Goal: Transaction & Acquisition: Book appointment/travel/reservation

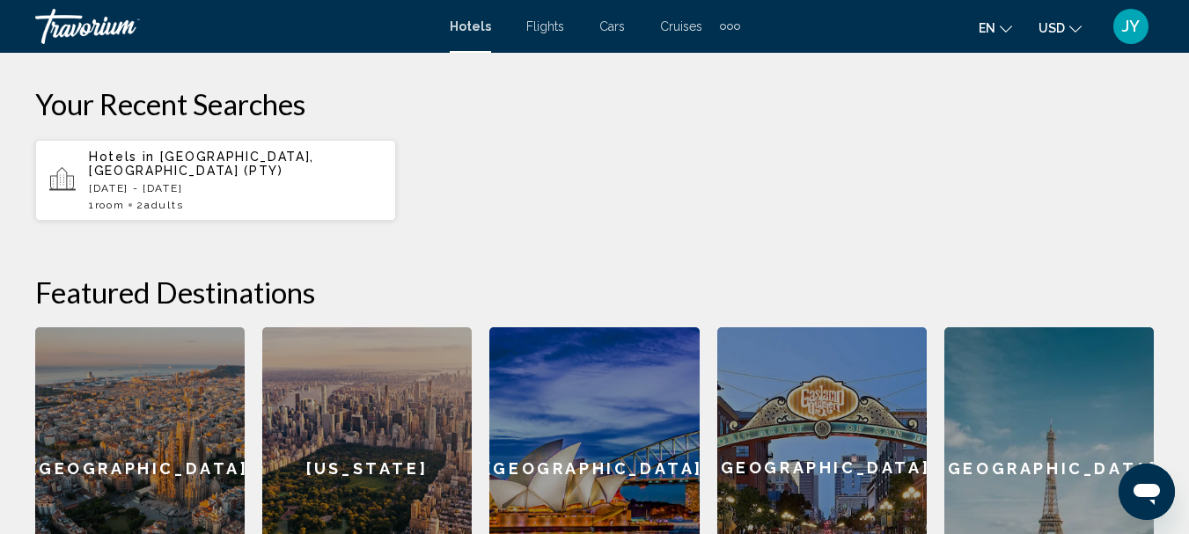
scroll to position [490, 0]
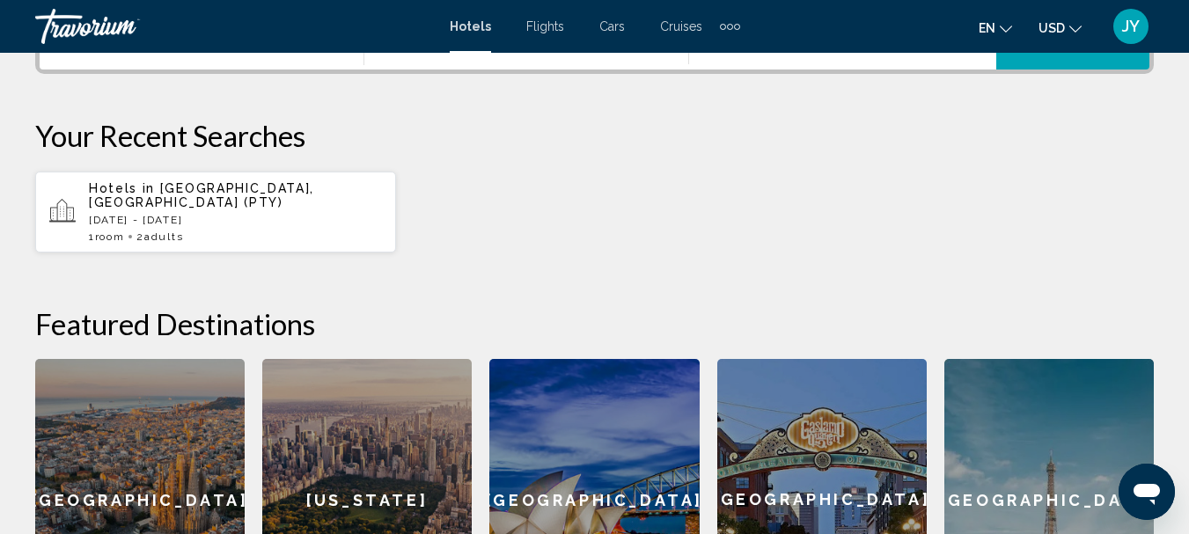
click at [206, 196] on div "Hotels in Panama City, Panama (PTY) Fri, 05 Sep - Wed, 10 Sep 1 Room rooms 2 Ad…" at bounding box center [235, 212] width 293 height 62
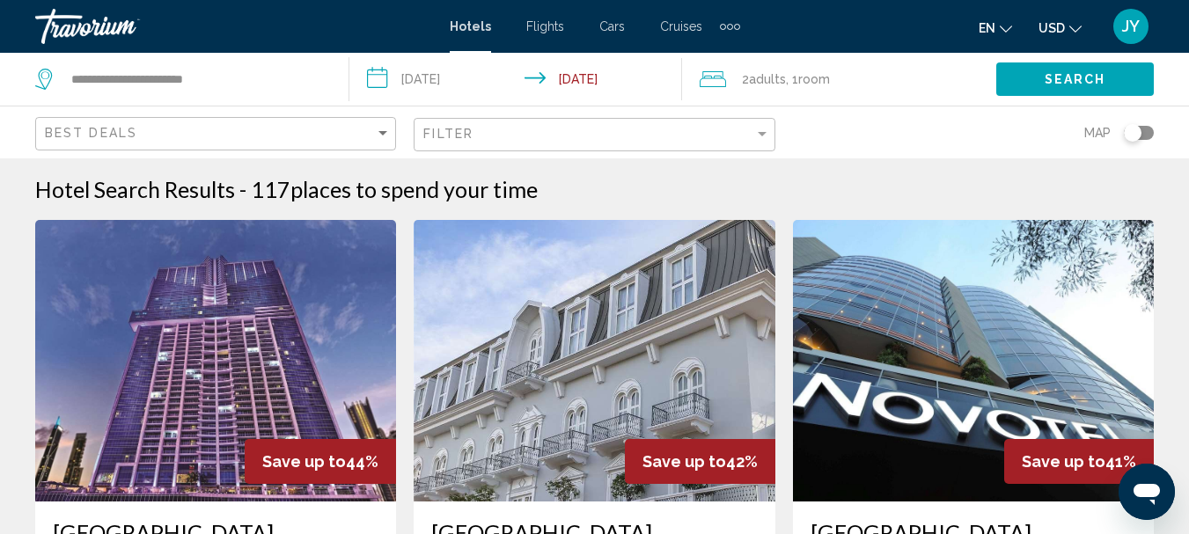
click at [773, 76] on span "Adults" at bounding box center [767, 79] width 37 height 14
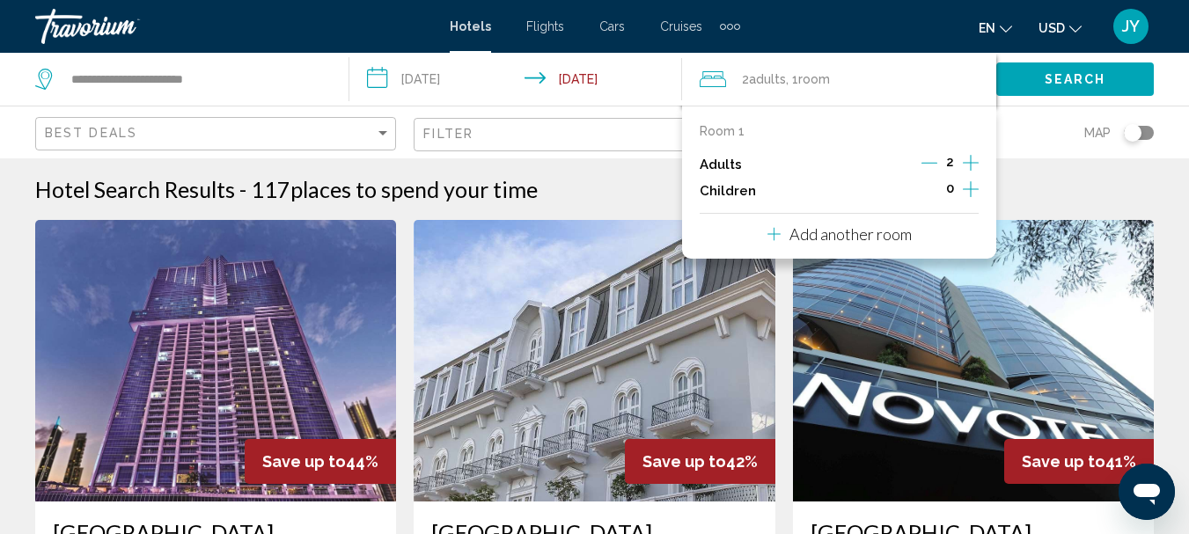
click at [933, 159] on icon "Decrement adults" at bounding box center [929, 163] width 16 height 16
click at [1007, 144] on div "Map" at bounding box center [973, 132] width 361 height 52
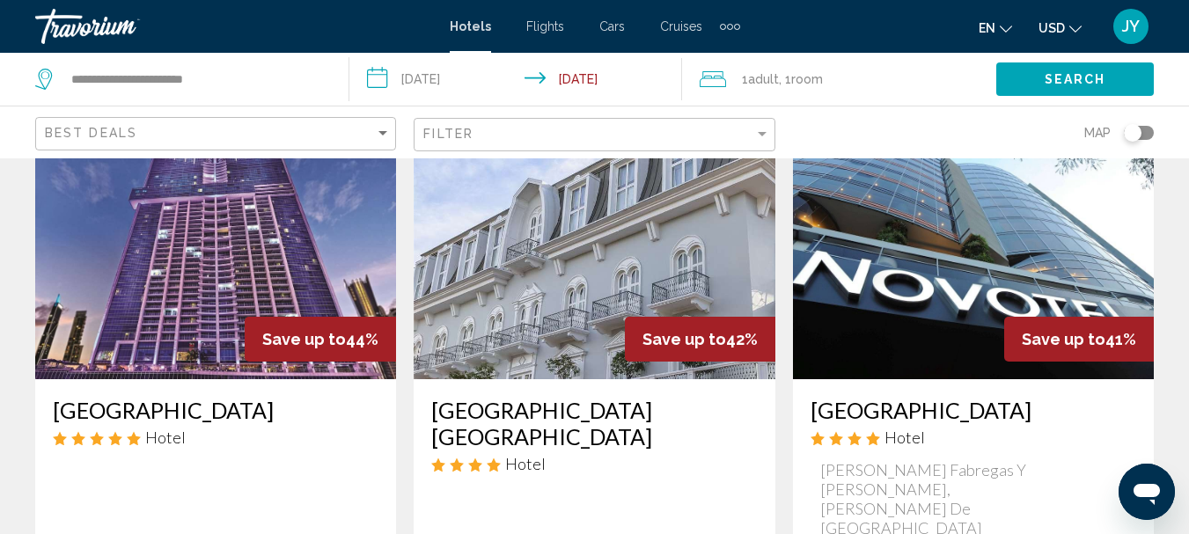
scroll to position [88, 0]
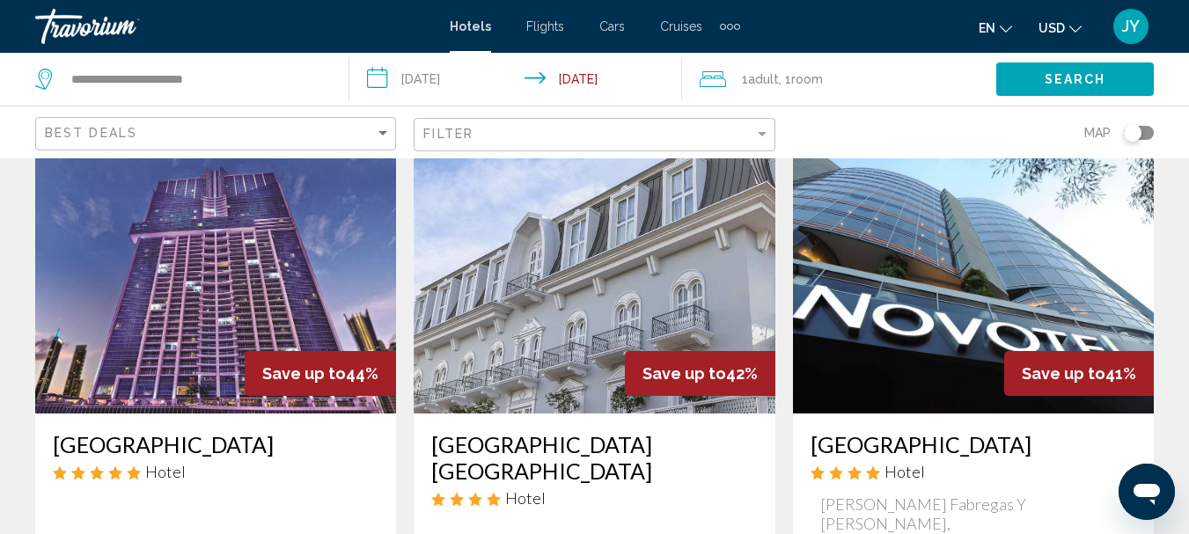
click at [553, 73] on input "**********" at bounding box center [518, 82] width 339 height 58
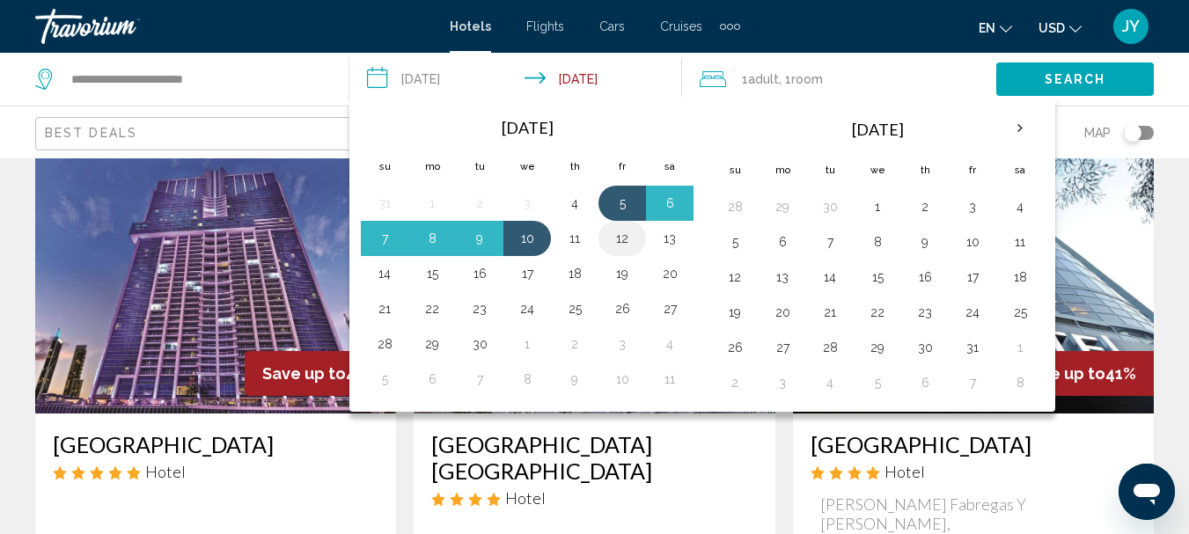
click at [628, 240] on button "12" at bounding box center [622, 238] width 28 height 25
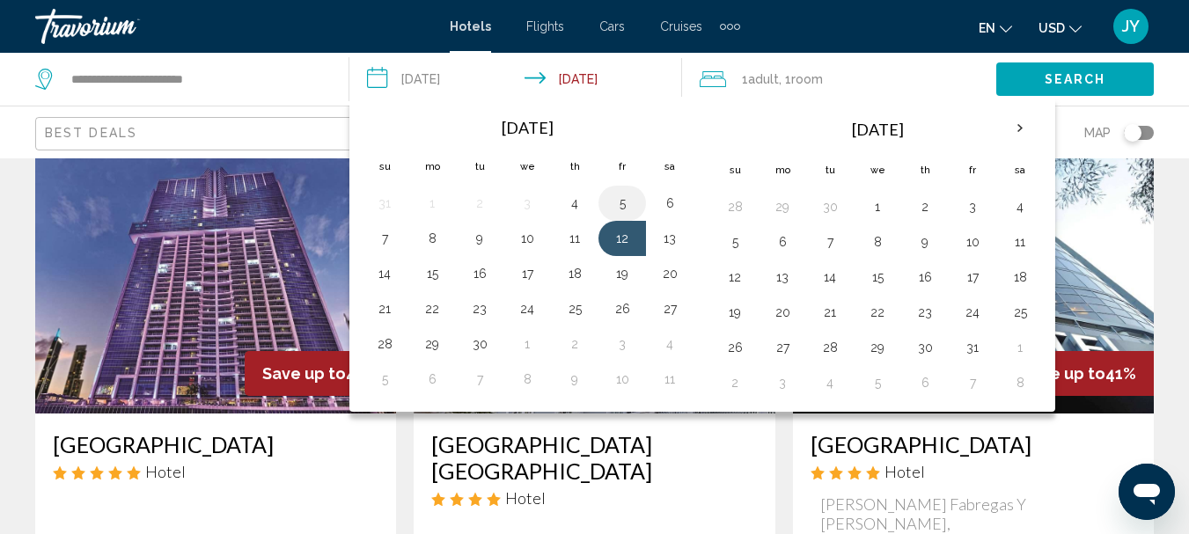
click at [620, 194] on button "5" at bounding box center [622, 203] width 28 height 25
type input "**********"
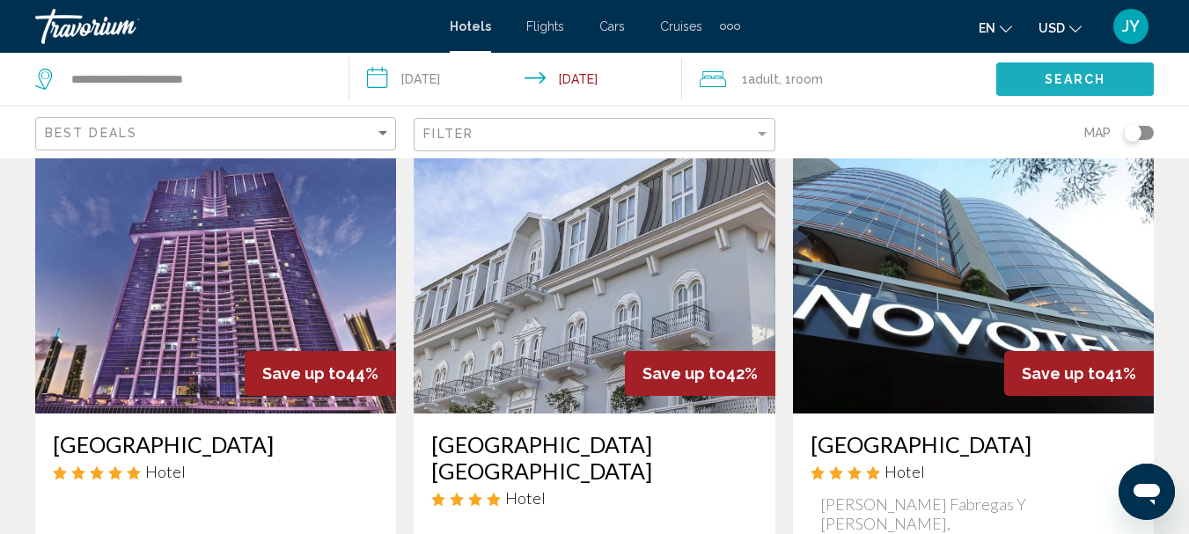
click at [1032, 69] on button "Search" at bounding box center [1074, 78] width 157 height 33
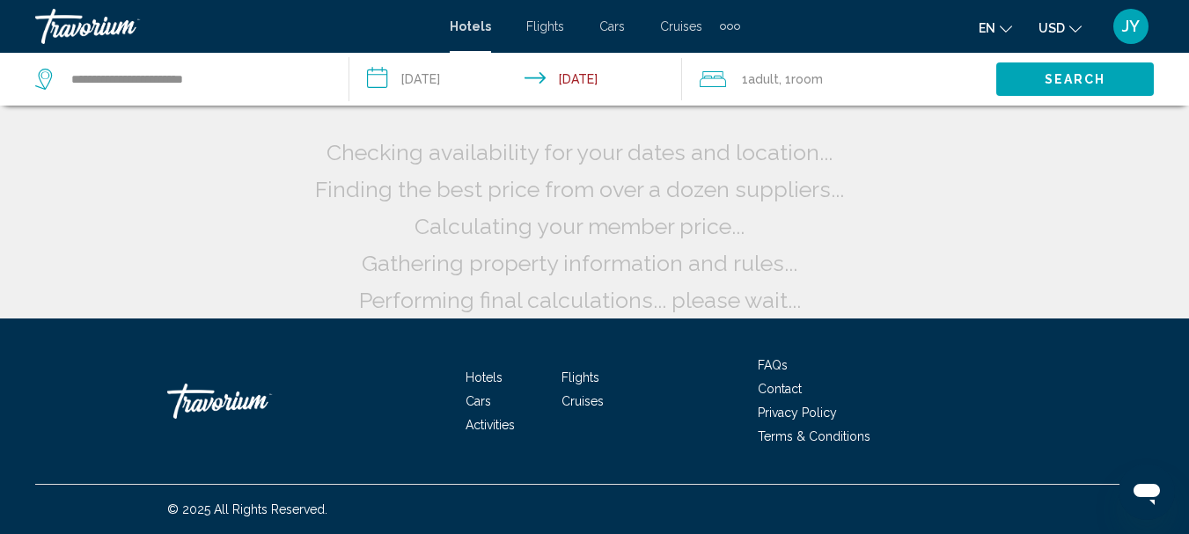
scroll to position [44, 0]
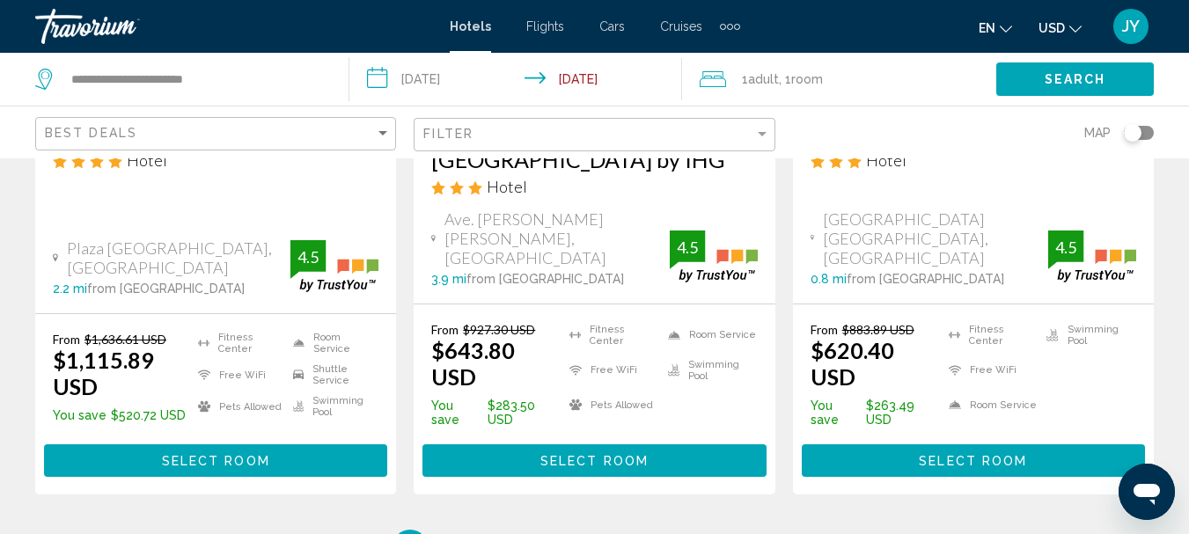
scroll to position [2657, 0]
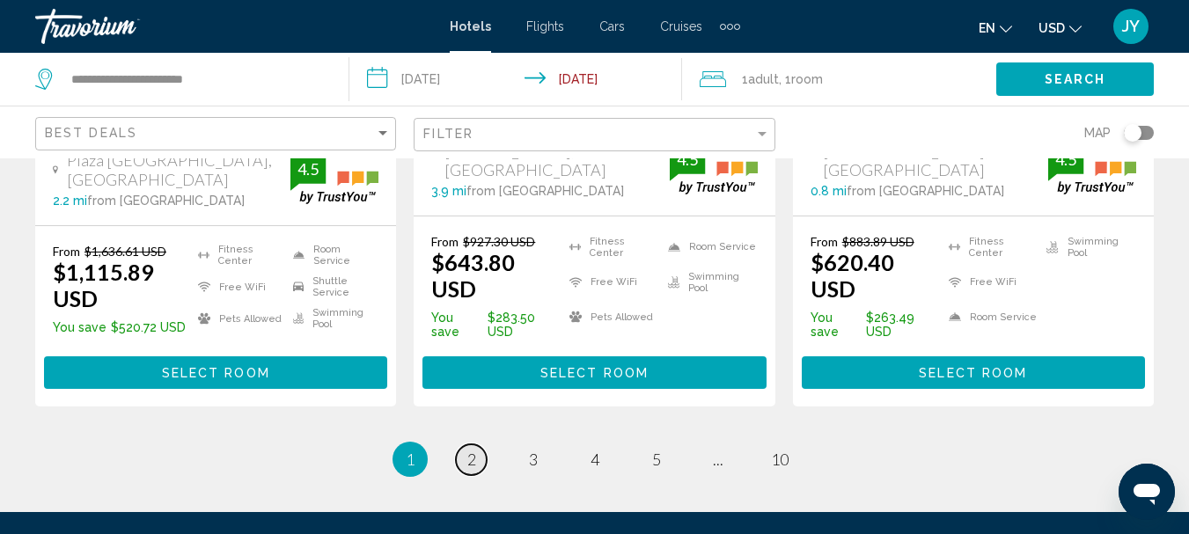
click at [461, 444] on link "page 2" at bounding box center [471, 459] width 31 height 31
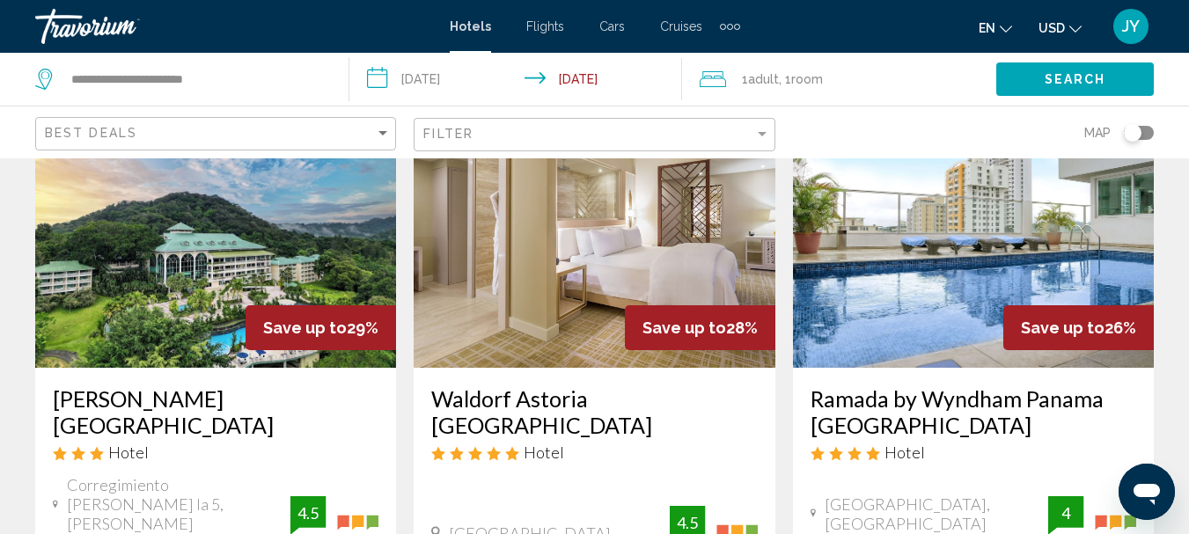
scroll to position [176, 0]
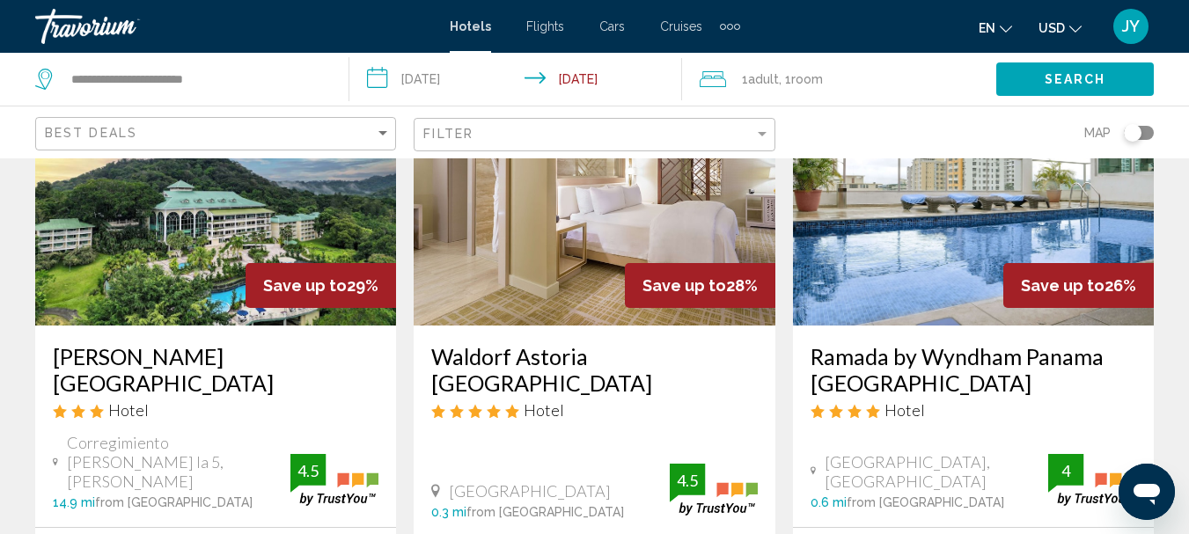
click at [885, 309] on img "Main content" at bounding box center [973, 185] width 361 height 282
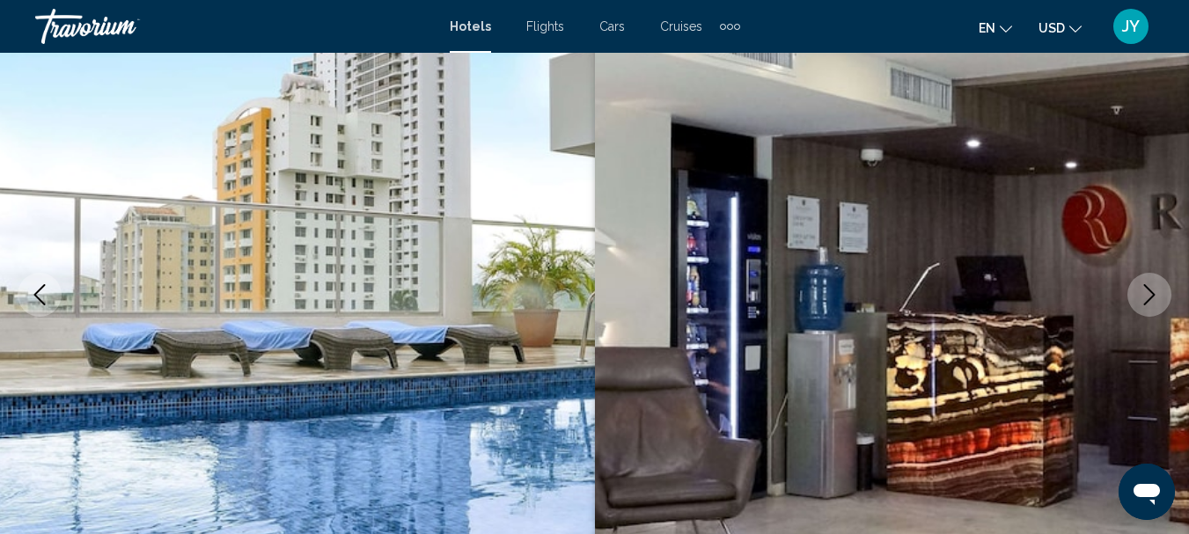
scroll to position [204, 0]
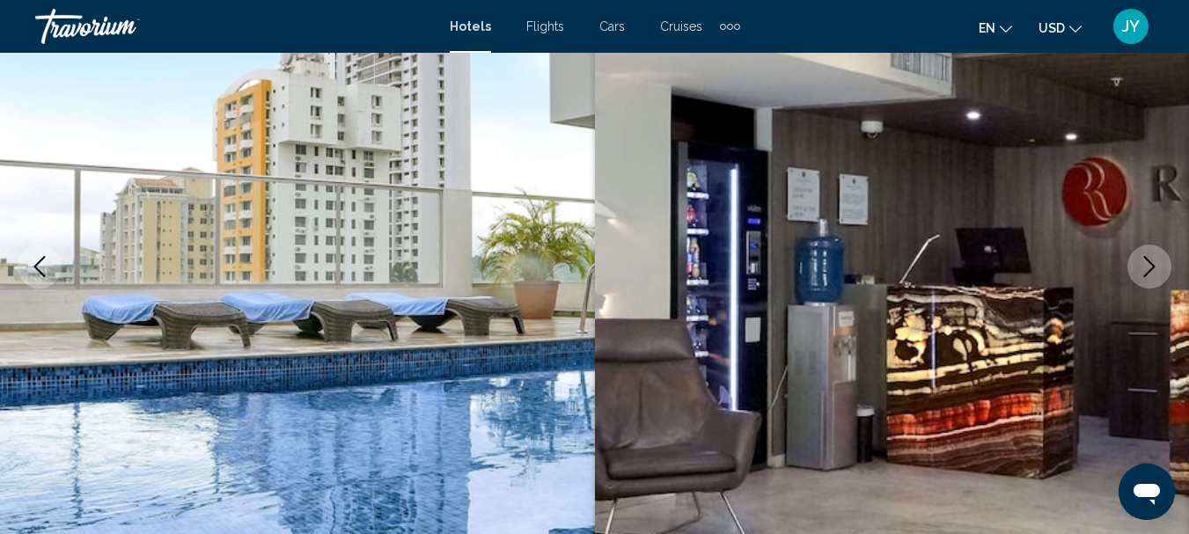
click at [1154, 267] on icon "Next image" at bounding box center [1149, 266] width 21 height 21
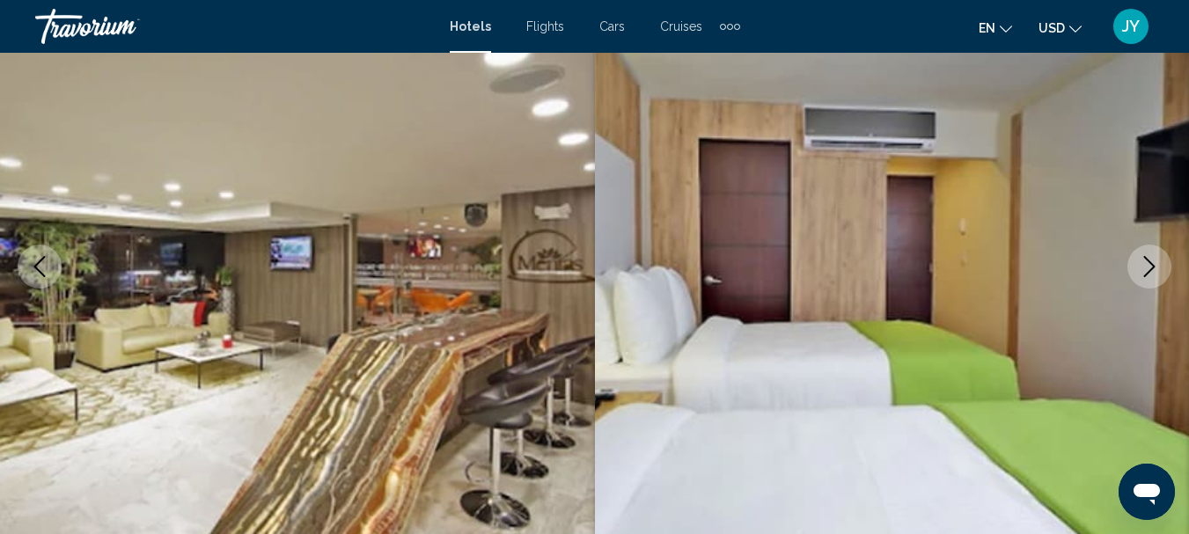
click at [1154, 267] on icon "Next image" at bounding box center [1149, 266] width 21 height 21
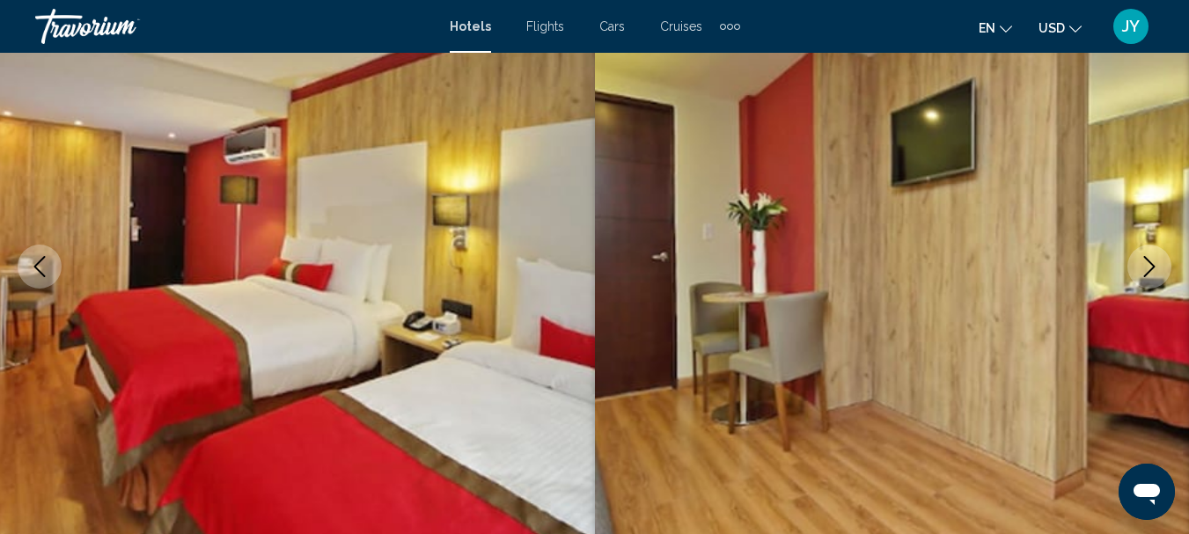
click at [1154, 267] on icon "Next image" at bounding box center [1149, 266] width 21 height 21
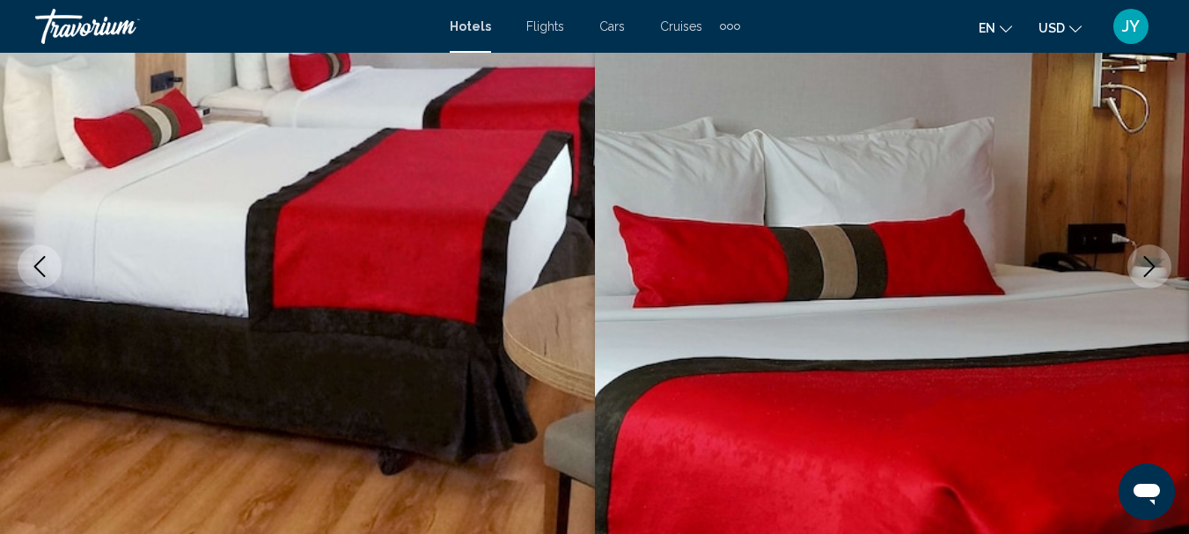
click at [1154, 267] on icon "Next image" at bounding box center [1149, 266] width 21 height 21
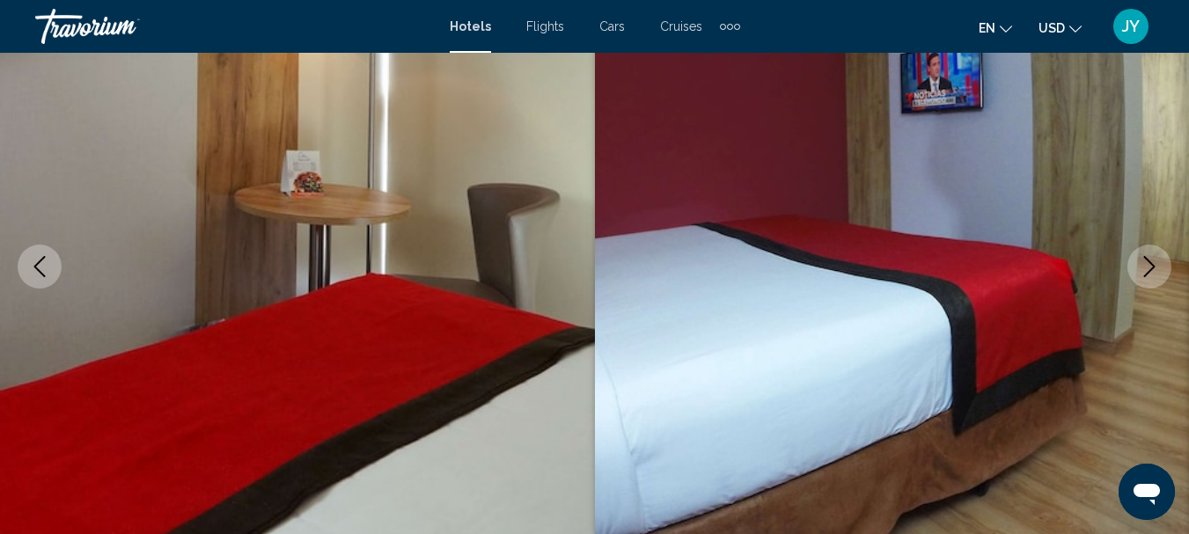
click at [1154, 267] on icon "Next image" at bounding box center [1149, 266] width 21 height 21
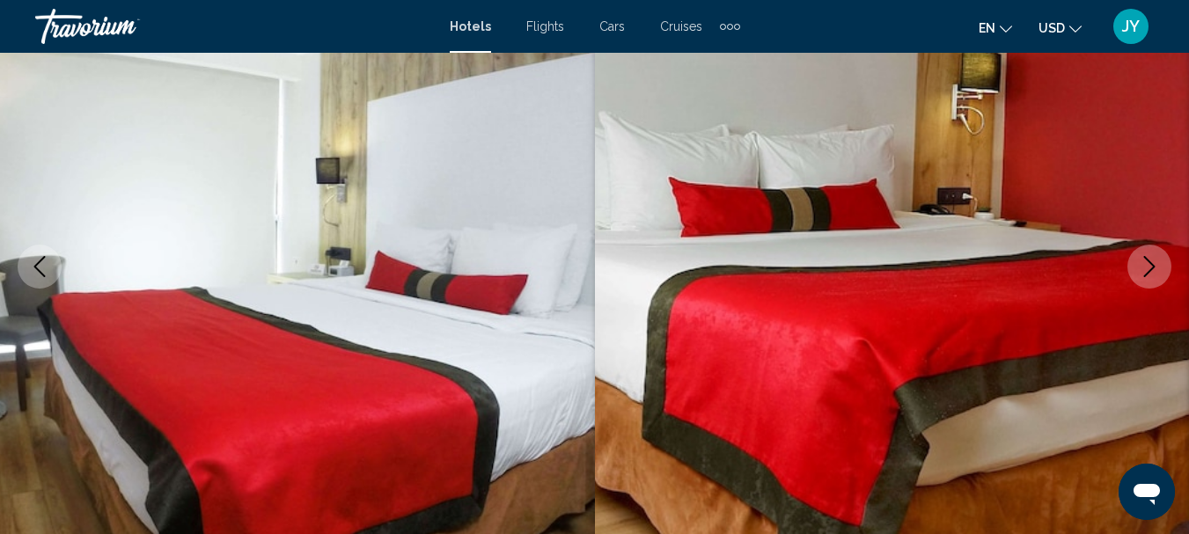
click at [1154, 267] on icon "Next image" at bounding box center [1149, 266] width 21 height 21
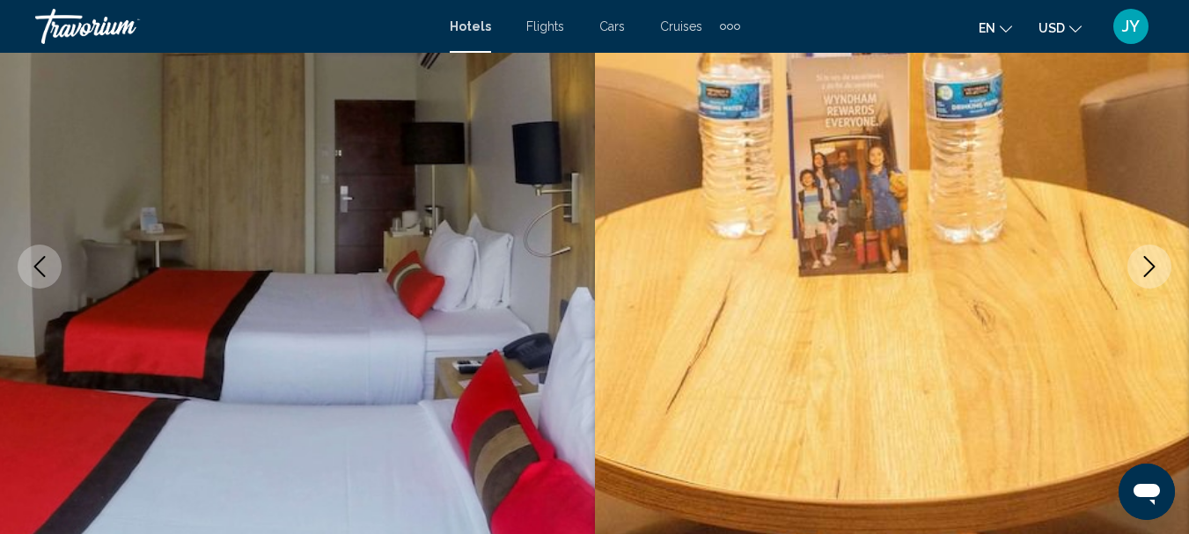
click at [1154, 267] on icon "Next image" at bounding box center [1149, 266] width 21 height 21
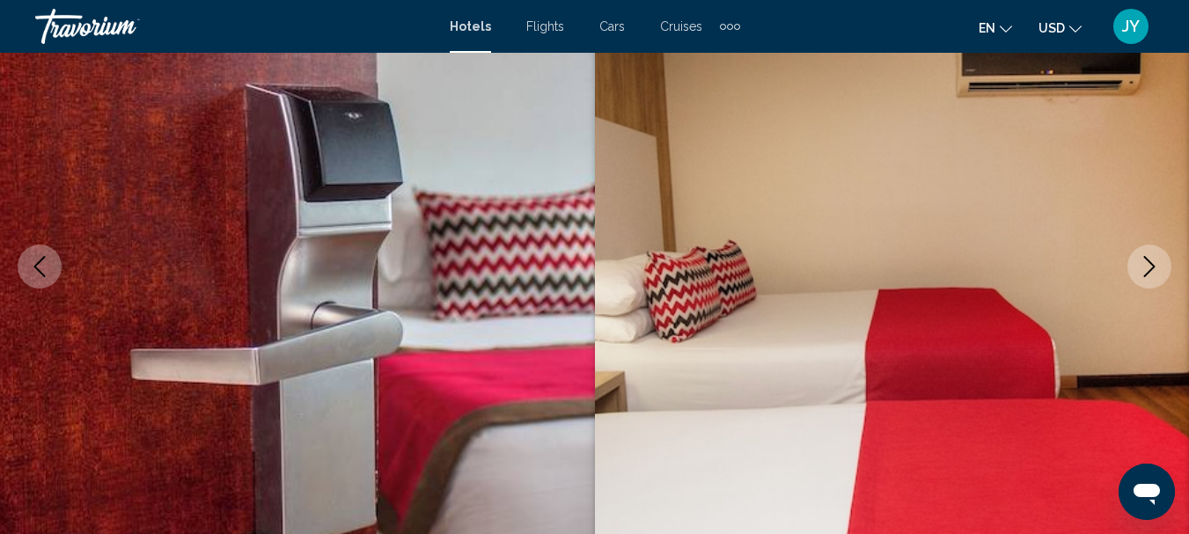
click at [1154, 267] on icon "Next image" at bounding box center [1149, 266] width 21 height 21
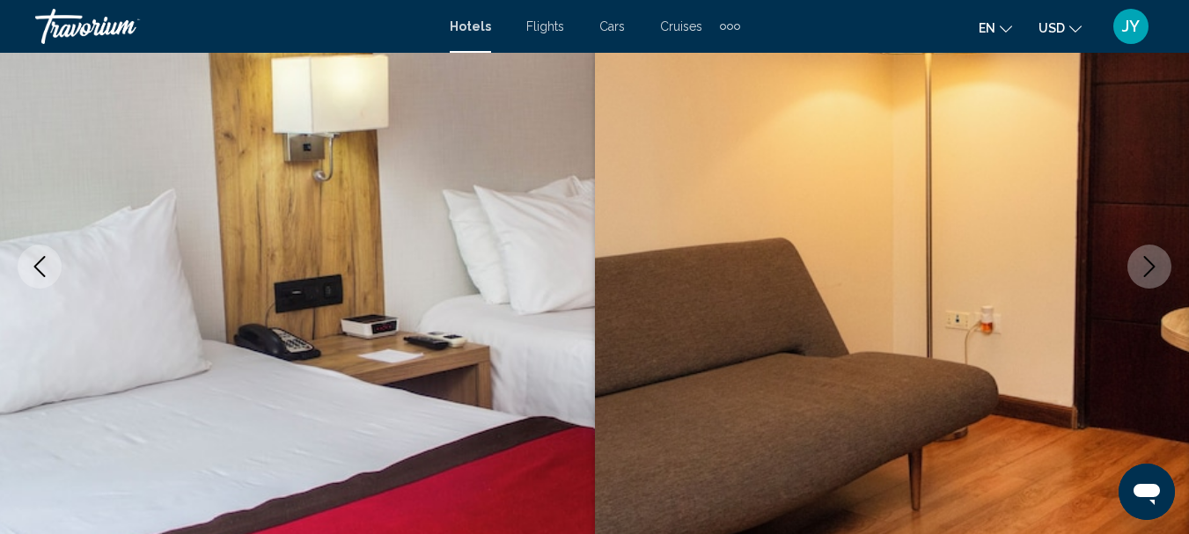
click at [1154, 267] on icon "Next image" at bounding box center [1149, 266] width 21 height 21
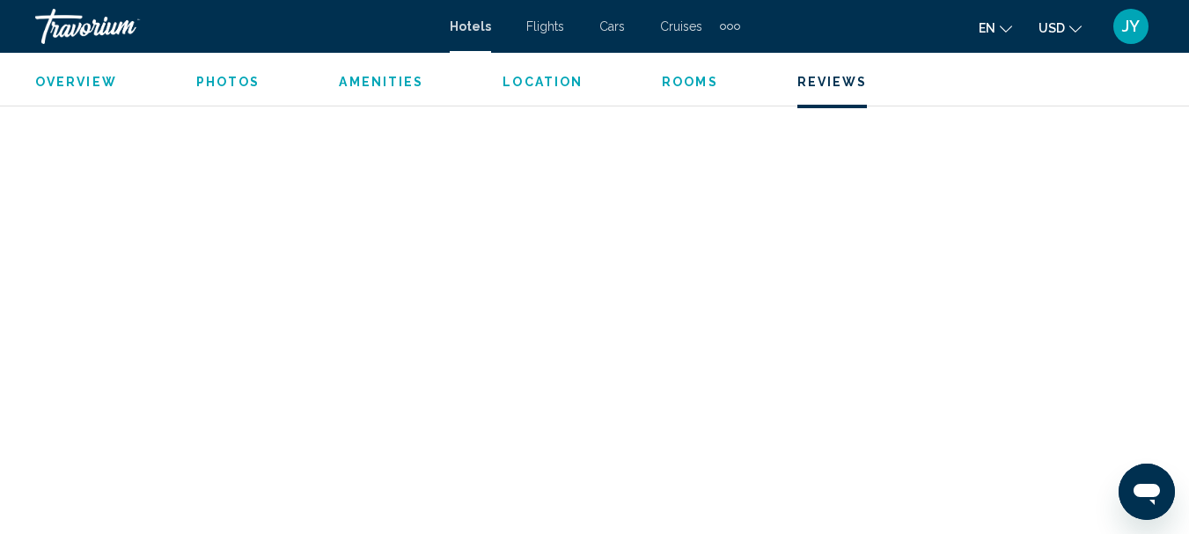
scroll to position [4867, 0]
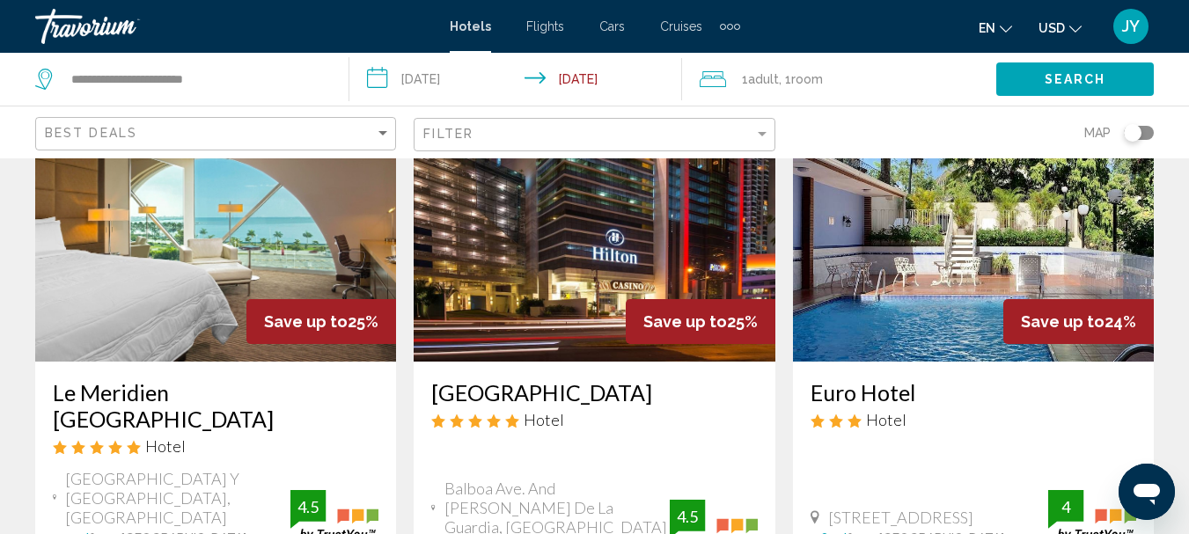
scroll to position [880, 0]
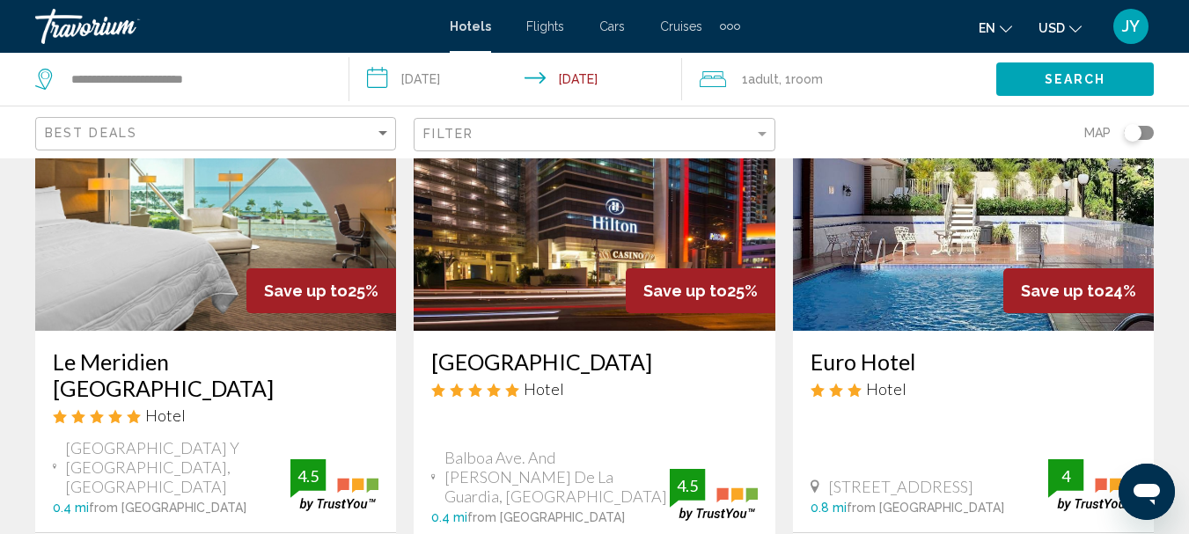
click at [209, 236] on img "Main content" at bounding box center [215, 190] width 361 height 282
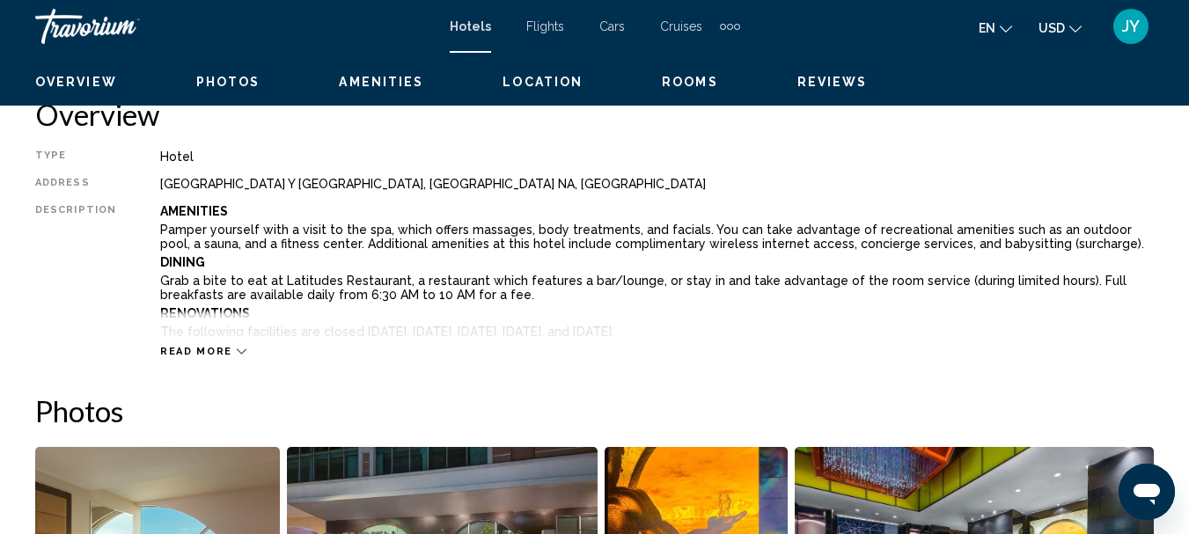
scroll to position [204, 0]
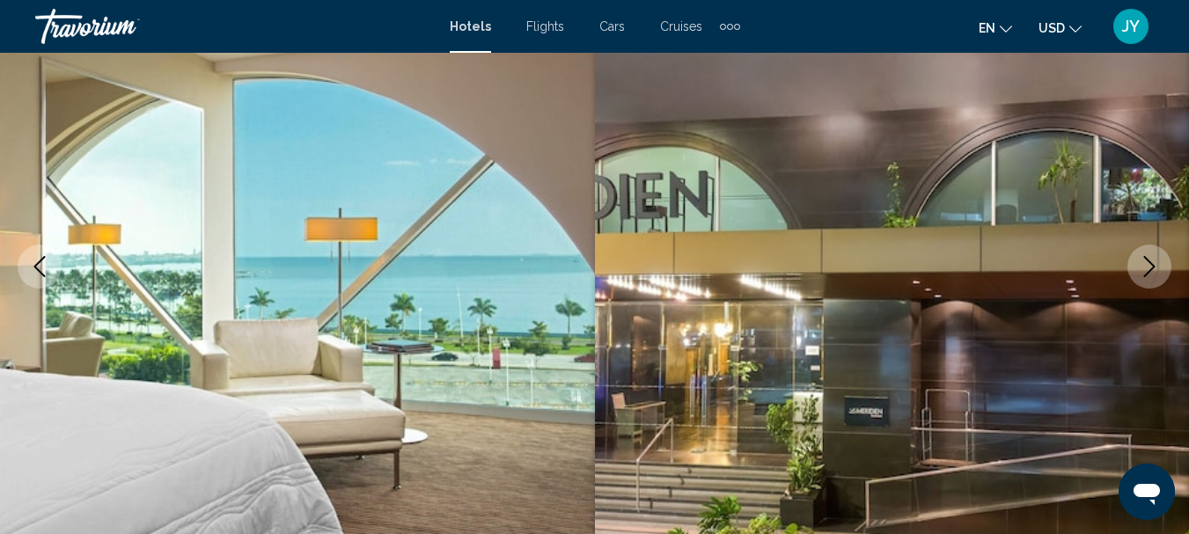
click at [1141, 274] on icon "Next image" at bounding box center [1149, 266] width 21 height 21
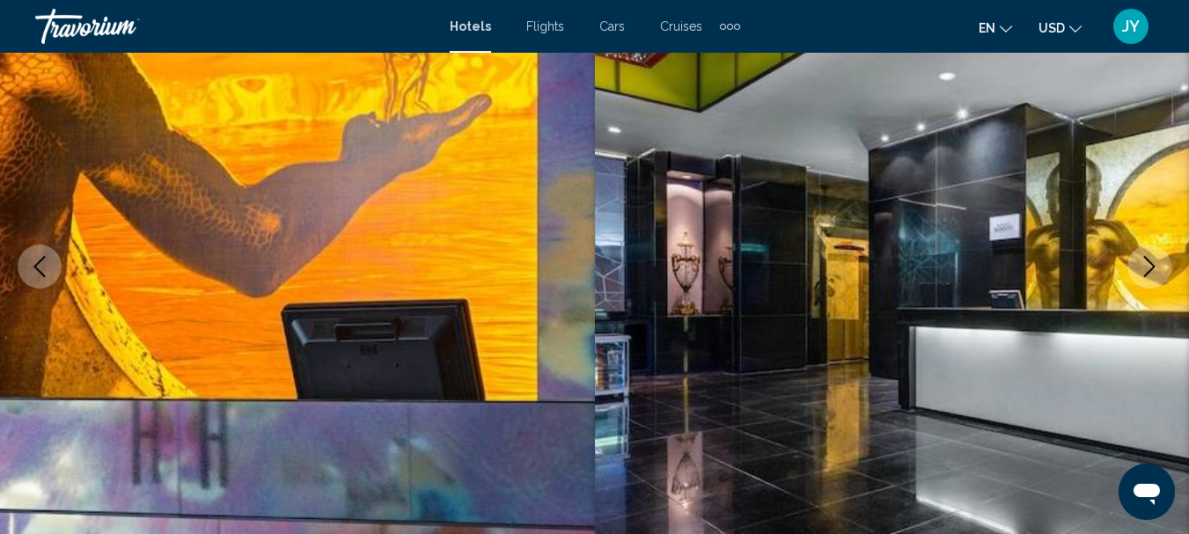
click at [1141, 274] on icon "Next image" at bounding box center [1149, 266] width 21 height 21
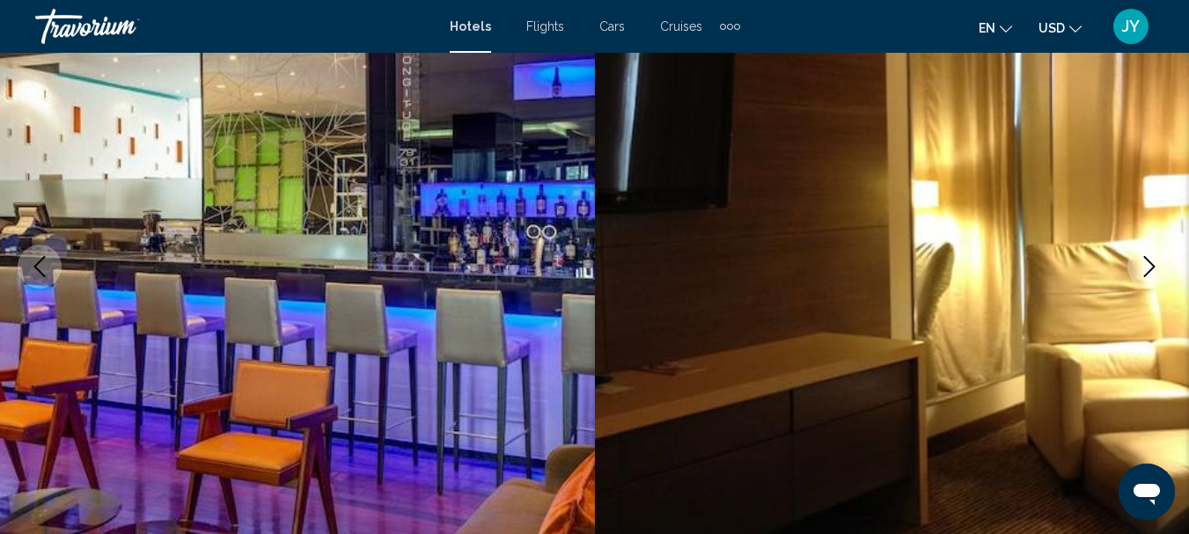
click at [1141, 270] on icon "Next image" at bounding box center [1149, 266] width 21 height 21
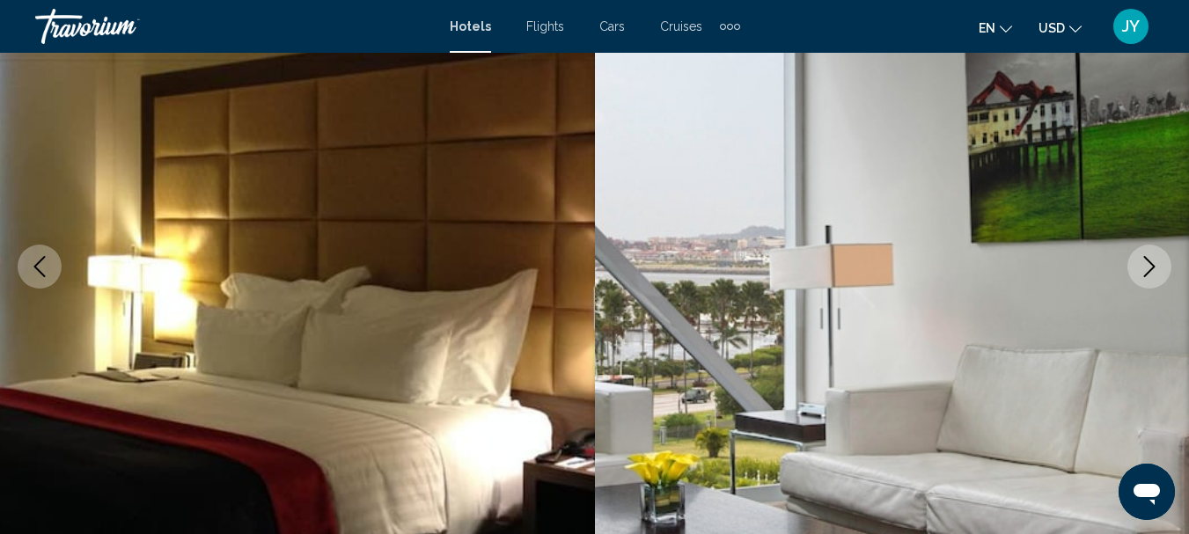
click at [1141, 267] on icon "Next image" at bounding box center [1149, 266] width 21 height 21
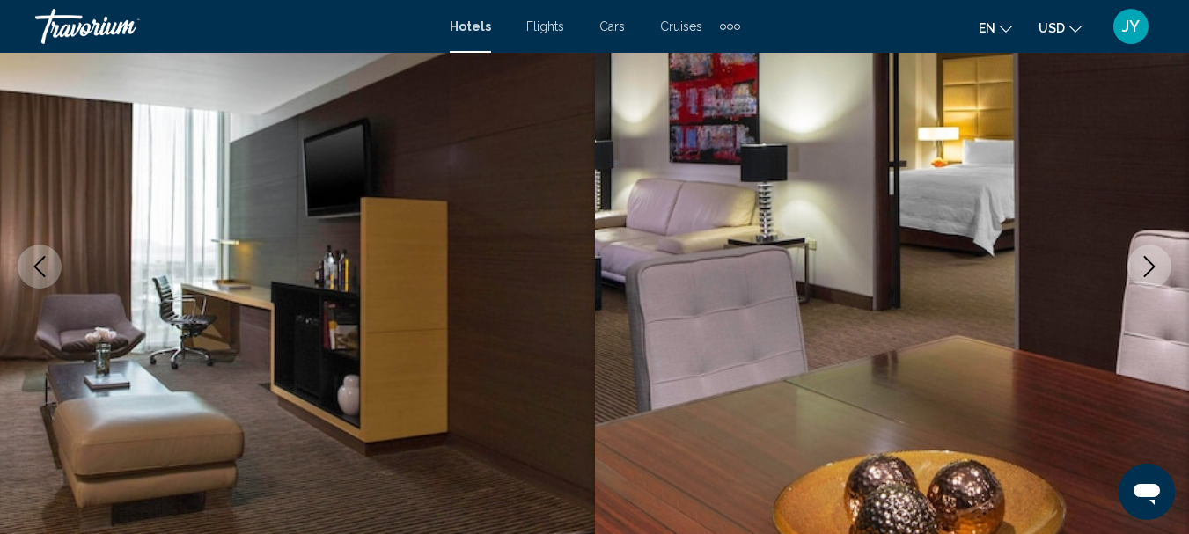
click at [1141, 267] on icon "Next image" at bounding box center [1149, 266] width 21 height 21
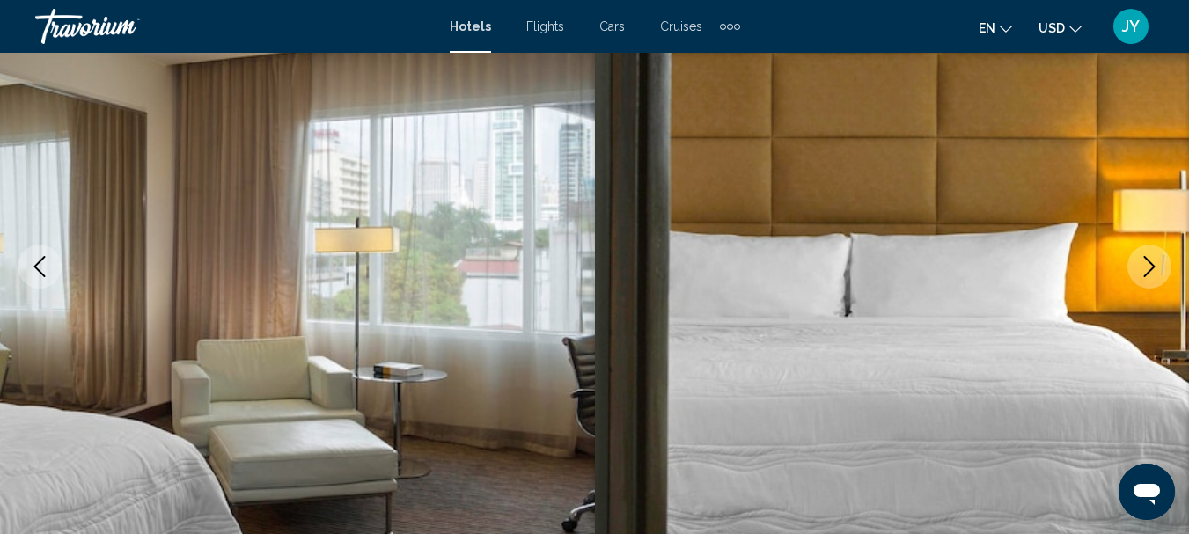
click at [1141, 267] on icon "Next image" at bounding box center [1149, 266] width 21 height 21
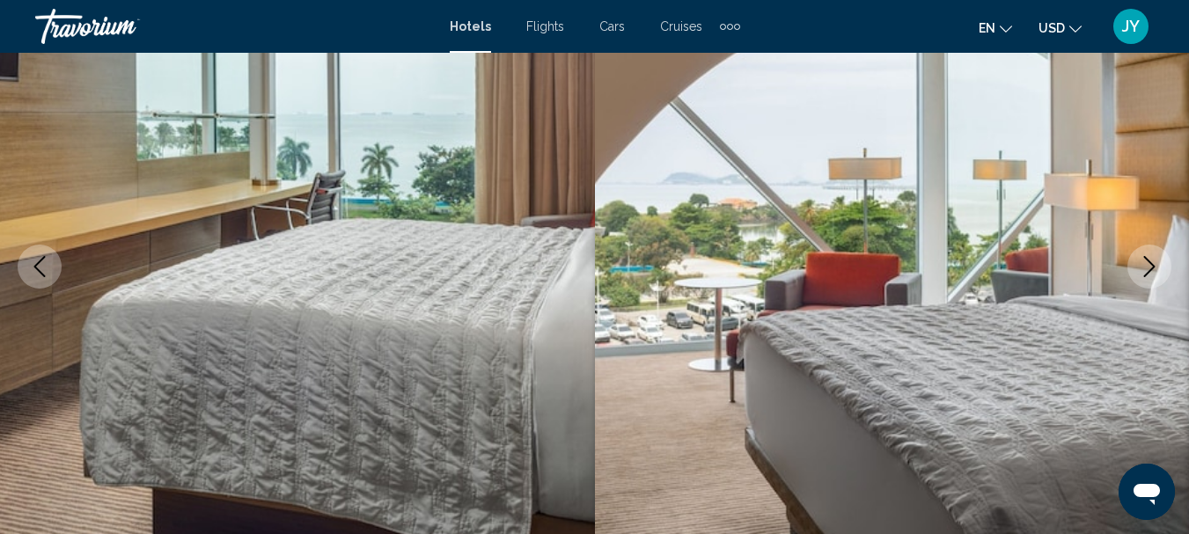
click at [1141, 267] on icon "Next image" at bounding box center [1149, 266] width 21 height 21
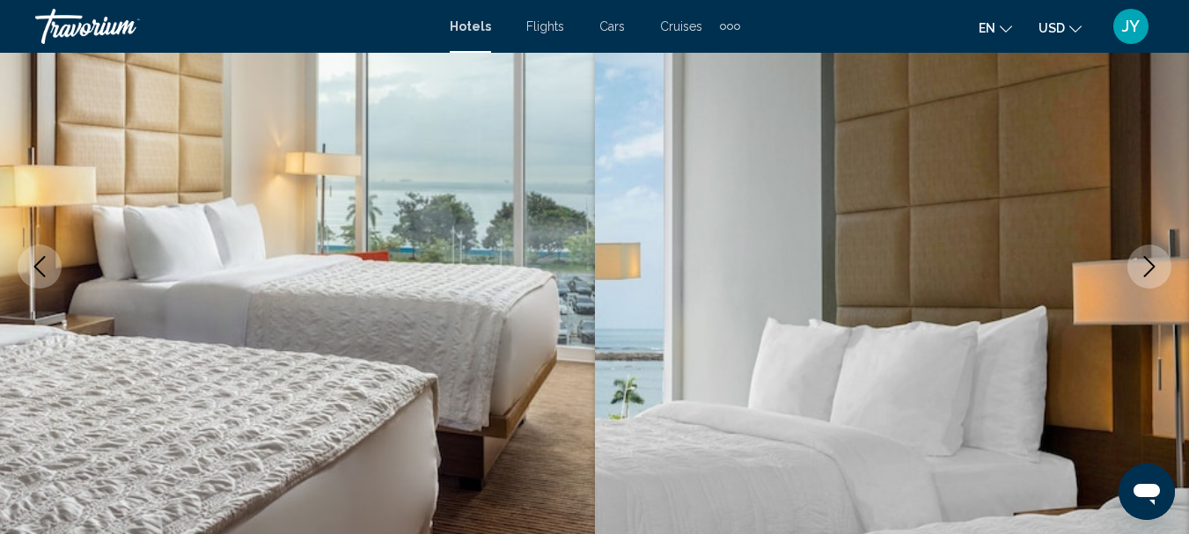
click at [1141, 267] on icon "Next image" at bounding box center [1149, 266] width 21 height 21
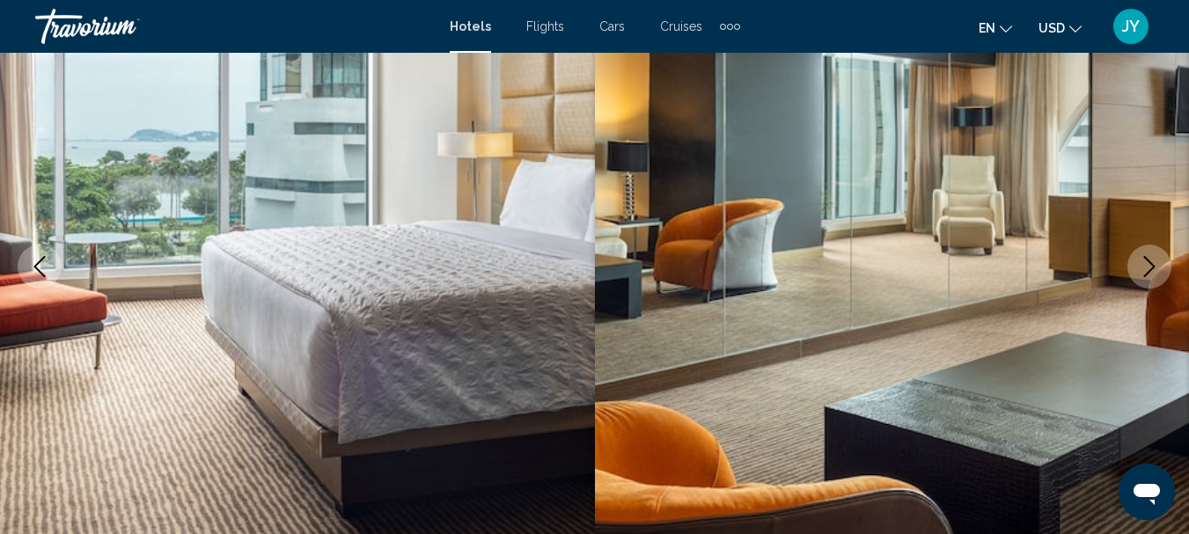
click at [1141, 267] on icon "Next image" at bounding box center [1149, 266] width 21 height 21
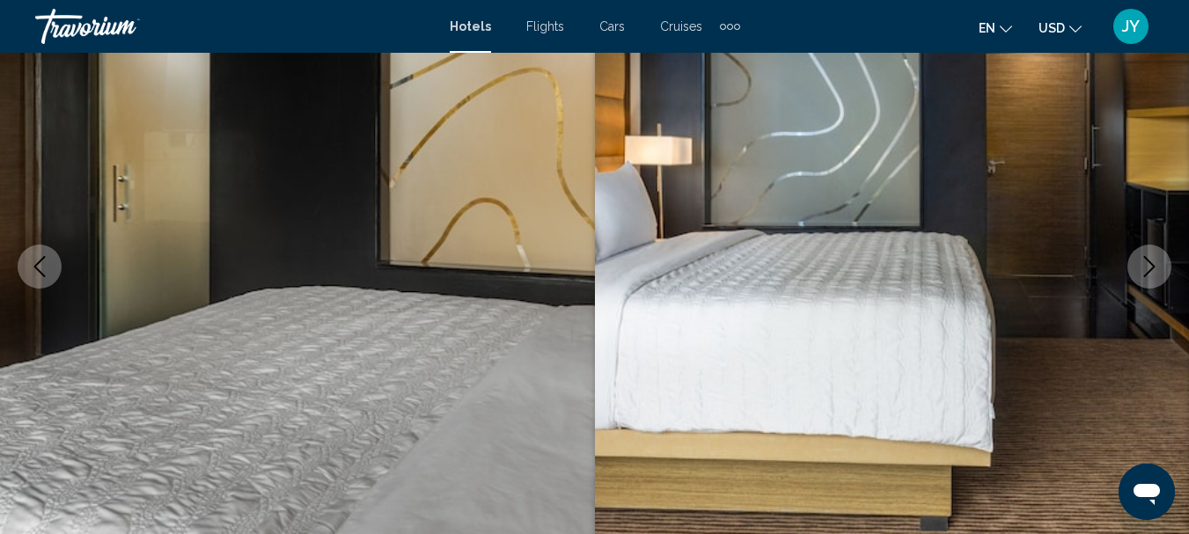
click at [1141, 267] on icon "Next image" at bounding box center [1149, 266] width 21 height 21
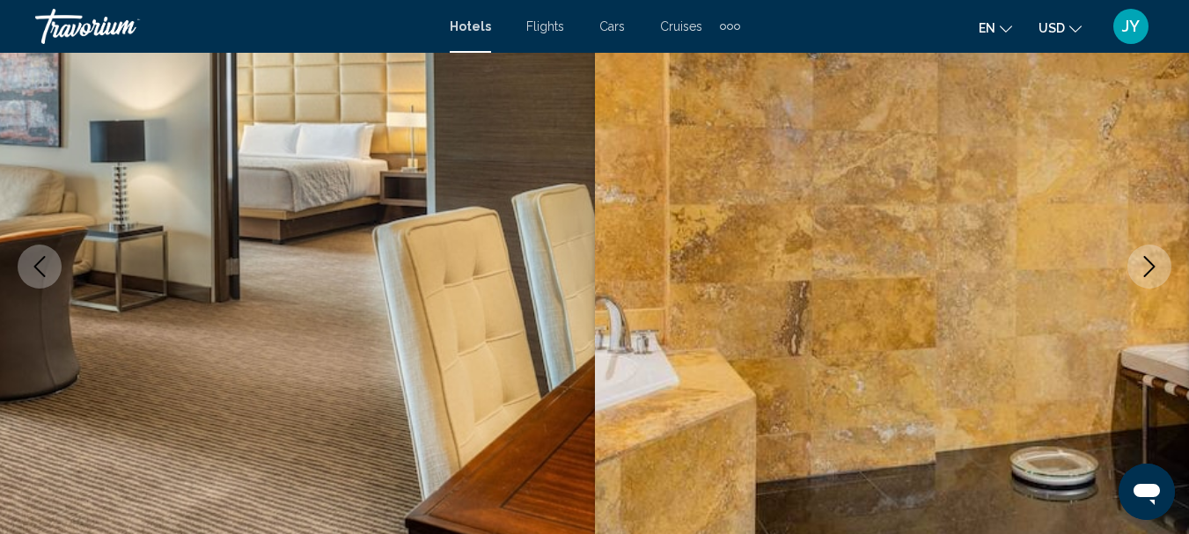
click at [1141, 267] on icon "Next image" at bounding box center [1149, 266] width 21 height 21
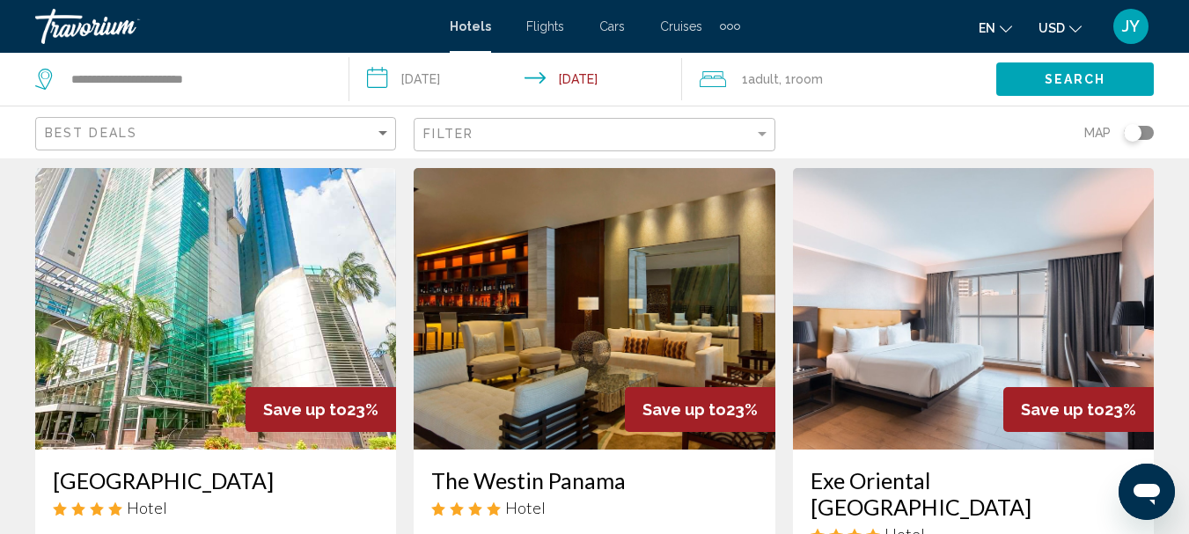
scroll to position [2288, 0]
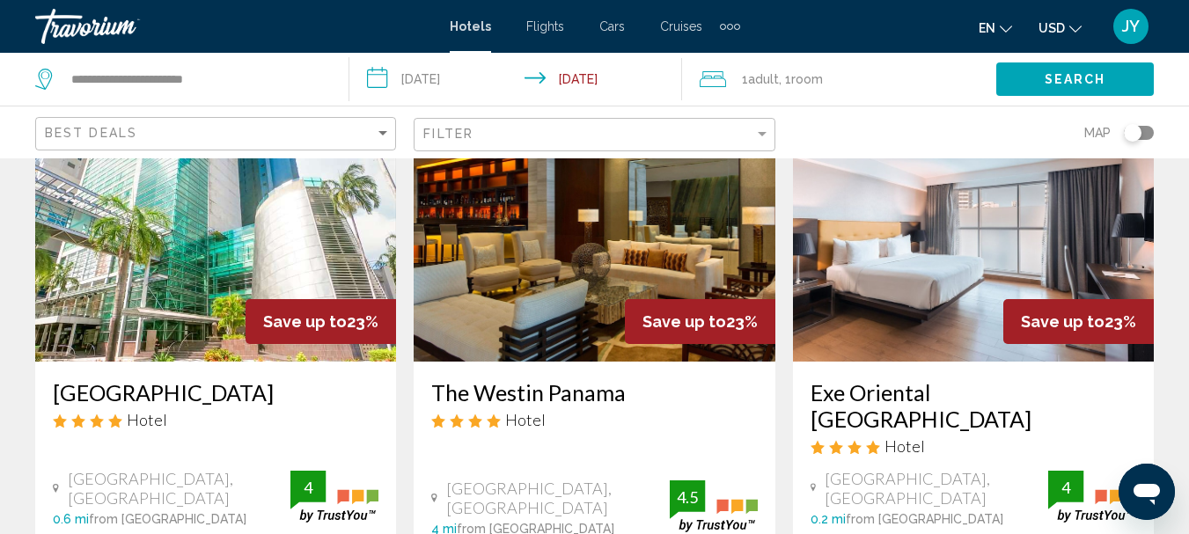
click at [158, 187] on img "Main content" at bounding box center [215, 221] width 361 height 282
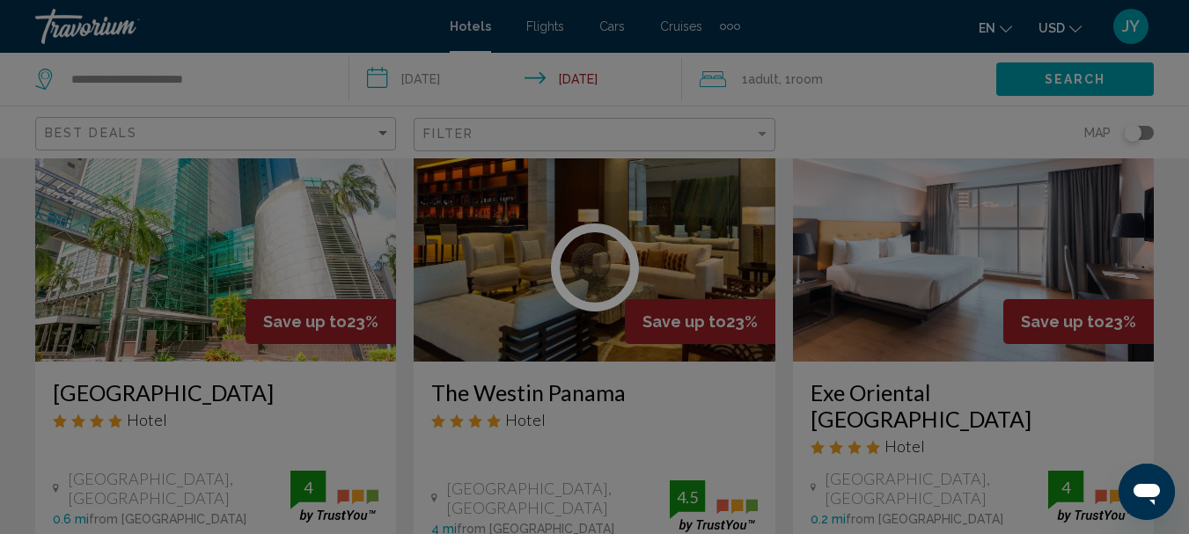
scroll to position [204, 0]
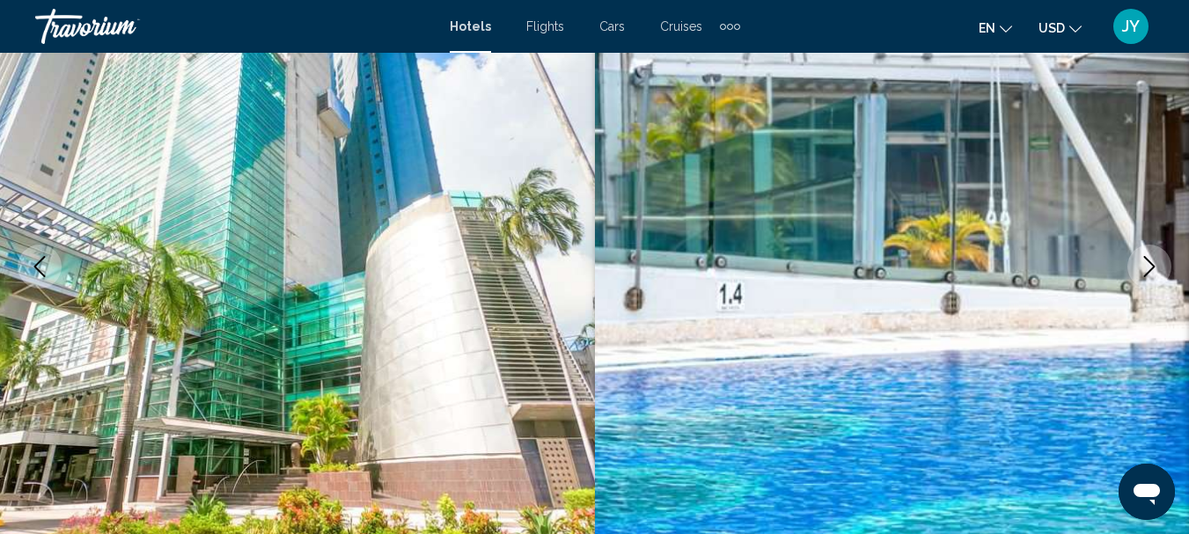
click at [1158, 273] on icon "Next image" at bounding box center [1149, 266] width 21 height 21
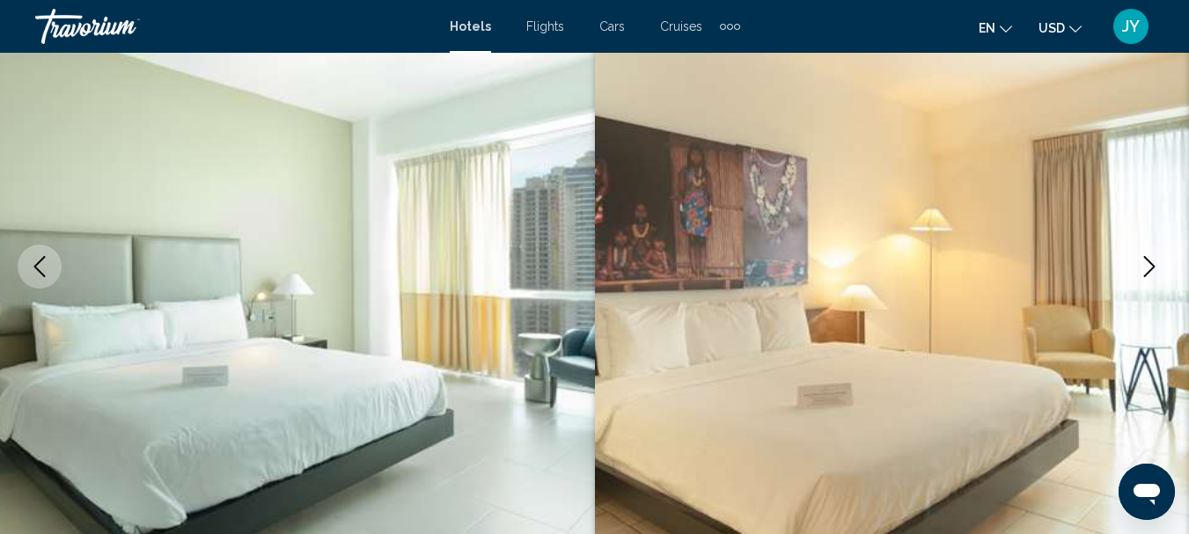
click at [1158, 273] on icon "Next image" at bounding box center [1149, 266] width 21 height 21
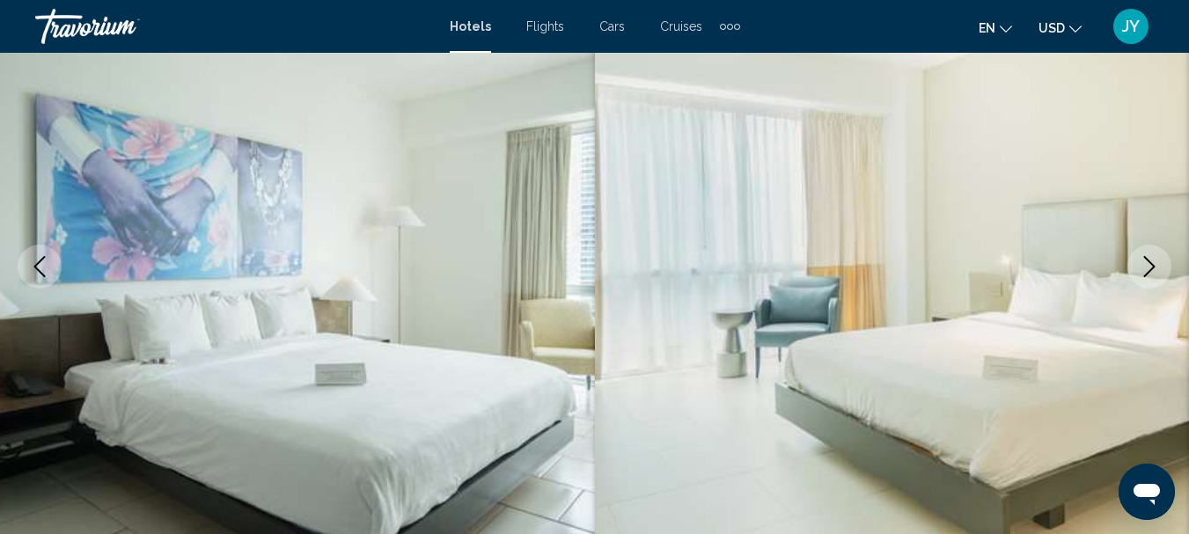
click at [1158, 273] on icon "Next image" at bounding box center [1149, 266] width 21 height 21
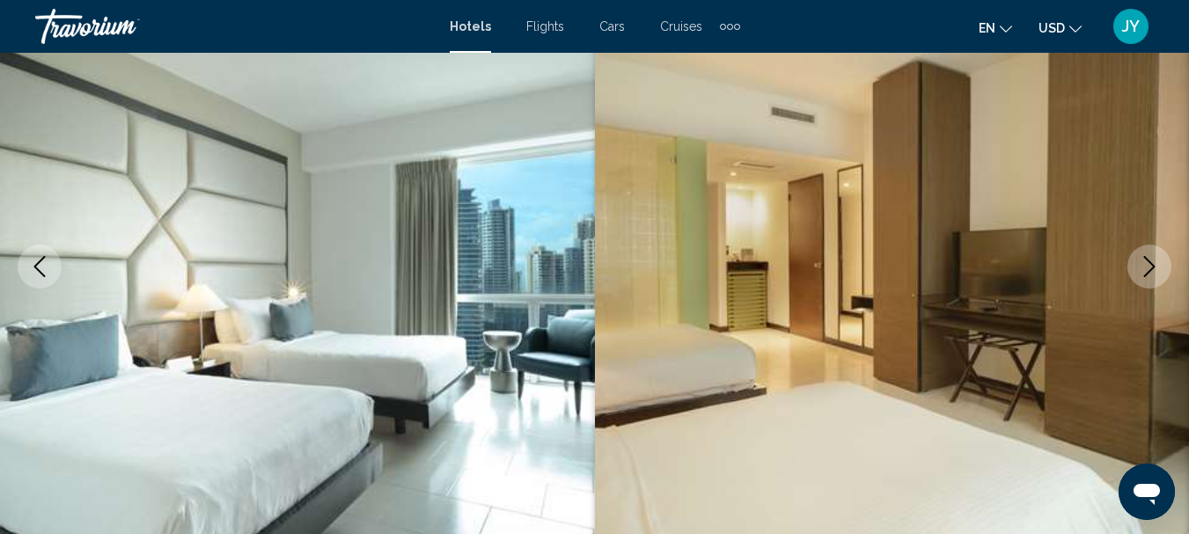
click at [1158, 273] on icon "Next image" at bounding box center [1149, 266] width 21 height 21
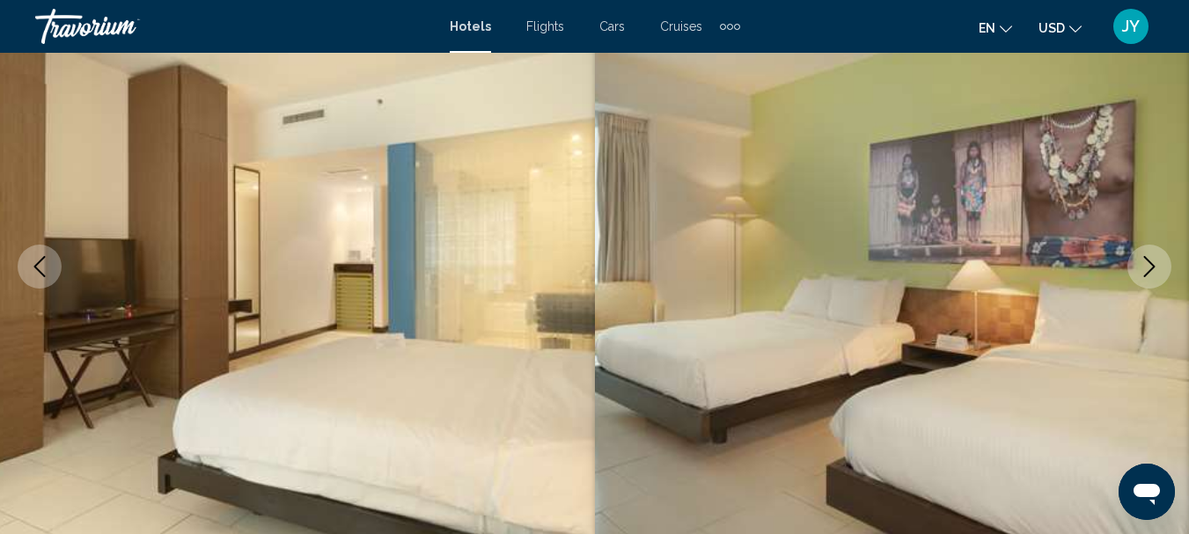
click at [1158, 273] on icon "Next image" at bounding box center [1149, 266] width 21 height 21
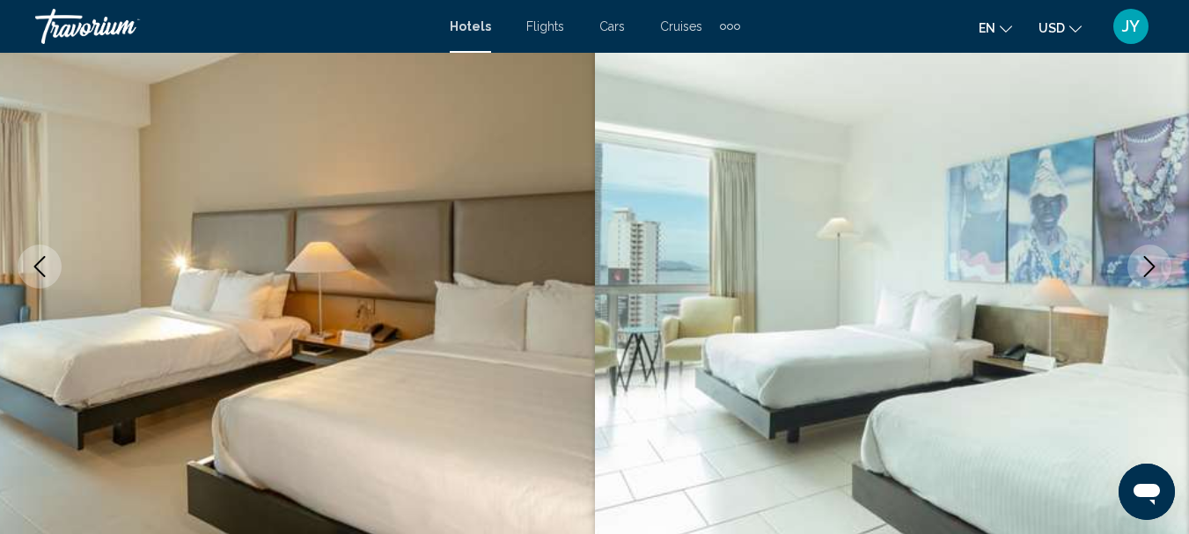
click at [1158, 273] on icon "Next image" at bounding box center [1149, 266] width 21 height 21
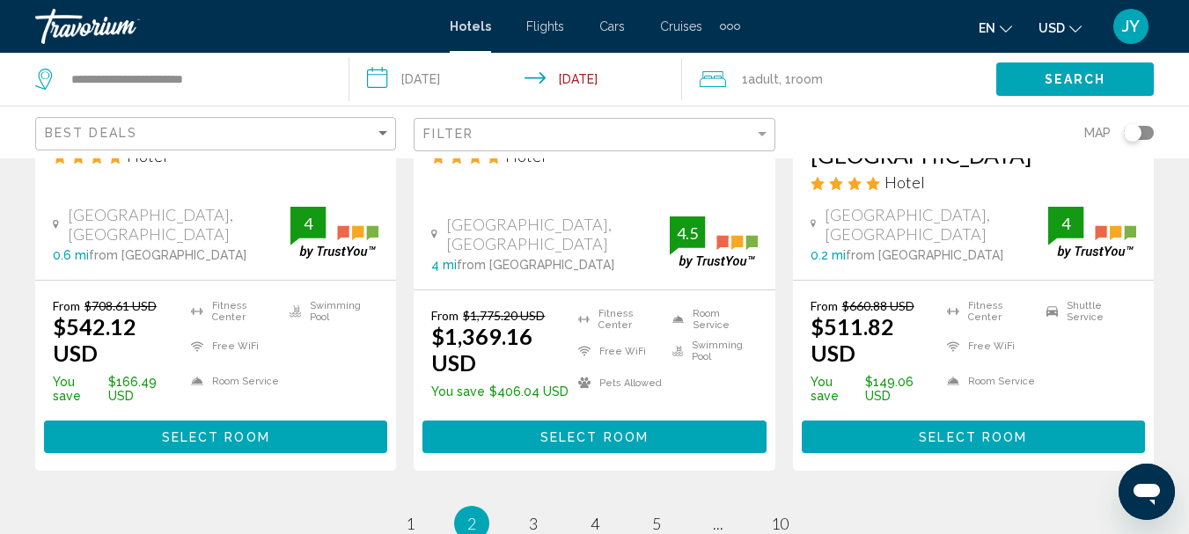
scroll to position [2640, 0]
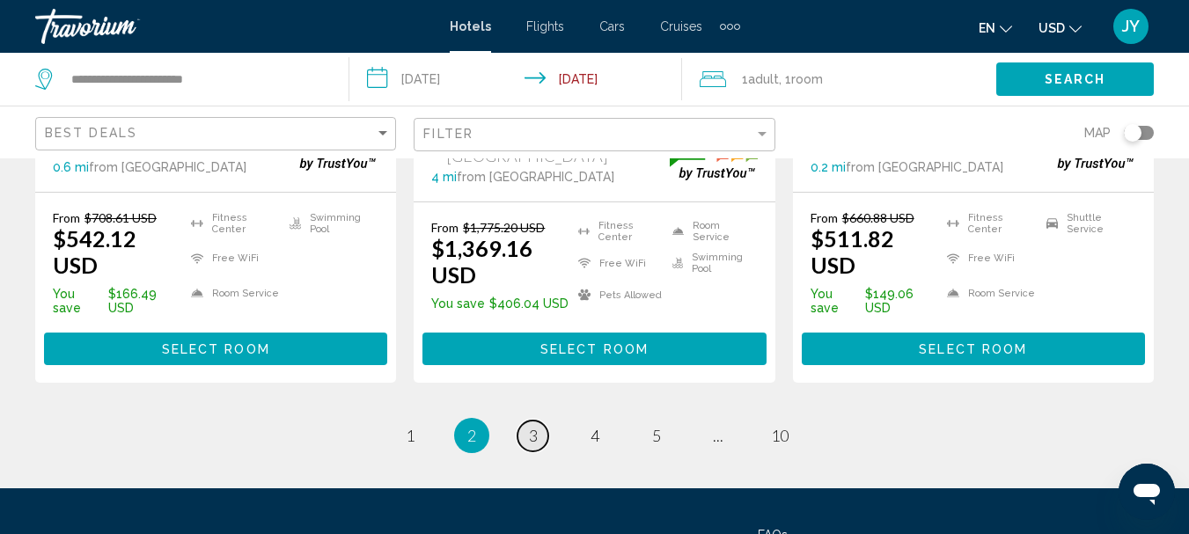
click at [543, 421] on link "page 3" at bounding box center [532, 436] width 31 height 31
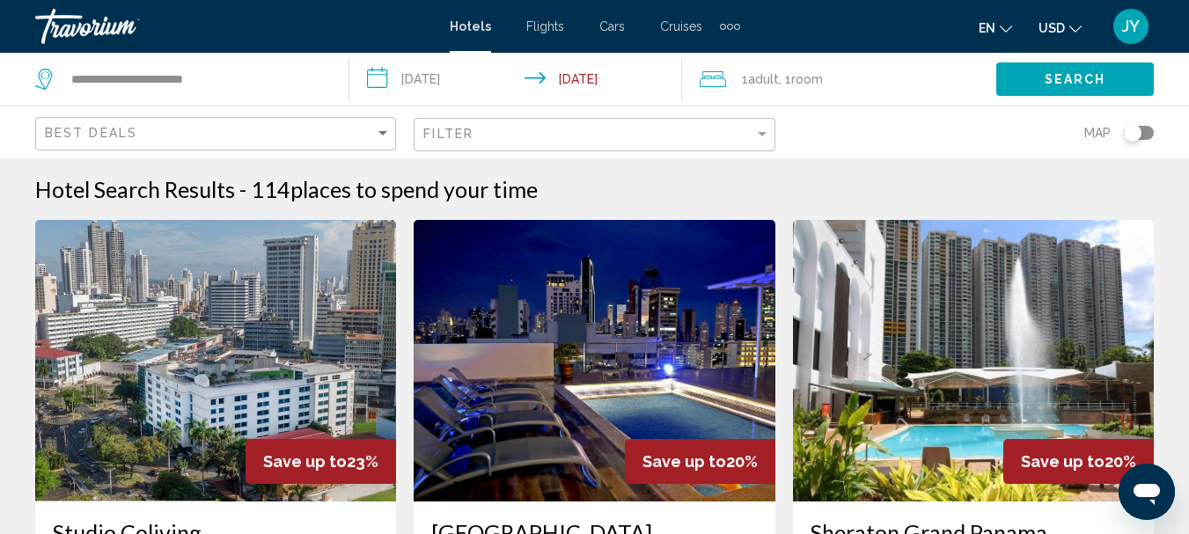
click at [978, 328] on img "Main content" at bounding box center [973, 361] width 361 height 282
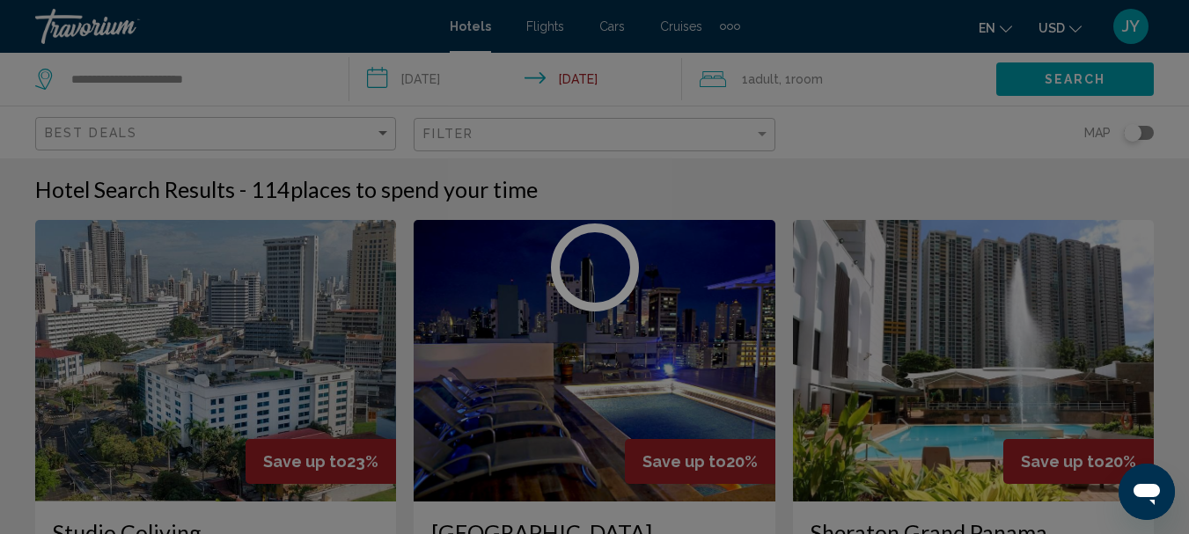
scroll to position [203, 0]
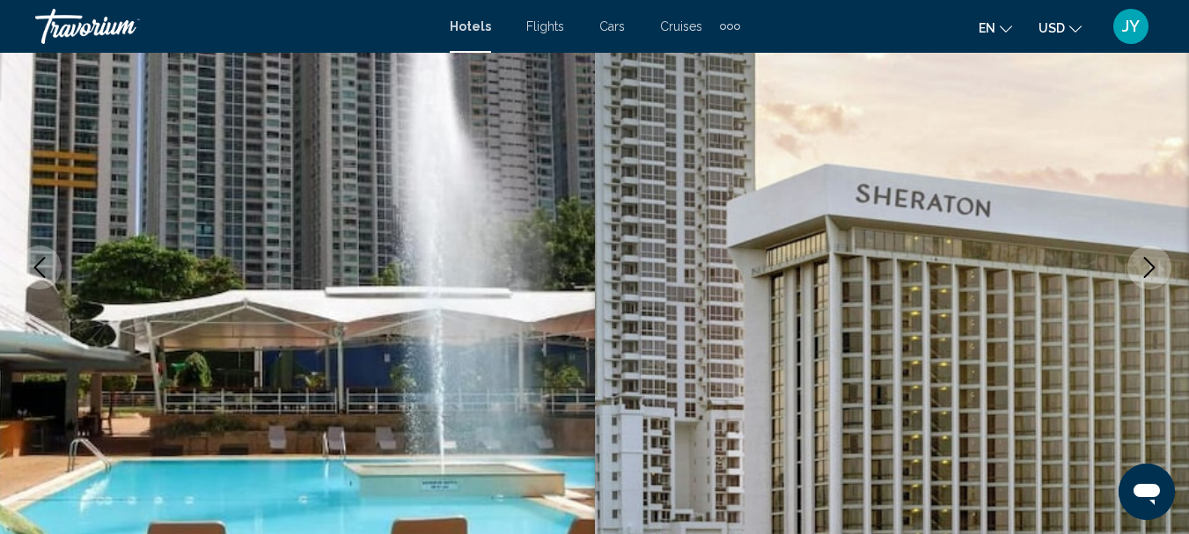
click at [1161, 266] on button "Next image" at bounding box center [1149, 267] width 44 height 44
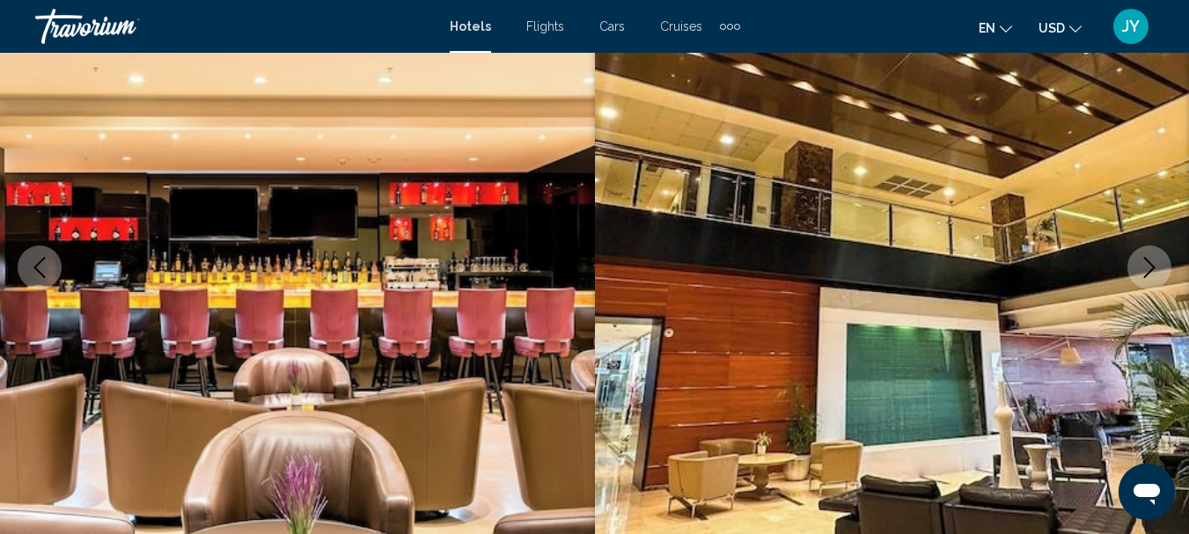
click at [1159, 266] on icon "Next image" at bounding box center [1149, 267] width 21 height 21
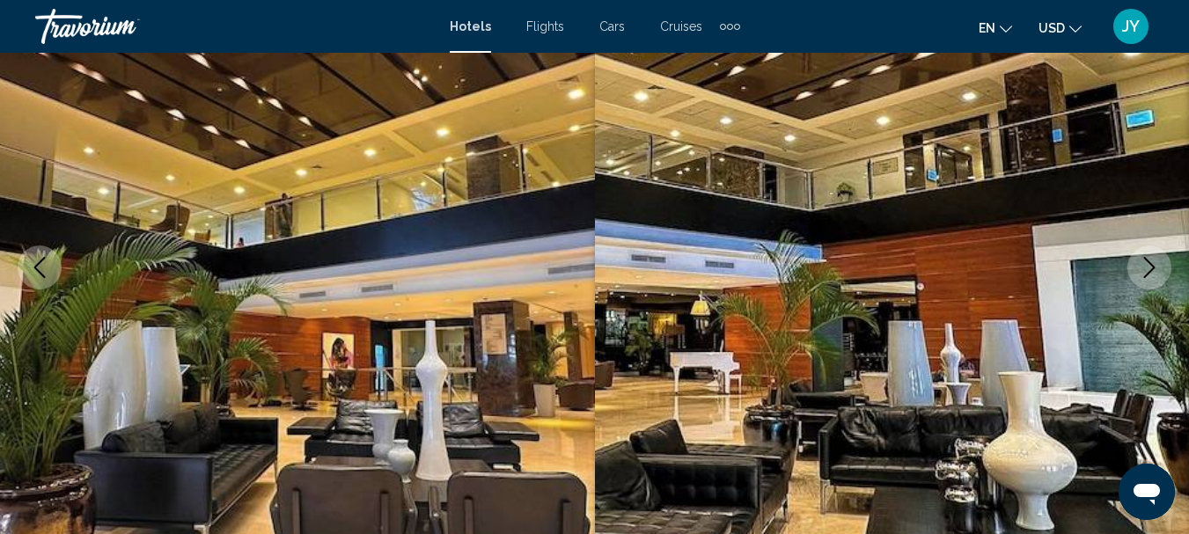
click at [1159, 266] on icon "Next image" at bounding box center [1149, 267] width 21 height 21
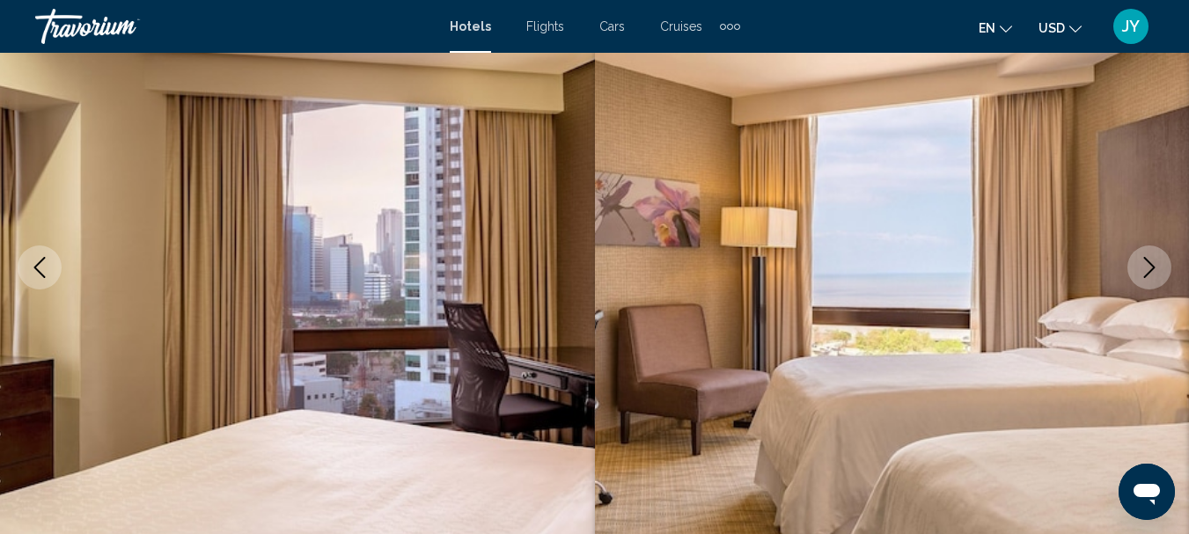
click at [1159, 266] on icon "Next image" at bounding box center [1149, 267] width 21 height 21
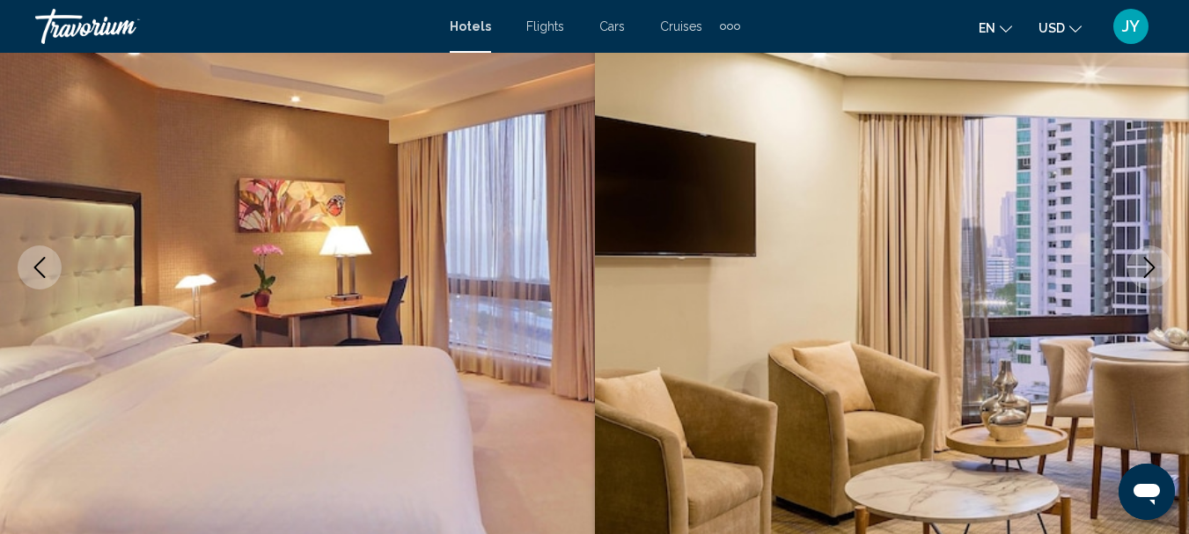
click at [1159, 266] on icon "Next image" at bounding box center [1149, 267] width 21 height 21
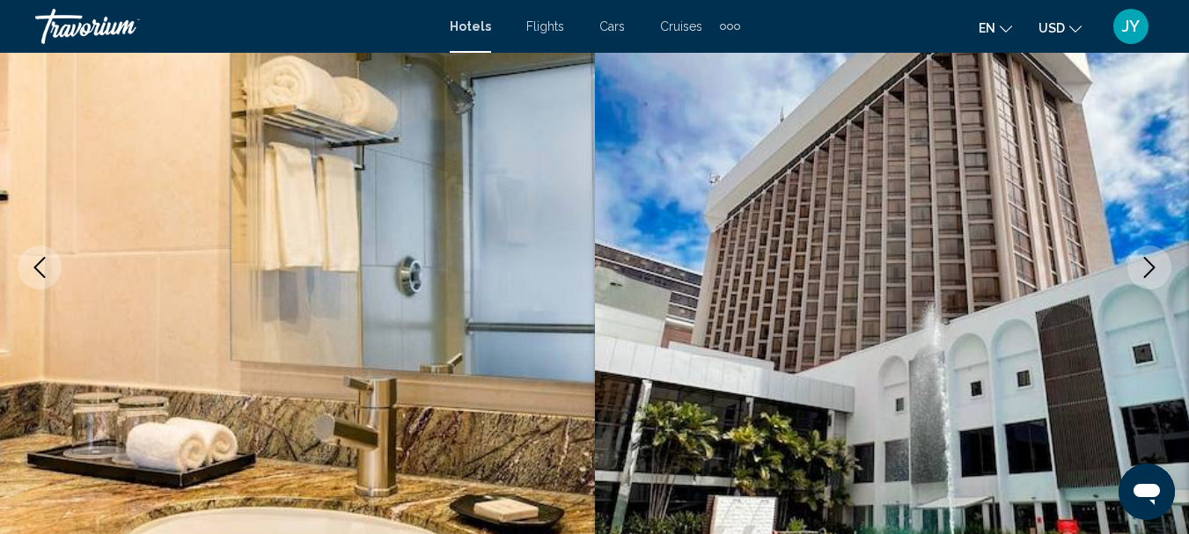
click at [1159, 266] on icon "Next image" at bounding box center [1149, 267] width 21 height 21
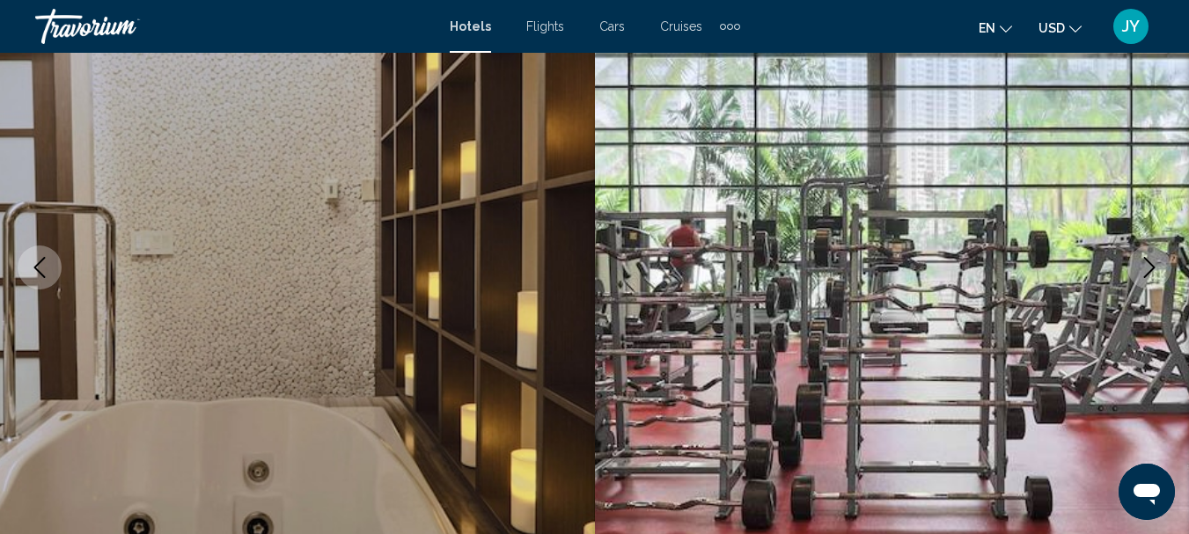
click at [1159, 266] on icon "Next image" at bounding box center [1149, 267] width 21 height 21
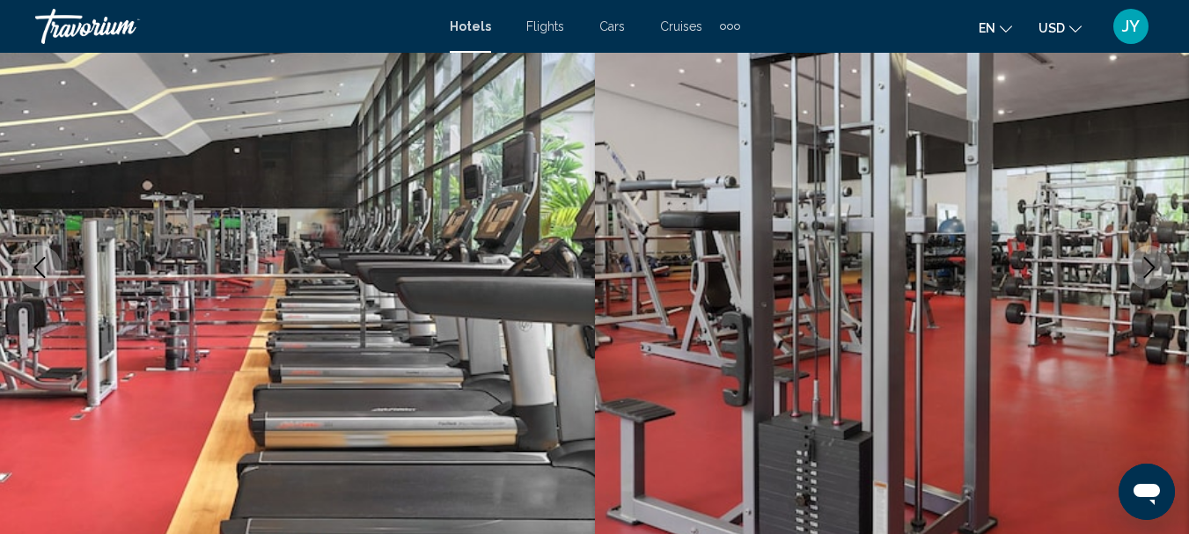
click at [1159, 266] on icon "Next image" at bounding box center [1149, 267] width 21 height 21
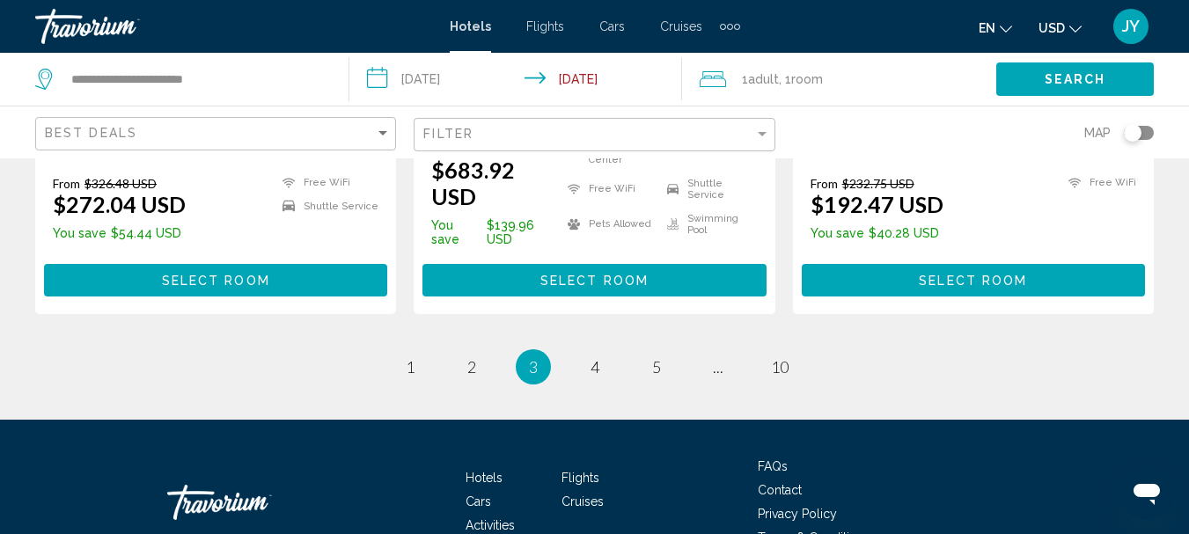
scroll to position [2640, 0]
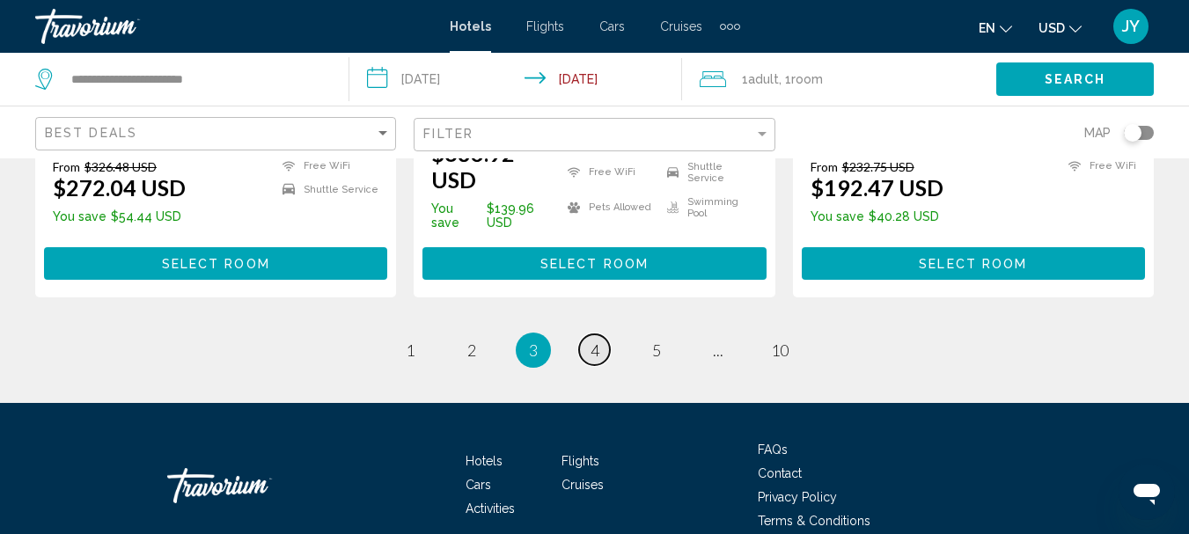
click at [592, 340] on span "4" at bounding box center [594, 349] width 9 height 19
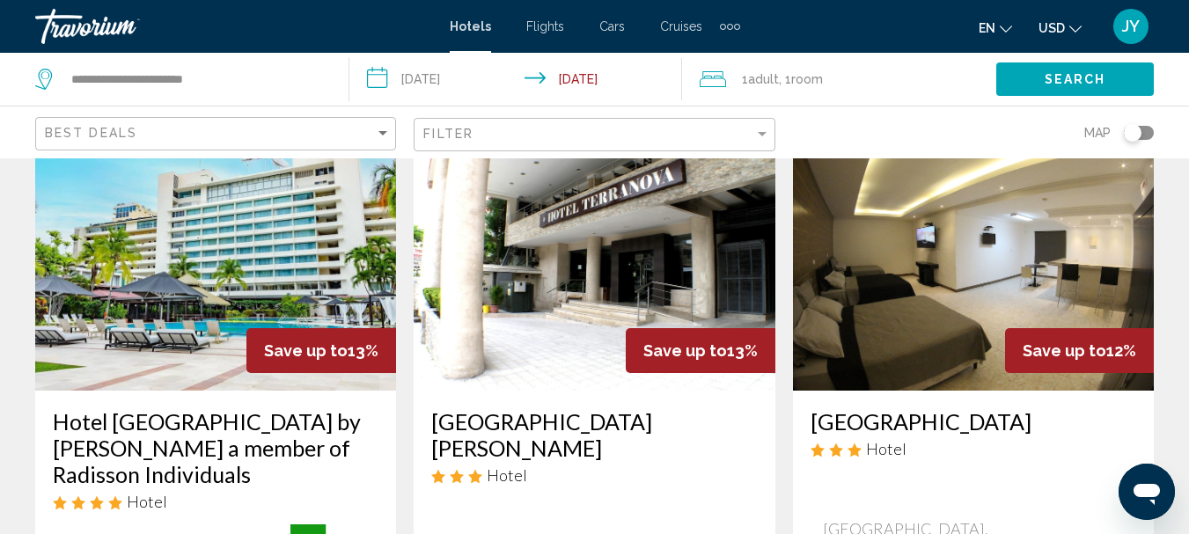
scroll to position [880, 0]
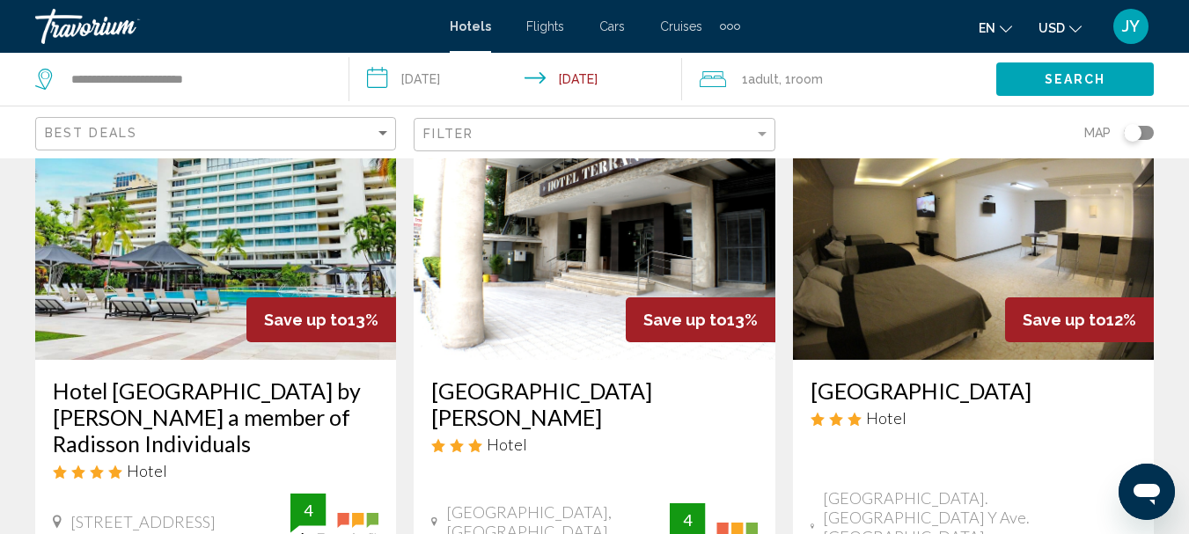
click at [239, 256] on img "Main content" at bounding box center [215, 219] width 361 height 282
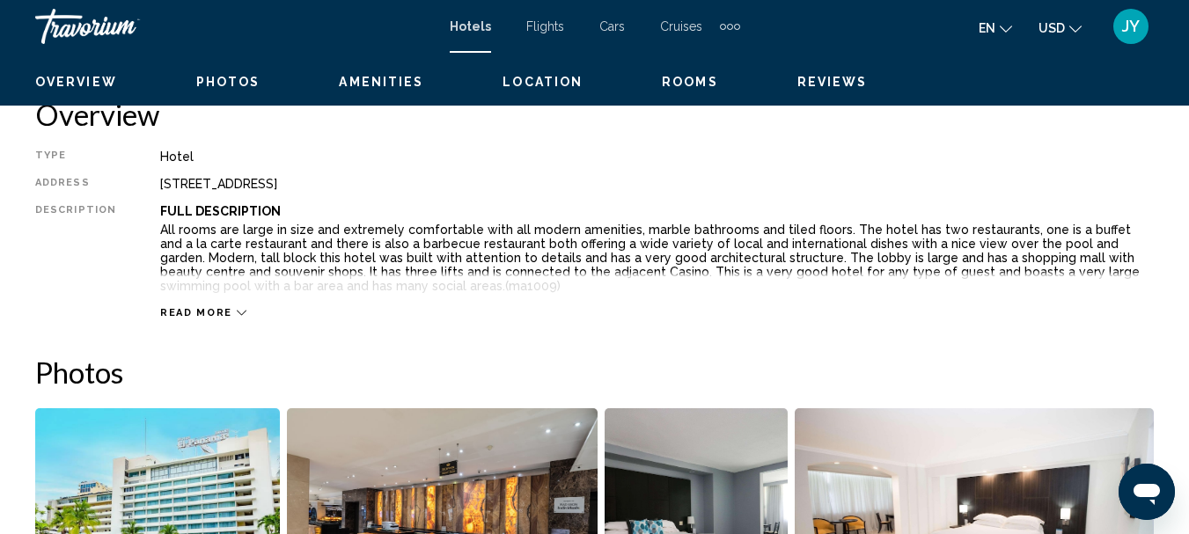
scroll to position [203, 0]
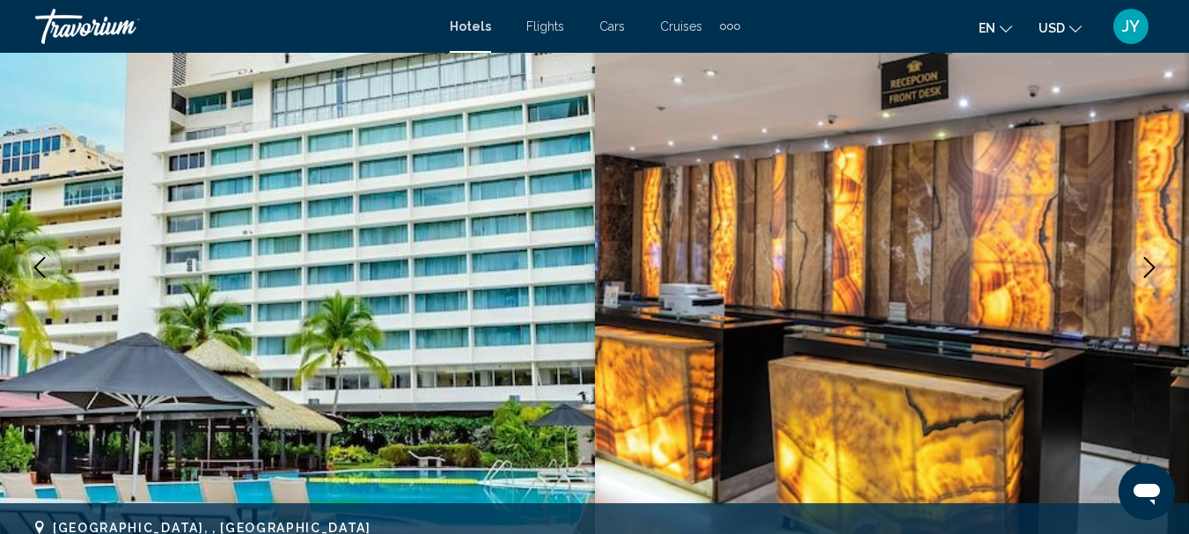
click at [1149, 269] on icon "Next image" at bounding box center [1149, 267] width 21 height 21
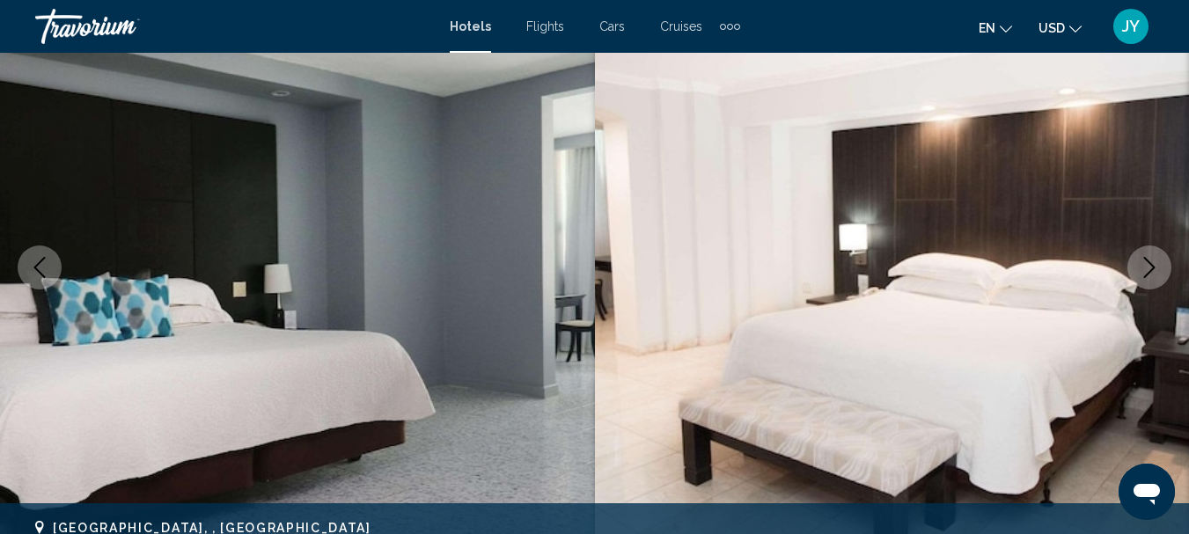
click at [1149, 269] on icon "Next image" at bounding box center [1149, 267] width 21 height 21
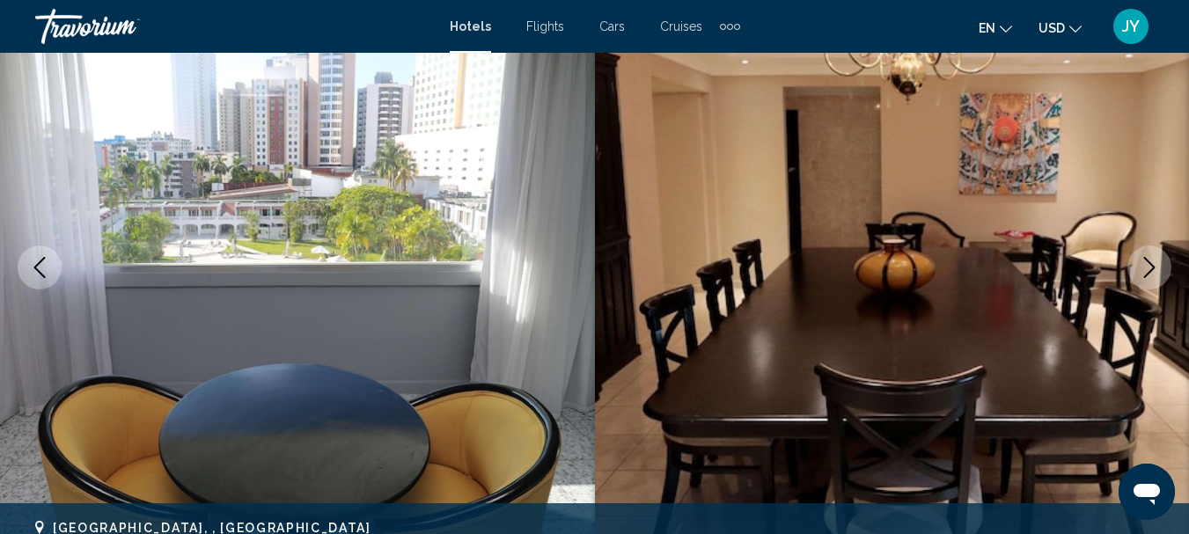
click at [1149, 269] on icon "Next image" at bounding box center [1149, 267] width 21 height 21
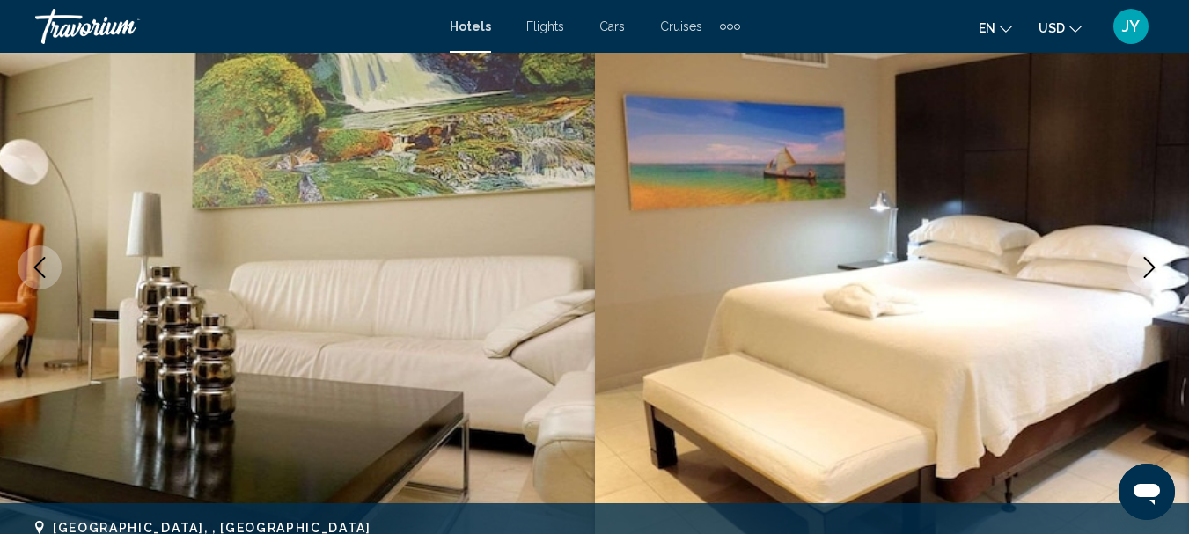
click at [1149, 269] on icon "Next image" at bounding box center [1149, 267] width 21 height 21
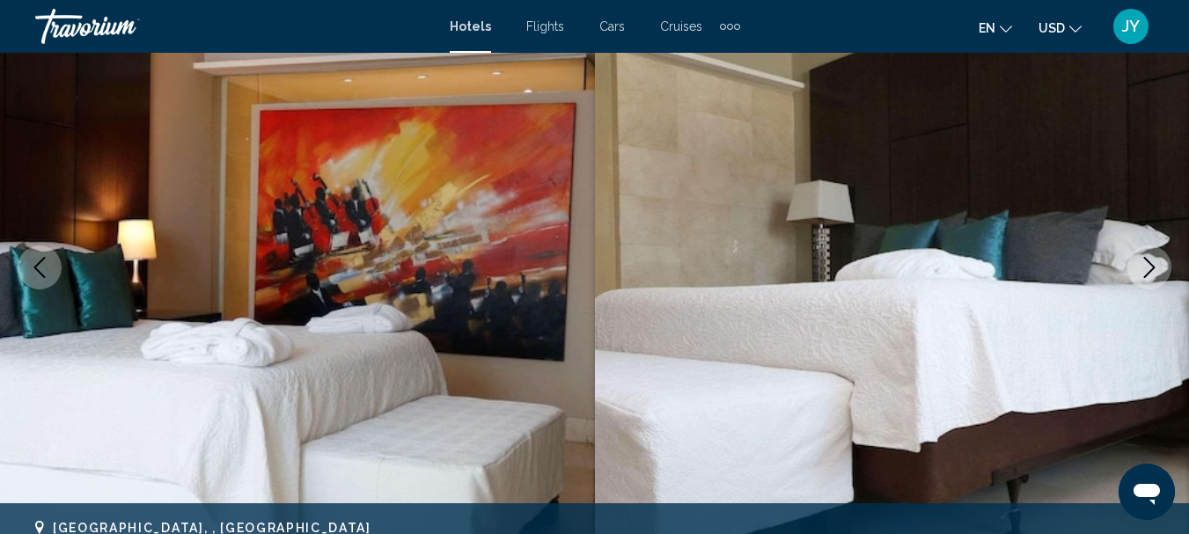
click at [1149, 269] on icon "Next image" at bounding box center [1149, 267] width 21 height 21
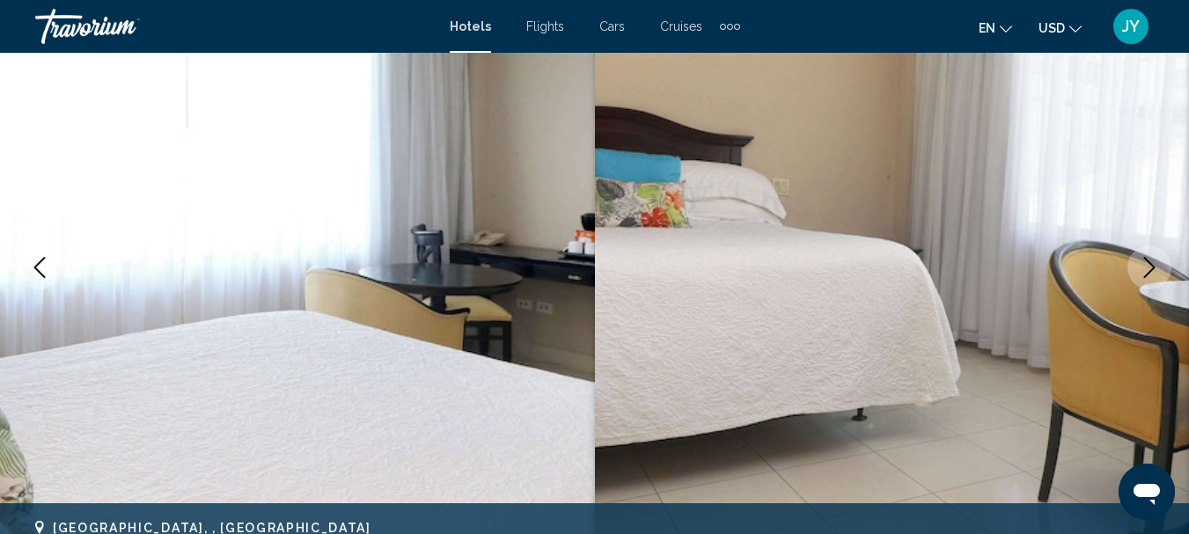
click at [1149, 269] on icon "Next image" at bounding box center [1149, 267] width 21 height 21
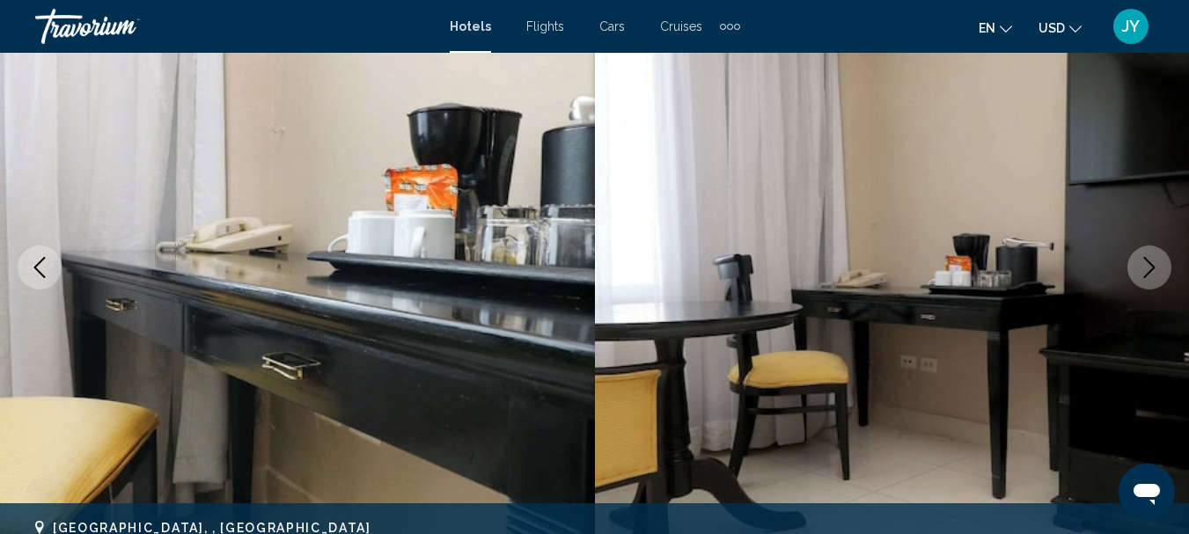
click at [1149, 269] on icon "Next image" at bounding box center [1149, 267] width 21 height 21
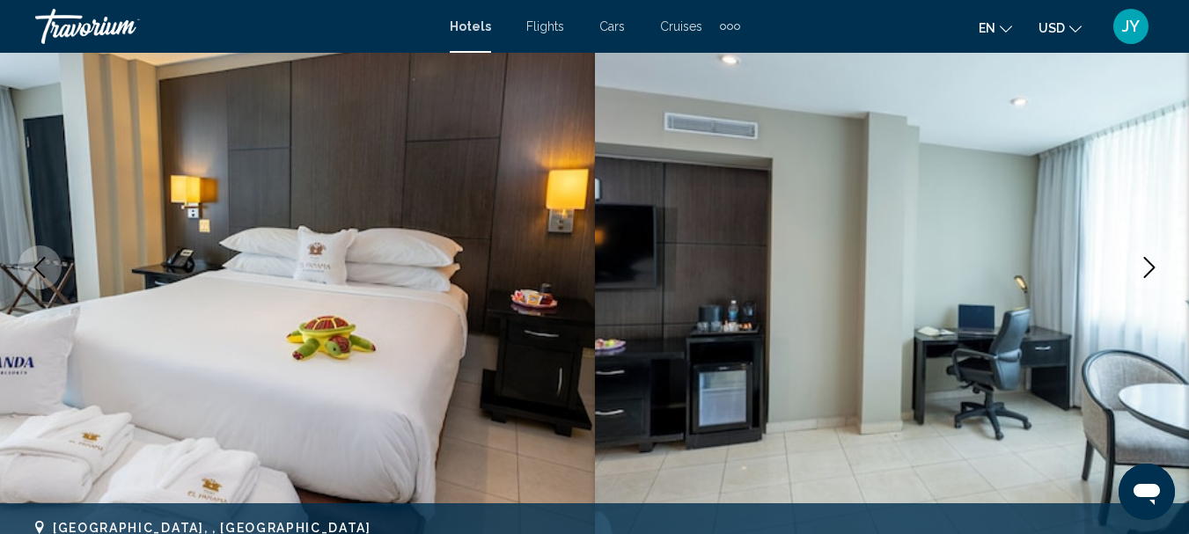
click at [1149, 269] on icon "Next image" at bounding box center [1149, 267] width 21 height 21
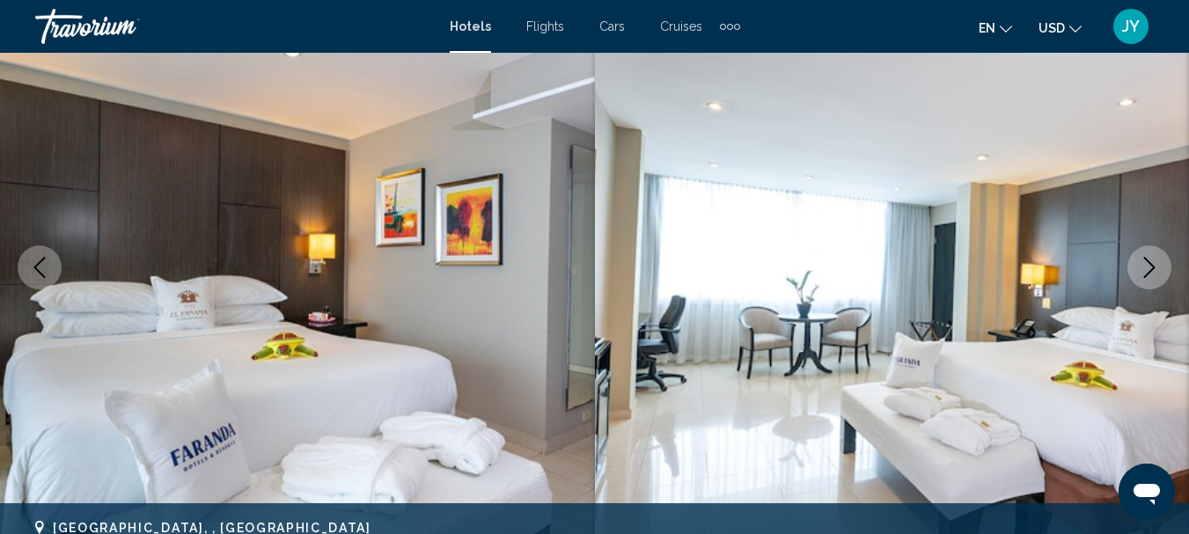
click at [1149, 269] on icon "Next image" at bounding box center [1149, 267] width 21 height 21
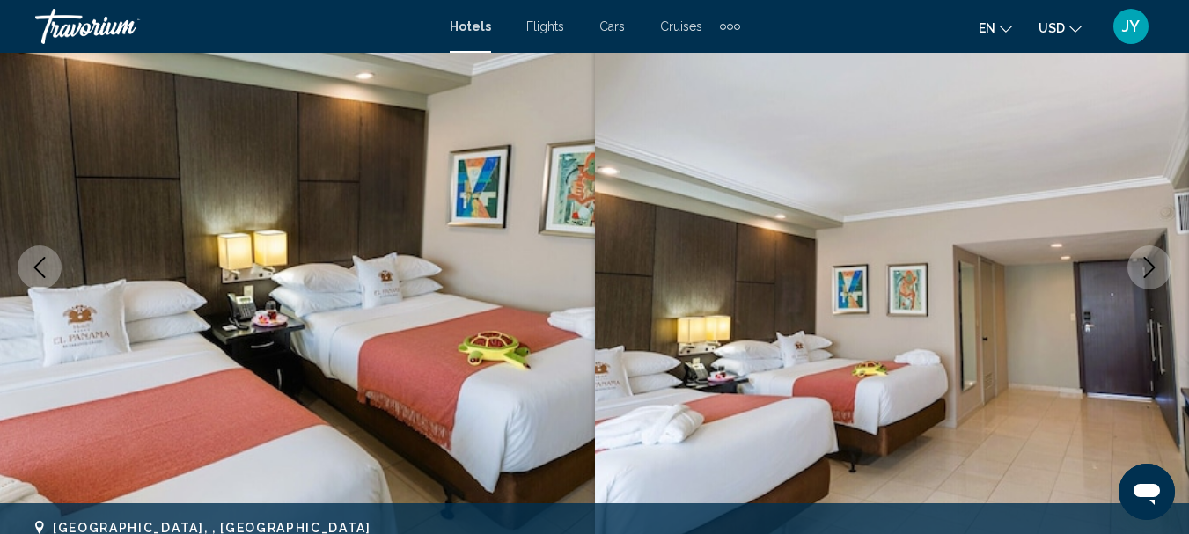
click at [1149, 269] on icon "Next image" at bounding box center [1149, 267] width 21 height 21
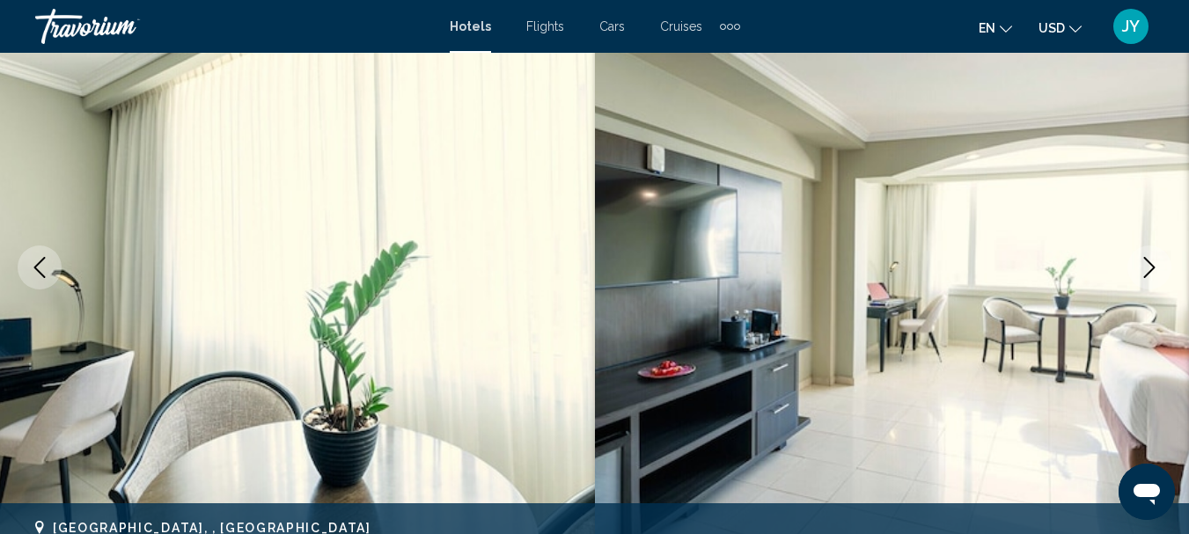
click at [1149, 269] on icon "Next image" at bounding box center [1149, 267] width 21 height 21
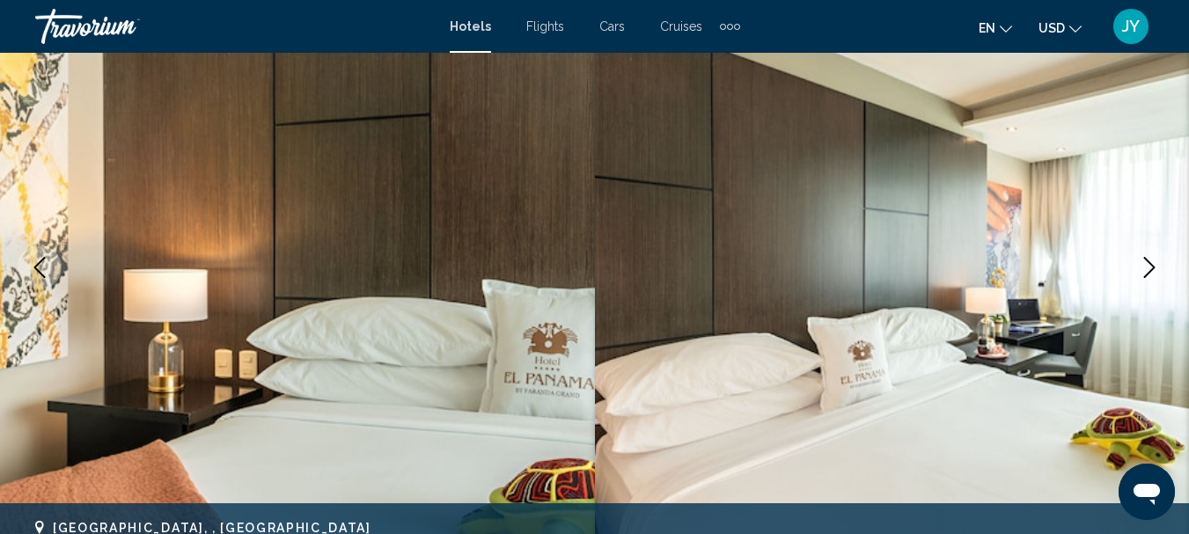
click at [1149, 269] on icon "Next image" at bounding box center [1149, 267] width 21 height 21
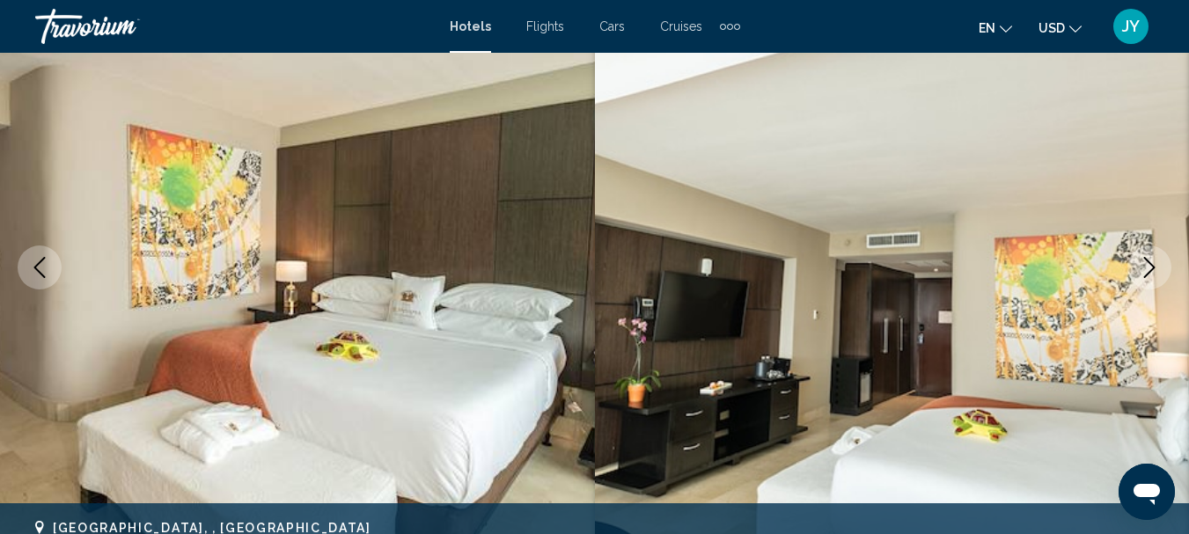
click at [1149, 269] on icon "Next image" at bounding box center [1149, 267] width 21 height 21
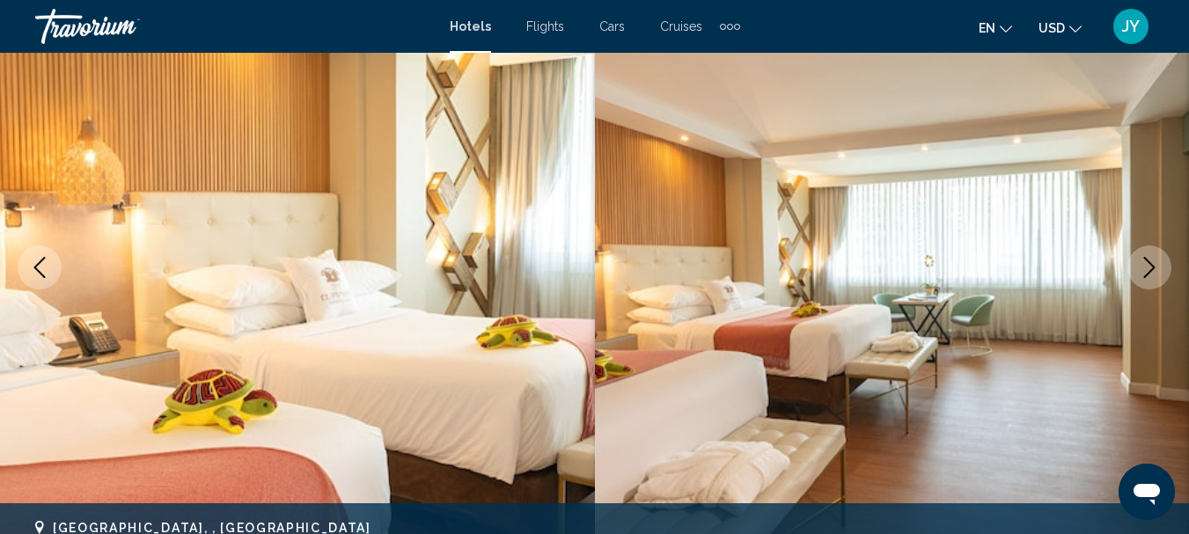
click at [1149, 269] on icon "Next image" at bounding box center [1149, 267] width 21 height 21
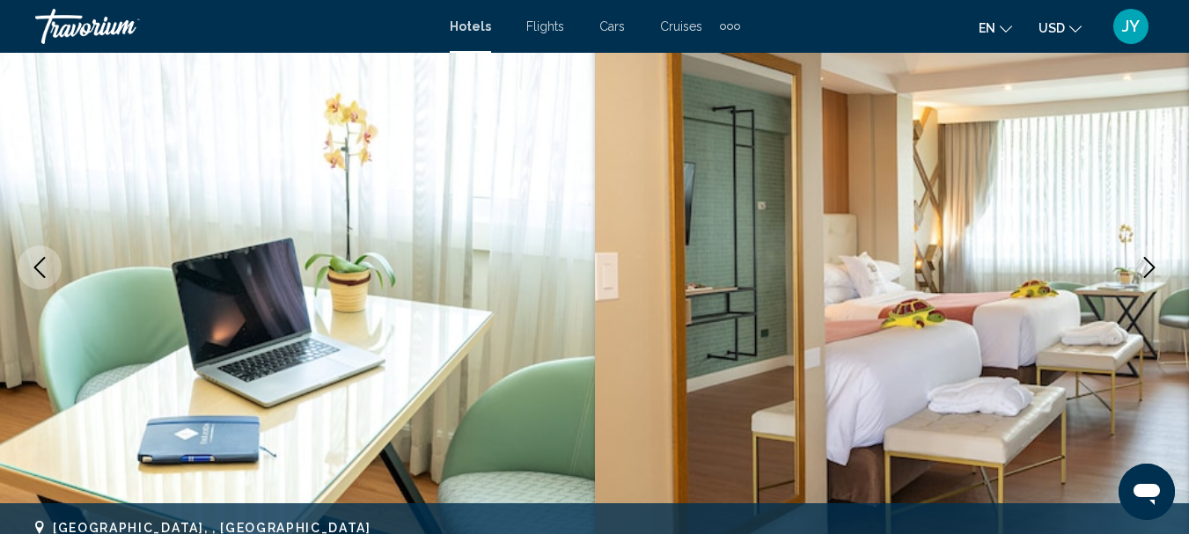
click at [1149, 269] on icon "Next image" at bounding box center [1149, 267] width 21 height 21
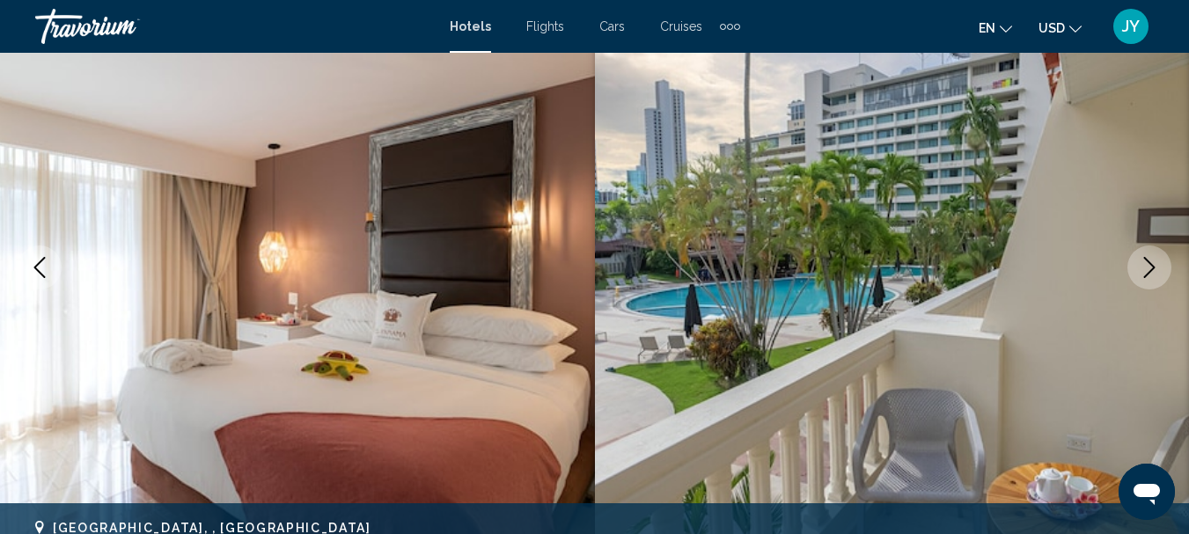
click at [1149, 269] on icon "Next image" at bounding box center [1149, 267] width 21 height 21
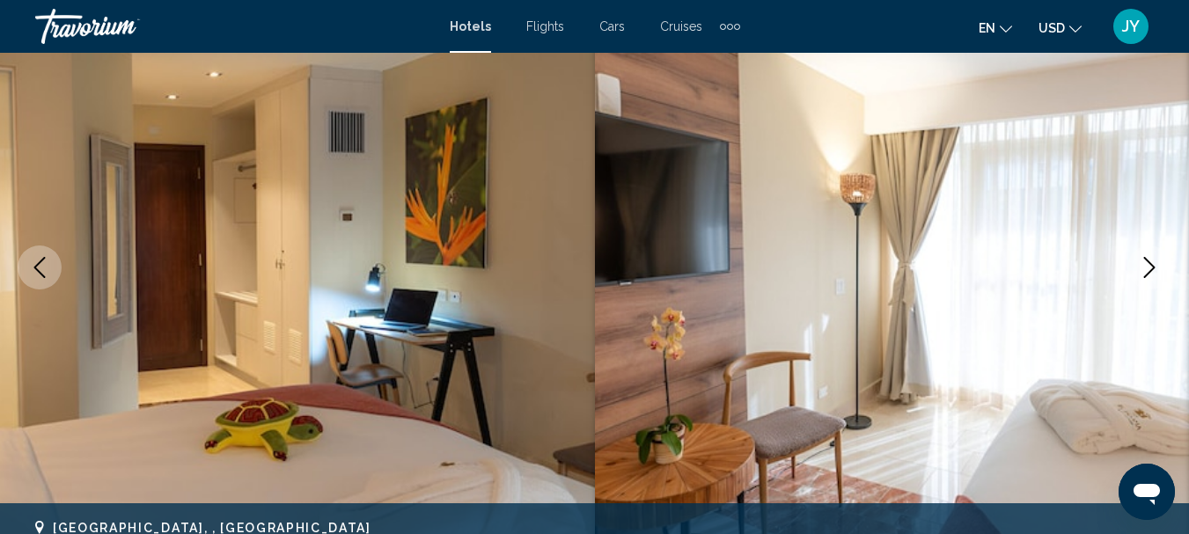
click at [1149, 269] on icon "Next image" at bounding box center [1149, 267] width 21 height 21
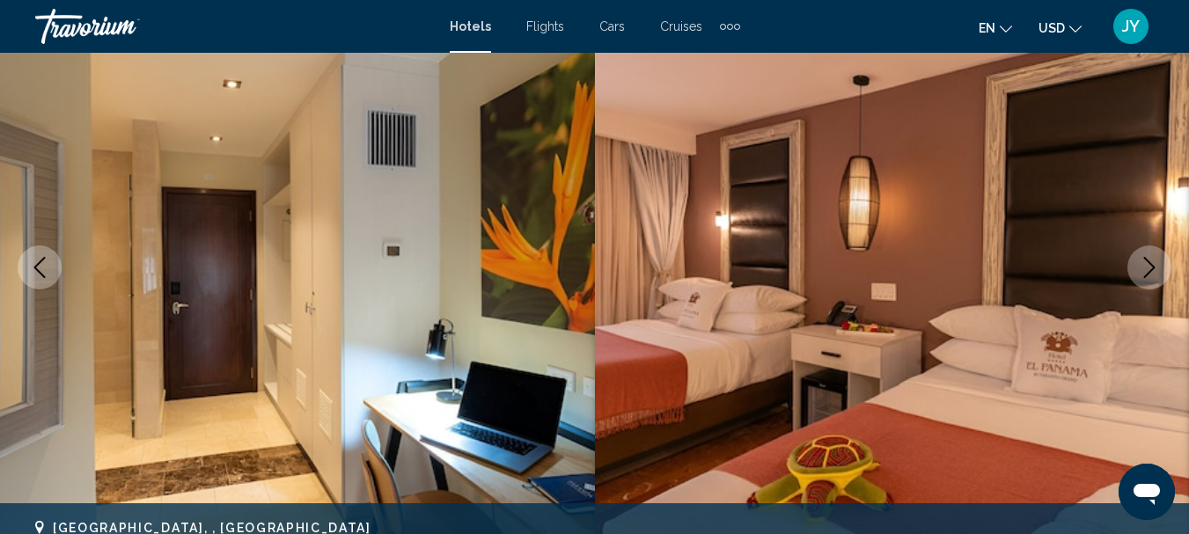
click at [1149, 269] on icon "Next image" at bounding box center [1149, 267] width 21 height 21
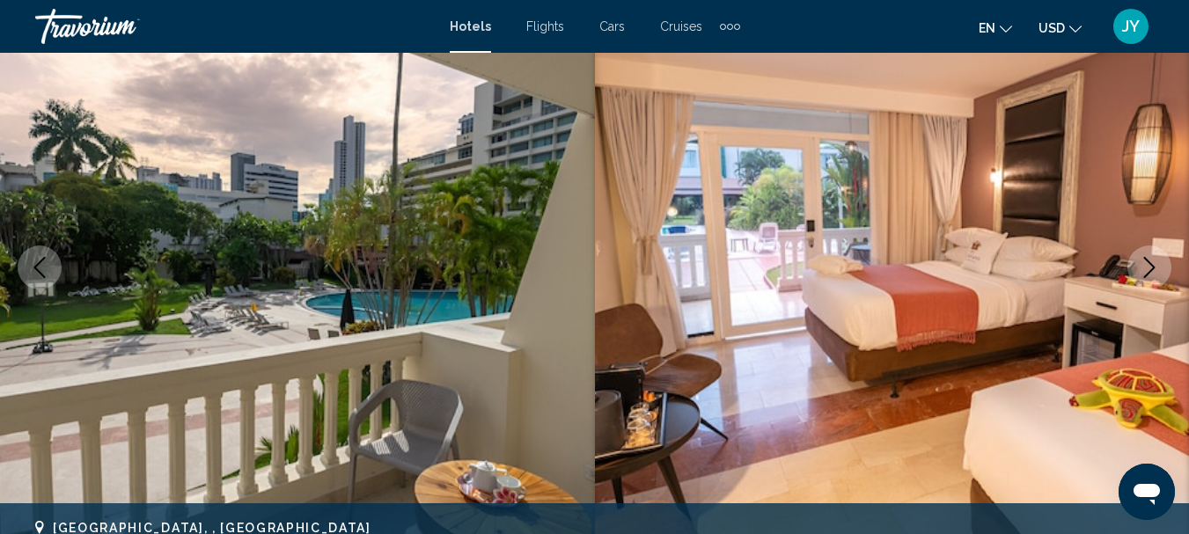
click at [1149, 269] on icon "Next image" at bounding box center [1149, 267] width 21 height 21
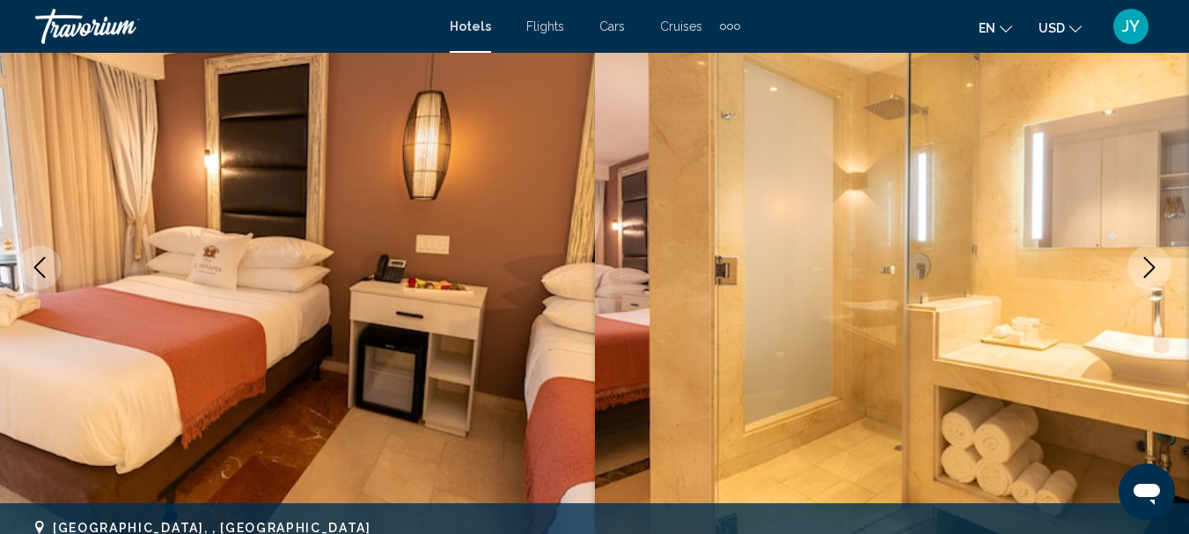
click at [1149, 269] on icon "Next image" at bounding box center [1149, 267] width 21 height 21
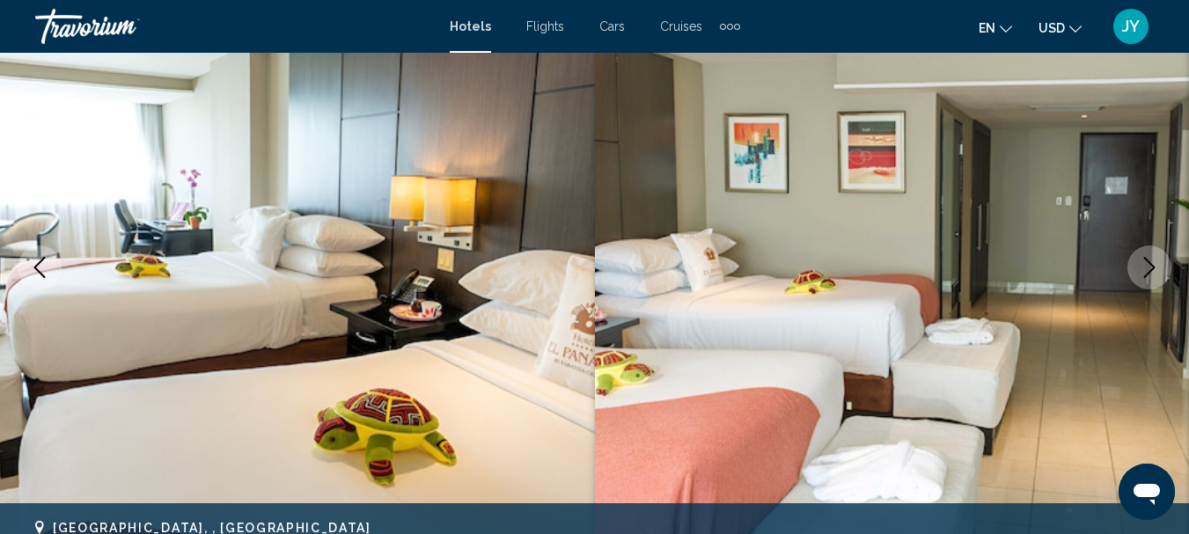
click at [1149, 269] on icon "Next image" at bounding box center [1149, 267] width 21 height 21
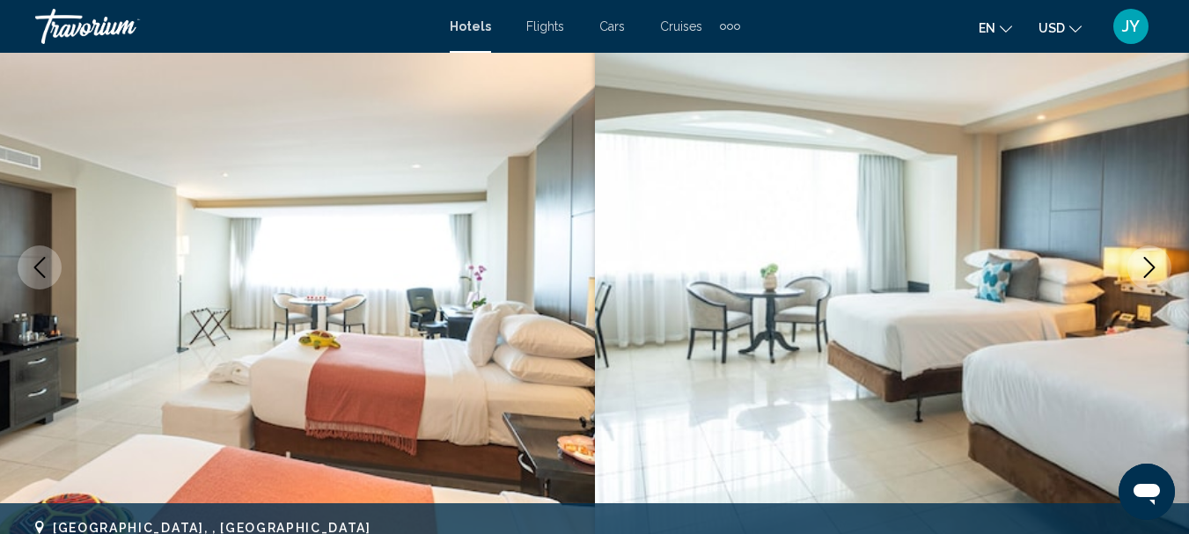
click at [1149, 269] on icon "Next image" at bounding box center [1149, 267] width 21 height 21
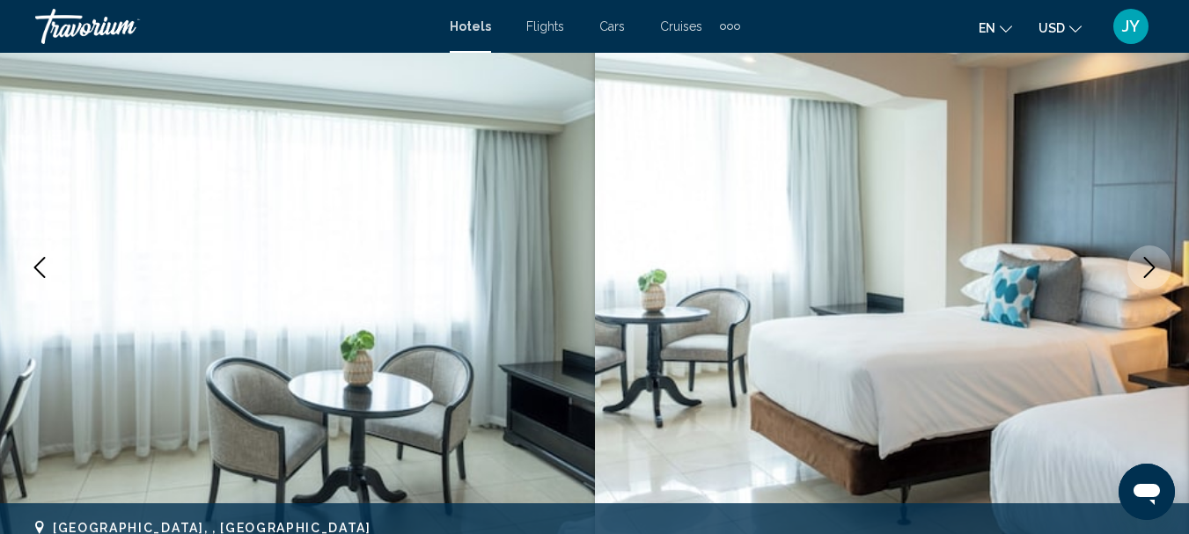
click at [1149, 269] on icon "Next image" at bounding box center [1149, 267] width 21 height 21
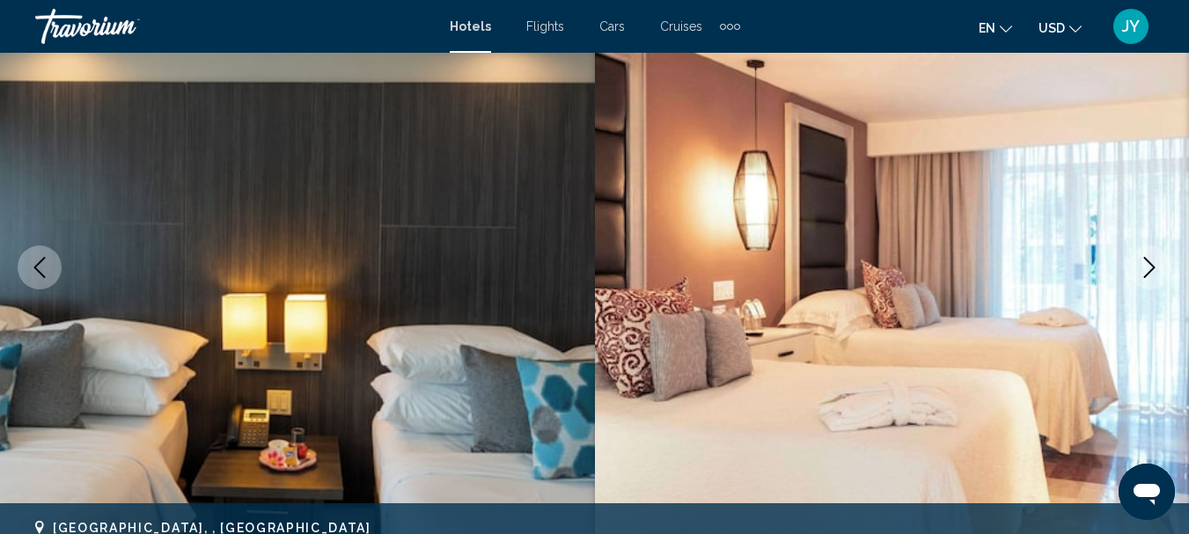
click at [1149, 269] on icon "Next image" at bounding box center [1149, 267] width 21 height 21
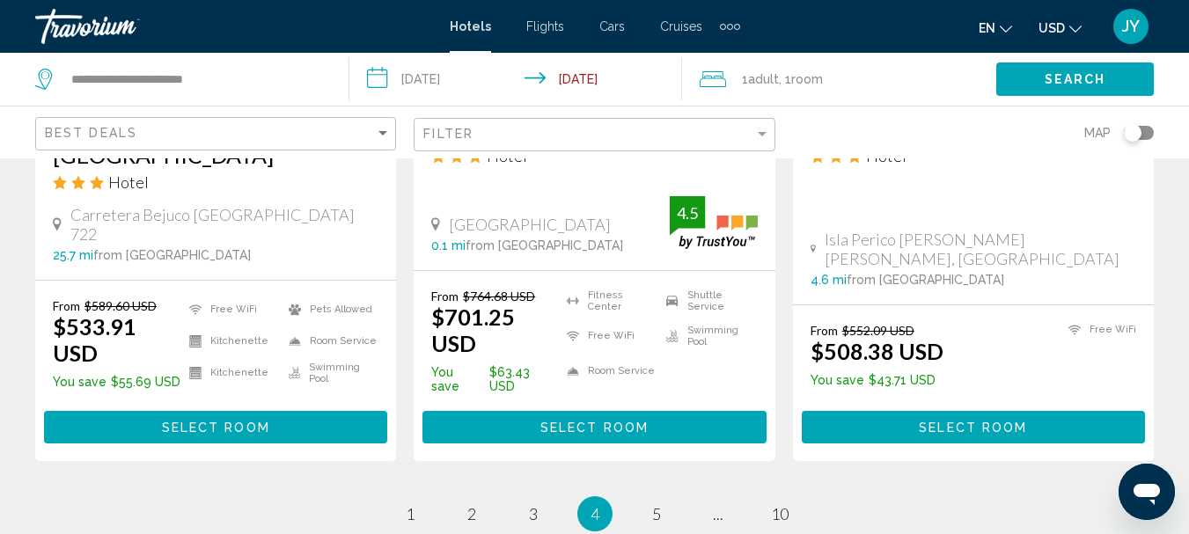
scroll to position [2552, 0]
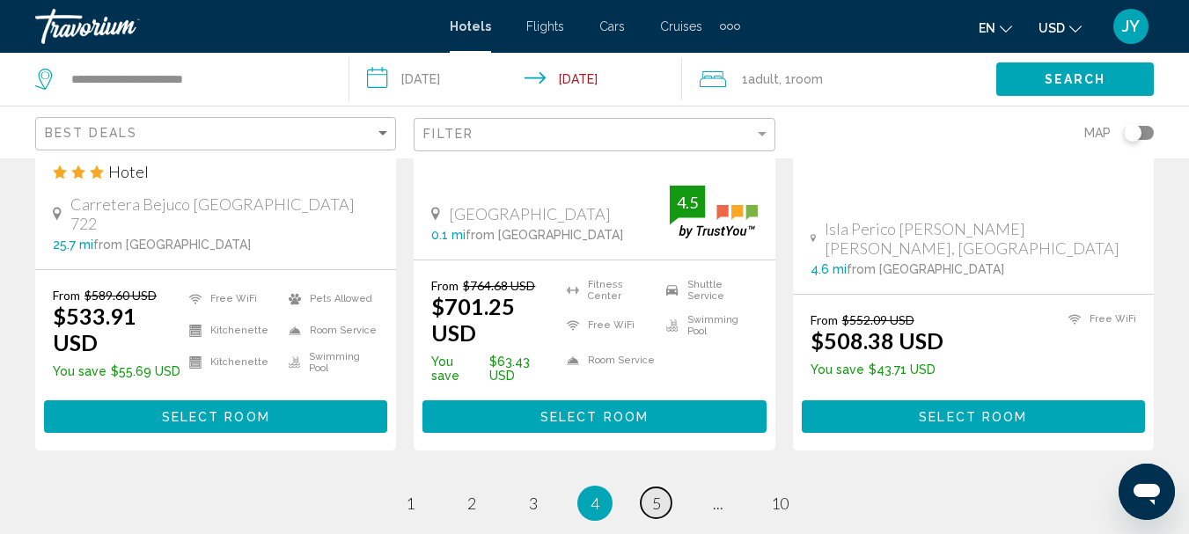
click at [647, 487] on link "page 5" at bounding box center [656, 502] width 31 height 31
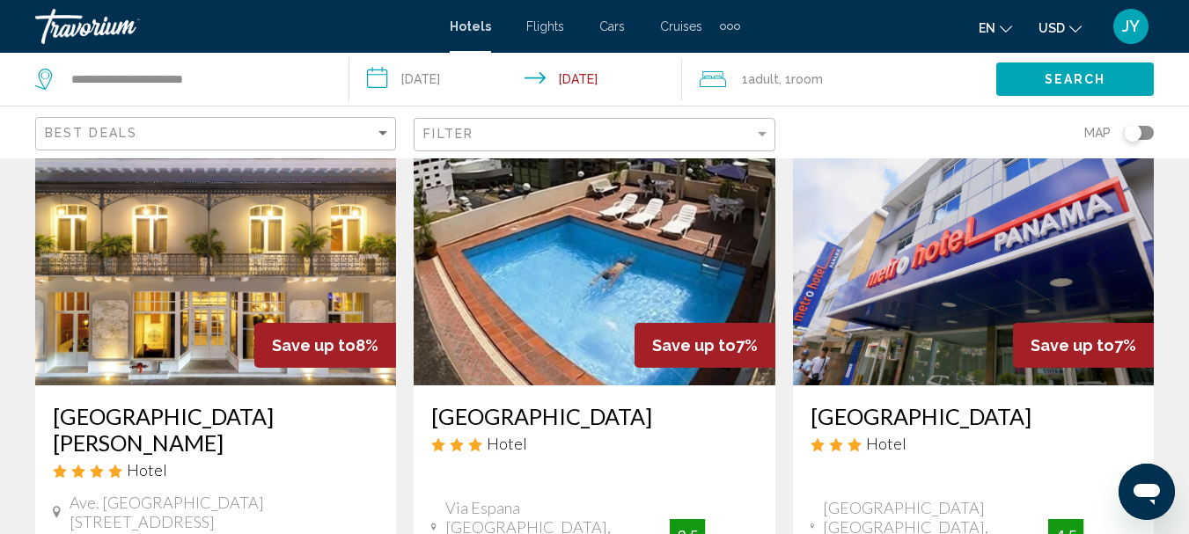
scroll to position [88, 0]
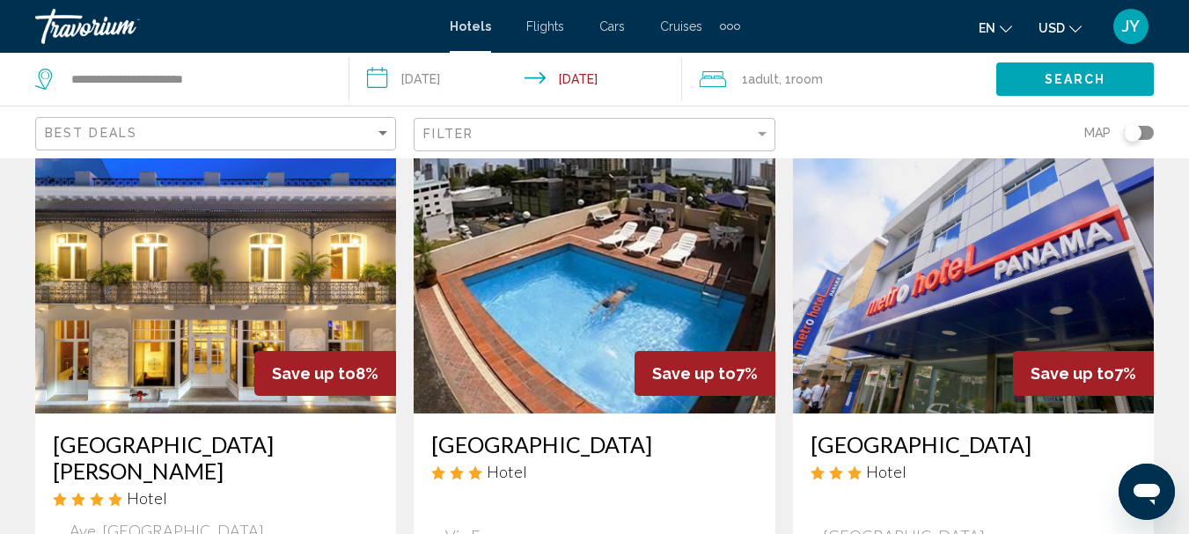
click at [188, 259] on img "Main content" at bounding box center [215, 273] width 361 height 282
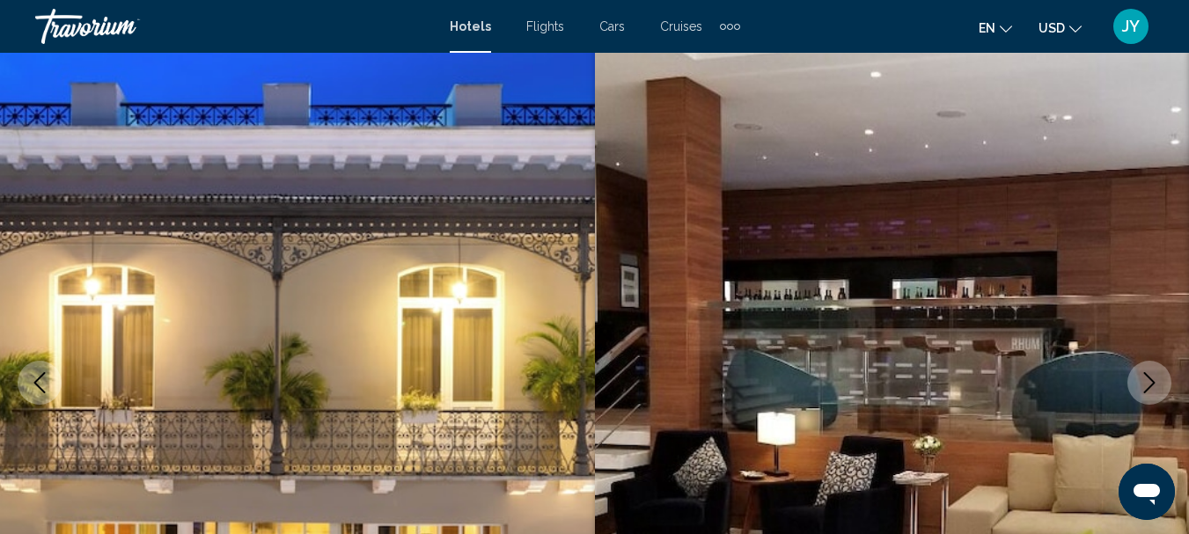
scroll to position [204, 0]
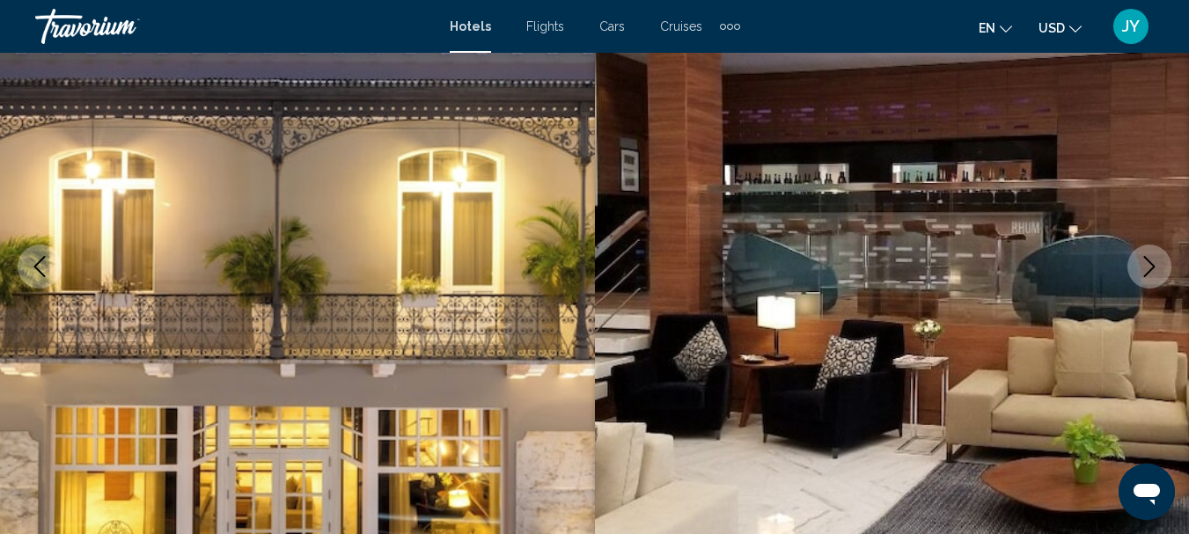
click at [1161, 266] on button "Next image" at bounding box center [1149, 267] width 44 height 44
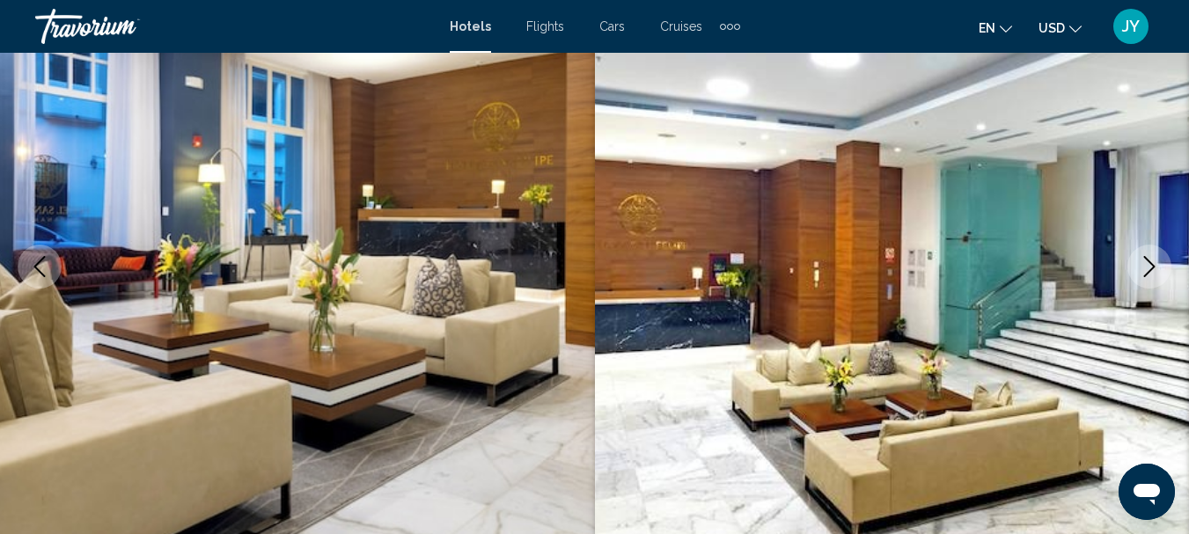
click at [1161, 266] on button "Next image" at bounding box center [1149, 267] width 44 height 44
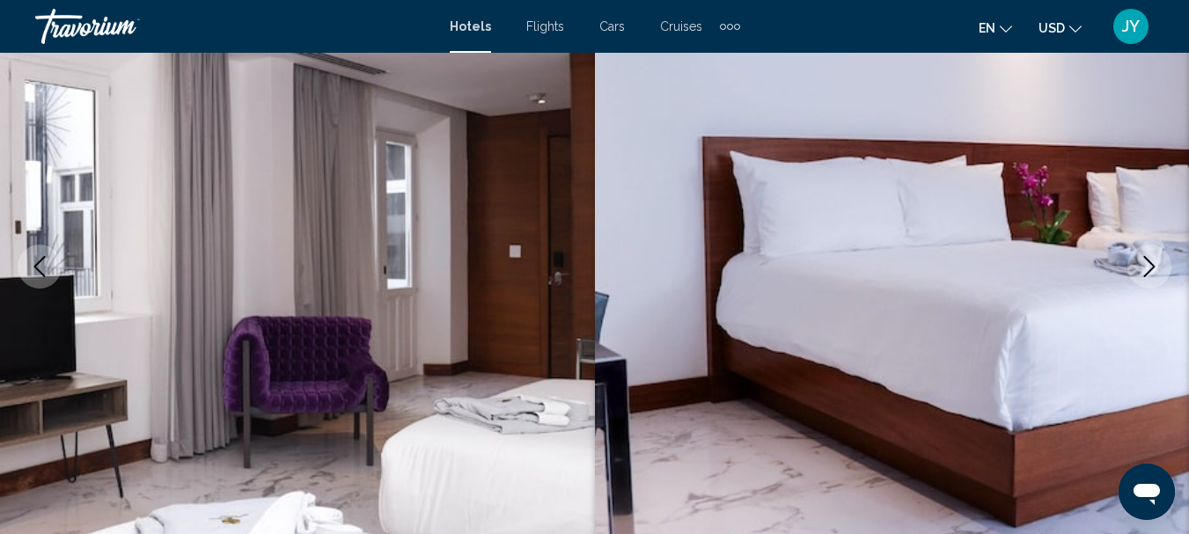
click at [1161, 265] on button "Next image" at bounding box center [1149, 267] width 44 height 44
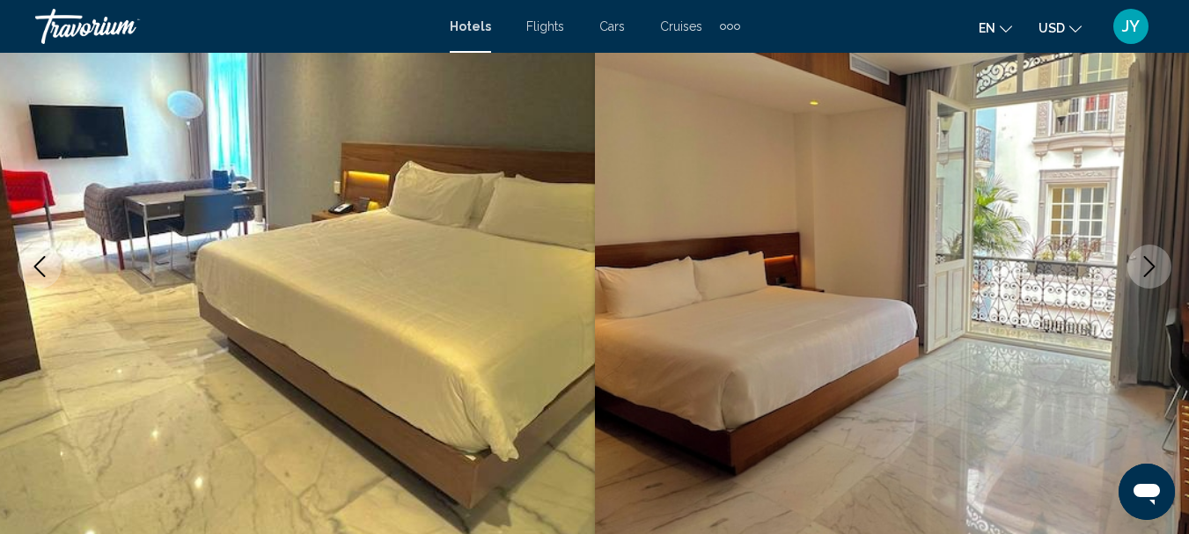
click at [1155, 265] on icon "Next image" at bounding box center [1149, 266] width 21 height 21
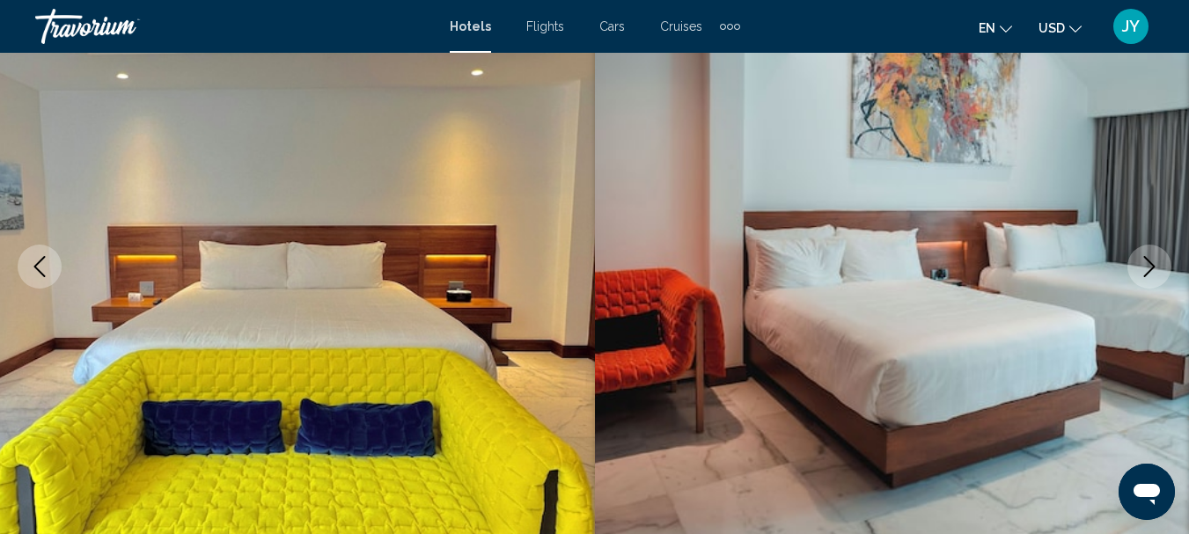
click at [1155, 265] on icon "Next image" at bounding box center [1149, 266] width 21 height 21
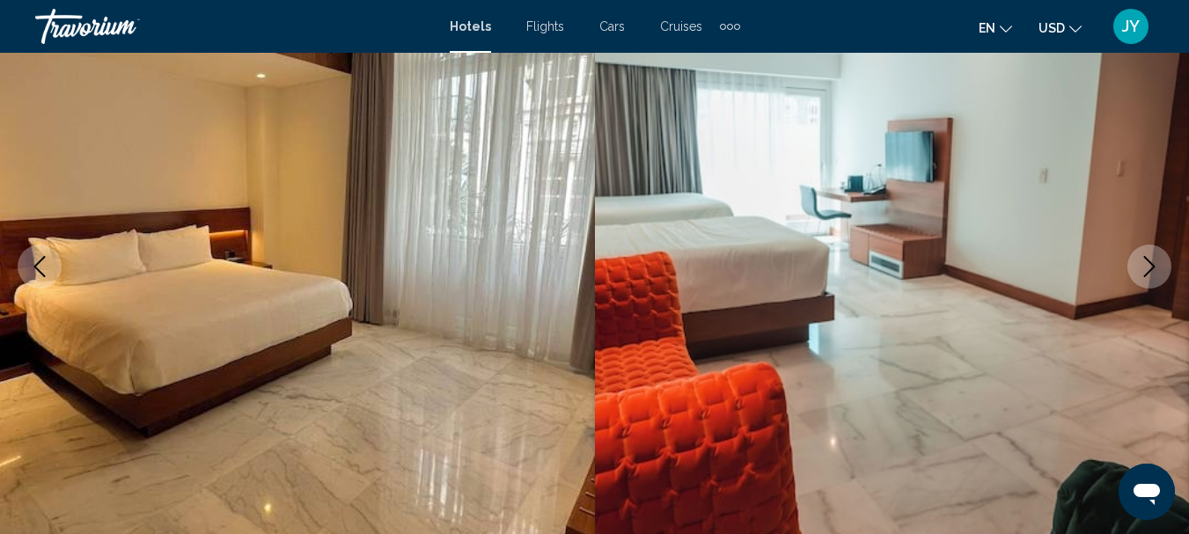
click at [1155, 265] on icon "Next image" at bounding box center [1149, 266] width 21 height 21
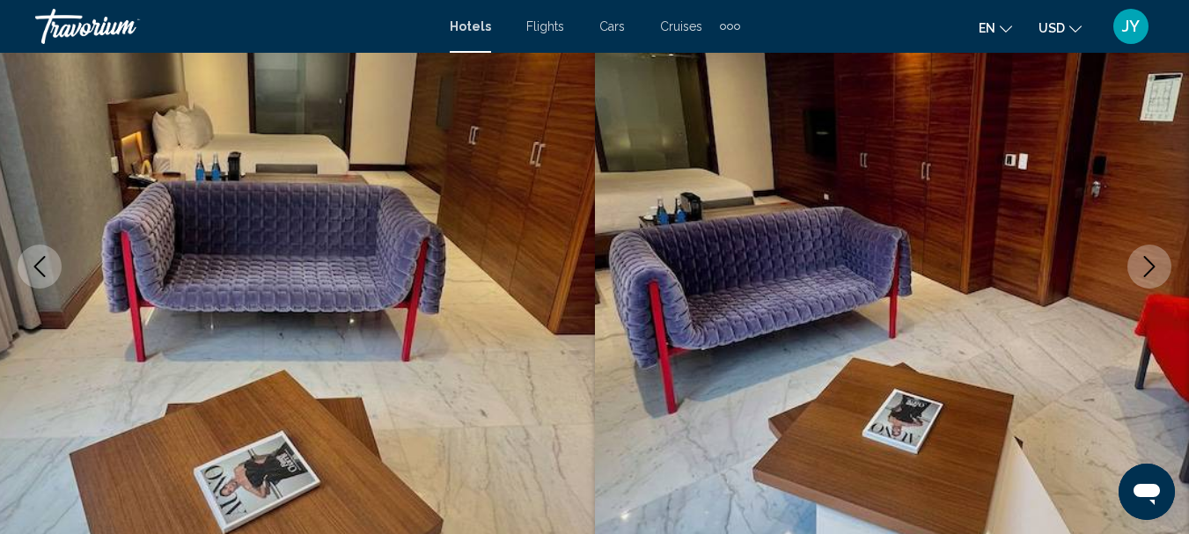
click at [1155, 265] on icon "Next image" at bounding box center [1149, 266] width 21 height 21
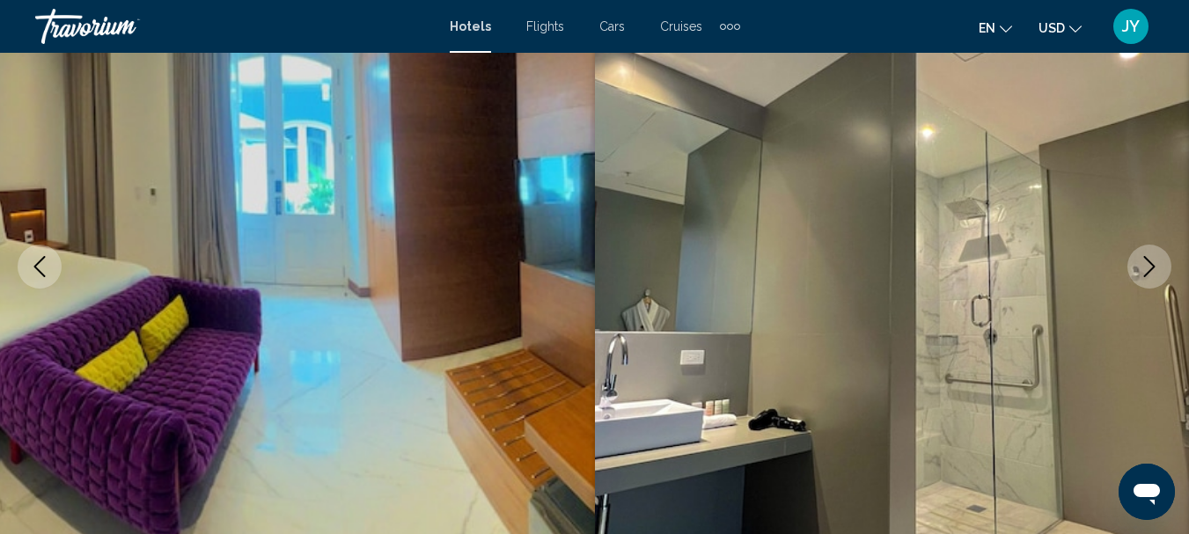
click at [1155, 265] on icon "Next image" at bounding box center [1149, 266] width 21 height 21
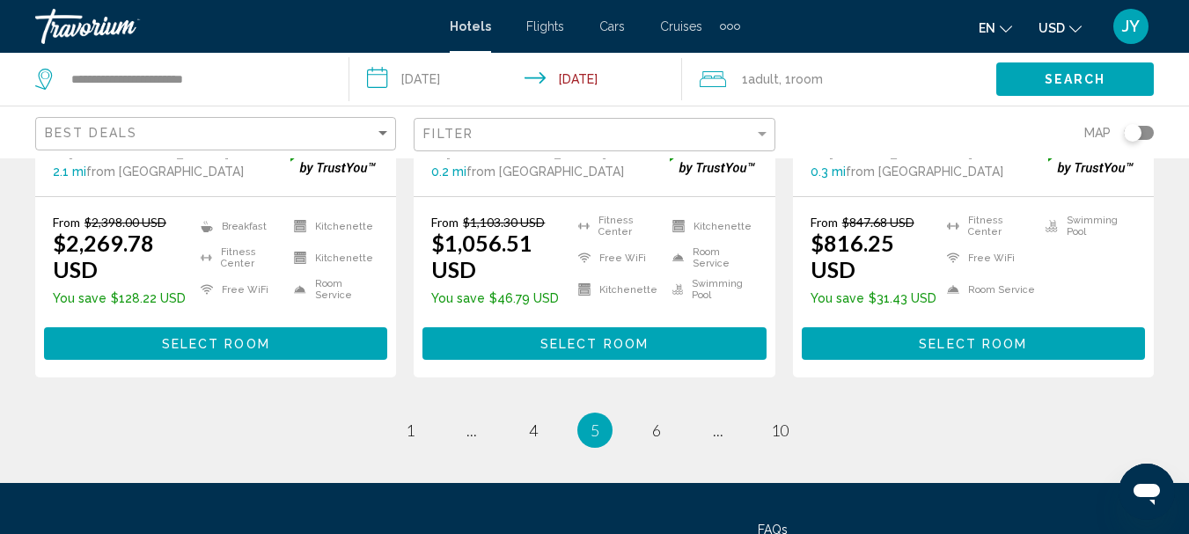
scroll to position [2640, 0]
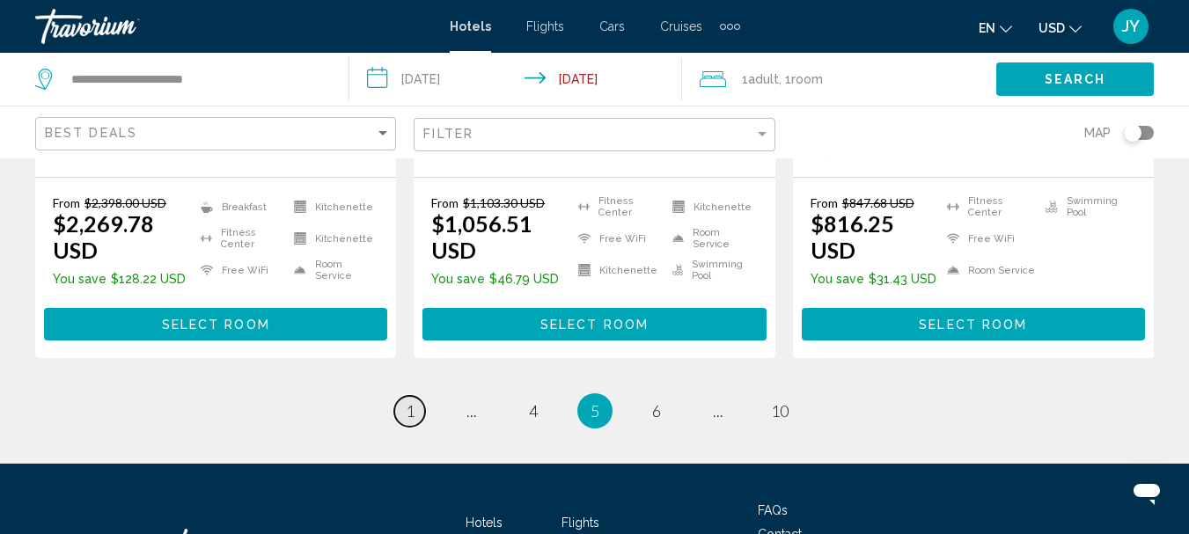
click at [422, 396] on link "page 1" at bounding box center [409, 411] width 31 height 31
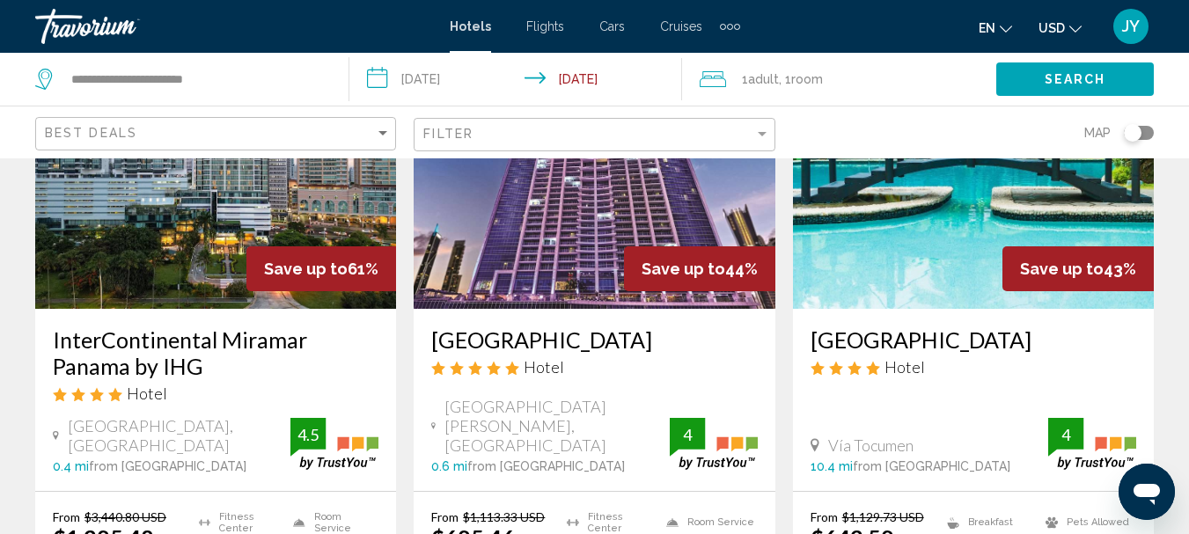
scroll to position [88, 0]
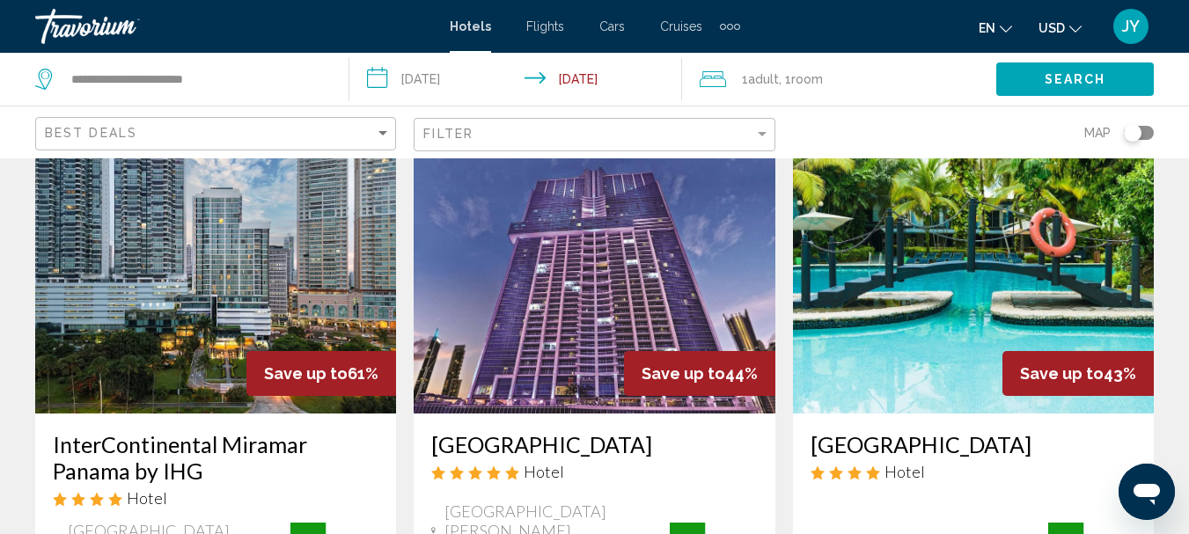
click at [879, 335] on img "Main content" at bounding box center [973, 273] width 361 height 282
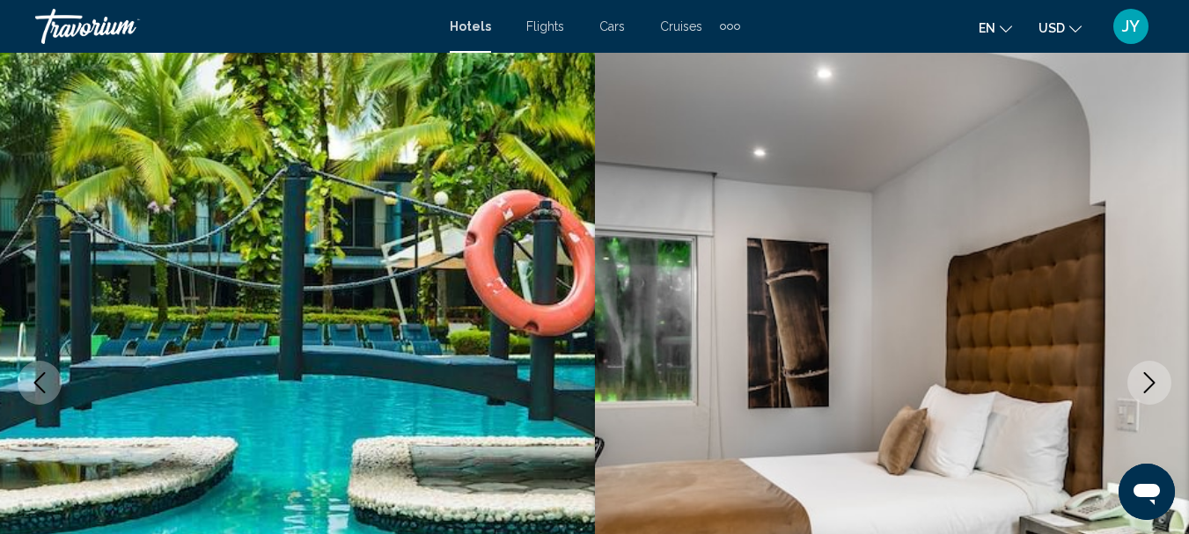
scroll to position [204, 0]
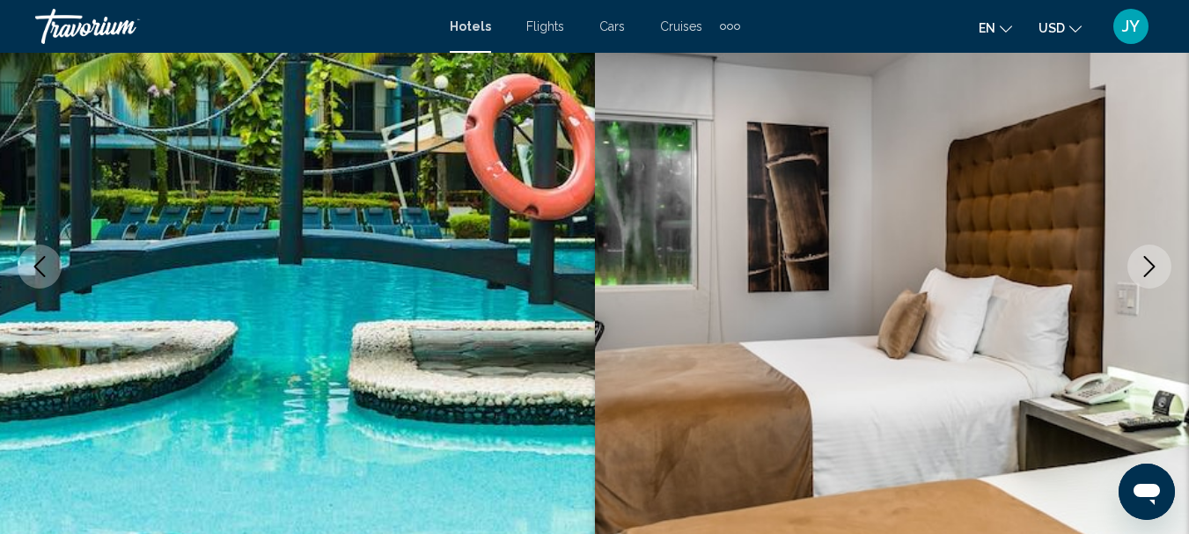
click at [1152, 268] on icon "Next image" at bounding box center [1149, 266] width 11 height 21
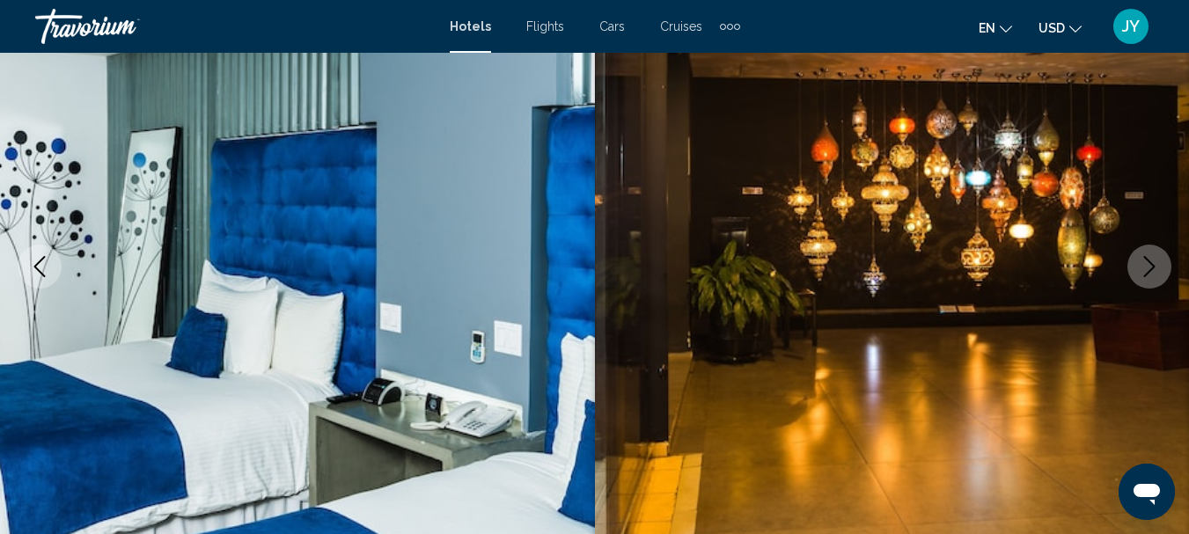
click at [1151, 268] on icon "Next image" at bounding box center [1149, 266] width 21 height 21
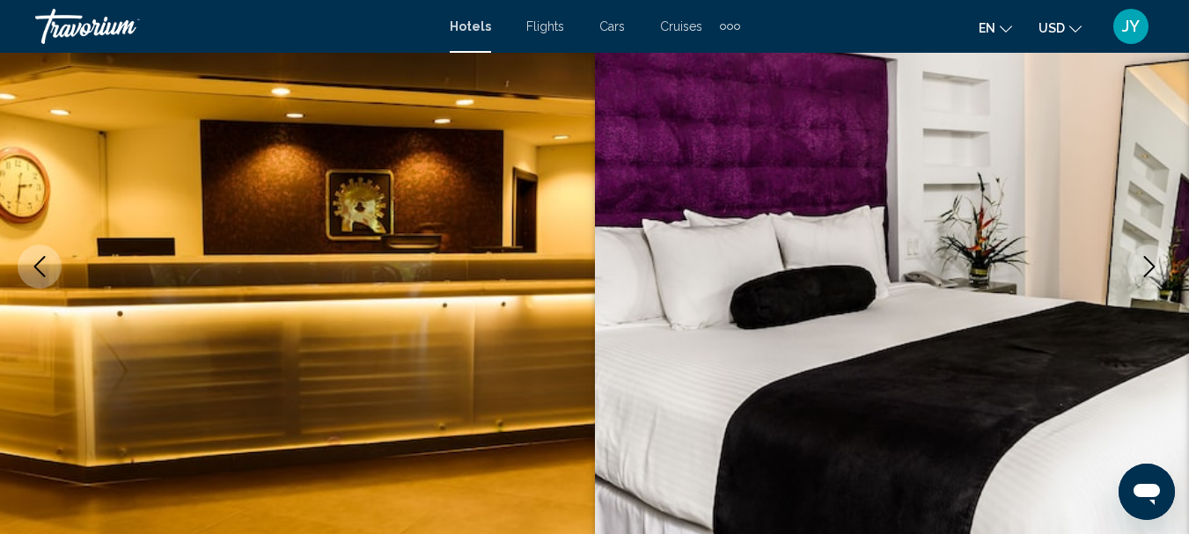
click at [1150, 268] on icon "Next image" at bounding box center [1149, 266] width 21 height 21
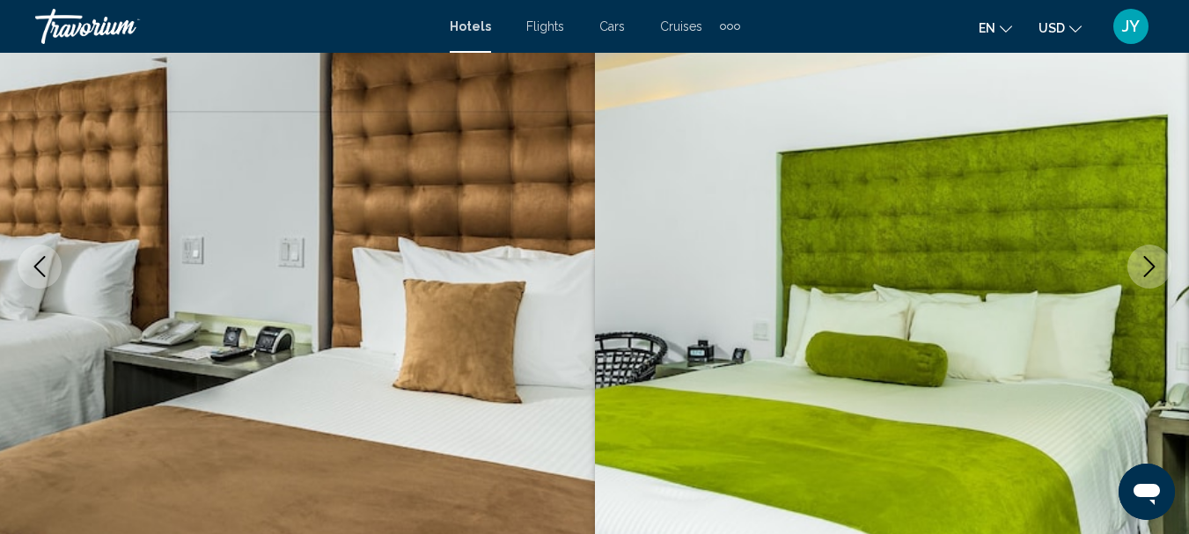
click at [1150, 268] on icon "Next image" at bounding box center [1149, 266] width 21 height 21
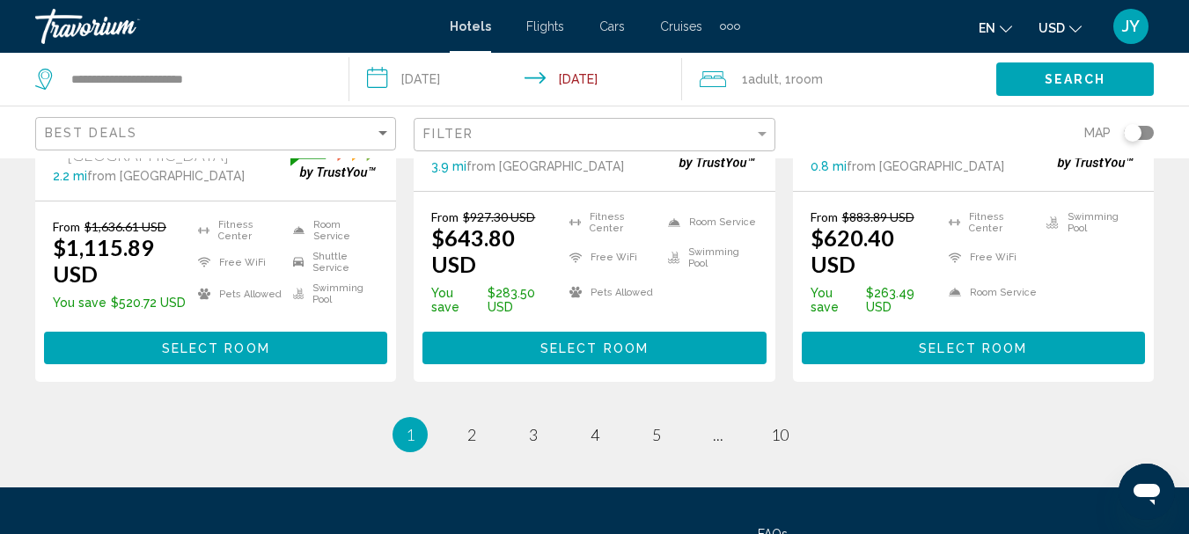
scroll to position [2708, 0]
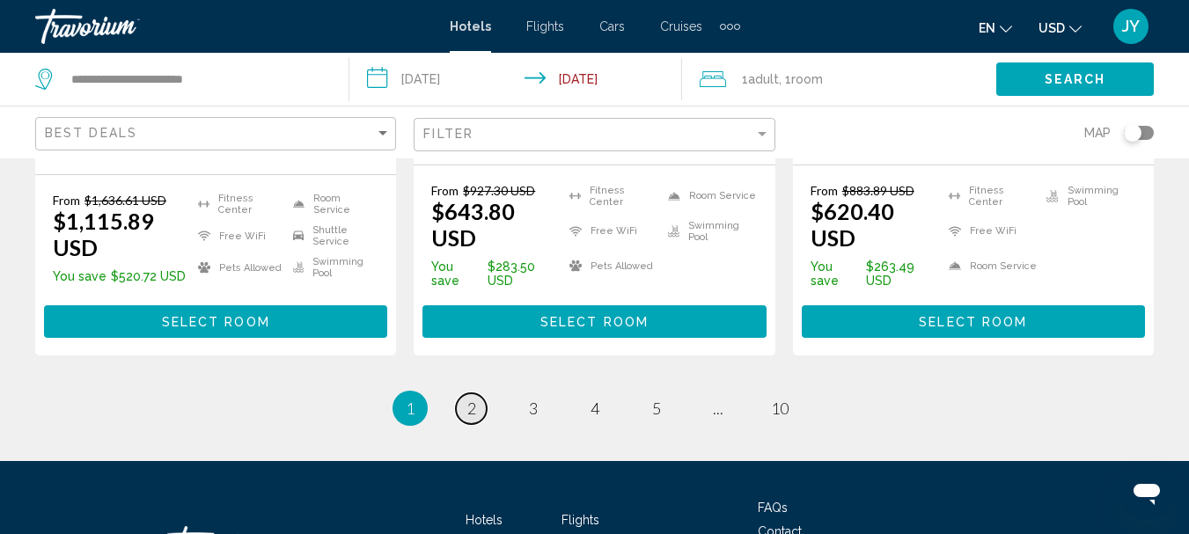
click at [479, 393] on link "page 2" at bounding box center [471, 408] width 31 height 31
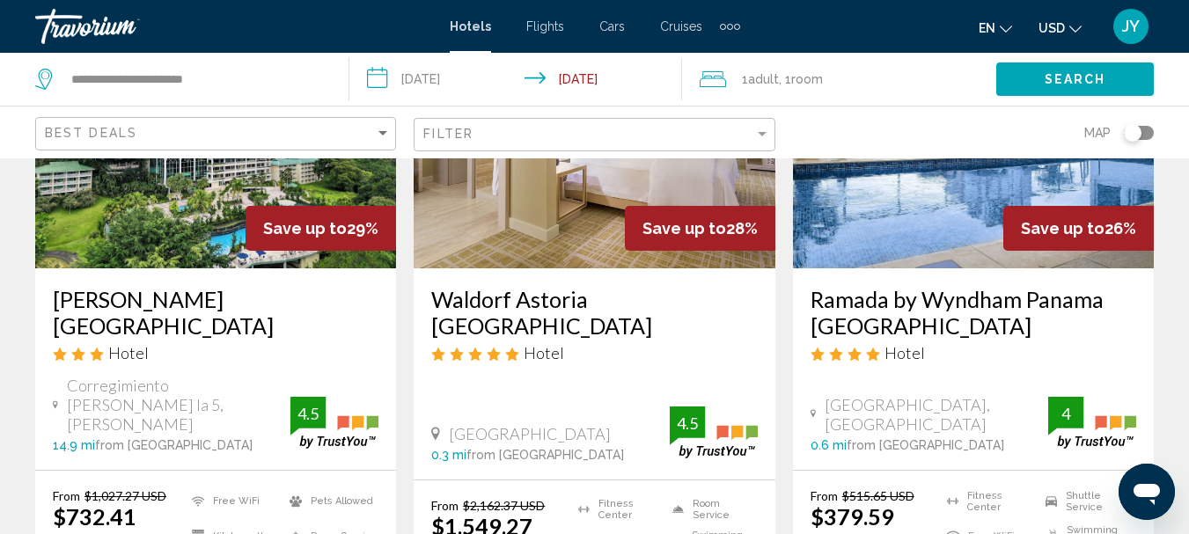
scroll to position [264, 0]
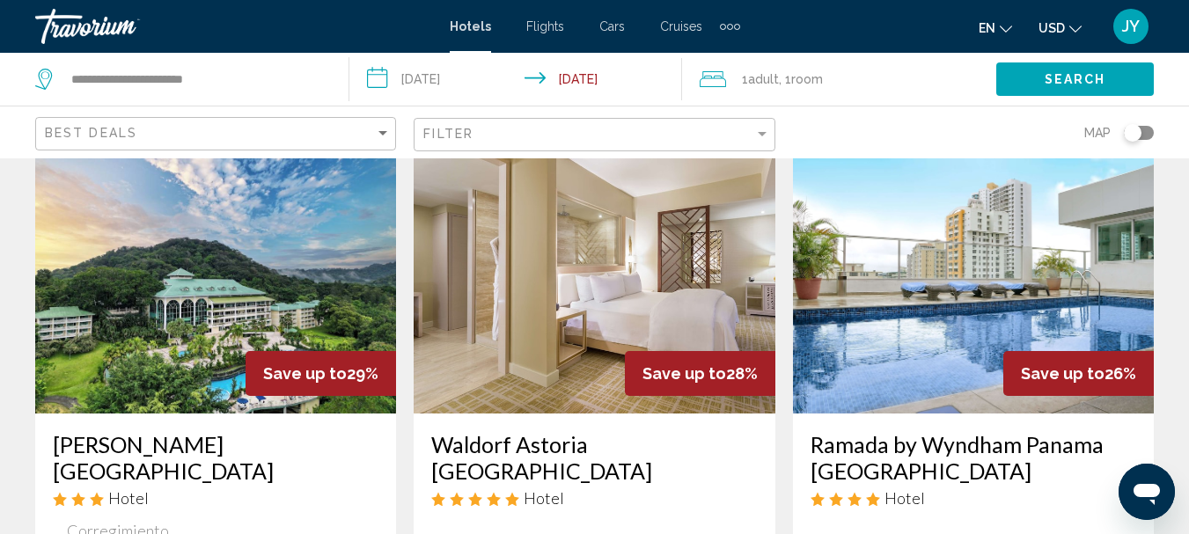
click at [925, 318] on img "Main content" at bounding box center [973, 273] width 361 height 282
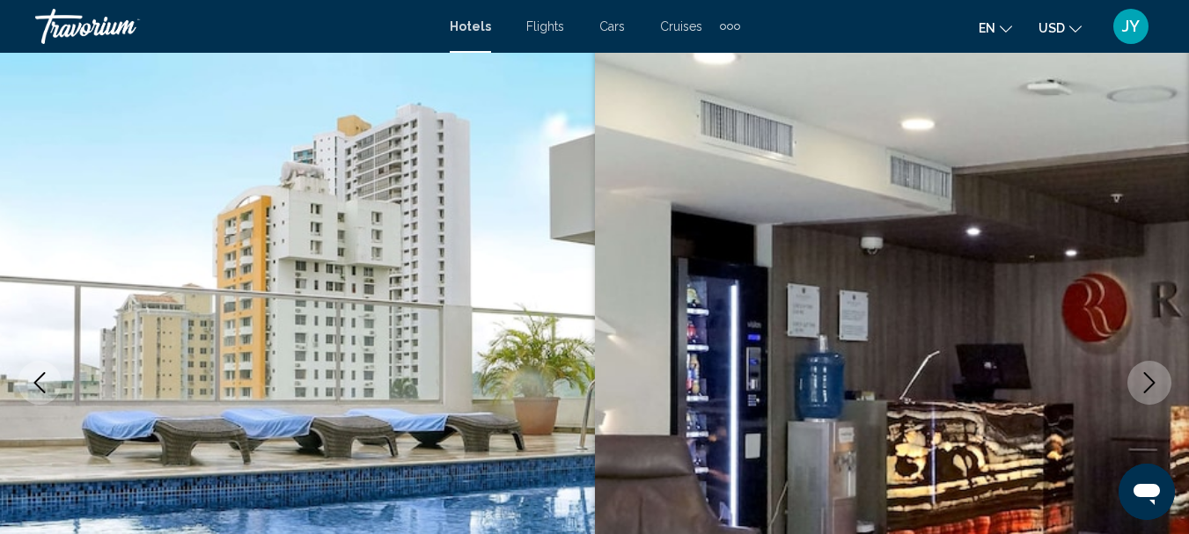
scroll to position [204, 0]
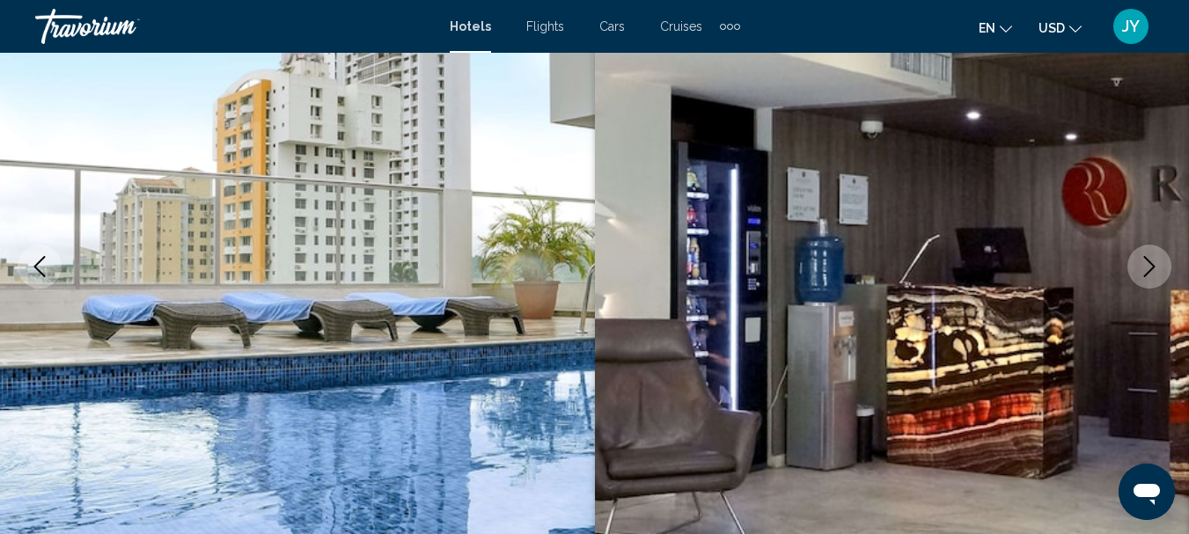
click at [33, 264] on icon "Previous image" at bounding box center [39, 266] width 21 height 21
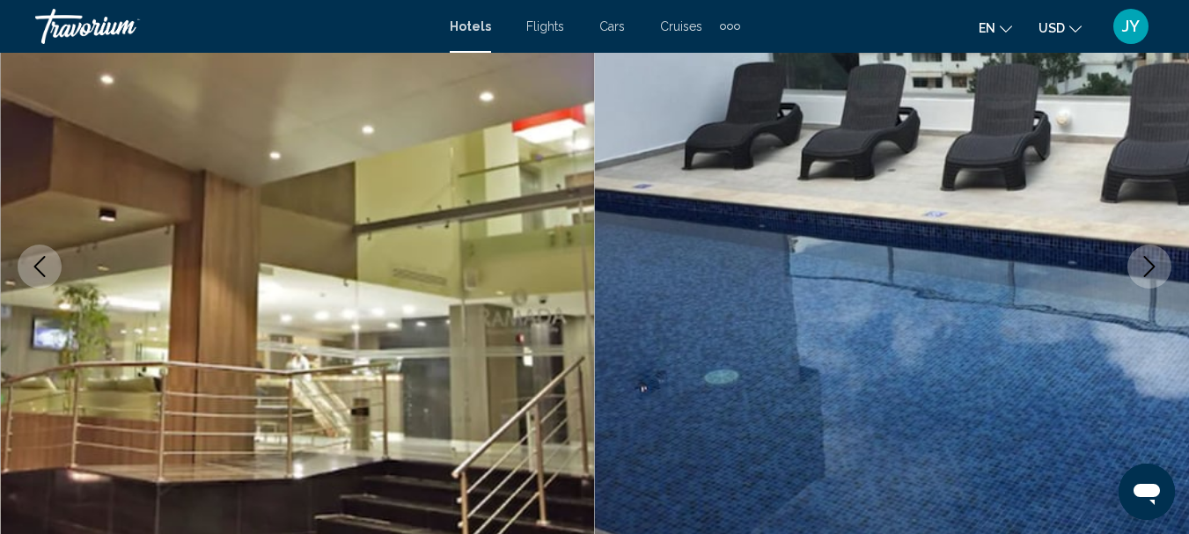
click at [33, 264] on icon "Previous image" at bounding box center [39, 266] width 21 height 21
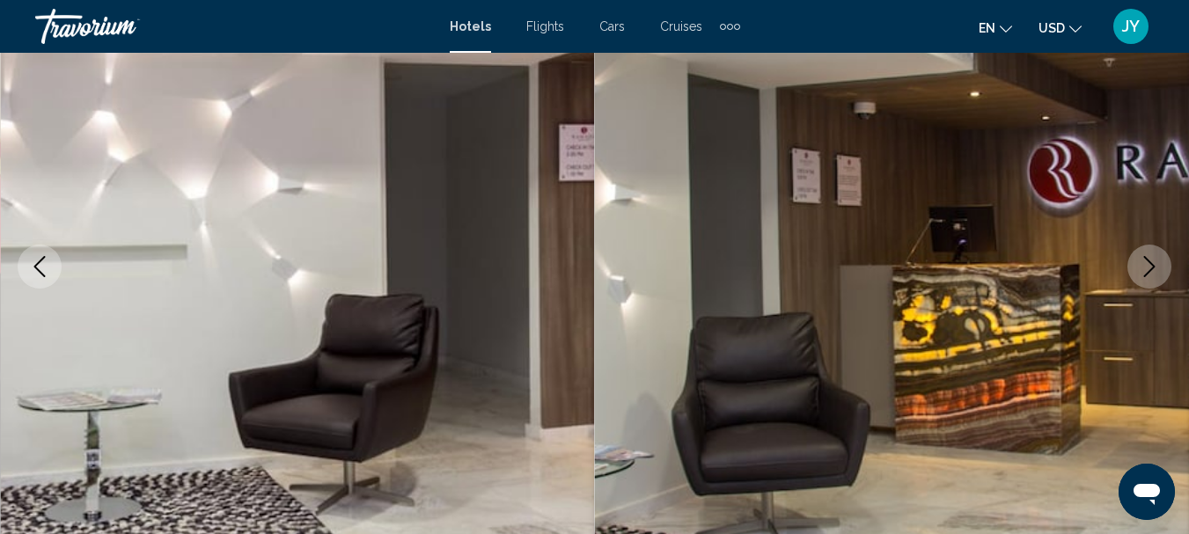
click at [33, 264] on icon "Previous image" at bounding box center [39, 266] width 21 height 21
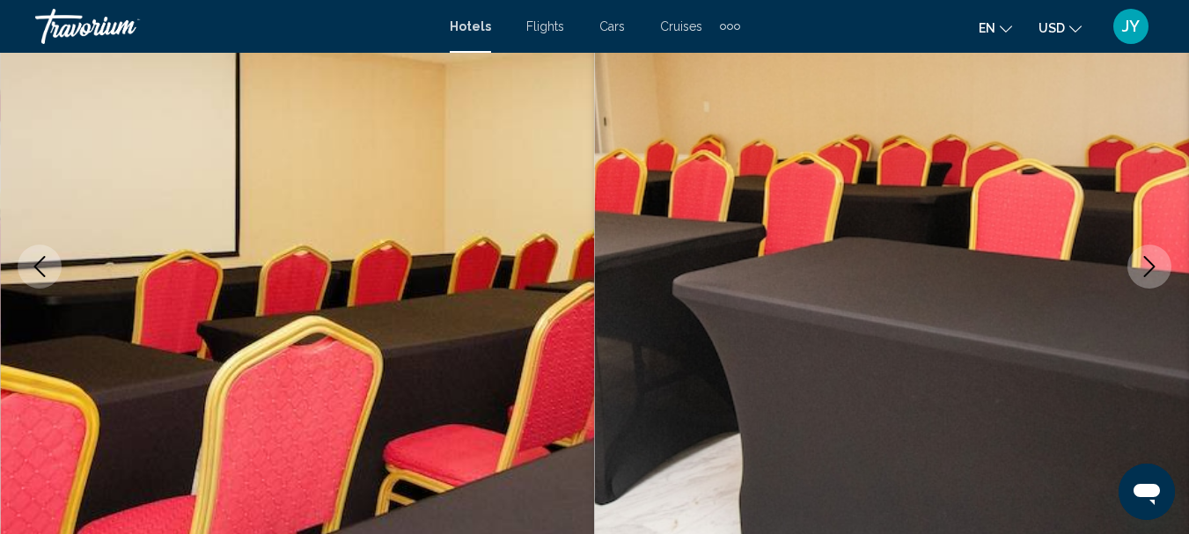
click at [33, 264] on icon "Previous image" at bounding box center [39, 266] width 21 height 21
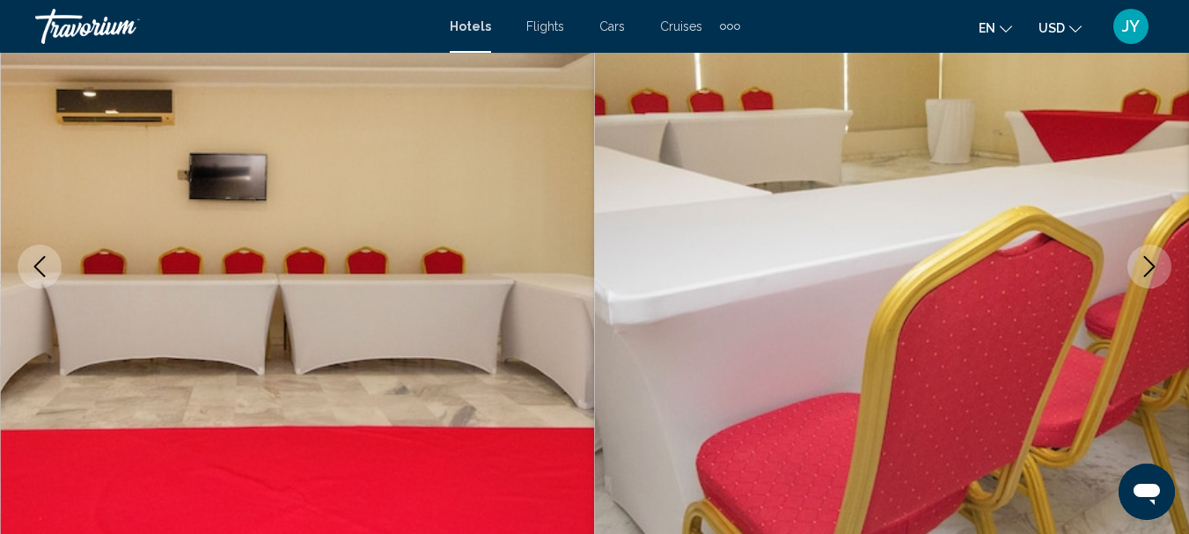
click at [33, 264] on icon "Previous image" at bounding box center [39, 266] width 21 height 21
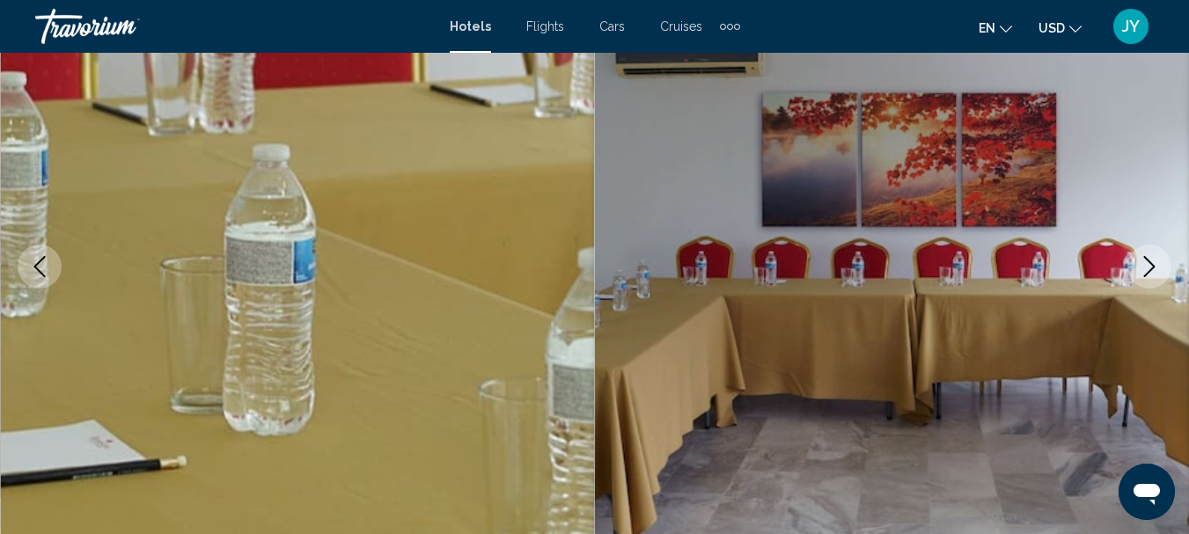
click at [33, 264] on icon "Previous image" at bounding box center [39, 266] width 21 height 21
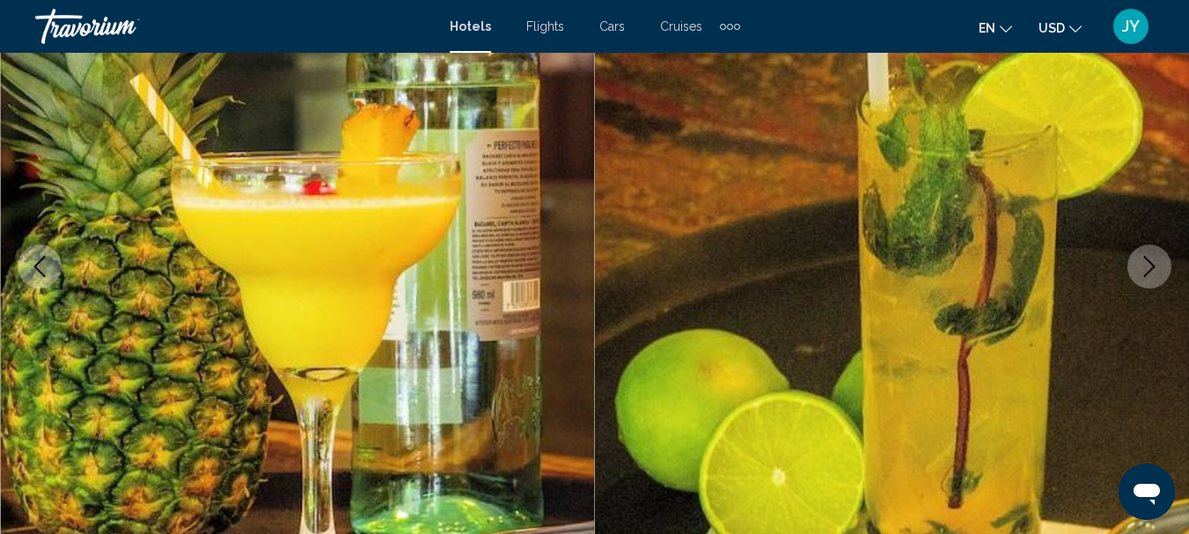
click at [33, 264] on icon "Previous image" at bounding box center [39, 266] width 21 height 21
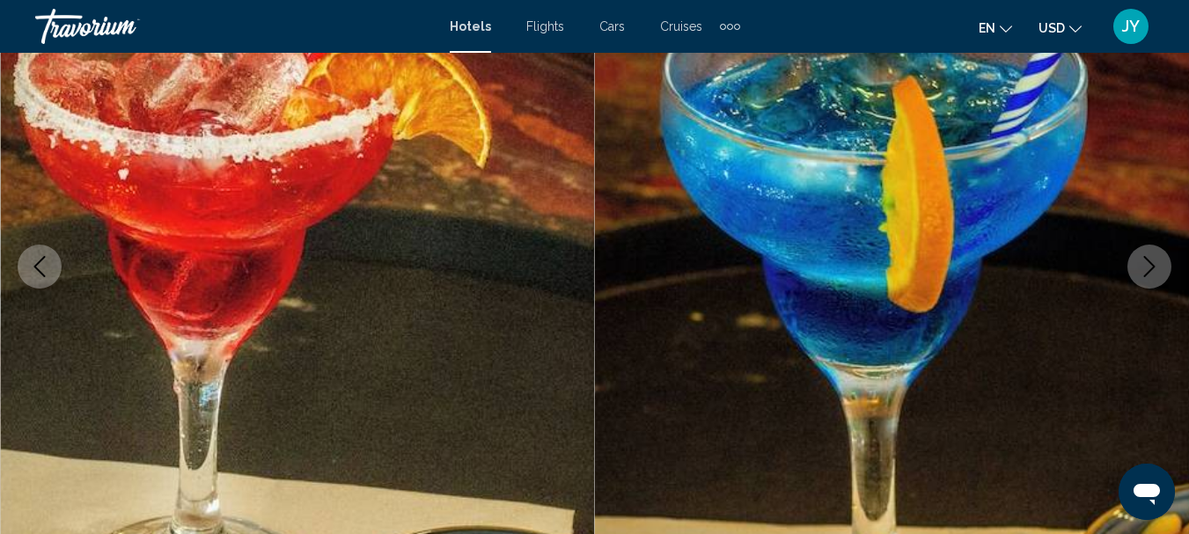
click at [33, 264] on icon "Previous image" at bounding box center [39, 266] width 21 height 21
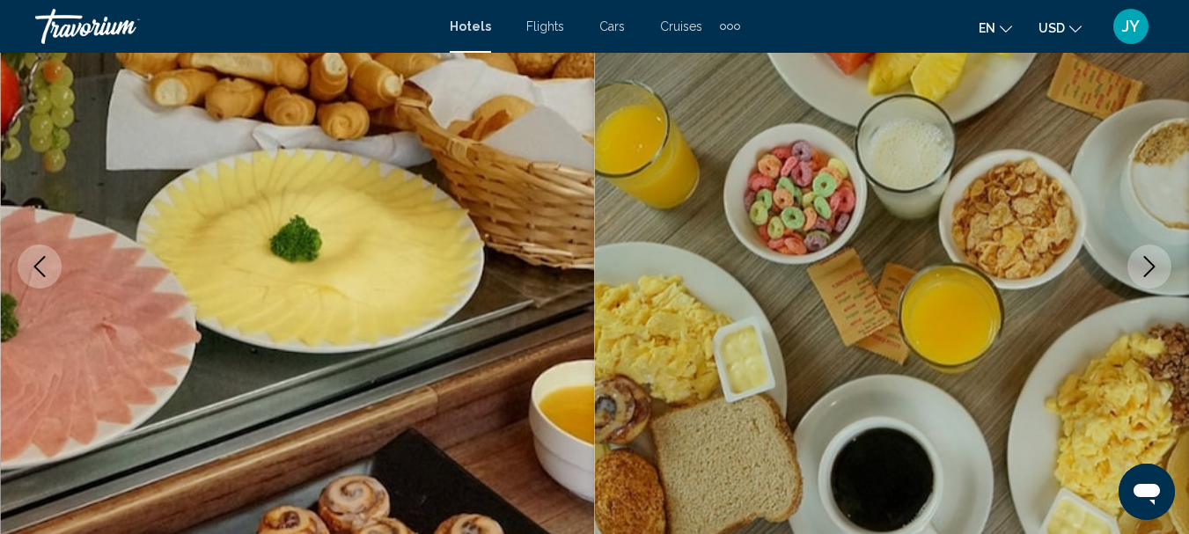
click at [33, 264] on icon "Previous image" at bounding box center [39, 266] width 21 height 21
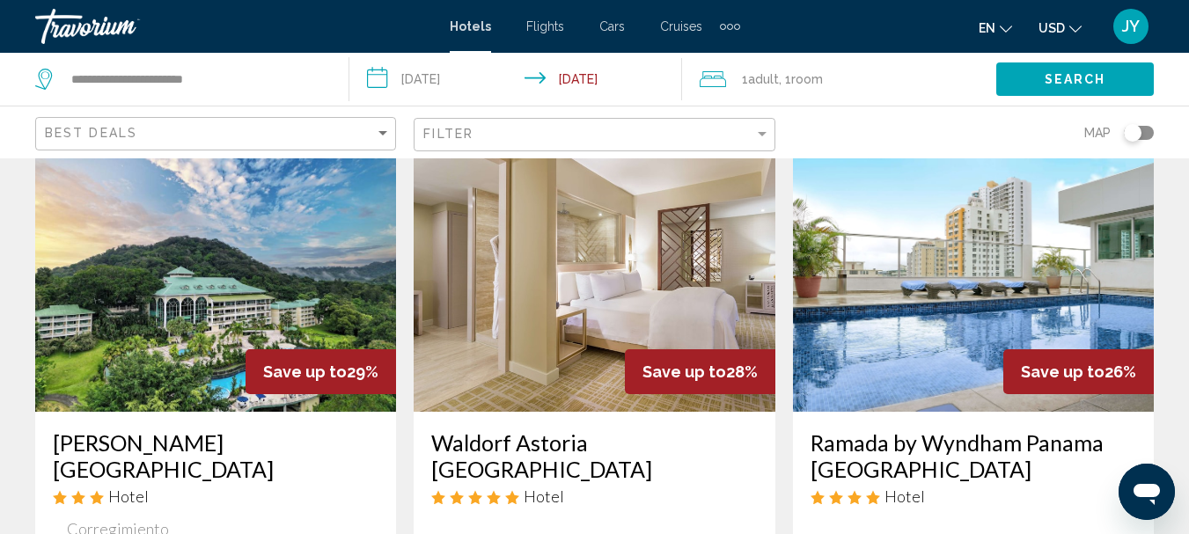
scroll to position [88, 0]
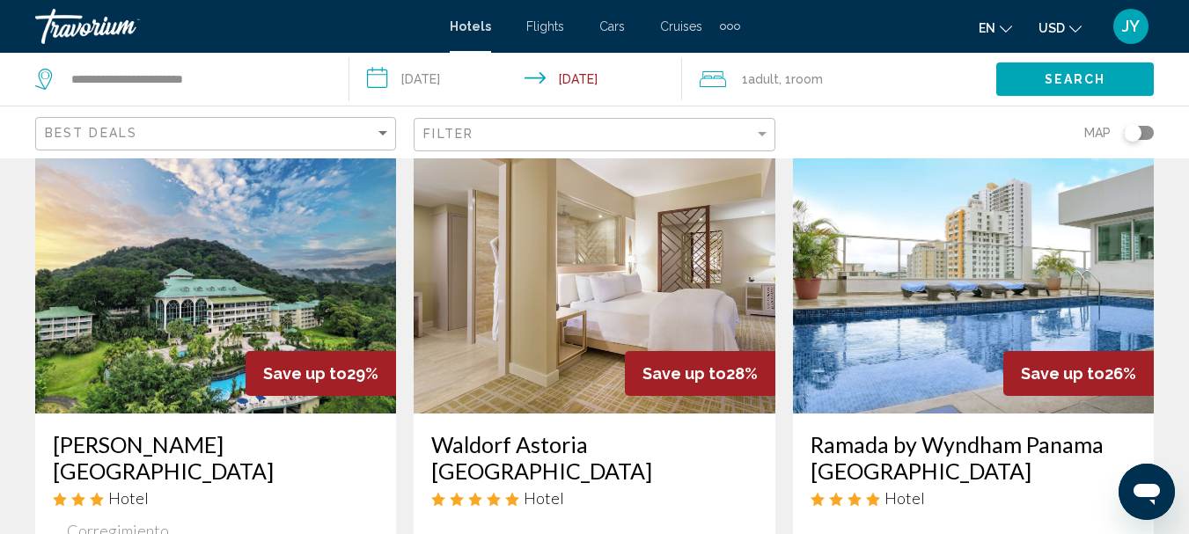
click at [185, 302] on img "Main content" at bounding box center [215, 273] width 361 height 282
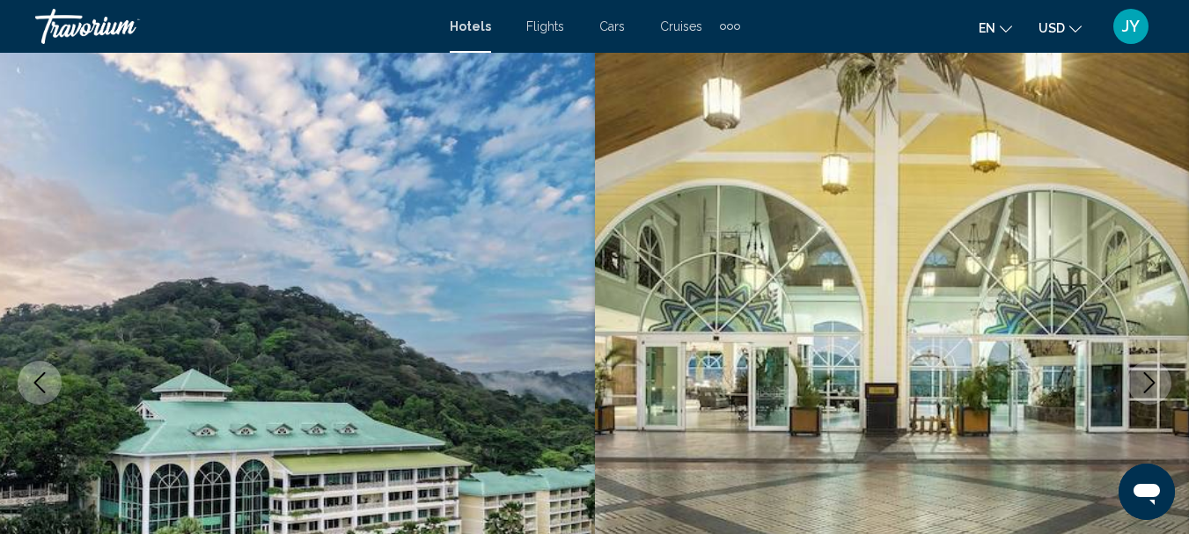
scroll to position [204, 0]
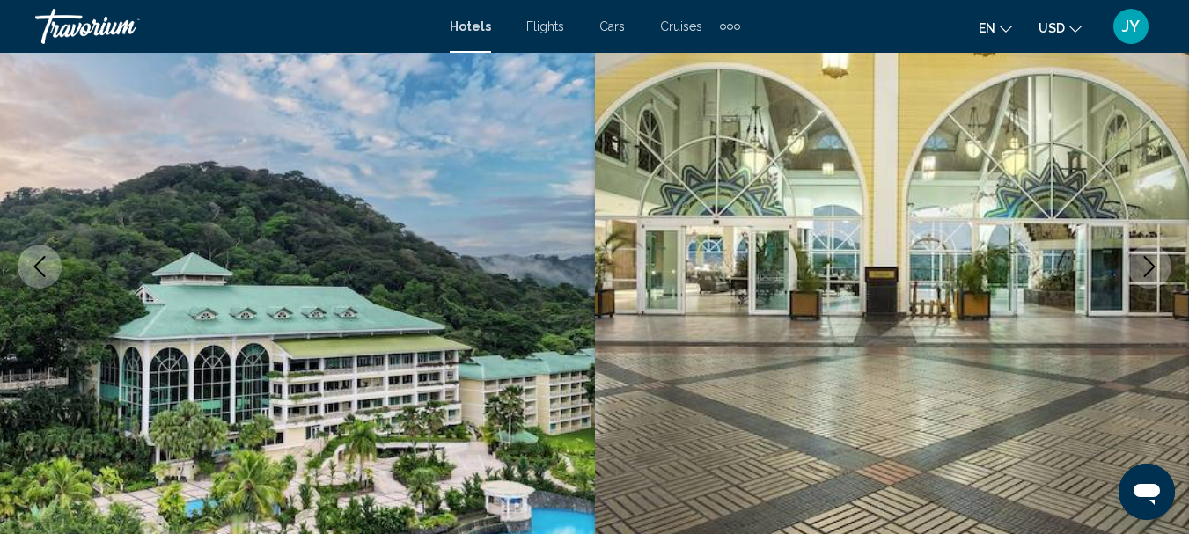
click at [1151, 267] on icon "Next image" at bounding box center [1149, 266] width 21 height 21
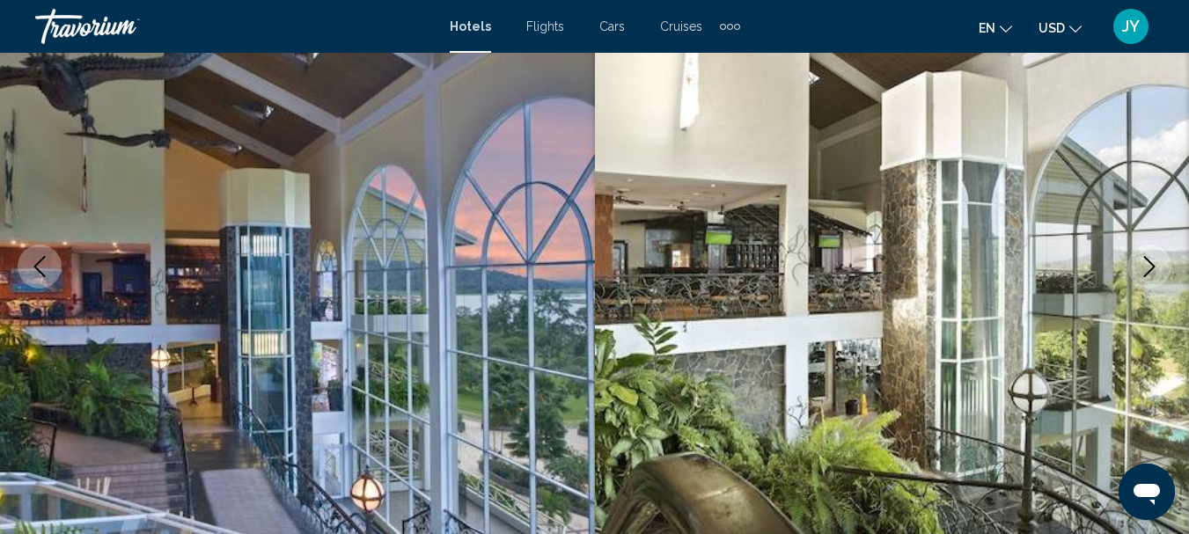
click at [1151, 267] on icon "Next image" at bounding box center [1149, 266] width 21 height 21
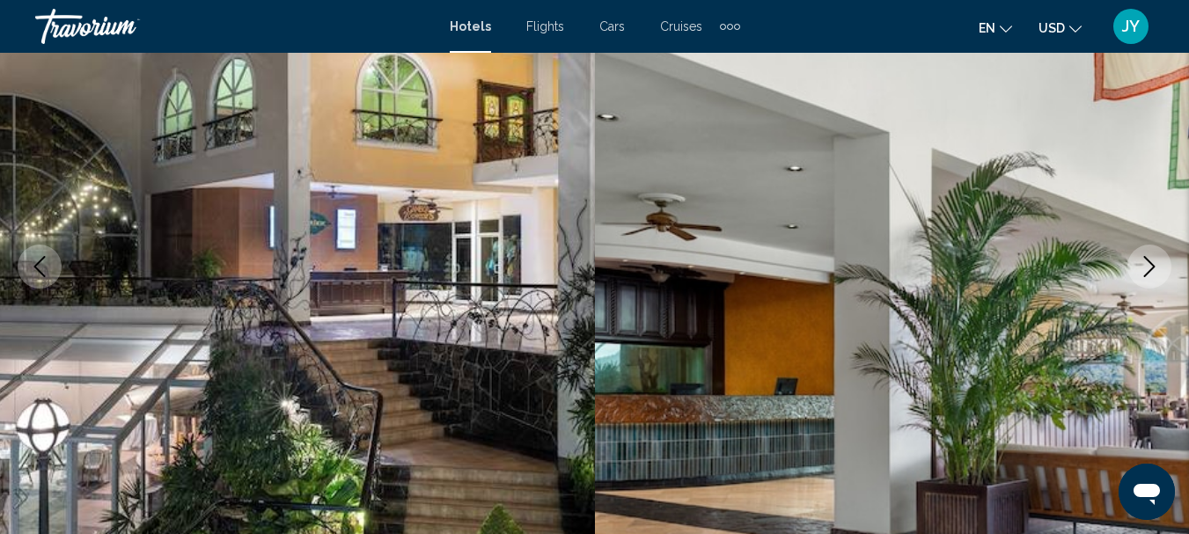
click at [1151, 267] on icon "Next image" at bounding box center [1149, 266] width 21 height 21
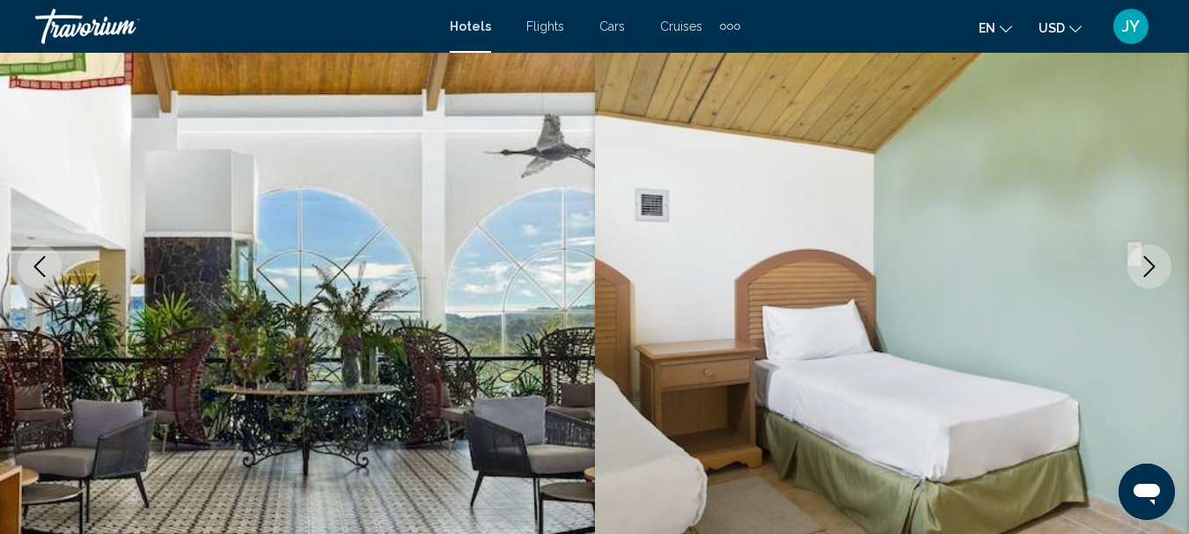
click at [1151, 267] on icon "Next image" at bounding box center [1149, 266] width 21 height 21
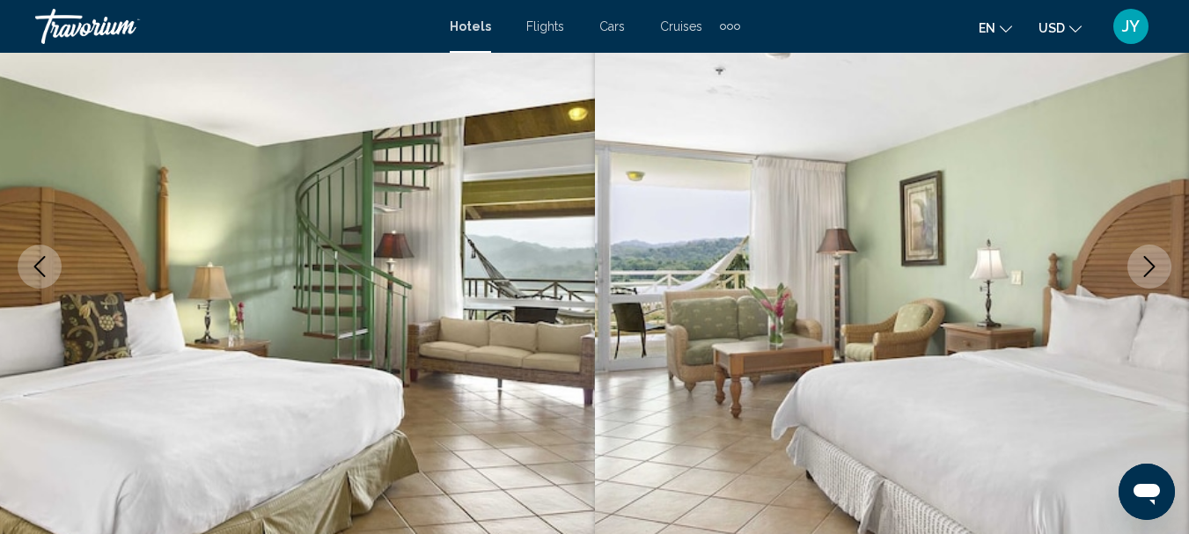
click at [1151, 267] on icon "Next image" at bounding box center [1149, 266] width 21 height 21
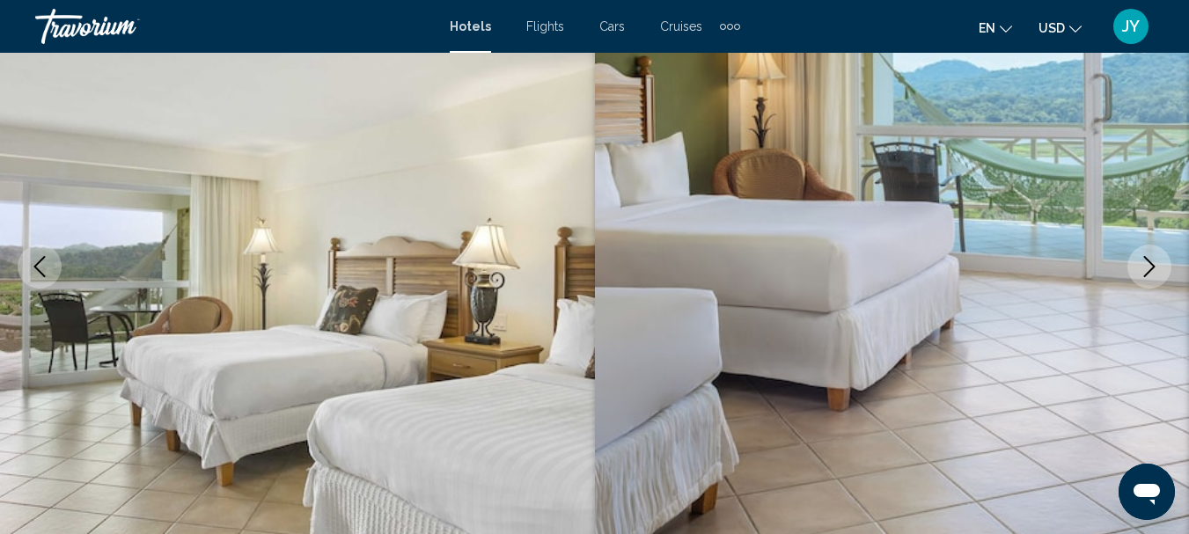
click at [1151, 267] on icon "Next image" at bounding box center [1149, 266] width 21 height 21
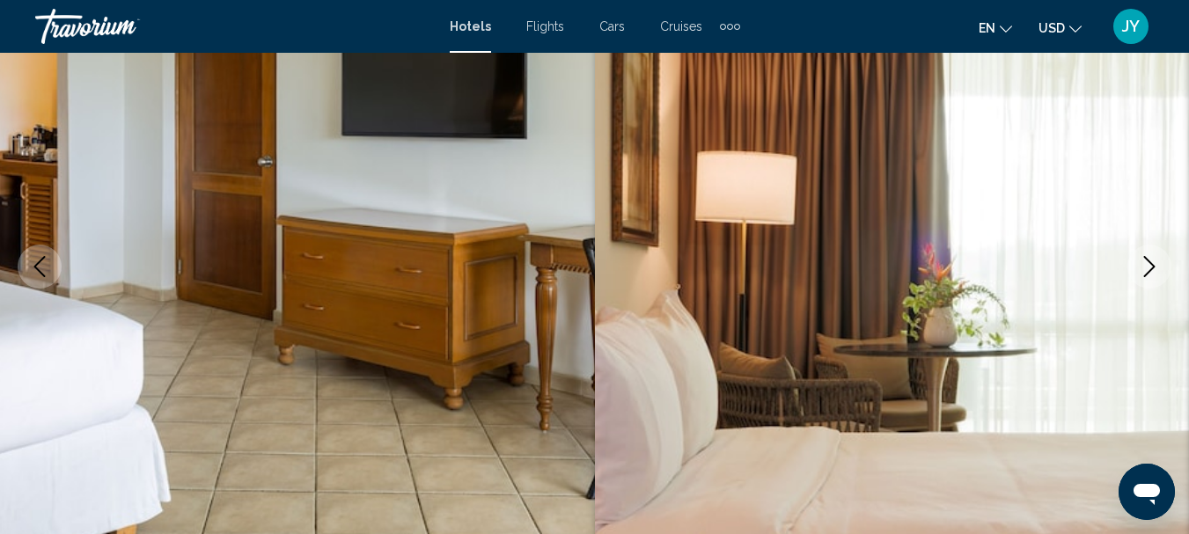
click at [1151, 267] on icon "Next image" at bounding box center [1149, 266] width 21 height 21
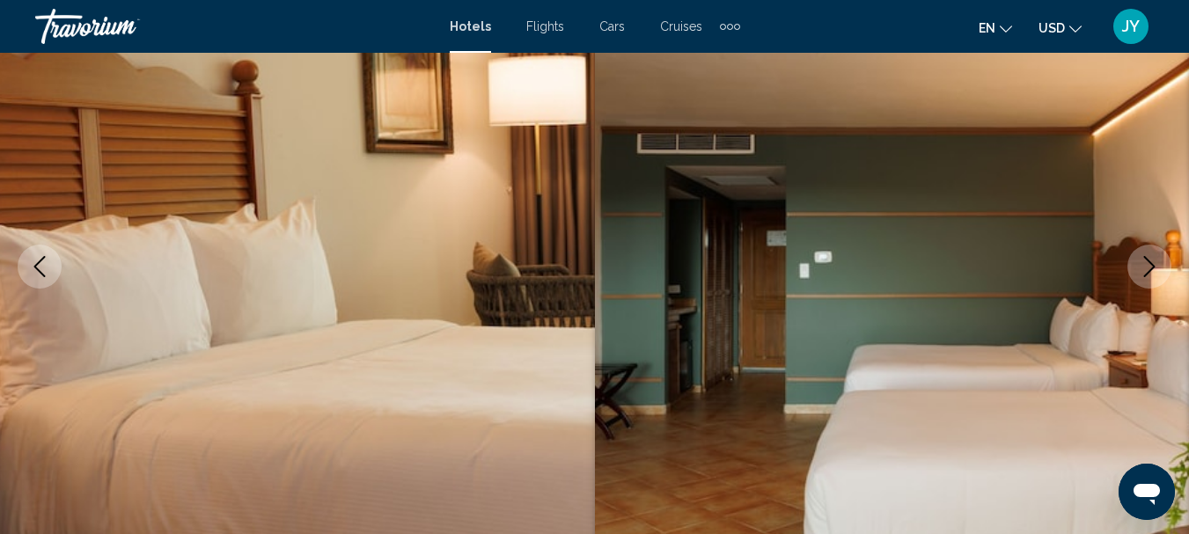
click at [1151, 267] on icon "Next image" at bounding box center [1149, 266] width 21 height 21
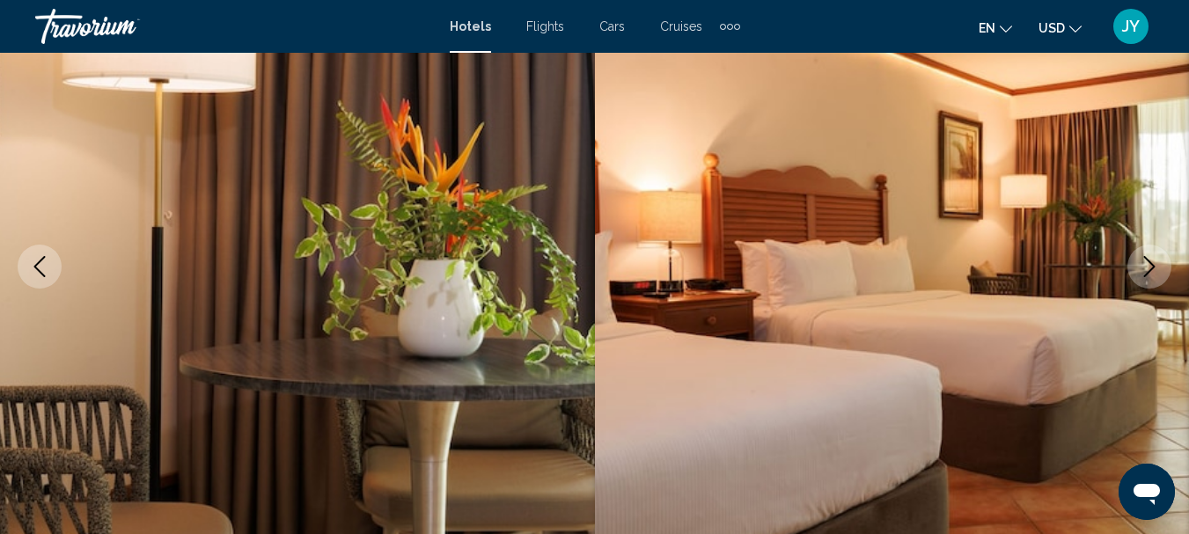
click at [1151, 267] on icon "Next image" at bounding box center [1149, 266] width 21 height 21
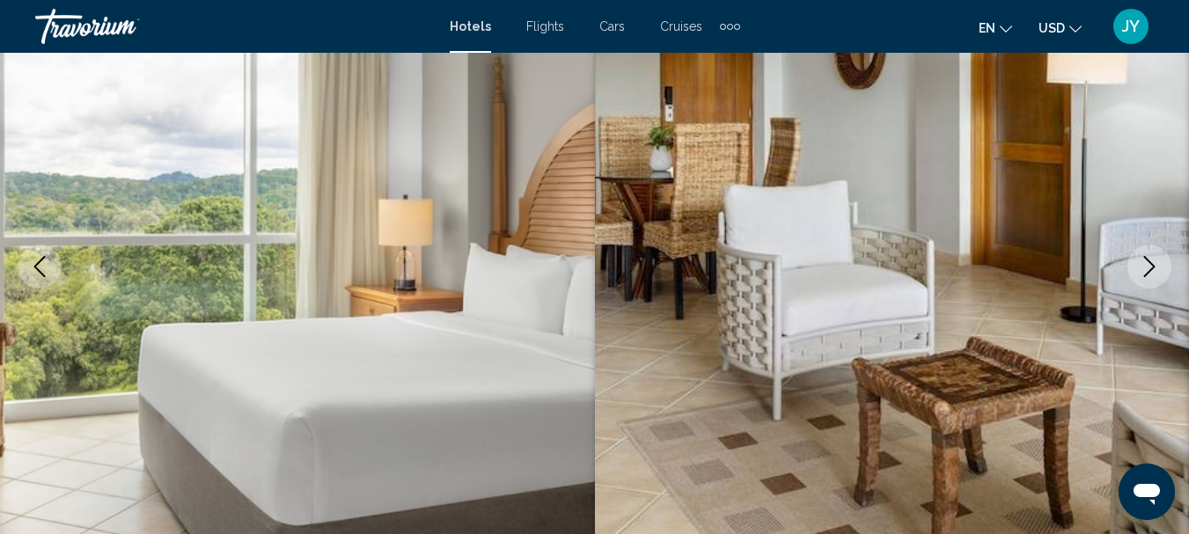
click at [1151, 267] on icon "Next image" at bounding box center [1149, 266] width 21 height 21
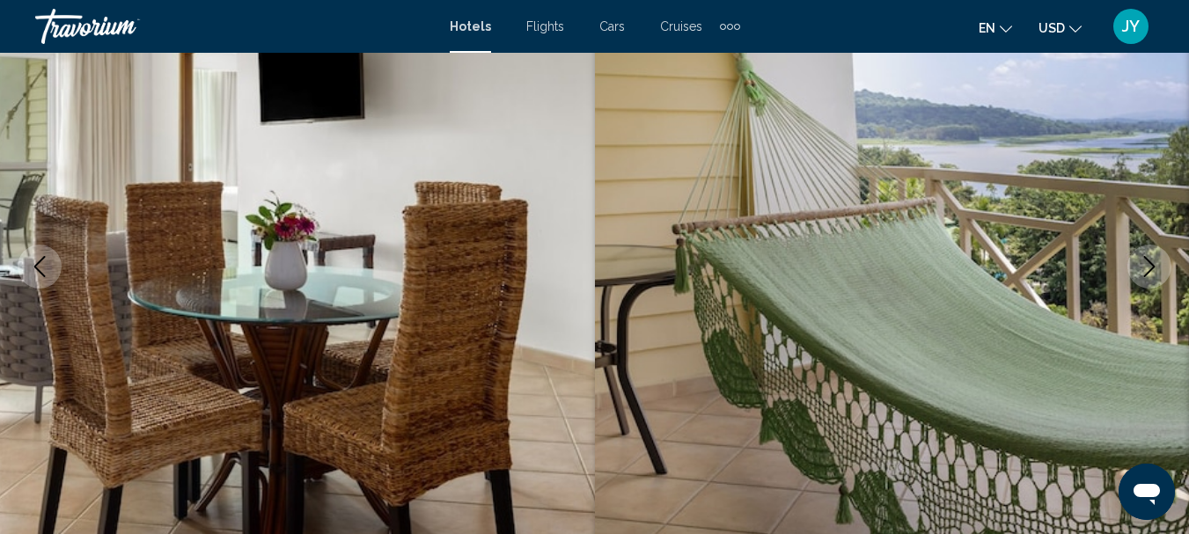
click at [1151, 267] on icon "Next image" at bounding box center [1149, 266] width 21 height 21
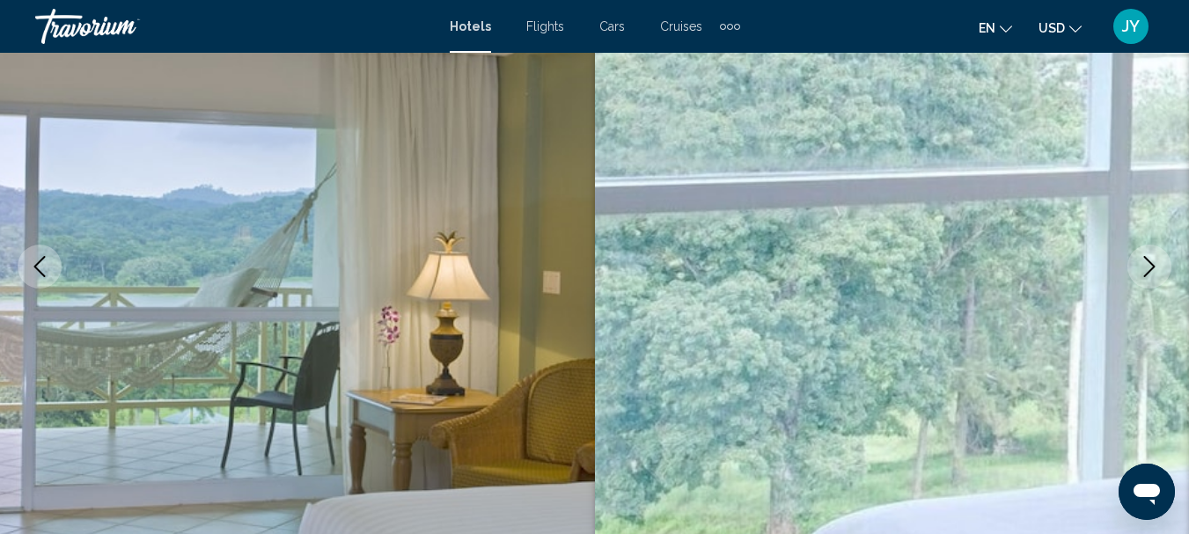
click at [1151, 267] on icon "Next image" at bounding box center [1149, 266] width 21 height 21
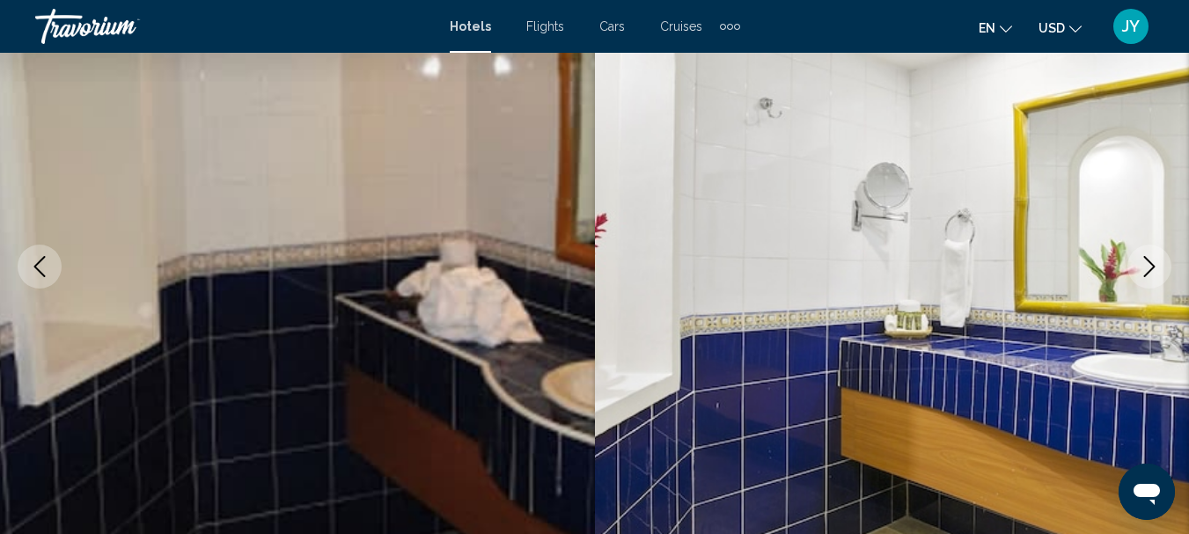
click at [1151, 267] on icon "Next image" at bounding box center [1149, 266] width 21 height 21
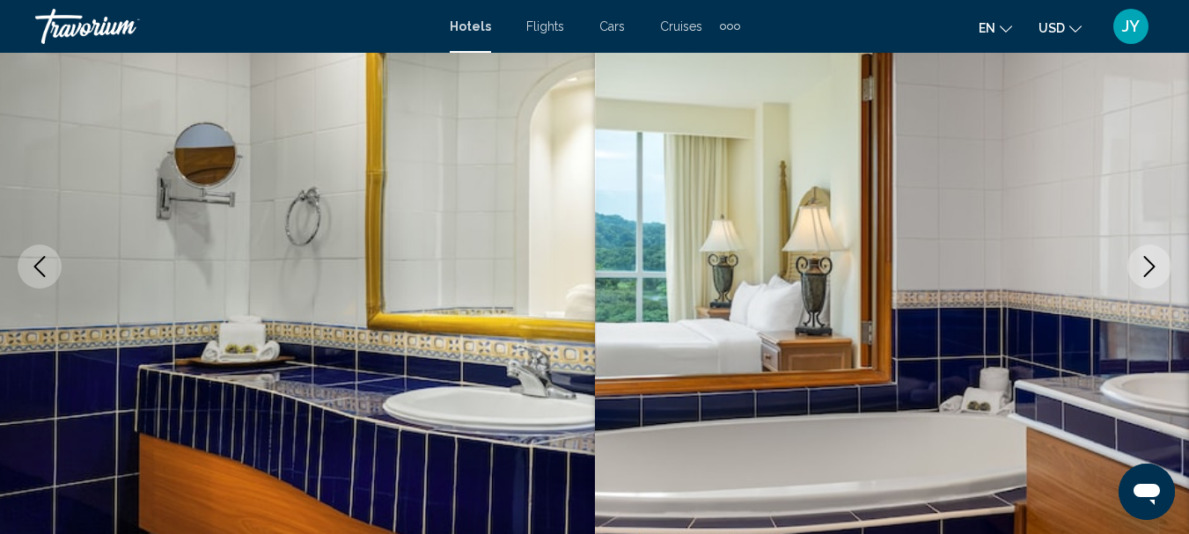
click at [1151, 267] on icon "Next image" at bounding box center [1149, 266] width 21 height 21
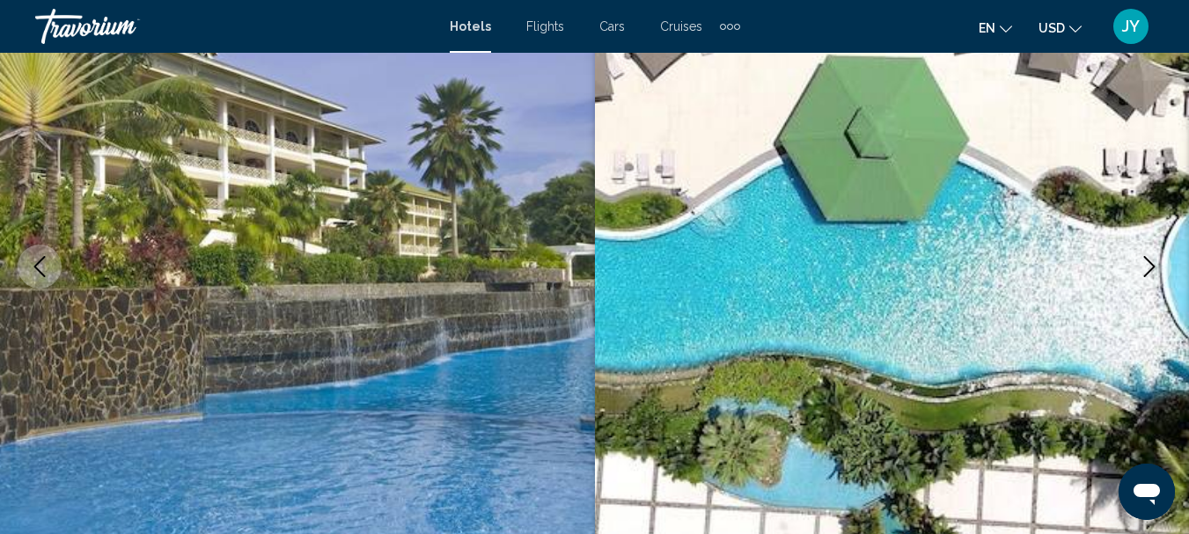
click at [1151, 267] on icon "Next image" at bounding box center [1149, 266] width 21 height 21
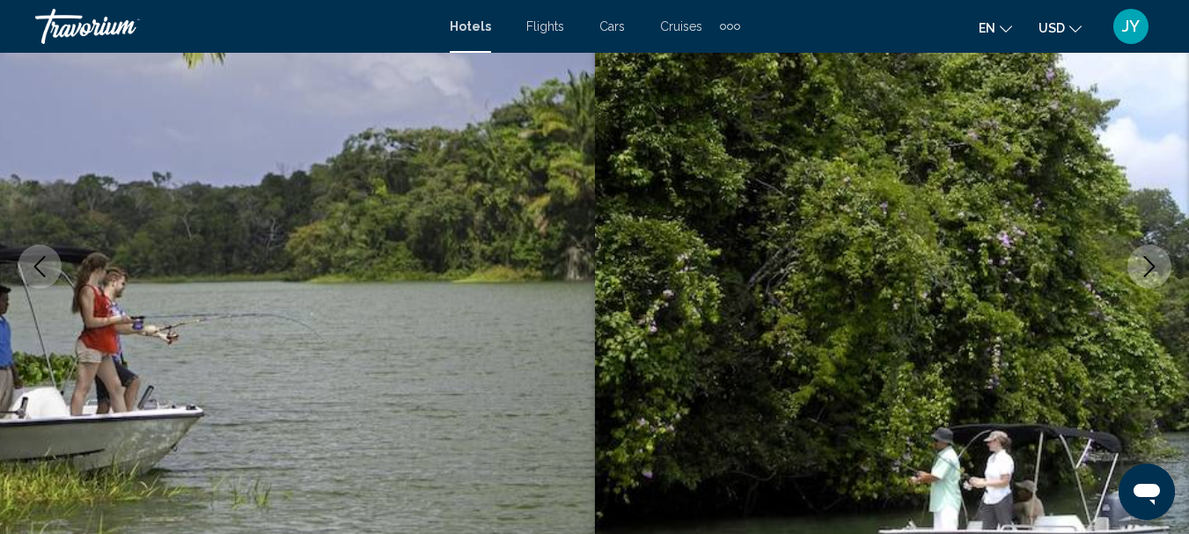
click at [1151, 267] on icon "Next image" at bounding box center [1149, 266] width 21 height 21
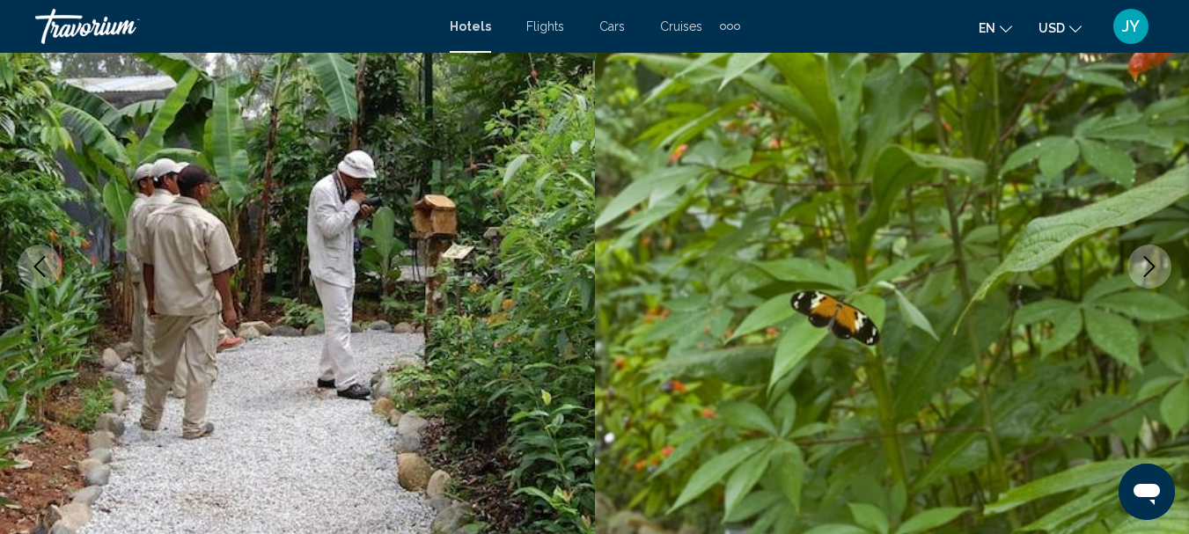
click at [1143, 267] on icon "Next image" at bounding box center [1149, 266] width 21 height 21
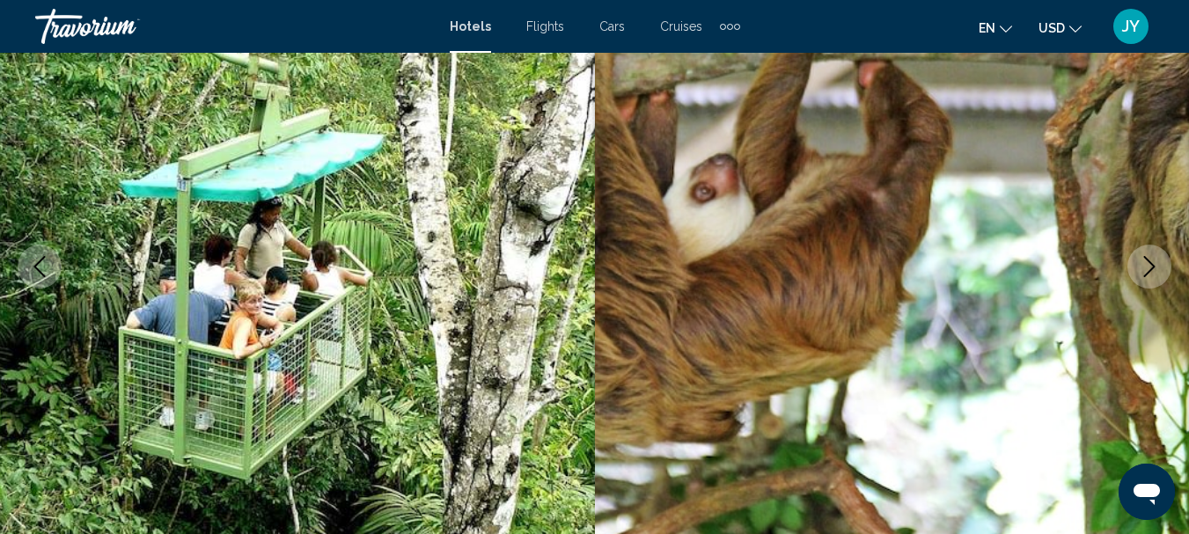
click at [1143, 267] on icon "Next image" at bounding box center [1149, 266] width 21 height 21
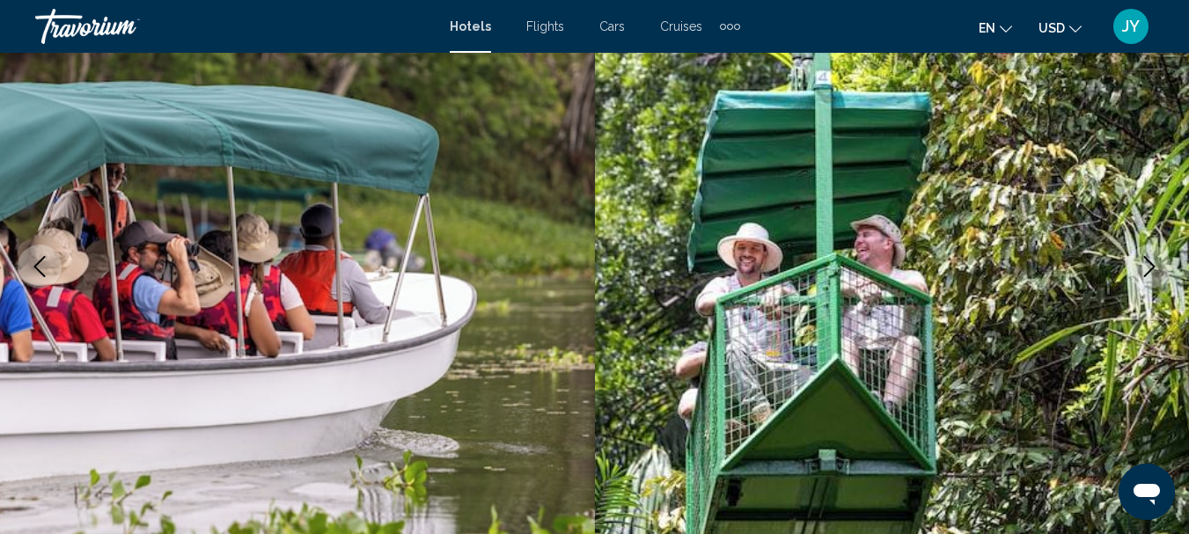
click at [1142, 265] on icon "Next image" at bounding box center [1149, 266] width 21 height 21
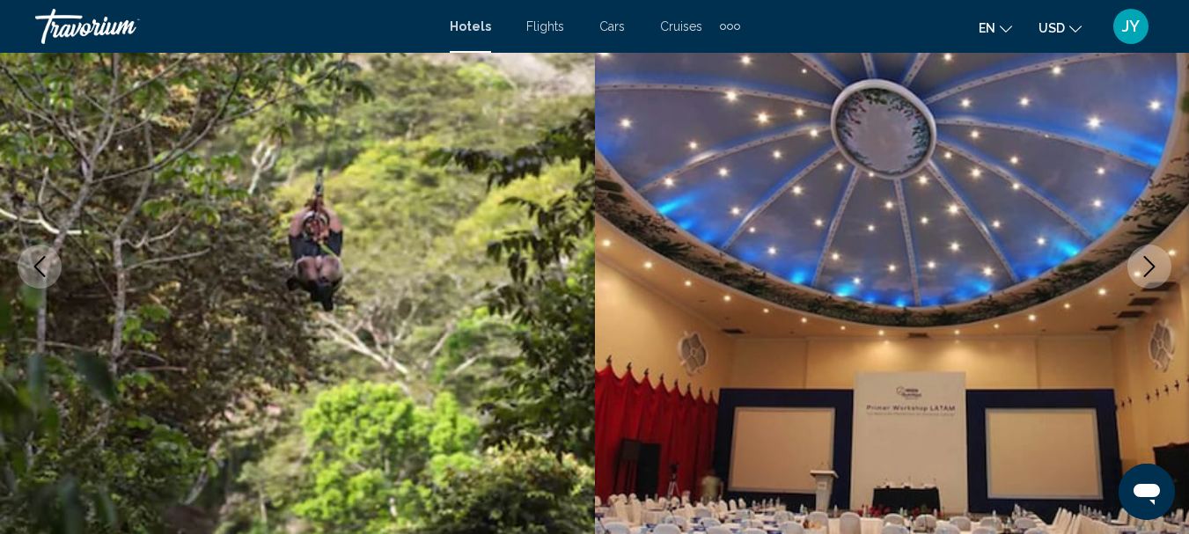
click at [1139, 265] on icon "Next image" at bounding box center [1149, 266] width 21 height 21
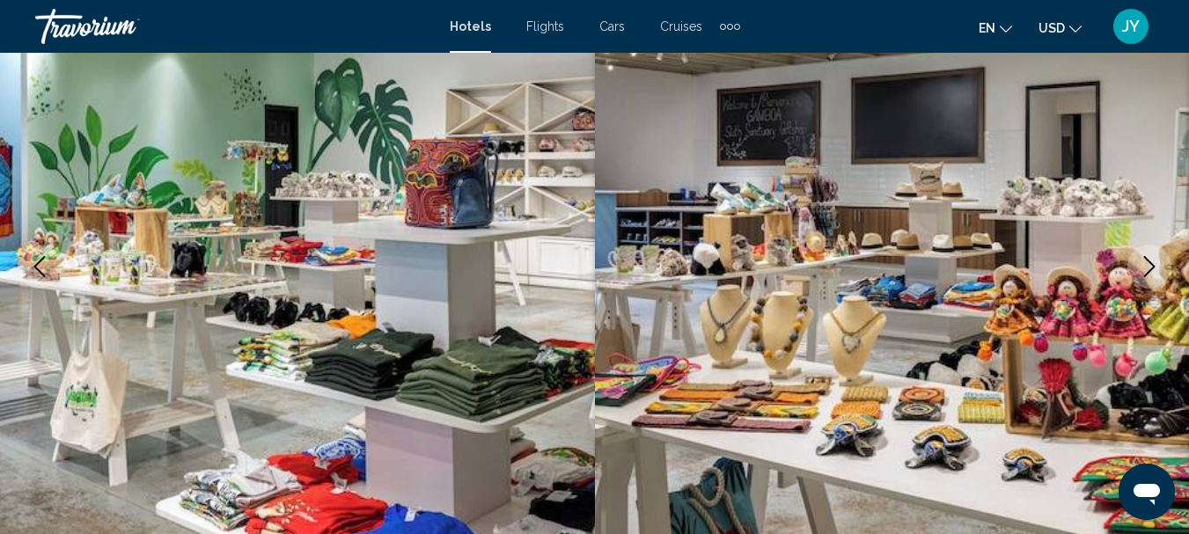
click at [1139, 265] on icon "Next image" at bounding box center [1149, 266] width 21 height 21
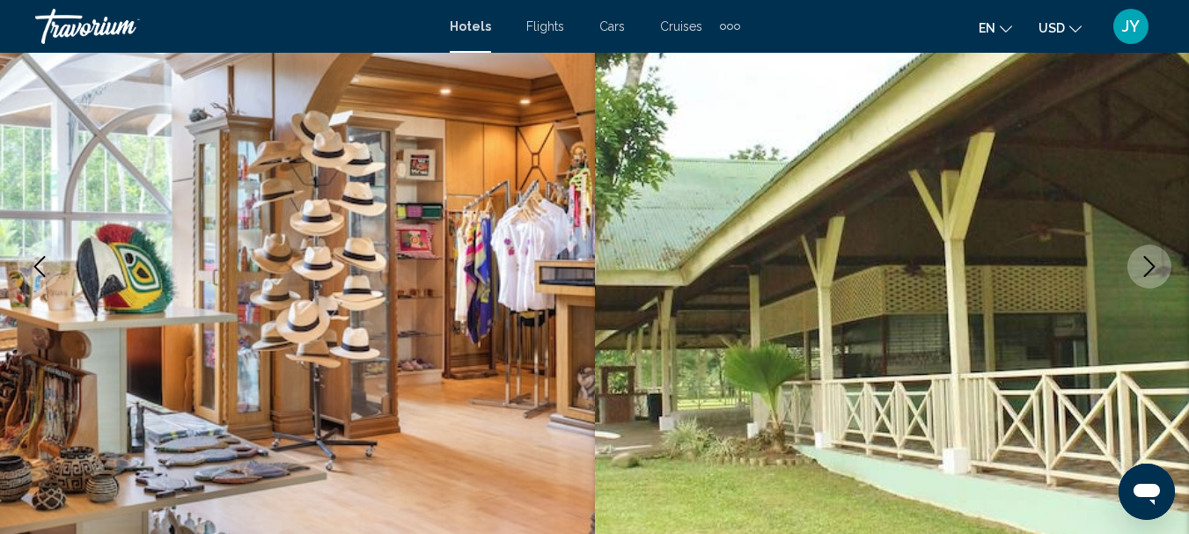
click at [1139, 265] on icon "Next image" at bounding box center [1149, 266] width 21 height 21
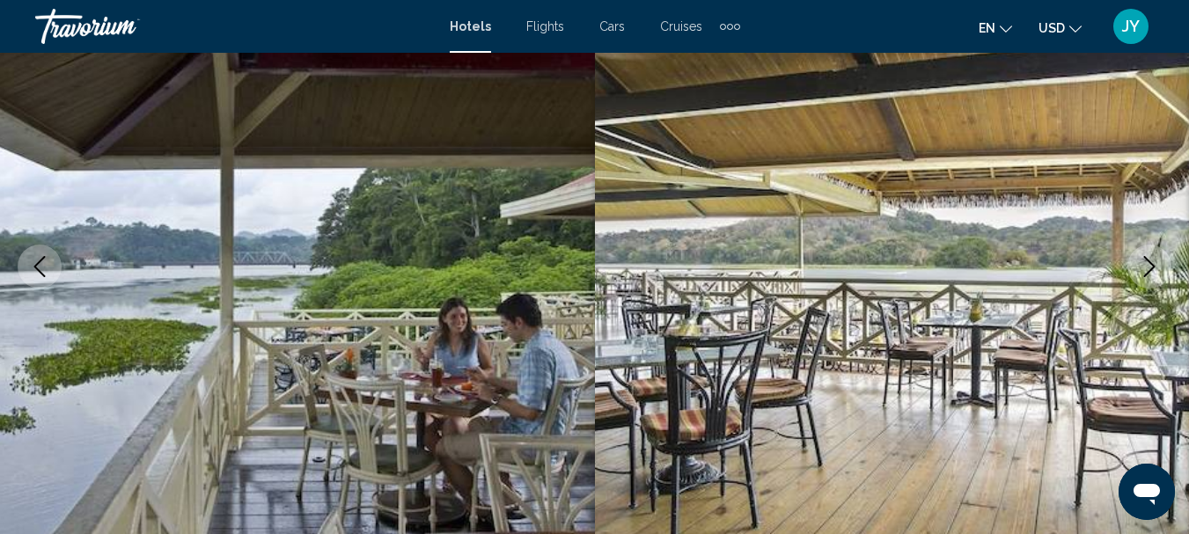
click at [1143, 262] on icon "Next image" at bounding box center [1149, 266] width 21 height 21
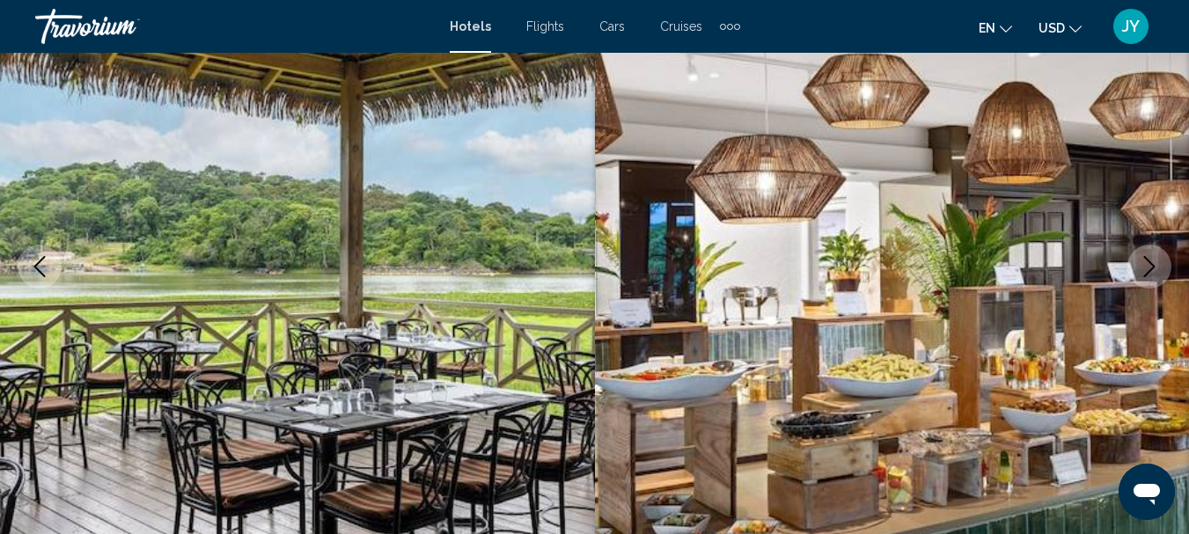
click at [1143, 262] on icon "Next image" at bounding box center [1149, 266] width 21 height 21
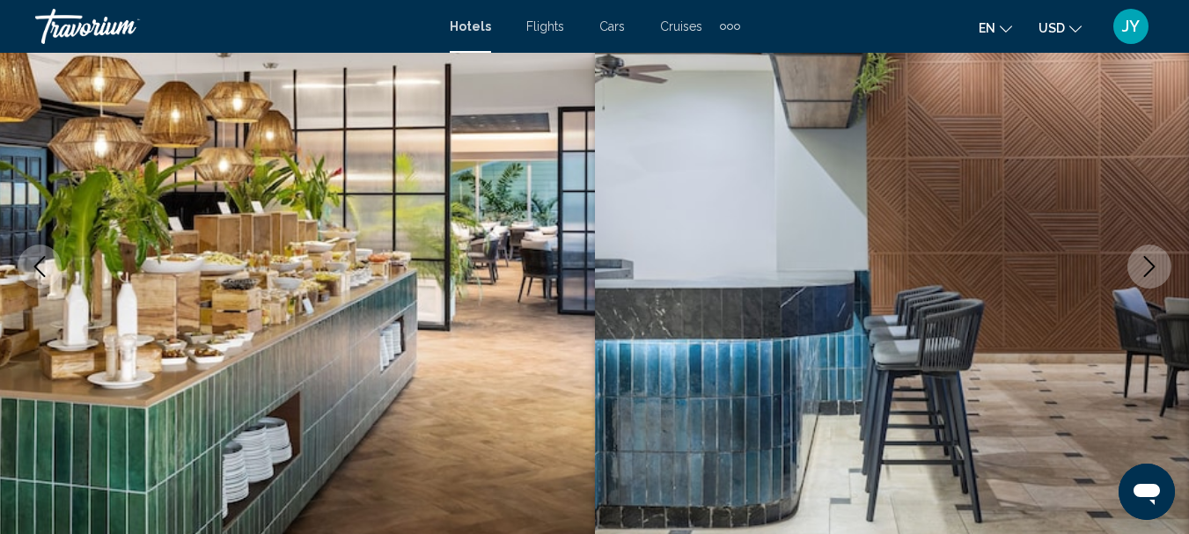
click at [1143, 262] on icon "Next image" at bounding box center [1149, 266] width 21 height 21
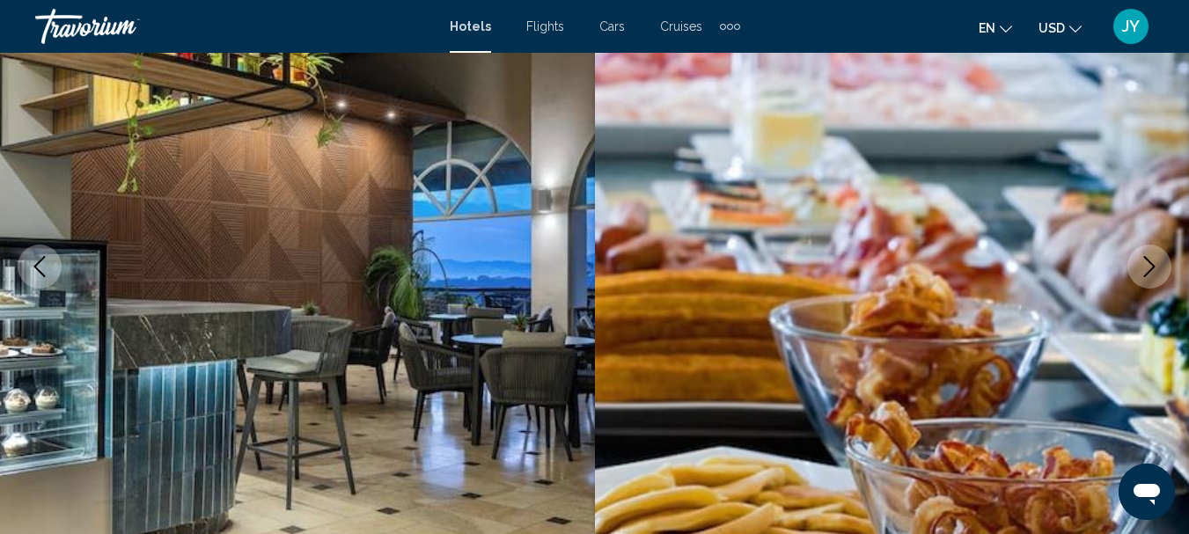
click at [1143, 261] on icon "Next image" at bounding box center [1149, 266] width 21 height 21
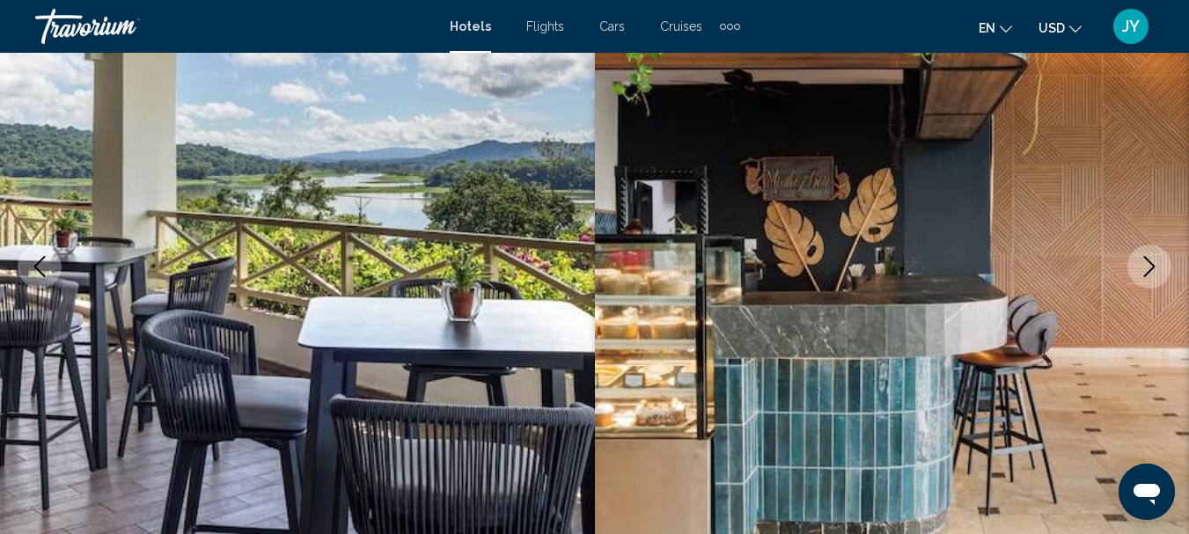
click at [1143, 261] on icon "Next image" at bounding box center [1149, 266] width 21 height 21
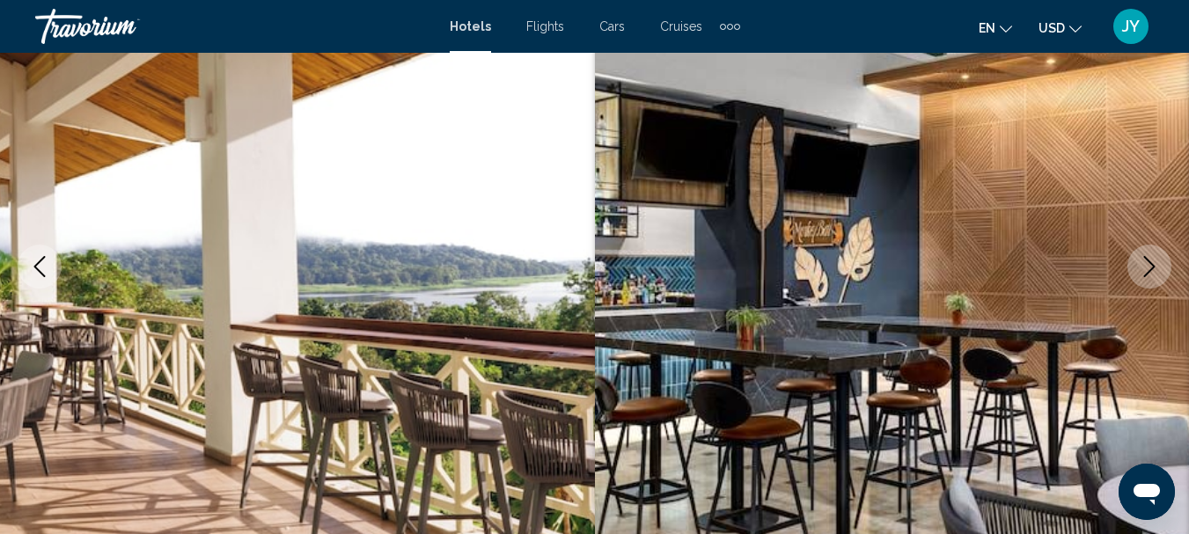
click at [1143, 261] on icon "Next image" at bounding box center [1149, 266] width 21 height 21
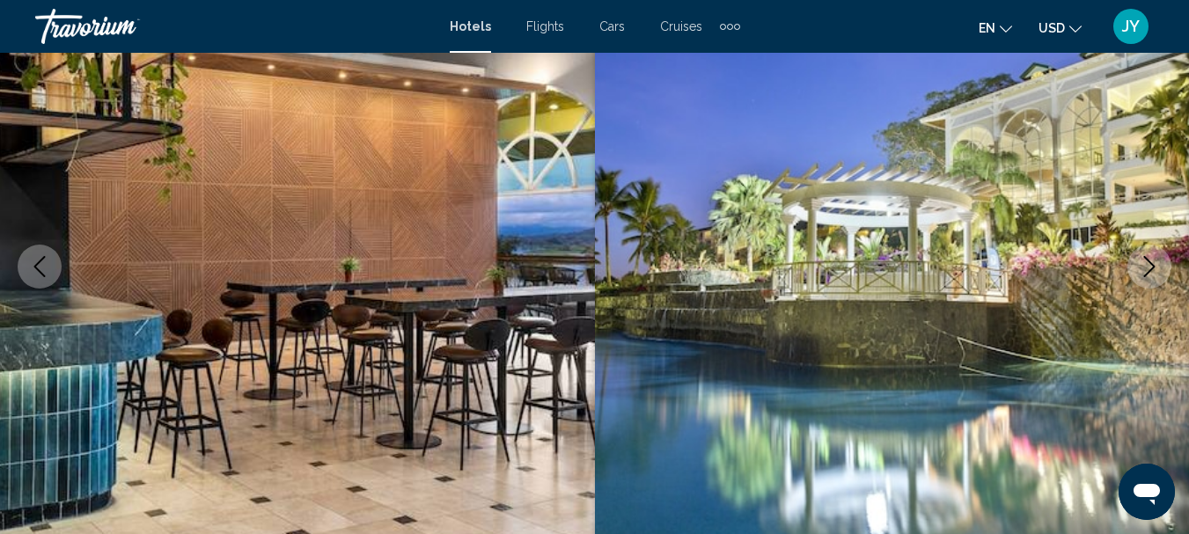
click at [1143, 261] on icon "Next image" at bounding box center [1149, 266] width 21 height 21
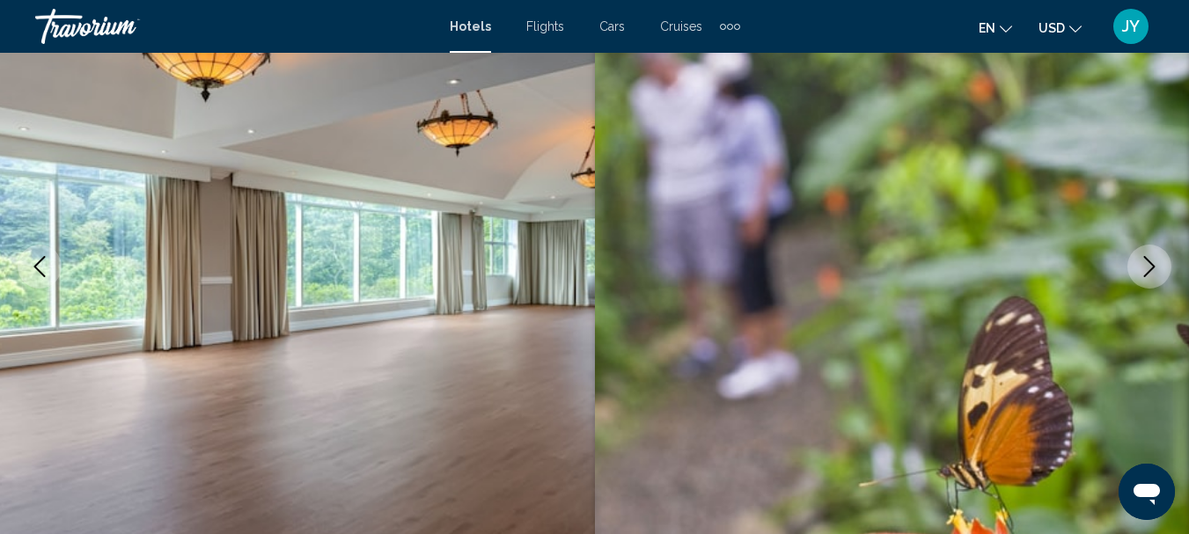
click at [1143, 261] on icon "Next image" at bounding box center [1149, 266] width 21 height 21
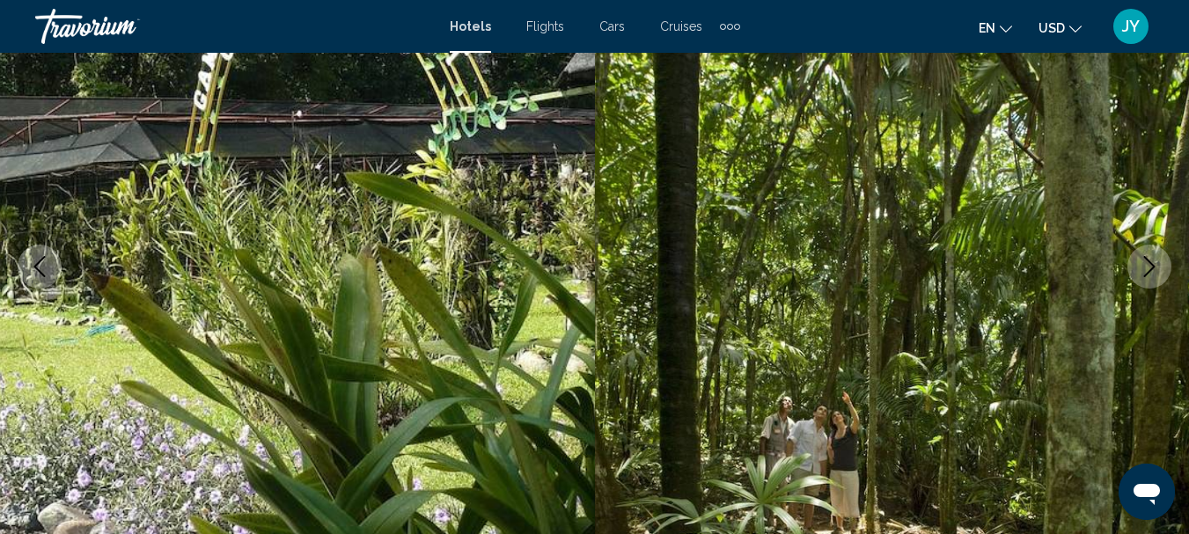
click at [1143, 261] on icon "Next image" at bounding box center [1149, 266] width 21 height 21
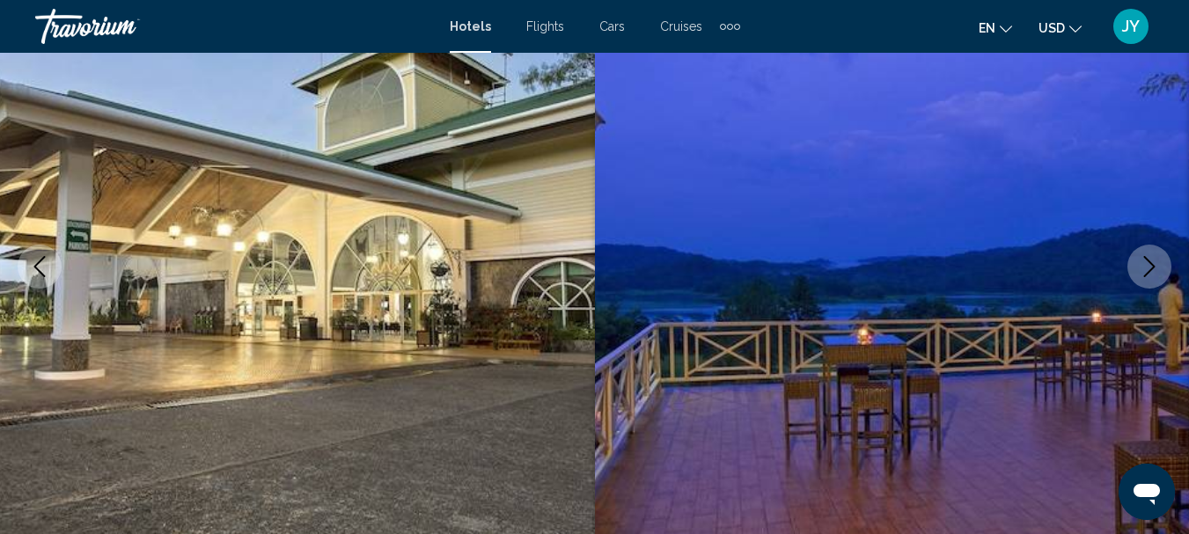
click at [1143, 261] on icon "Next image" at bounding box center [1149, 266] width 21 height 21
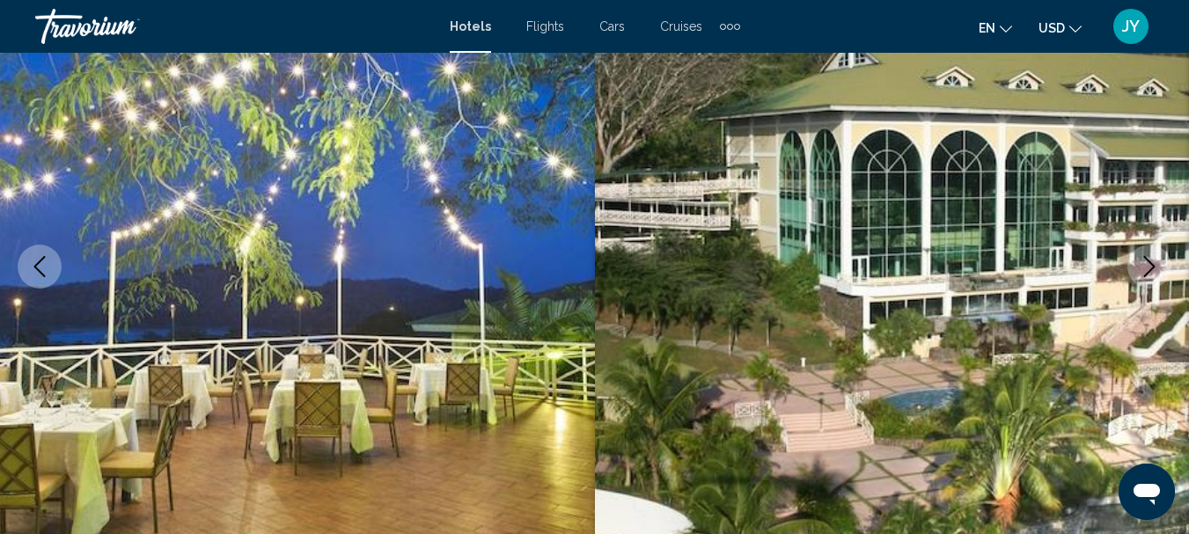
click at [1143, 261] on icon "Next image" at bounding box center [1149, 266] width 21 height 21
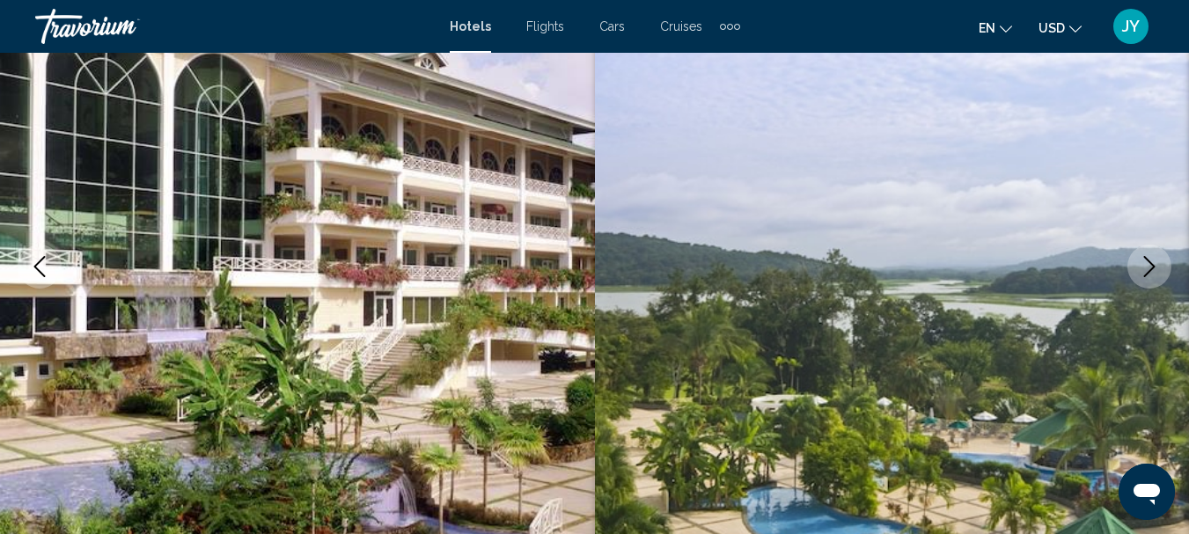
click at [1143, 261] on icon "Next image" at bounding box center [1149, 266] width 21 height 21
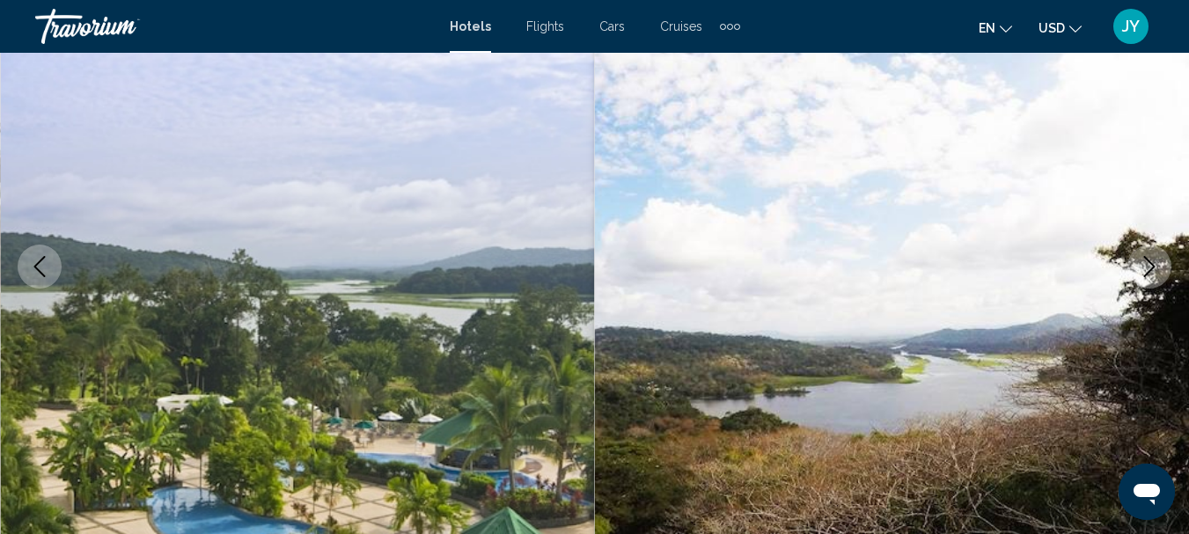
click at [1143, 261] on icon "Next image" at bounding box center [1149, 266] width 21 height 21
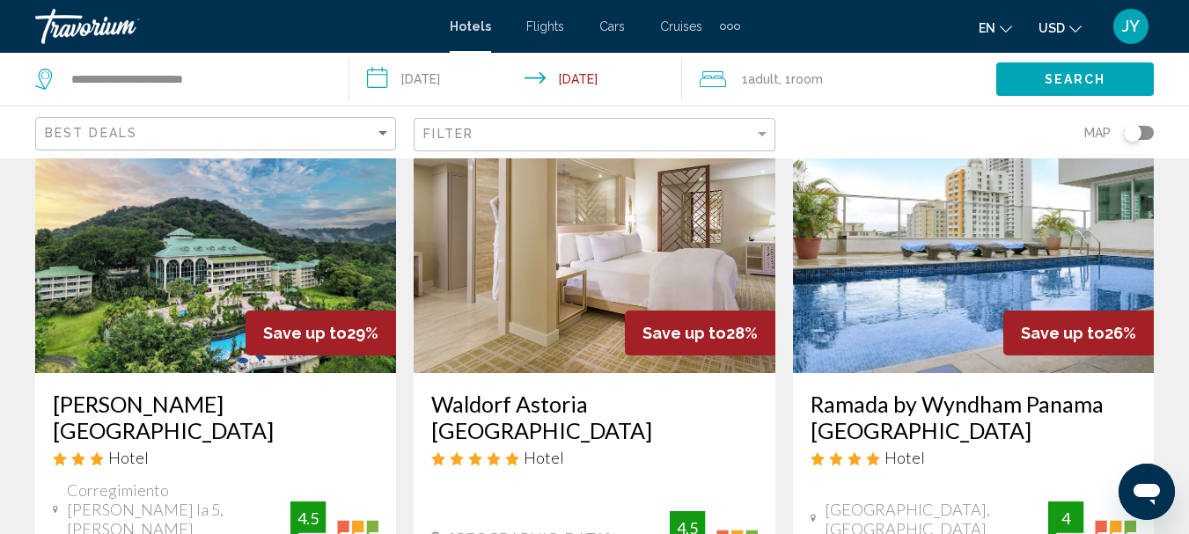
scroll to position [88, 0]
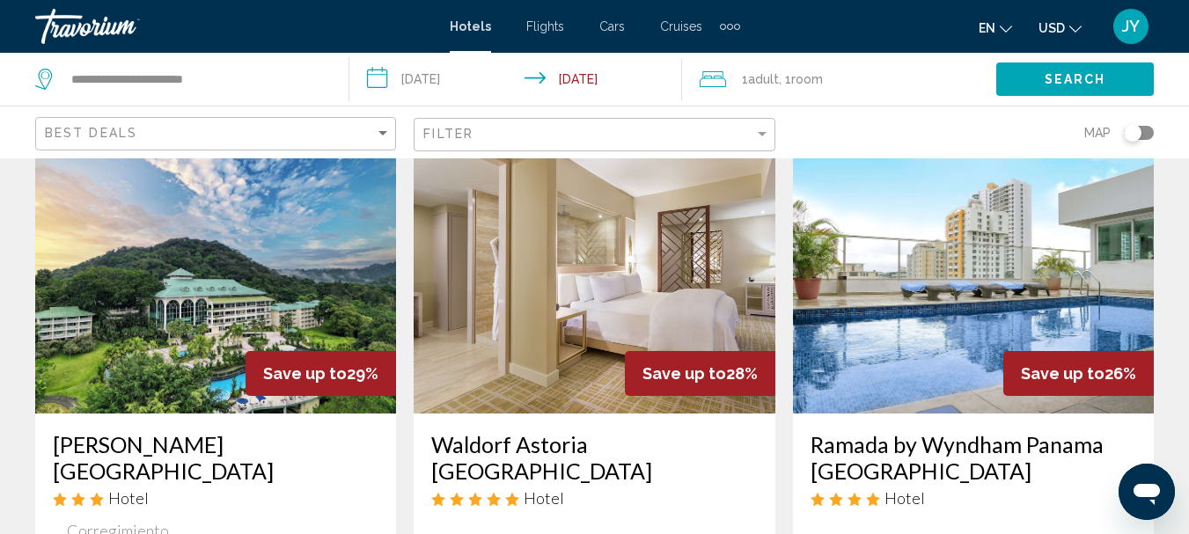
click at [487, 305] on img "Main content" at bounding box center [594, 273] width 361 height 282
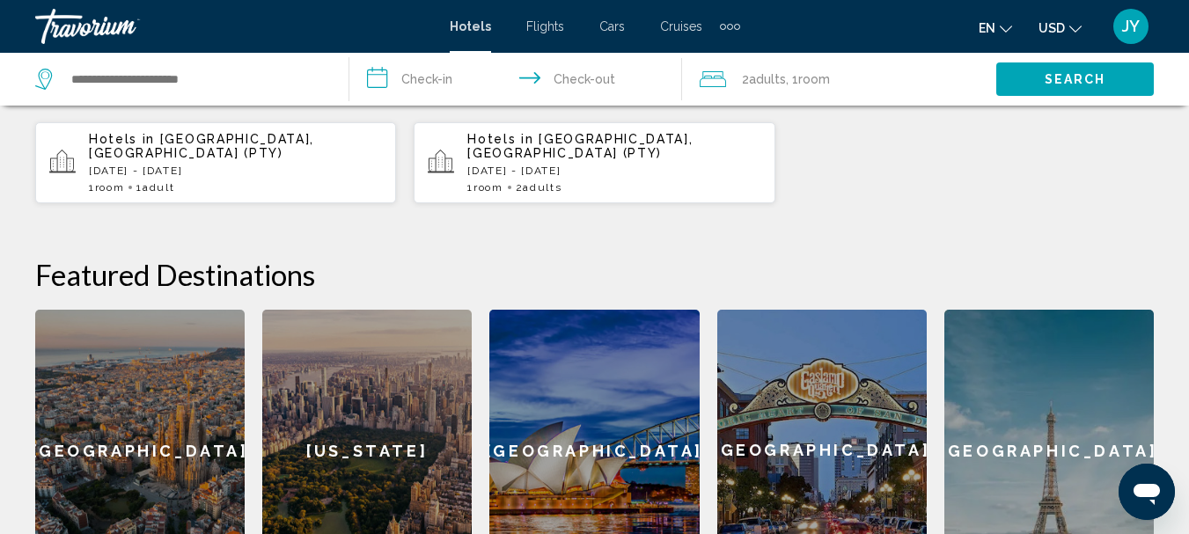
scroll to position [528, 0]
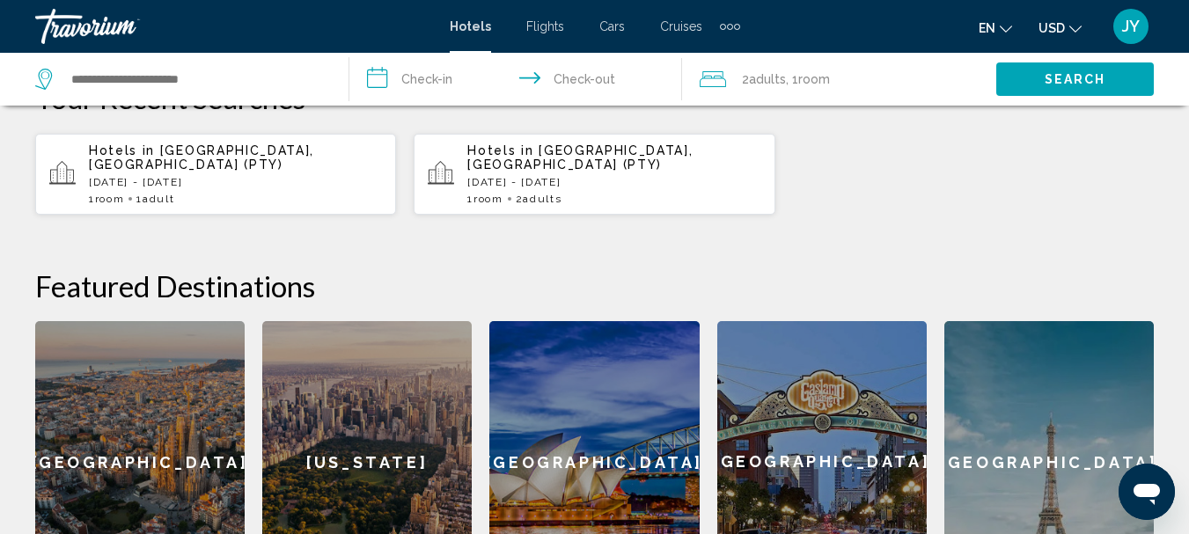
click at [267, 176] on div "Hotels in [GEOGRAPHIC_DATA], [GEOGRAPHIC_DATA] (PTY) [DATE] - [DATE] 1 Room roo…" at bounding box center [235, 174] width 293 height 62
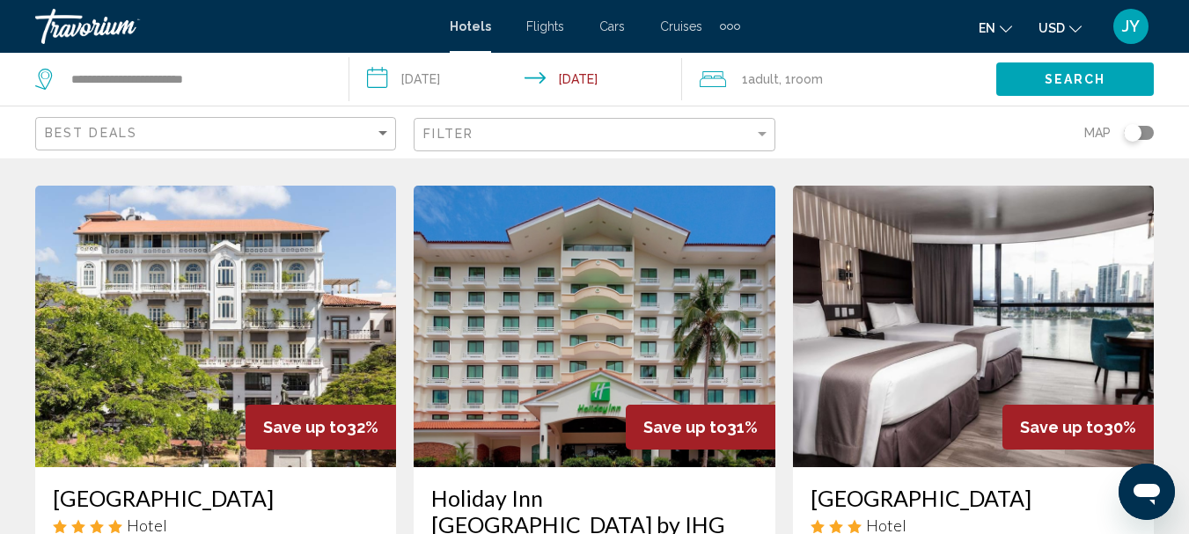
scroll to position [2112, 0]
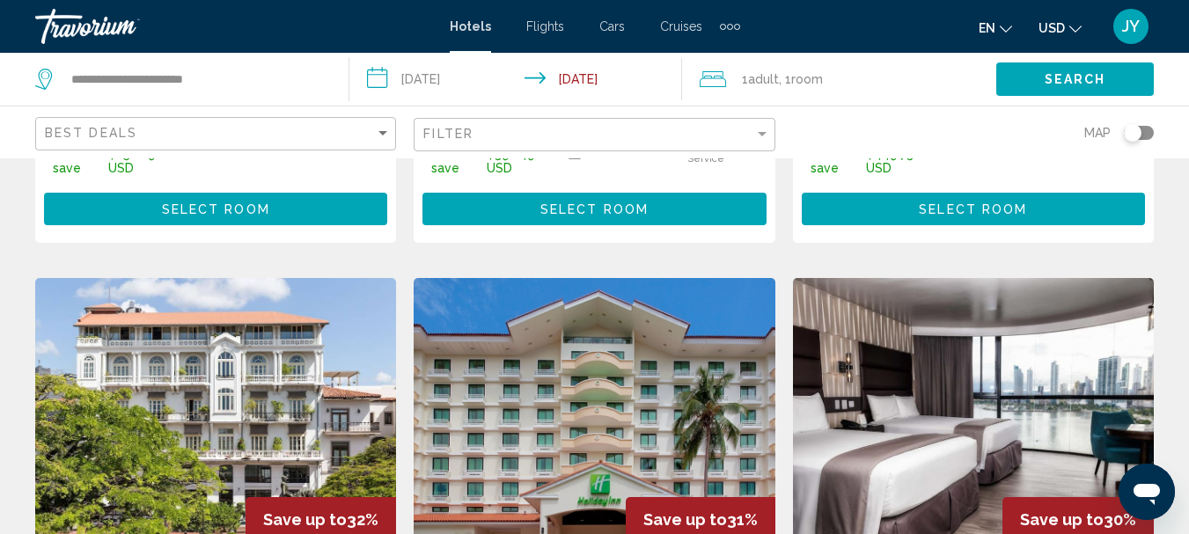
click at [191, 278] on img "Main content" at bounding box center [215, 419] width 361 height 282
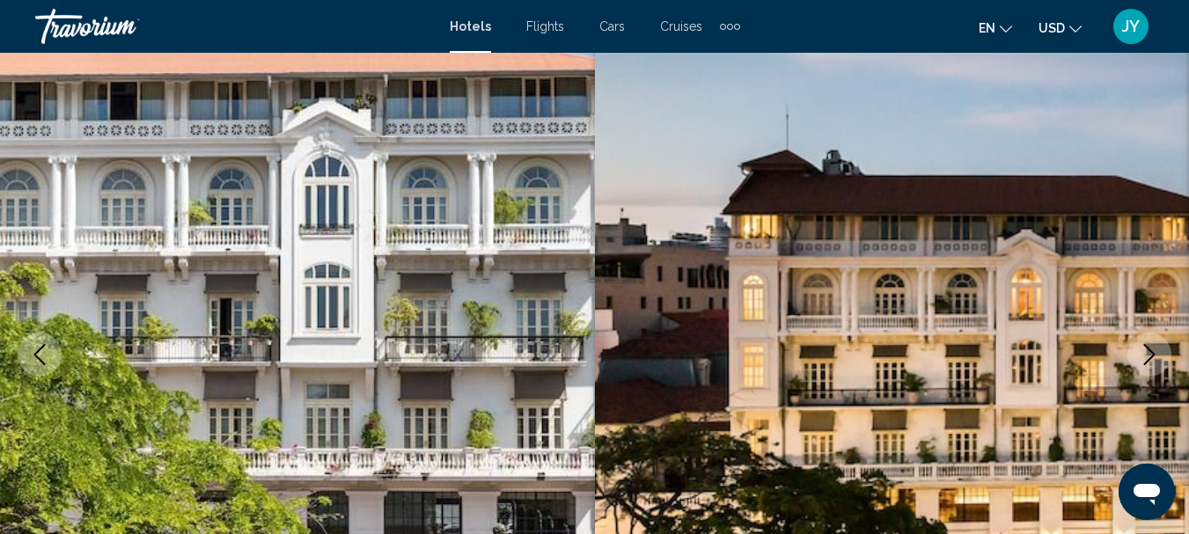
scroll to position [204, 0]
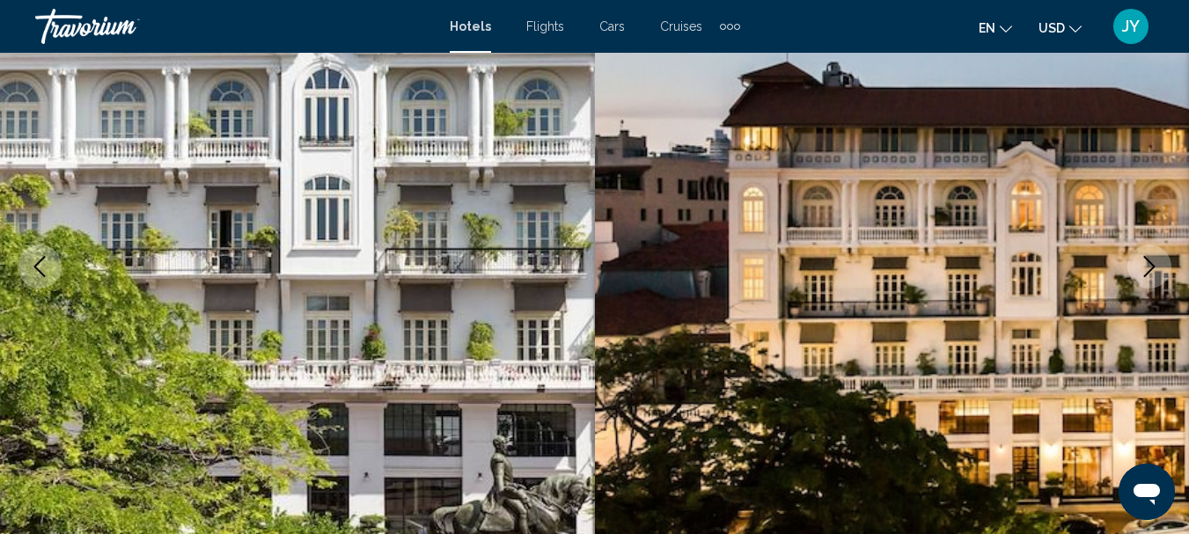
click at [1042, 394] on img "Main content" at bounding box center [892, 267] width 595 height 836
click at [1148, 263] on icon "Next image" at bounding box center [1149, 266] width 21 height 21
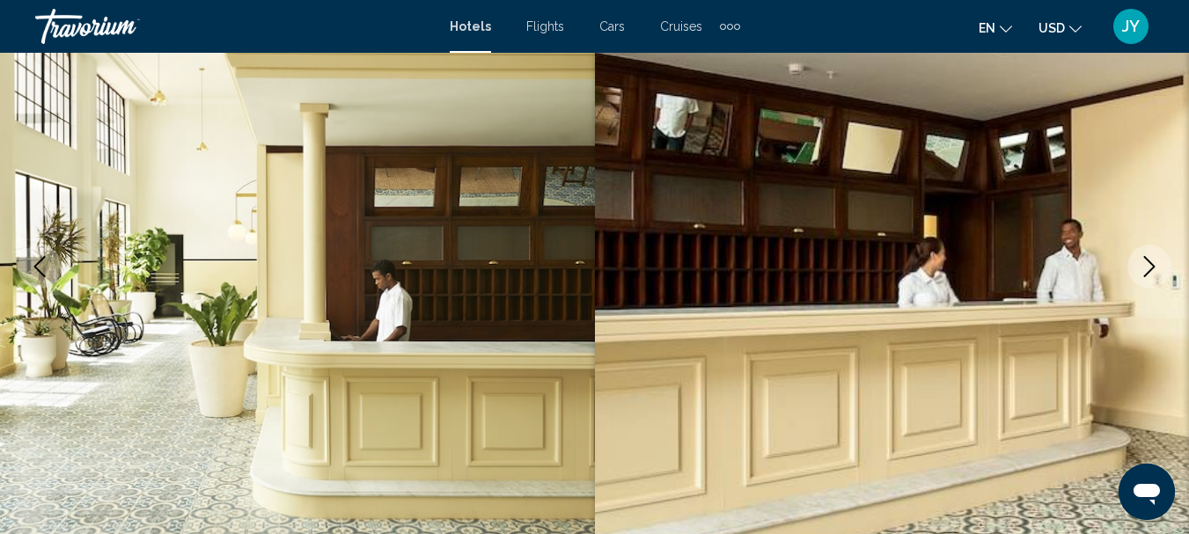
click at [1149, 263] on icon "Next image" at bounding box center [1149, 266] width 21 height 21
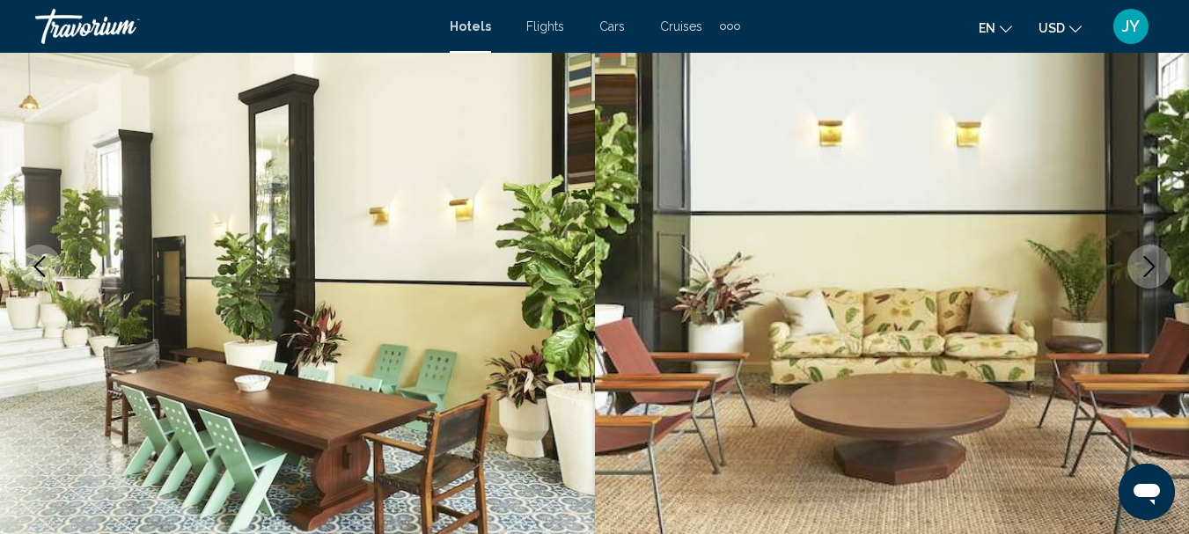
click at [1149, 260] on icon "Next image" at bounding box center [1149, 266] width 21 height 21
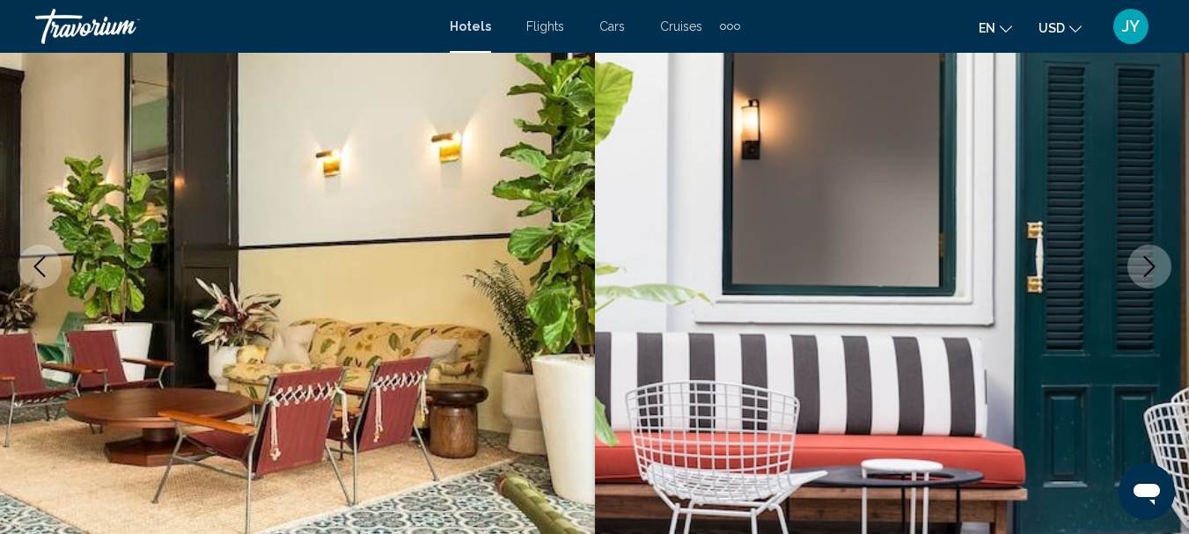
click at [1149, 260] on icon "Next image" at bounding box center [1149, 266] width 21 height 21
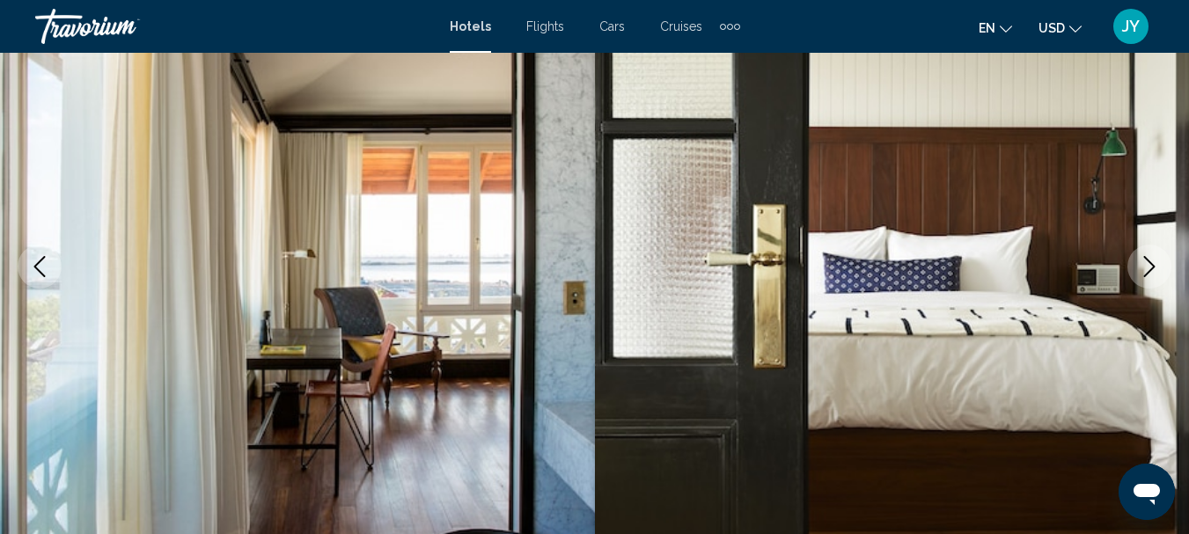
click at [1152, 260] on icon "Next image" at bounding box center [1149, 266] width 21 height 21
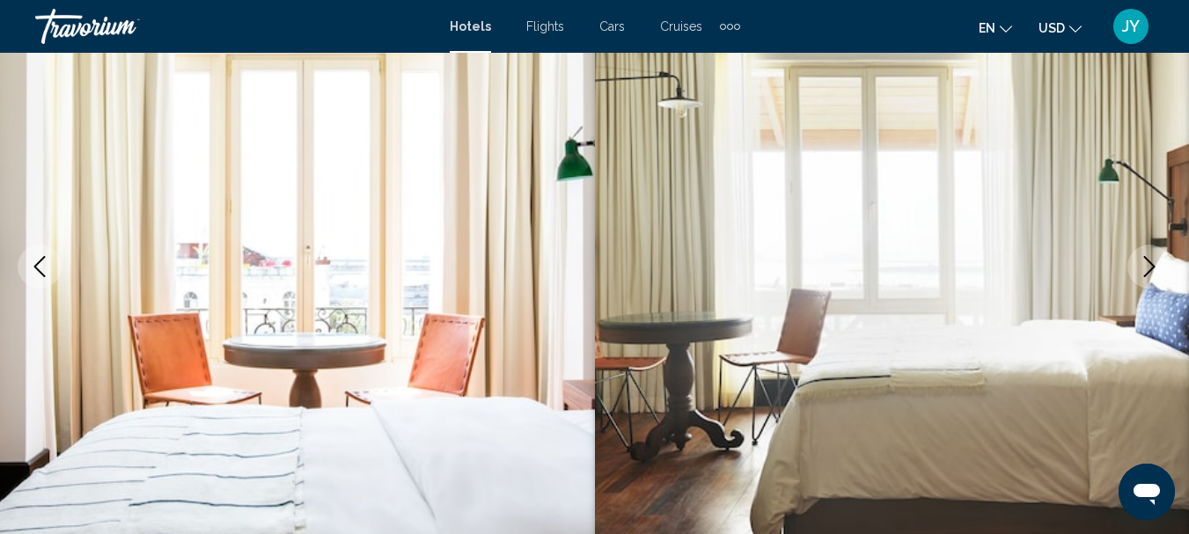
click at [1152, 260] on icon "Next image" at bounding box center [1149, 266] width 21 height 21
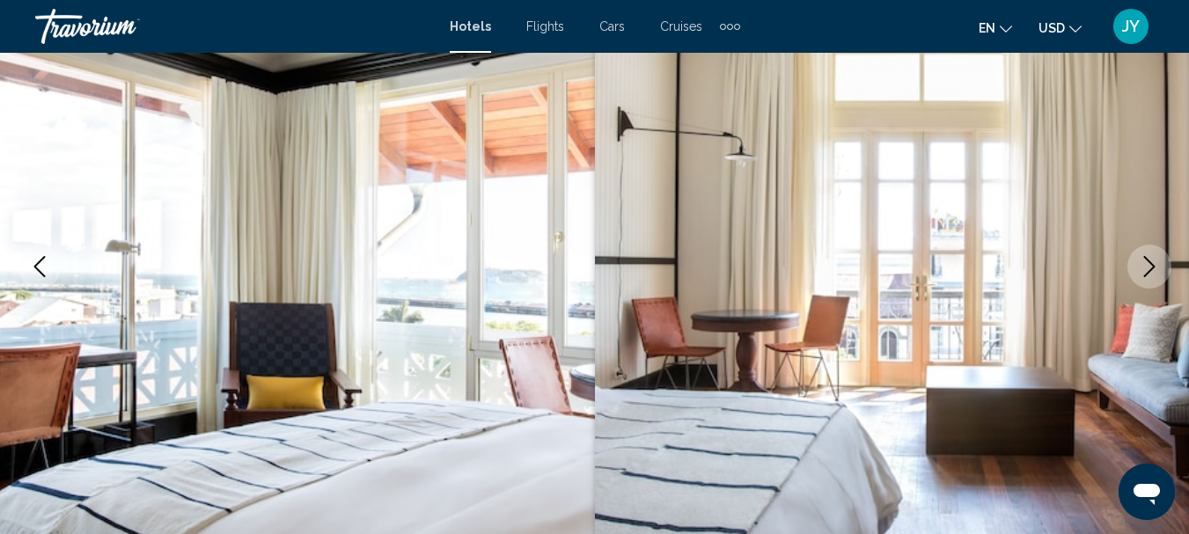
click at [1152, 260] on icon "Next image" at bounding box center [1149, 266] width 21 height 21
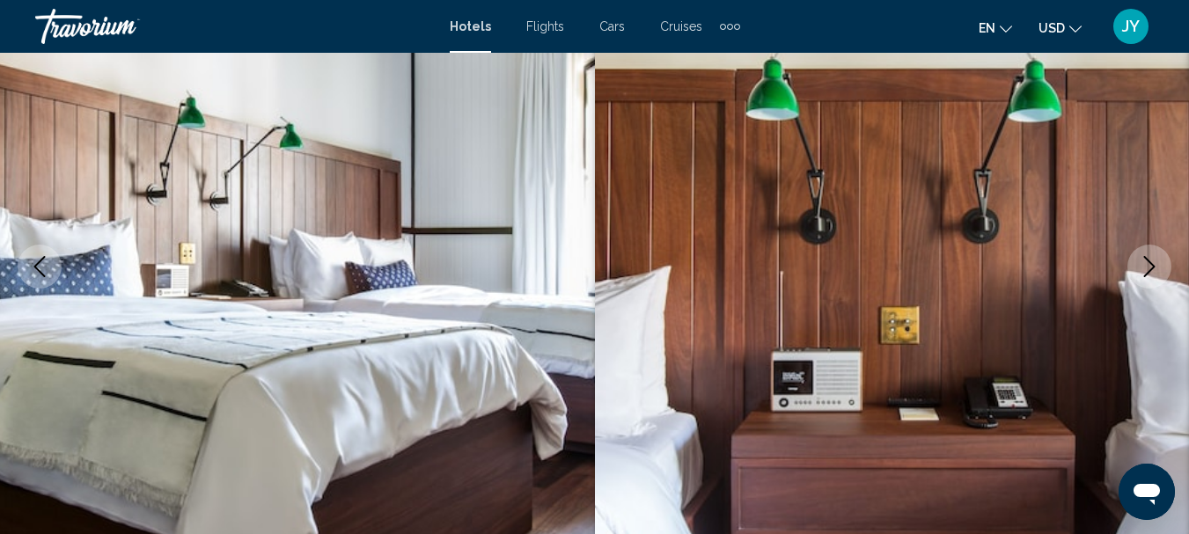
click at [1152, 260] on icon "Next image" at bounding box center [1149, 266] width 21 height 21
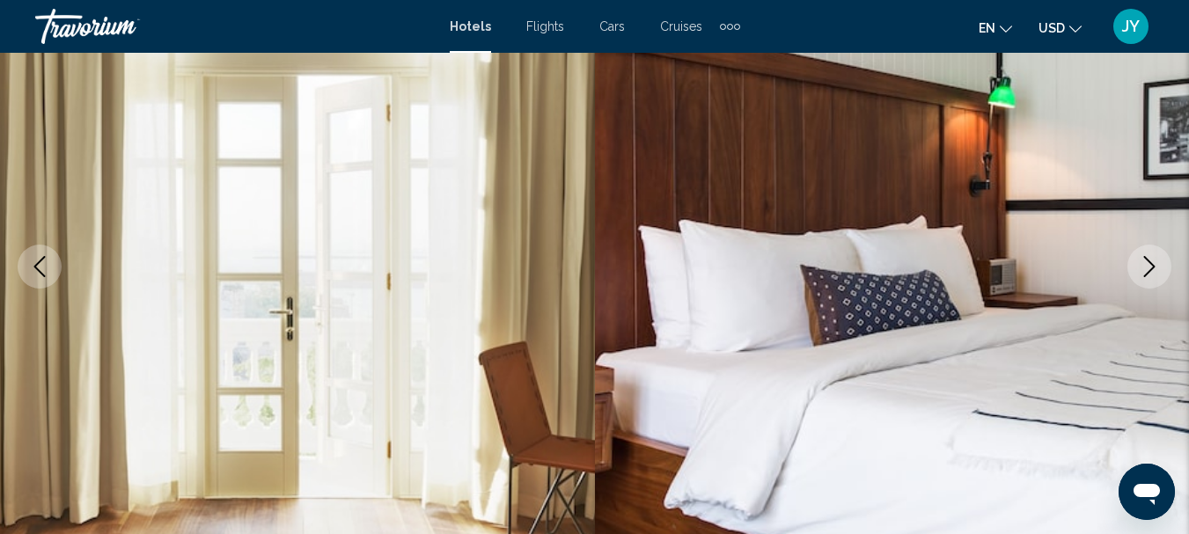
click at [1152, 260] on icon "Next image" at bounding box center [1149, 266] width 21 height 21
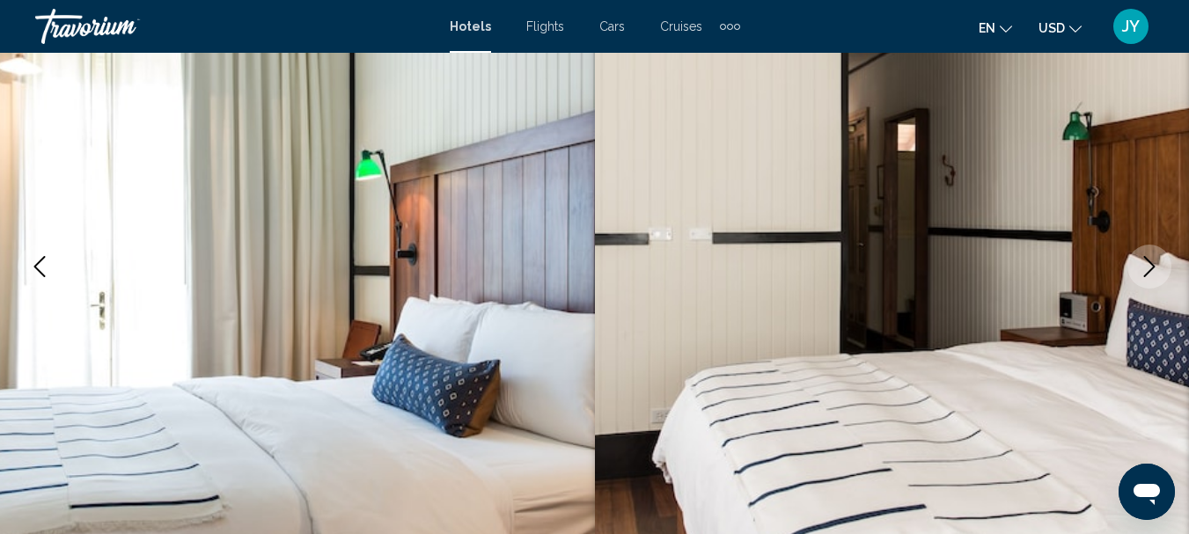
click at [1152, 260] on icon "Next image" at bounding box center [1149, 266] width 21 height 21
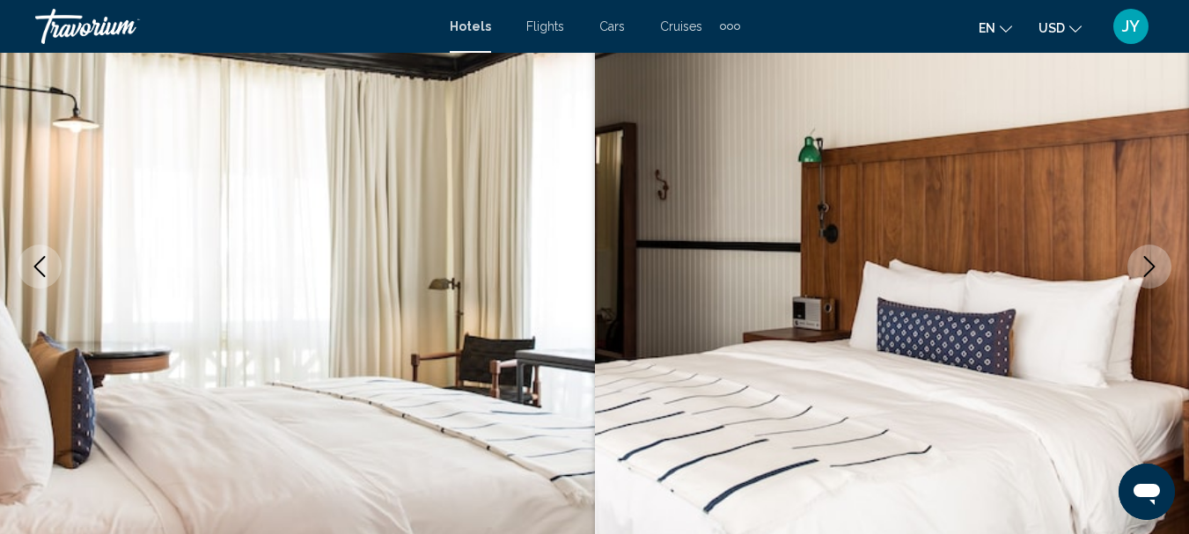
click at [1152, 260] on icon "Next image" at bounding box center [1149, 266] width 21 height 21
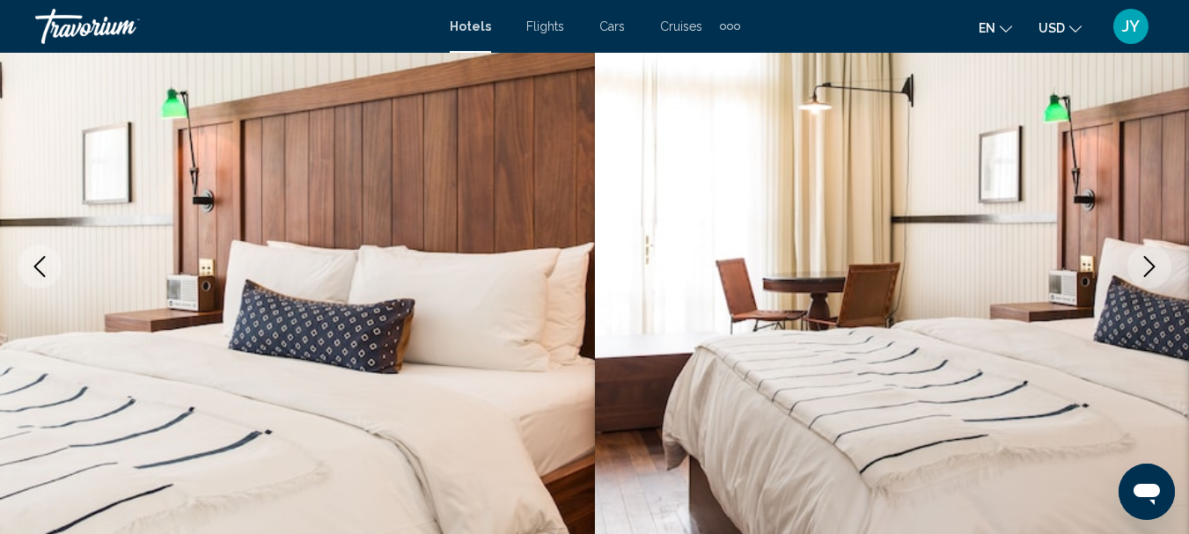
click at [1152, 260] on icon "Next image" at bounding box center [1149, 266] width 21 height 21
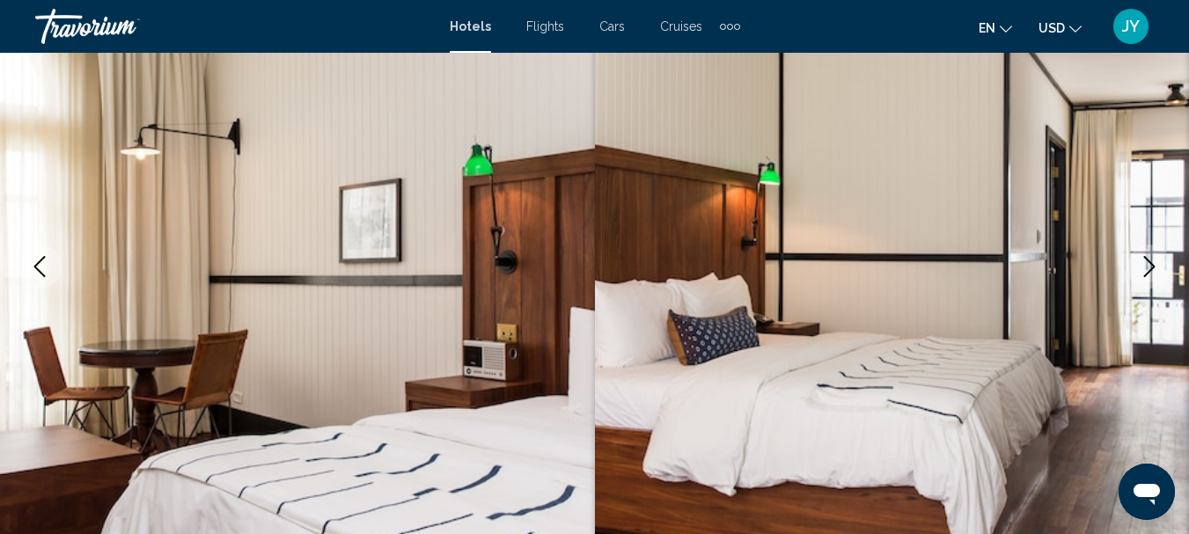
click at [1152, 260] on icon "Next image" at bounding box center [1149, 266] width 21 height 21
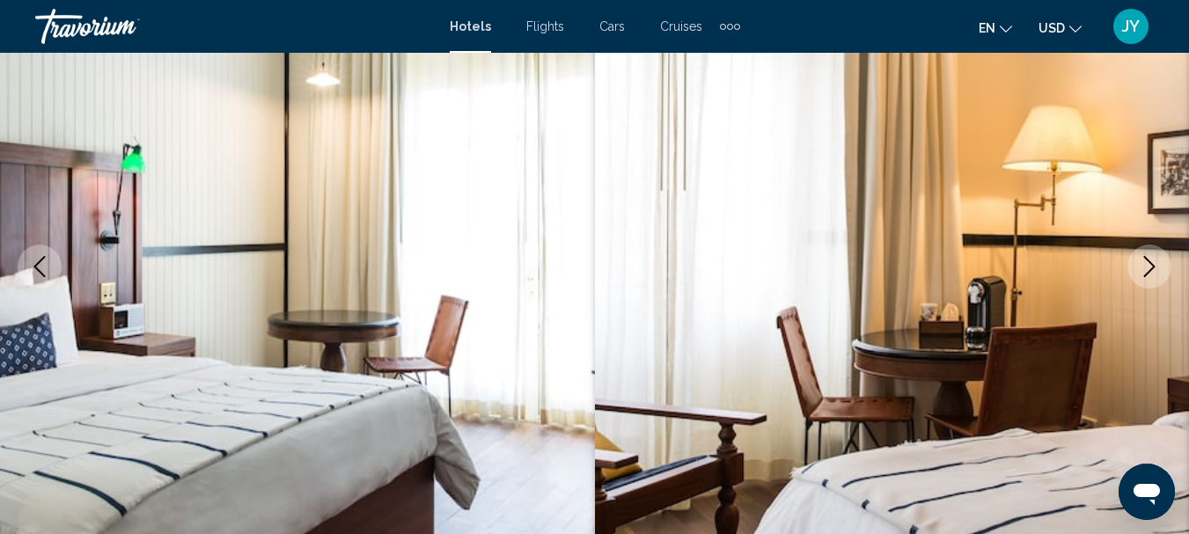
click at [1152, 260] on icon "Next image" at bounding box center [1149, 266] width 21 height 21
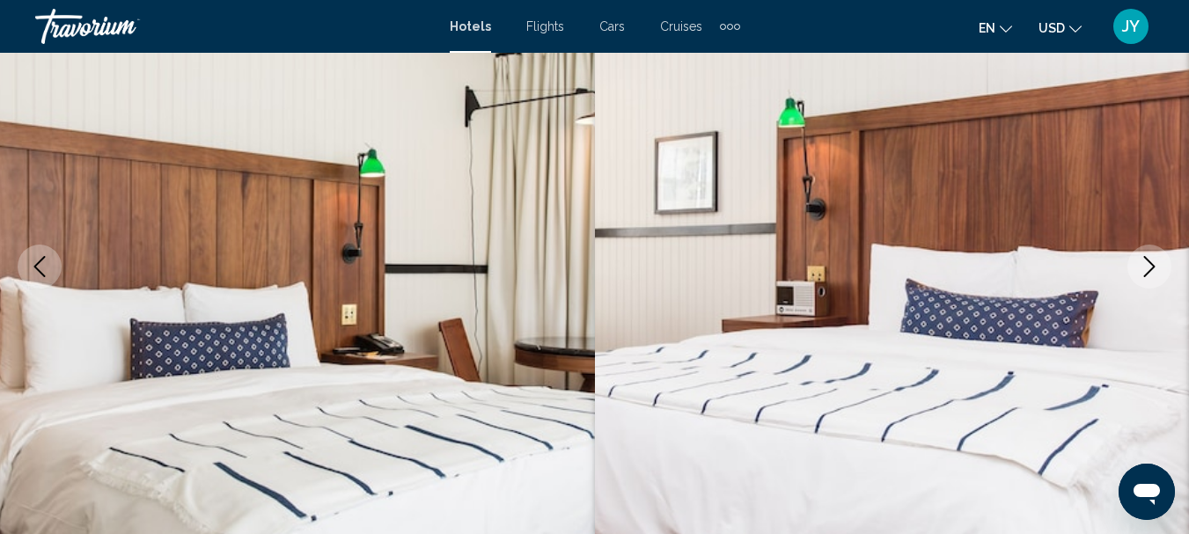
click at [1152, 260] on icon "Next image" at bounding box center [1149, 266] width 21 height 21
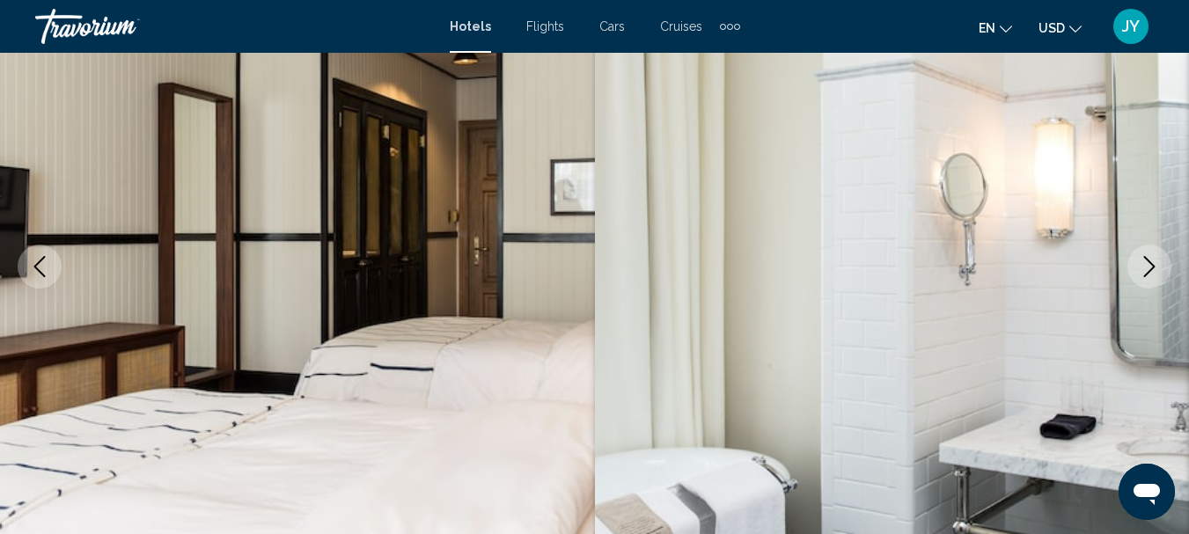
click at [1152, 260] on icon "Next image" at bounding box center [1149, 266] width 21 height 21
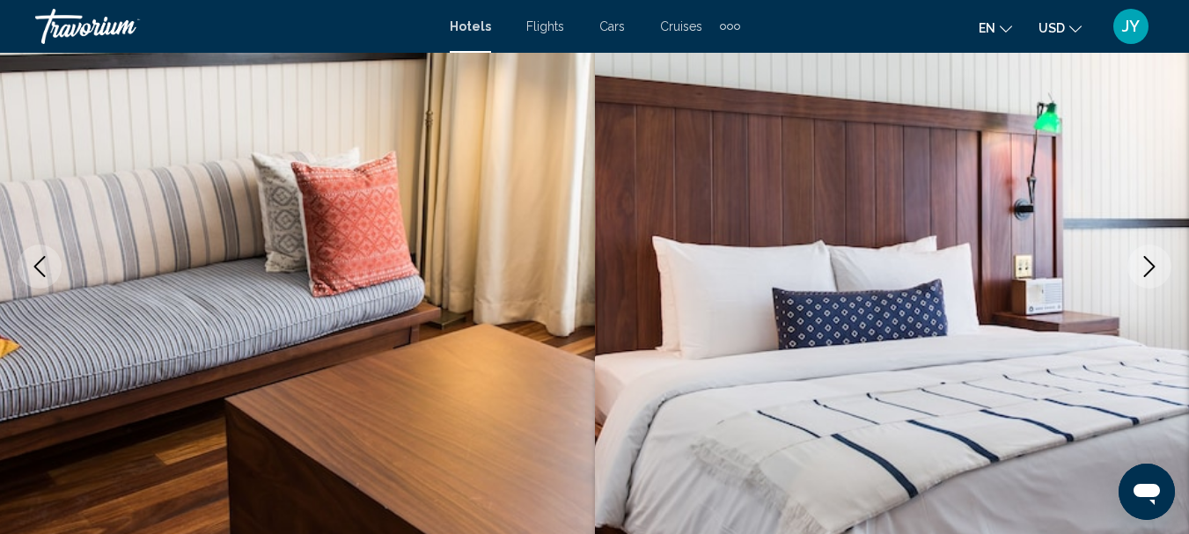
click at [1152, 260] on icon "Next image" at bounding box center [1149, 266] width 21 height 21
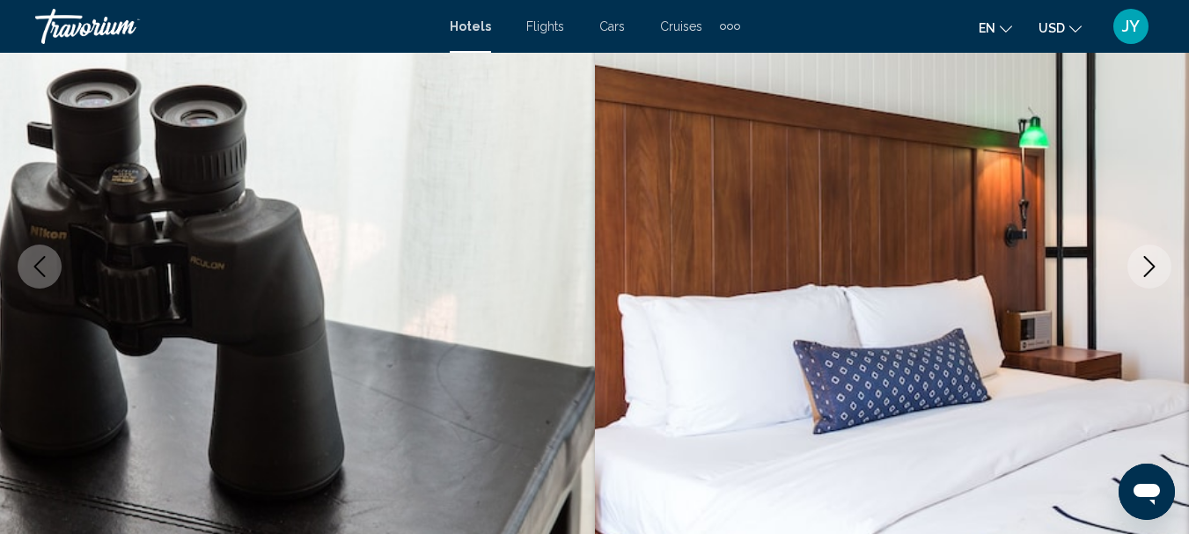
click at [1152, 260] on icon "Next image" at bounding box center [1149, 266] width 21 height 21
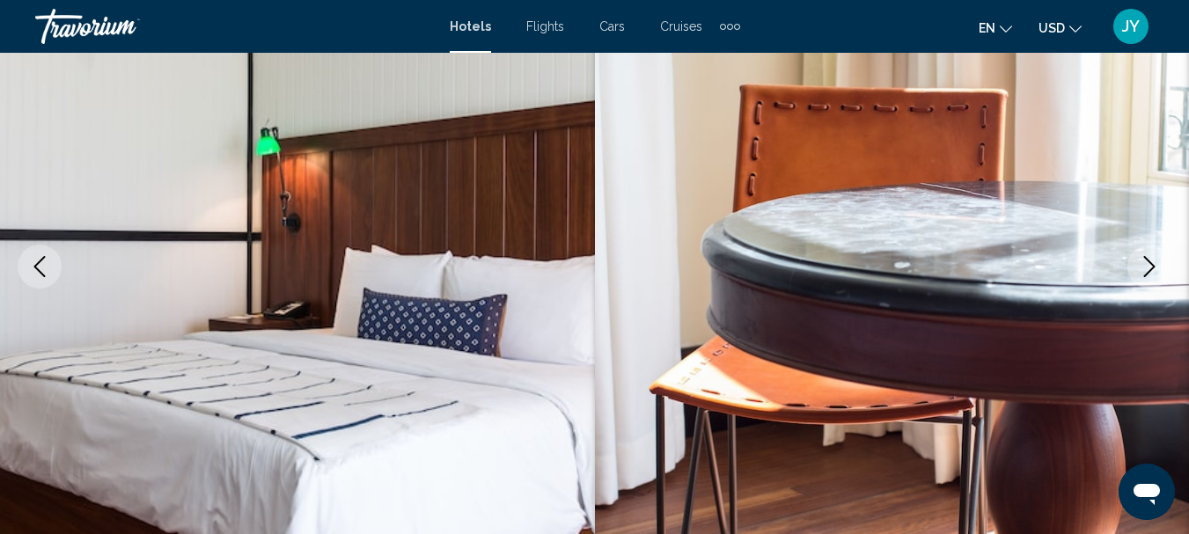
click at [1152, 260] on icon "Next image" at bounding box center [1149, 266] width 21 height 21
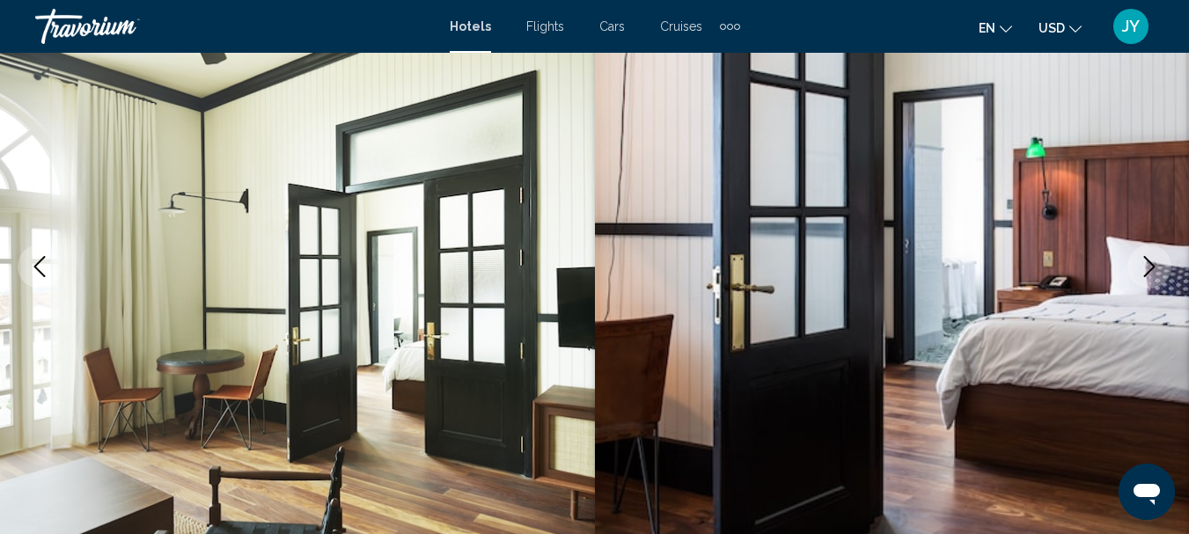
click at [1152, 260] on icon "Next image" at bounding box center [1149, 266] width 21 height 21
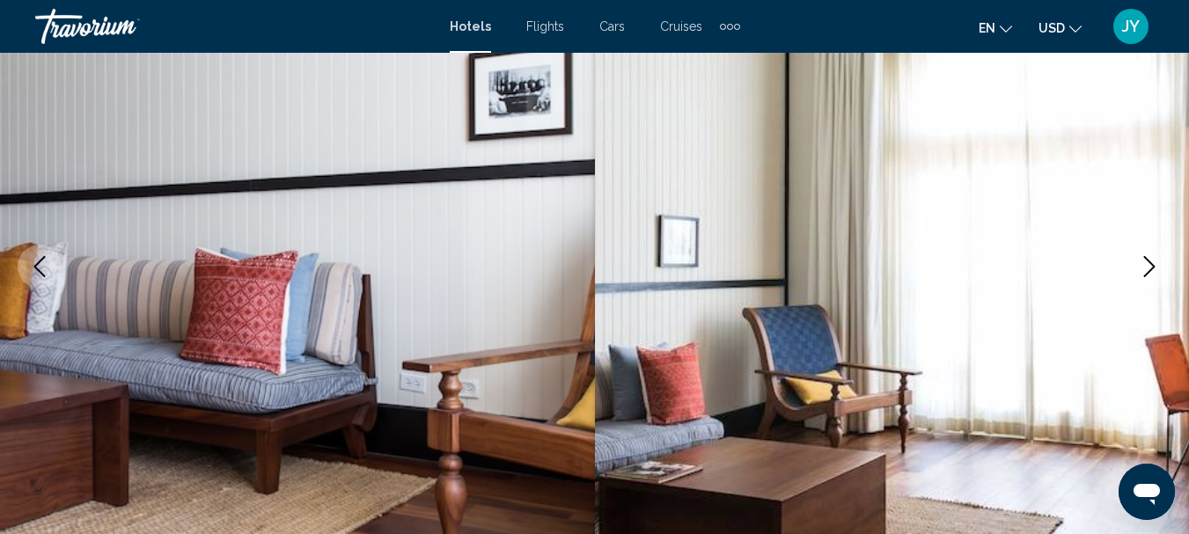
click at [1152, 260] on icon "Next image" at bounding box center [1149, 266] width 21 height 21
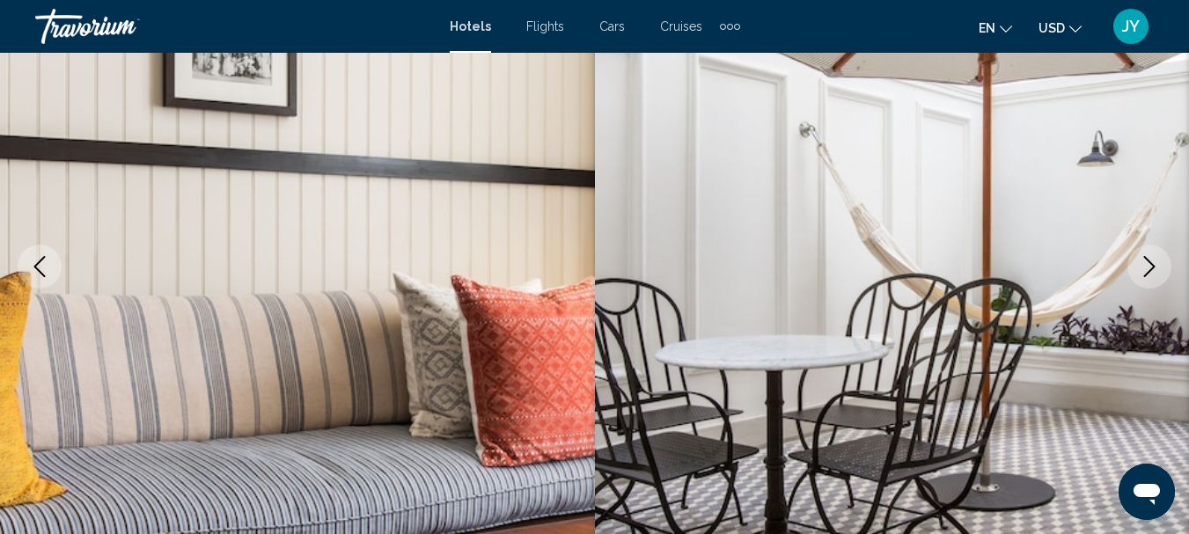
click at [1152, 260] on icon "Next image" at bounding box center [1149, 266] width 21 height 21
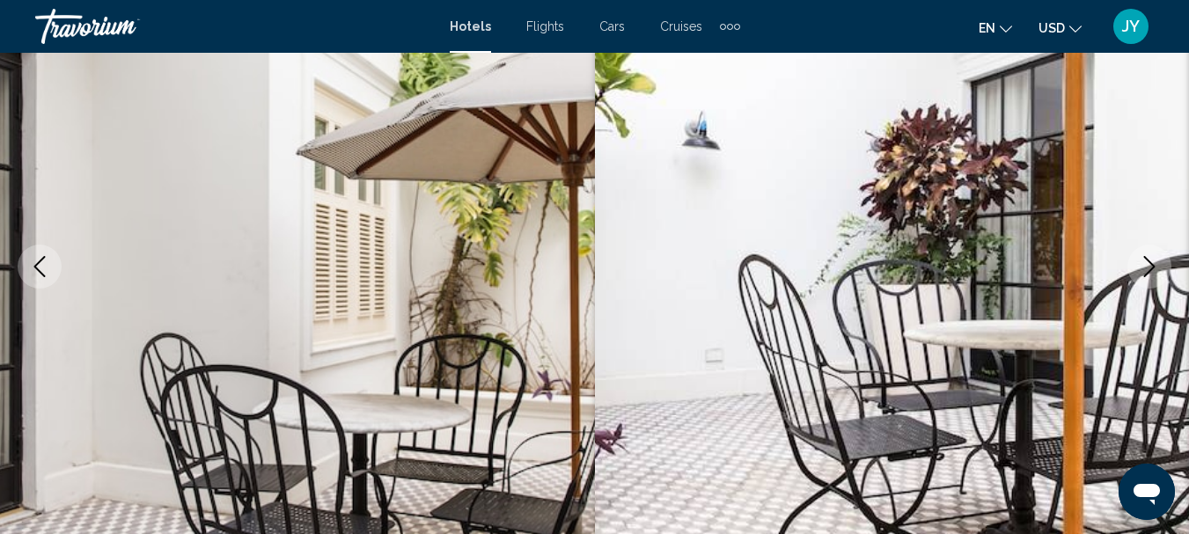
click at [1152, 260] on icon "Next image" at bounding box center [1149, 266] width 21 height 21
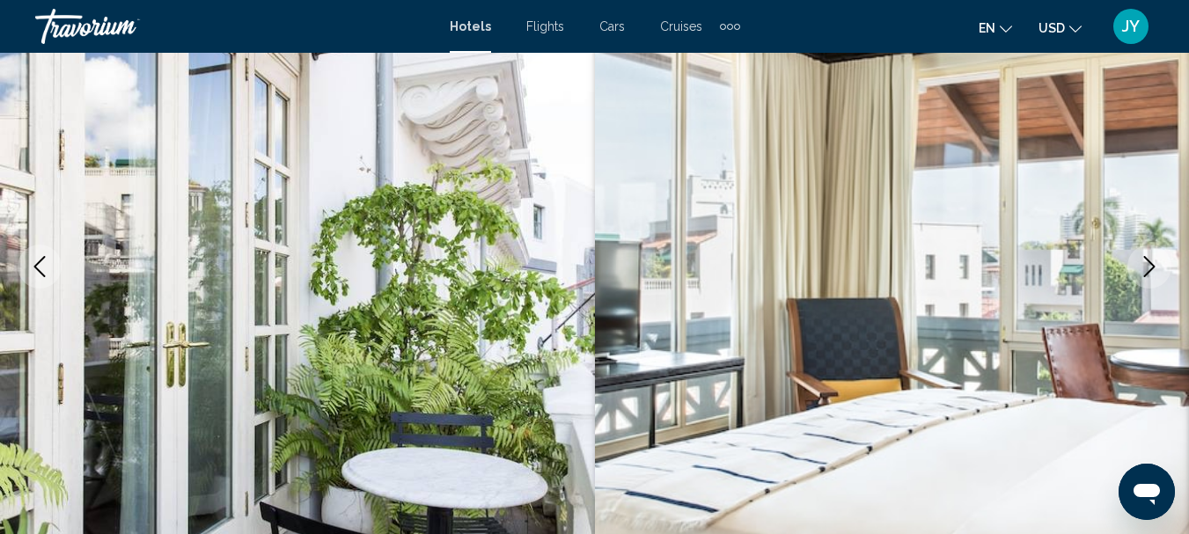
click at [1152, 260] on icon "Next image" at bounding box center [1149, 266] width 21 height 21
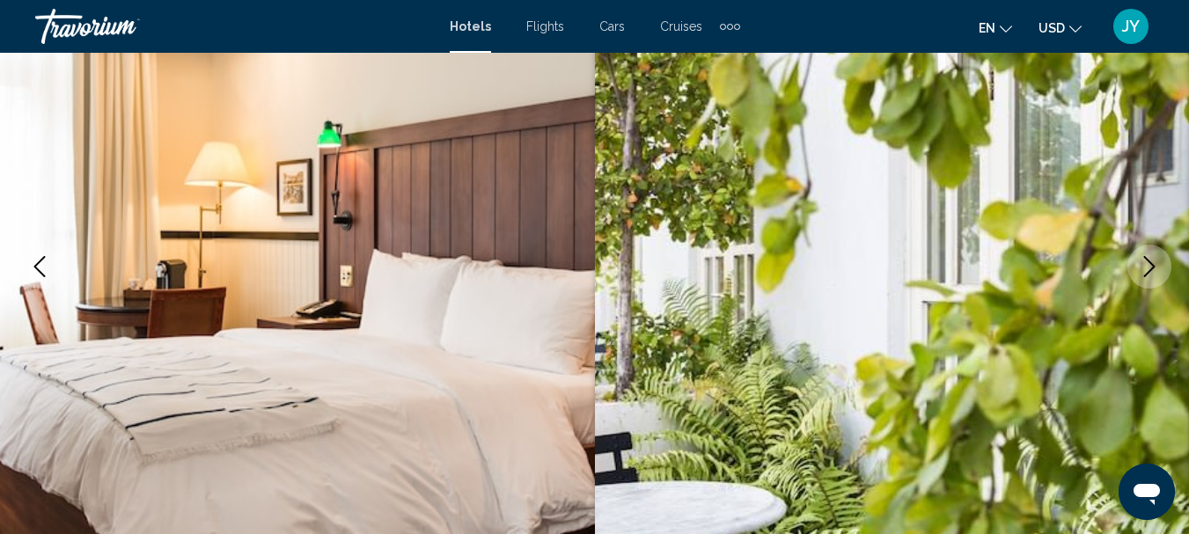
click at [1152, 260] on icon "Next image" at bounding box center [1149, 266] width 21 height 21
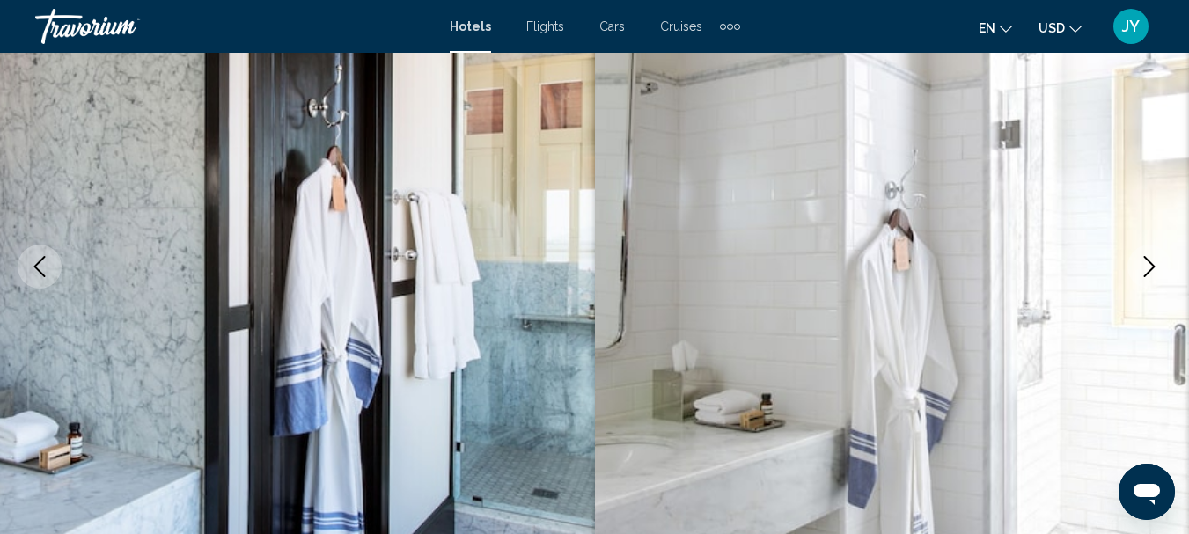
click at [1152, 260] on icon "Next image" at bounding box center [1149, 266] width 21 height 21
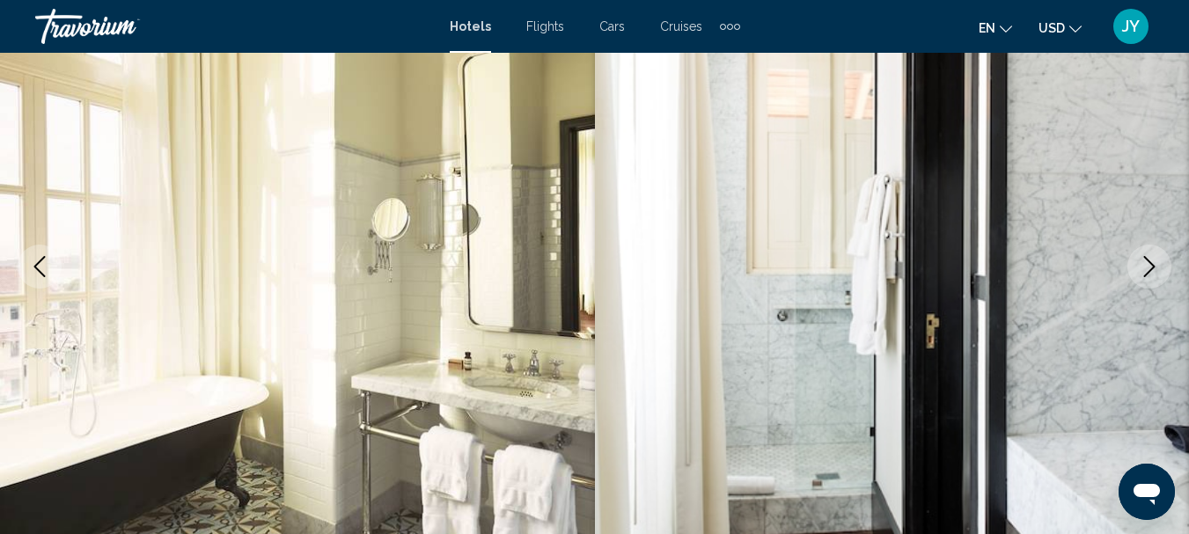
click at [1152, 260] on icon "Next image" at bounding box center [1149, 266] width 21 height 21
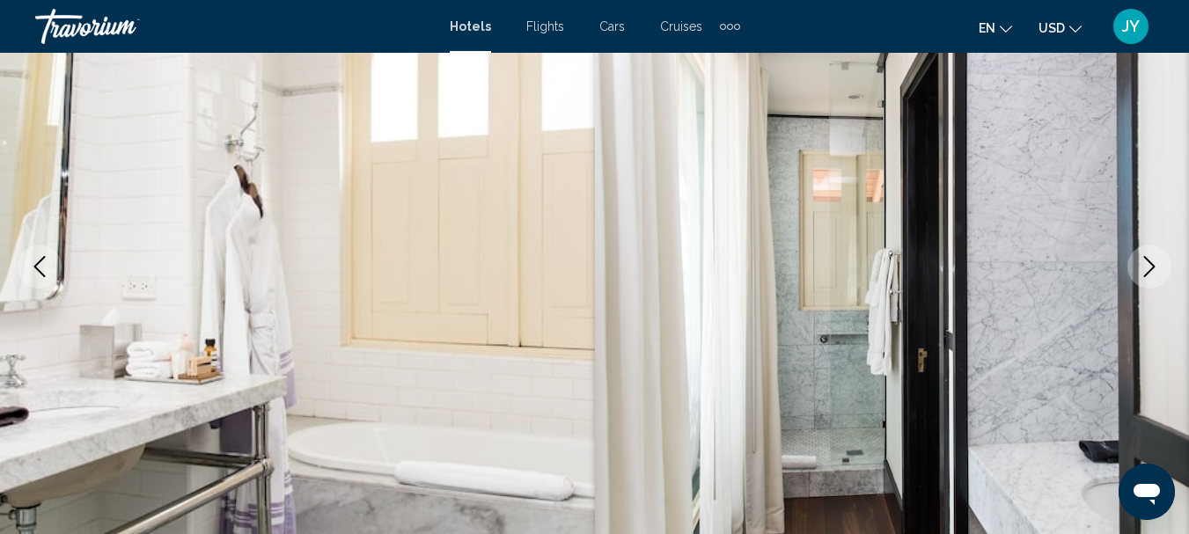
click at [1152, 260] on icon "Next image" at bounding box center [1149, 266] width 21 height 21
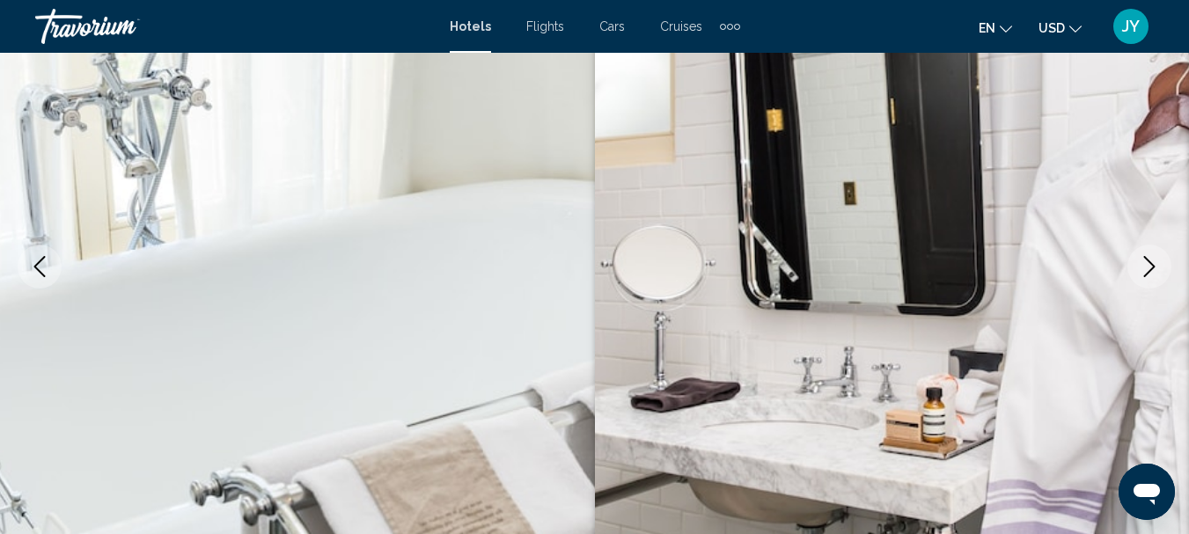
click at [1152, 260] on icon "Next image" at bounding box center [1149, 266] width 21 height 21
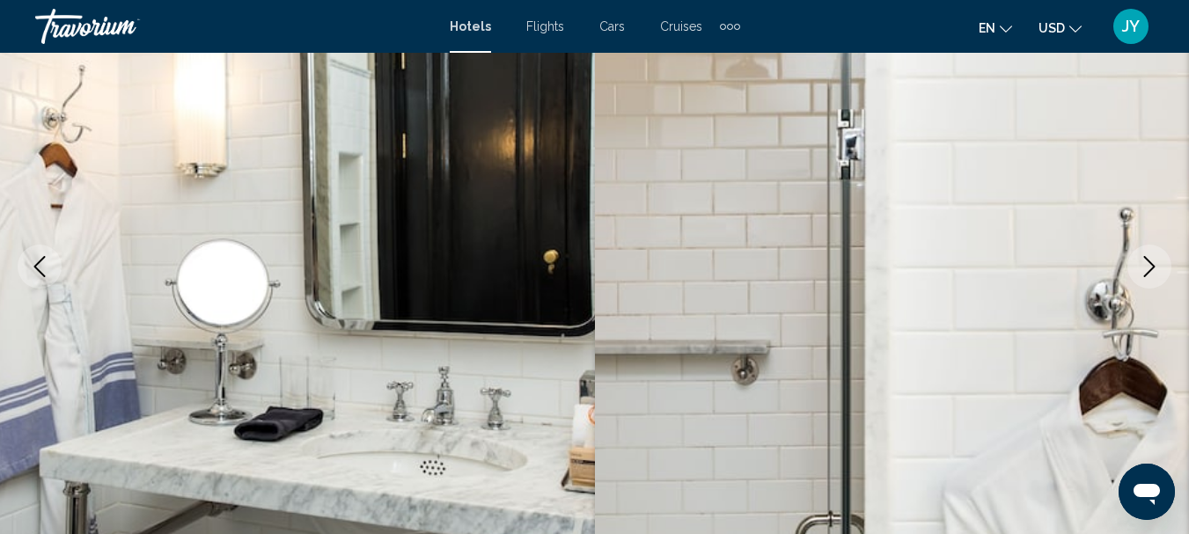
click at [1152, 260] on icon "Next image" at bounding box center [1149, 266] width 21 height 21
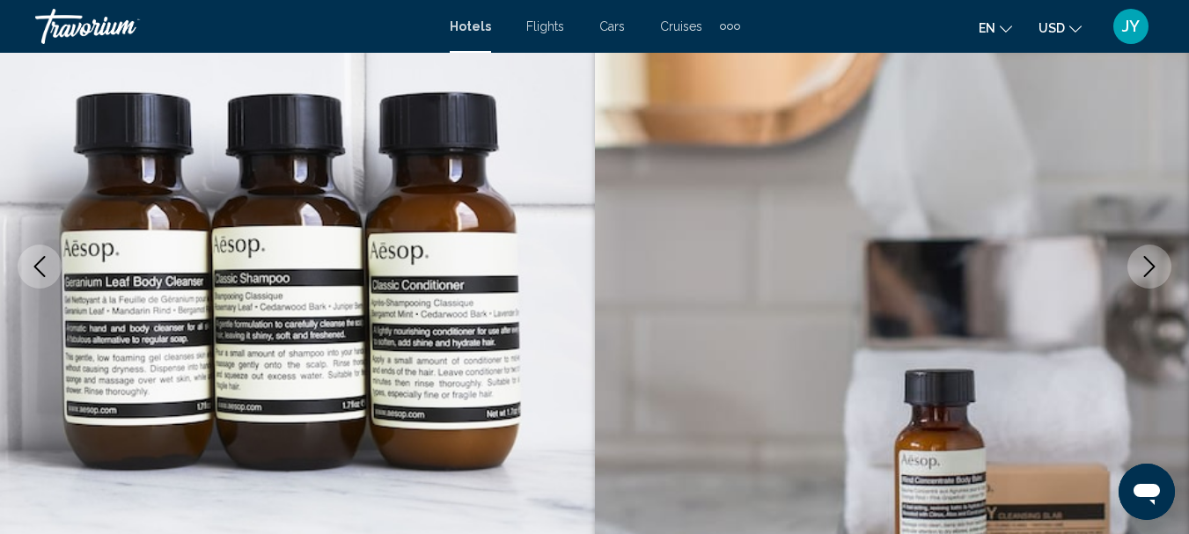
click at [1152, 260] on icon "Next image" at bounding box center [1149, 266] width 21 height 21
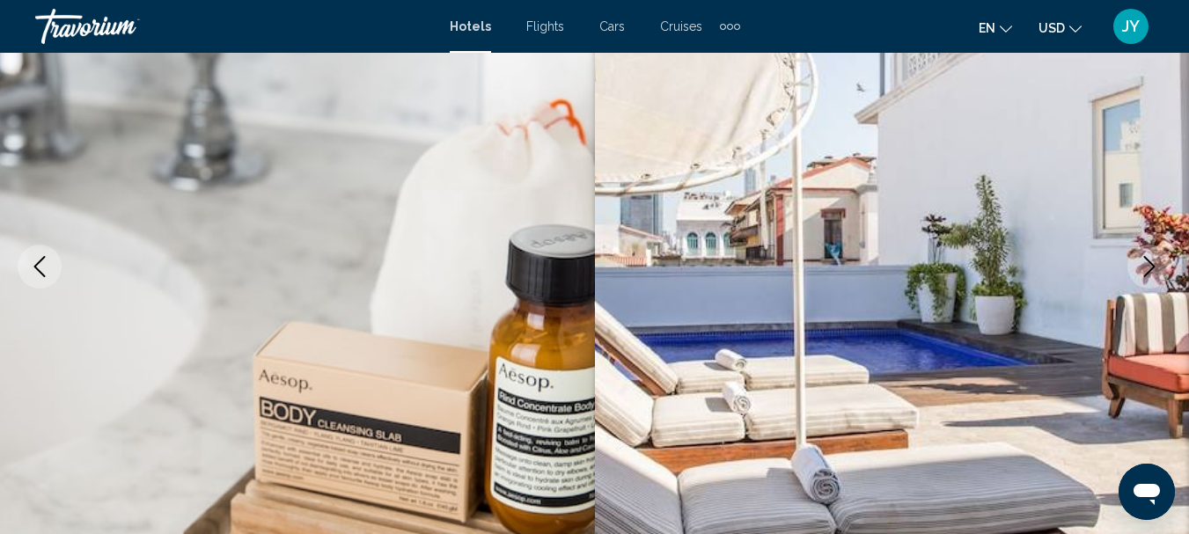
click at [1152, 260] on icon "Next image" at bounding box center [1149, 266] width 21 height 21
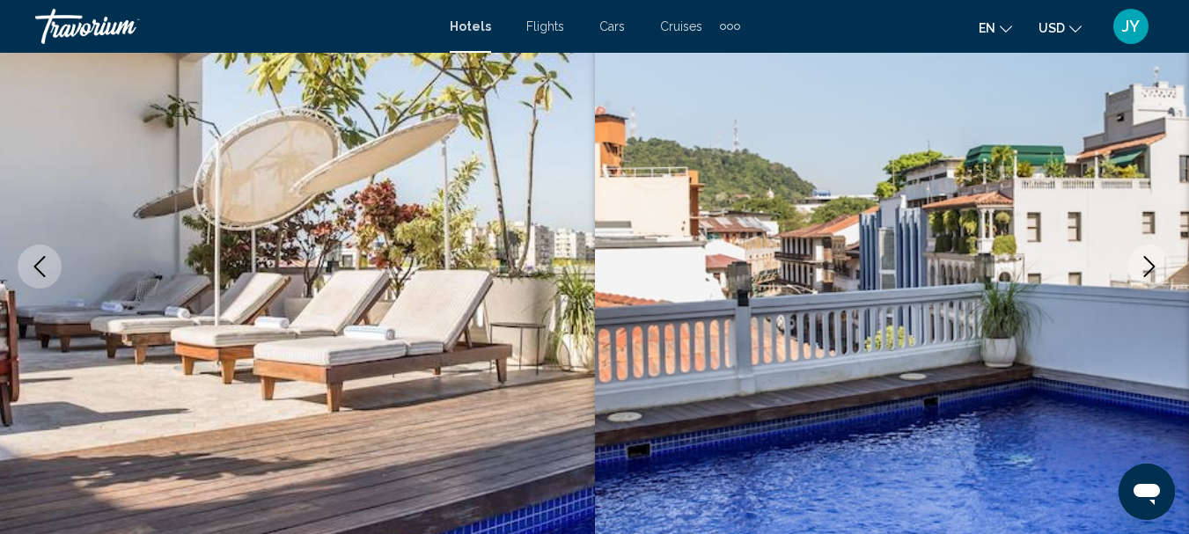
click at [1152, 260] on icon "Next image" at bounding box center [1149, 266] width 21 height 21
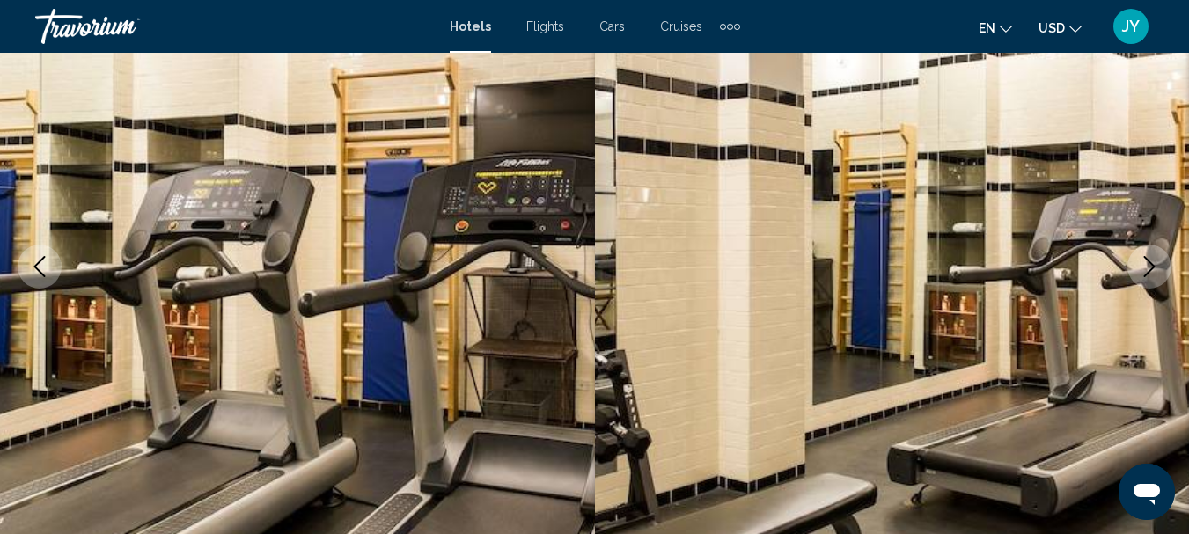
click at [1152, 260] on icon "Next image" at bounding box center [1149, 266] width 21 height 21
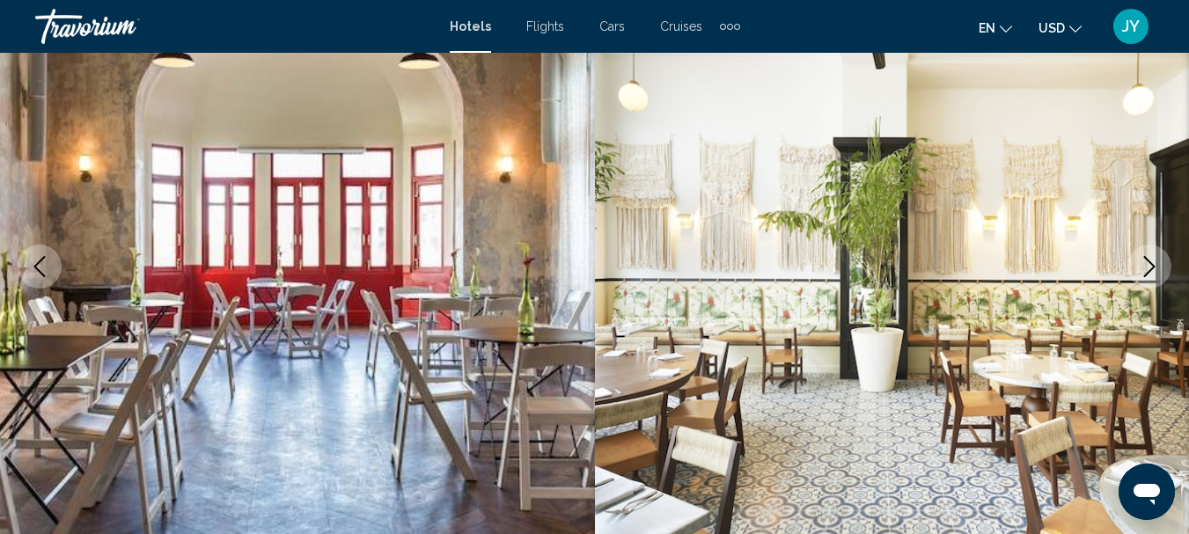
click at [1152, 260] on icon "Next image" at bounding box center [1149, 266] width 21 height 21
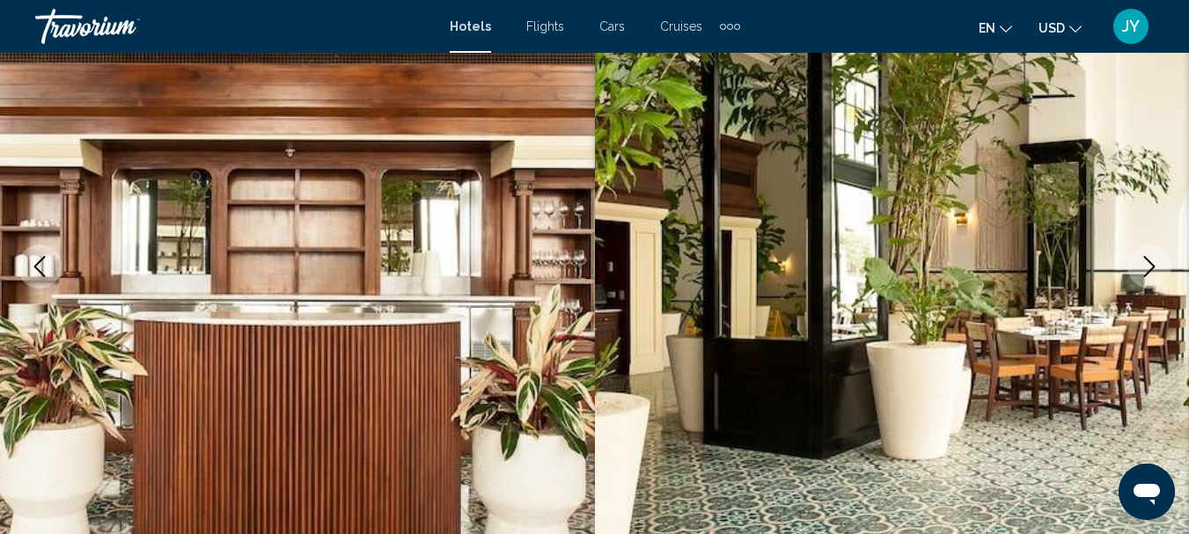
click at [1152, 260] on icon "Next image" at bounding box center [1149, 266] width 21 height 21
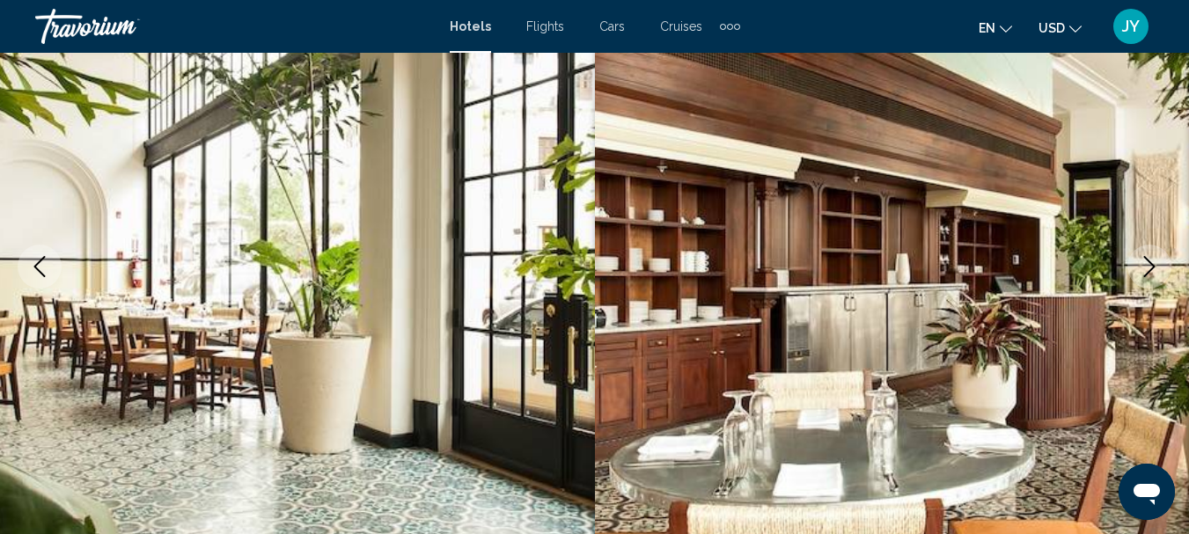
click at [1152, 260] on icon "Next image" at bounding box center [1149, 266] width 21 height 21
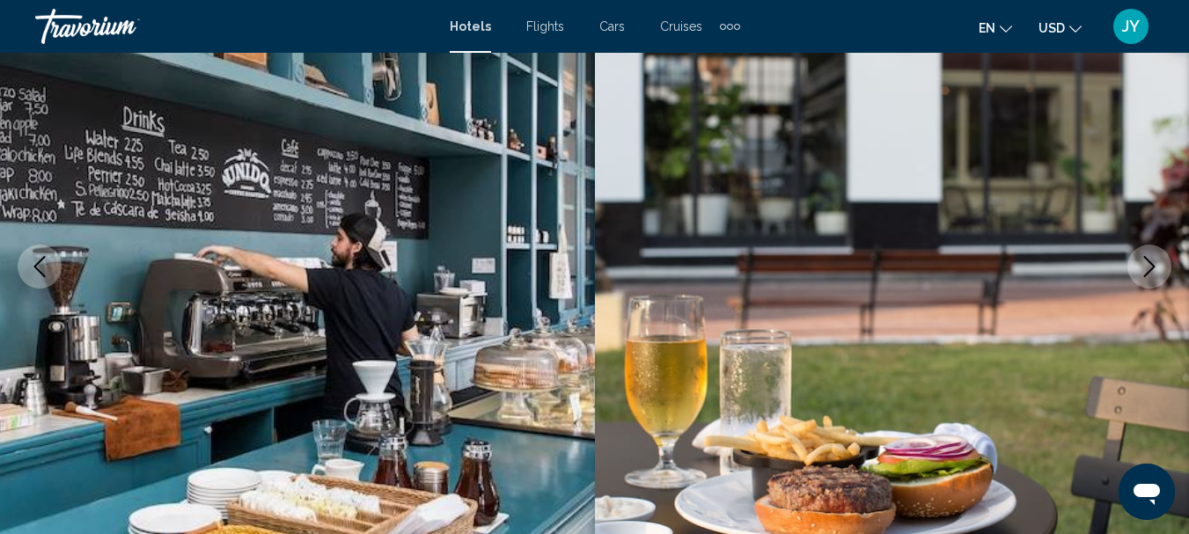
click at [1152, 260] on icon "Next image" at bounding box center [1149, 266] width 21 height 21
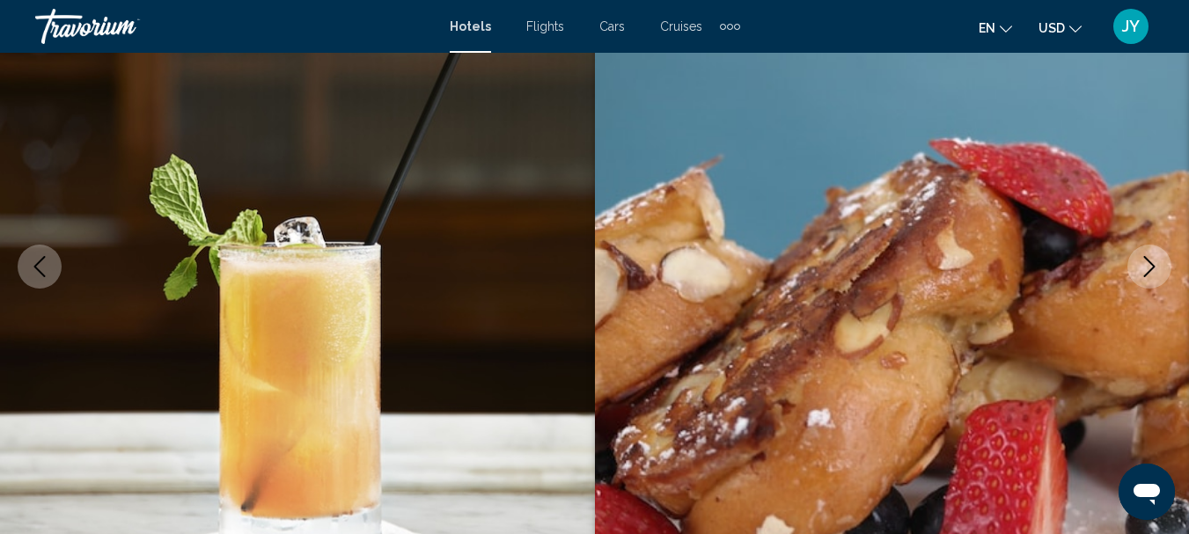
click at [1152, 260] on icon "Next image" at bounding box center [1149, 266] width 21 height 21
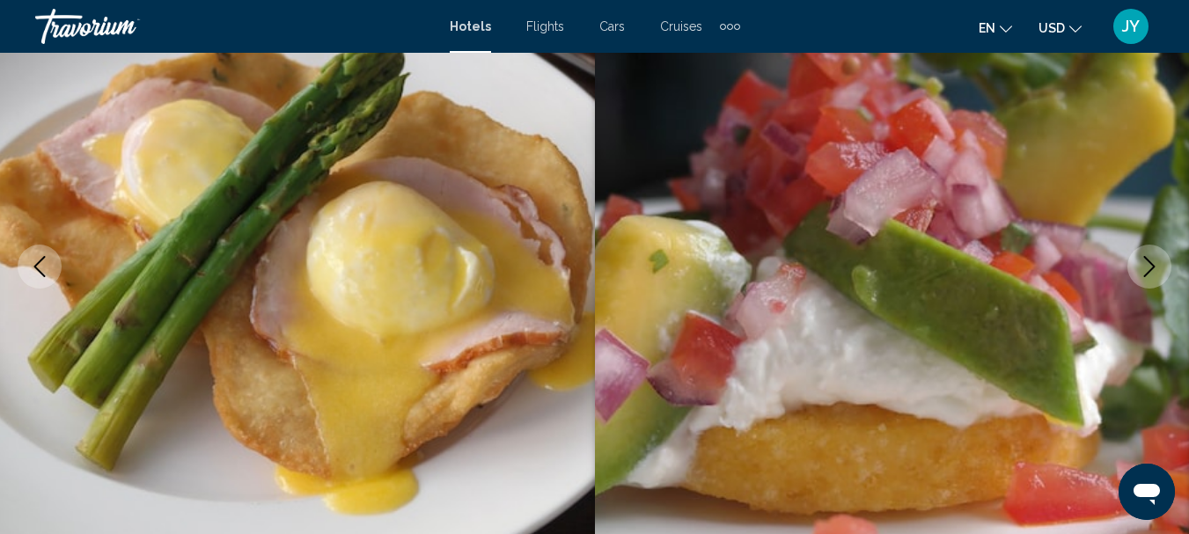
click at [1152, 260] on icon "Next image" at bounding box center [1149, 266] width 21 height 21
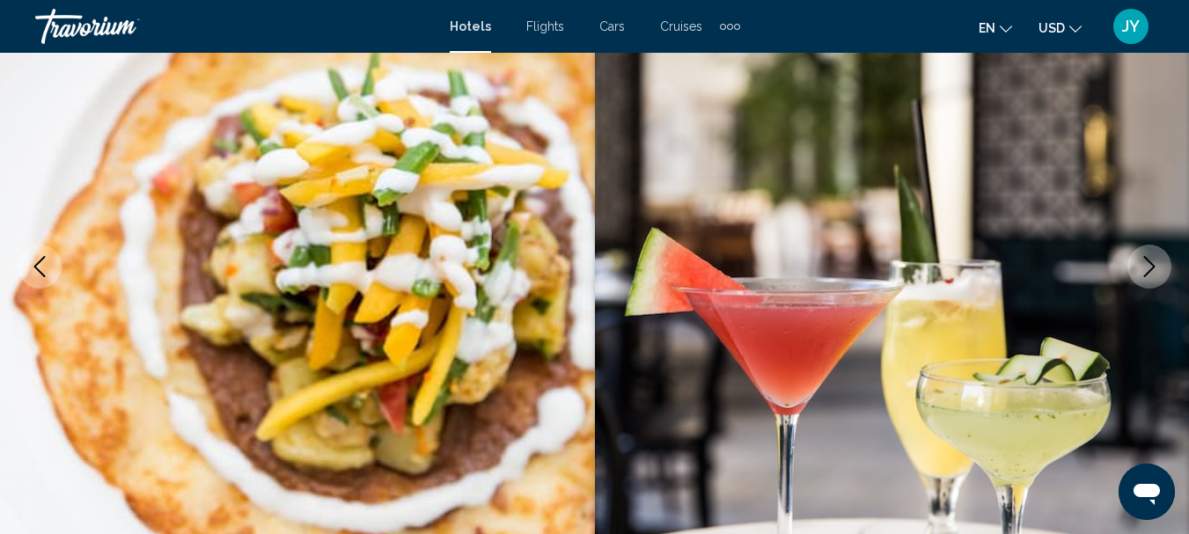
click at [1152, 260] on icon "Next image" at bounding box center [1149, 266] width 21 height 21
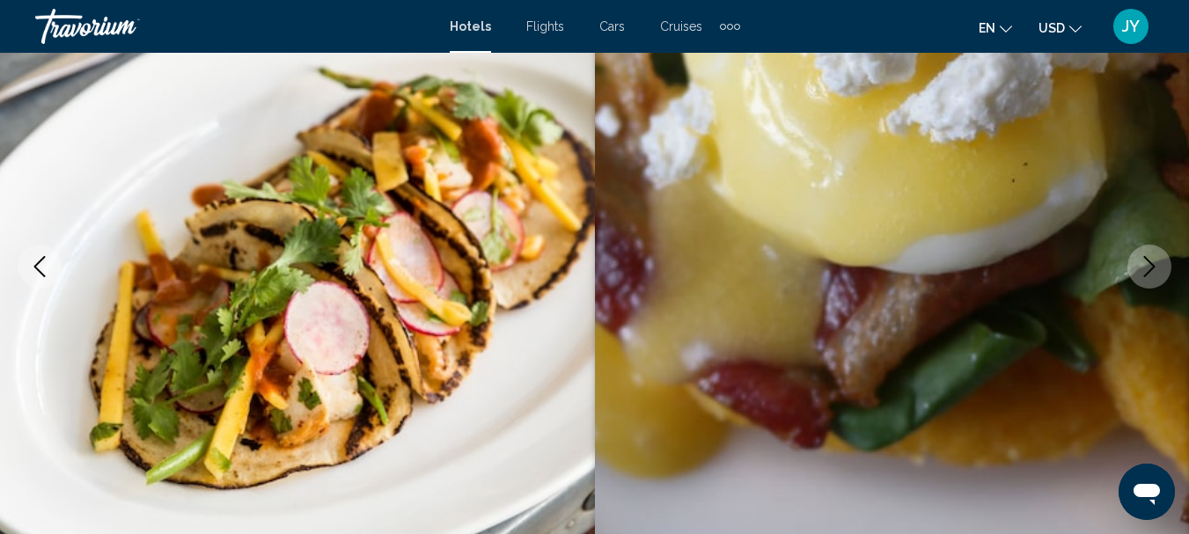
click at [1152, 260] on icon "Next image" at bounding box center [1149, 266] width 21 height 21
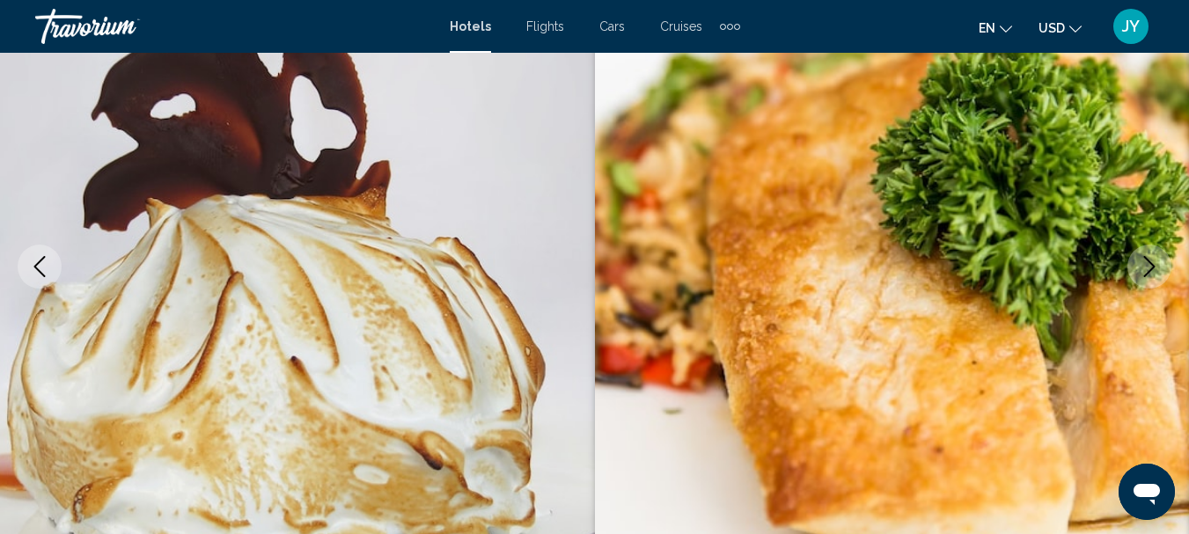
click at [1152, 260] on icon "Next image" at bounding box center [1149, 266] width 21 height 21
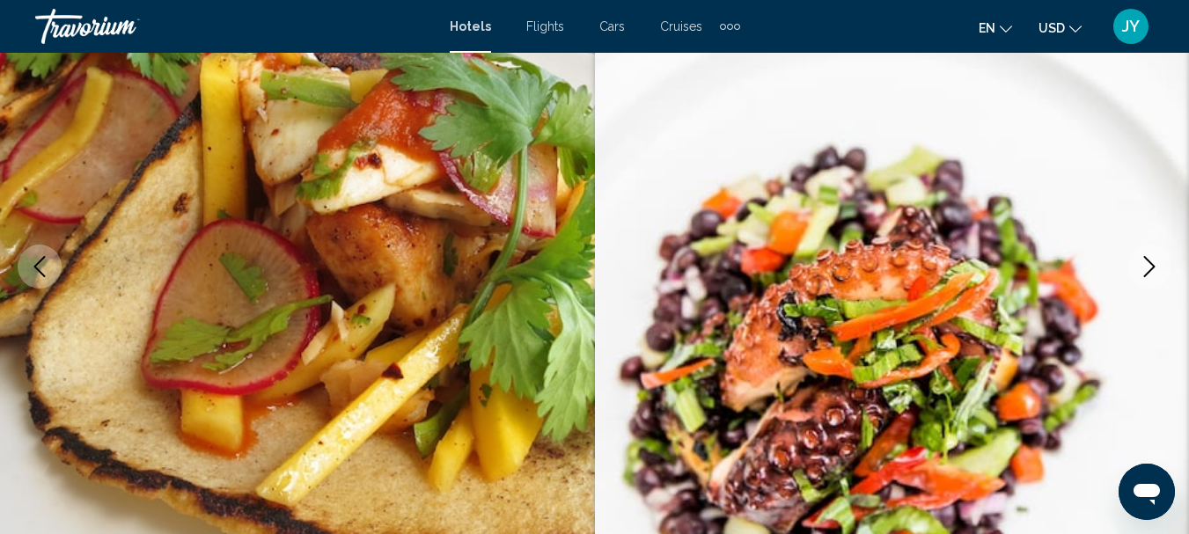
click at [1152, 260] on icon "Next image" at bounding box center [1149, 266] width 21 height 21
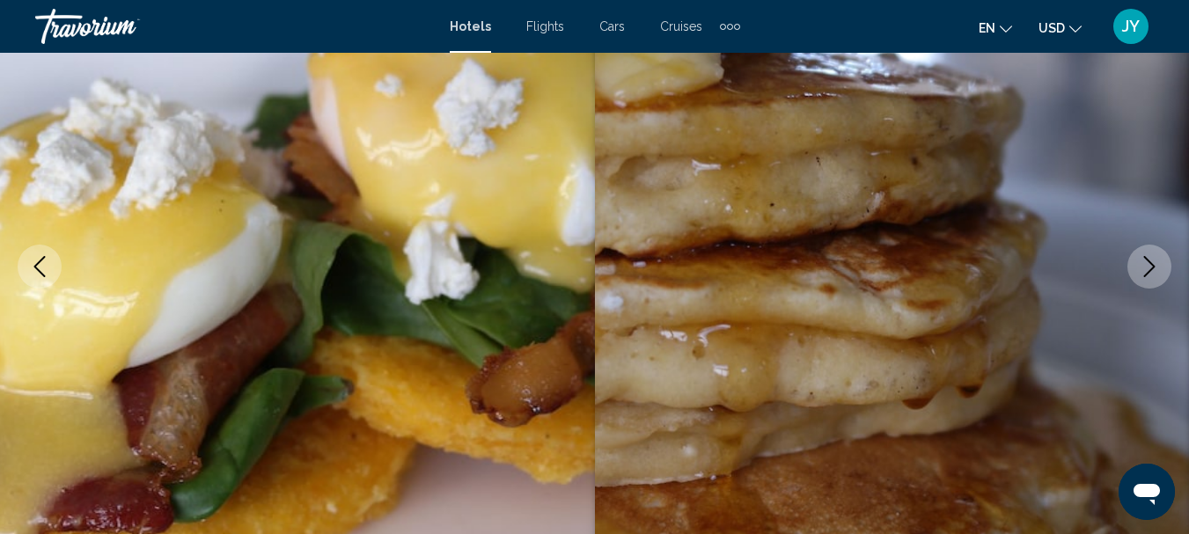
click at [1152, 260] on icon "Next image" at bounding box center [1149, 266] width 21 height 21
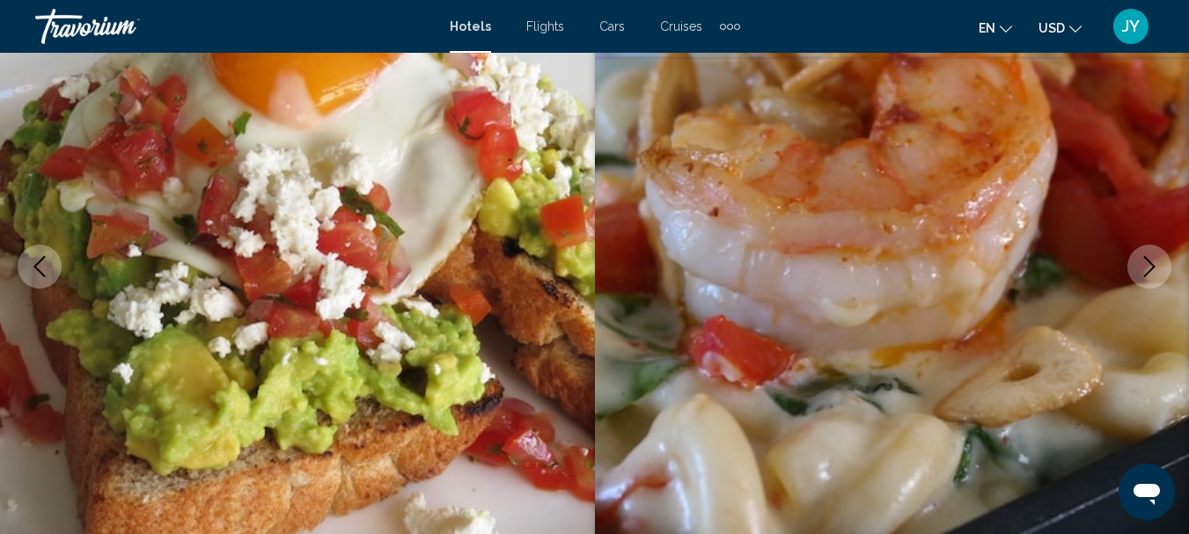
click at [1152, 260] on icon "Next image" at bounding box center [1149, 266] width 21 height 21
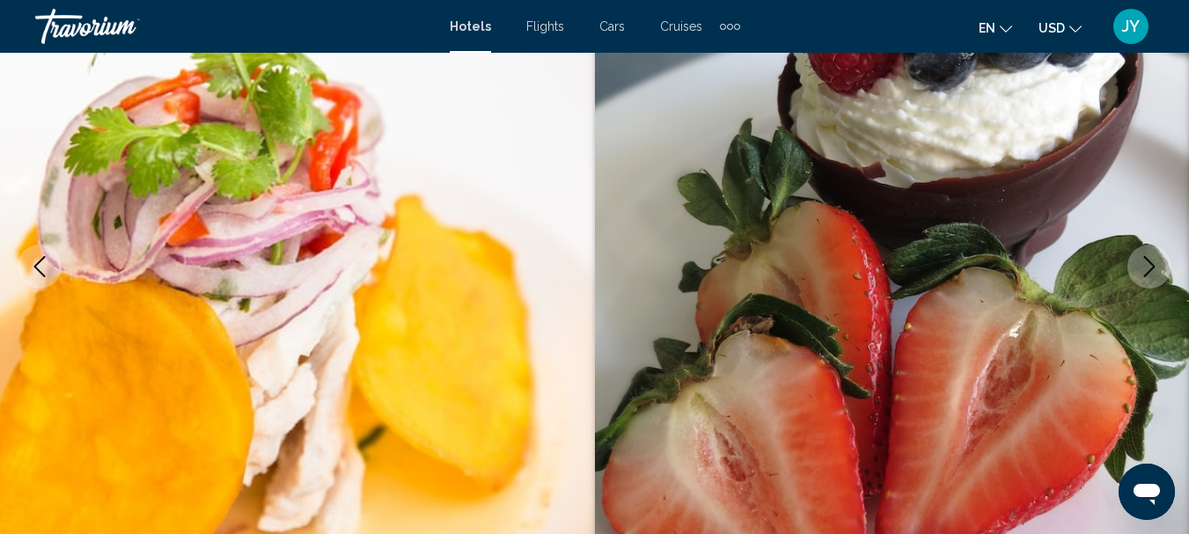
click at [1152, 260] on icon "Next image" at bounding box center [1149, 266] width 21 height 21
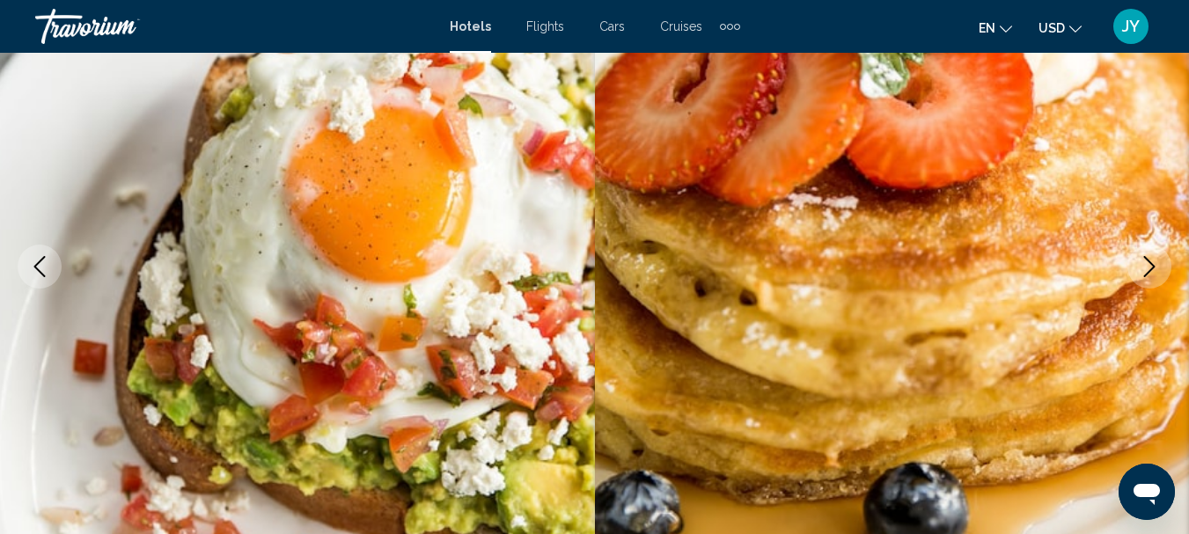
click at [1152, 260] on icon "Next image" at bounding box center [1149, 266] width 21 height 21
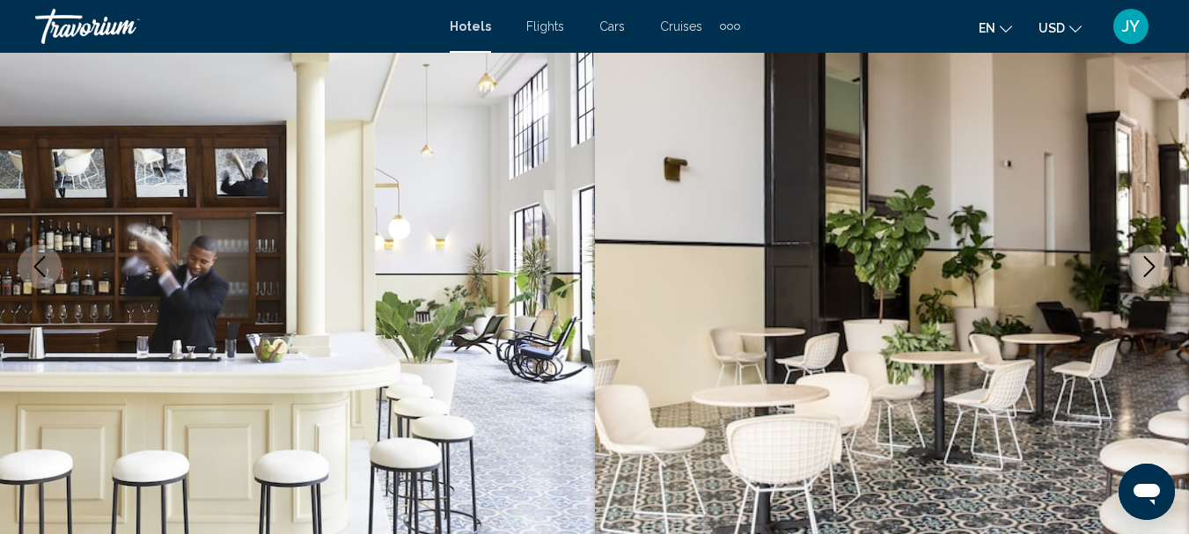
click at [1152, 260] on icon "Next image" at bounding box center [1149, 266] width 21 height 21
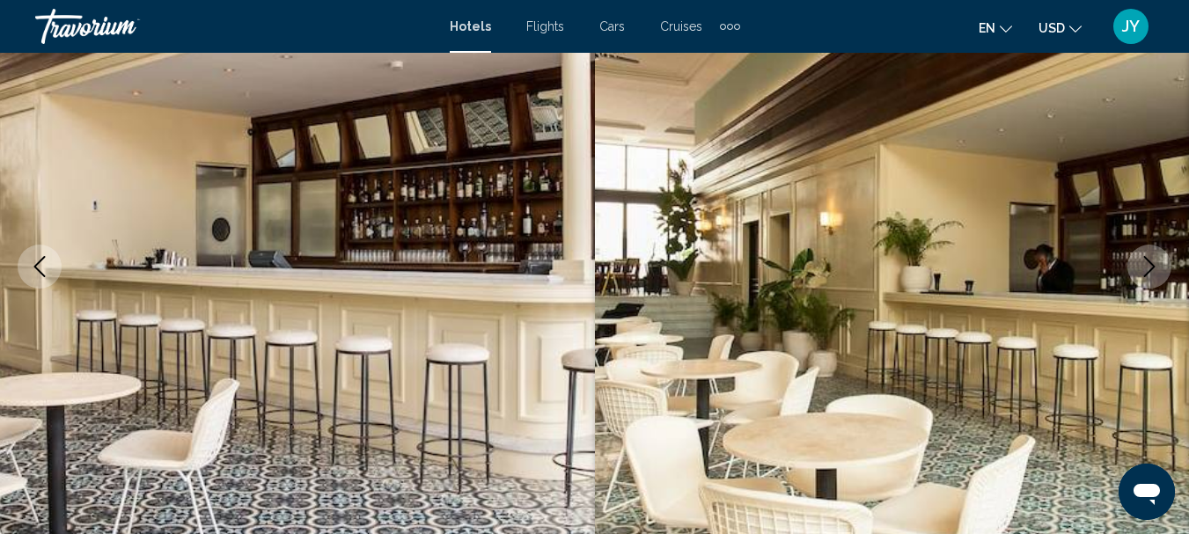
click at [1152, 260] on icon "Next image" at bounding box center [1149, 266] width 21 height 21
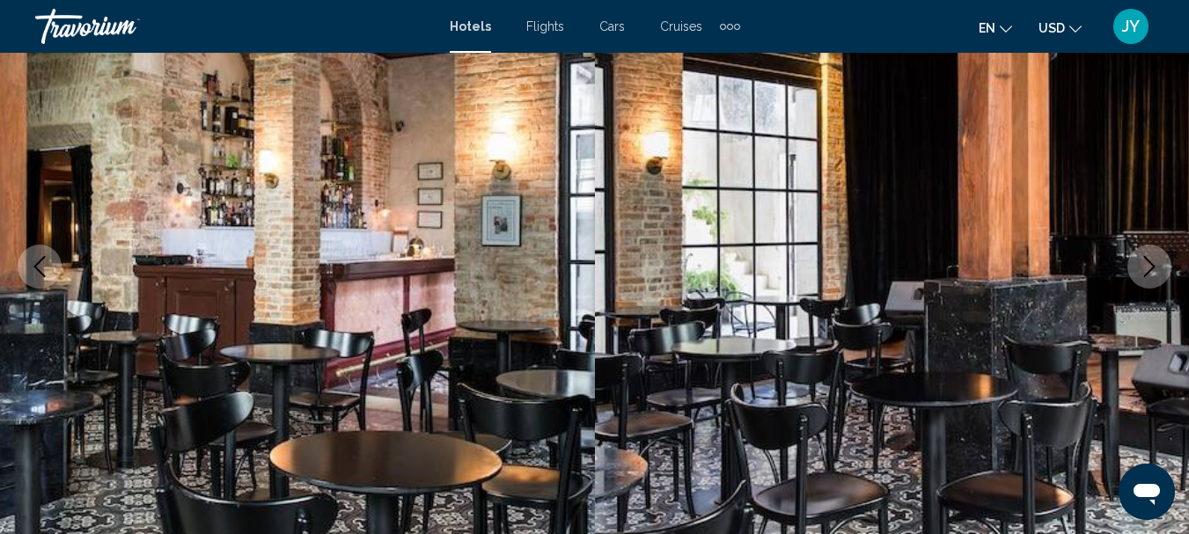
click at [1152, 260] on icon "Next image" at bounding box center [1149, 266] width 21 height 21
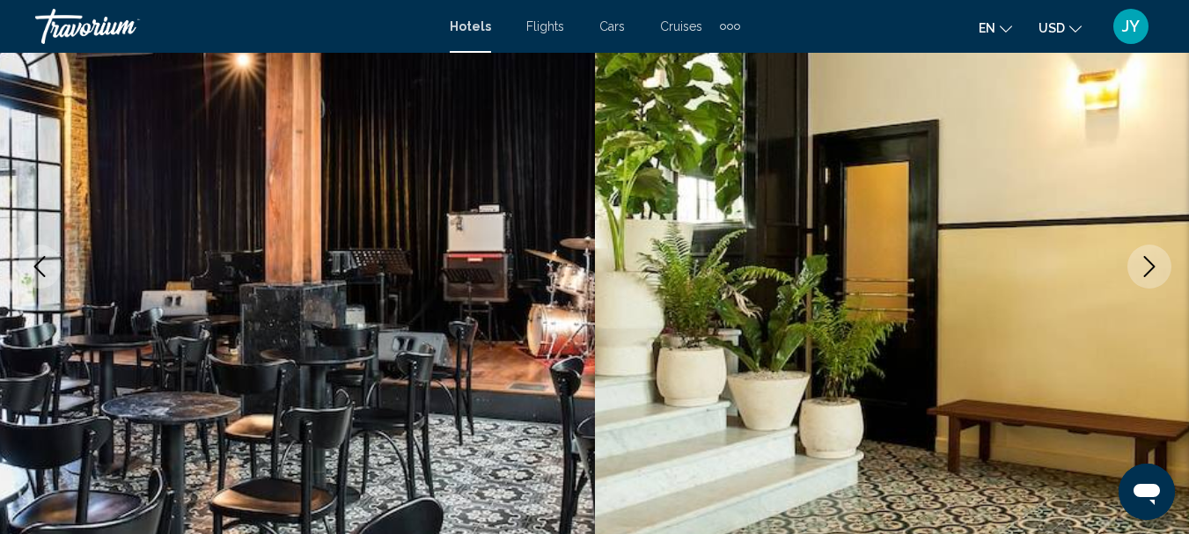
click at [1152, 260] on icon "Next image" at bounding box center [1149, 266] width 21 height 21
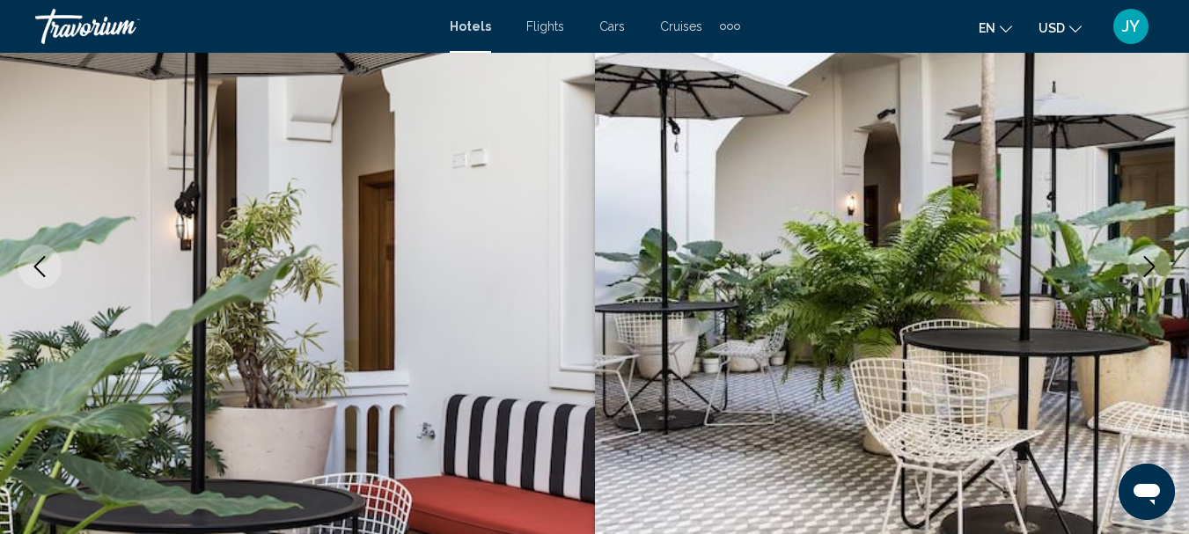
click at [1152, 257] on icon "Next image" at bounding box center [1149, 266] width 21 height 21
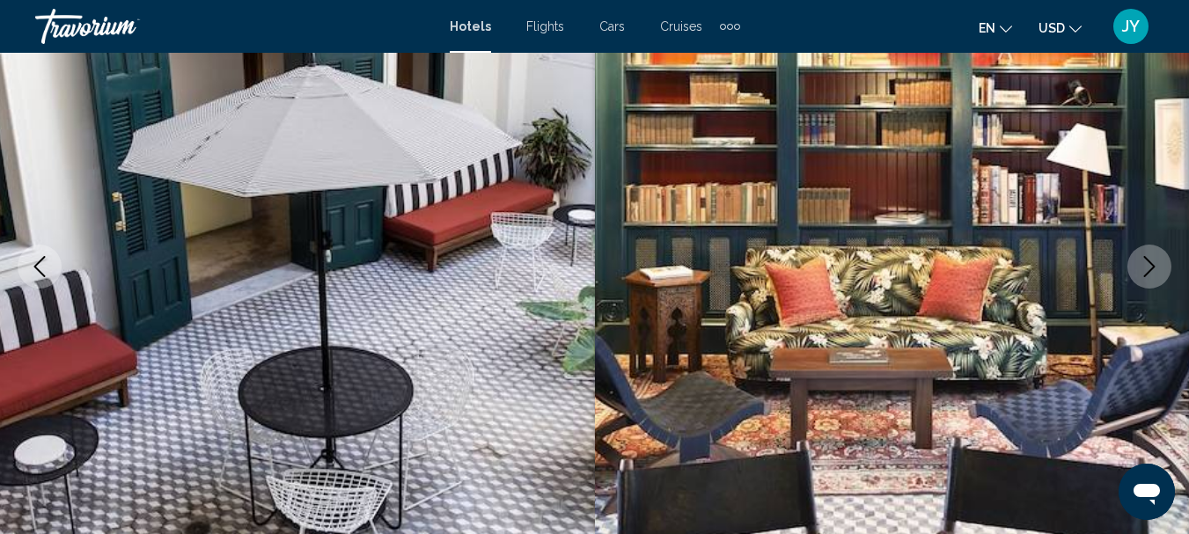
click at [1152, 258] on icon "Next image" at bounding box center [1149, 266] width 21 height 21
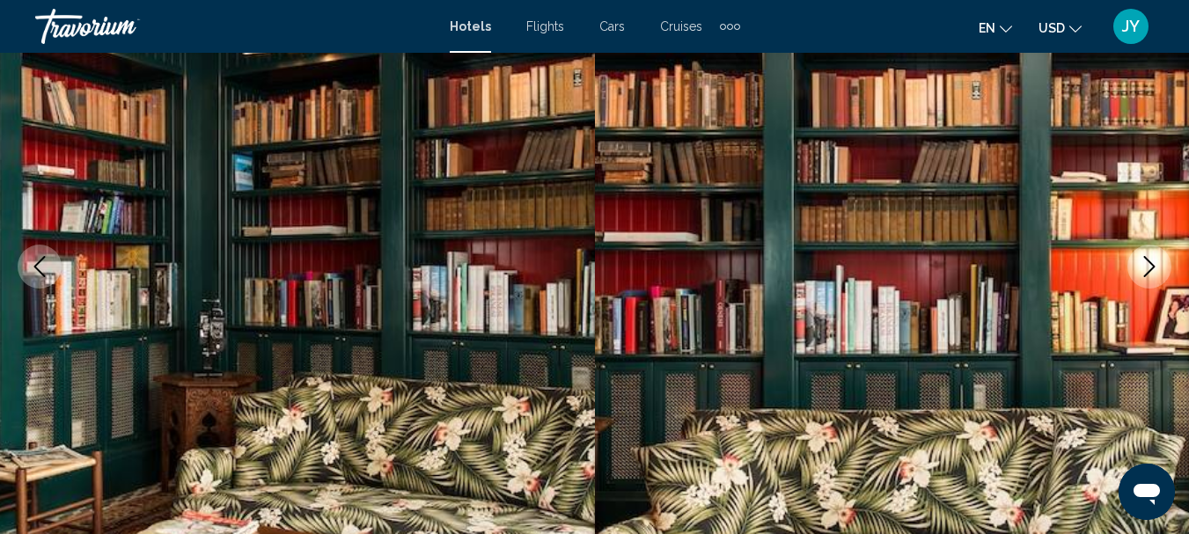
click at [1152, 258] on icon "Next image" at bounding box center [1149, 266] width 21 height 21
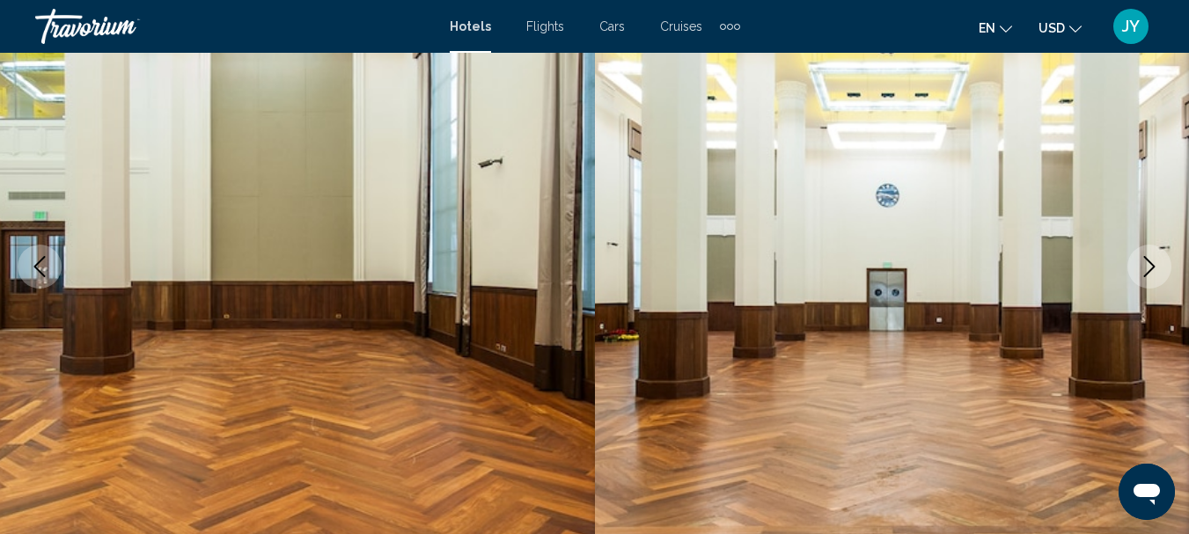
click at [1152, 258] on icon "Next image" at bounding box center [1149, 266] width 21 height 21
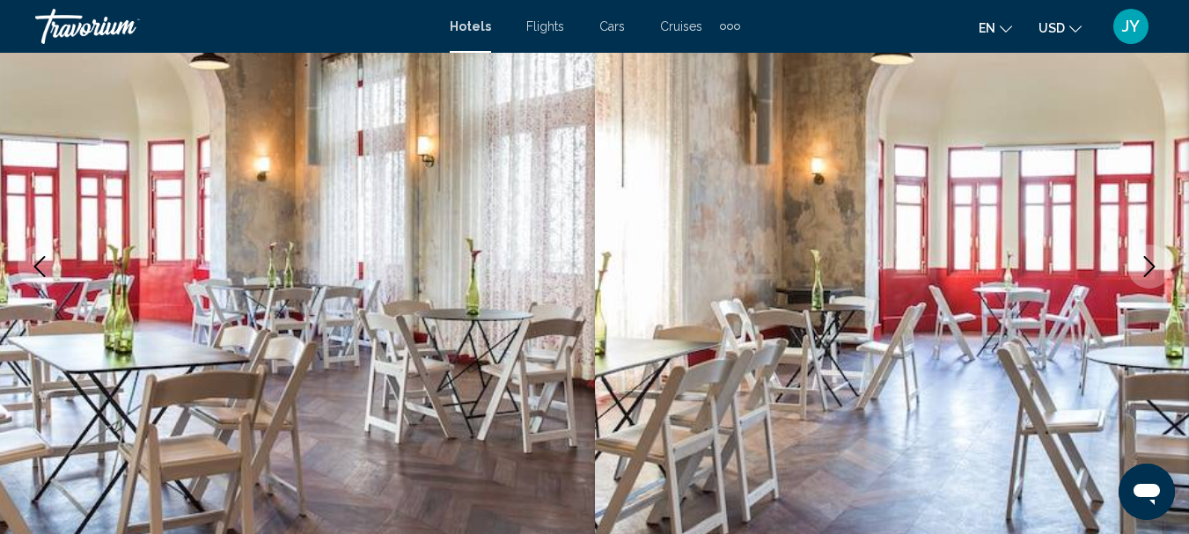
click at [1152, 258] on icon "Next image" at bounding box center [1149, 266] width 21 height 21
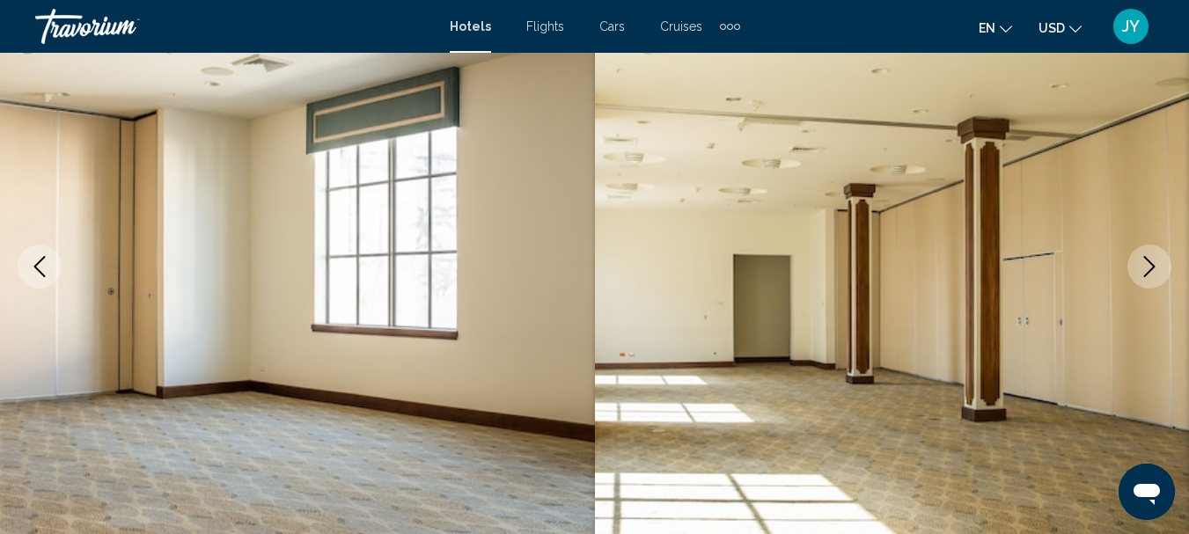
click at [1152, 258] on icon "Next image" at bounding box center [1149, 266] width 21 height 21
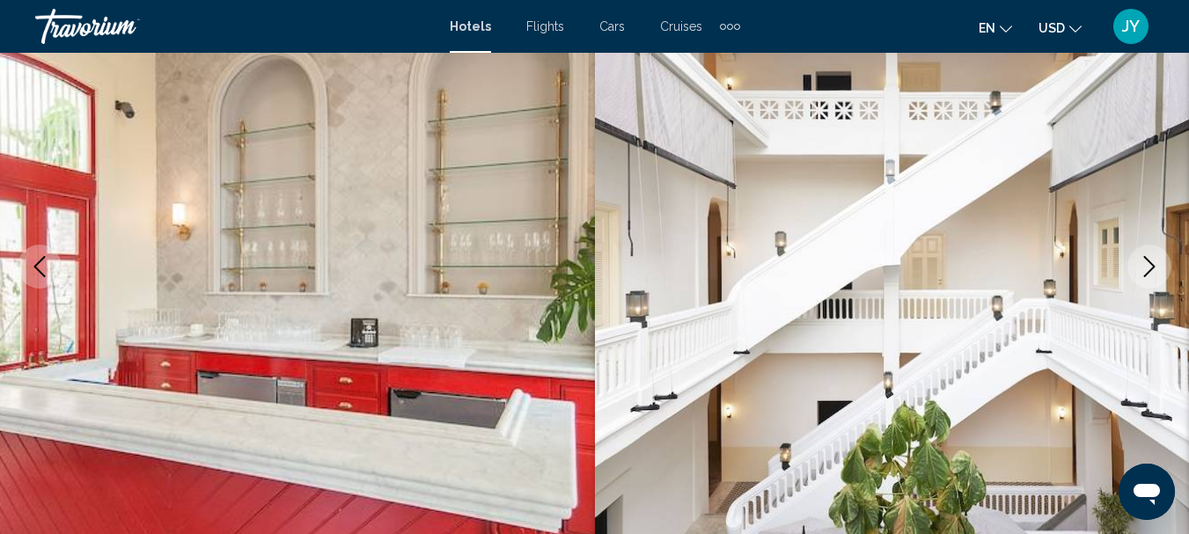
click at [1152, 258] on icon "Next image" at bounding box center [1149, 266] width 21 height 21
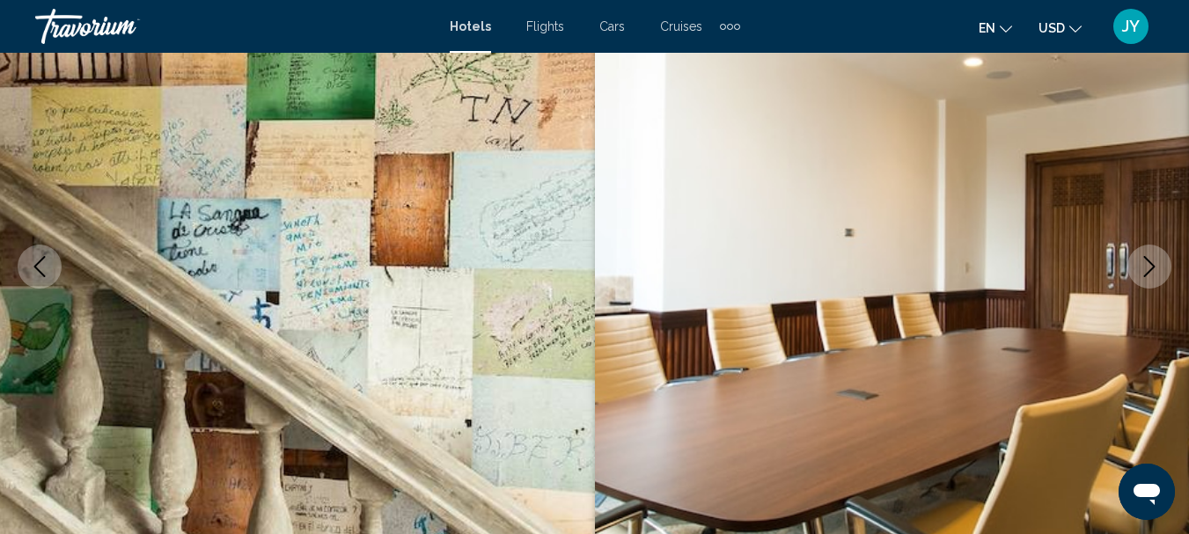
click at [1152, 258] on icon "Next image" at bounding box center [1149, 266] width 21 height 21
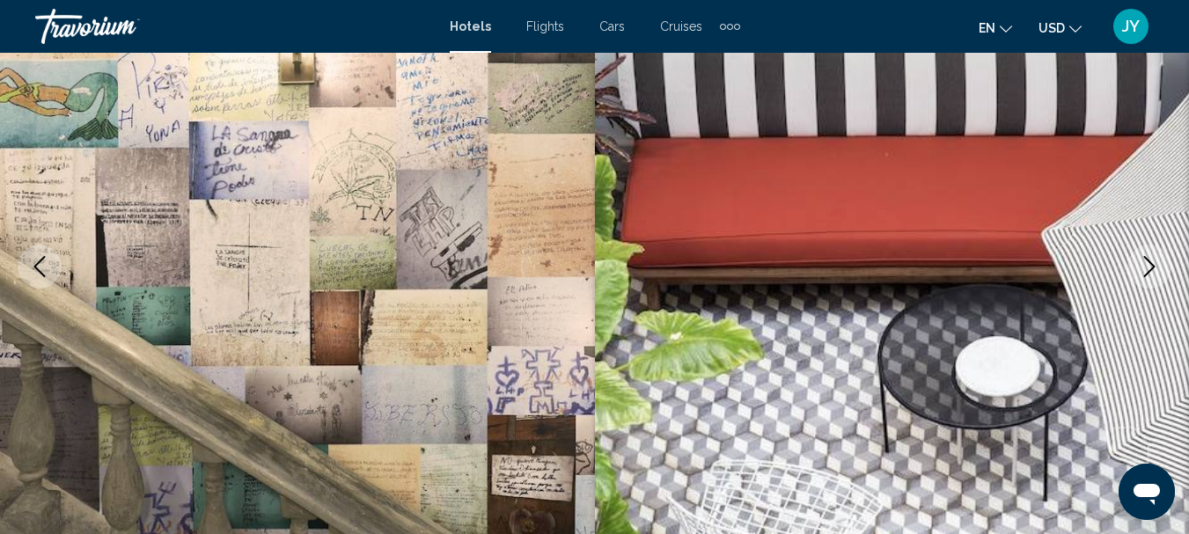
click at [1152, 258] on icon "Next image" at bounding box center [1149, 266] width 21 height 21
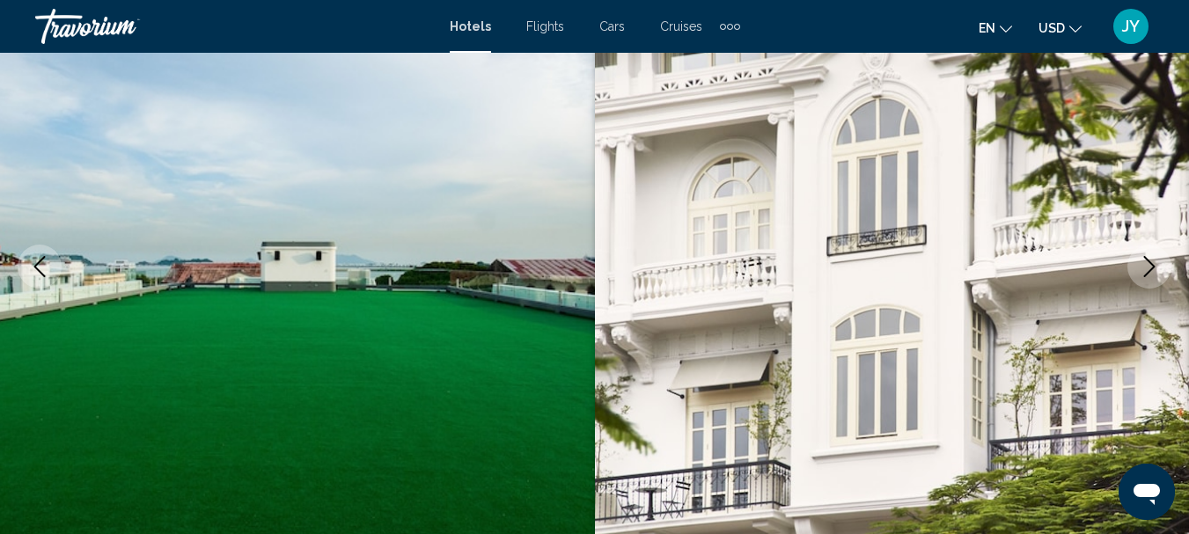
click at [1152, 258] on icon "Next image" at bounding box center [1149, 266] width 21 height 21
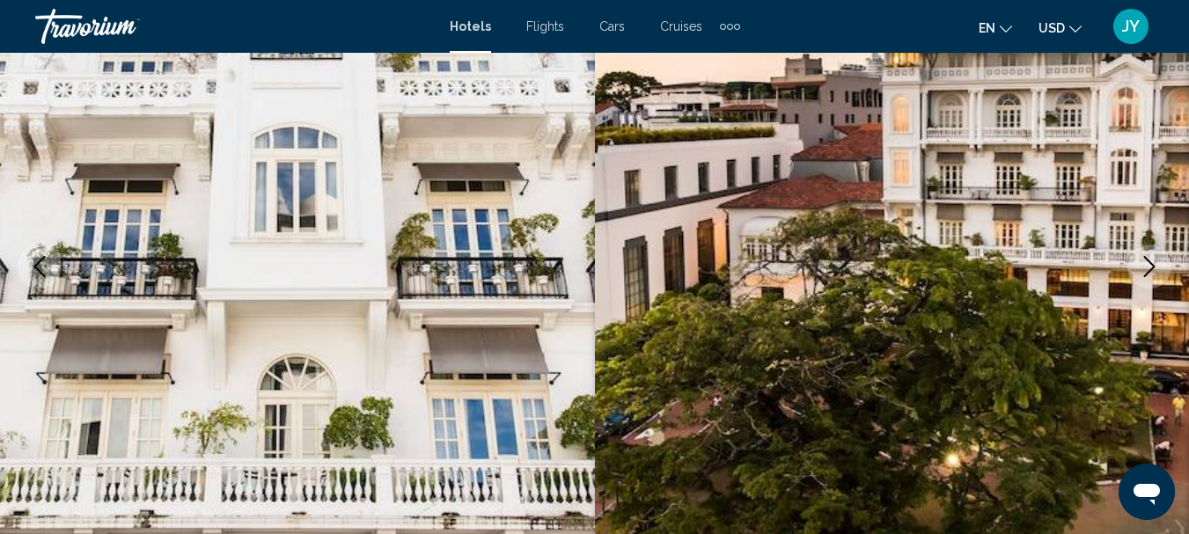
click at [1152, 258] on icon "Next image" at bounding box center [1149, 266] width 21 height 21
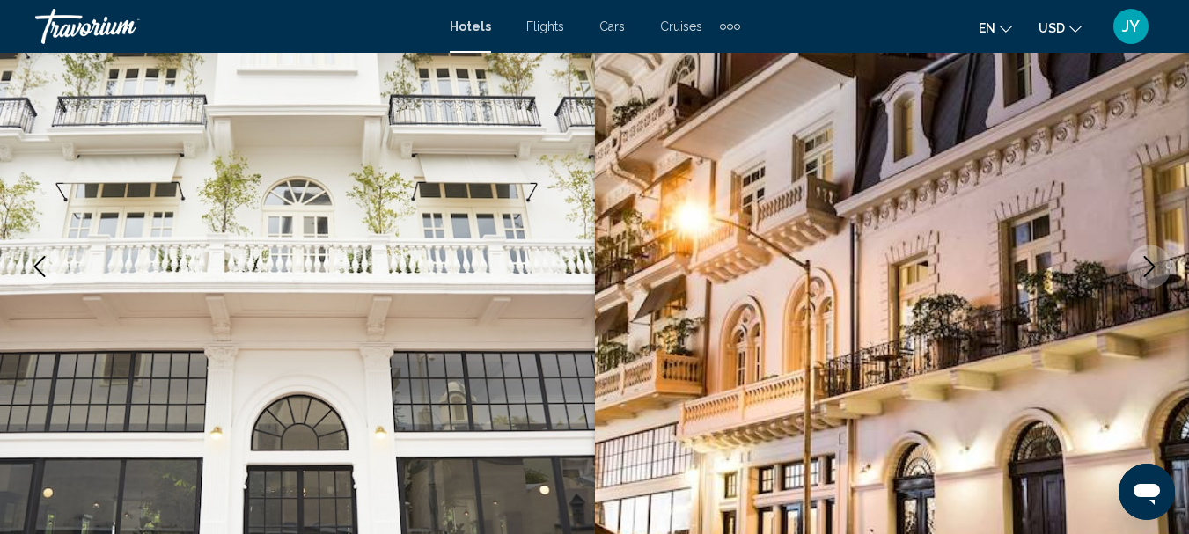
click at [1152, 260] on icon "Next image" at bounding box center [1149, 266] width 21 height 21
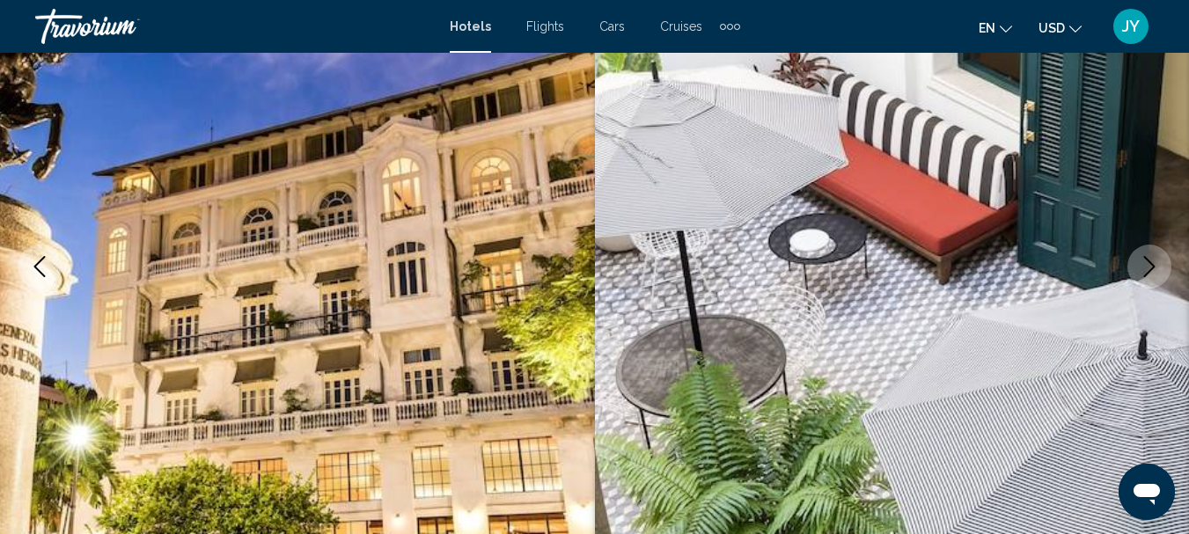
click at [1152, 260] on icon "Next image" at bounding box center [1149, 266] width 21 height 21
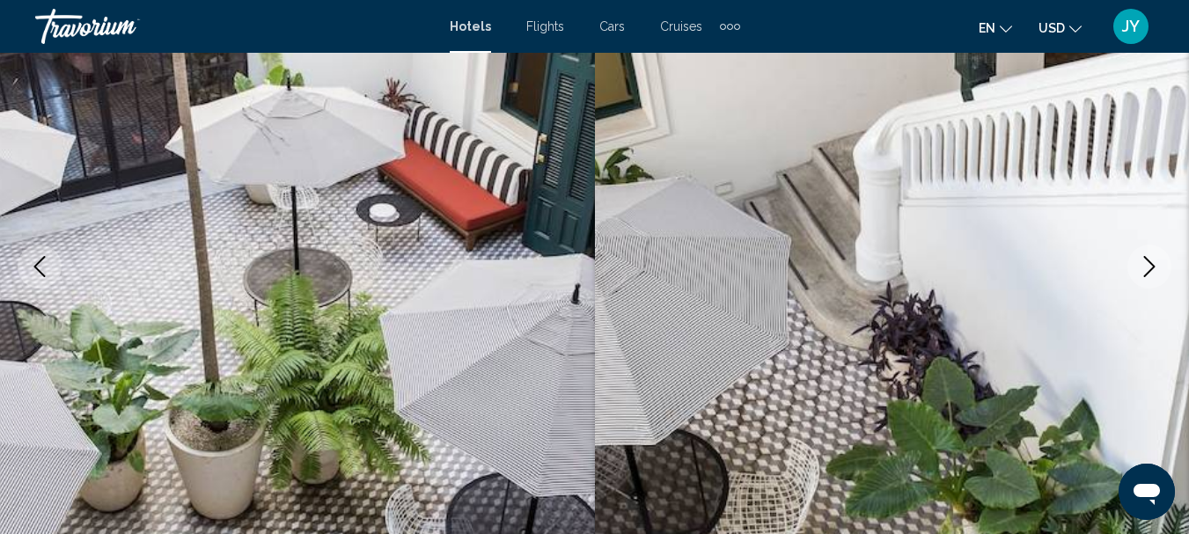
click at [1152, 260] on icon "Next image" at bounding box center [1149, 266] width 21 height 21
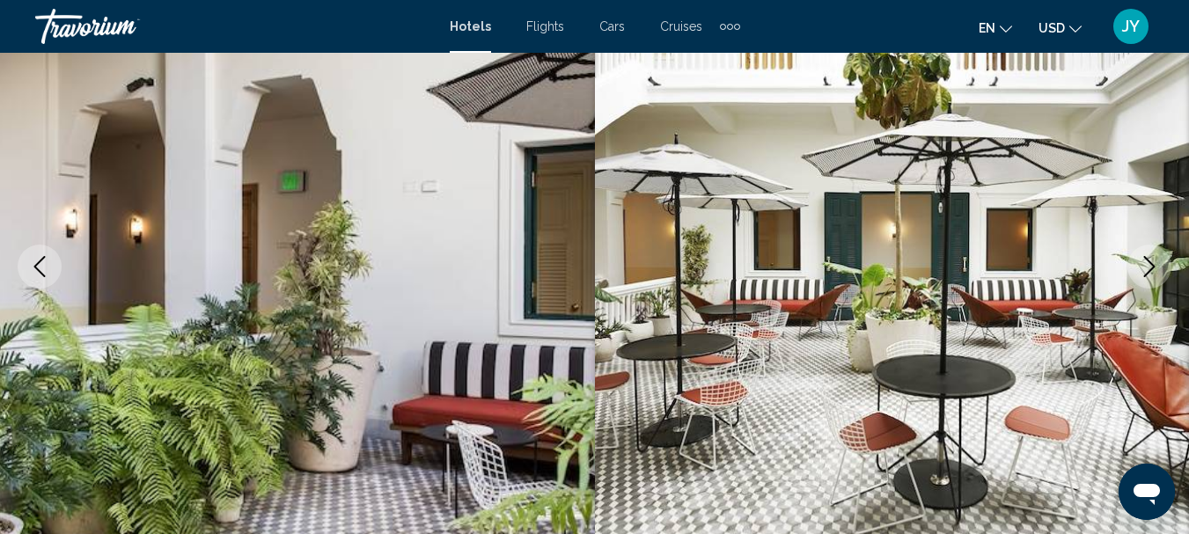
click at [1152, 260] on icon "Next image" at bounding box center [1149, 266] width 21 height 21
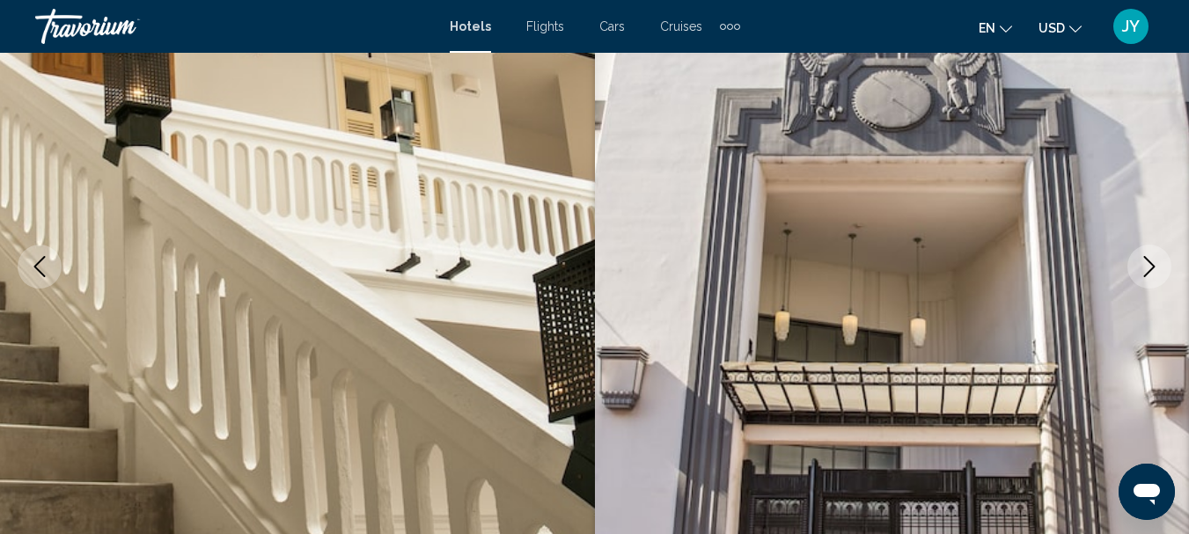
click at [1152, 260] on icon "Next image" at bounding box center [1149, 266] width 21 height 21
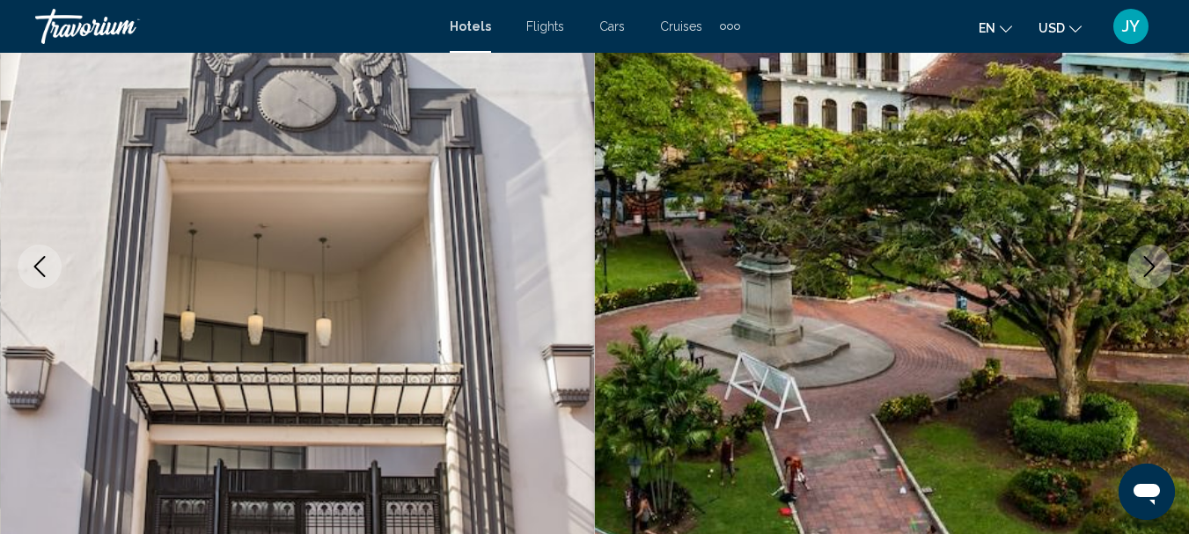
click at [1152, 260] on icon "Next image" at bounding box center [1149, 266] width 21 height 21
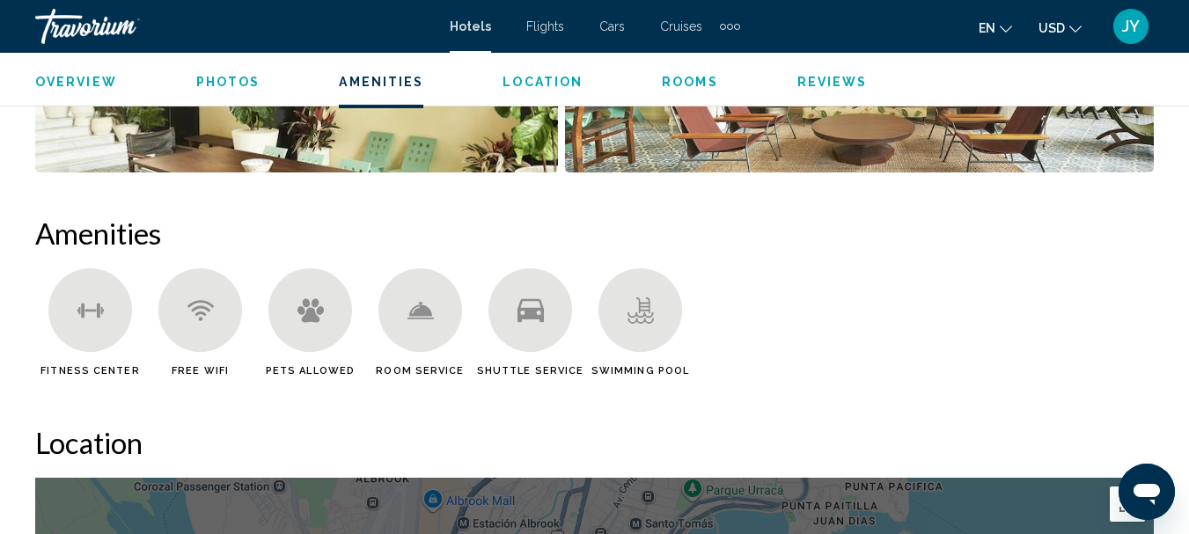
scroll to position [1348, 0]
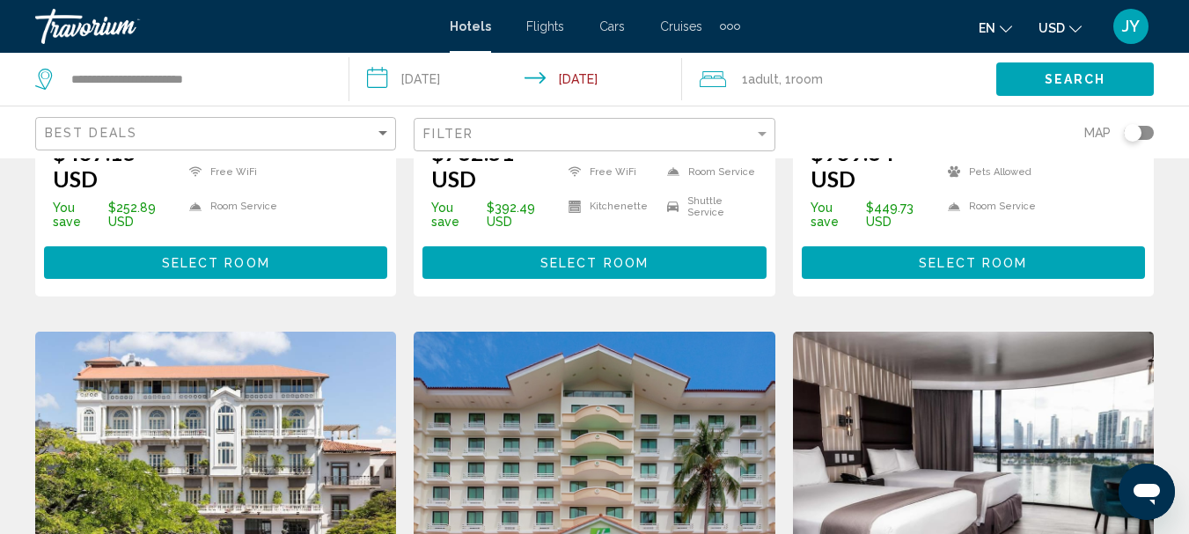
scroll to position [2004, 0]
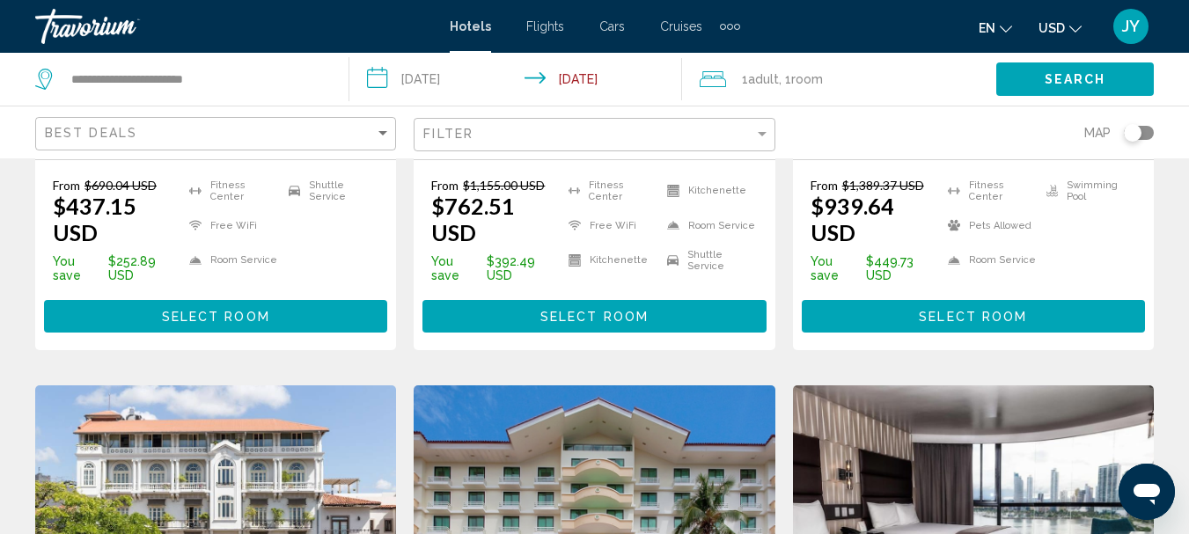
click at [538, 385] on img "Main content" at bounding box center [594, 526] width 361 height 282
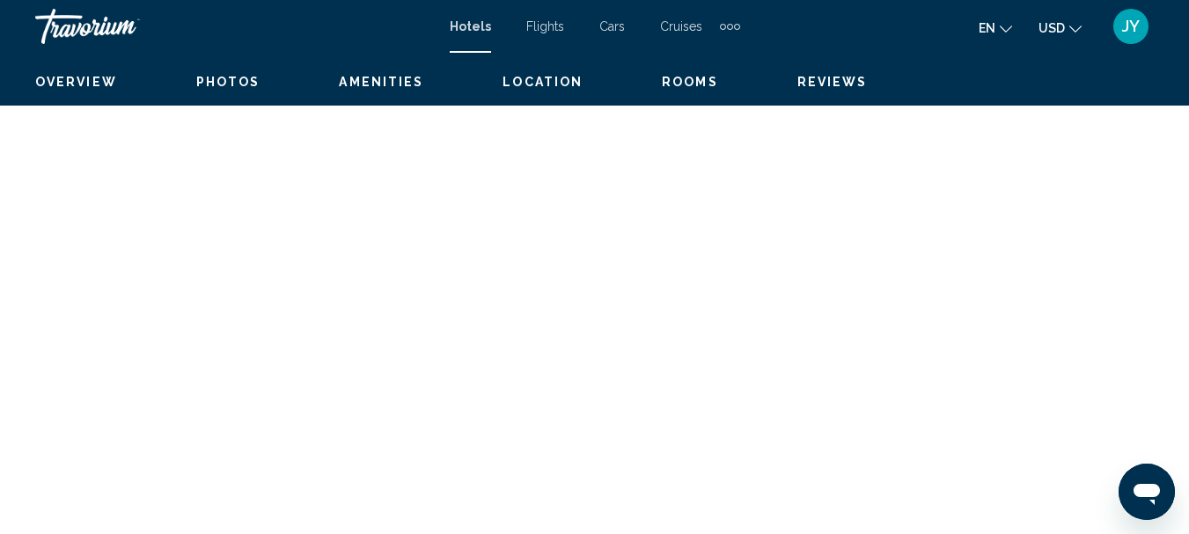
scroll to position [204, 0]
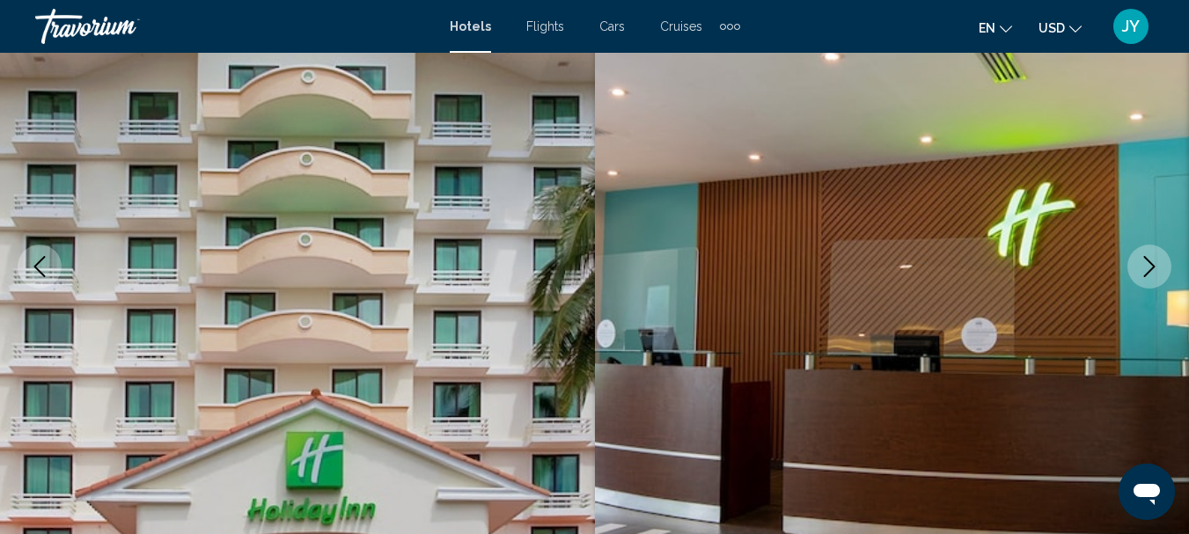
click at [1148, 268] on icon "Next image" at bounding box center [1149, 266] width 21 height 21
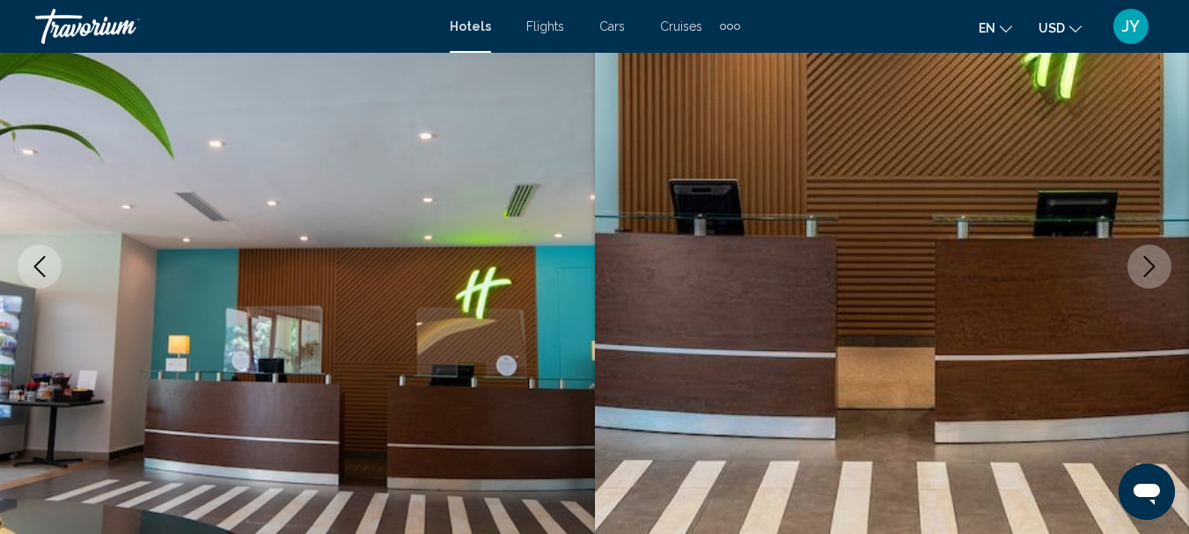
click at [1146, 269] on icon "Next image" at bounding box center [1149, 266] width 21 height 21
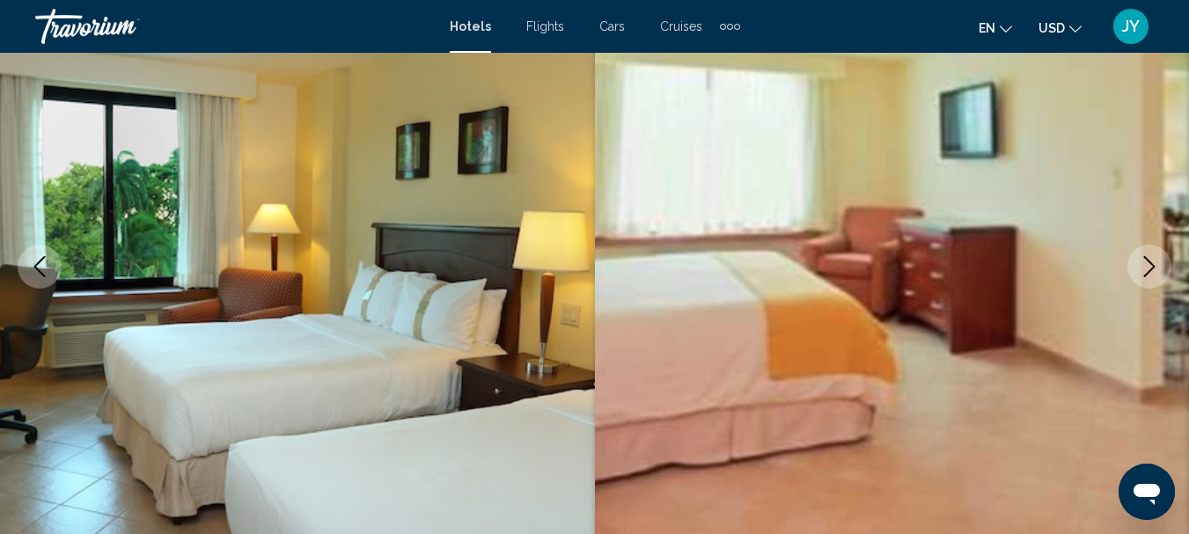
click at [1146, 269] on icon "Next image" at bounding box center [1149, 266] width 21 height 21
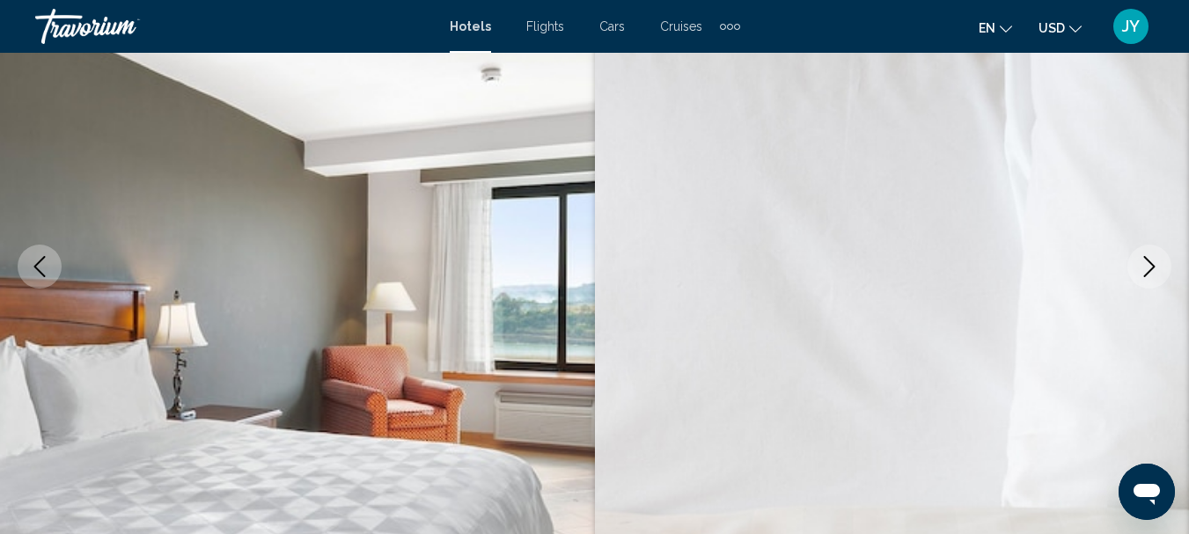
click at [1146, 269] on icon "Next image" at bounding box center [1149, 266] width 21 height 21
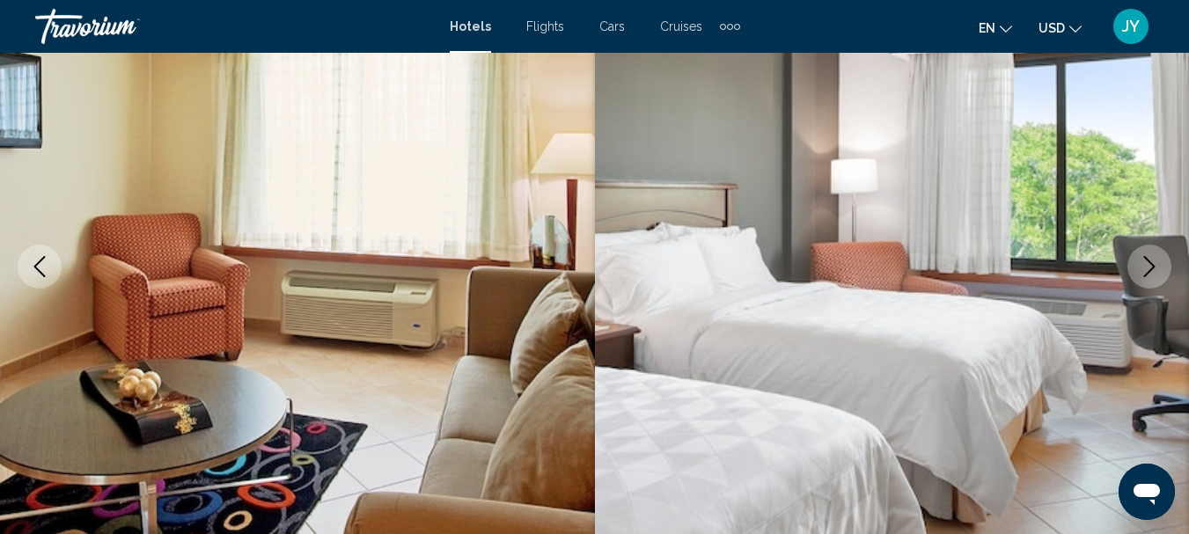
click at [1146, 269] on icon "Next image" at bounding box center [1149, 266] width 21 height 21
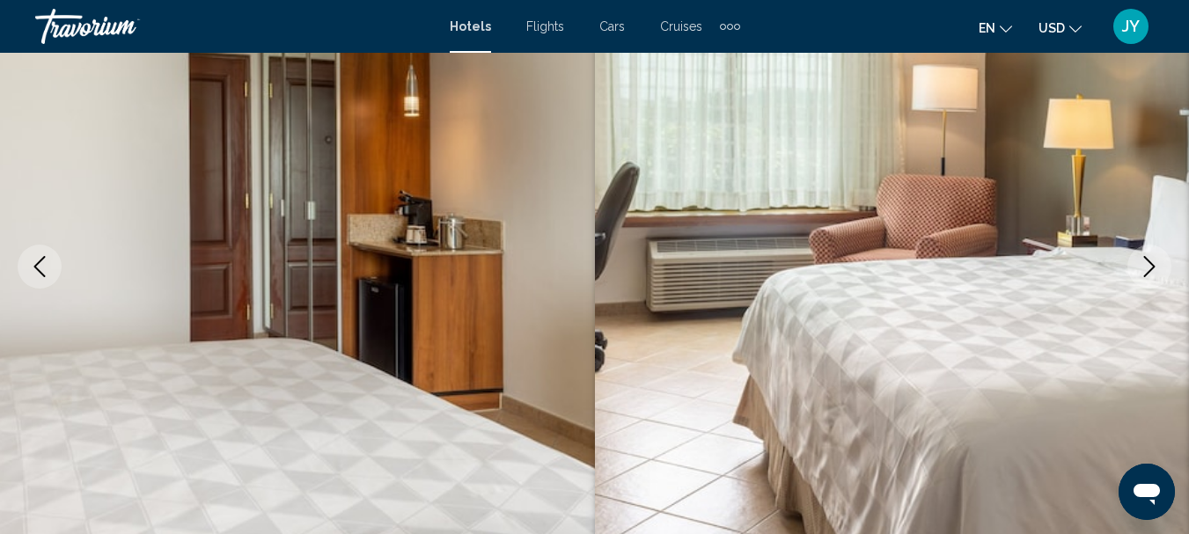
click at [1146, 269] on icon "Next image" at bounding box center [1149, 266] width 21 height 21
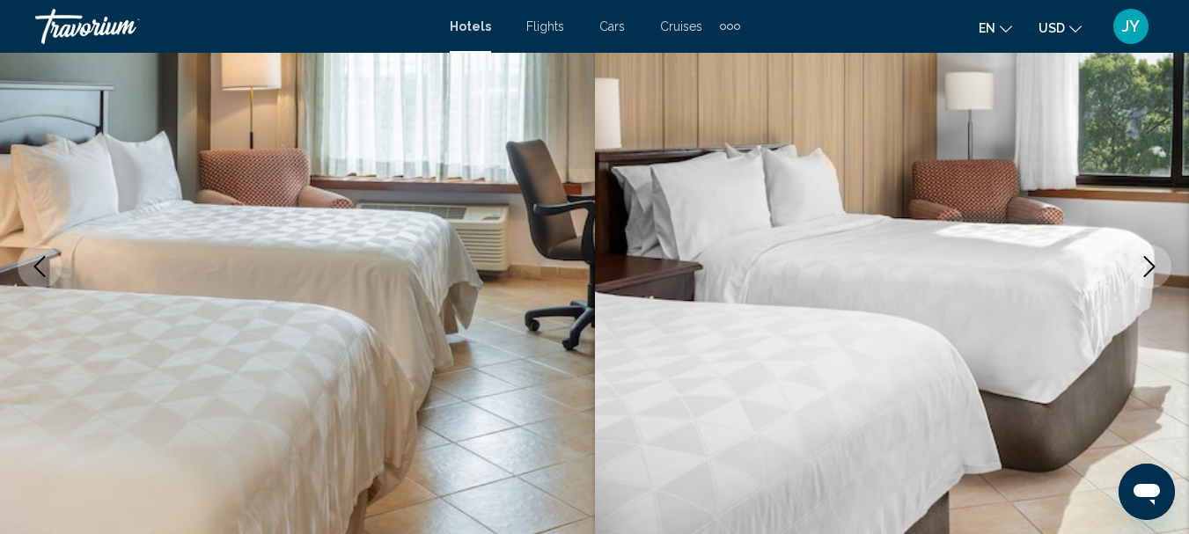
click at [1146, 269] on icon "Next image" at bounding box center [1149, 266] width 21 height 21
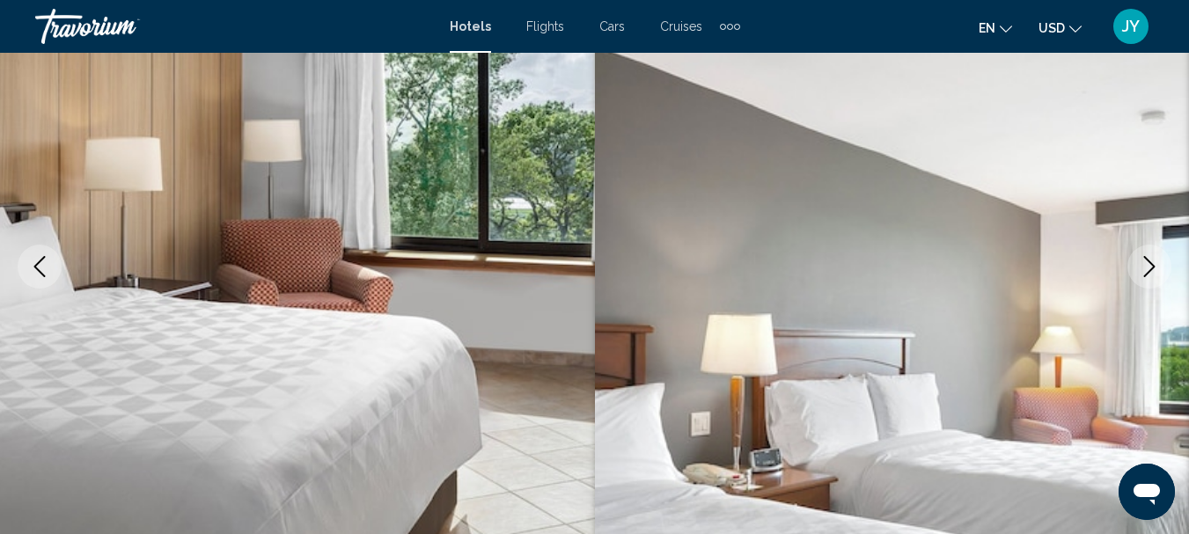
click at [1146, 269] on icon "Next image" at bounding box center [1149, 266] width 21 height 21
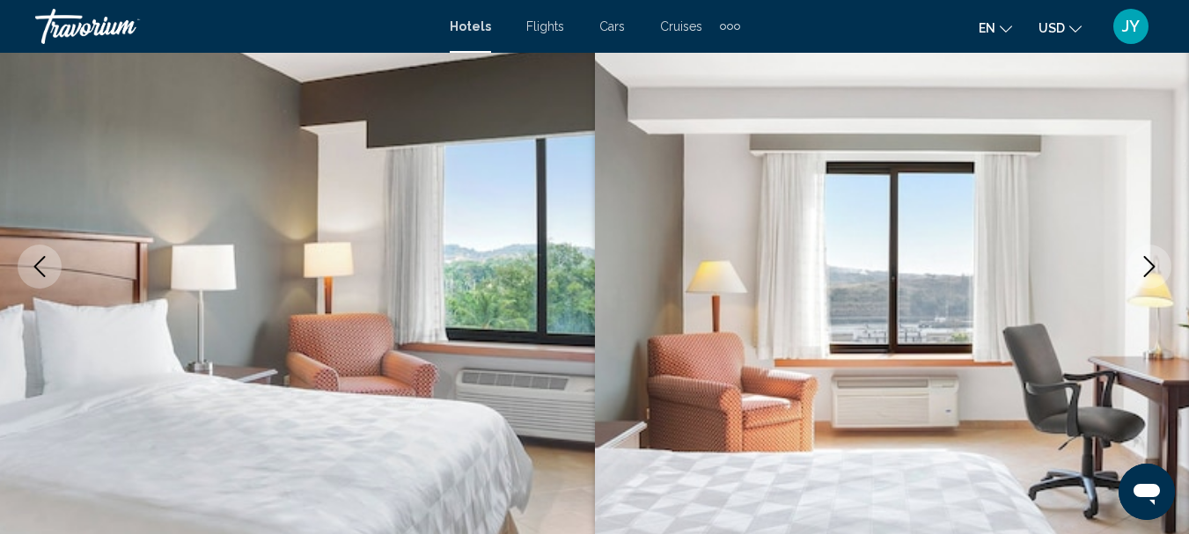
click at [1146, 269] on icon "Next image" at bounding box center [1149, 266] width 21 height 21
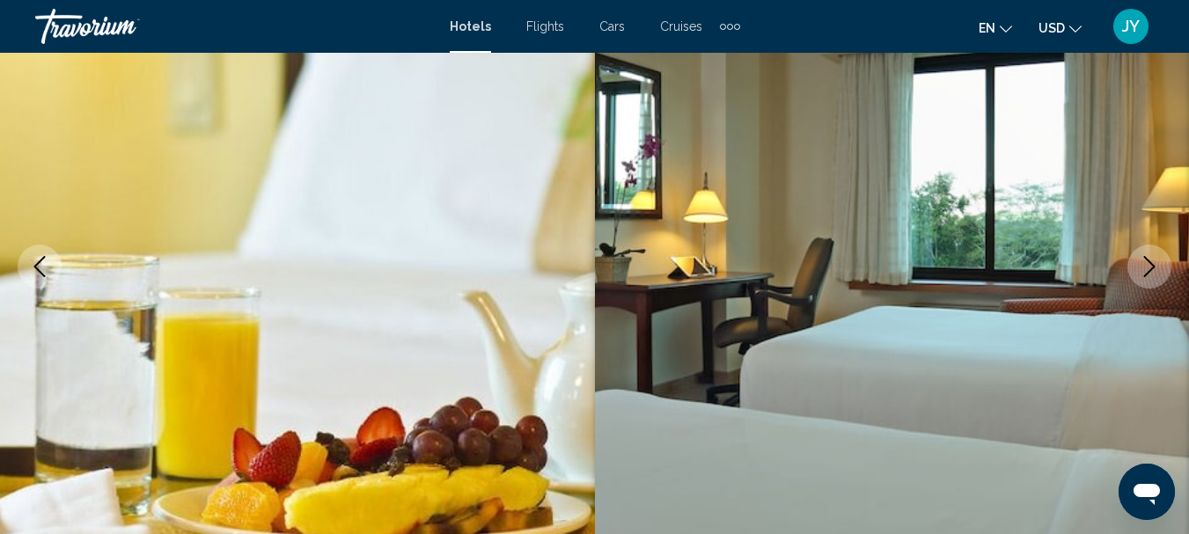
click at [1146, 269] on icon "Next image" at bounding box center [1149, 266] width 21 height 21
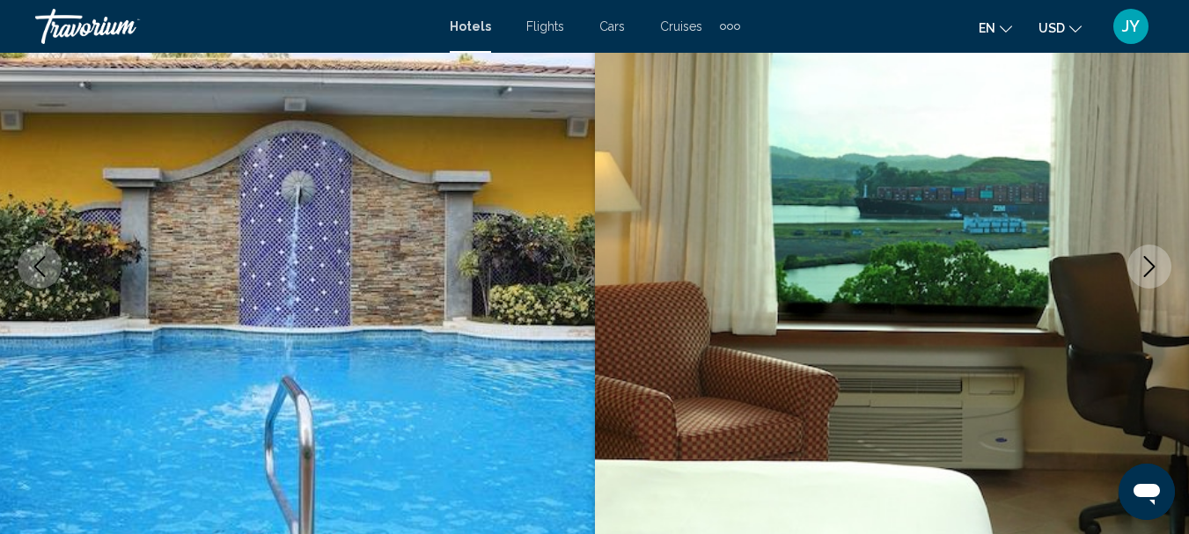
click at [1146, 269] on icon "Next image" at bounding box center [1149, 266] width 21 height 21
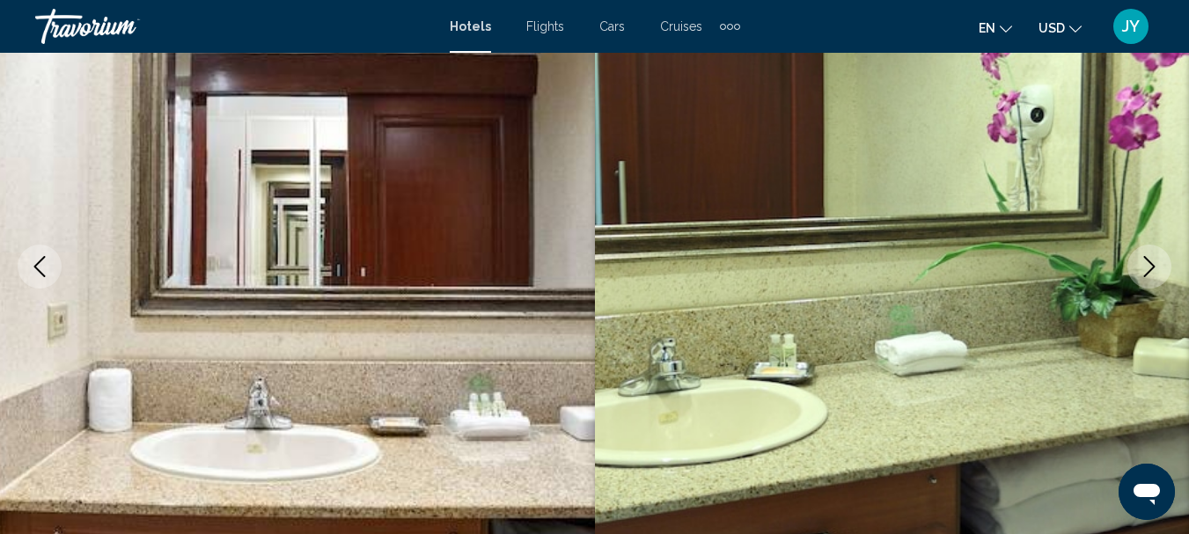
click at [1146, 269] on icon "Next image" at bounding box center [1149, 266] width 21 height 21
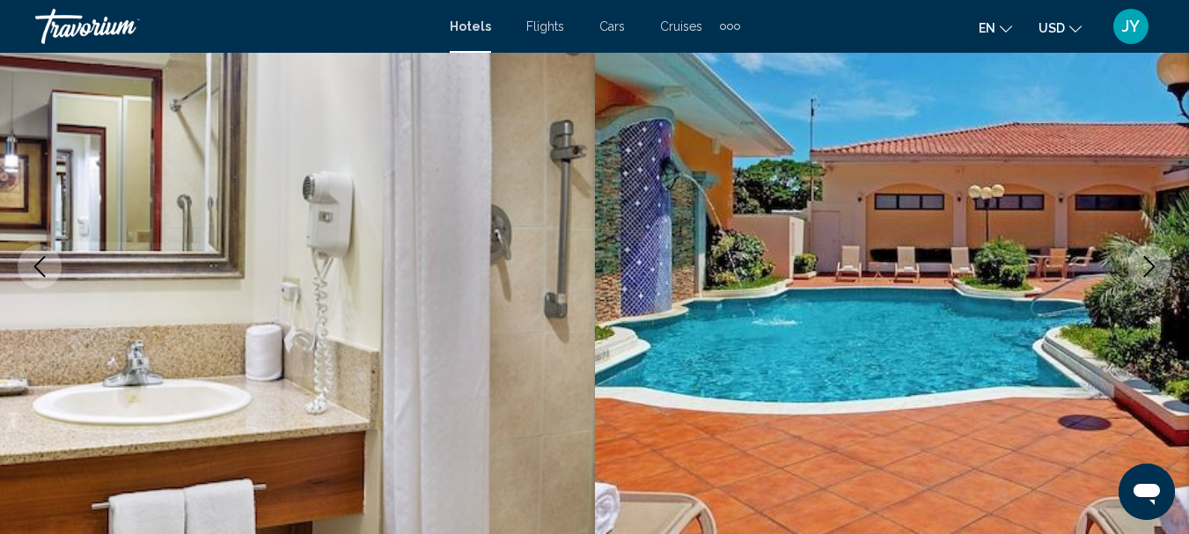
click at [1146, 269] on icon "Next image" at bounding box center [1149, 266] width 21 height 21
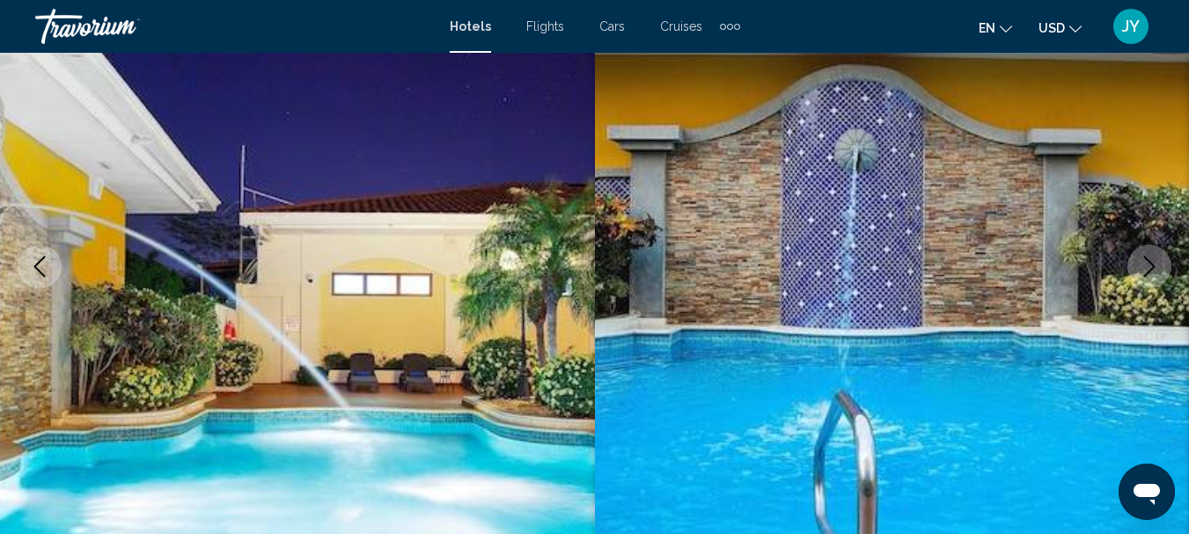
click at [1147, 267] on icon "Next image" at bounding box center [1149, 266] width 21 height 21
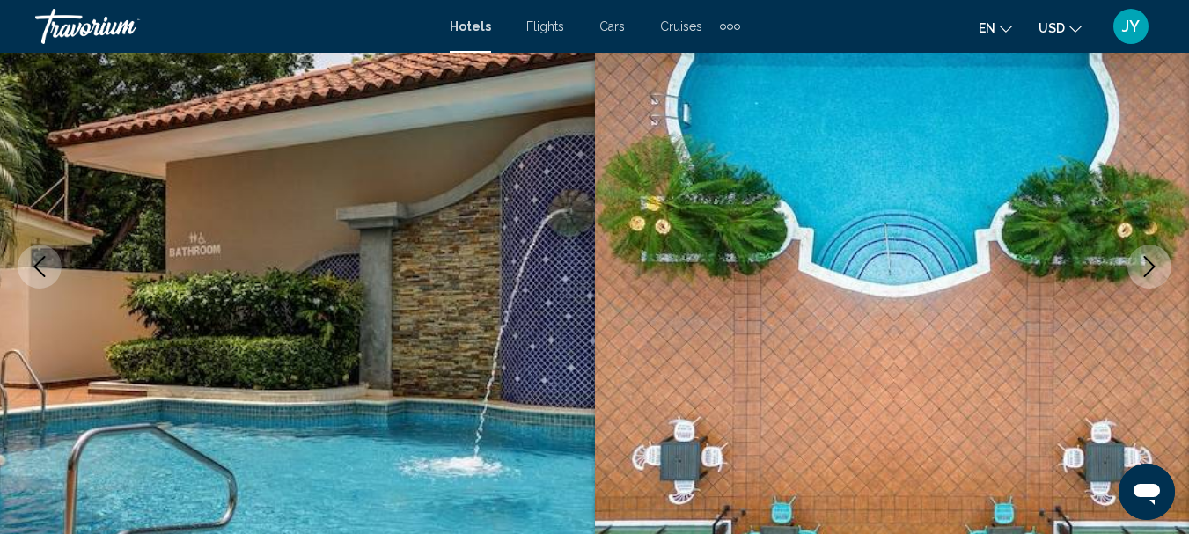
click at [1148, 266] on icon "Next image" at bounding box center [1149, 266] width 21 height 21
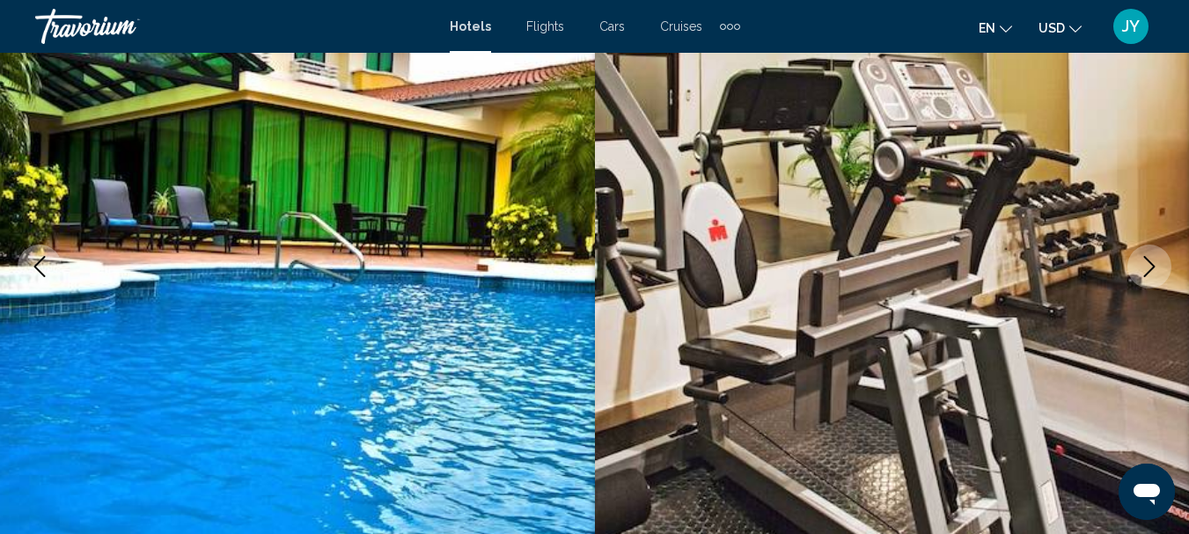
click at [1148, 266] on icon "Next image" at bounding box center [1149, 266] width 21 height 21
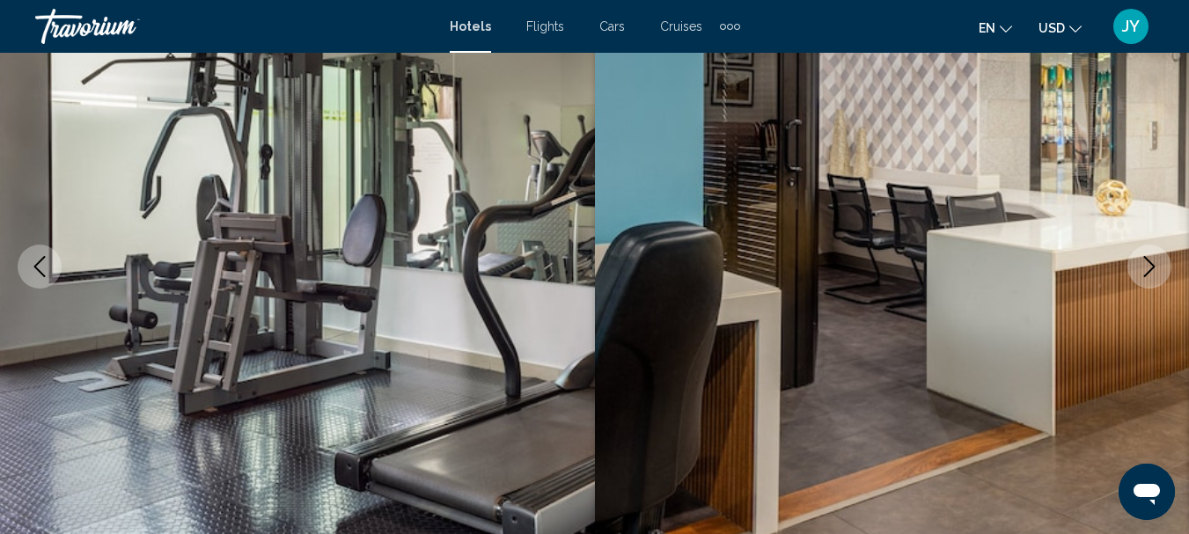
click at [1148, 266] on icon "Next image" at bounding box center [1149, 266] width 21 height 21
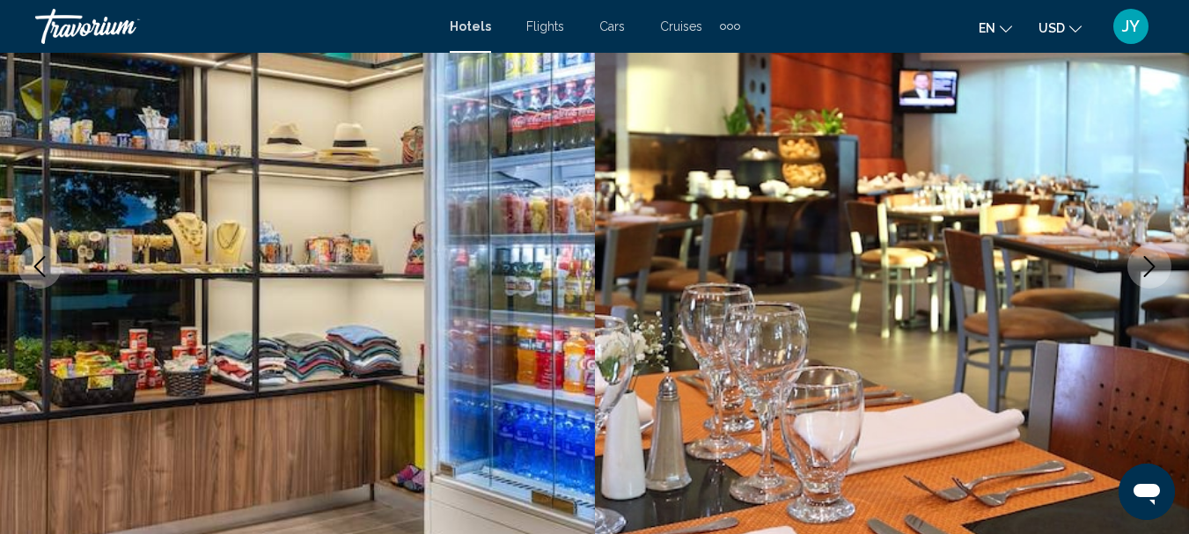
click at [1148, 266] on icon "Next image" at bounding box center [1149, 266] width 21 height 21
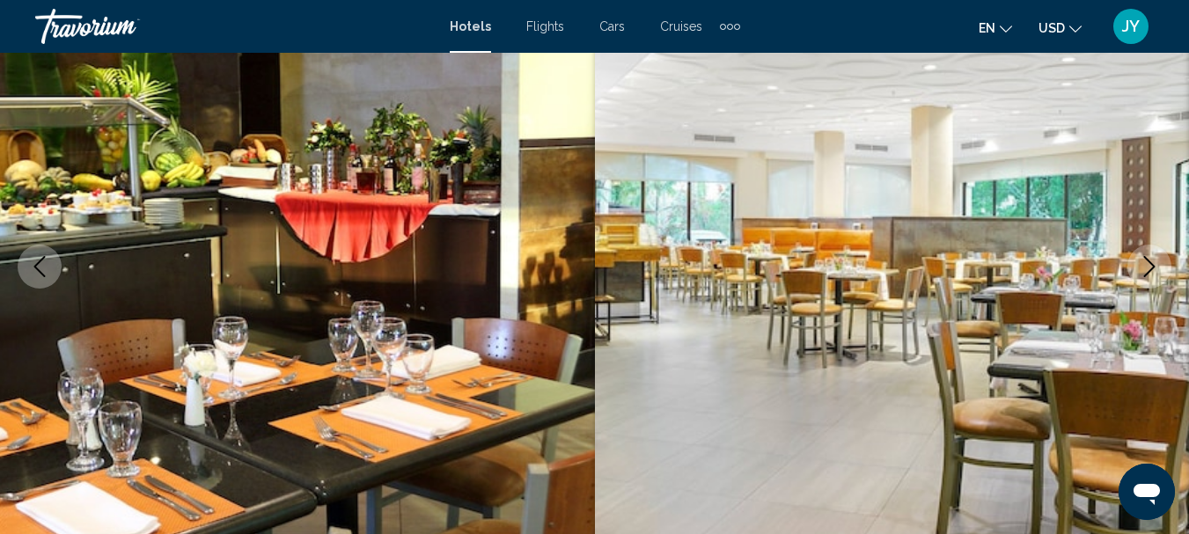
click at [1148, 266] on icon "Next image" at bounding box center [1149, 266] width 21 height 21
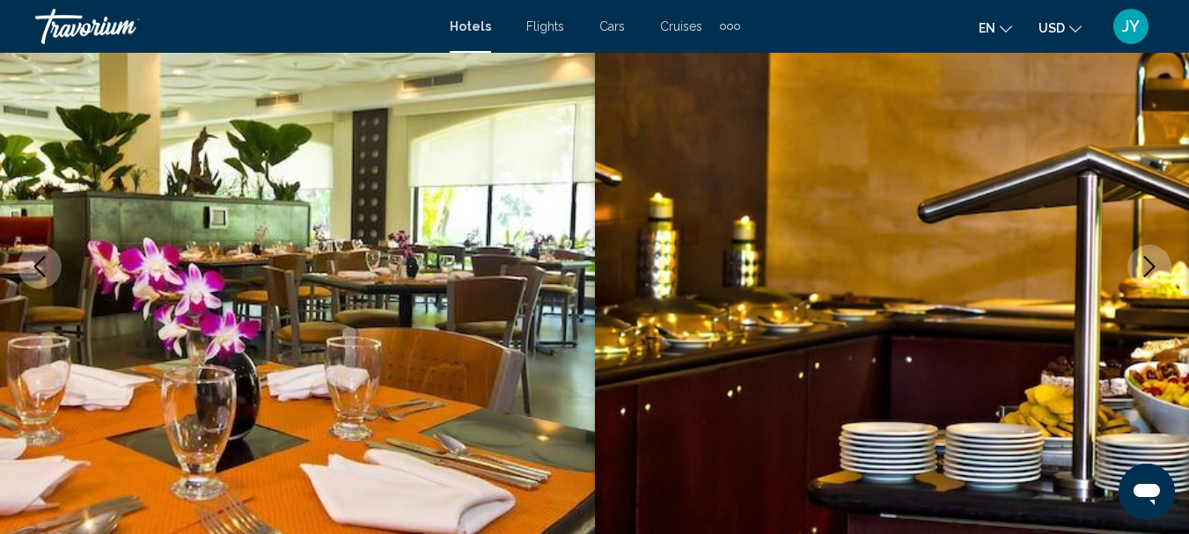
click at [1148, 266] on icon "Next image" at bounding box center [1149, 266] width 21 height 21
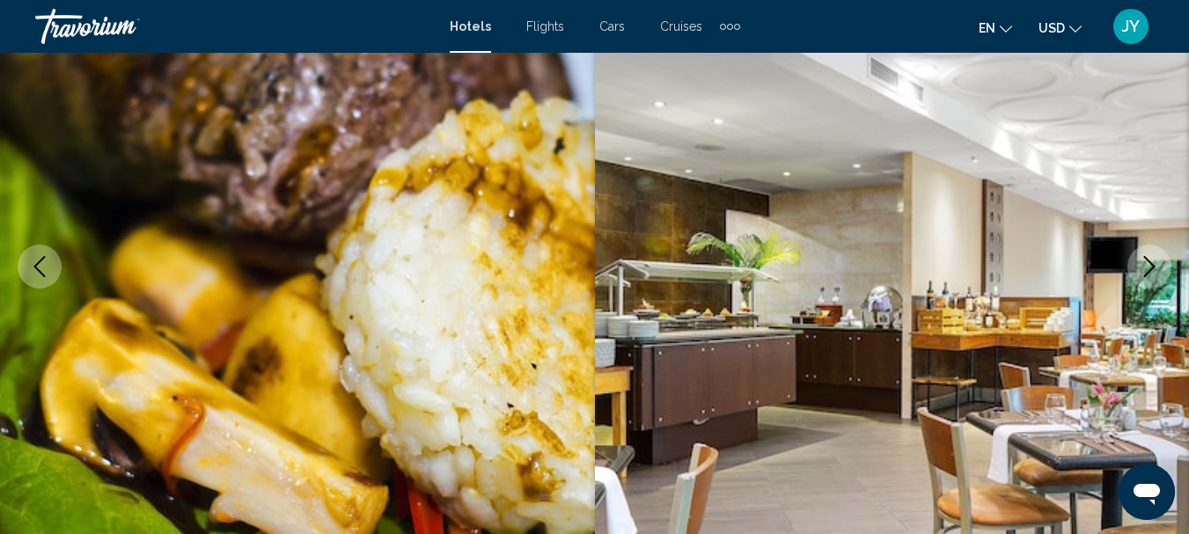
click at [1148, 266] on icon "Next image" at bounding box center [1149, 266] width 21 height 21
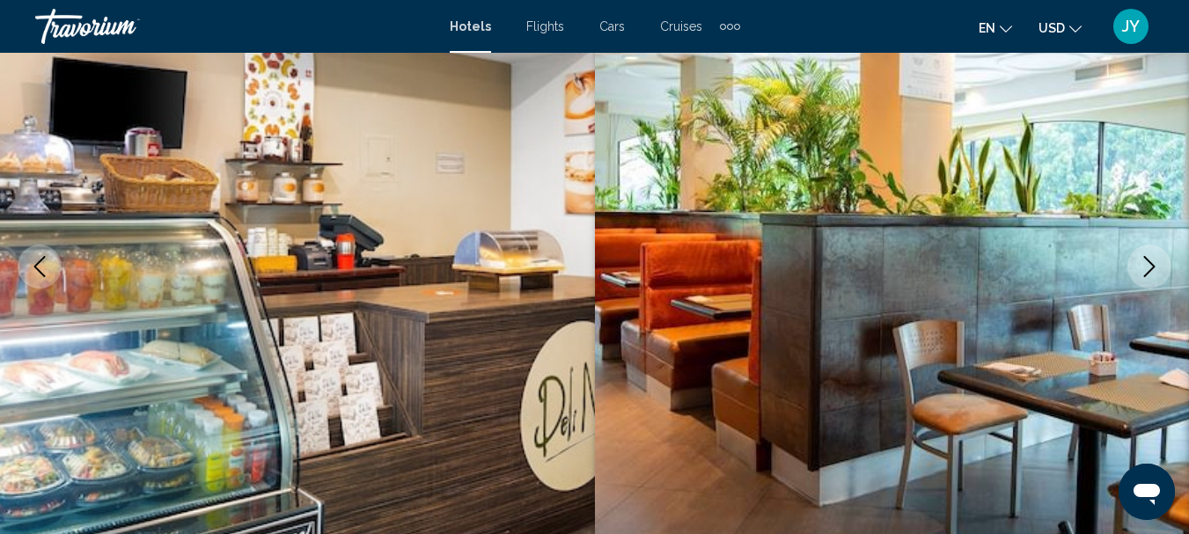
click at [1148, 266] on icon "Next image" at bounding box center [1149, 266] width 21 height 21
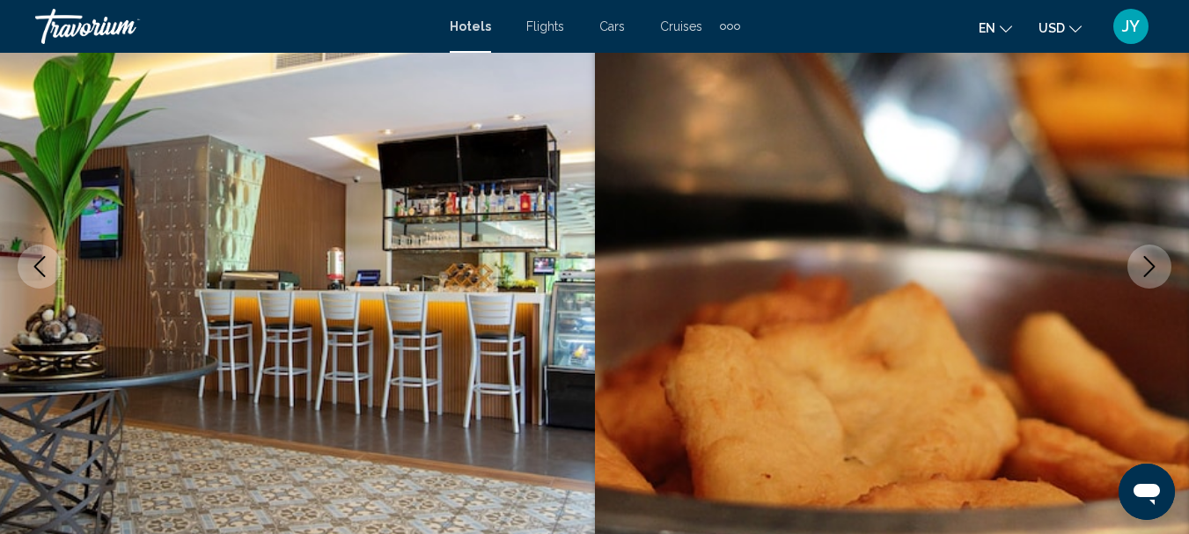
click at [1148, 266] on icon "Next image" at bounding box center [1149, 266] width 21 height 21
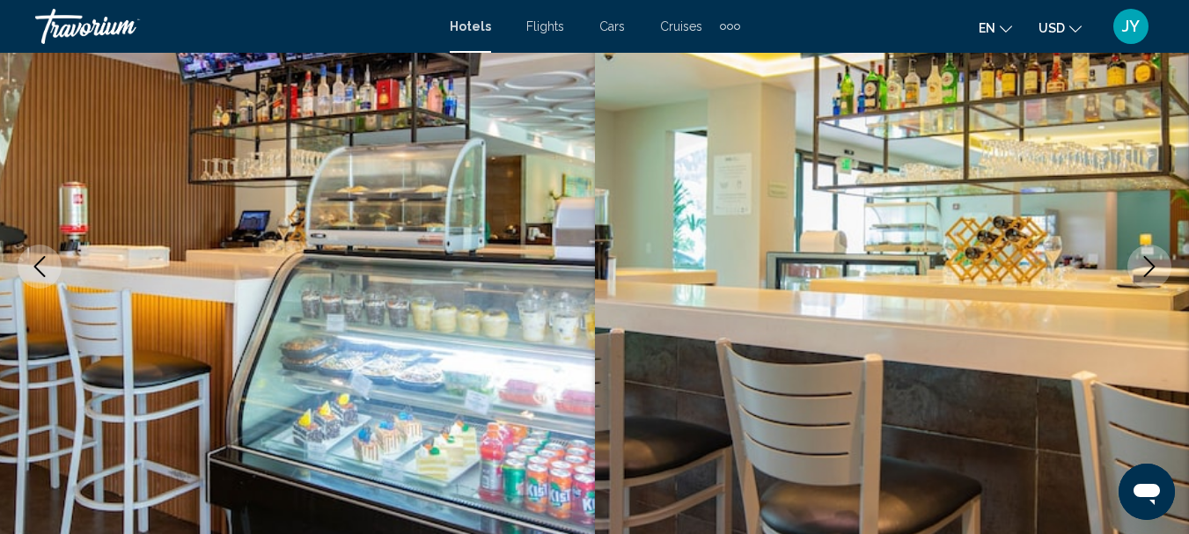
click at [1148, 266] on icon "Next image" at bounding box center [1149, 266] width 21 height 21
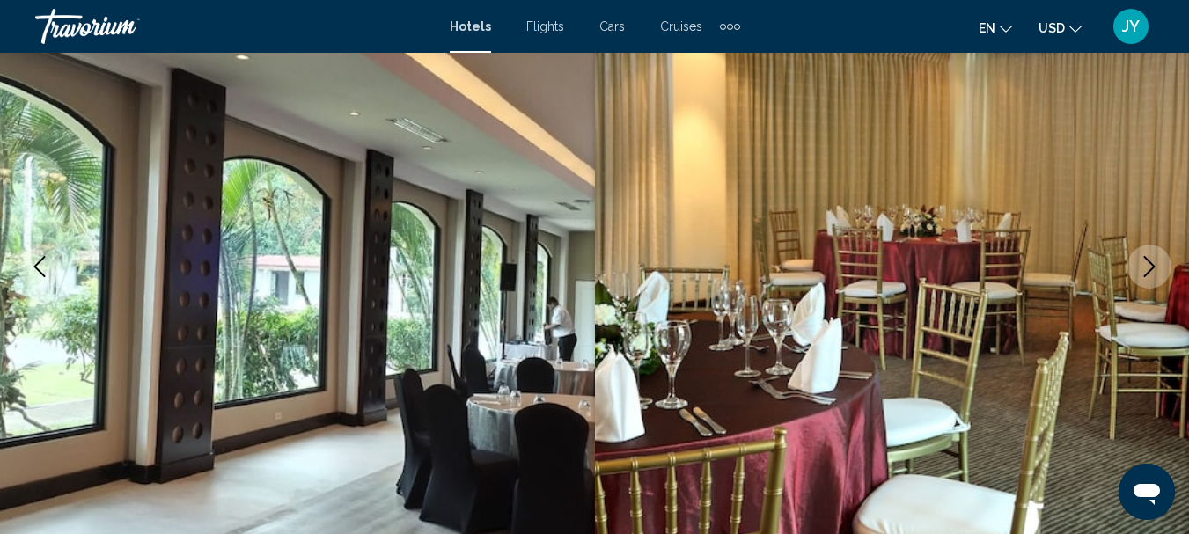
click at [1148, 266] on icon "Next image" at bounding box center [1149, 266] width 21 height 21
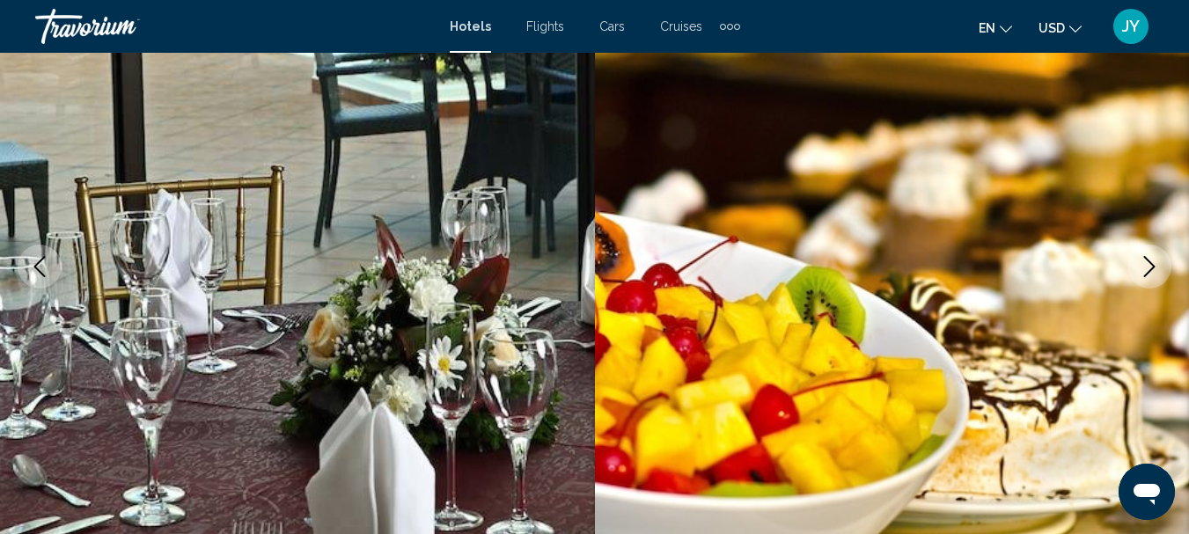
click at [1148, 266] on icon "Next image" at bounding box center [1149, 266] width 21 height 21
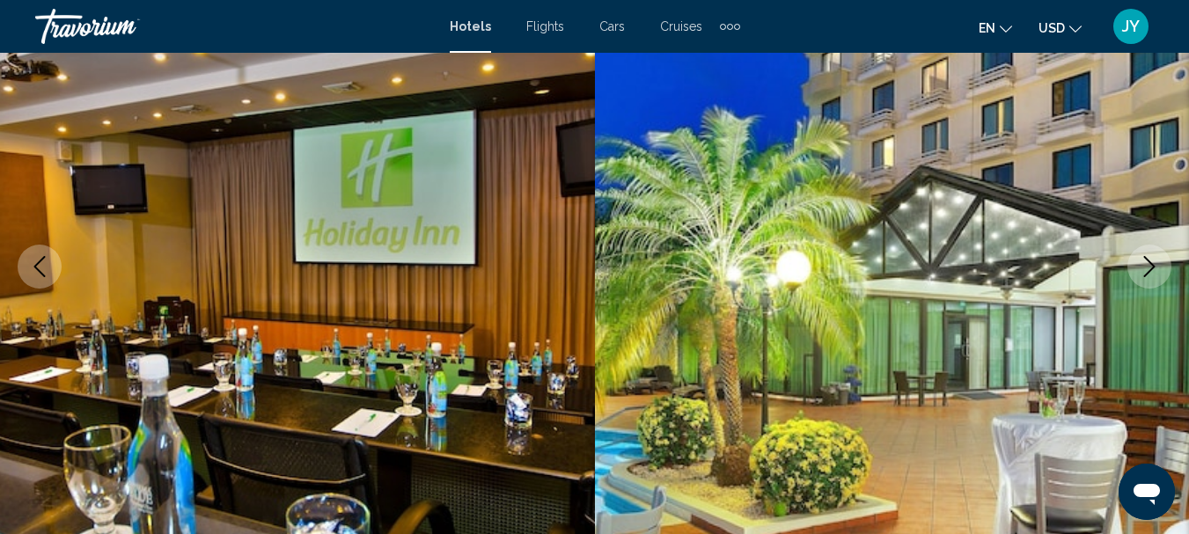
click at [1148, 266] on icon "Next image" at bounding box center [1149, 266] width 21 height 21
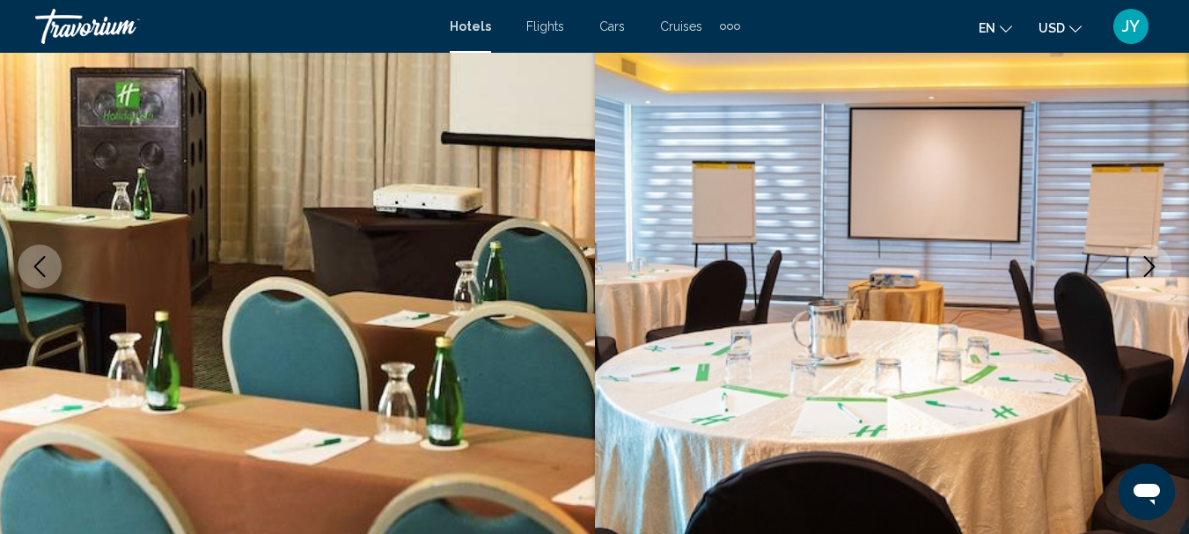
click at [1148, 266] on icon "Next image" at bounding box center [1149, 266] width 21 height 21
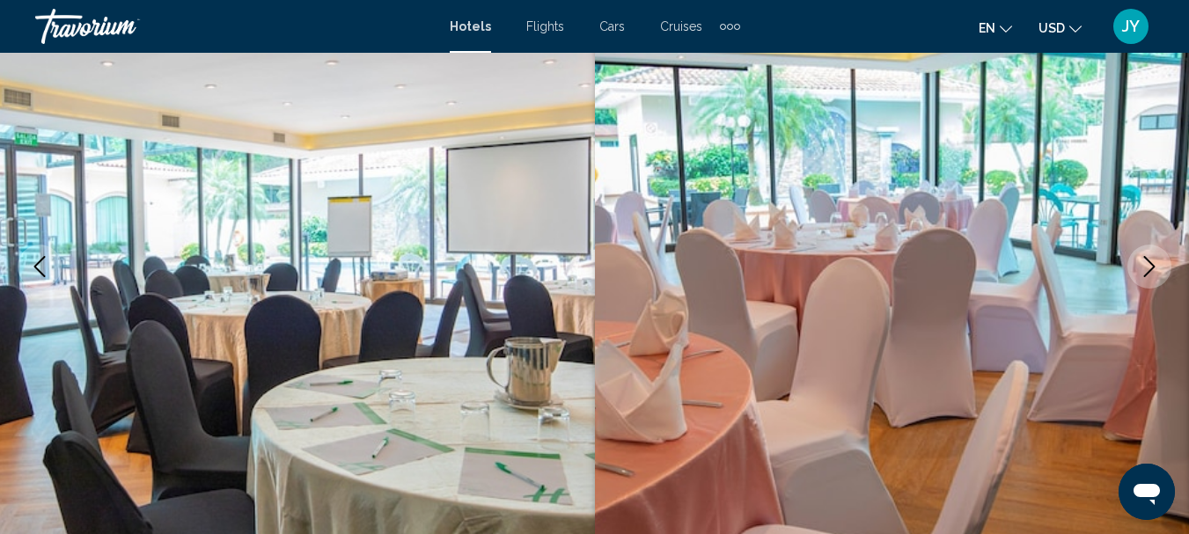
click at [1148, 261] on icon "Next image" at bounding box center [1149, 266] width 11 height 21
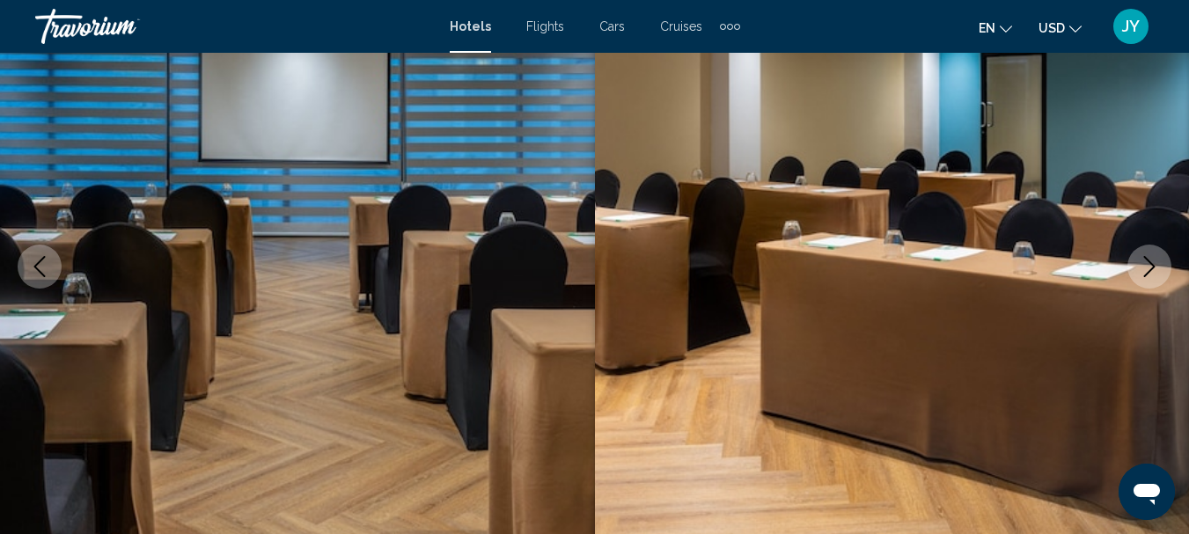
click at [1148, 261] on icon "Next image" at bounding box center [1149, 266] width 11 height 21
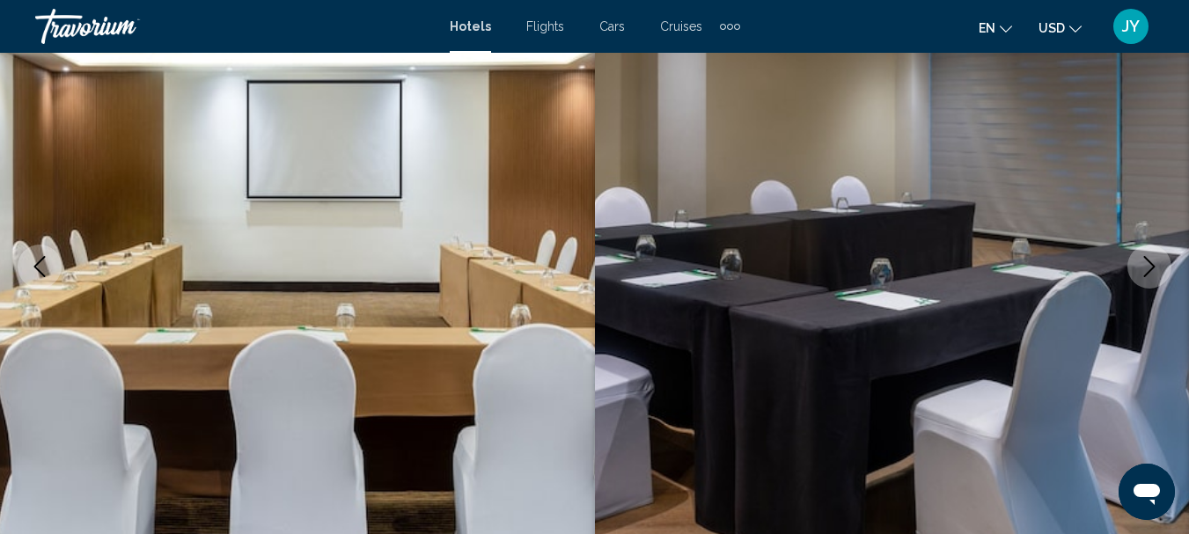
click at [1148, 261] on icon "Next image" at bounding box center [1149, 266] width 11 height 21
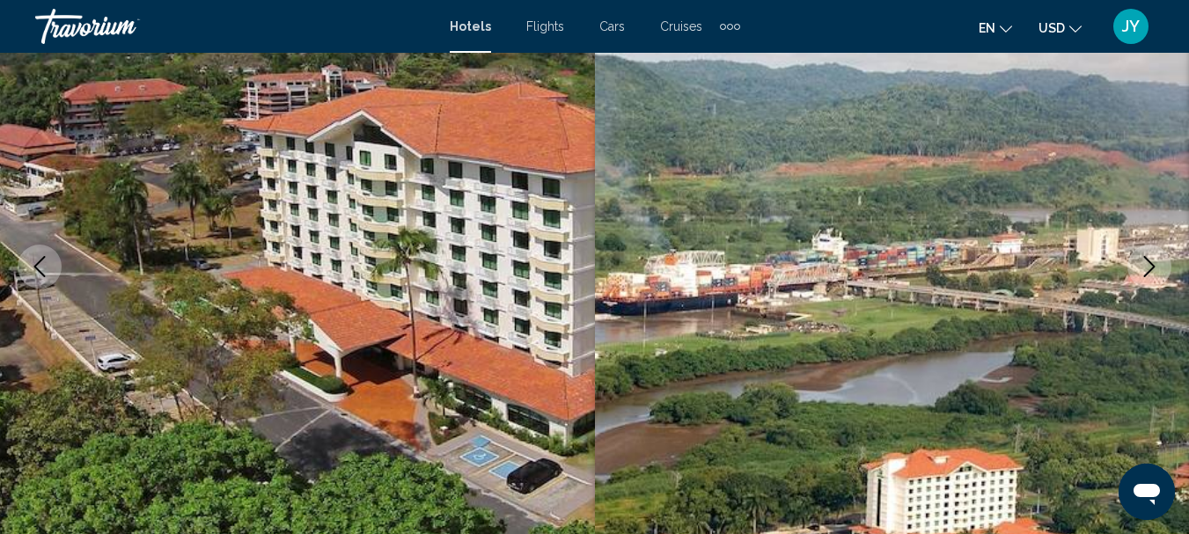
click at [1148, 262] on icon "Next image" at bounding box center [1149, 266] width 21 height 21
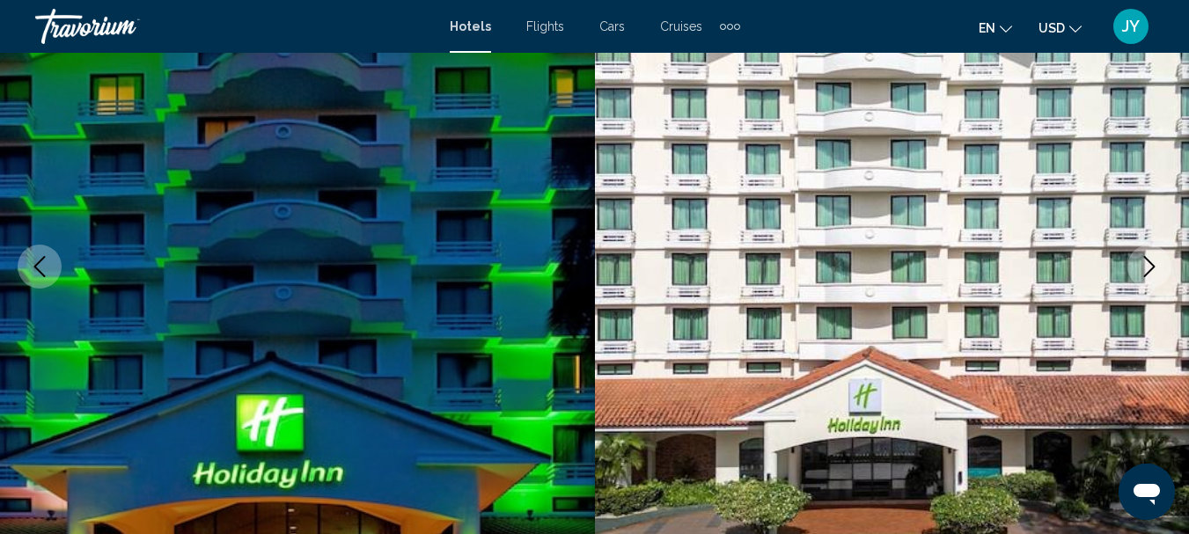
click at [1148, 262] on icon "Next image" at bounding box center [1149, 266] width 21 height 21
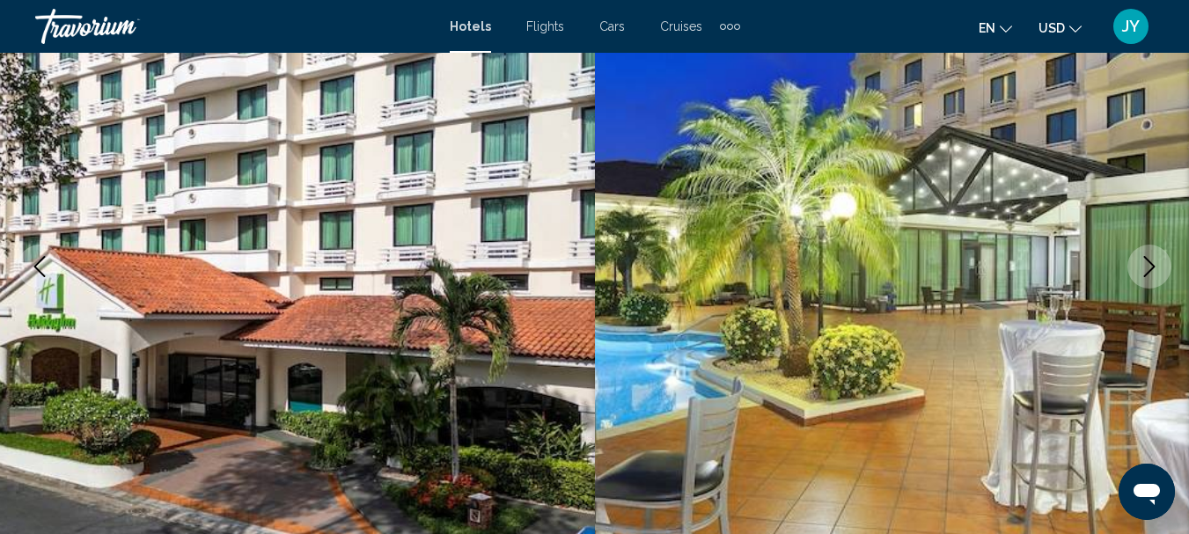
click at [1148, 262] on icon "Next image" at bounding box center [1149, 266] width 21 height 21
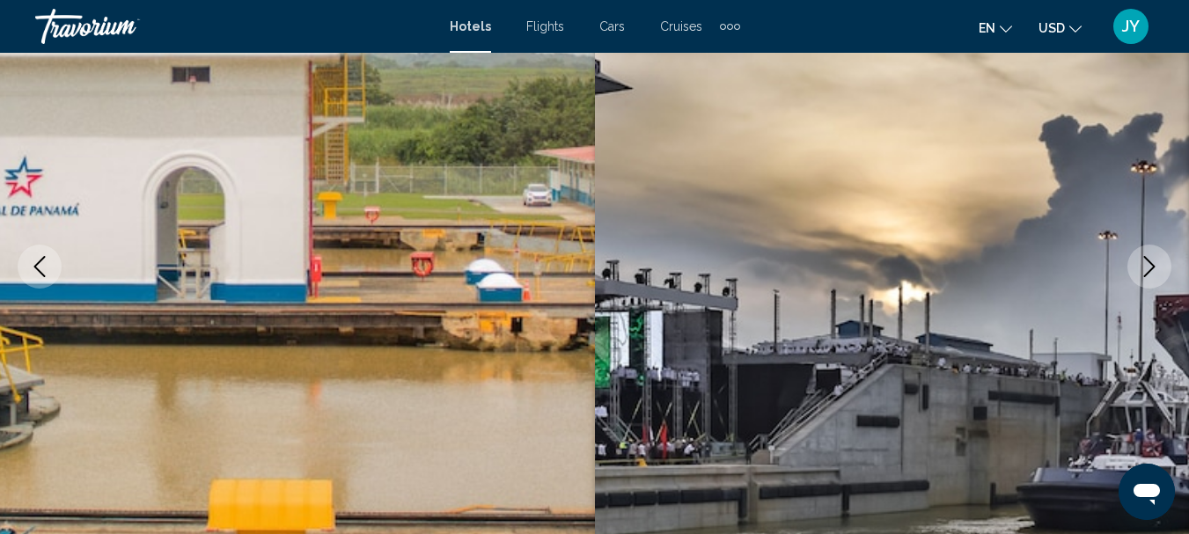
click at [1148, 262] on icon "Next image" at bounding box center [1149, 266] width 21 height 21
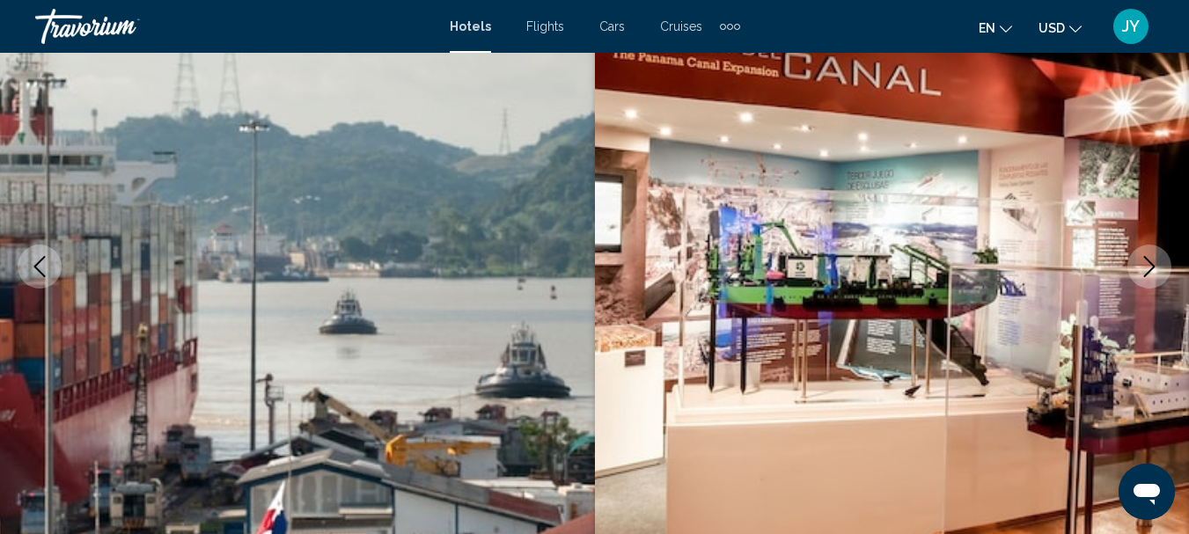
click at [1148, 262] on icon "Next image" at bounding box center [1149, 266] width 21 height 21
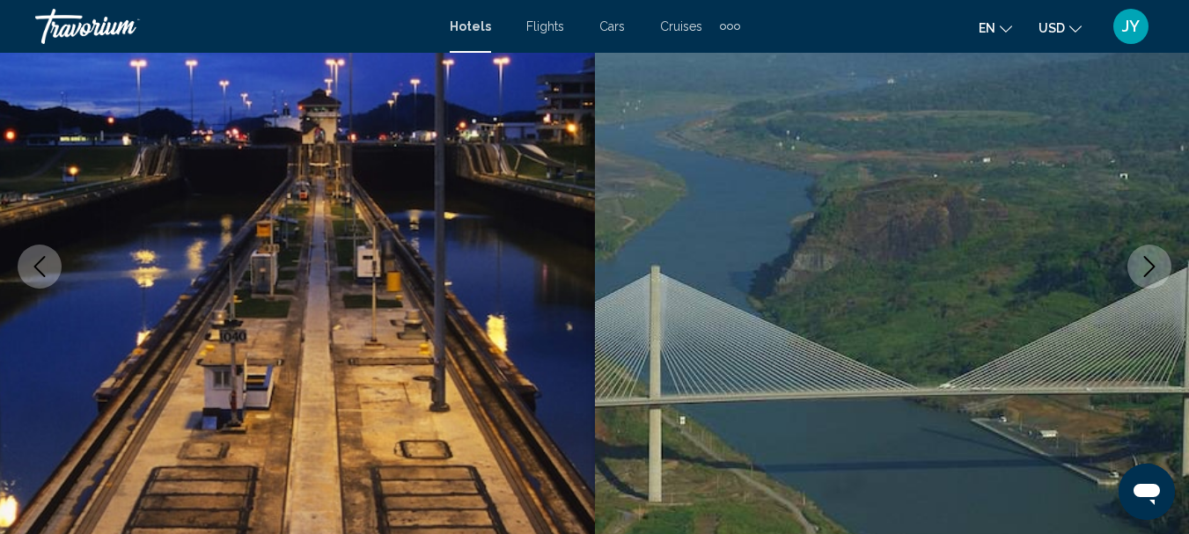
click at [1148, 262] on icon "Next image" at bounding box center [1149, 266] width 21 height 21
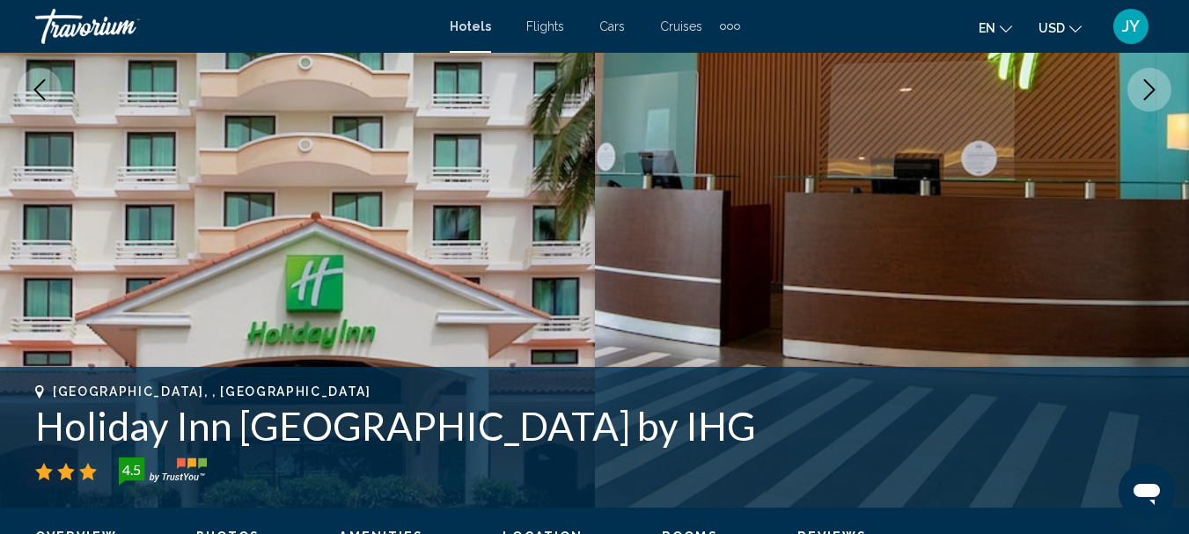
scroll to position [380, 0]
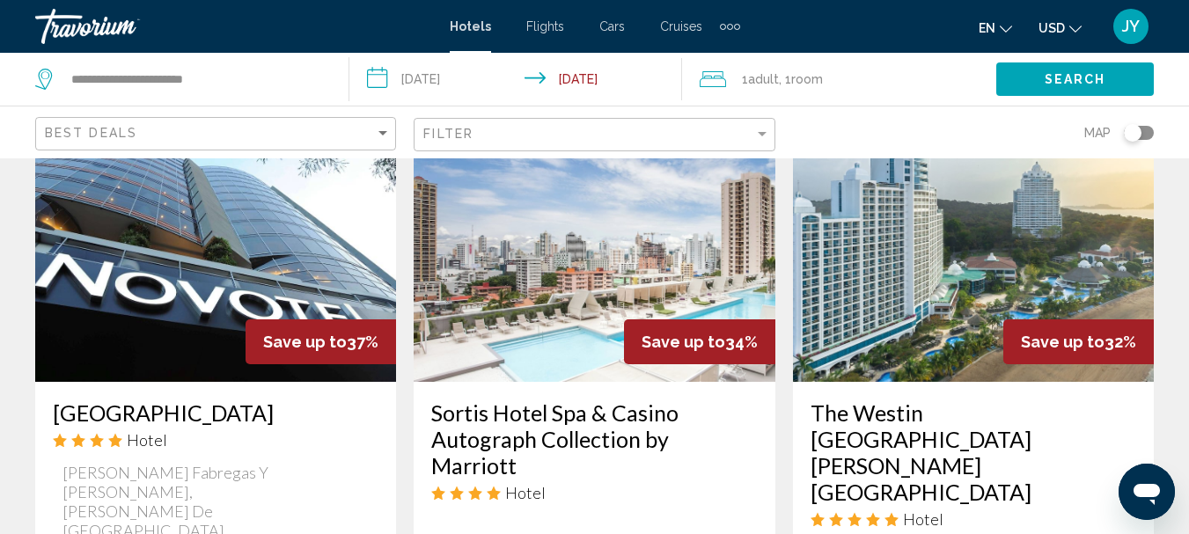
scroll to position [1584, 0]
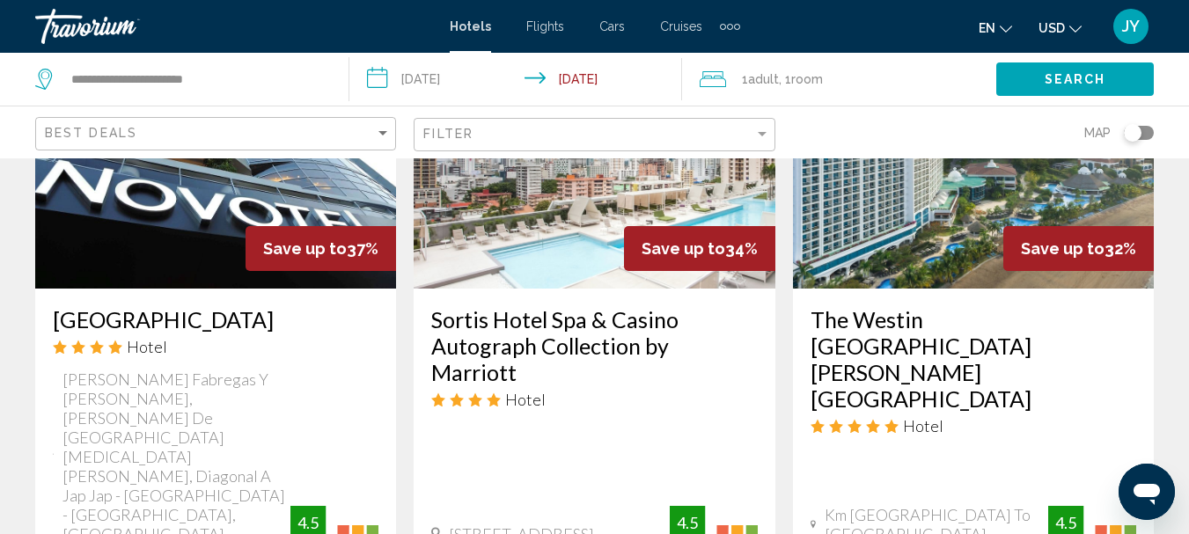
click at [956, 223] on img "Main content" at bounding box center [973, 148] width 361 height 282
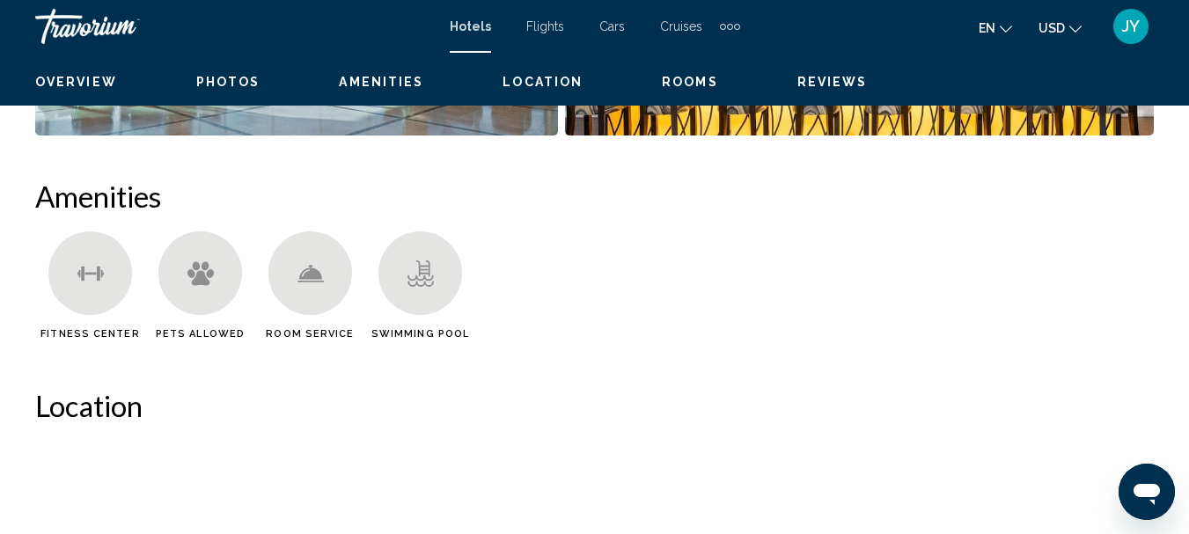
scroll to position [204, 0]
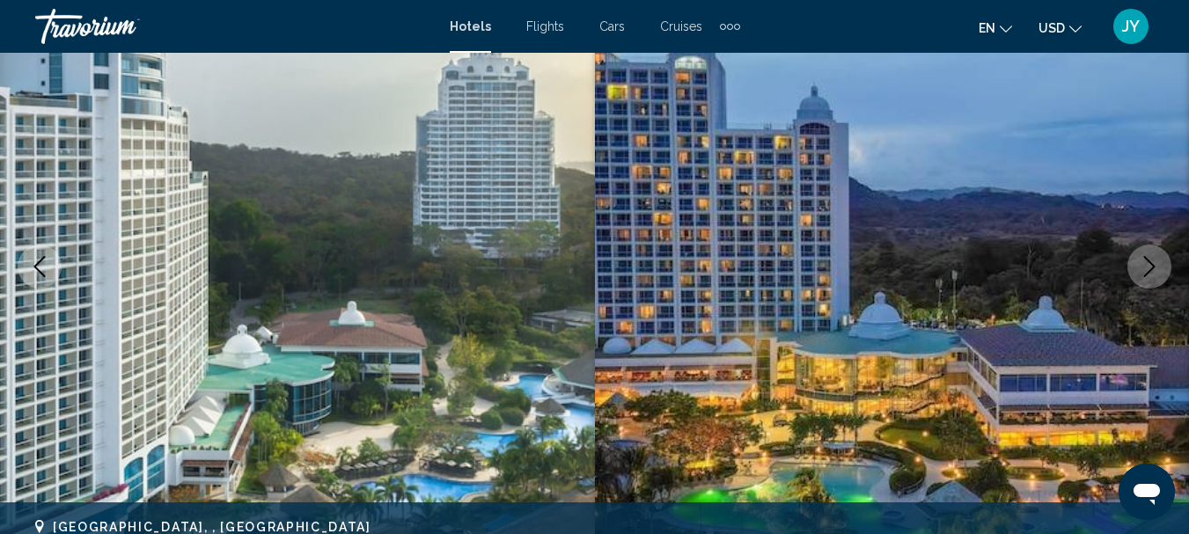
click at [1153, 274] on icon "Next image" at bounding box center [1149, 266] width 21 height 21
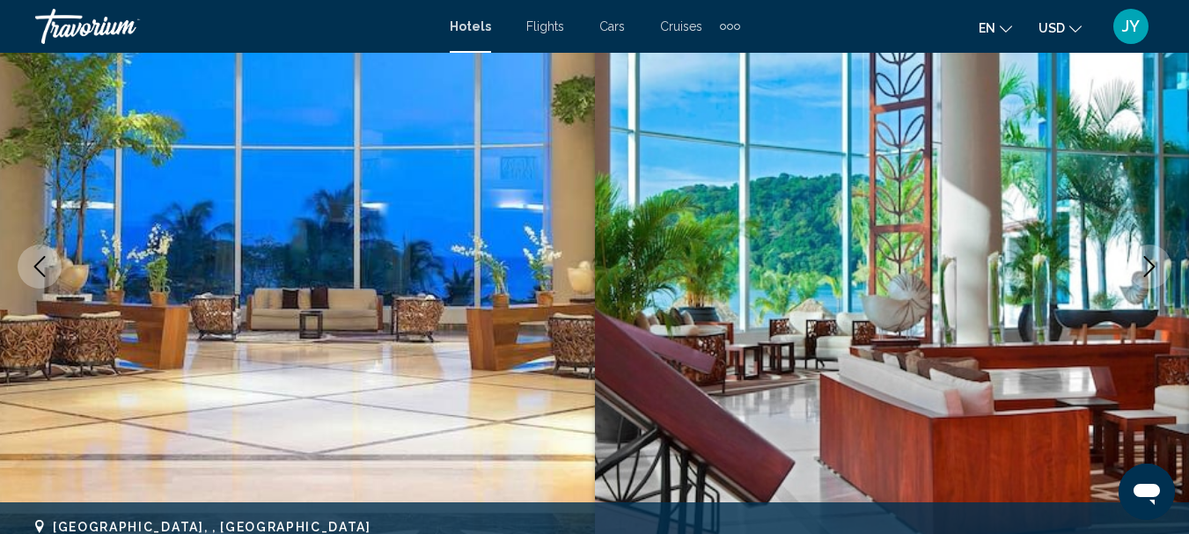
click at [1152, 273] on icon "Next image" at bounding box center [1149, 266] width 21 height 21
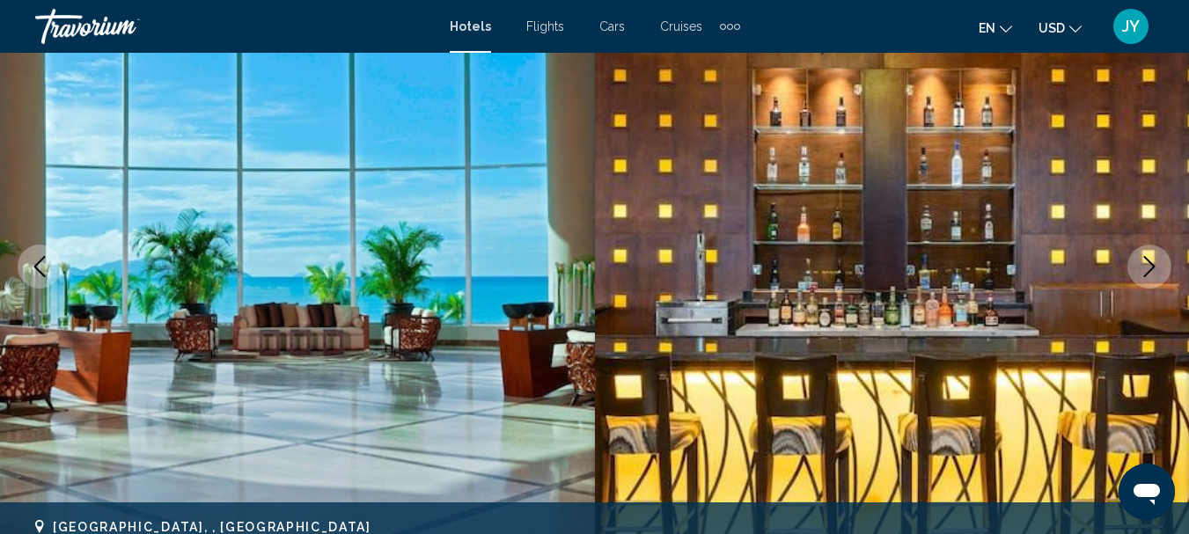
click at [1152, 273] on icon "Next image" at bounding box center [1149, 266] width 21 height 21
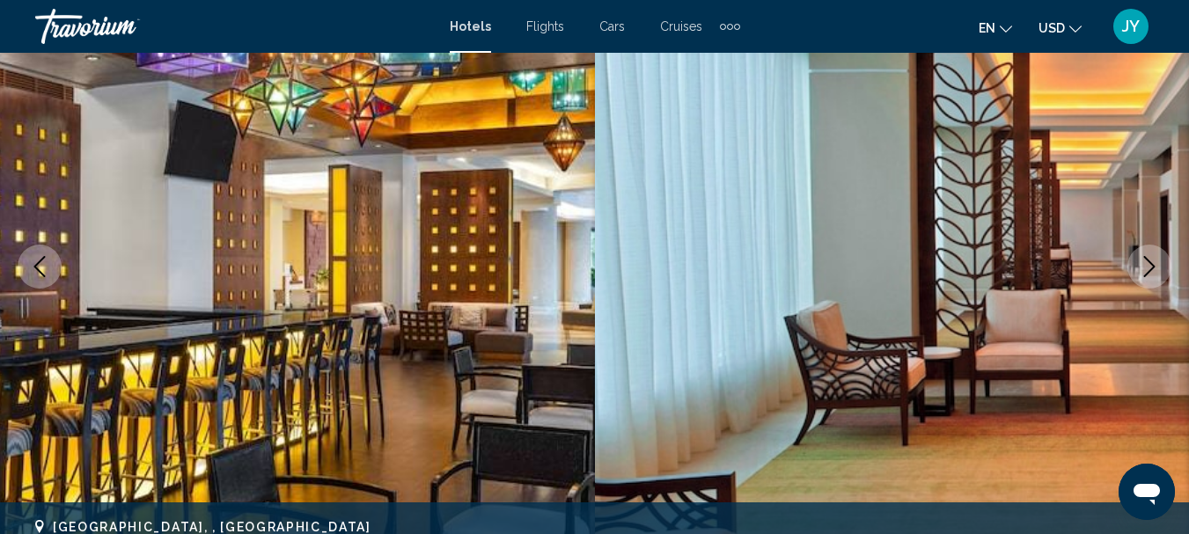
click at [1152, 273] on icon "Next image" at bounding box center [1149, 266] width 21 height 21
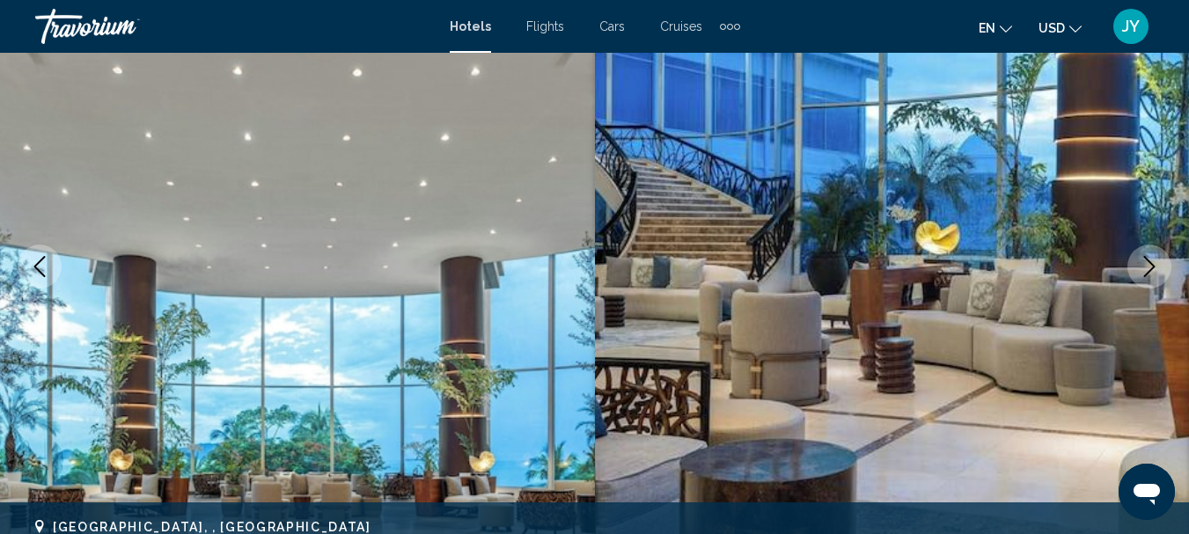
click at [1152, 273] on icon "Next image" at bounding box center [1149, 266] width 21 height 21
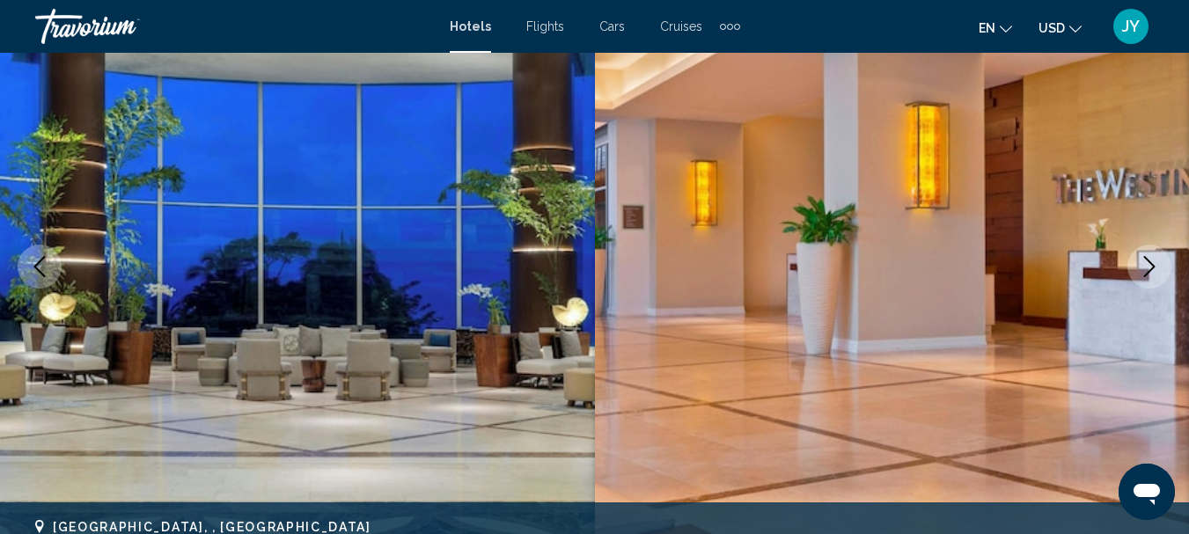
click at [1152, 273] on icon "Next image" at bounding box center [1149, 266] width 21 height 21
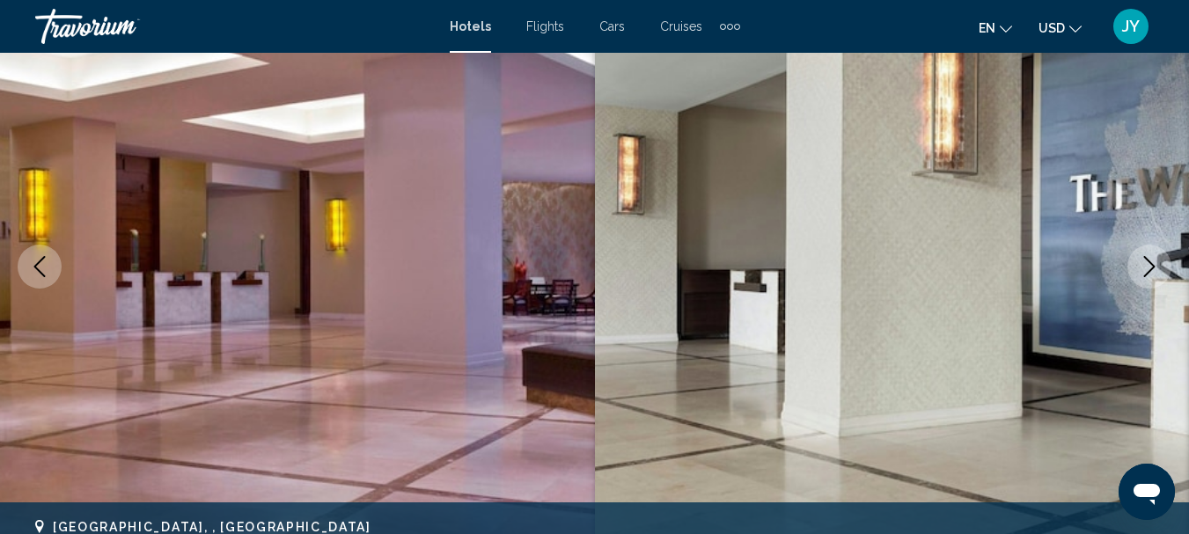
click at [1152, 273] on icon "Next image" at bounding box center [1149, 266] width 21 height 21
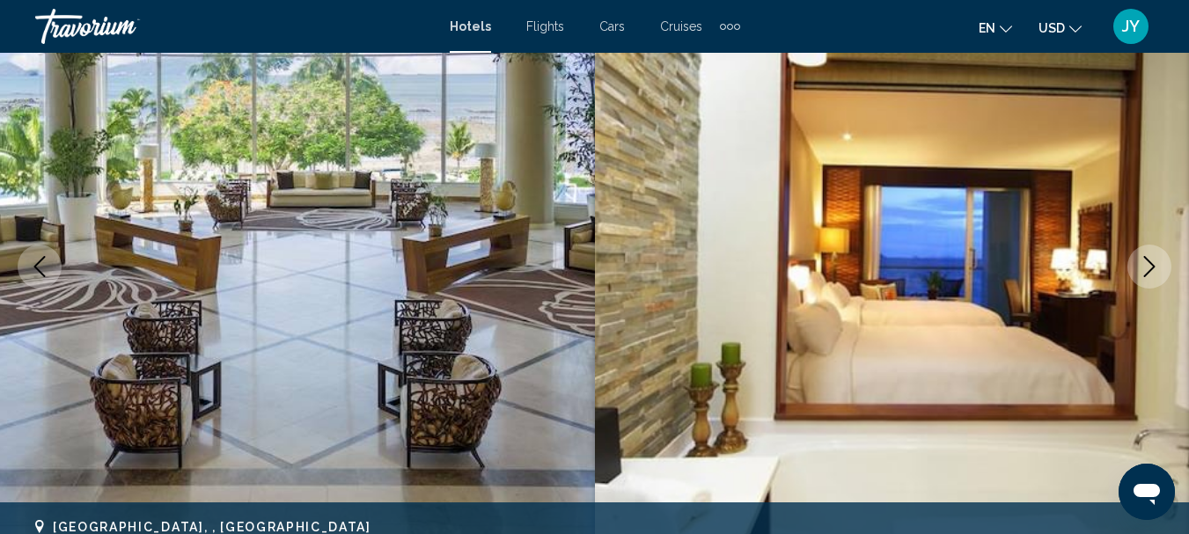
click at [1152, 273] on icon "Next image" at bounding box center [1149, 266] width 21 height 21
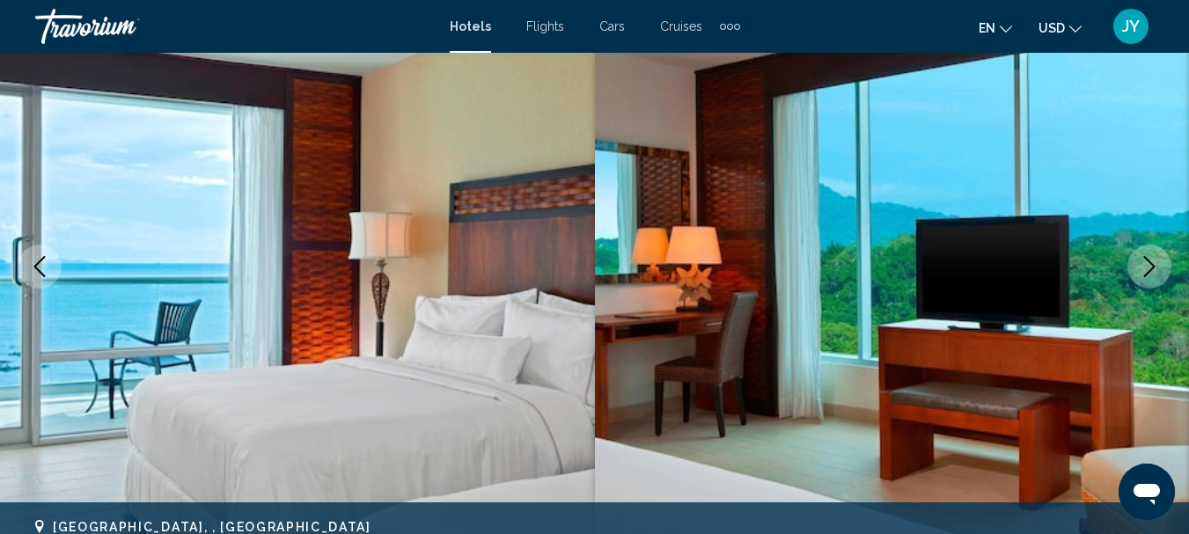
click at [1152, 273] on icon "Next image" at bounding box center [1149, 266] width 21 height 21
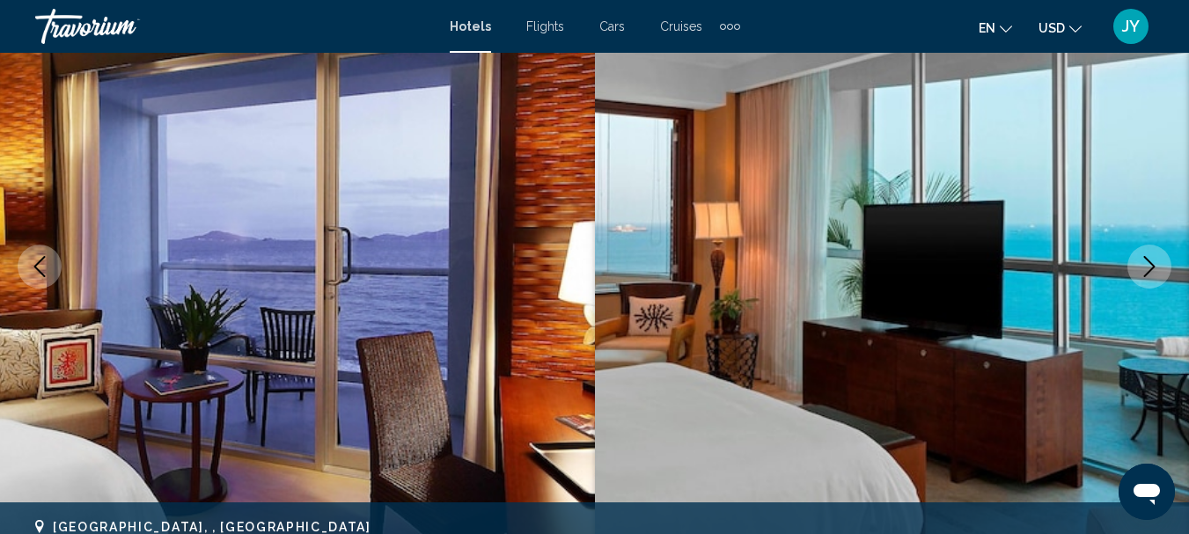
click at [1152, 273] on icon "Next image" at bounding box center [1149, 266] width 21 height 21
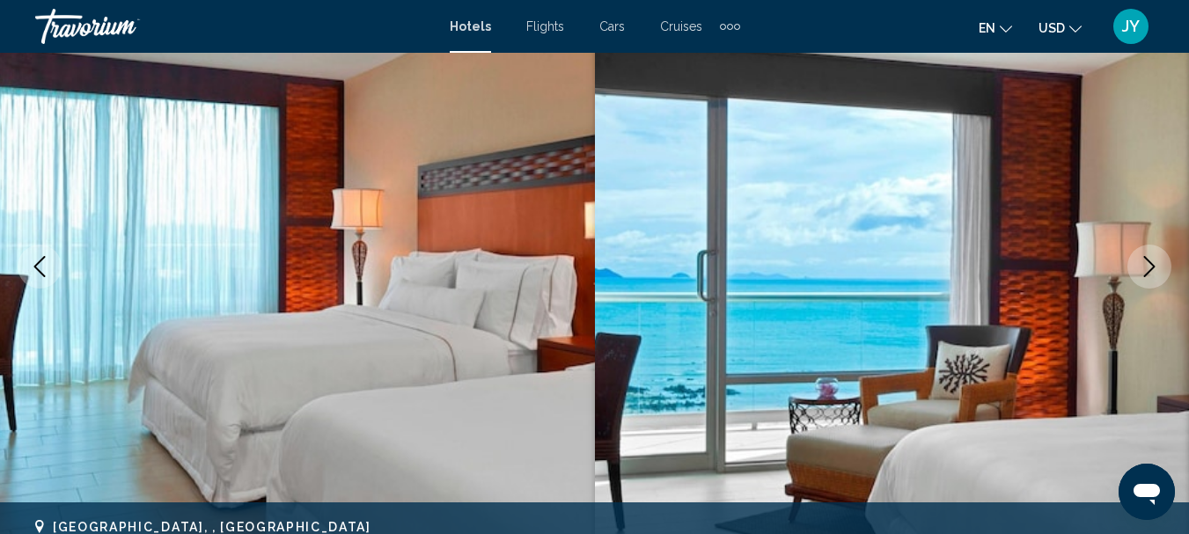
click at [1152, 273] on icon "Next image" at bounding box center [1149, 266] width 21 height 21
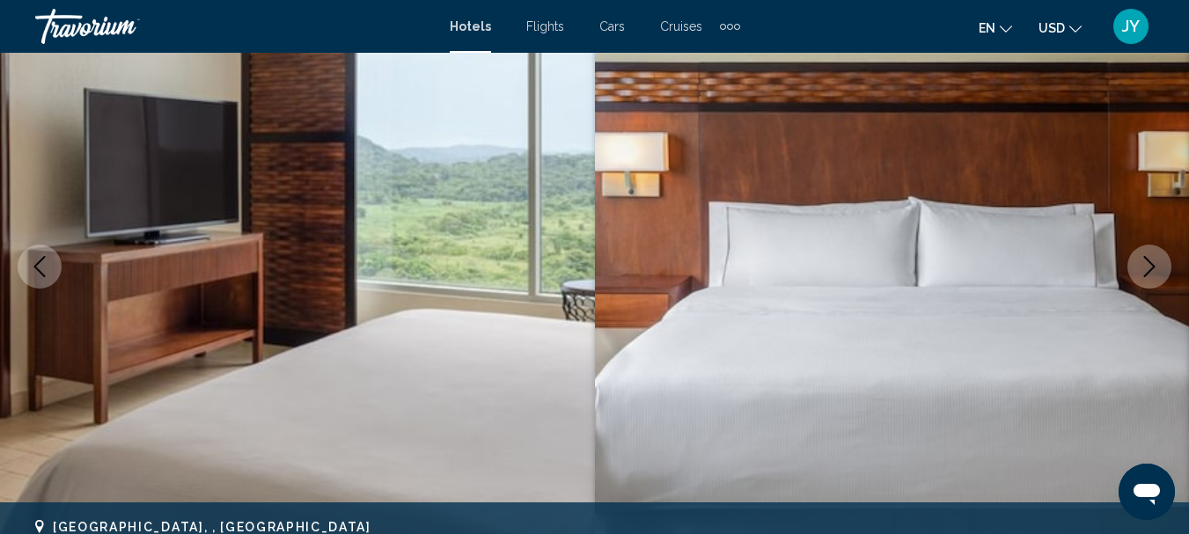
click at [1152, 273] on icon "Next image" at bounding box center [1149, 266] width 21 height 21
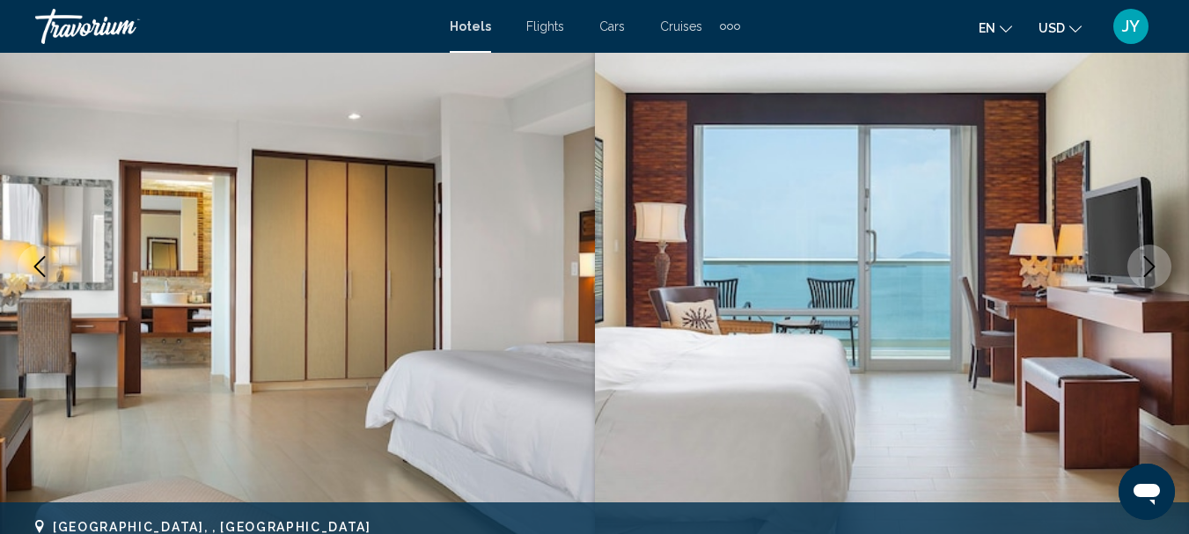
click at [1152, 273] on icon "Next image" at bounding box center [1149, 266] width 21 height 21
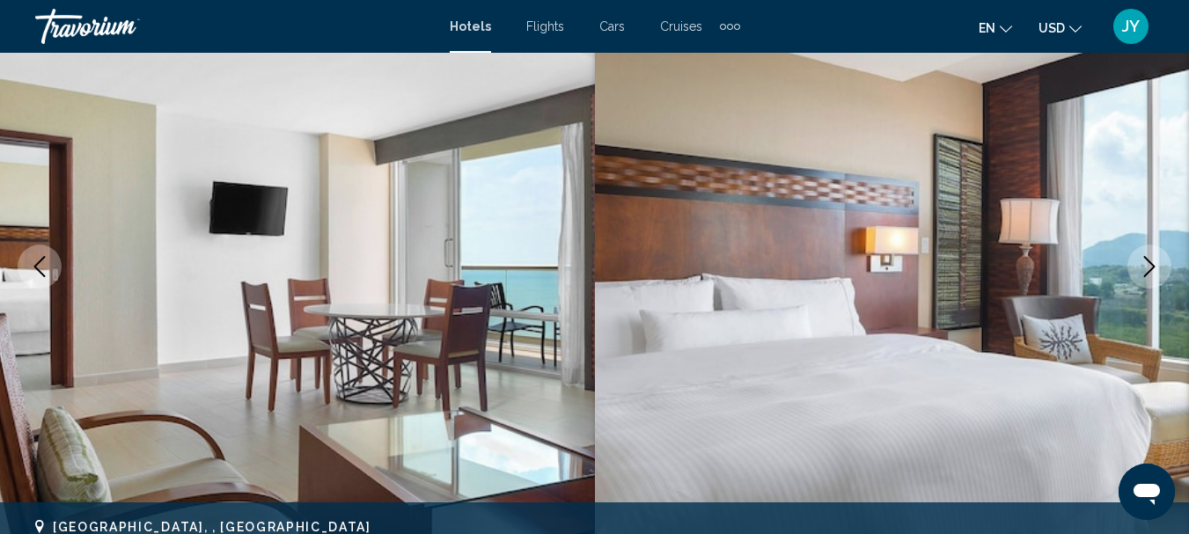
click at [1152, 273] on icon "Next image" at bounding box center [1149, 266] width 21 height 21
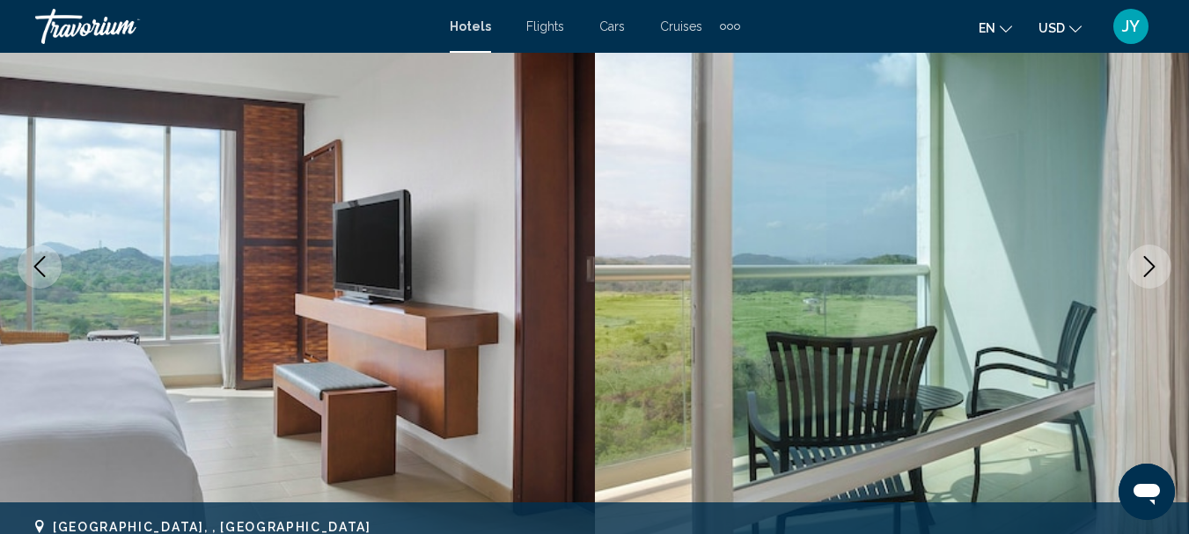
click at [1152, 260] on icon "Next image" at bounding box center [1149, 266] width 21 height 21
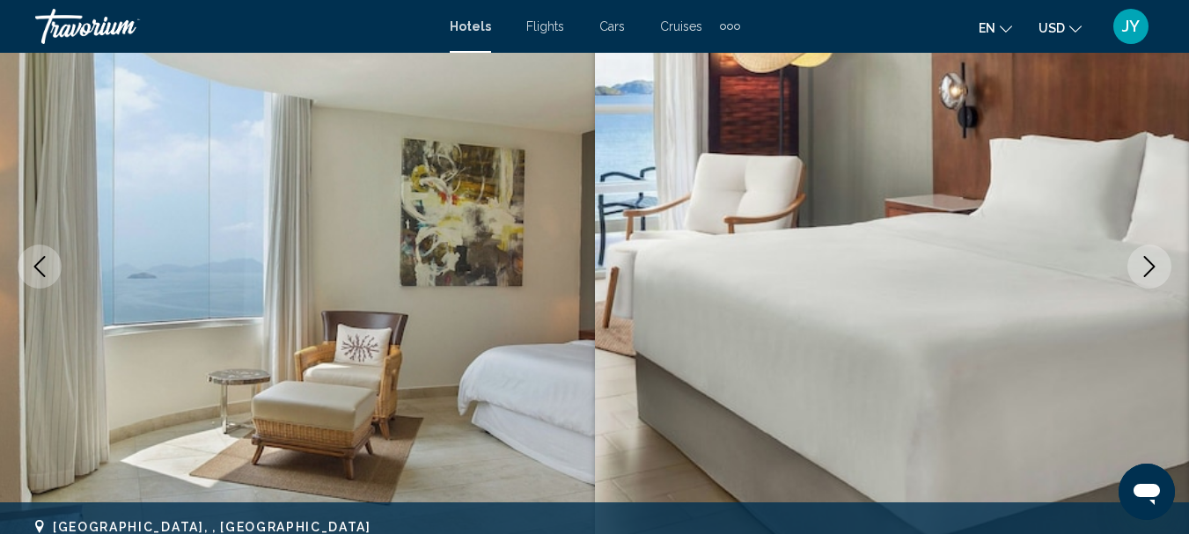
click at [1152, 260] on icon "Next image" at bounding box center [1149, 266] width 21 height 21
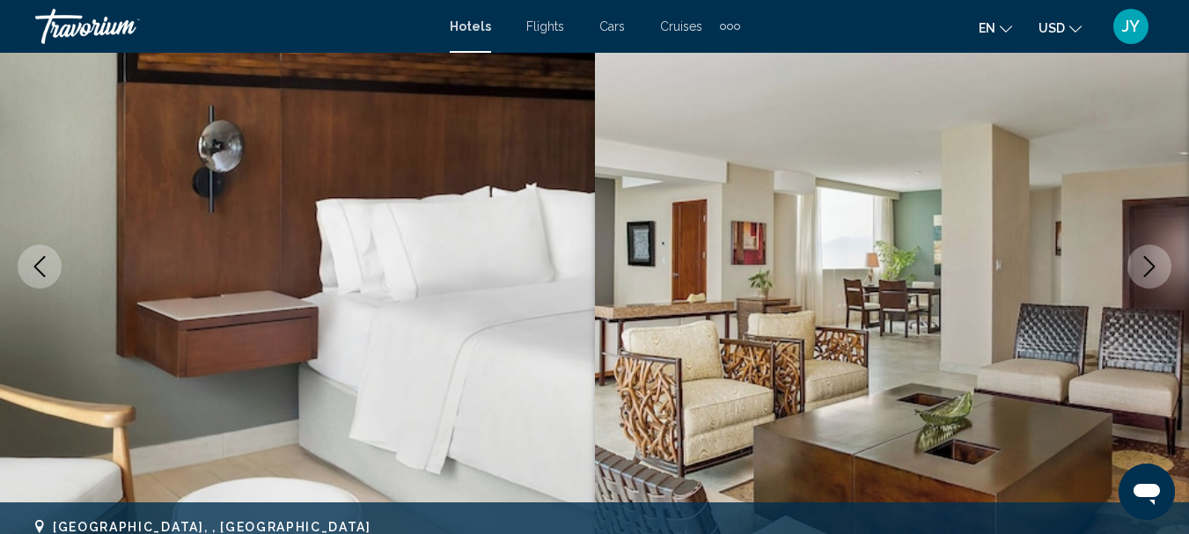
click at [1152, 260] on icon "Next image" at bounding box center [1149, 266] width 21 height 21
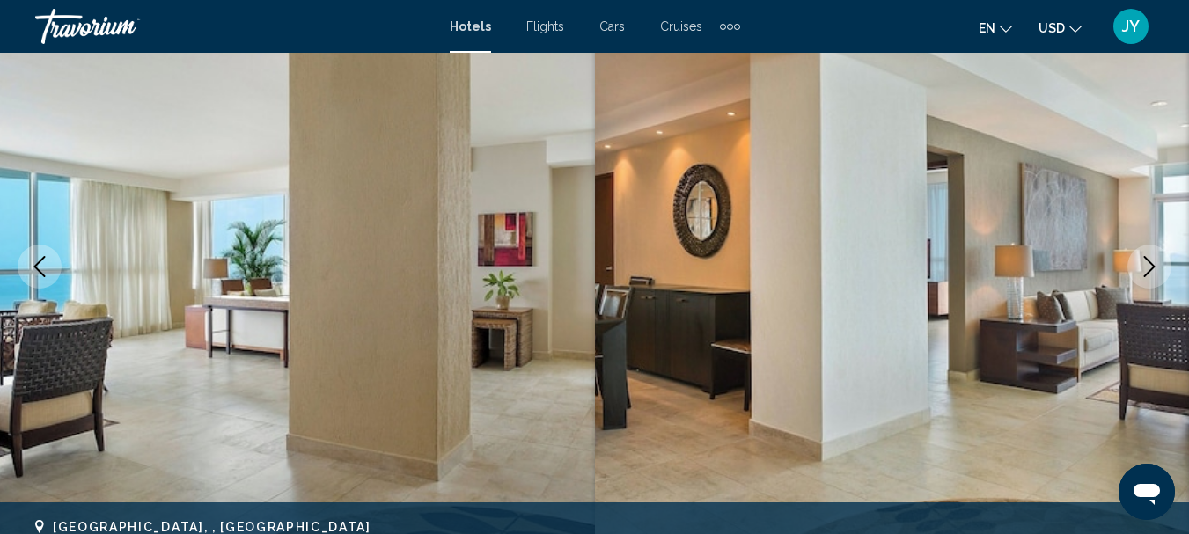
click at [1152, 260] on icon "Next image" at bounding box center [1149, 266] width 21 height 21
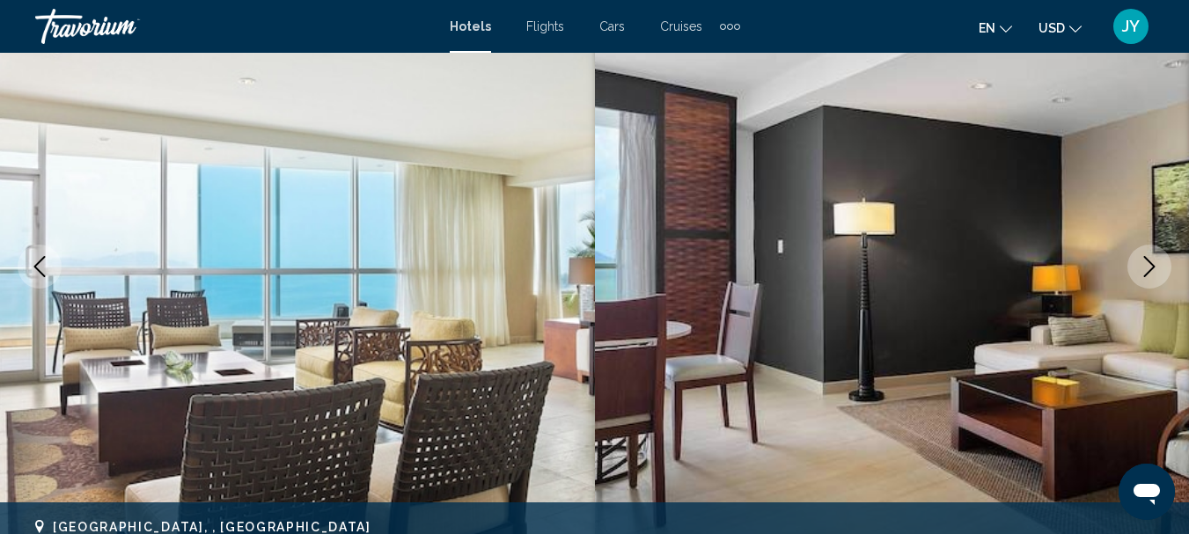
click at [1152, 260] on icon "Next image" at bounding box center [1149, 266] width 21 height 21
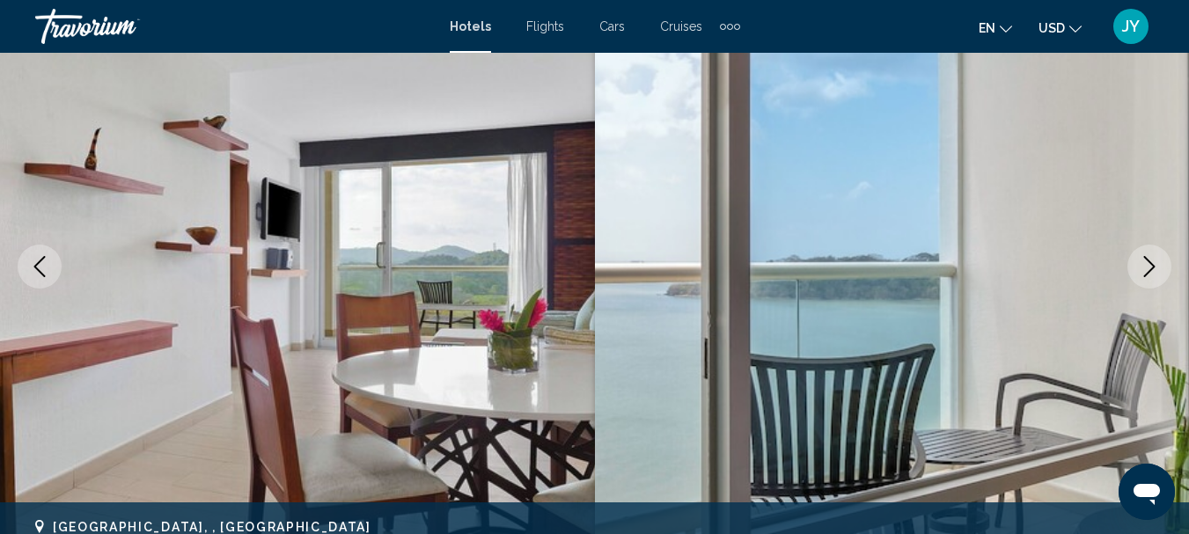
click at [1152, 260] on icon "Next image" at bounding box center [1149, 266] width 21 height 21
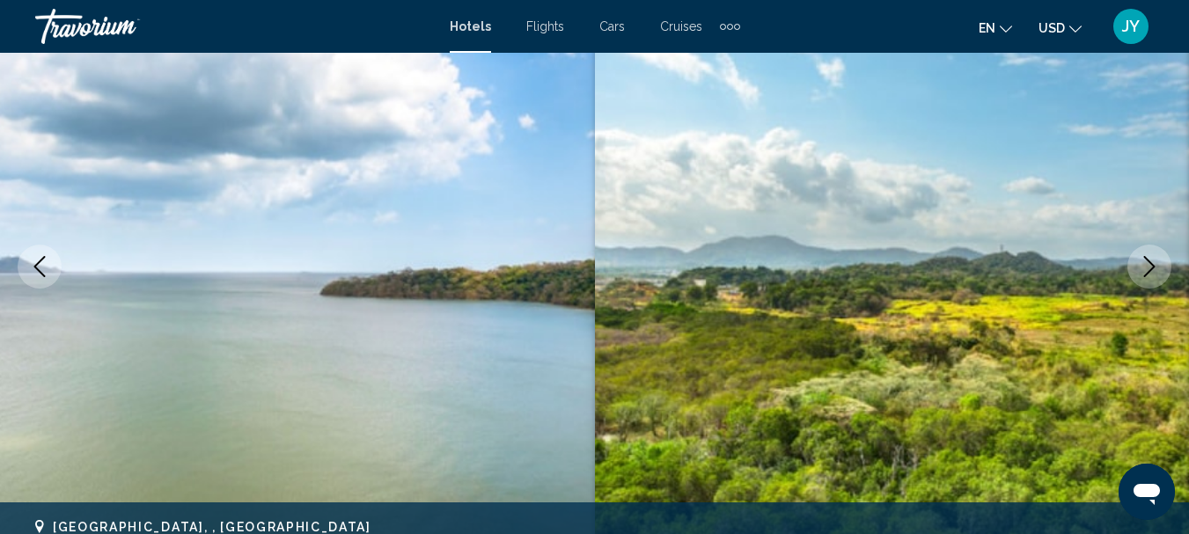
click at [1152, 260] on icon "Next image" at bounding box center [1149, 266] width 21 height 21
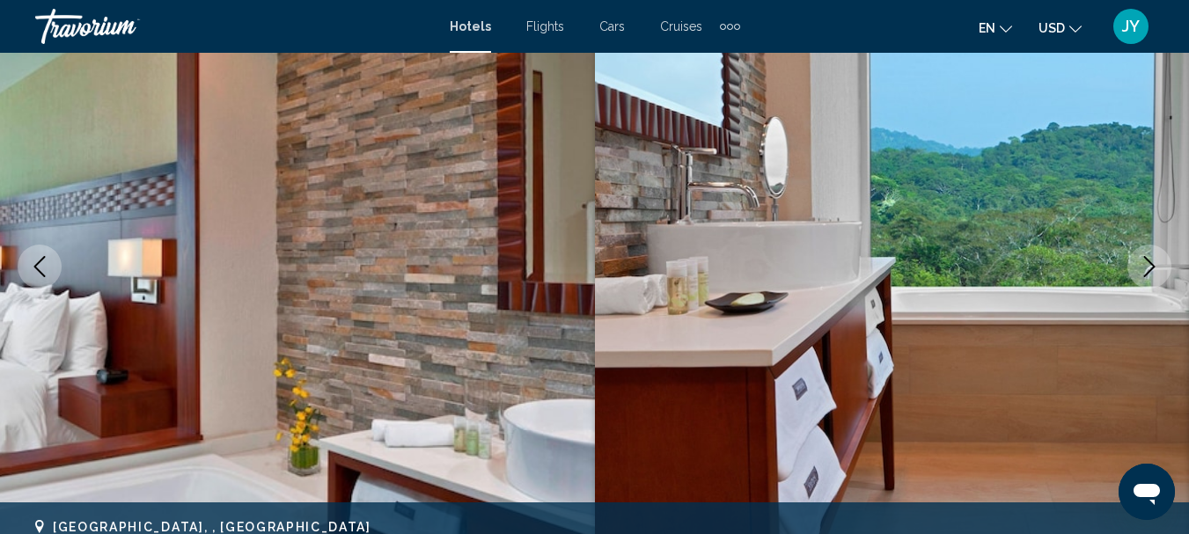
click at [1152, 260] on icon "Next image" at bounding box center [1149, 266] width 21 height 21
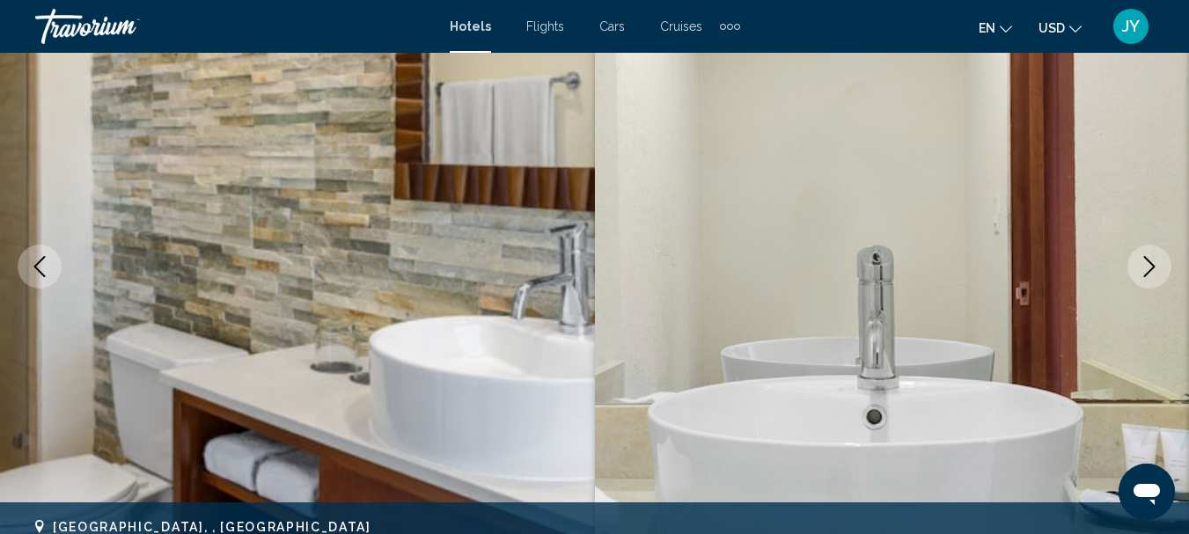
click at [1152, 260] on icon "Next image" at bounding box center [1149, 266] width 21 height 21
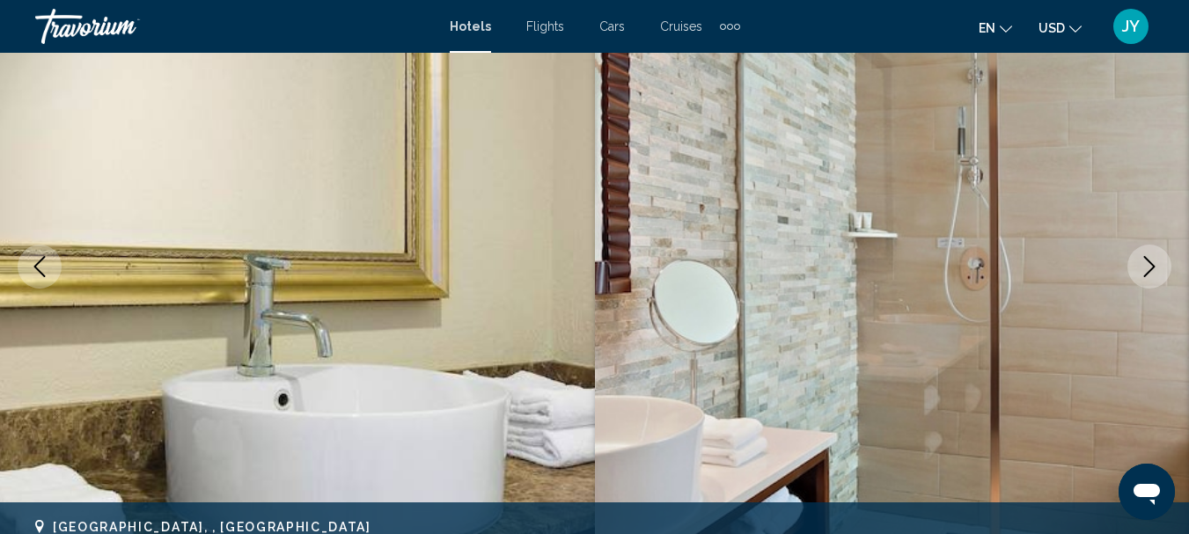
click at [1152, 260] on icon "Next image" at bounding box center [1149, 266] width 21 height 21
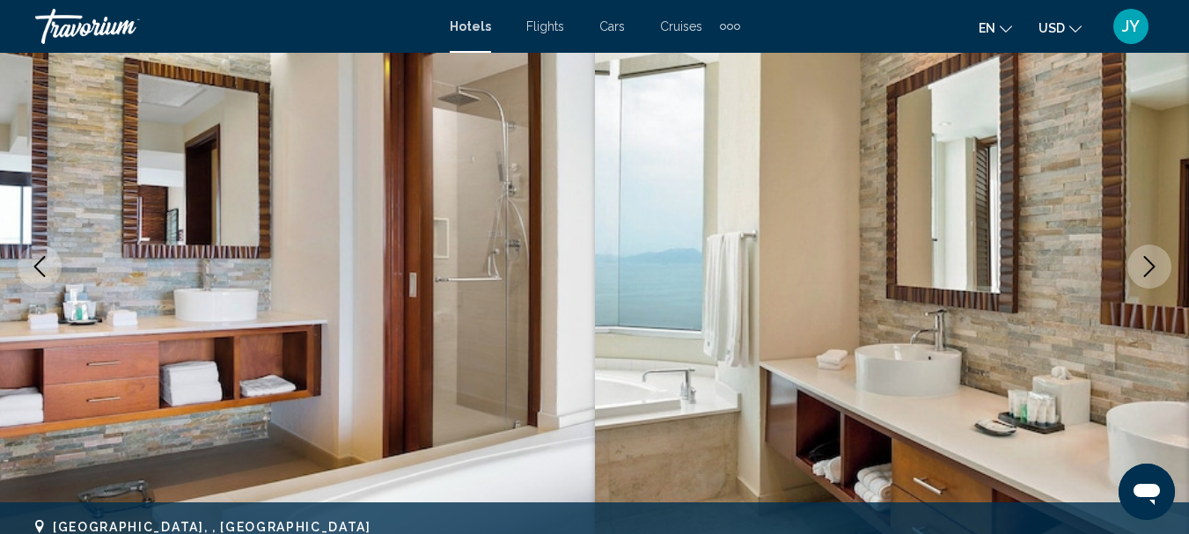
click at [1152, 260] on icon "Next image" at bounding box center [1149, 266] width 21 height 21
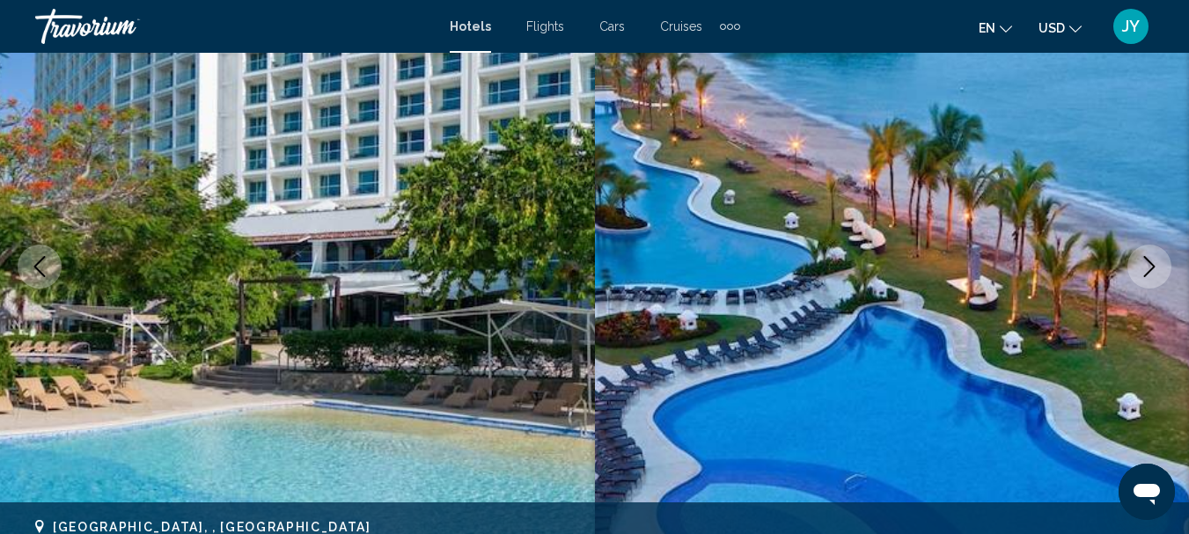
click at [1144, 255] on button "Next image" at bounding box center [1149, 267] width 44 height 44
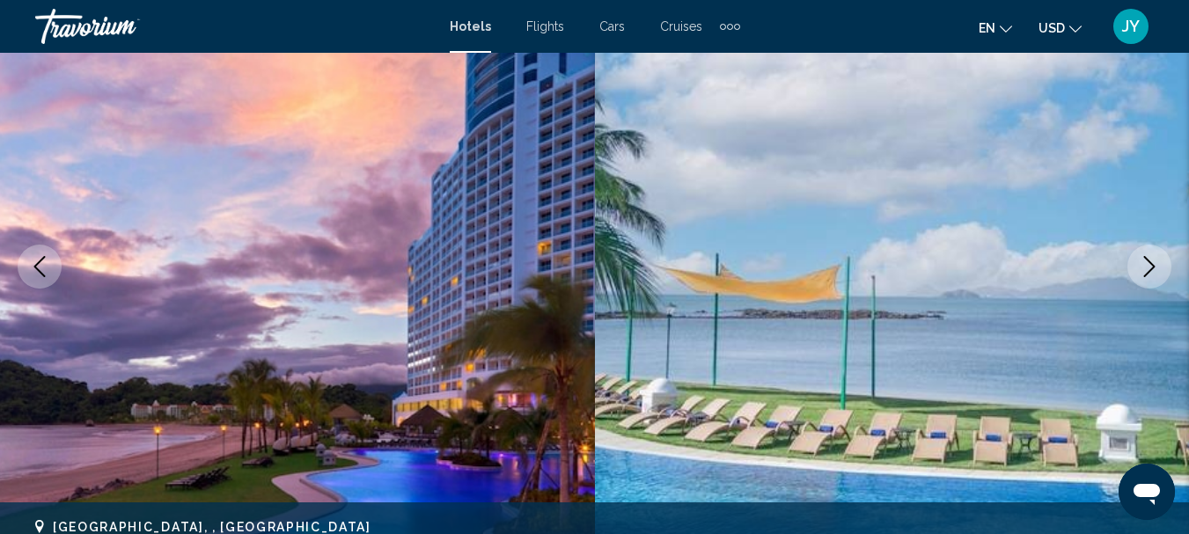
click at [1144, 255] on button "Next image" at bounding box center [1149, 267] width 44 height 44
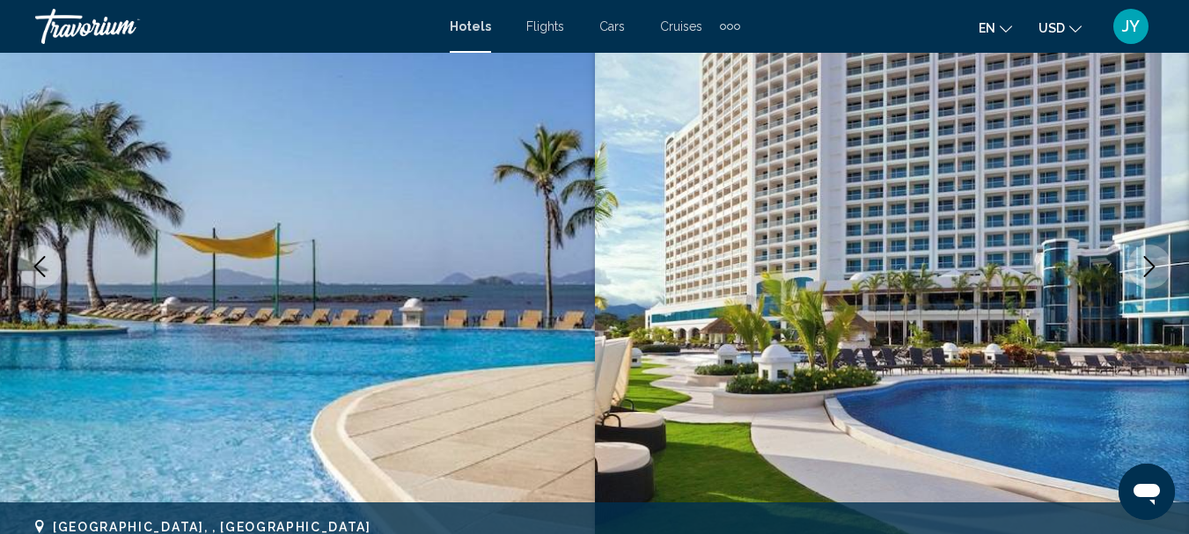
click at [1149, 257] on icon "Next image" at bounding box center [1149, 266] width 21 height 21
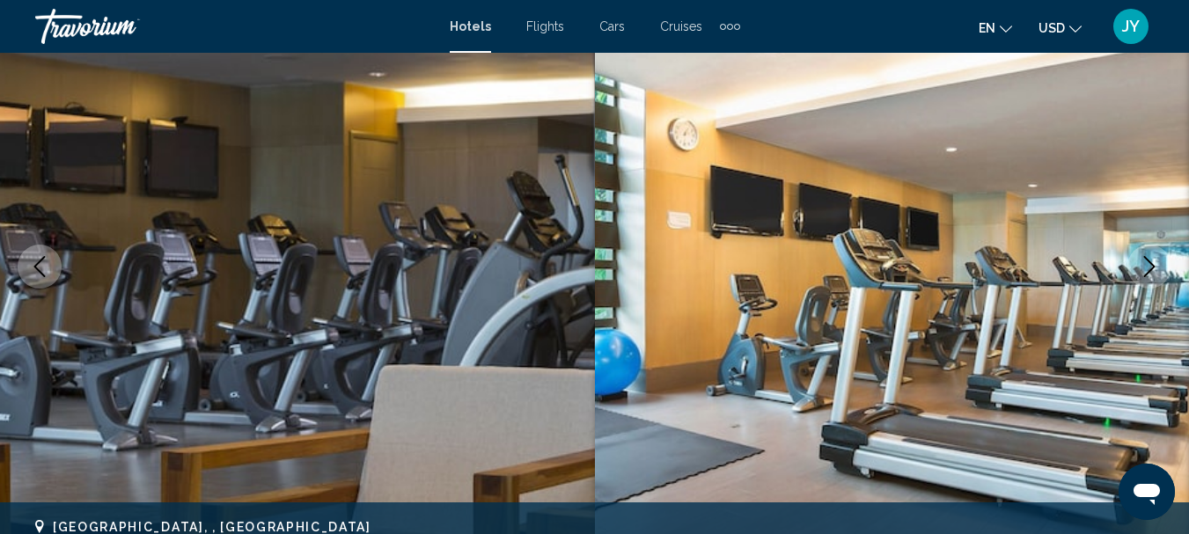
click at [1149, 257] on icon "Next image" at bounding box center [1149, 266] width 21 height 21
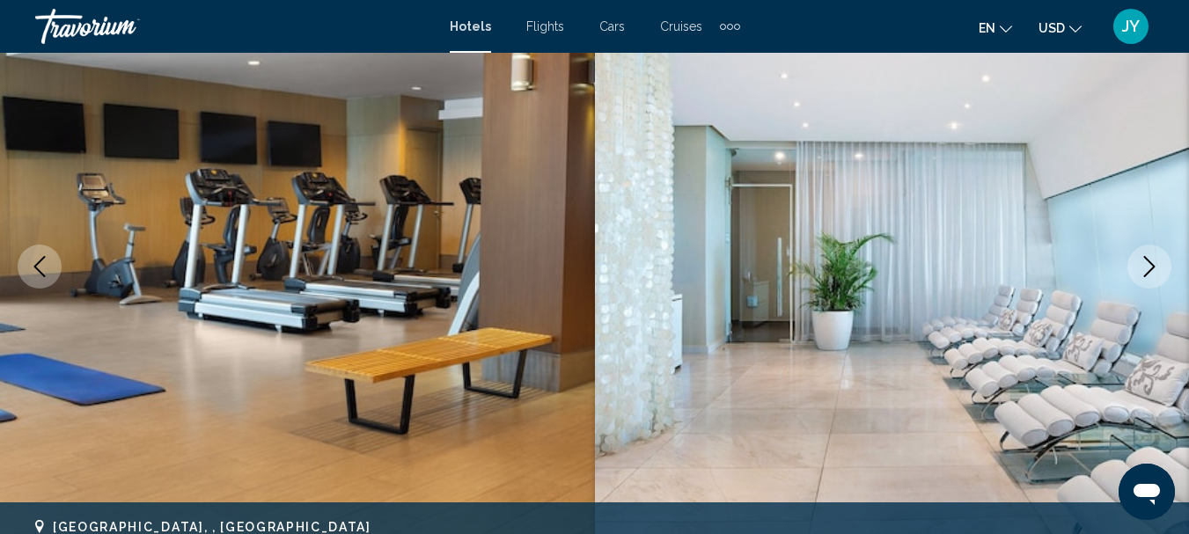
click at [1149, 257] on icon "Next image" at bounding box center [1149, 266] width 21 height 21
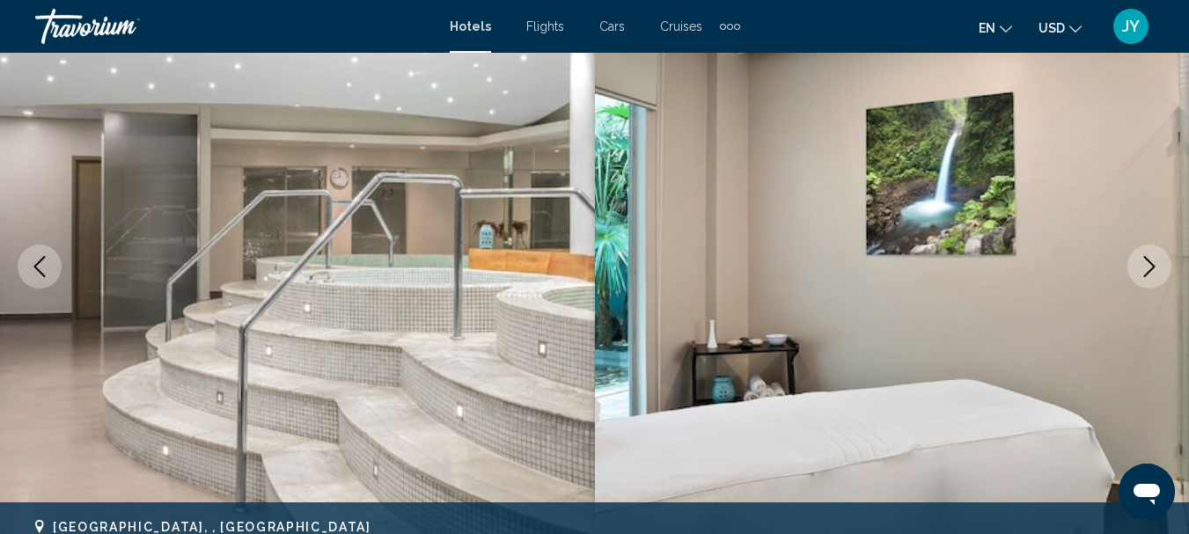
click at [1149, 257] on icon "Next image" at bounding box center [1149, 266] width 21 height 21
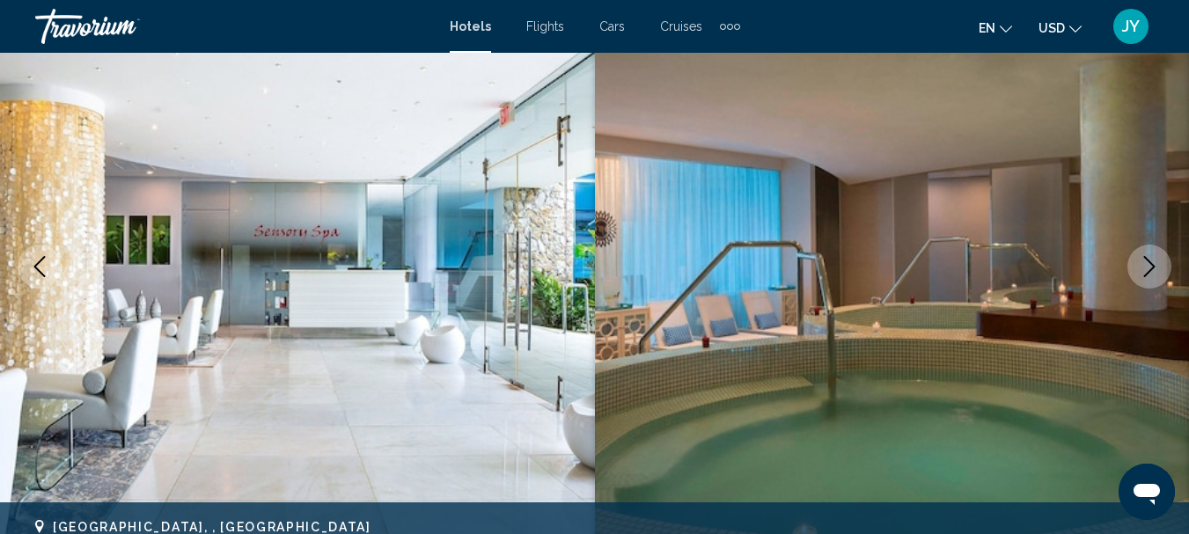
click at [1149, 257] on icon "Next image" at bounding box center [1149, 266] width 21 height 21
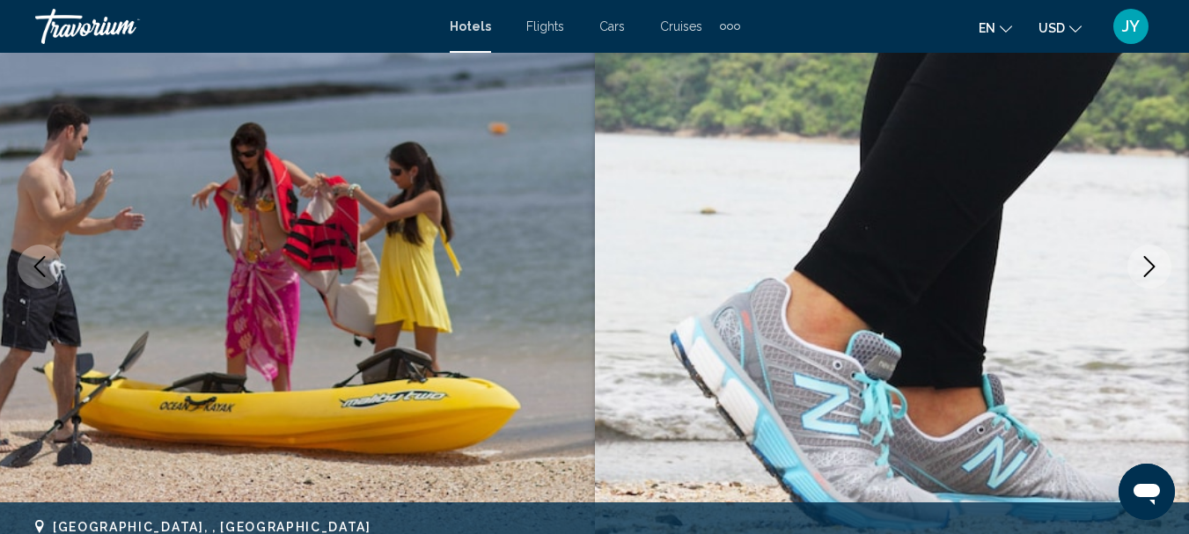
click at [1153, 257] on icon "Next image" at bounding box center [1149, 266] width 21 height 21
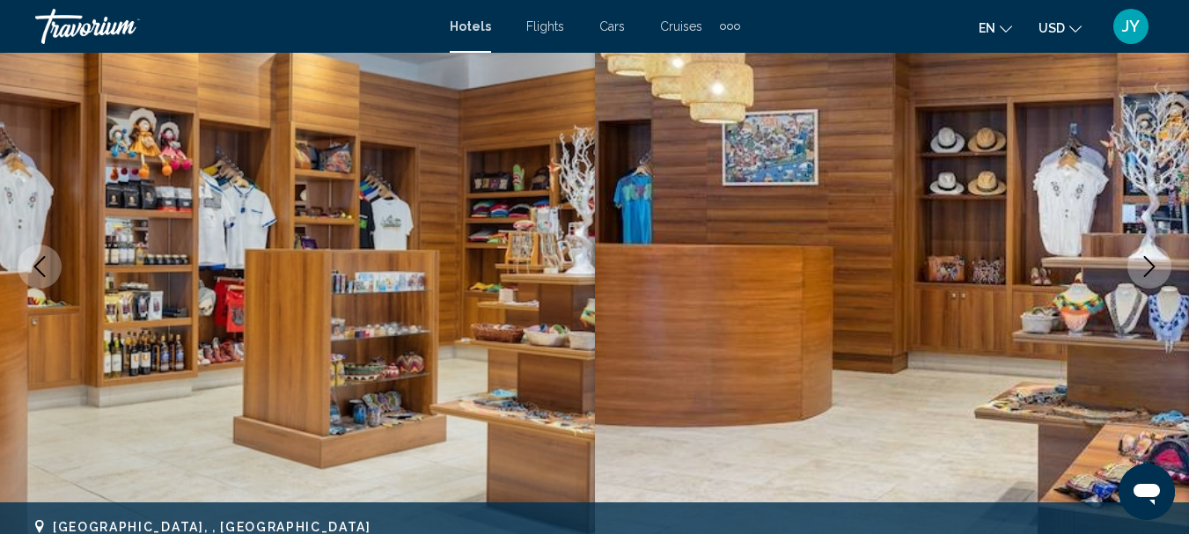
click at [1153, 257] on icon "Next image" at bounding box center [1149, 266] width 21 height 21
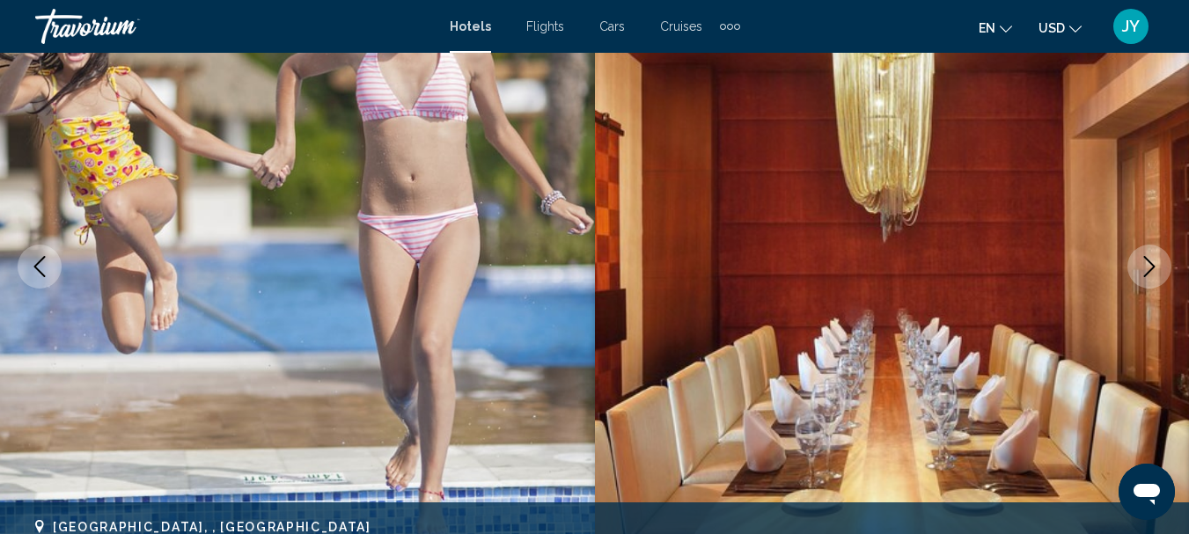
click at [1156, 257] on icon "Next image" at bounding box center [1149, 266] width 21 height 21
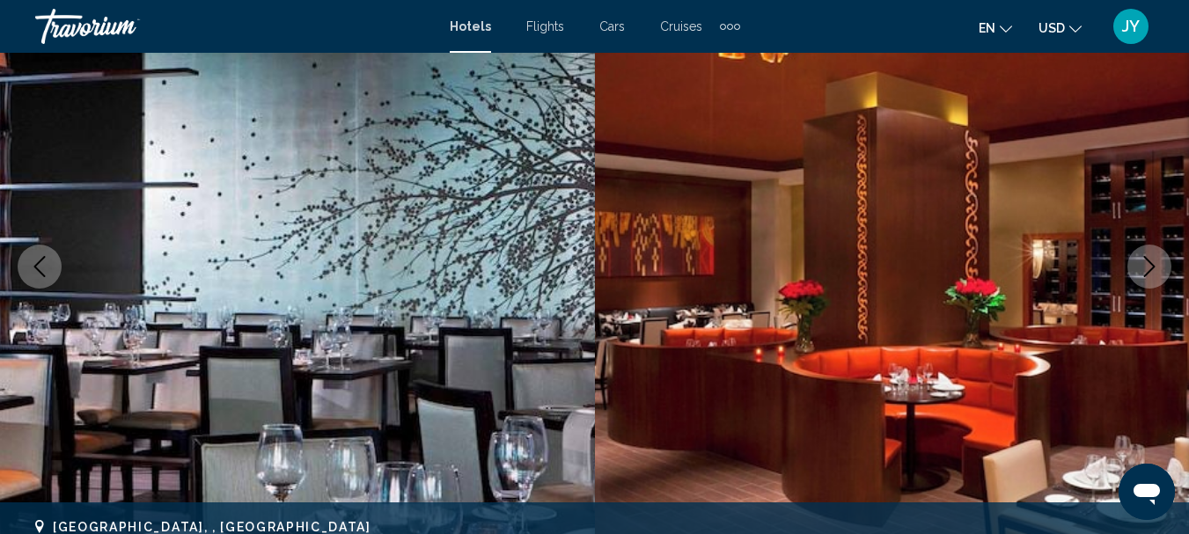
click at [1156, 257] on icon "Next image" at bounding box center [1149, 266] width 21 height 21
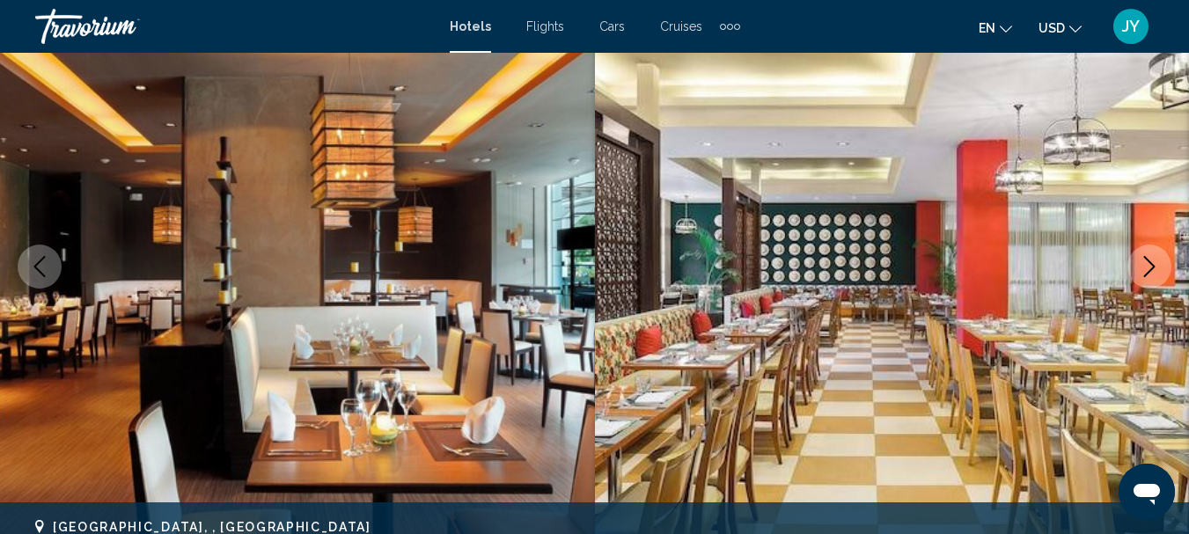
click at [1156, 257] on icon "Next image" at bounding box center [1149, 266] width 21 height 21
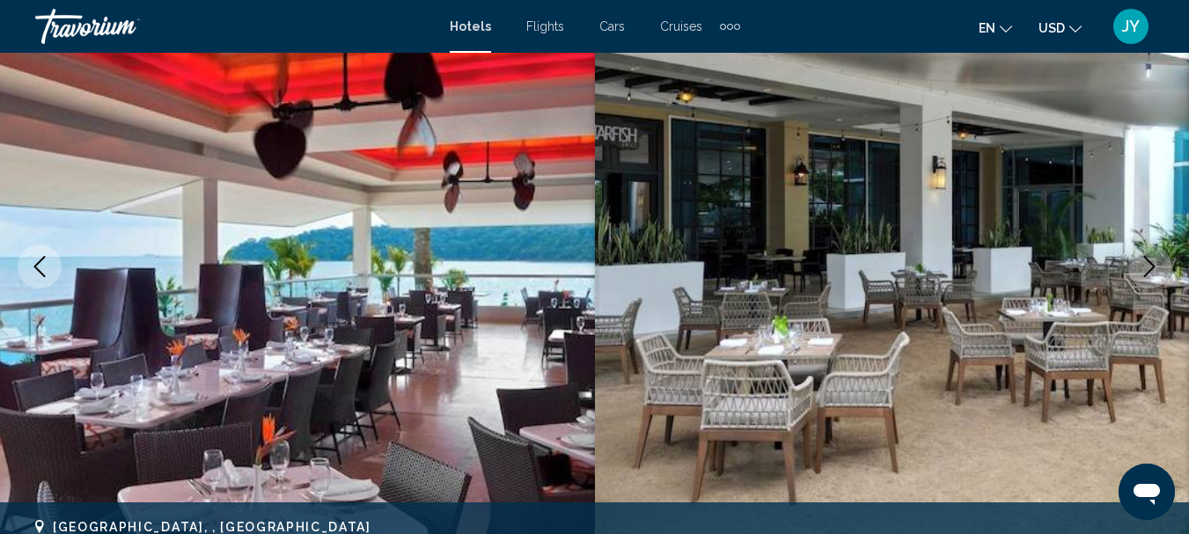
click at [1163, 257] on button "Next image" at bounding box center [1149, 267] width 44 height 44
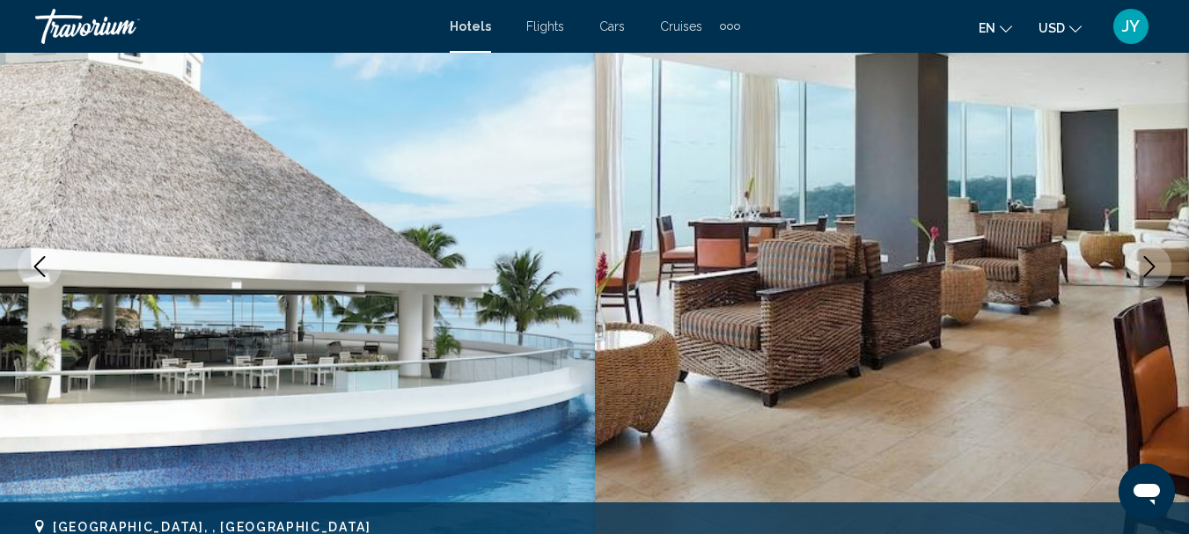
click at [1163, 257] on button "Next image" at bounding box center [1149, 267] width 44 height 44
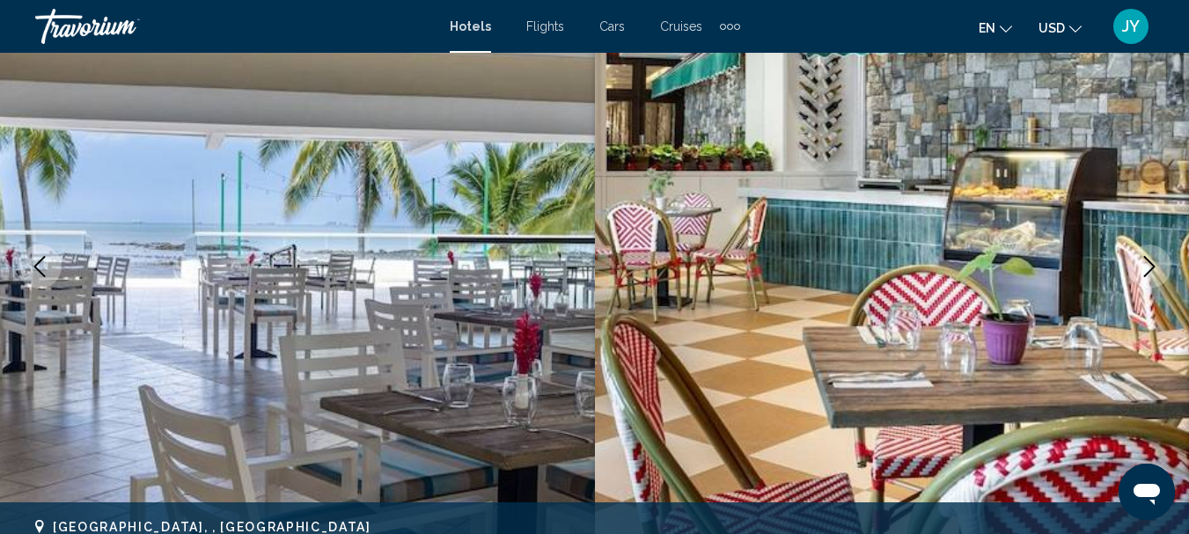
click at [1156, 257] on icon "Next image" at bounding box center [1149, 266] width 21 height 21
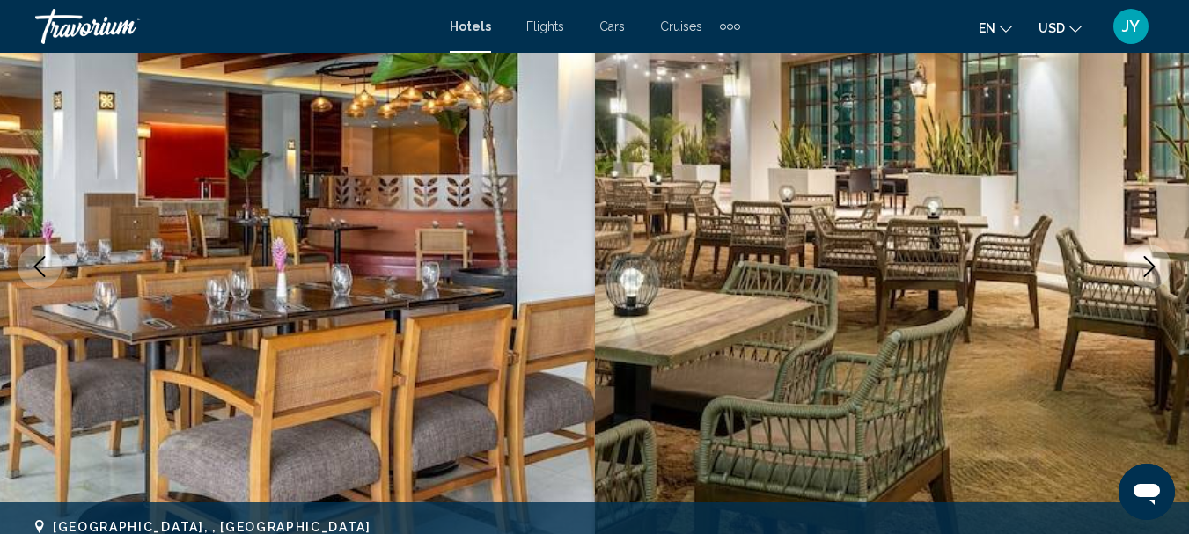
click at [1156, 257] on icon "Next image" at bounding box center [1149, 266] width 21 height 21
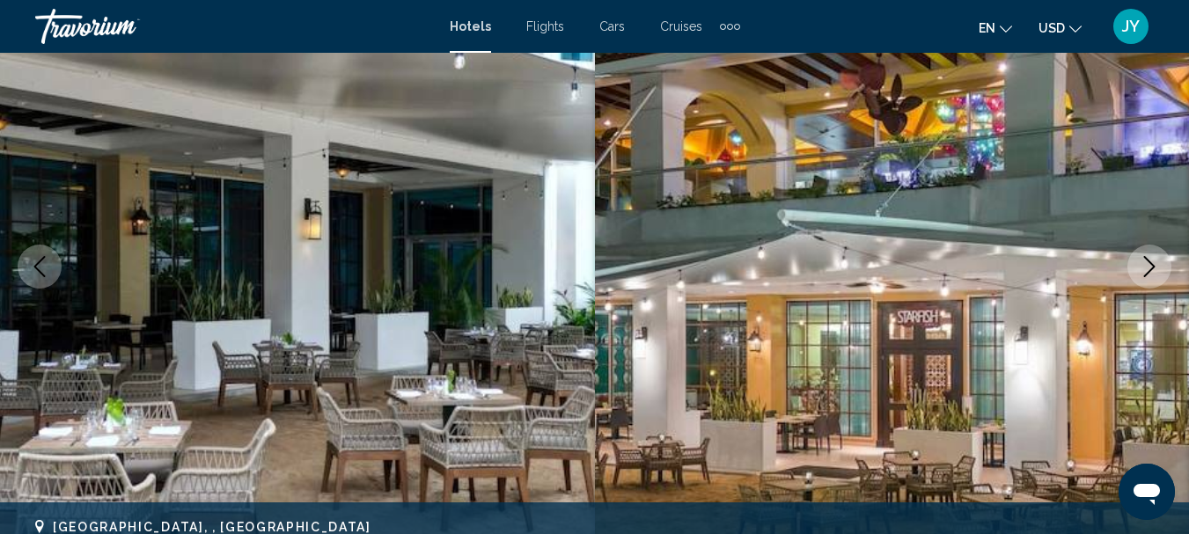
click at [1156, 257] on icon "Next image" at bounding box center [1149, 266] width 21 height 21
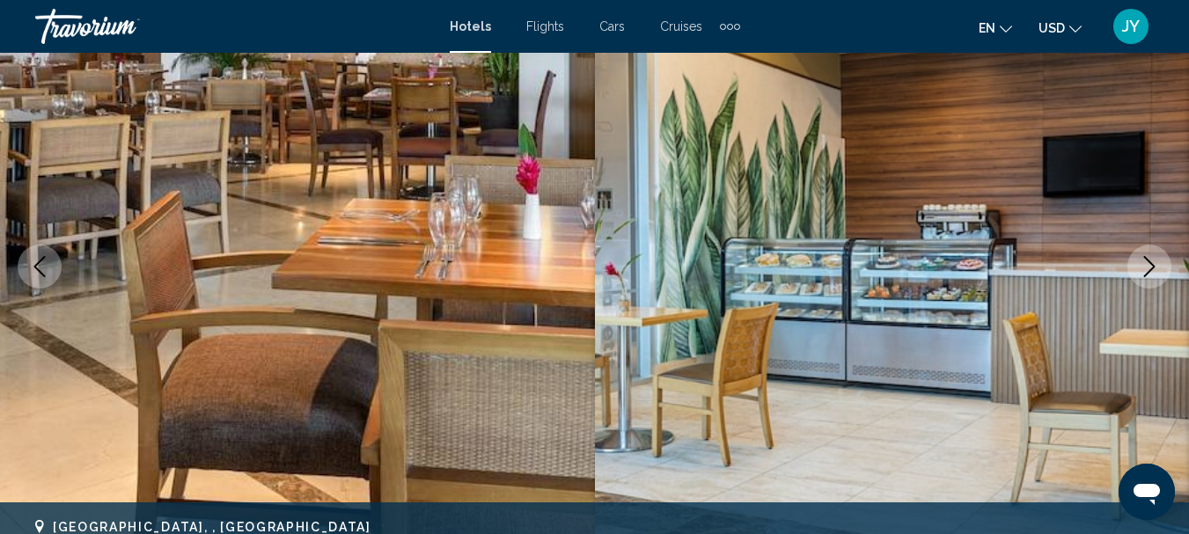
click at [1156, 257] on icon "Next image" at bounding box center [1149, 266] width 21 height 21
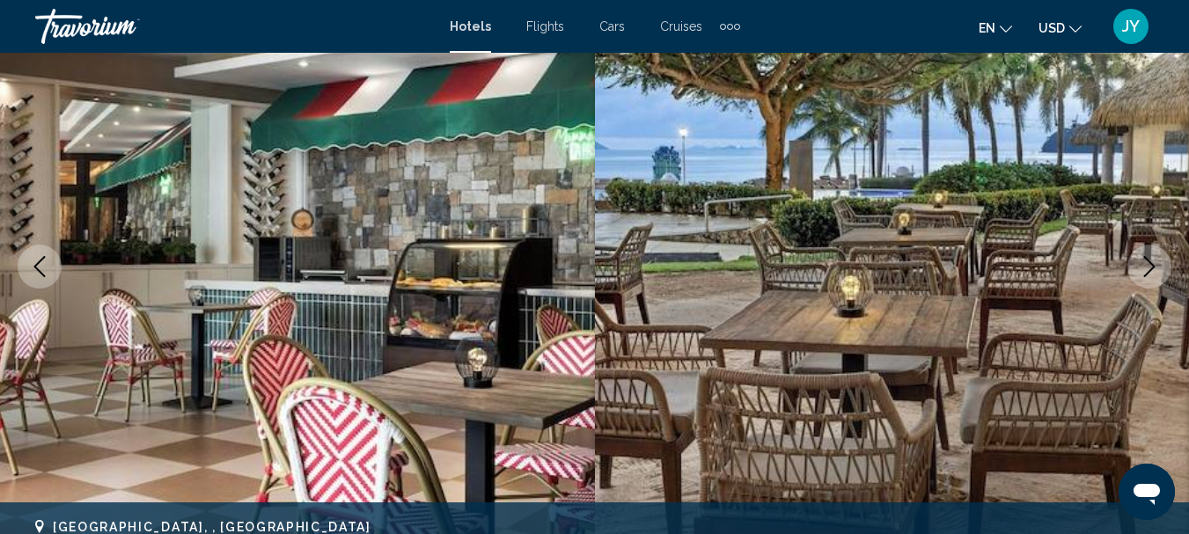
click at [1156, 257] on icon "Next image" at bounding box center [1149, 266] width 21 height 21
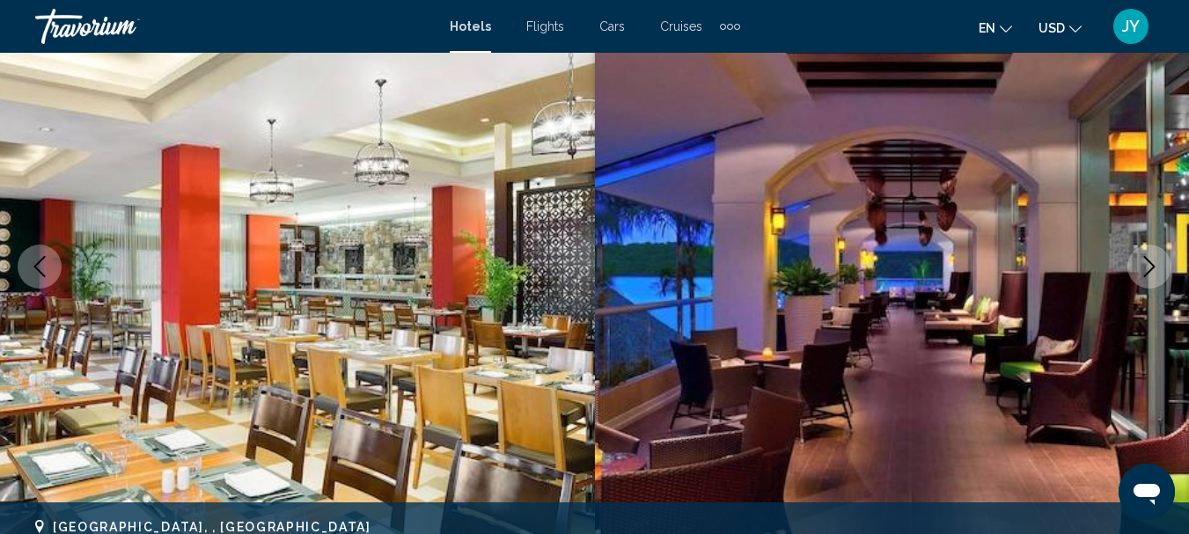
click at [1156, 257] on icon "Next image" at bounding box center [1149, 266] width 21 height 21
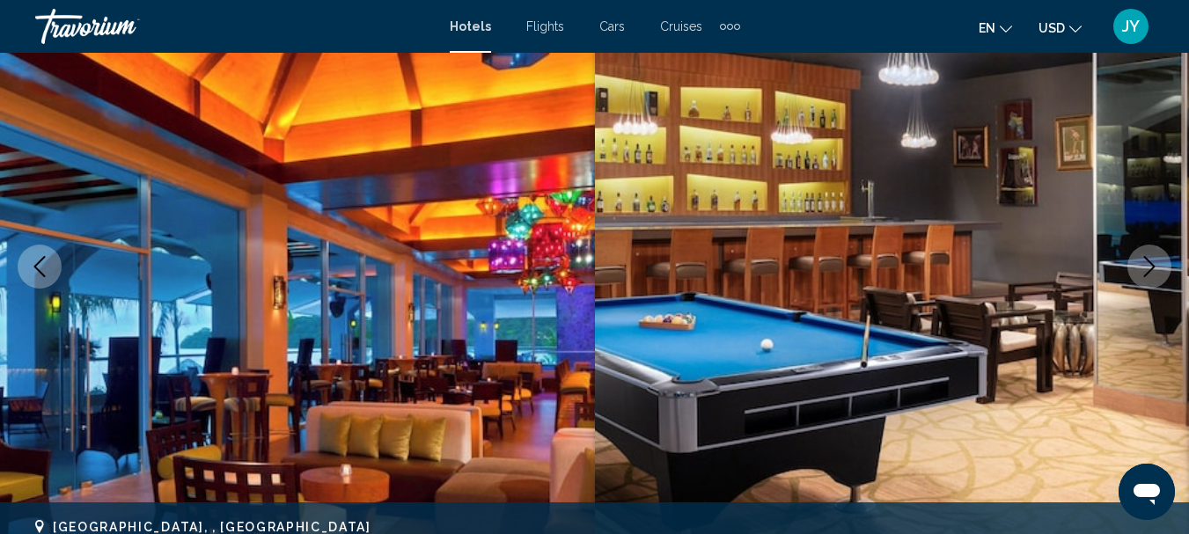
click at [1156, 257] on icon "Next image" at bounding box center [1149, 266] width 21 height 21
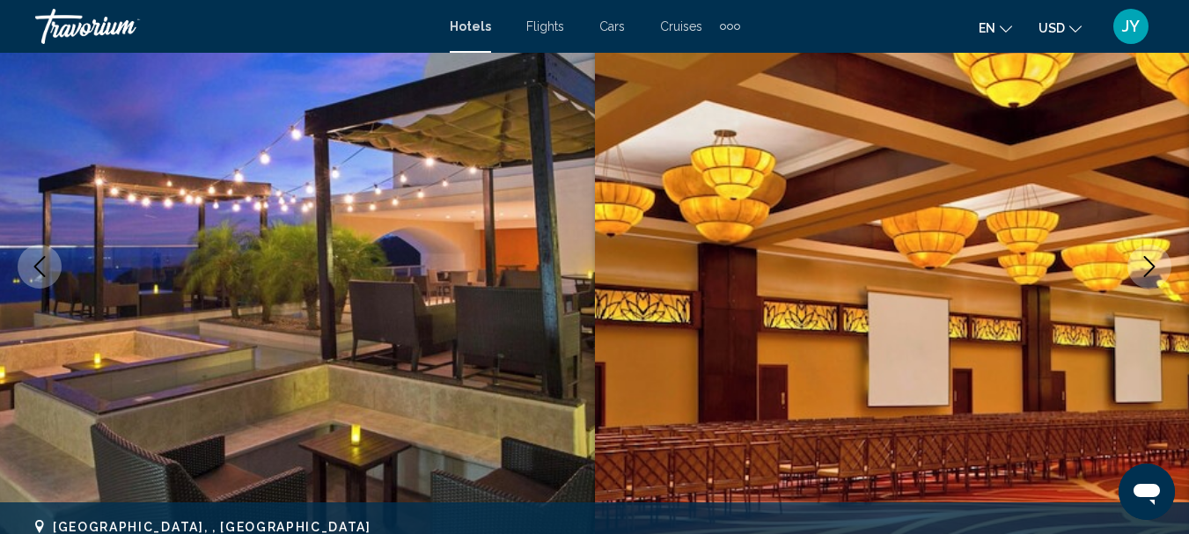
click at [1156, 257] on icon "Next image" at bounding box center [1149, 266] width 21 height 21
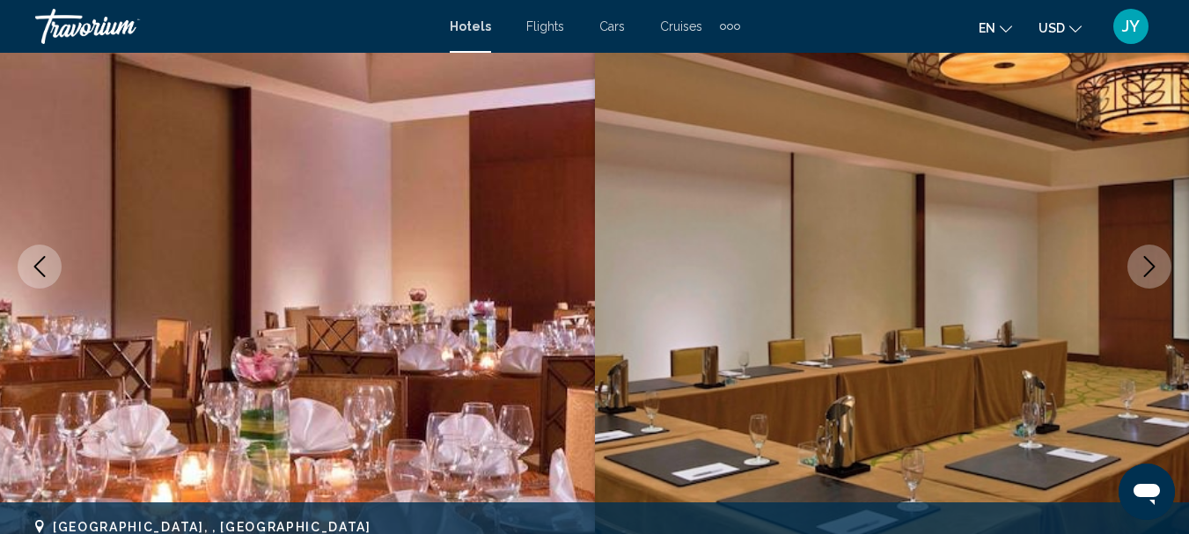
click at [1153, 257] on icon "Next image" at bounding box center [1149, 266] width 21 height 21
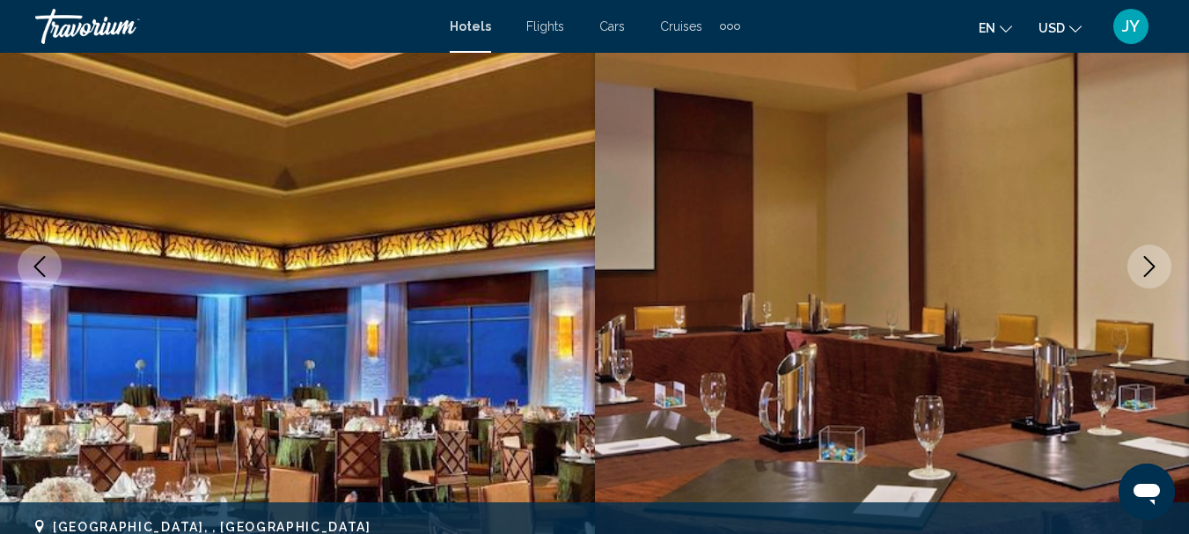
click at [1153, 257] on icon "Next image" at bounding box center [1149, 266] width 21 height 21
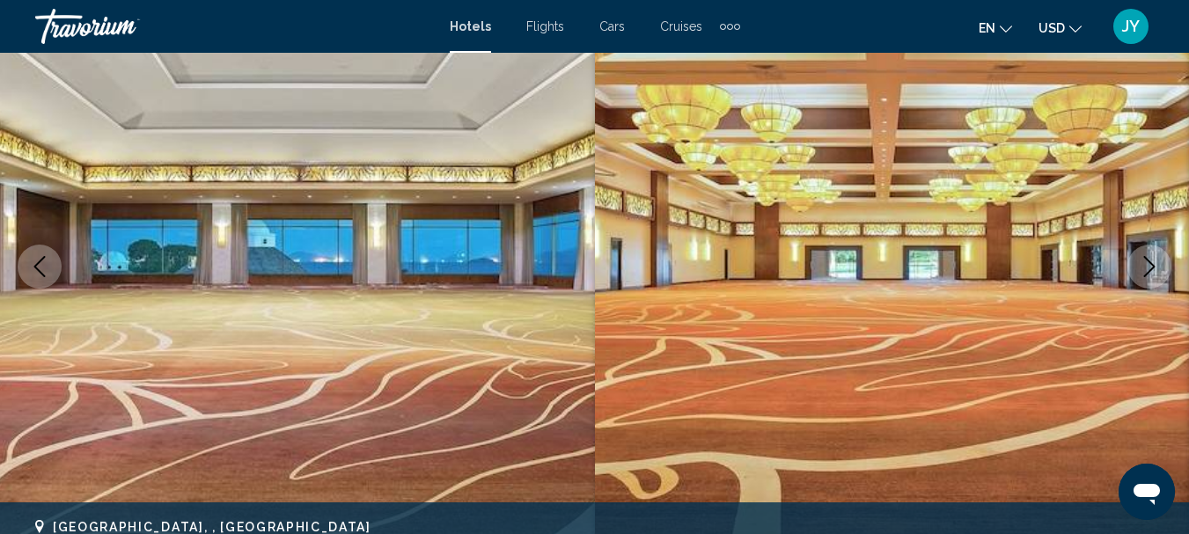
click at [1153, 257] on icon "Next image" at bounding box center [1149, 266] width 21 height 21
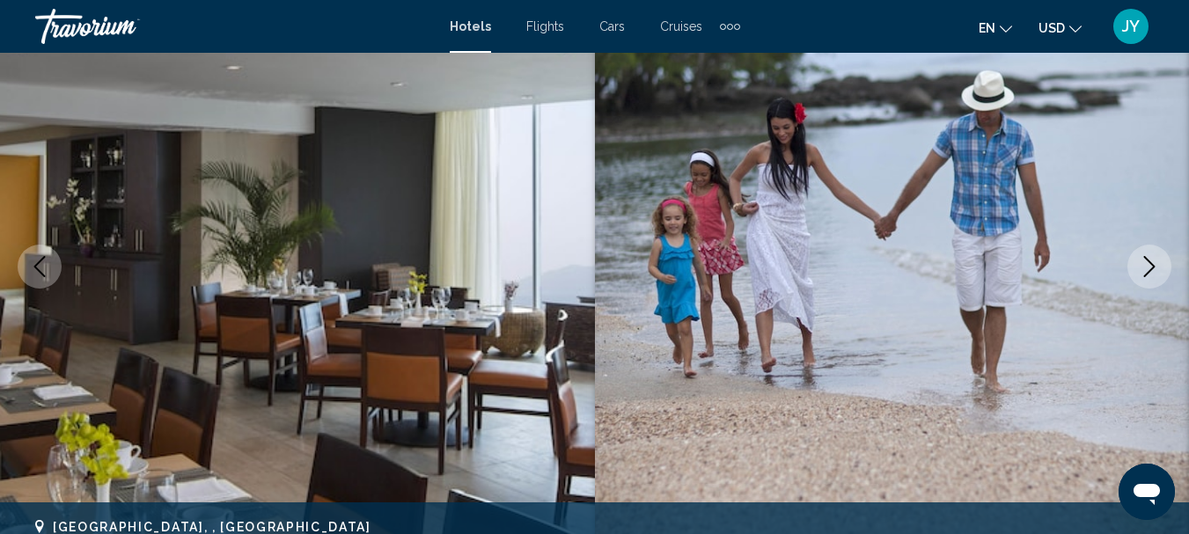
click at [1153, 257] on icon "Next image" at bounding box center [1149, 266] width 21 height 21
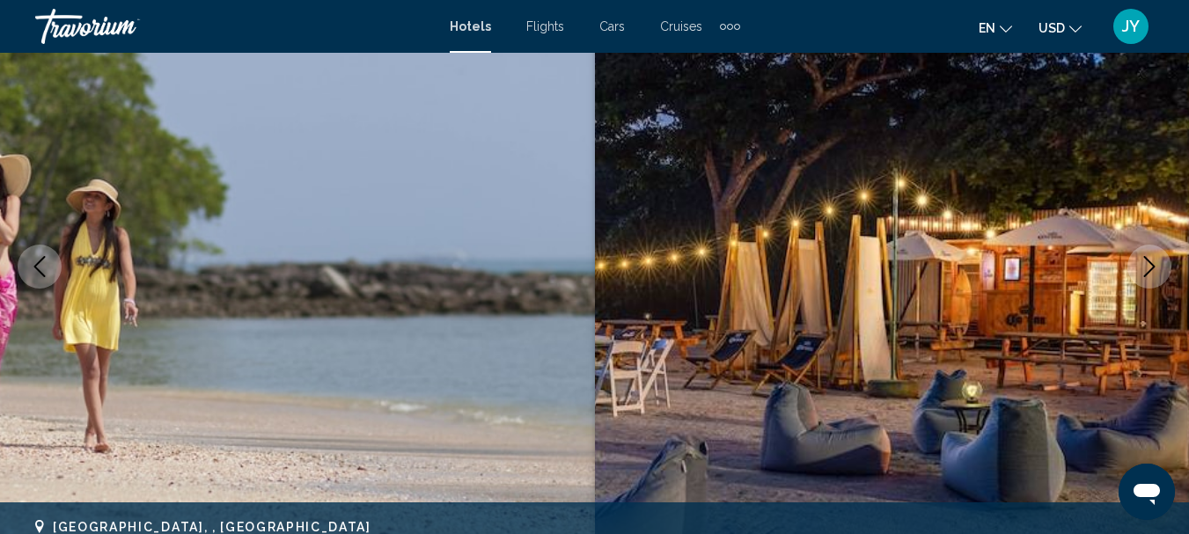
click at [1153, 257] on icon "Next image" at bounding box center [1149, 266] width 21 height 21
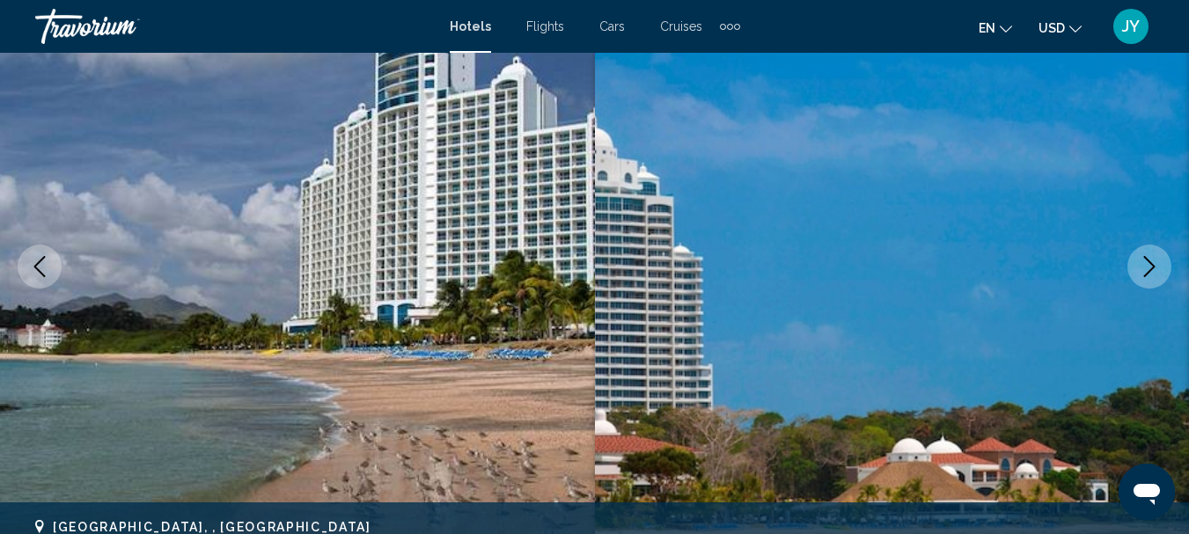
click at [1153, 257] on icon "Next image" at bounding box center [1149, 266] width 21 height 21
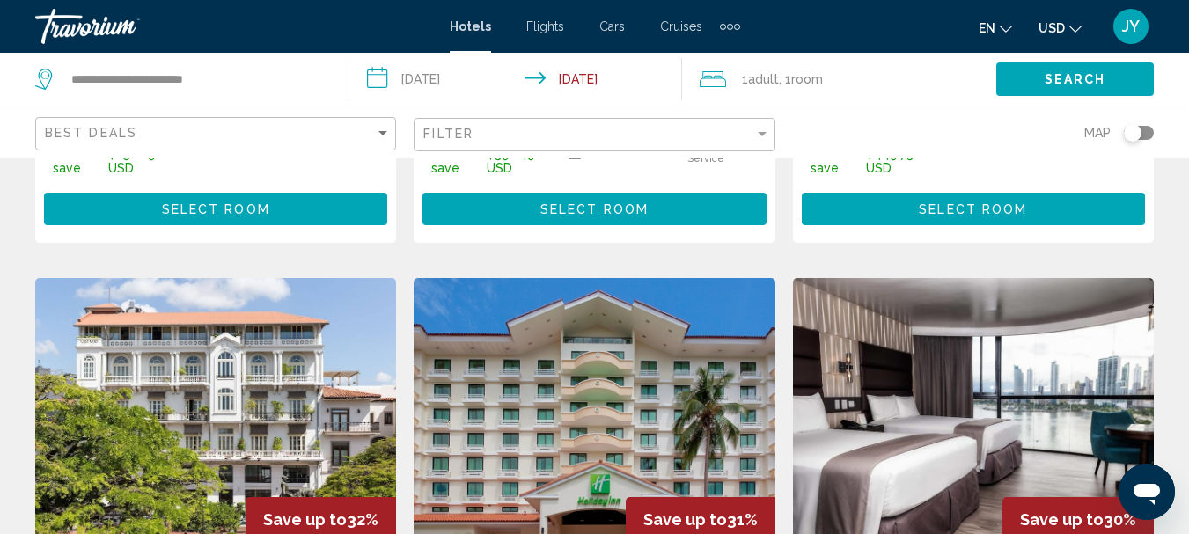
scroll to position [2200, 0]
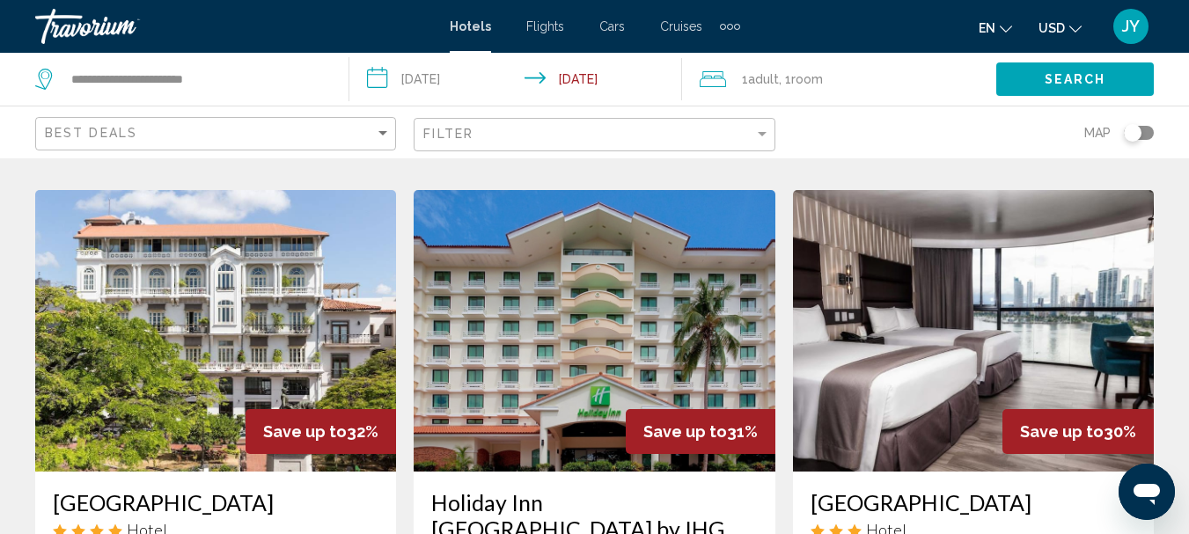
click at [605, 233] on img "Main content" at bounding box center [594, 331] width 361 height 282
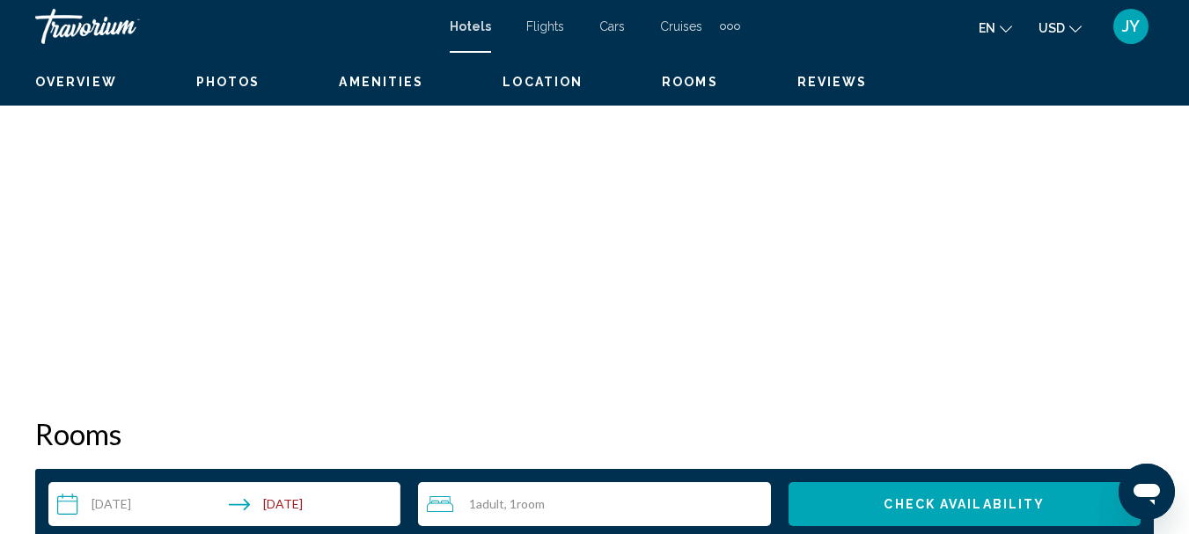
scroll to position [204, 0]
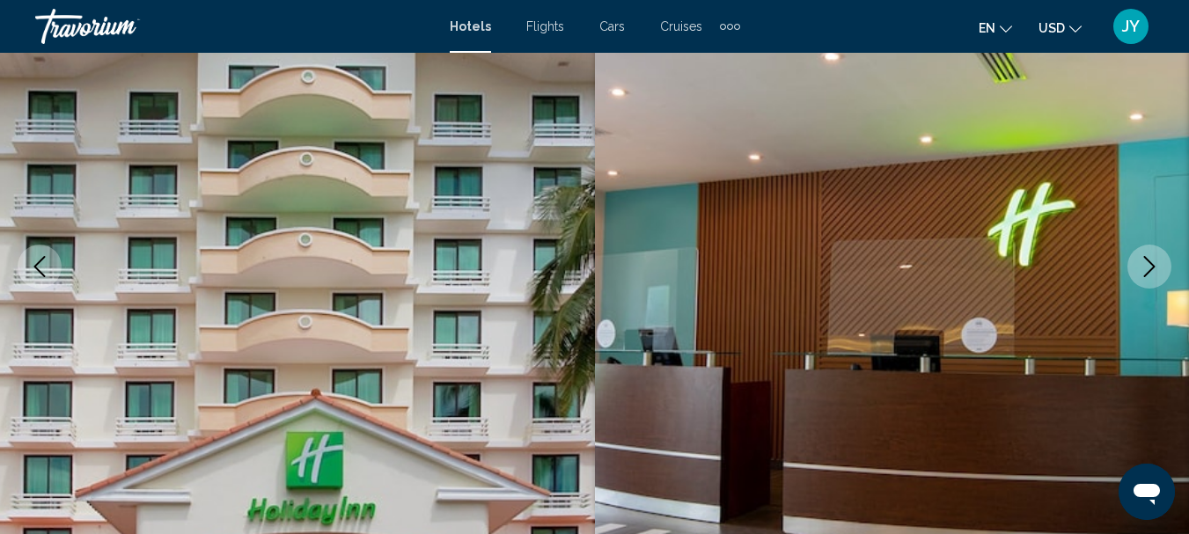
click at [1151, 260] on icon "Next image" at bounding box center [1149, 266] width 21 height 21
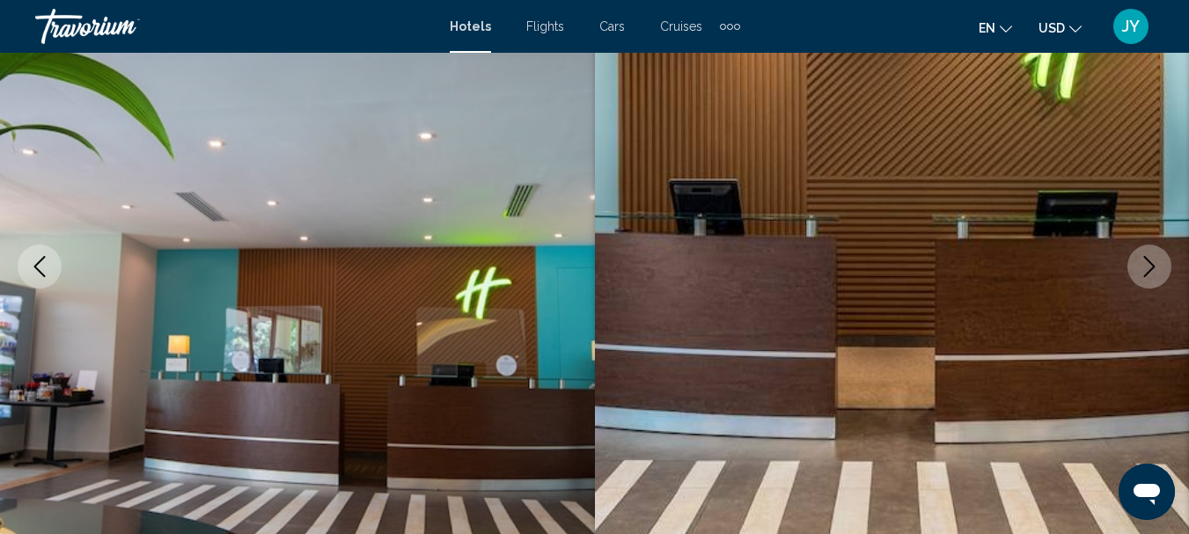
click at [1148, 262] on icon "Next image" at bounding box center [1149, 266] width 21 height 21
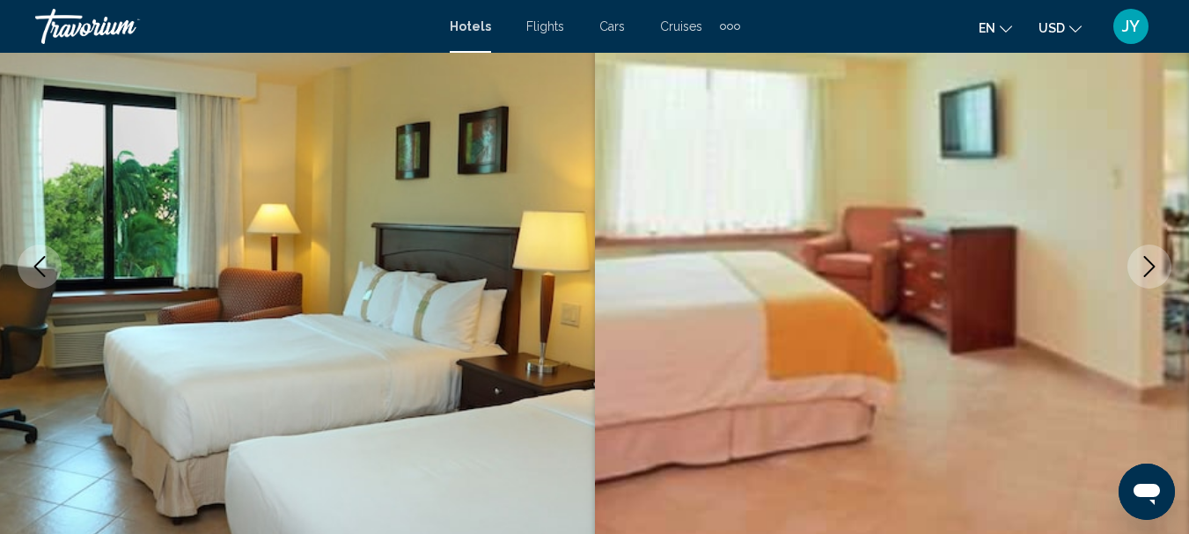
click at [1148, 262] on icon "Next image" at bounding box center [1149, 266] width 21 height 21
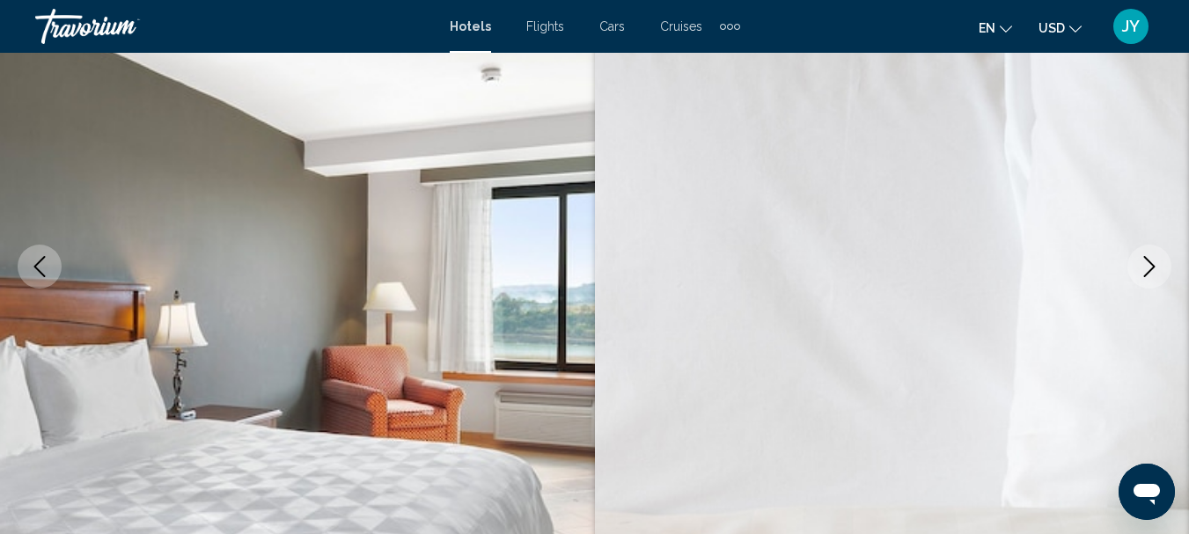
click at [1148, 262] on icon "Next image" at bounding box center [1149, 266] width 21 height 21
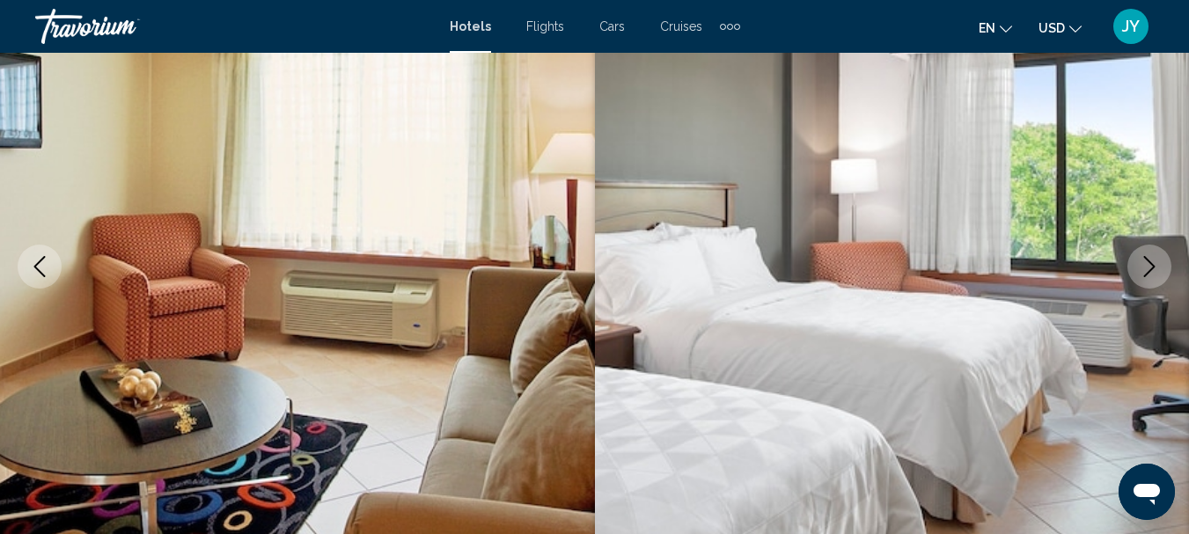
click at [1148, 262] on icon "Next image" at bounding box center [1149, 266] width 21 height 21
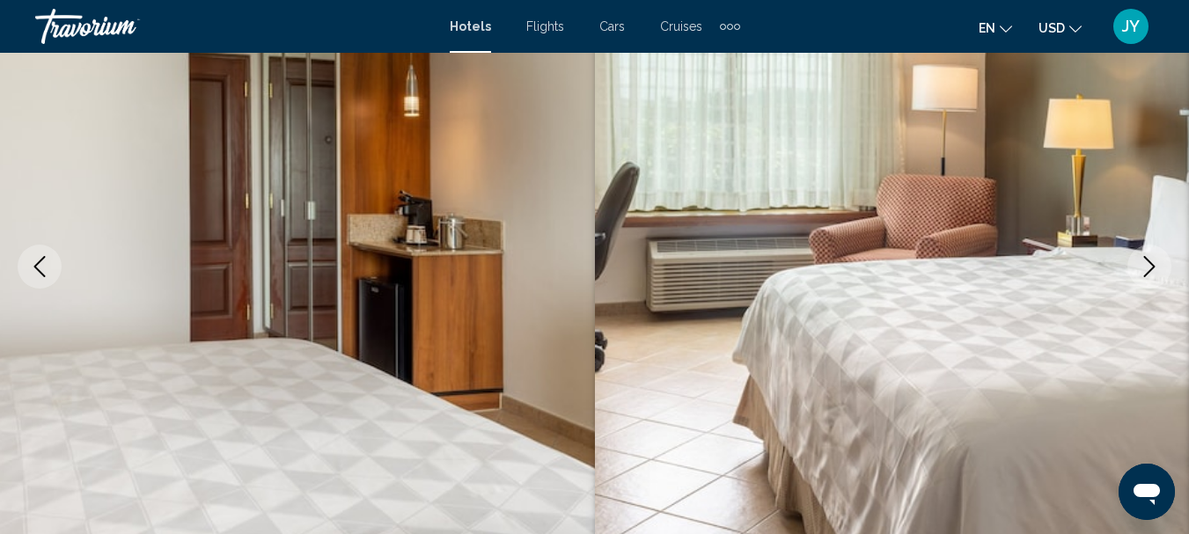
click at [1148, 262] on icon "Next image" at bounding box center [1149, 266] width 21 height 21
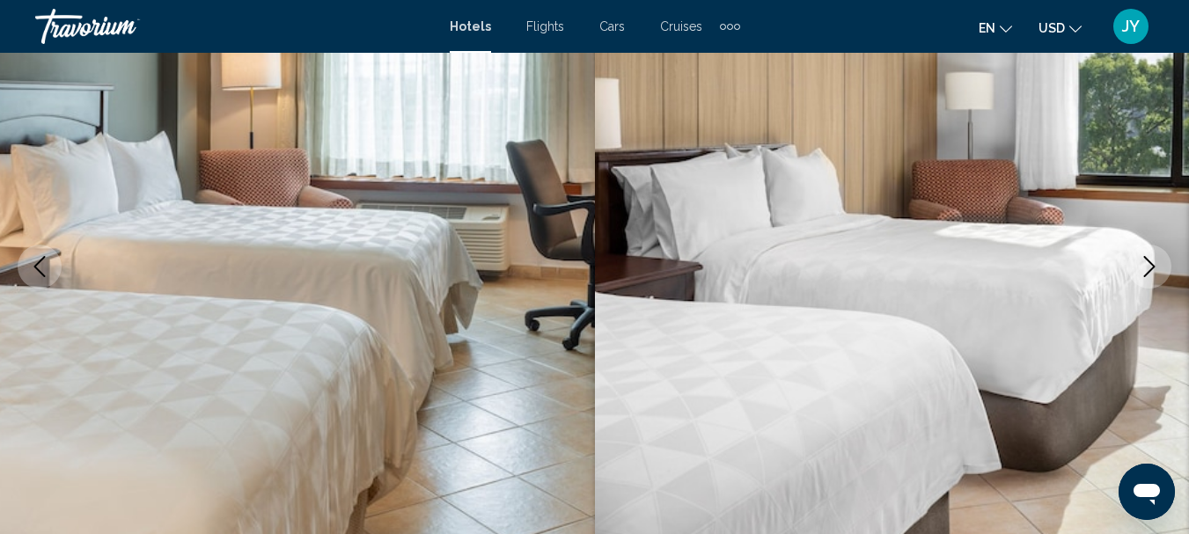
click at [1148, 262] on icon "Next image" at bounding box center [1149, 266] width 21 height 21
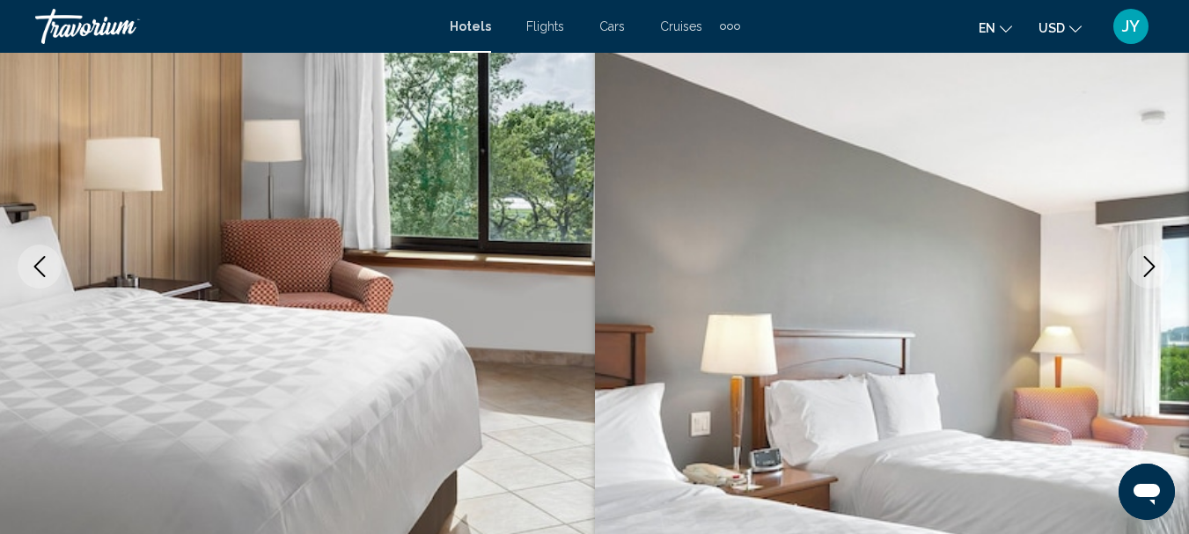
click at [1148, 262] on icon "Next image" at bounding box center [1149, 266] width 21 height 21
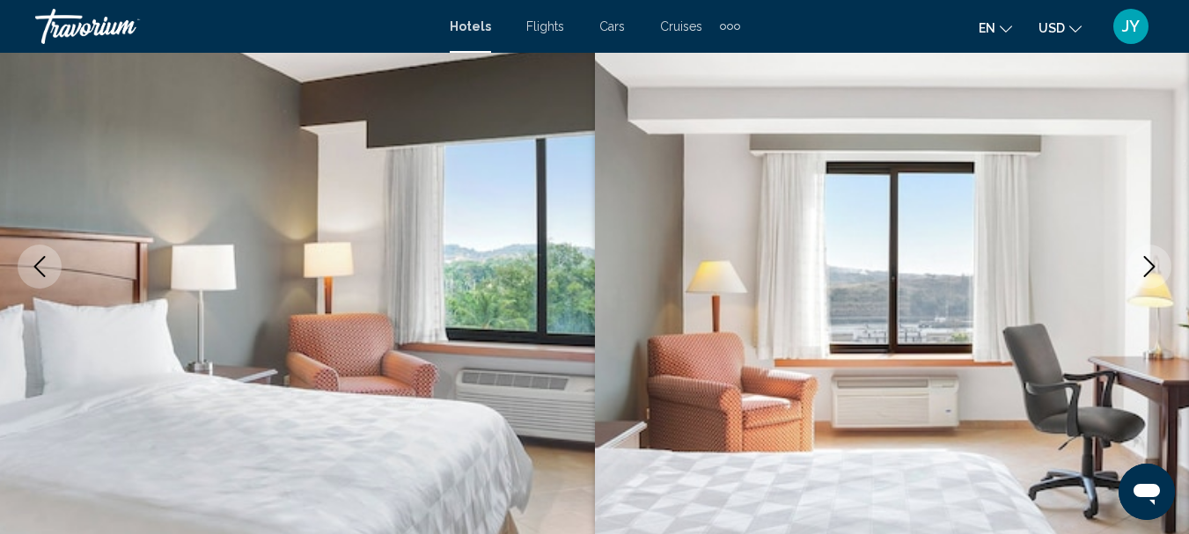
click at [1148, 262] on icon "Next image" at bounding box center [1149, 266] width 21 height 21
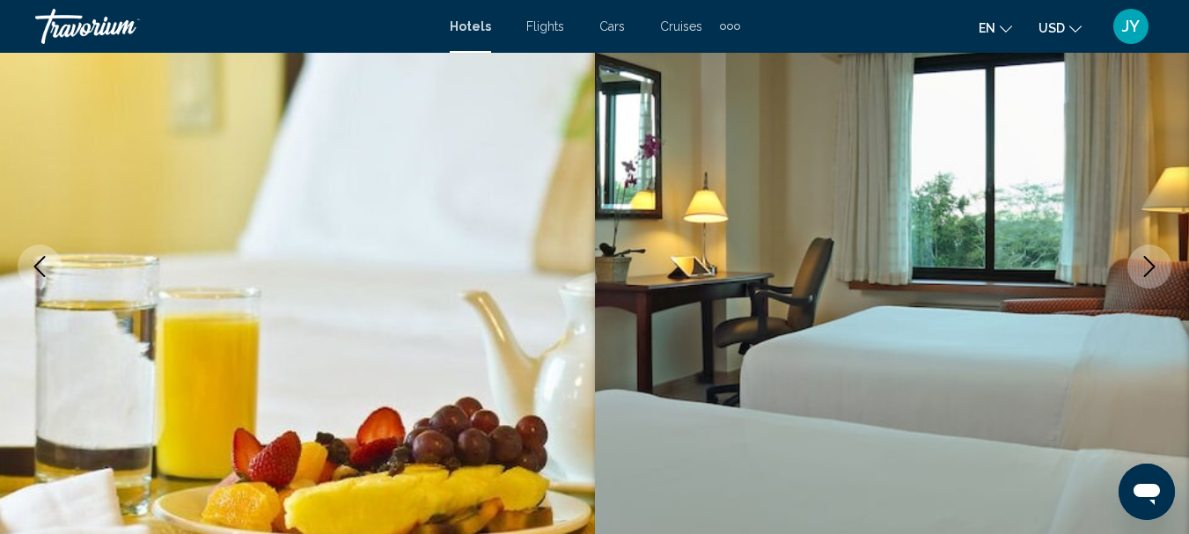
click at [1148, 262] on icon "Next image" at bounding box center [1149, 266] width 21 height 21
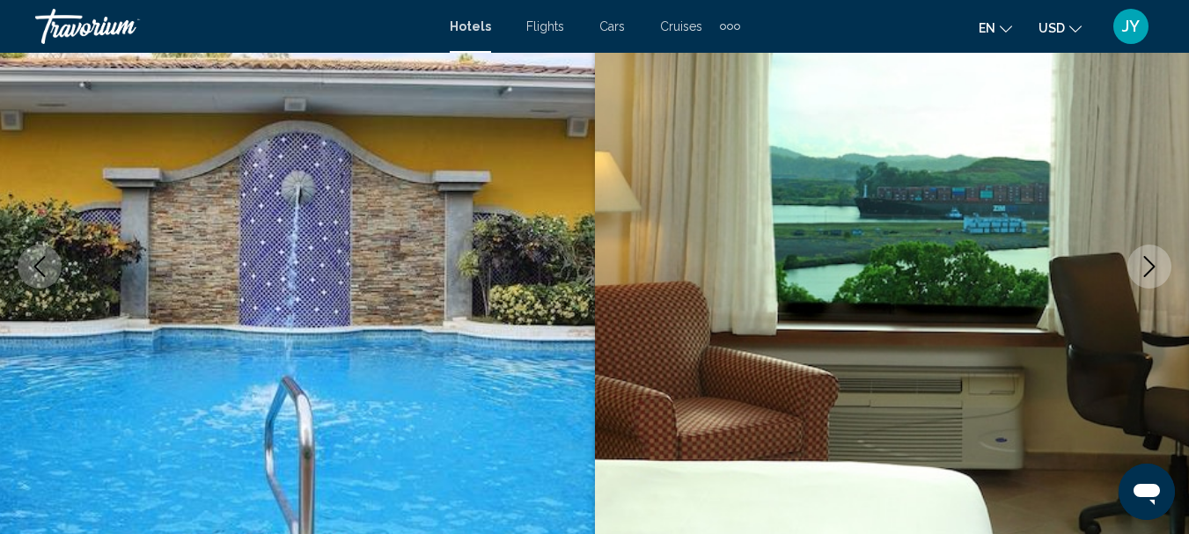
click at [1148, 262] on icon "Next image" at bounding box center [1149, 266] width 21 height 21
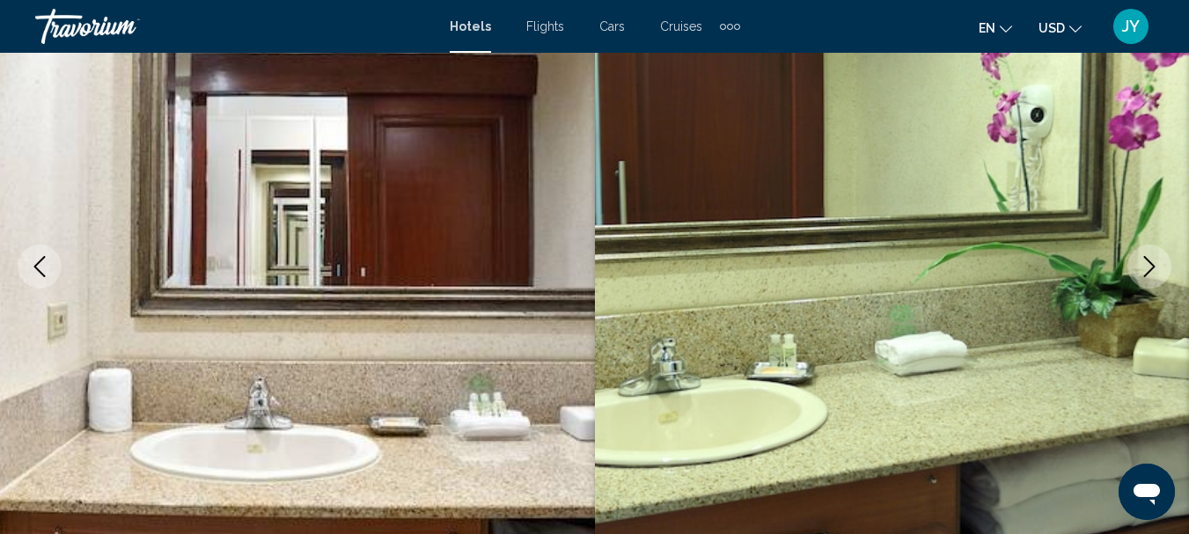
click at [46, 264] on icon "Previous image" at bounding box center [39, 266] width 21 height 21
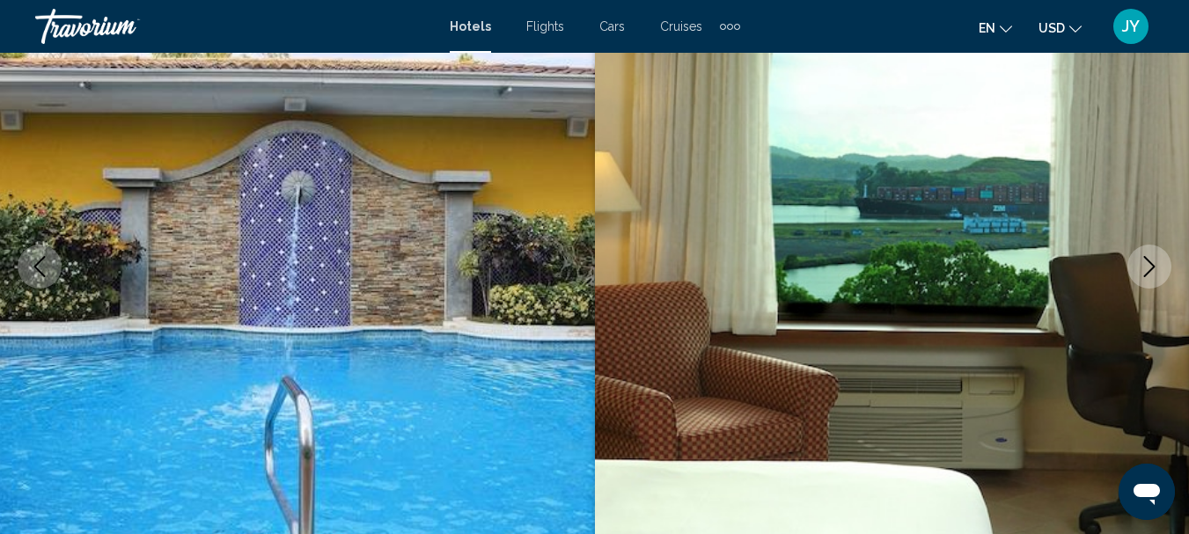
click at [1153, 256] on icon "Next image" at bounding box center [1149, 266] width 21 height 21
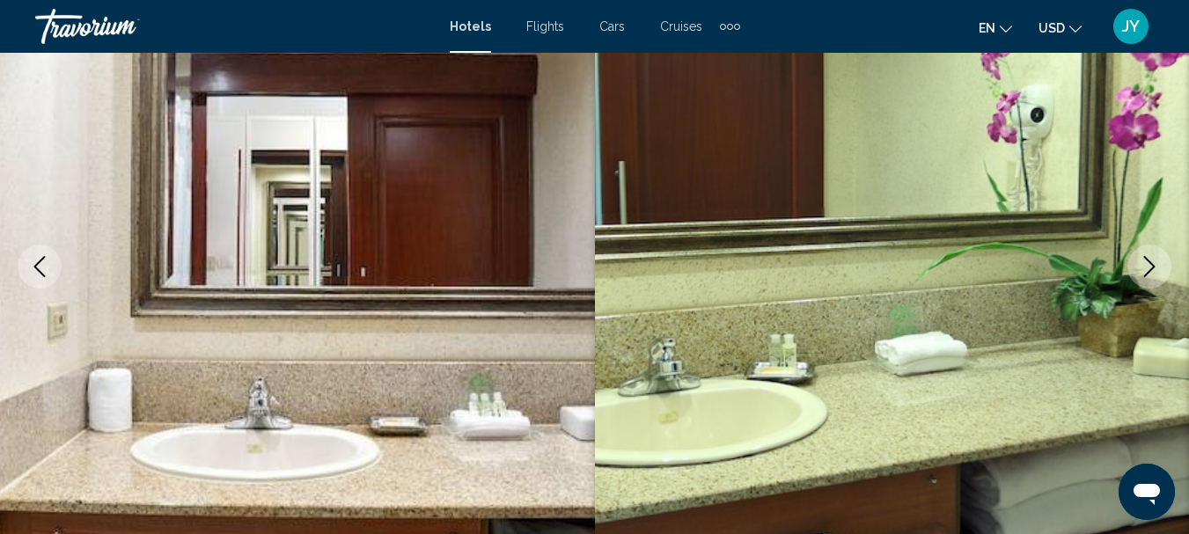
click at [1158, 253] on button "Next image" at bounding box center [1149, 267] width 44 height 44
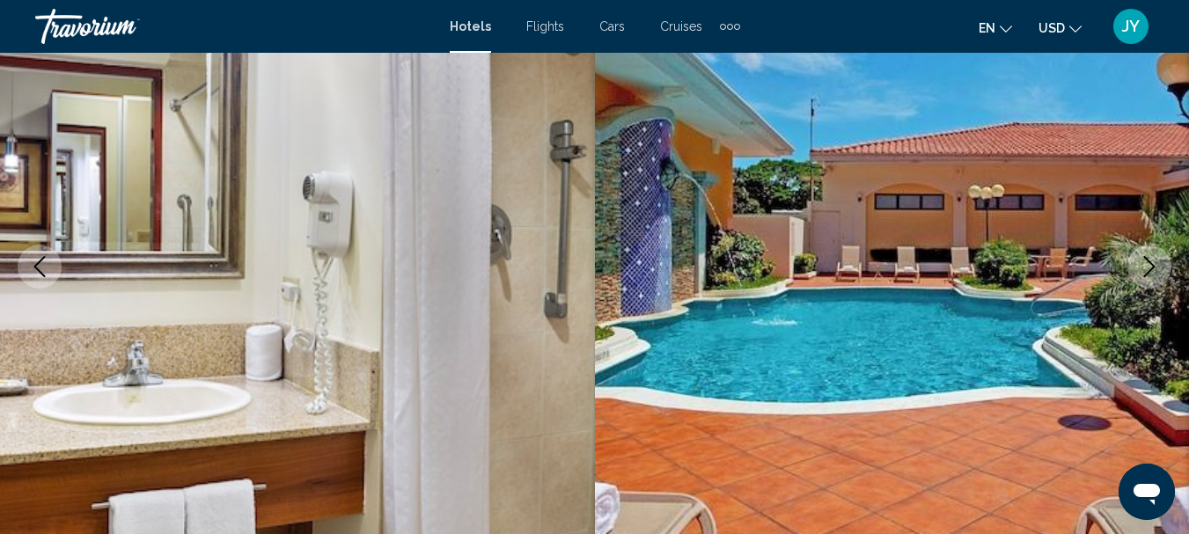
click at [1167, 249] on img "Main content" at bounding box center [892, 267] width 595 height 836
click at [1148, 251] on button "Next image" at bounding box center [1149, 267] width 44 height 44
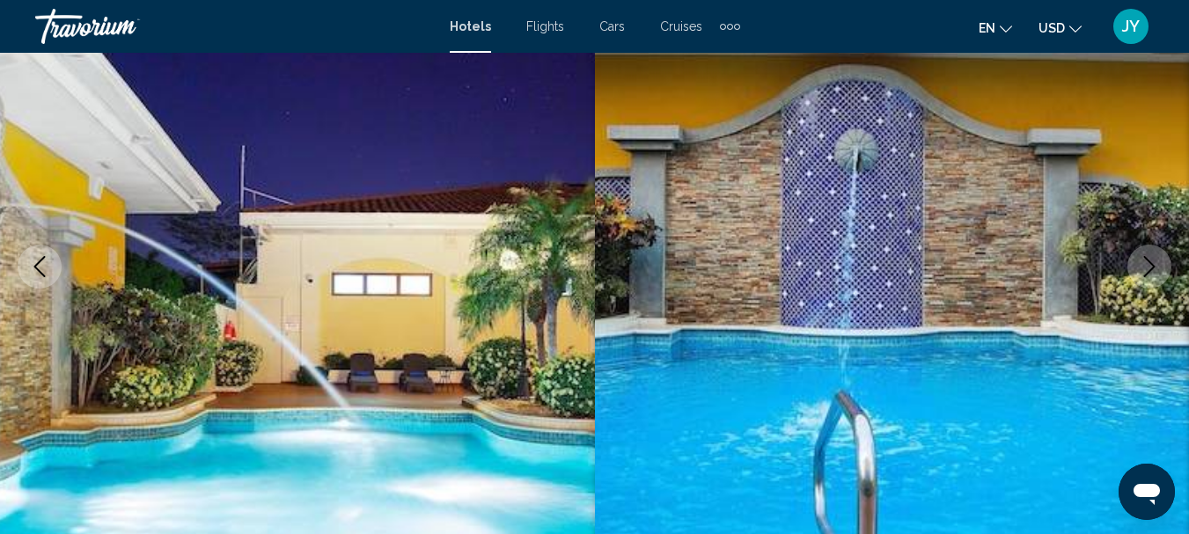
click at [1149, 250] on button "Next image" at bounding box center [1149, 267] width 44 height 44
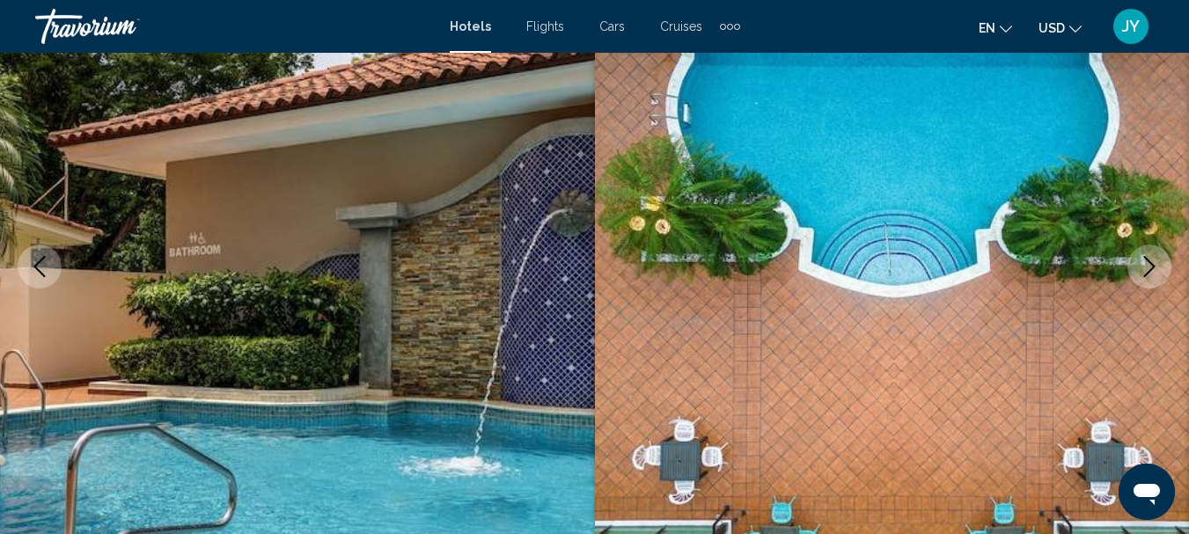
click at [1149, 249] on button "Next image" at bounding box center [1149, 267] width 44 height 44
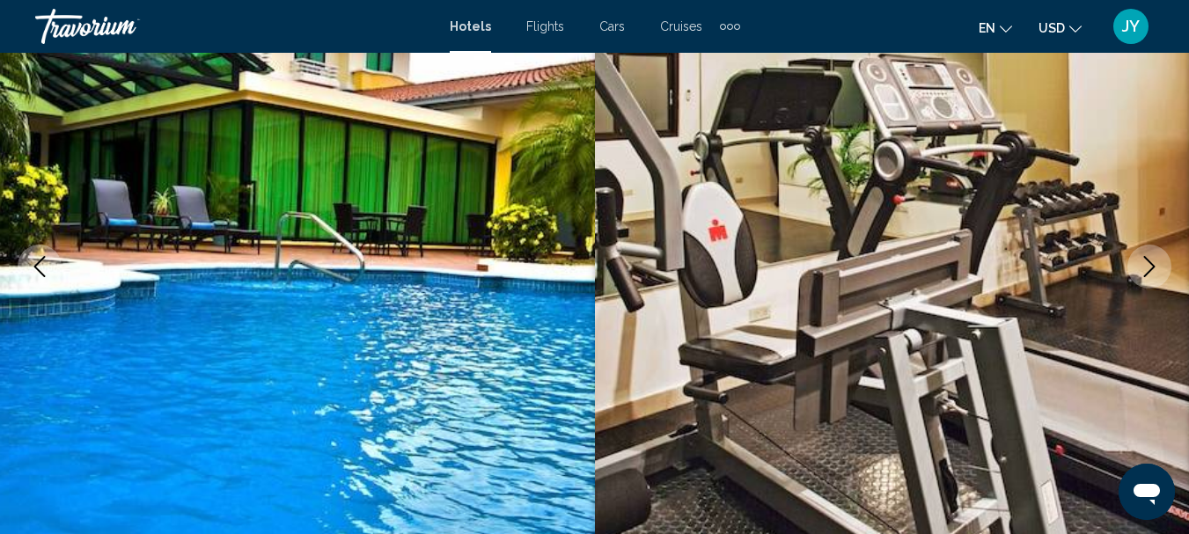
click at [1149, 249] on button "Next image" at bounding box center [1149, 267] width 44 height 44
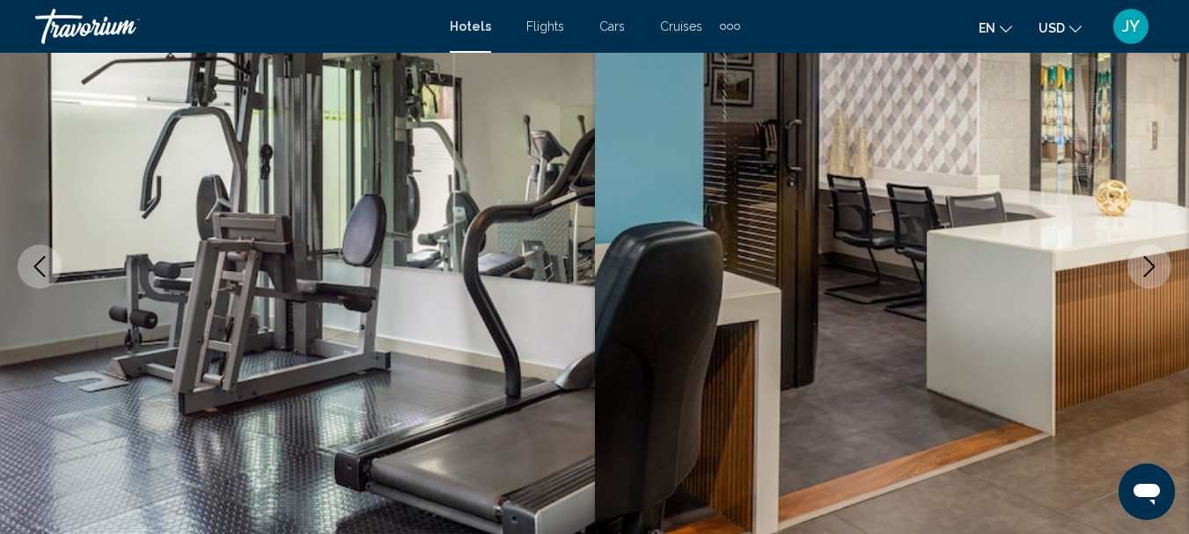
click at [1151, 245] on button "Next image" at bounding box center [1149, 267] width 44 height 44
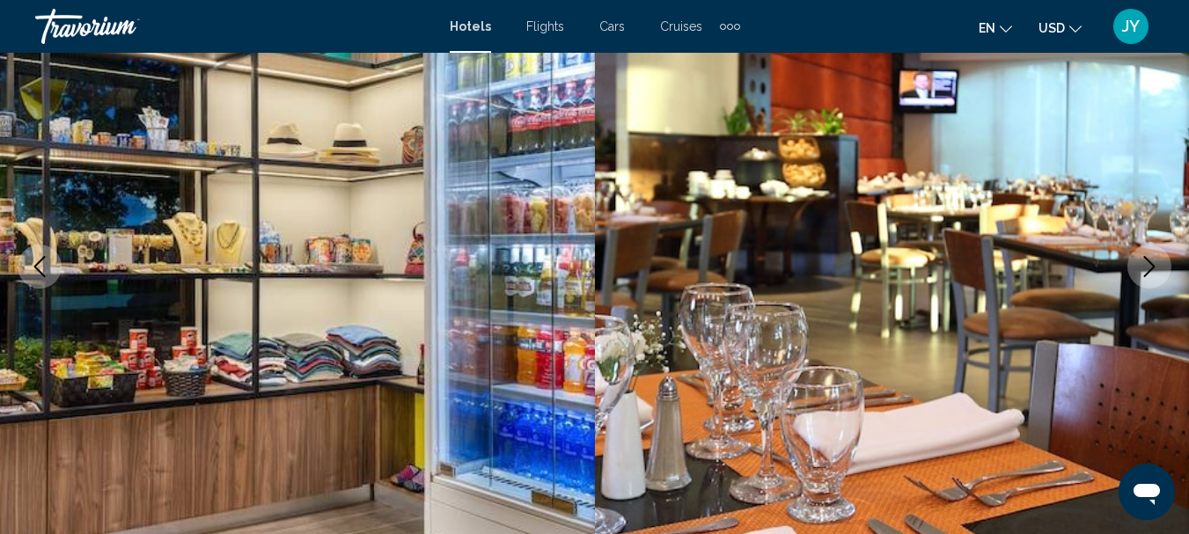
click at [1151, 245] on button "Next image" at bounding box center [1149, 267] width 44 height 44
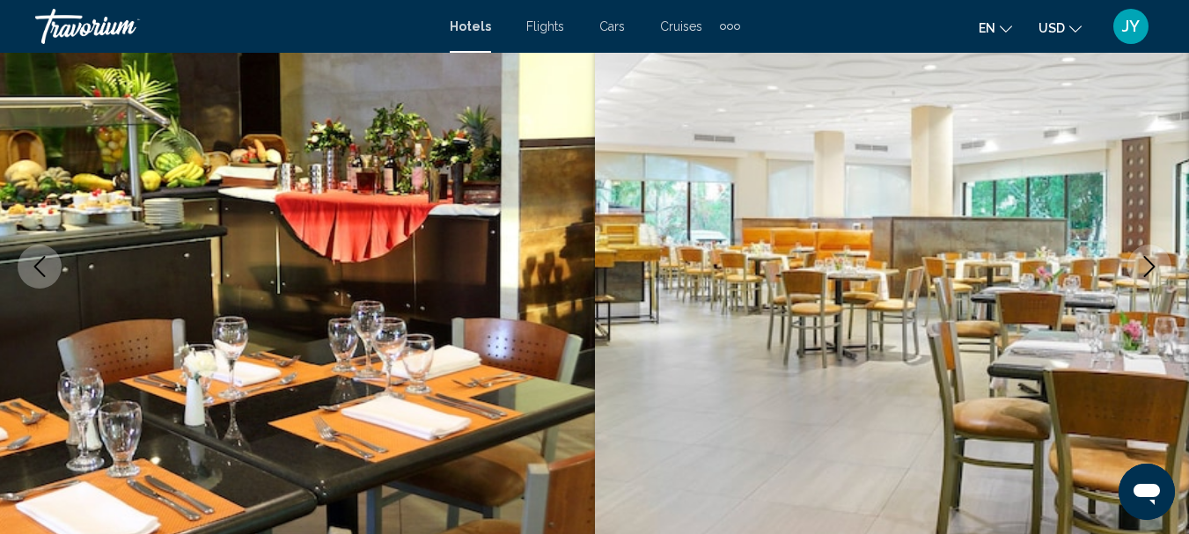
click at [1151, 245] on button "Next image" at bounding box center [1149, 267] width 44 height 44
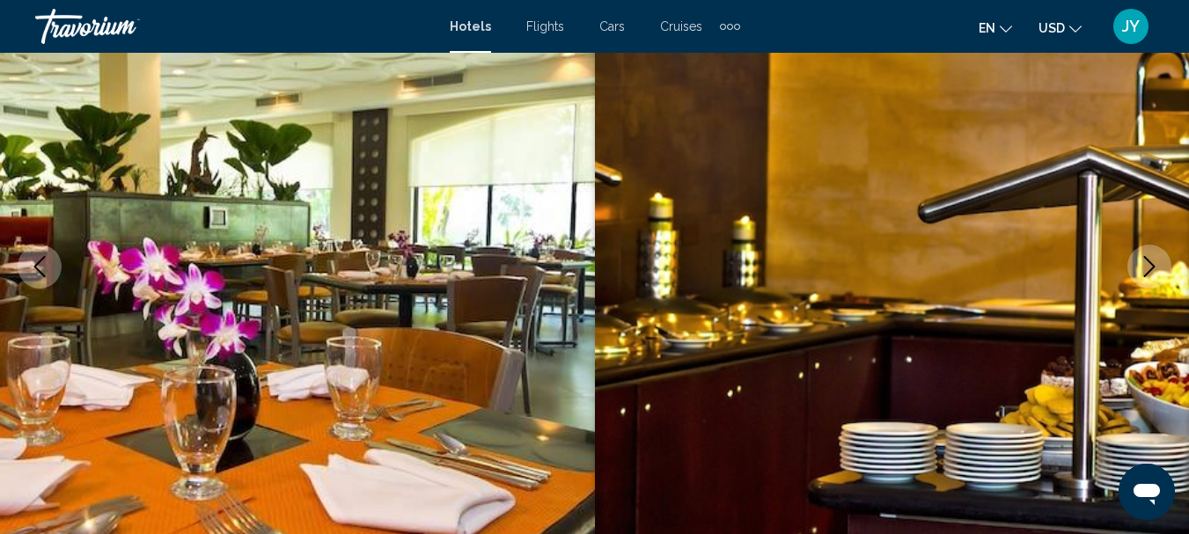
click at [1151, 245] on button "Next image" at bounding box center [1149, 267] width 44 height 44
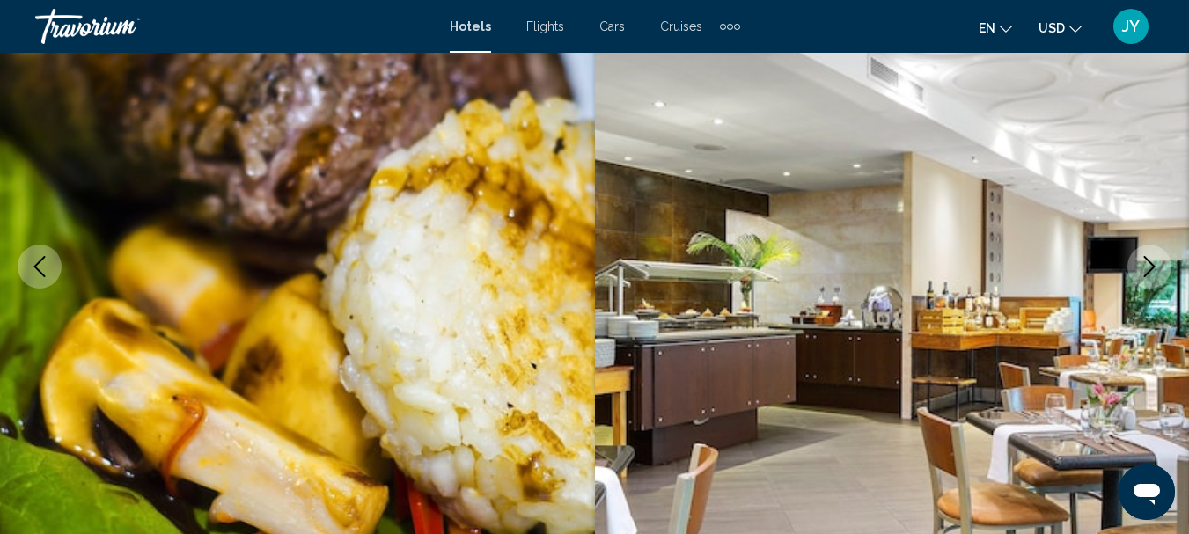
click at [1151, 245] on button "Next image" at bounding box center [1149, 267] width 44 height 44
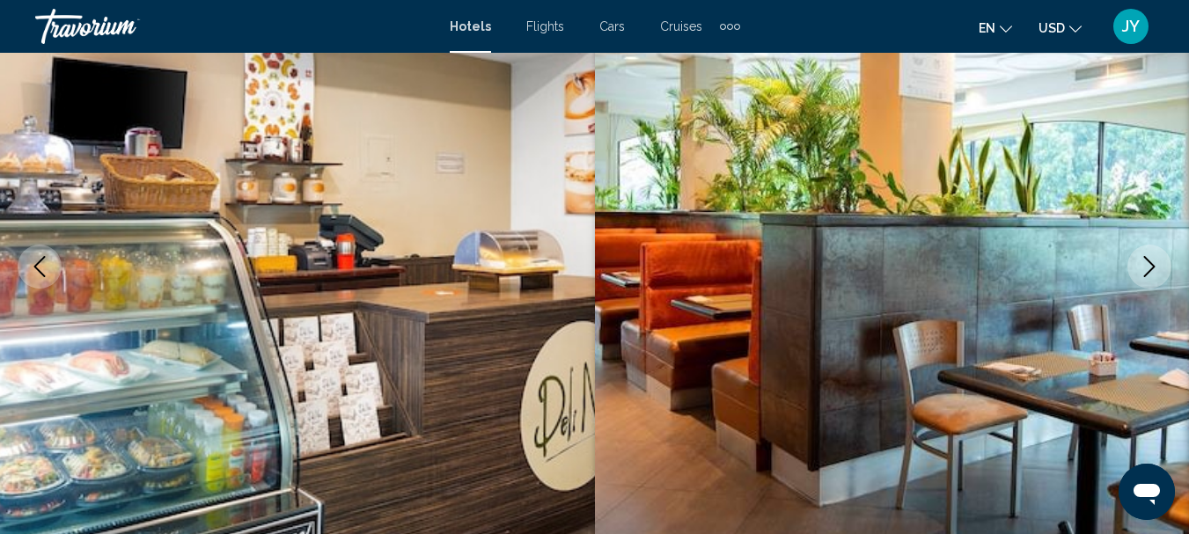
click at [1151, 245] on button "Next image" at bounding box center [1149, 267] width 44 height 44
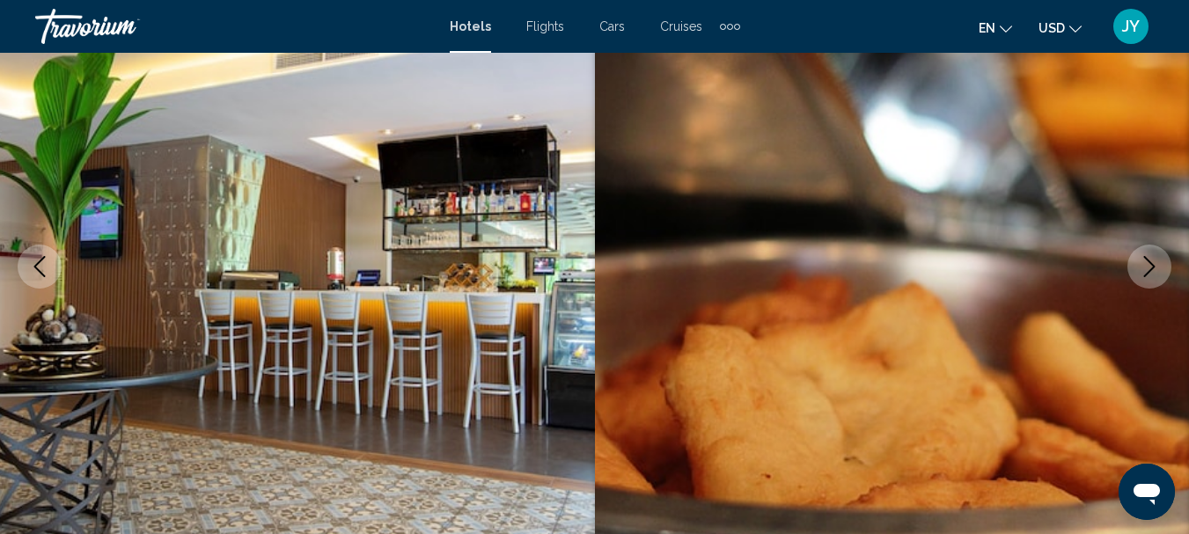
click at [1151, 245] on button "Next image" at bounding box center [1149, 267] width 44 height 44
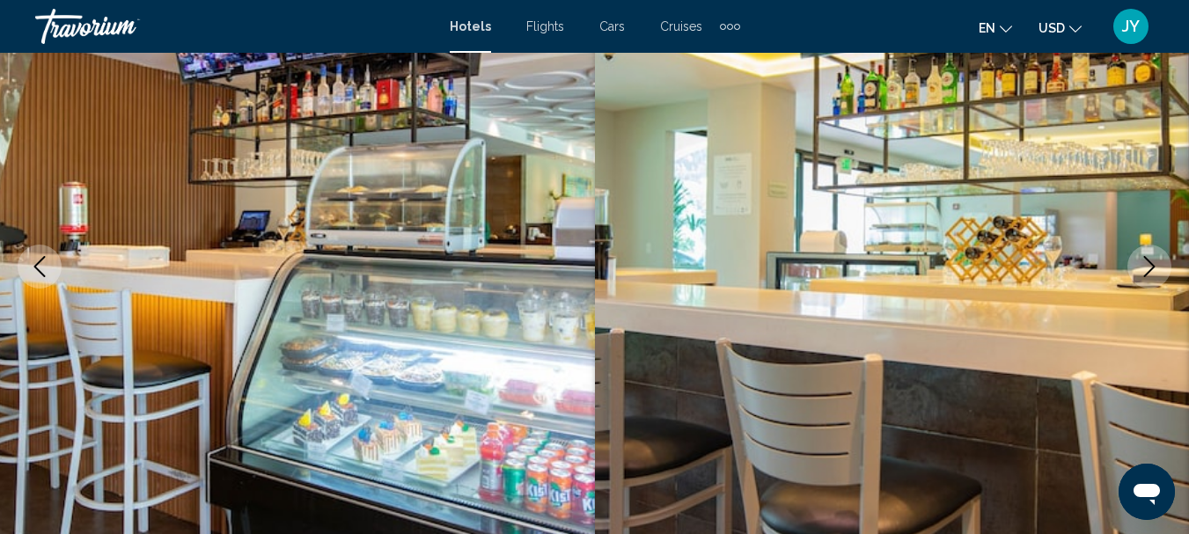
click at [1151, 245] on button "Next image" at bounding box center [1149, 267] width 44 height 44
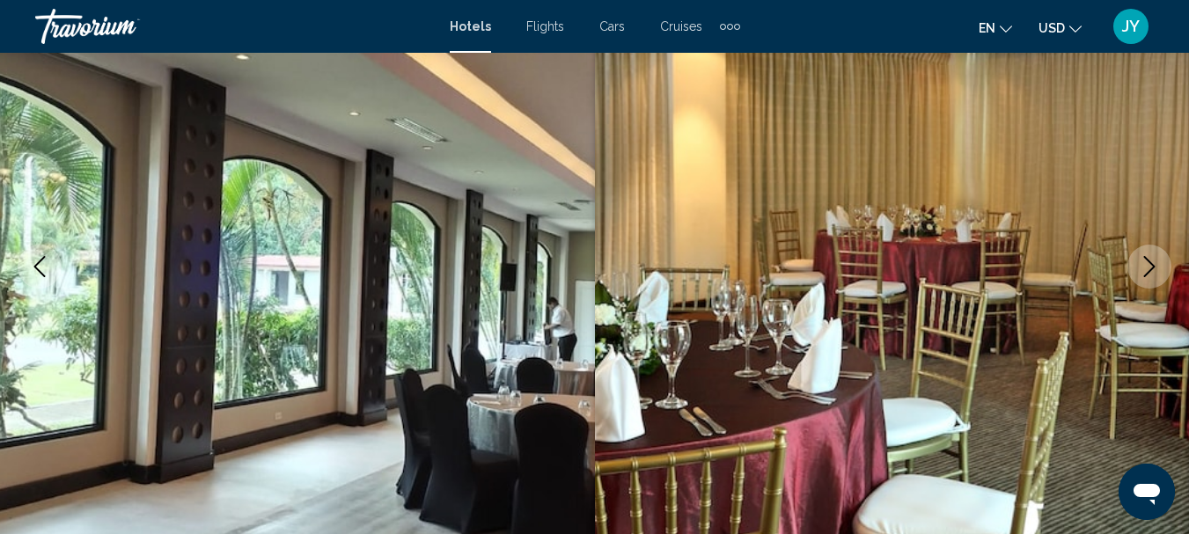
click at [1151, 245] on button "Next image" at bounding box center [1149, 267] width 44 height 44
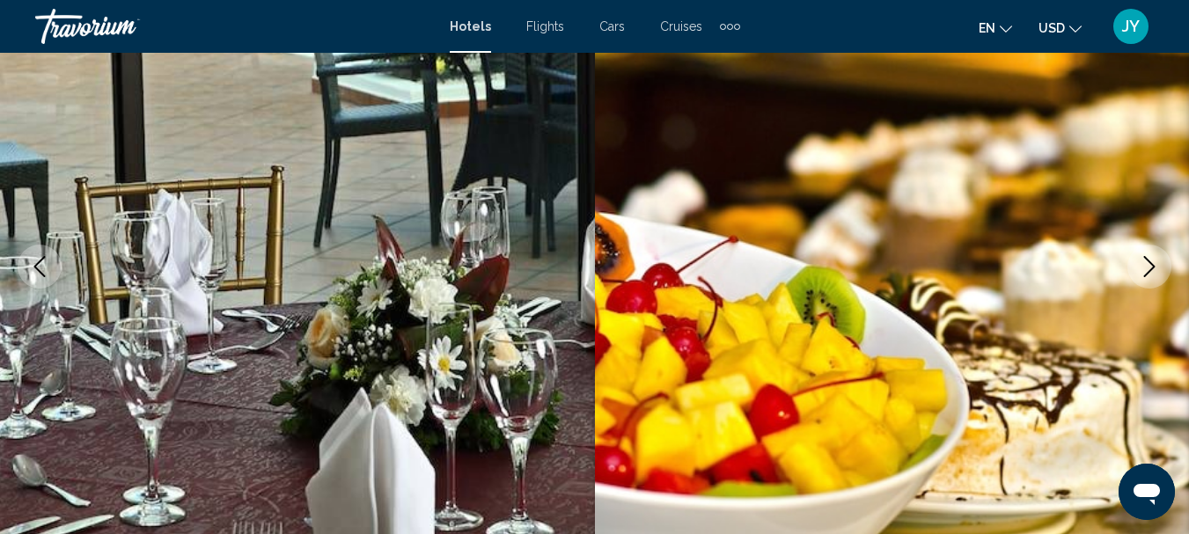
click at [1151, 259] on icon "Next image" at bounding box center [1149, 266] width 21 height 21
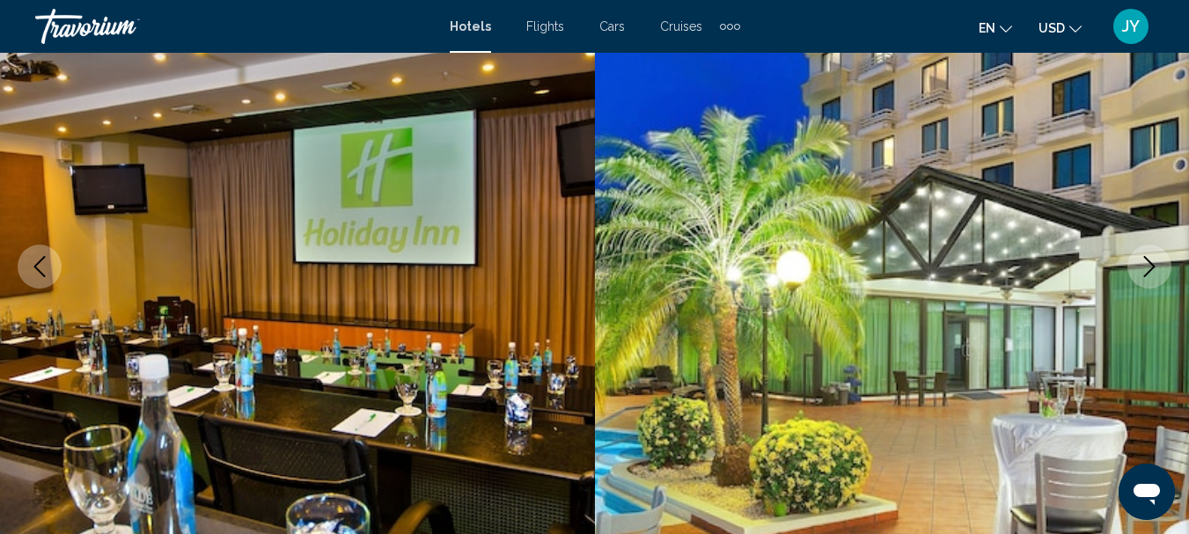
click at [1151, 254] on button "Next image" at bounding box center [1149, 267] width 44 height 44
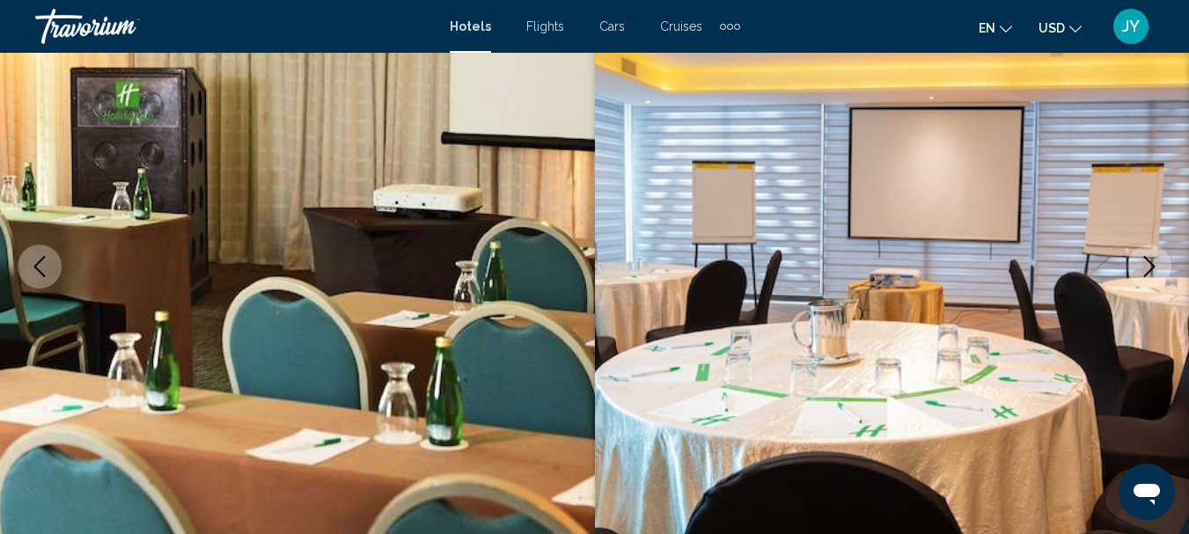
click at [1151, 253] on button "Next image" at bounding box center [1149, 267] width 44 height 44
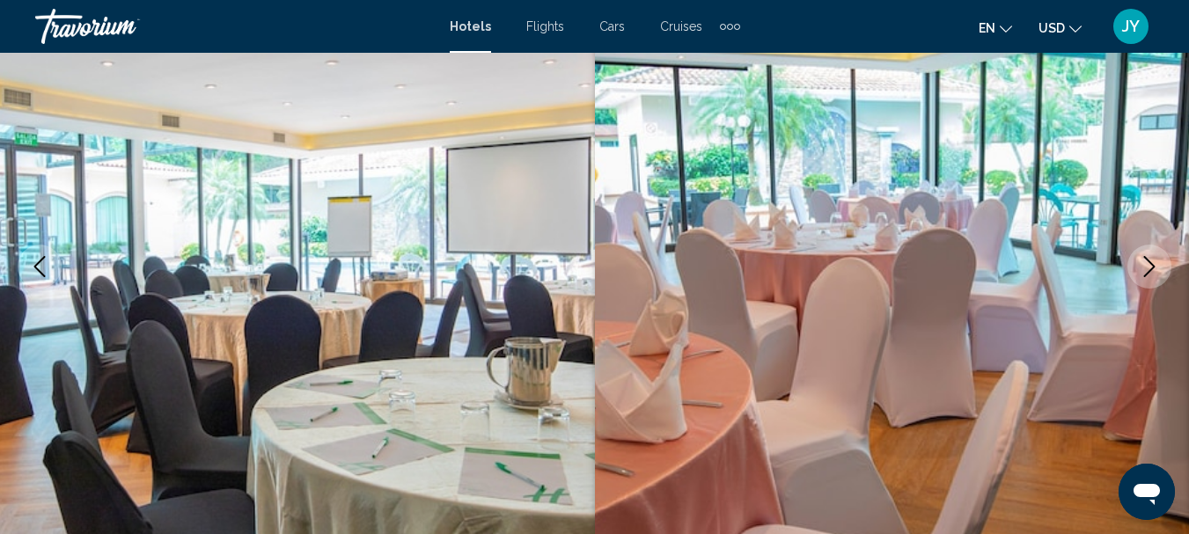
click at [1146, 257] on icon "Next image" at bounding box center [1149, 266] width 21 height 21
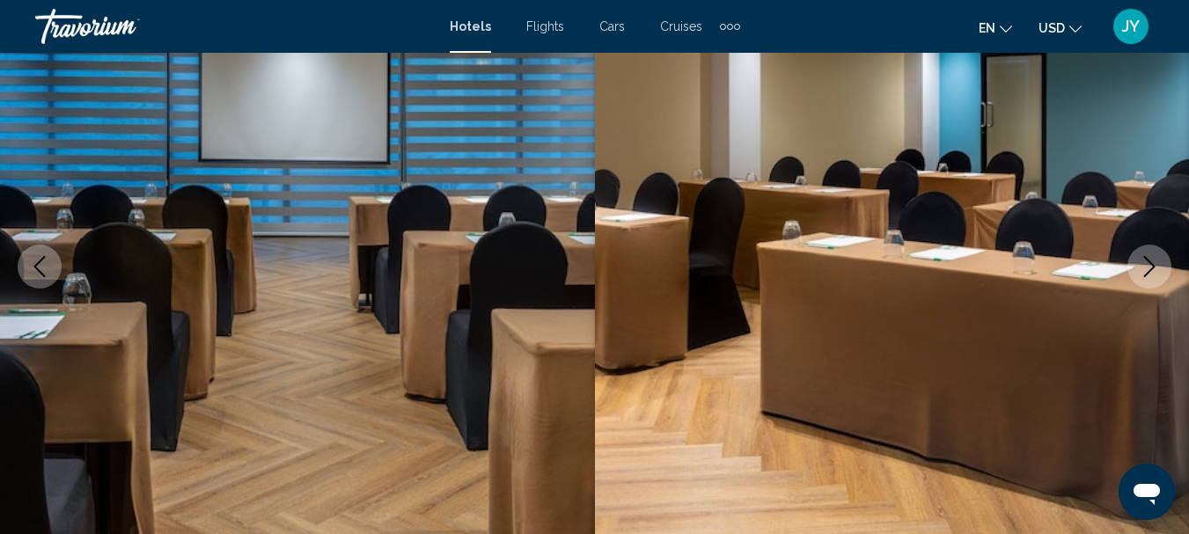
click at [1146, 256] on icon "Next image" at bounding box center [1149, 266] width 21 height 21
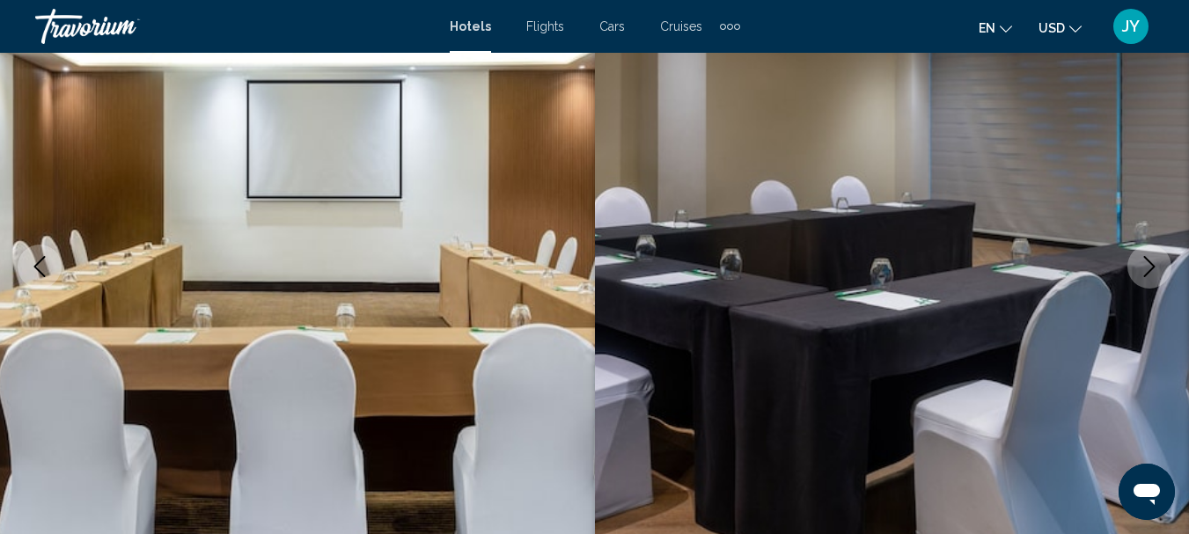
click at [1146, 256] on icon "Next image" at bounding box center [1149, 266] width 21 height 21
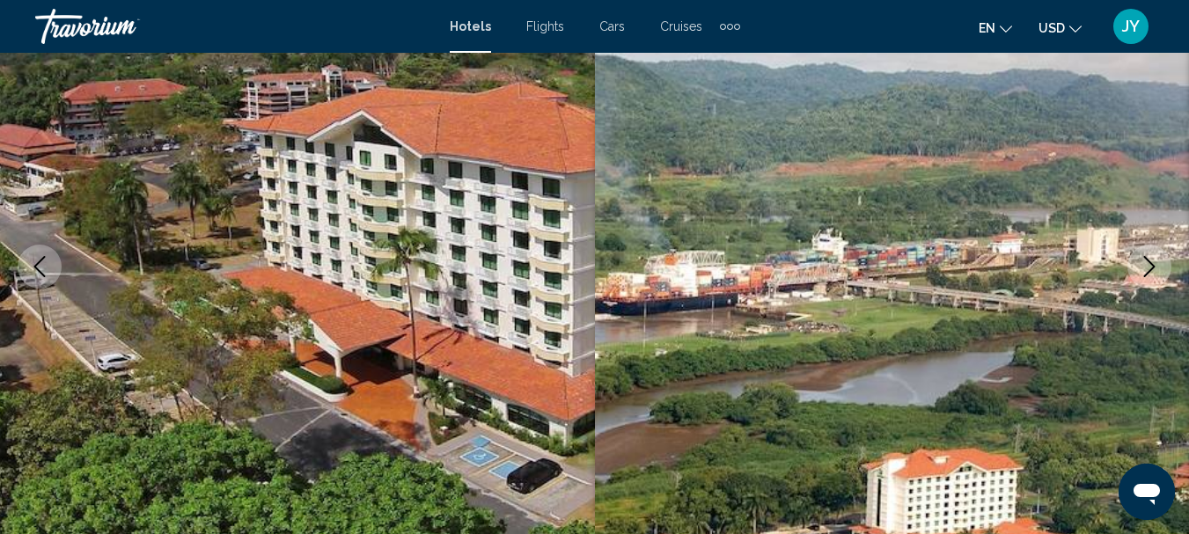
click at [1146, 263] on icon "Next image" at bounding box center [1149, 266] width 21 height 21
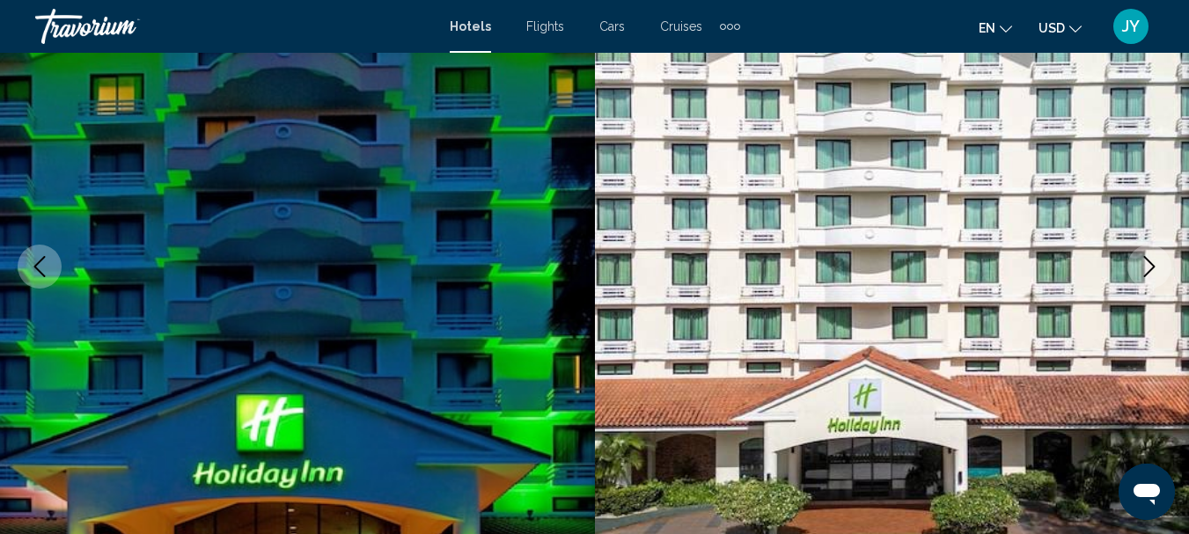
click at [1146, 261] on icon "Next image" at bounding box center [1149, 266] width 21 height 21
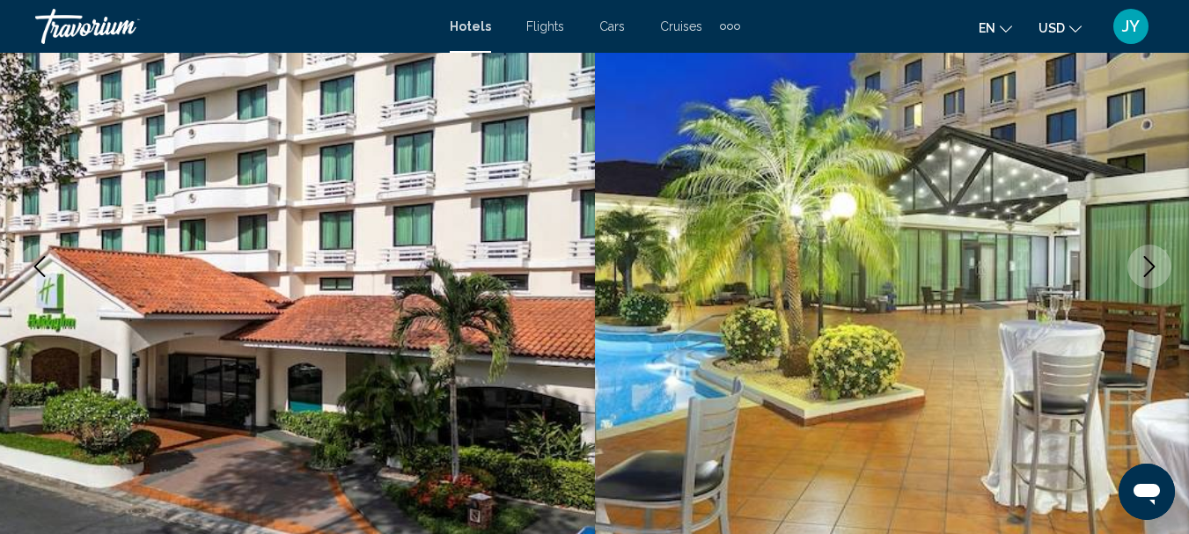
click at [1146, 261] on icon "Next image" at bounding box center [1149, 266] width 21 height 21
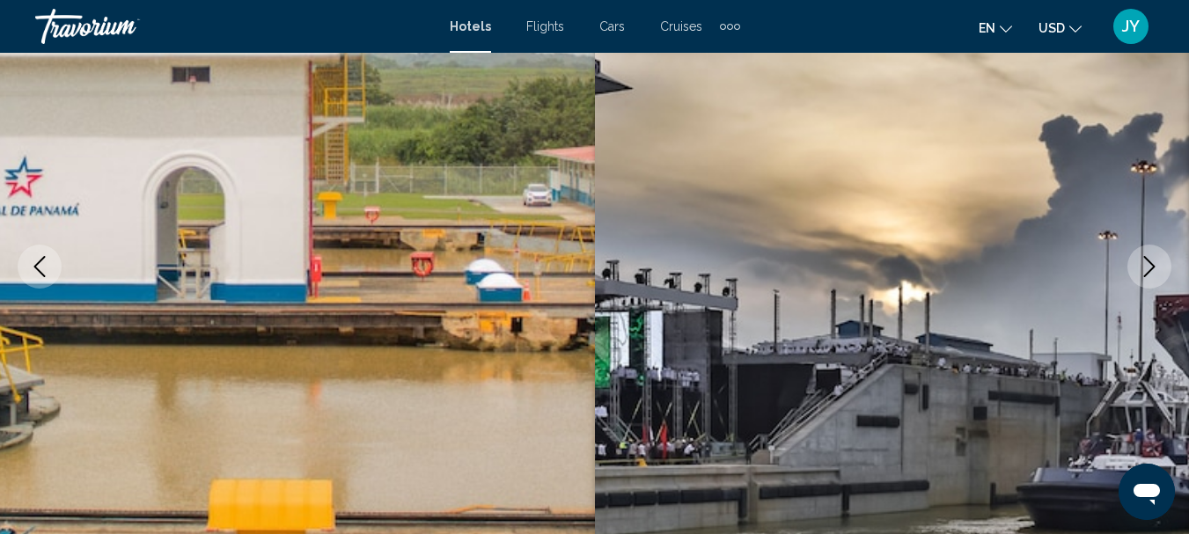
click at [1146, 261] on icon "Next image" at bounding box center [1149, 266] width 21 height 21
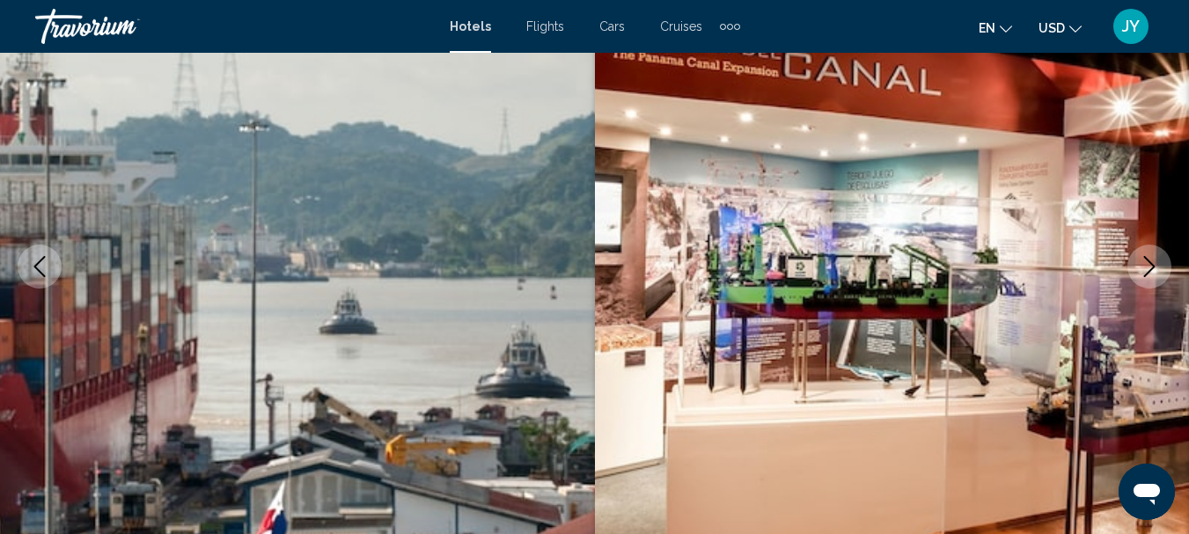
click at [1146, 260] on icon "Next image" at bounding box center [1149, 266] width 11 height 21
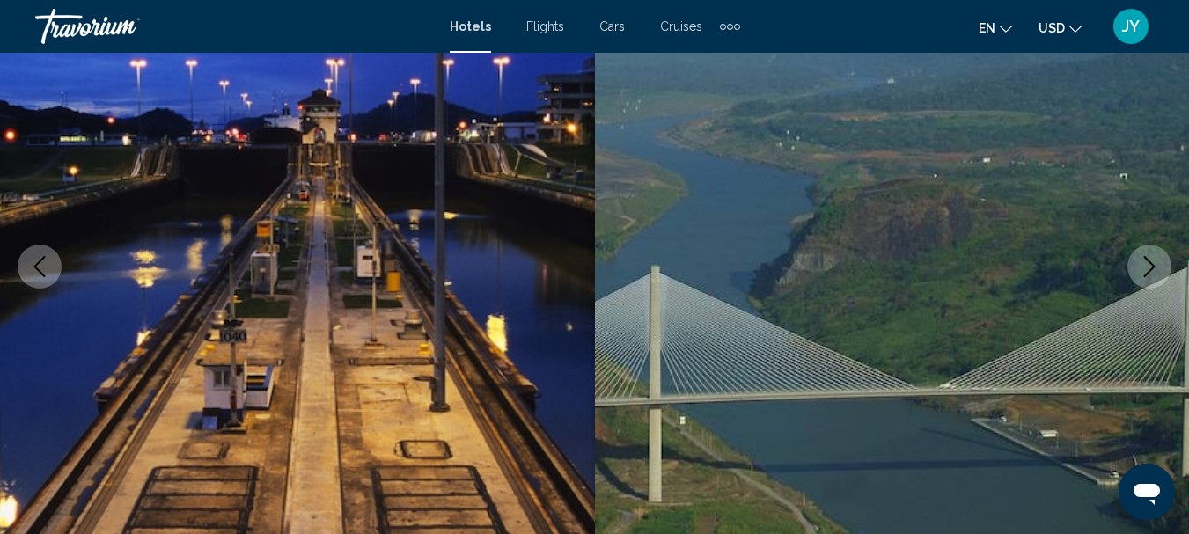
click at [1146, 260] on icon "Next image" at bounding box center [1149, 266] width 11 height 21
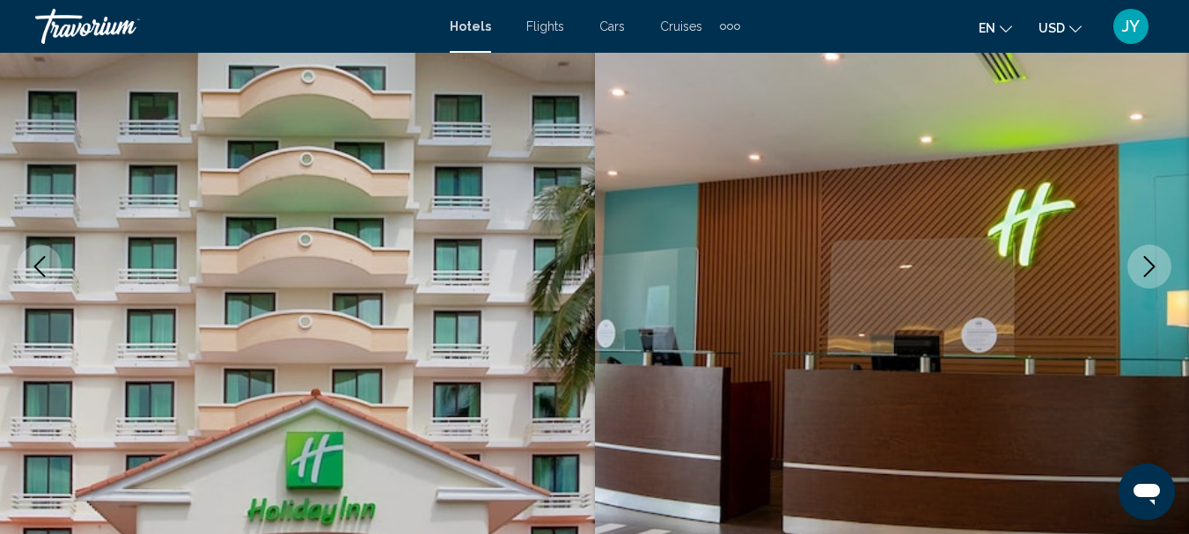
click at [52, 251] on button "Previous image" at bounding box center [40, 267] width 44 height 44
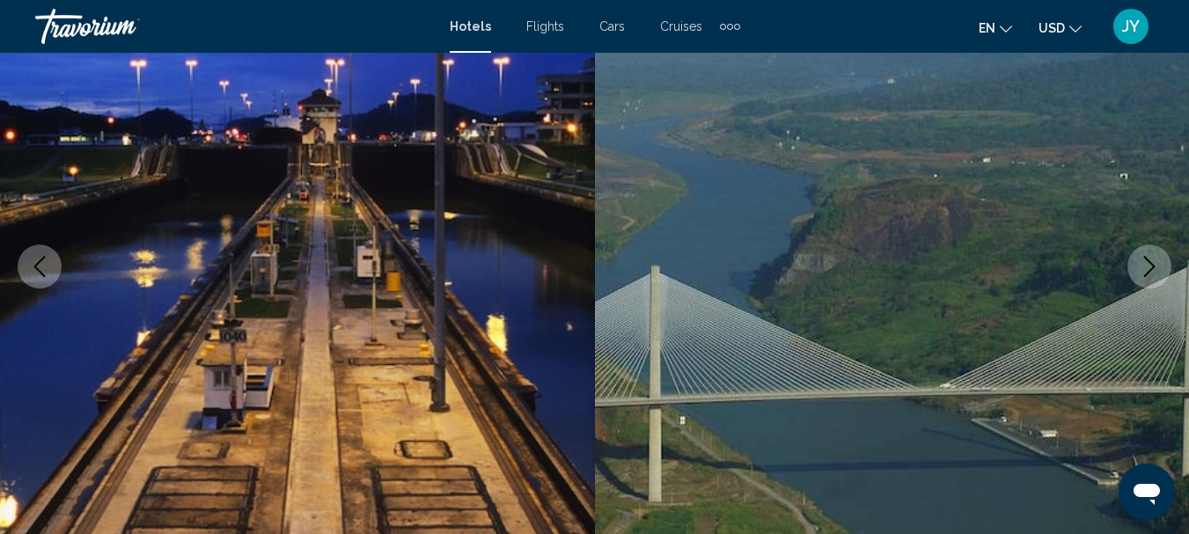
click at [1155, 262] on icon "Next image" at bounding box center [1149, 266] width 21 height 21
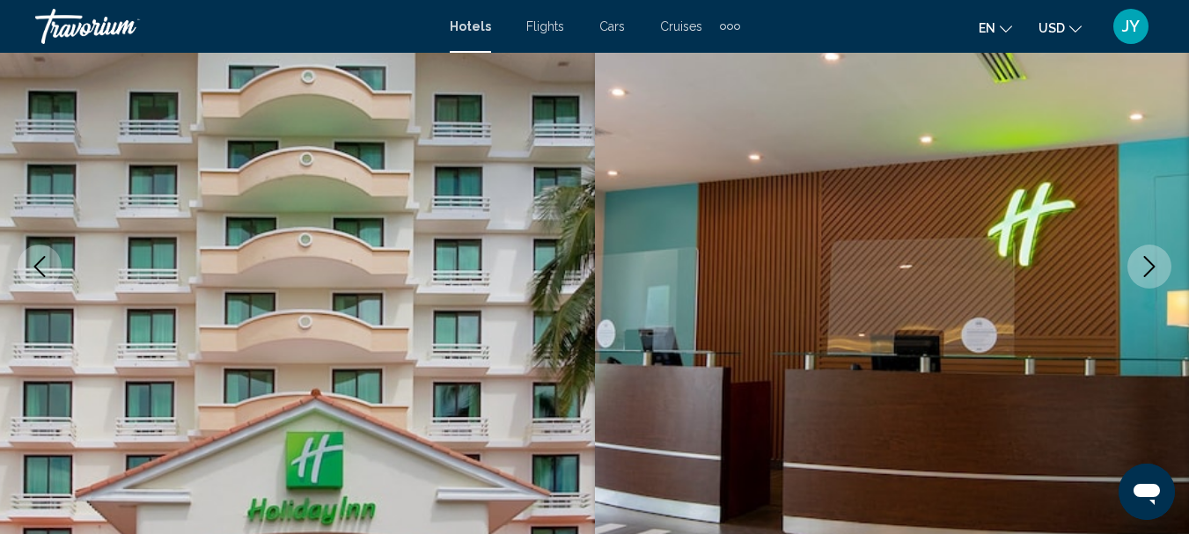
click at [1155, 260] on icon "Next image" at bounding box center [1149, 266] width 21 height 21
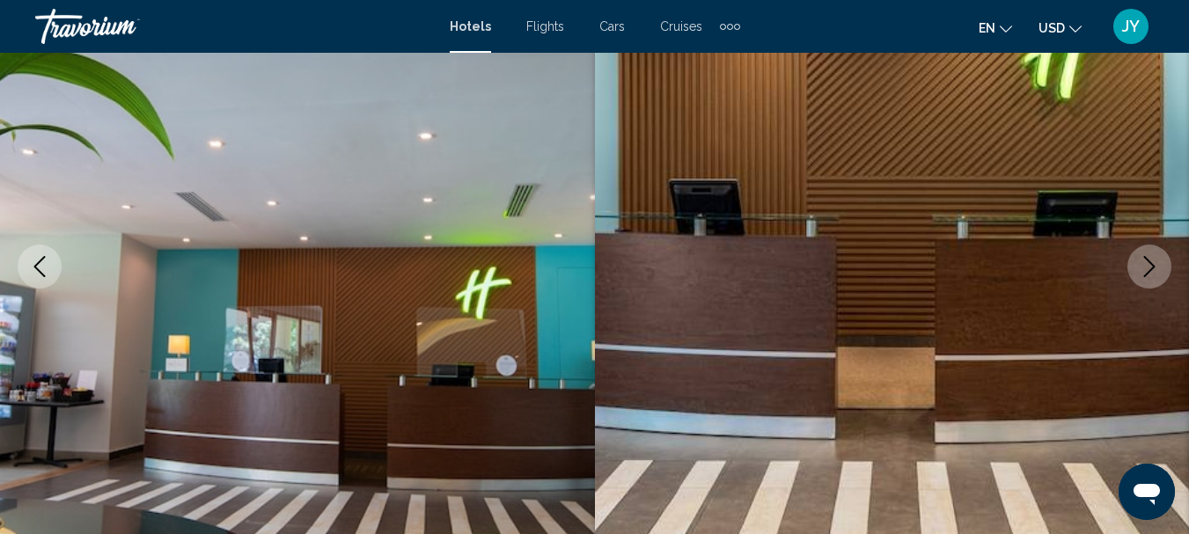
click at [1155, 260] on icon "Next image" at bounding box center [1149, 266] width 21 height 21
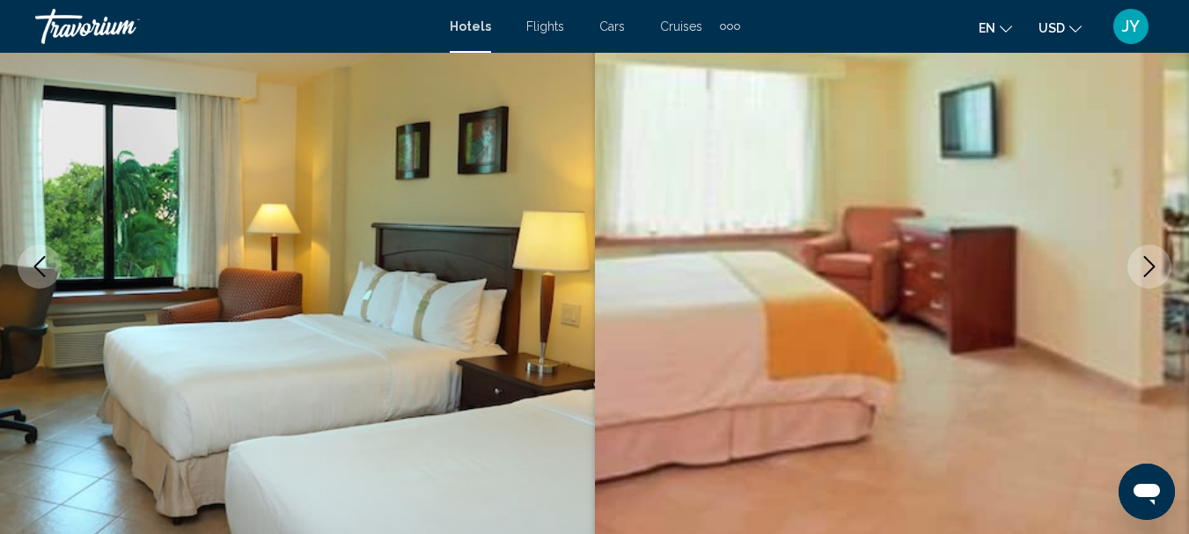
click at [1155, 259] on icon "Next image" at bounding box center [1149, 266] width 21 height 21
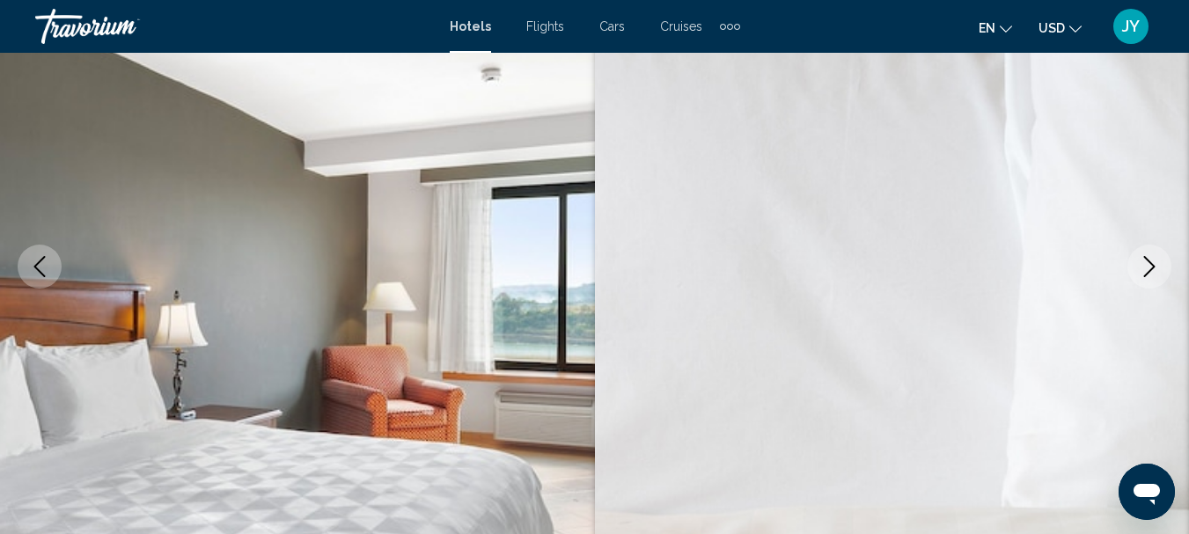
click at [1155, 258] on icon "Next image" at bounding box center [1149, 266] width 21 height 21
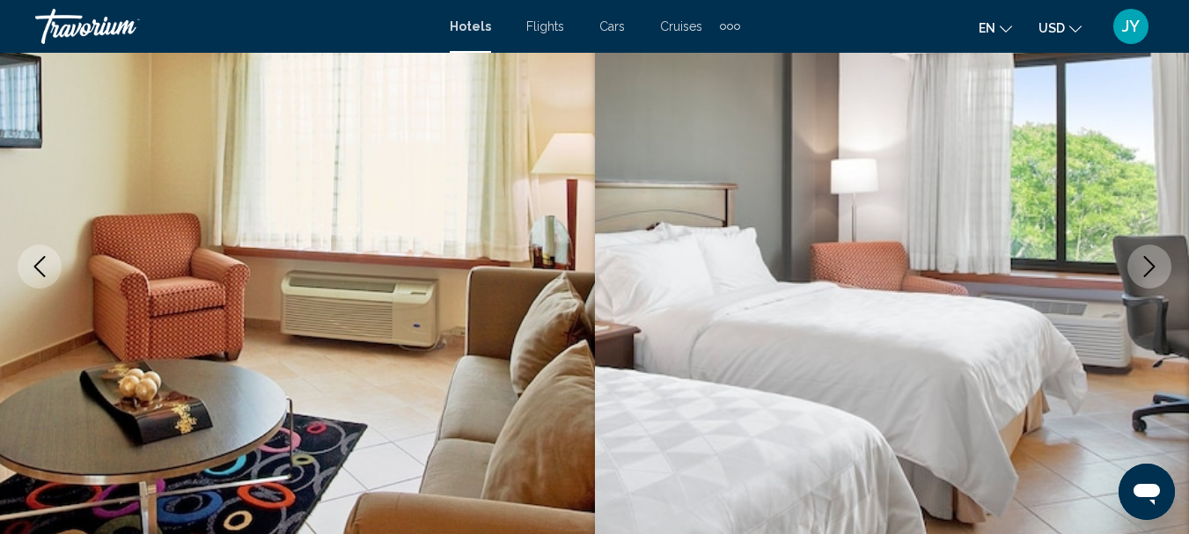
click at [1155, 258] on icon "Next image" at bounding box center [1149, 266] width 21 height 21
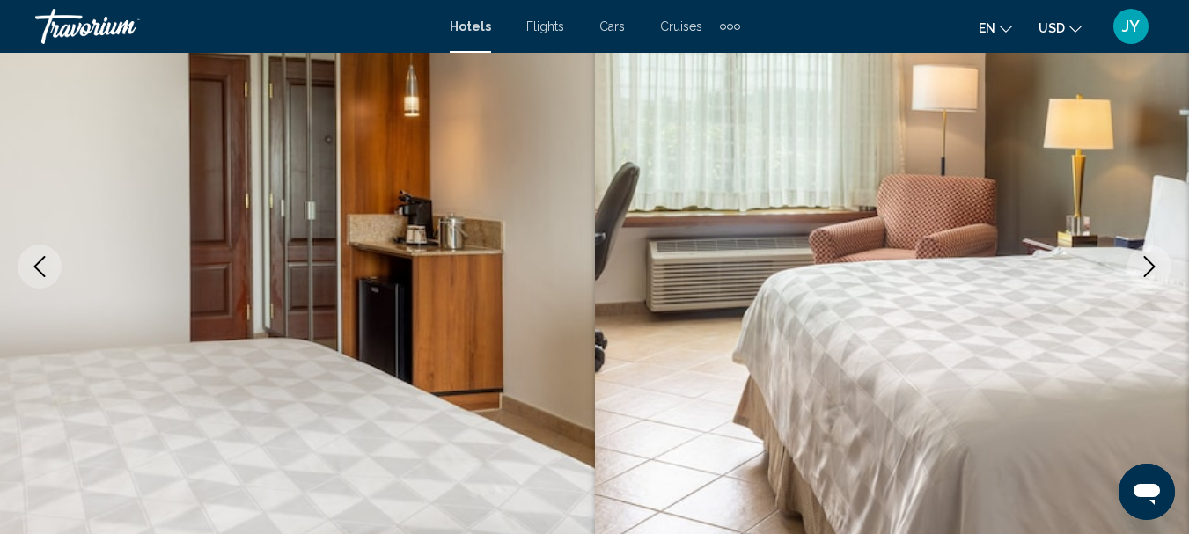
click at [1155, 258] on icon "Next image" at bounding box center [1149, 266] width 21 height 21
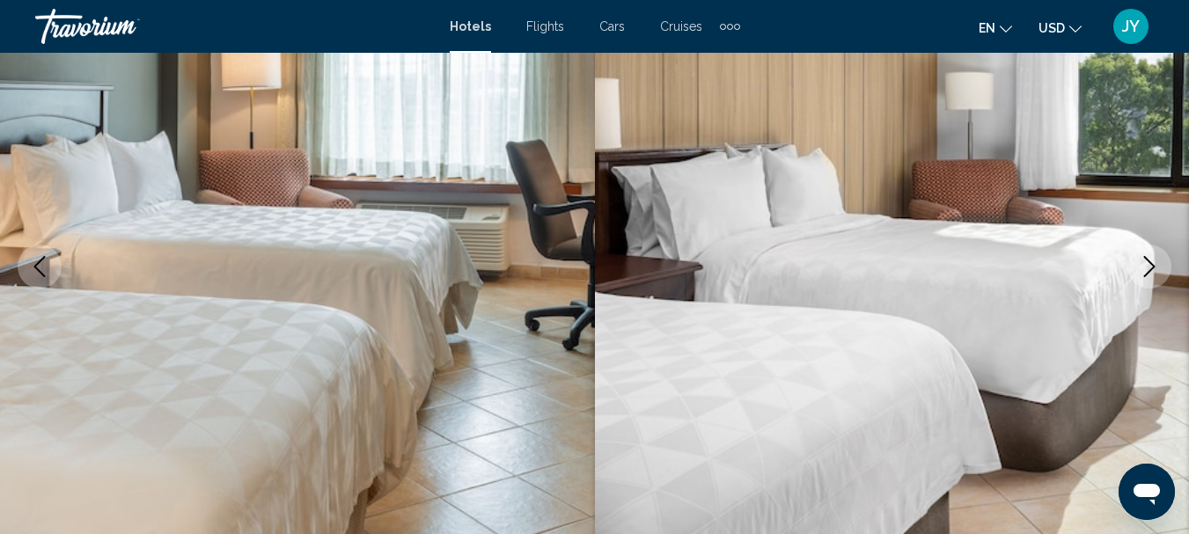
click at [1155, 257] on icon "Next image" at bounding box center [1149, 266] width 21 height 21
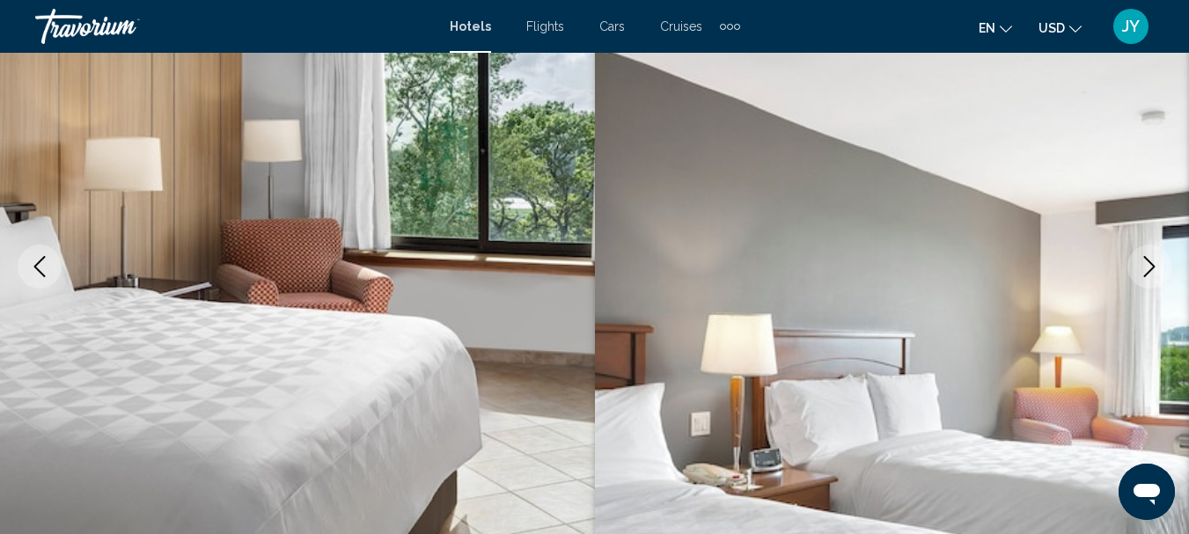
click at [1155, 256] on icon "Next image" at bounding box center [1149, 266] width 21 height 21
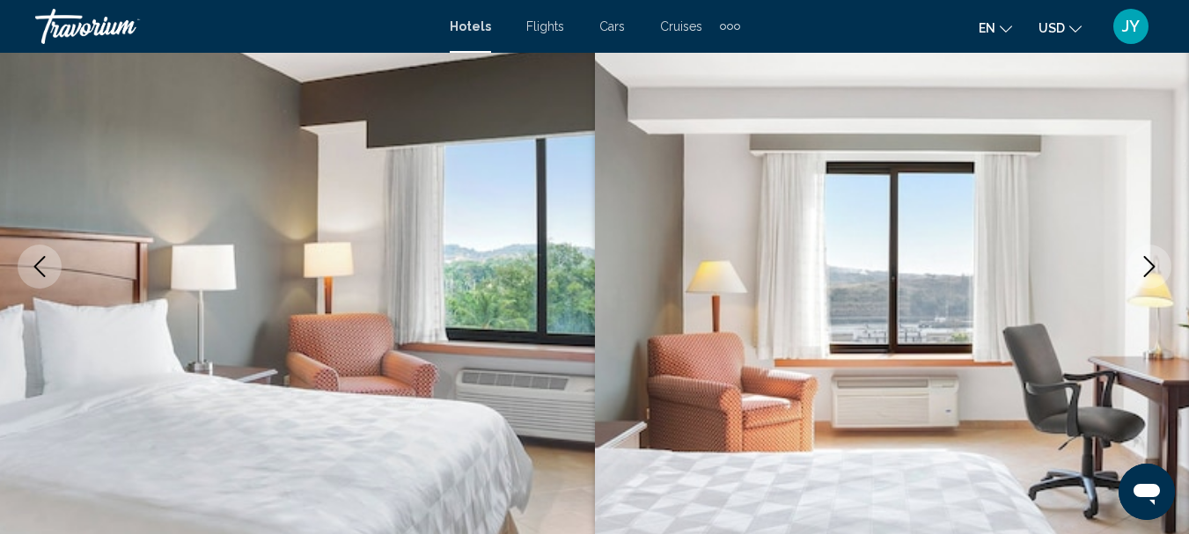
click at [1155, 253] on button "Next image" at bounding box center [1149, 267] width 44 height 44
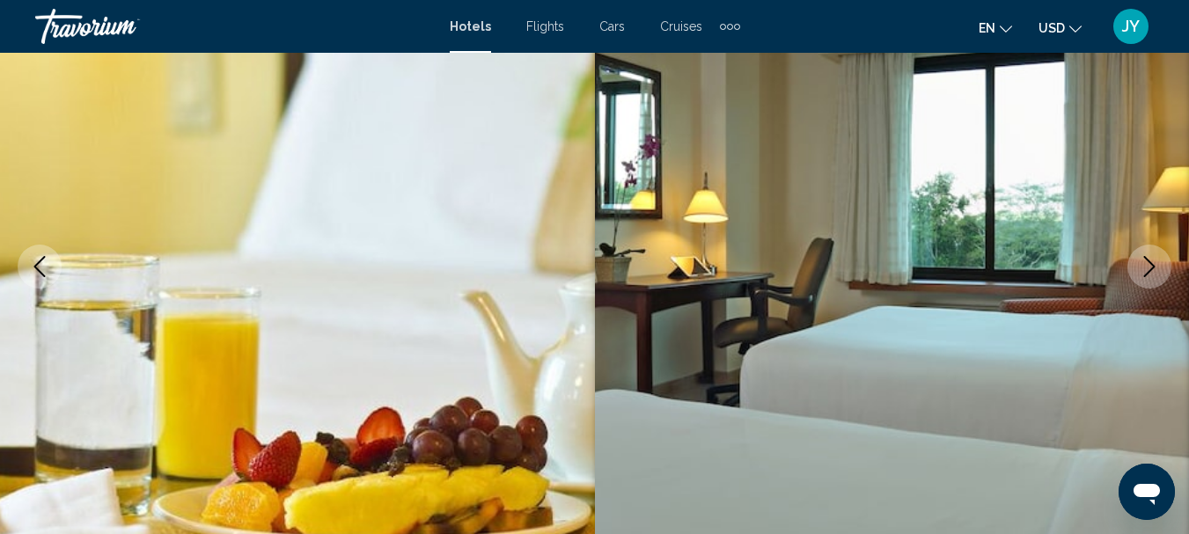
click at [1155, 253] on button "Next image" at bounding box center [1149, 267] width 44 height 44
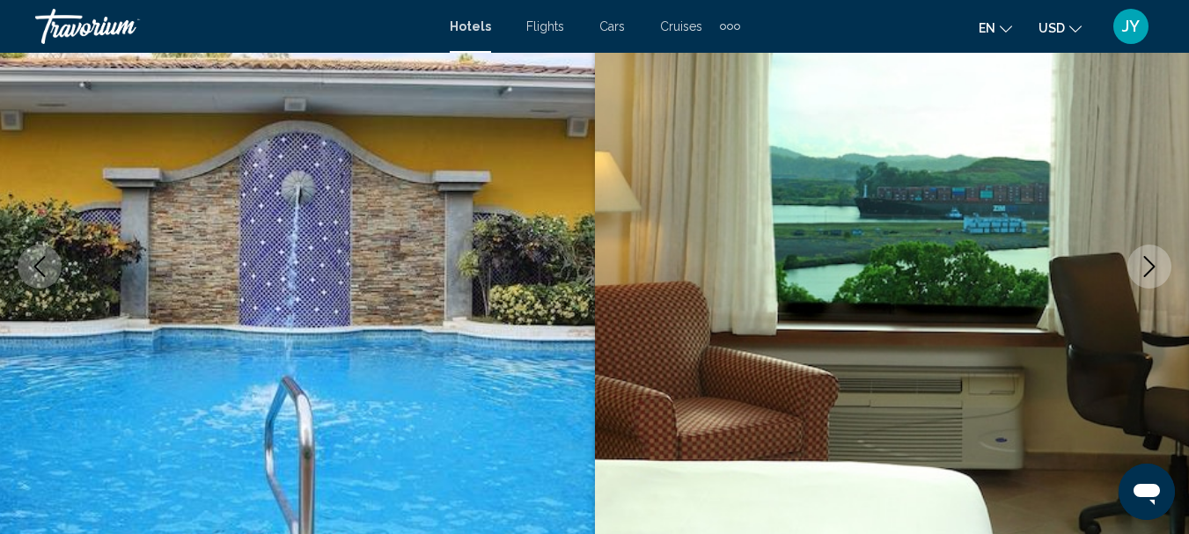
click at [1155, 253] on button "Next image" at bounding box center [1149, 267] width 44 height 44
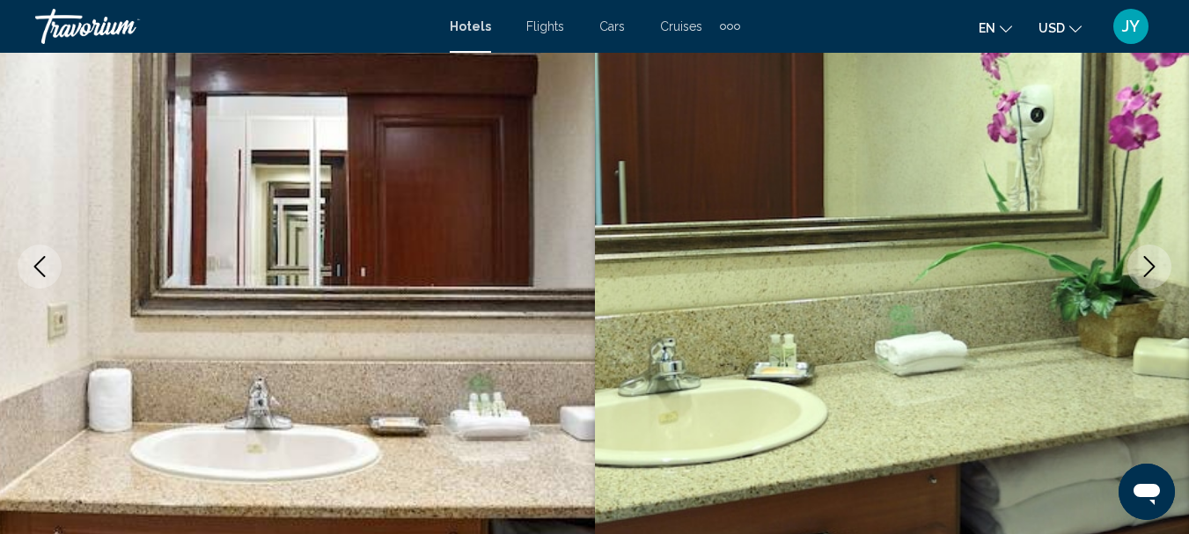
click at [1155, 253] on button "Next image" at bounding box center [1149, 267] width 44 height 44
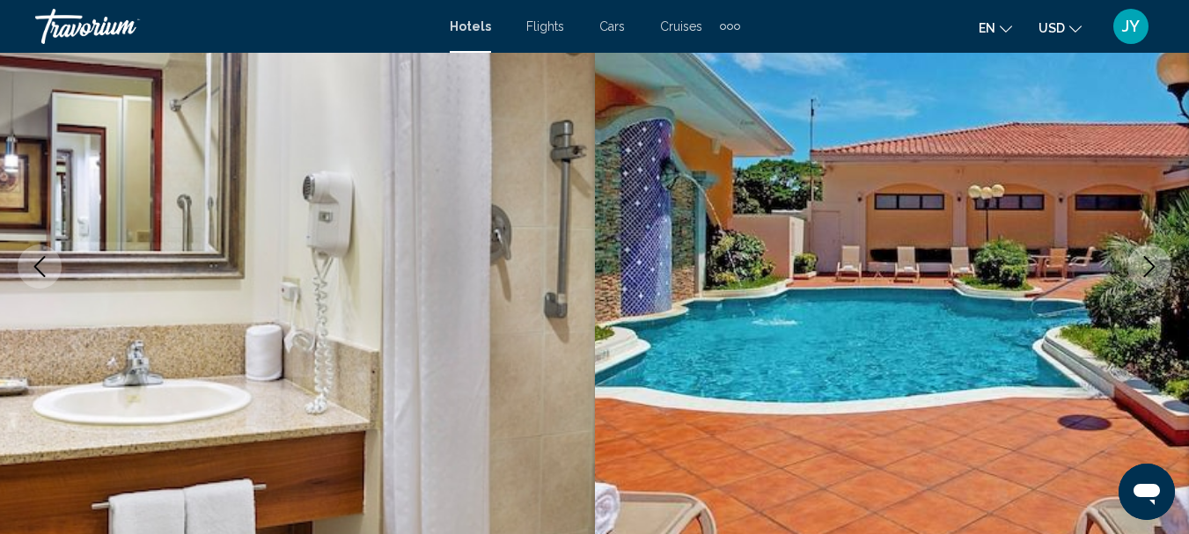
click at [1155, 253] on button "Next image" at bounding box center [1149, 267] width 44 height 44
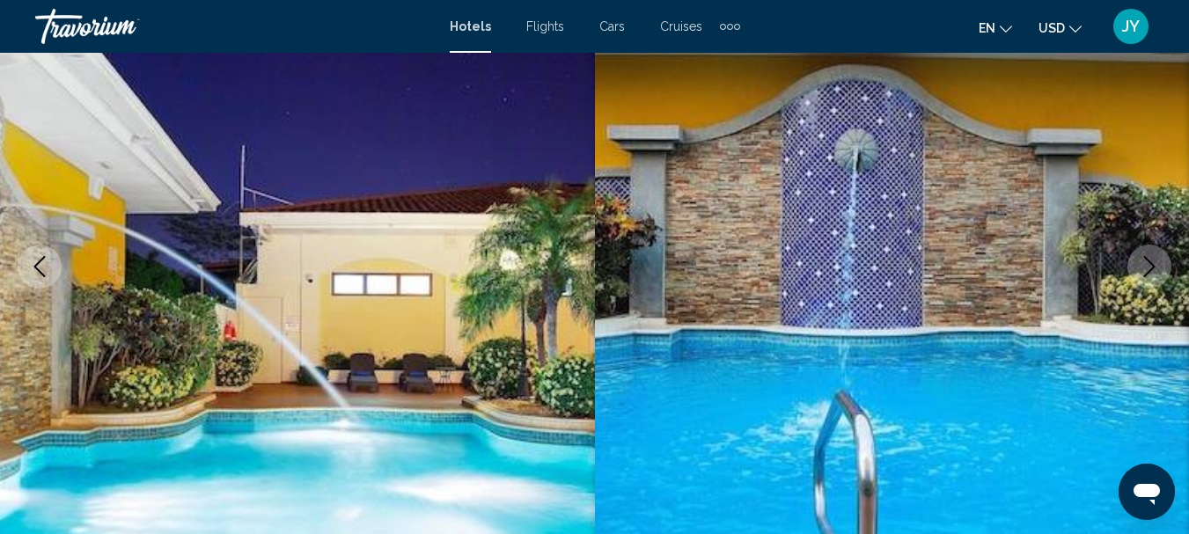
click at [1155, 253] on button "Next image" at bounding box center [1149, 267] width 44 height 44
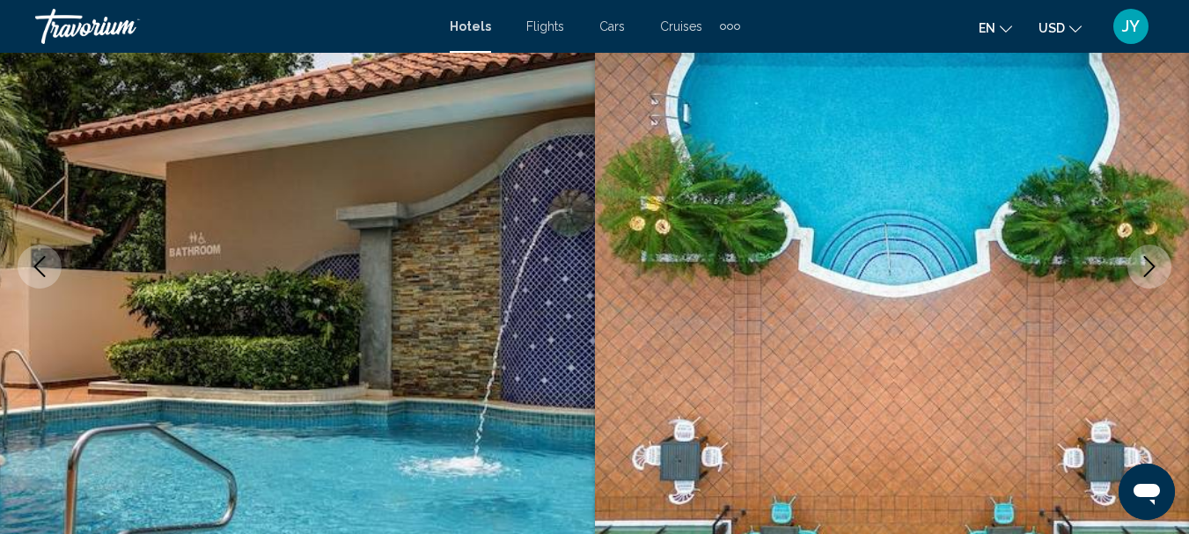
click at [1157, 253] on button "Next image" at bounding box center [1149, 267] width 44 height 44
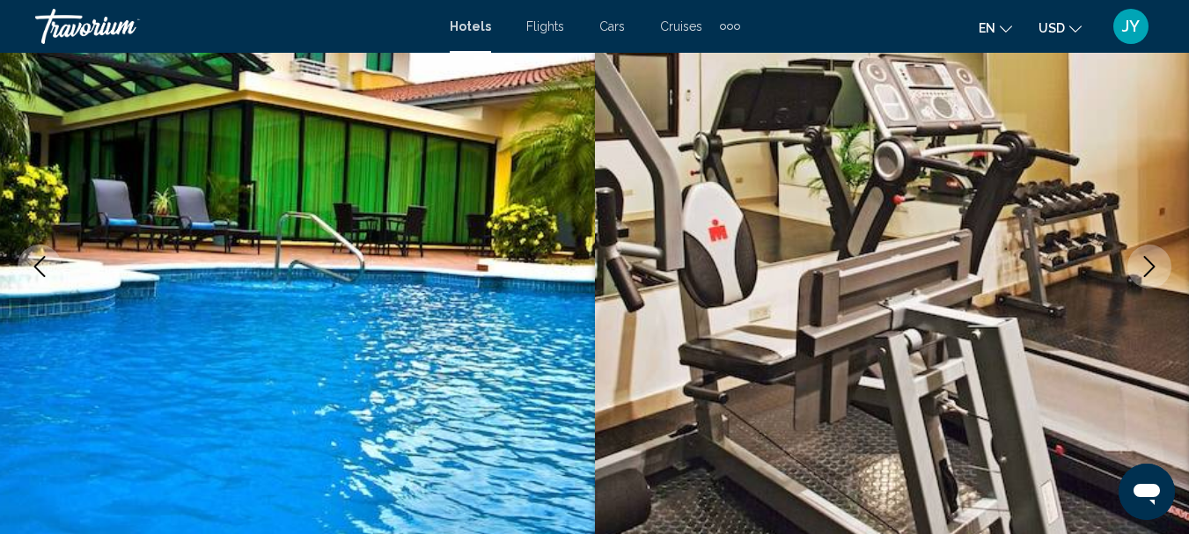
click at [1162, 253] on button "Next image" at bounding box center [1149, 267] width 44 height 44
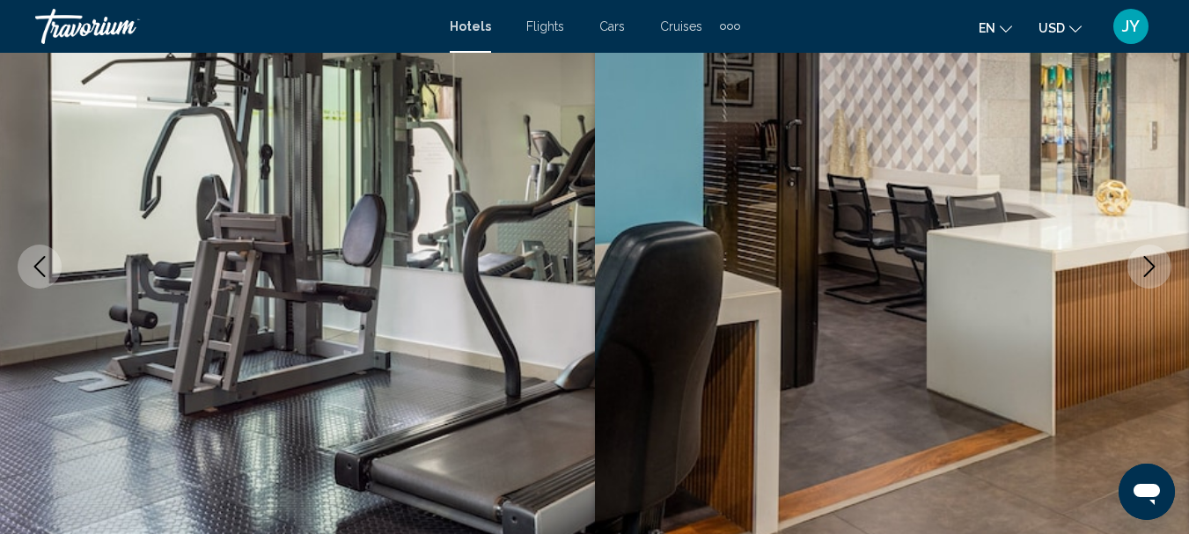
click at [1164, 253] on button "Next image" at bounding box center [1149, 267] width 44 height 44
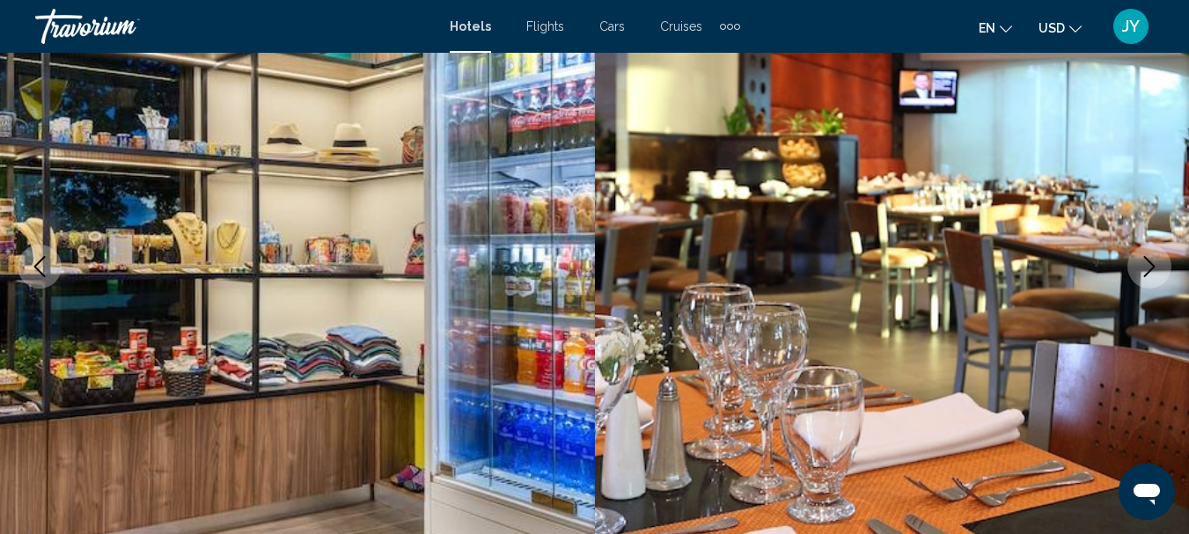
click at [1164, 253] on button "Next image" at bounding box center [1149, 267] width 44 height 44
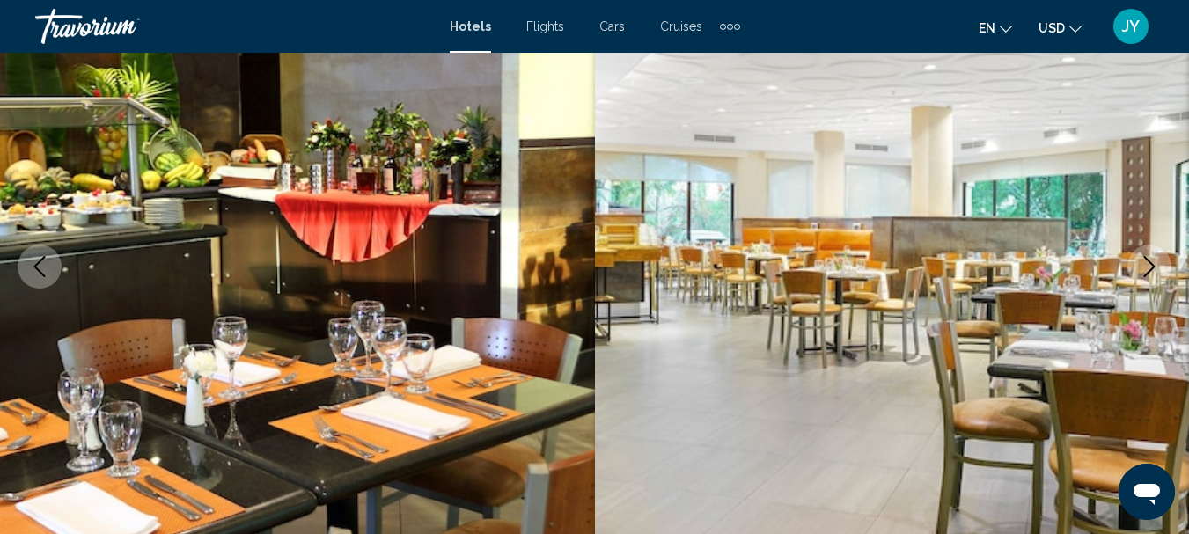
click at [1164, 253] on button "Next image" at bounding box center [1149, 267] width 44 height 44
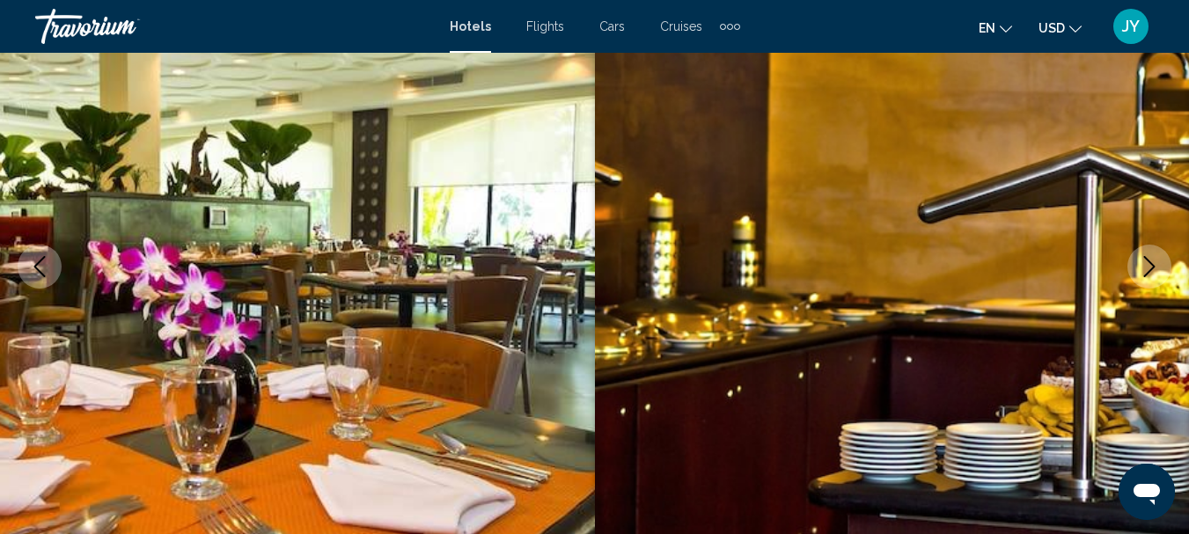
click at [1164, 253] on button "Next image" at bounding box center [1149, 267] width 44 height 44
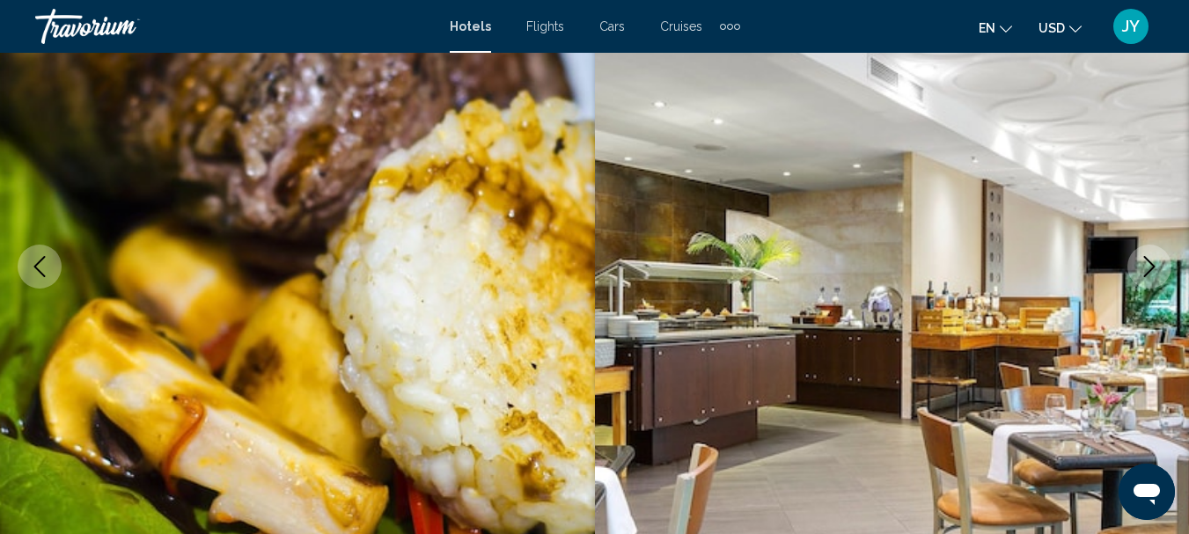
click at [1164, 253] on button "Next image" at bounding box center [1149, 267] width 44 height 44
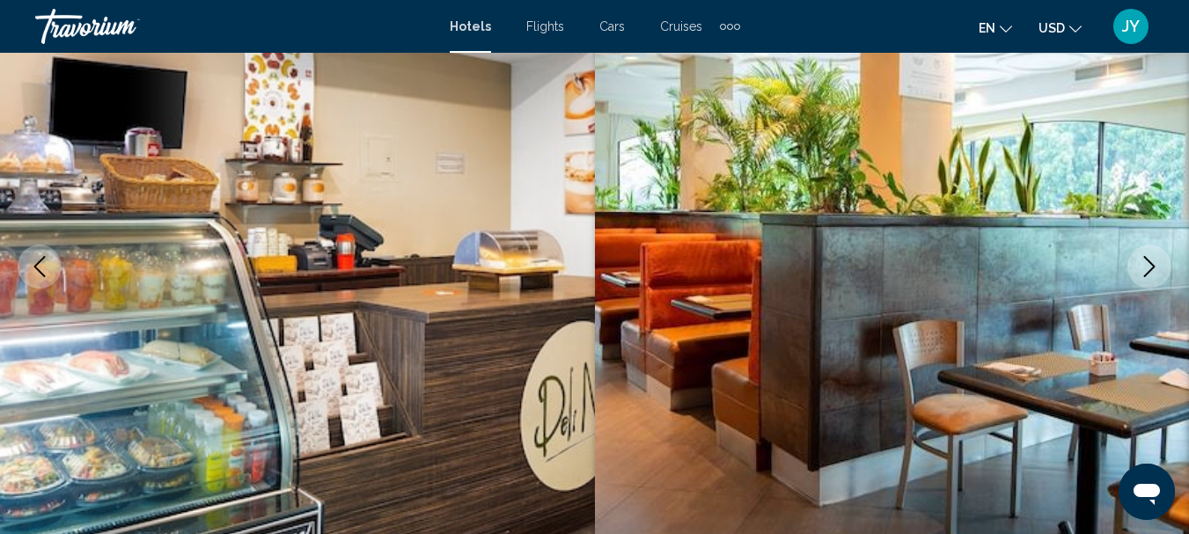
click at [1165, 253] on button "Next image" at bounding box center [1149, 267] width 44 height 44
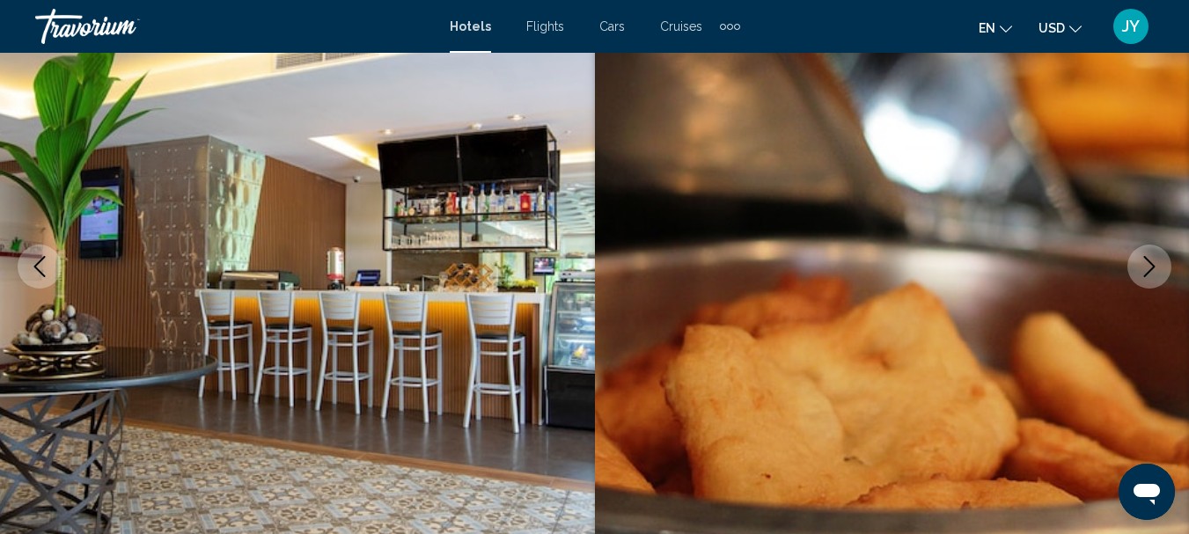
click at [1165, 253] on button "Next image" at bounding box center [1149, 267] width 44 height 44
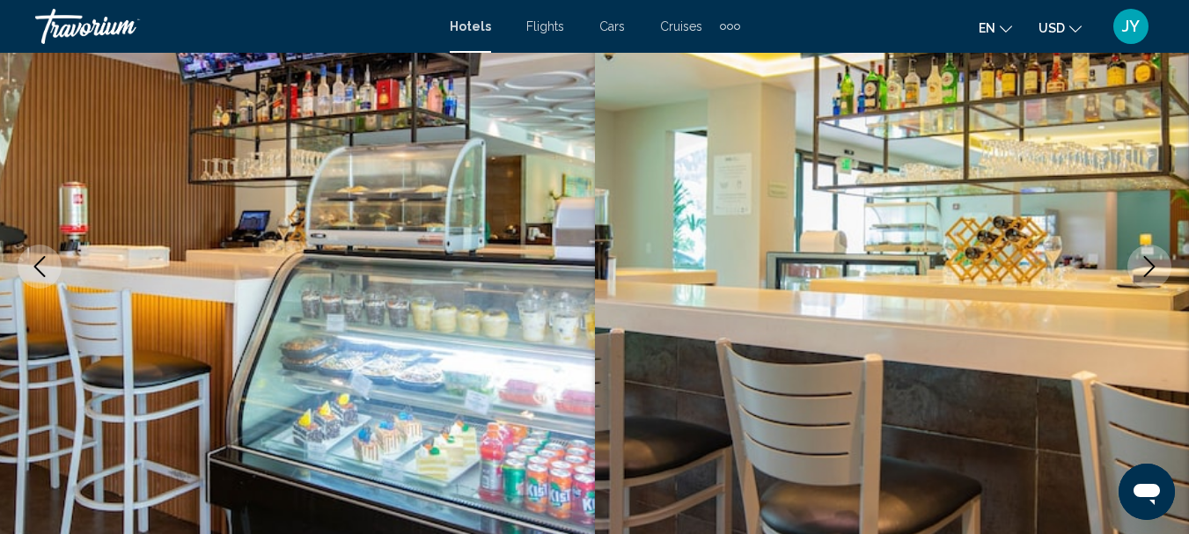
click at [1165, 253] on button "Next image" at bounding box center [1149, 267] width 44 height 44
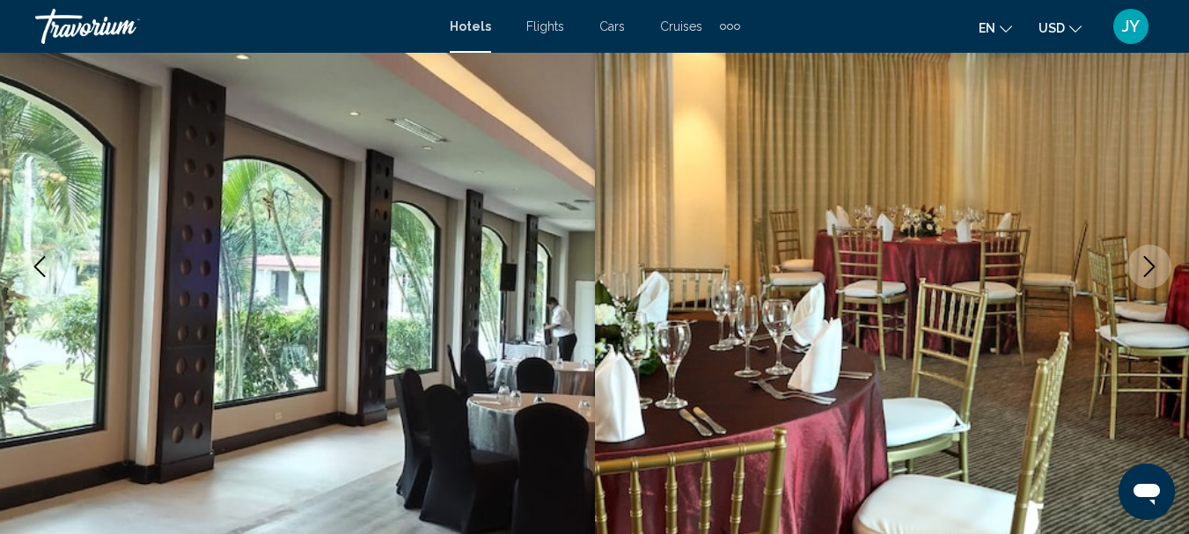
click at [1165, 252] on button "Next image" at bounding box center [1149, 267] width 44 height 44
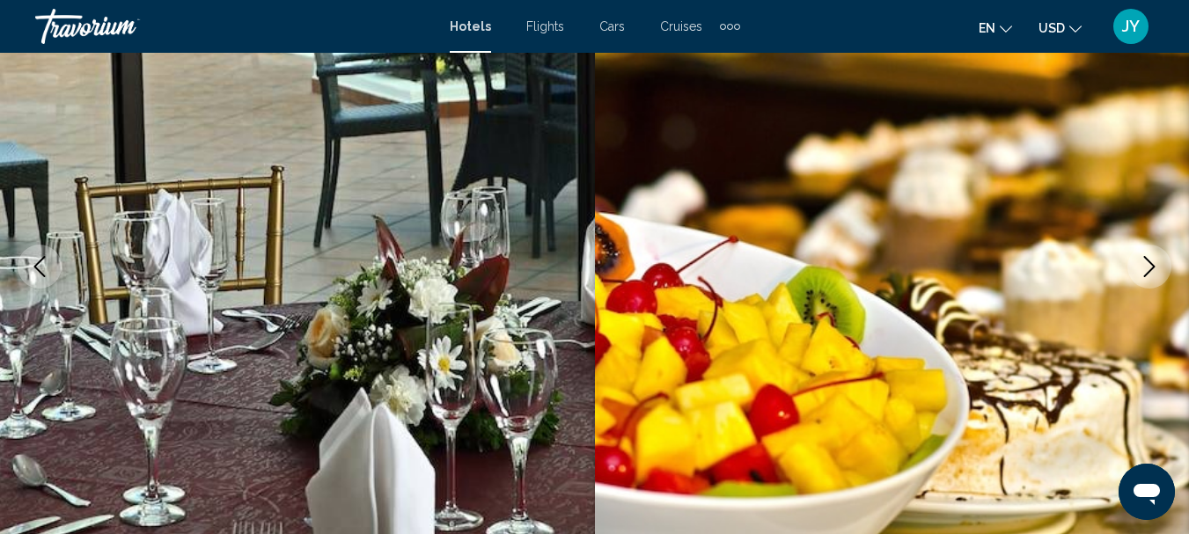
click at [1165, 252] on button "Next image" at bounding box center [1149, 267] width 44 height 44
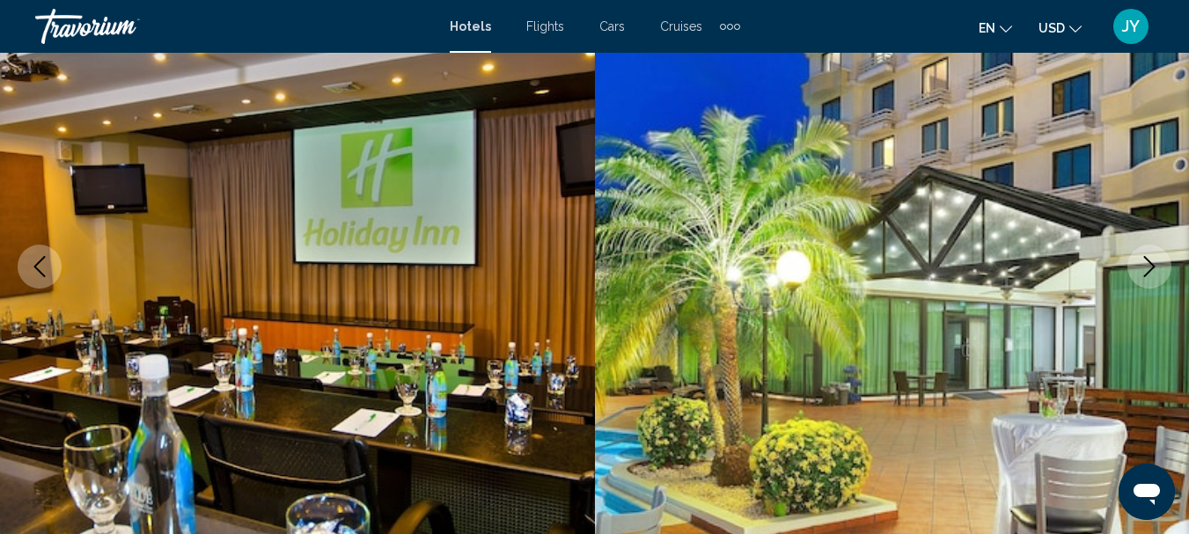
click at [1165, 252] on button "Next image" at bounding box center [1149, 267] width 44 height 44
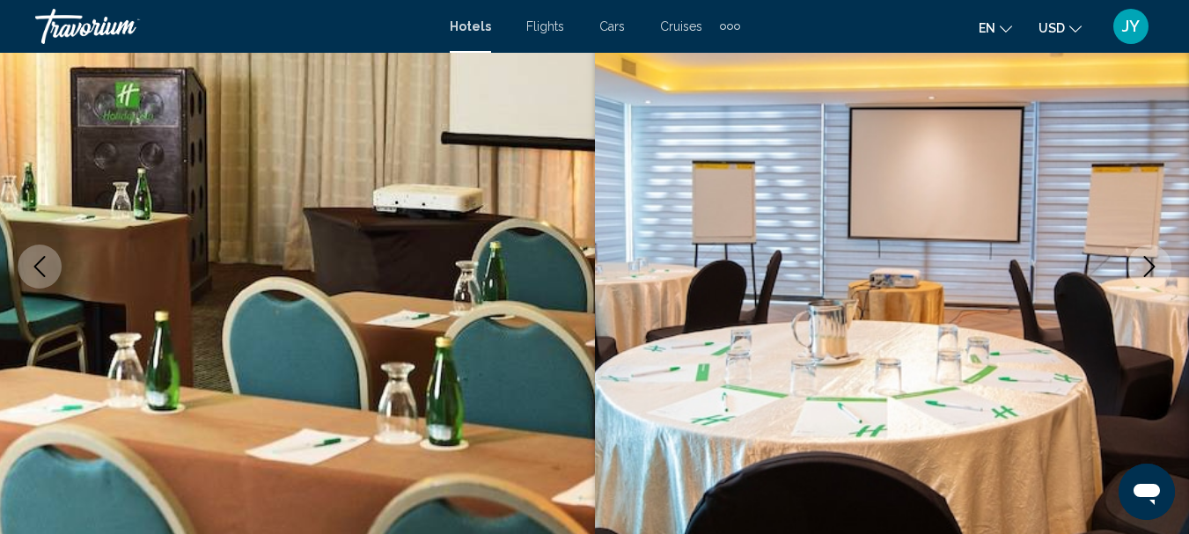
click at [1165, 252] on button "Next image" at bounding box center [1149, 267] width 44 height 44
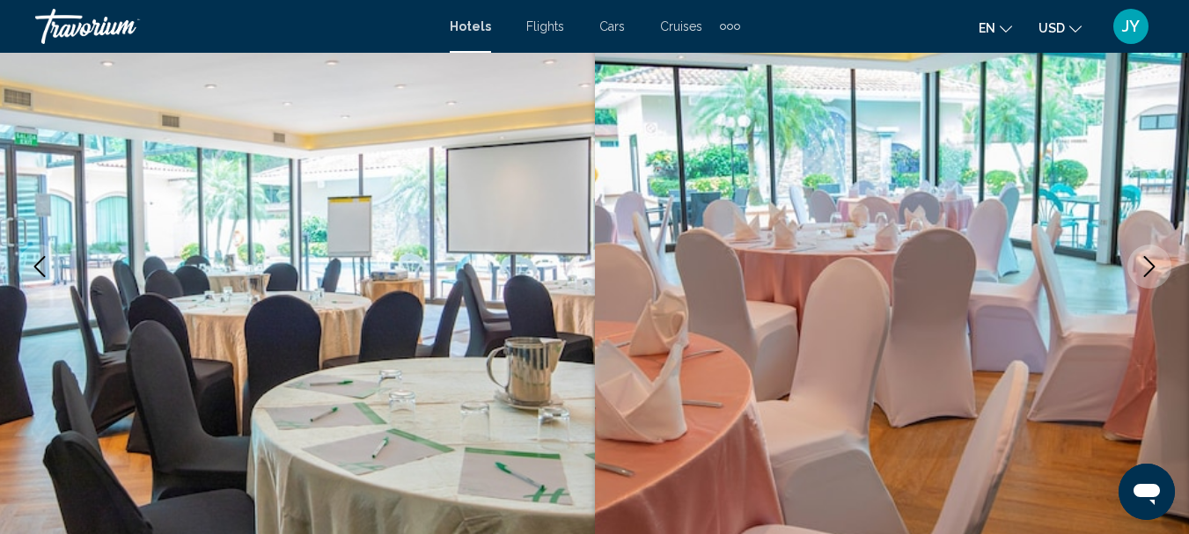
click at [1165, 252] on button "Next image" at bounding box center [1149, 267] width 44 height 44
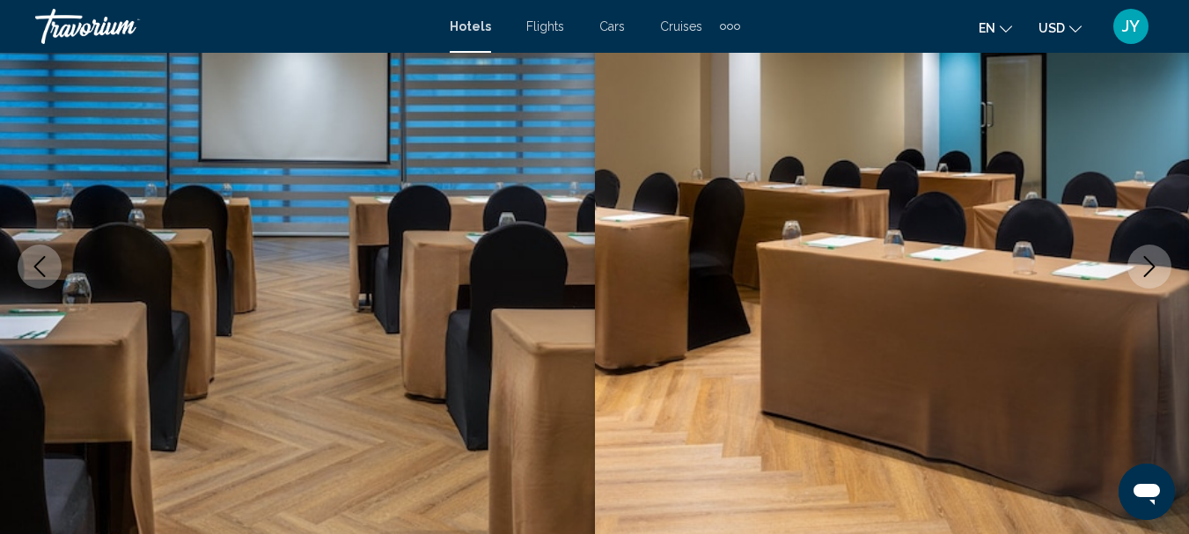
click at [1165, 252] on button "Next image" at bounding box center [1149, 267] width 44 height 44
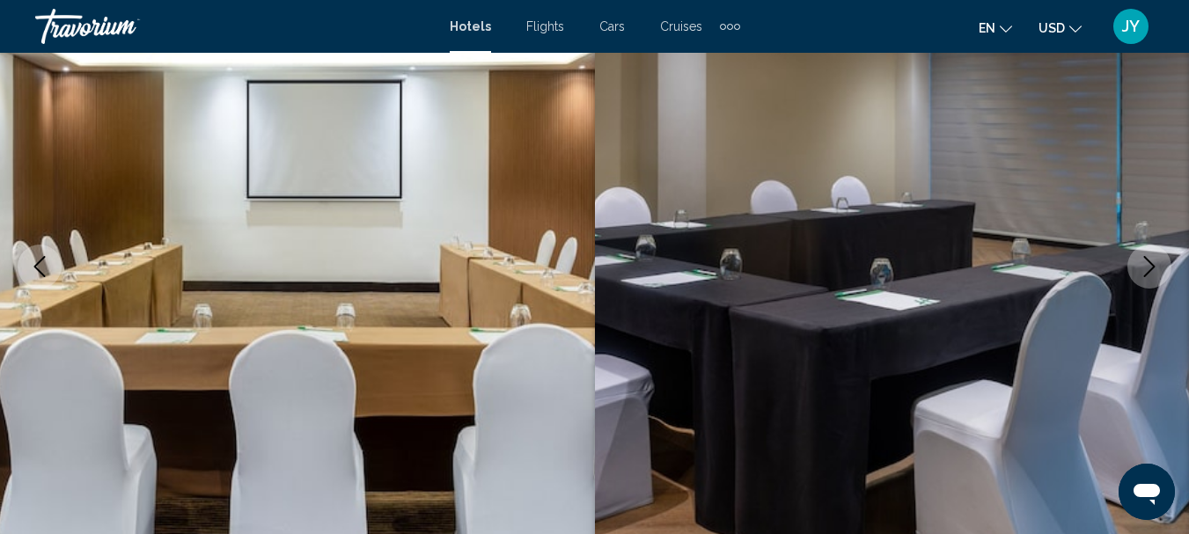
click at [1165, 252] on button "Next image" at bounding box center [1149, 267] width 44 height 44
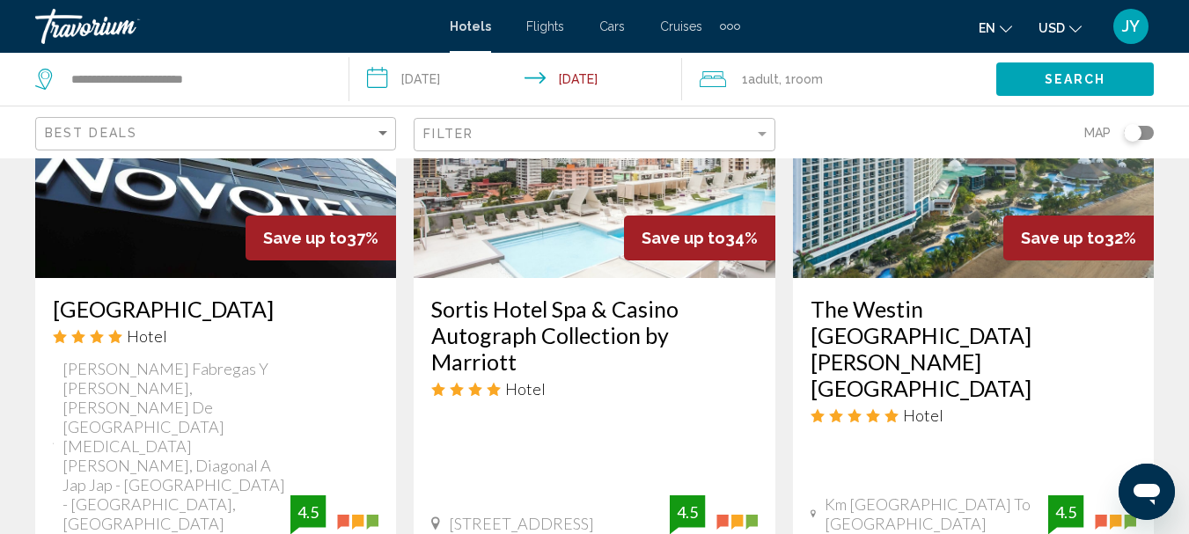
scroll to position [1496, 0]
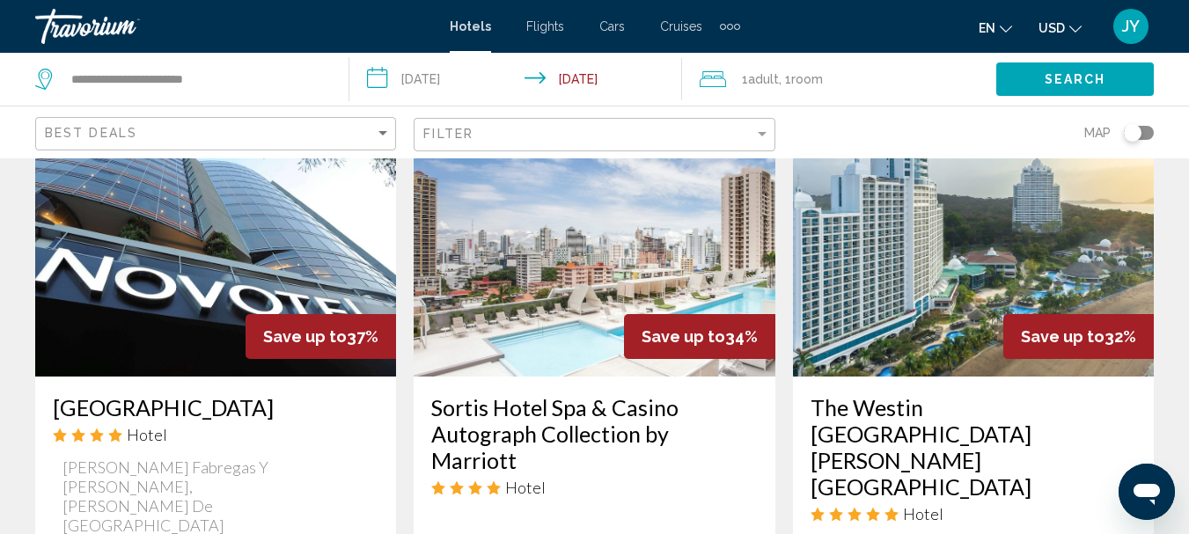
click at [877, 275] on img "Main content" at bounding box center [973, 236] width 361 height 282
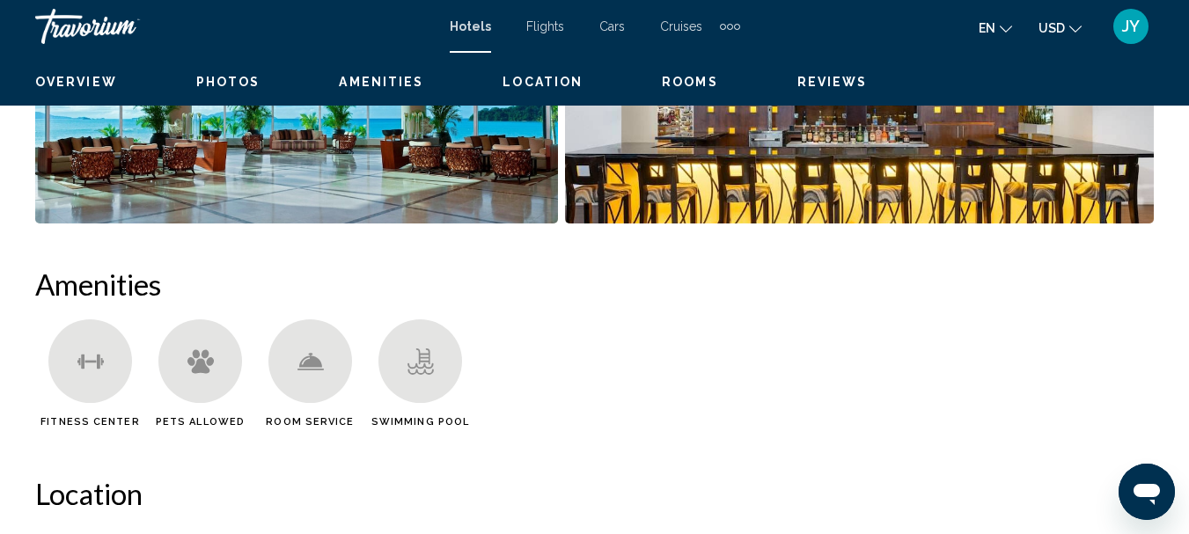
scroll to position [204, 0]
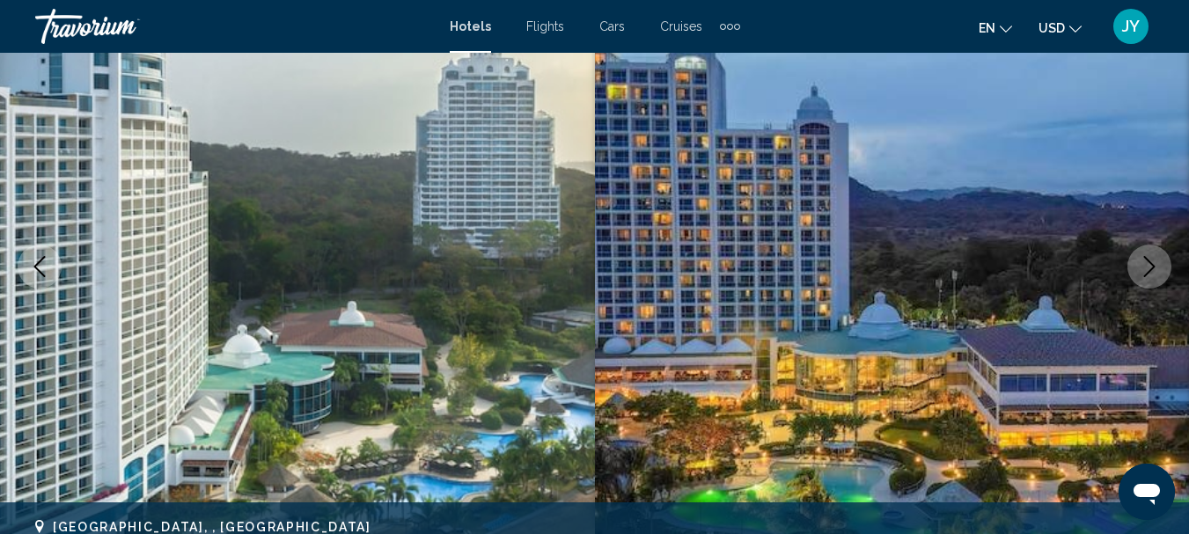
click at [1156, 273] on icon "Next image" at bounding box center [1149, 266] width 21 height 21
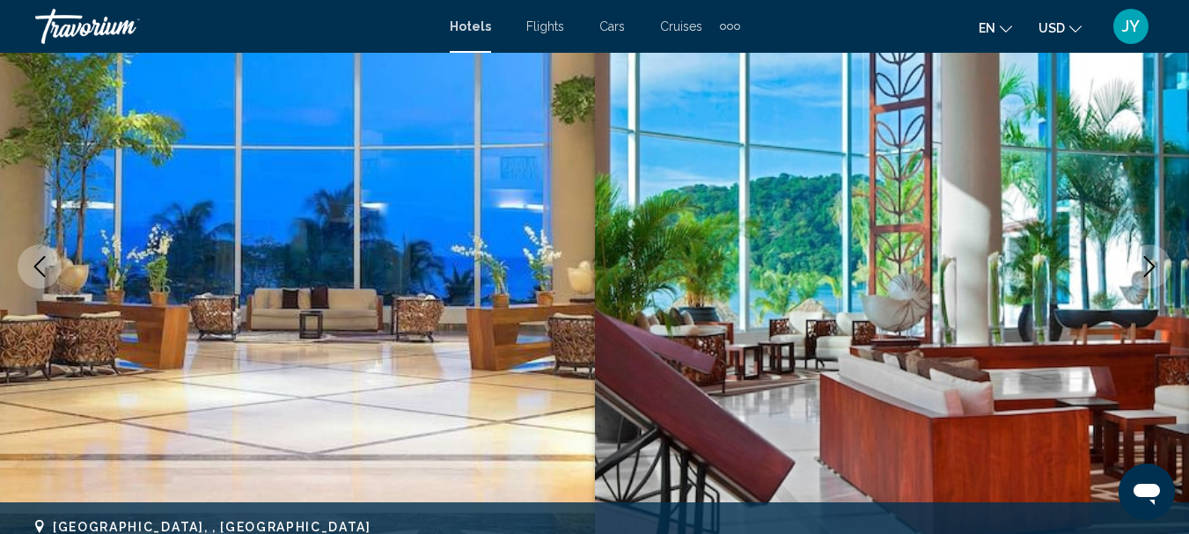
click at [1157, 273] on icon "Next image" at bounding box center [1149, 266] width 21 height 21
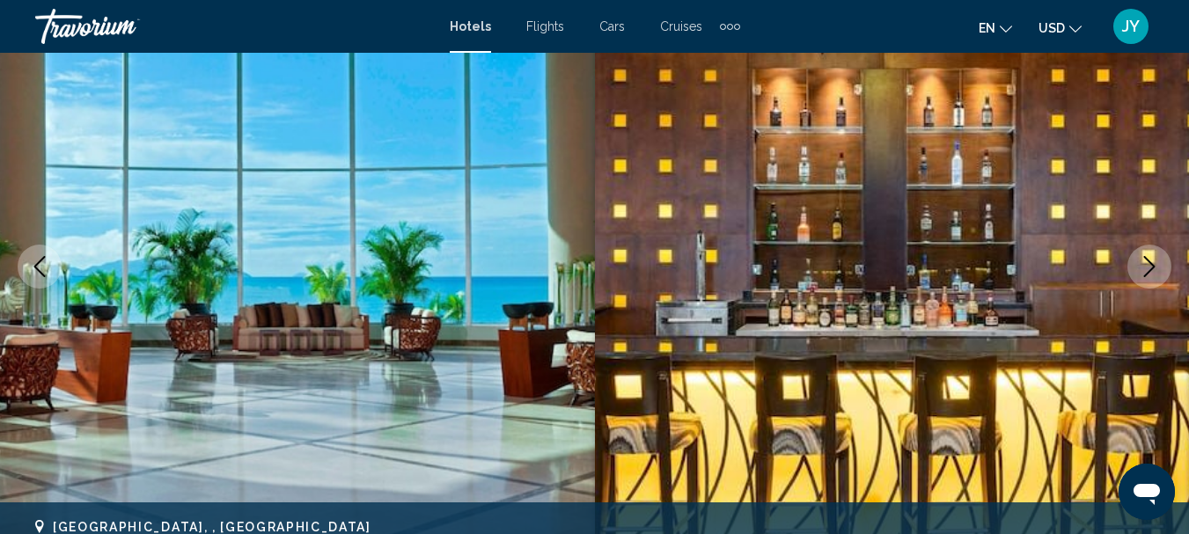
click at [1157, 273] on icon "Next image" at bounding box center [1149, 266] width 21 height 21
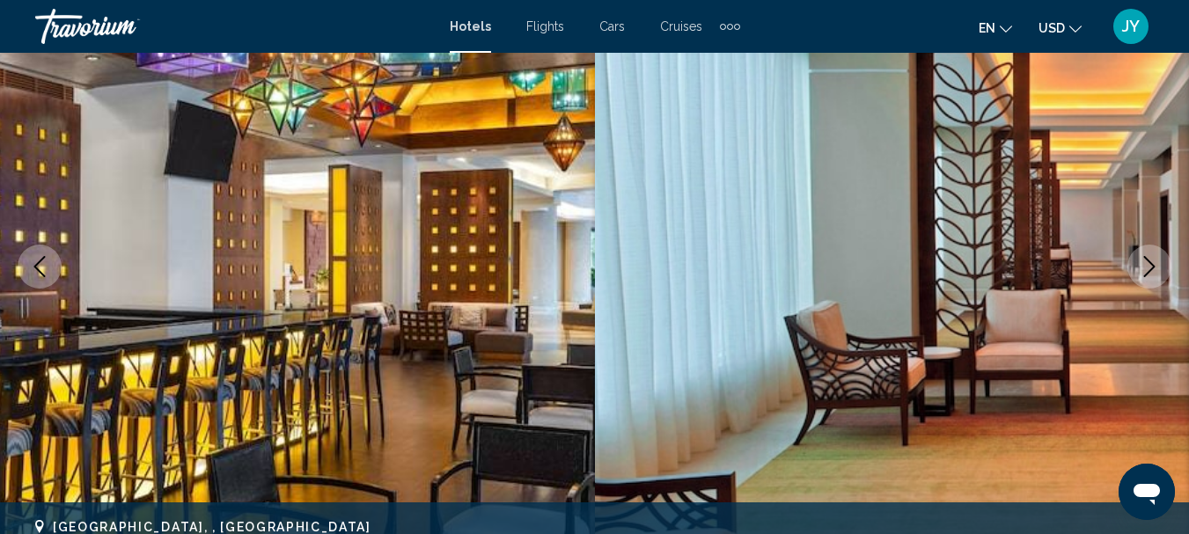
click at [1159, 273] on icon "Next image" at bounding box center [1149, 266] width 21 height 21
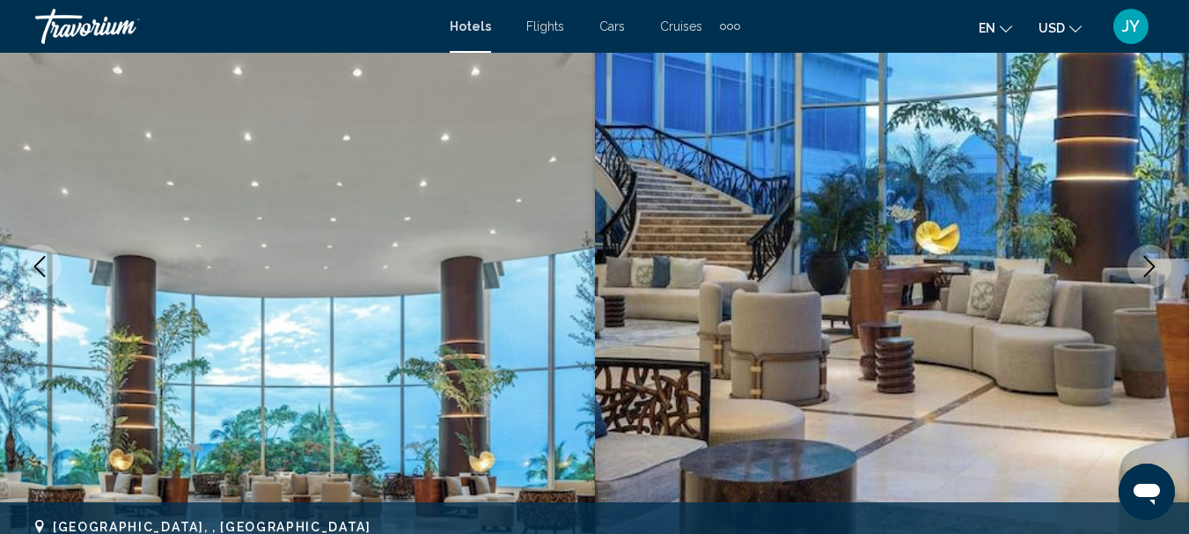
click at [1159, 260] on icon "Next image" at bounding box center [1149, 266] width 21 height 21
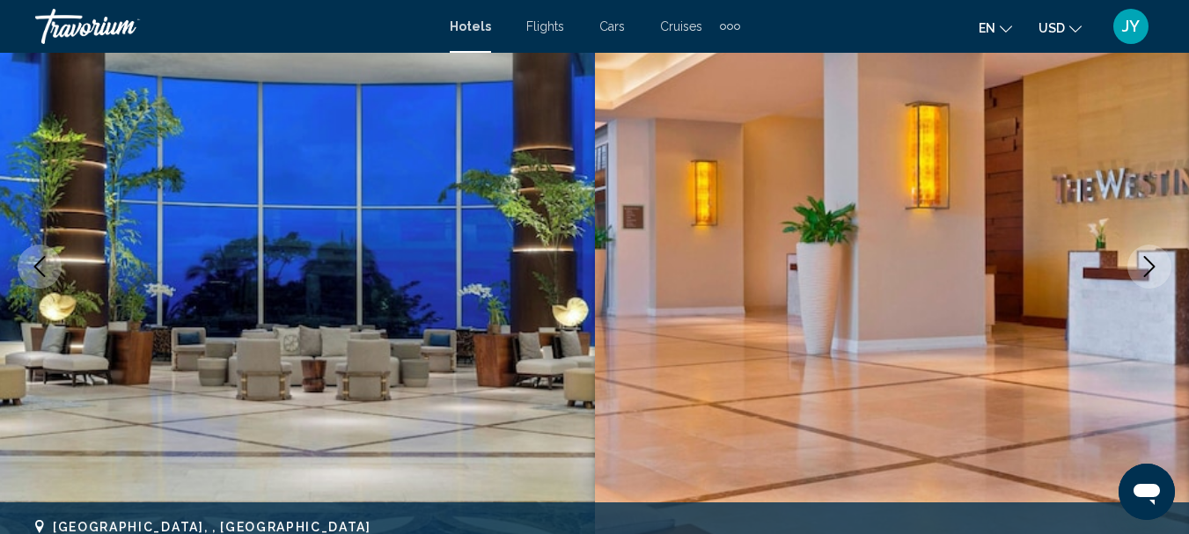
click at [1154, 260] on icon "Next image" at bounding box center [1149, 266] width 21 height 21
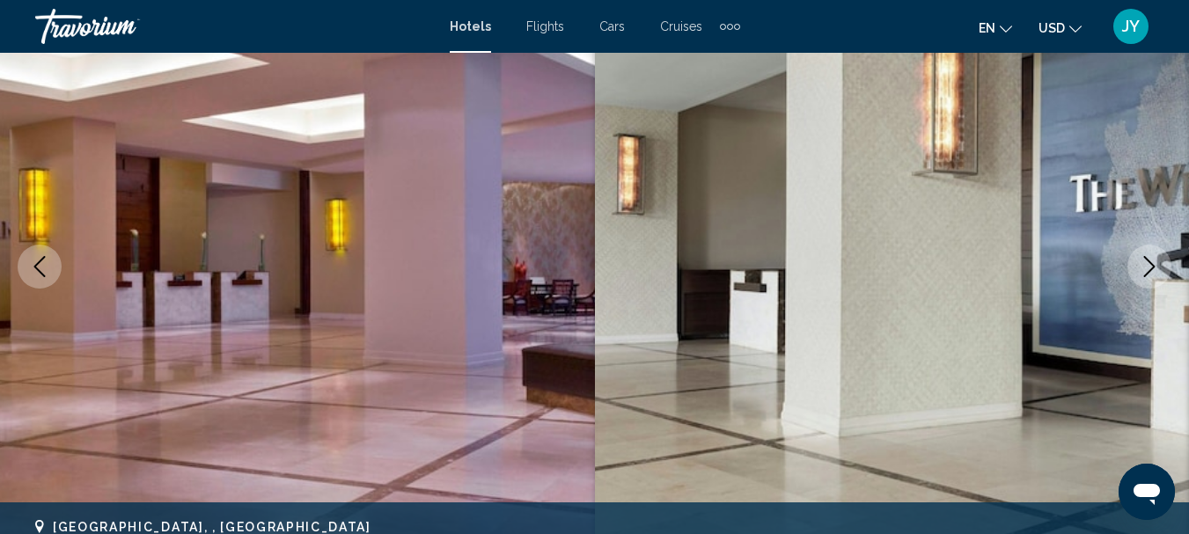
click at [1154, 260] on icon "Next image" at bounding box center [1149, 266] width 21 height 21
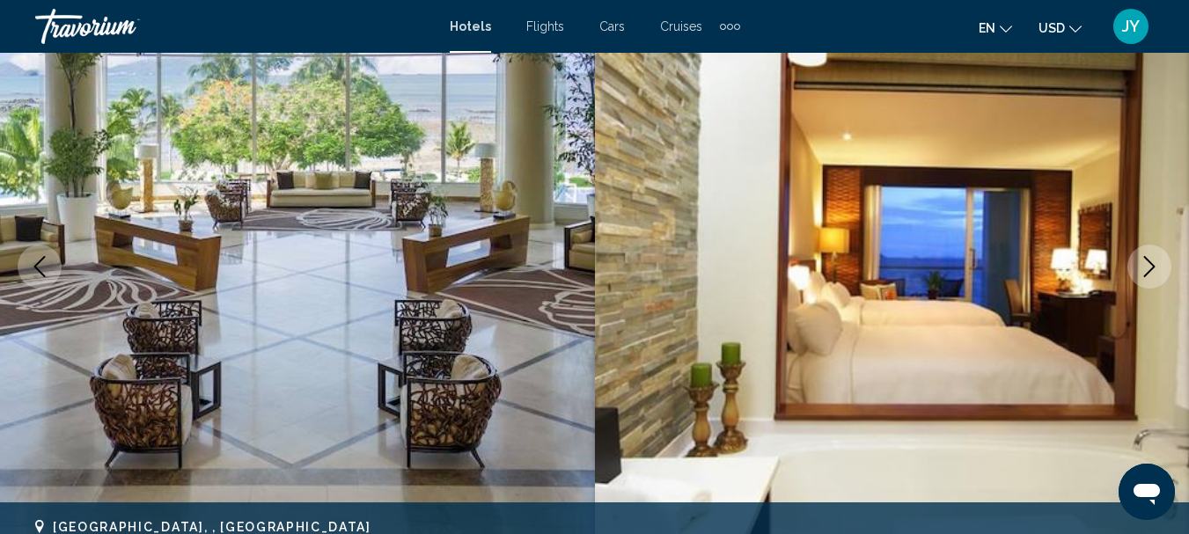
click at [1154, 260] on icon "Next image" at bounding box center [1149, 266] width 21 height 21
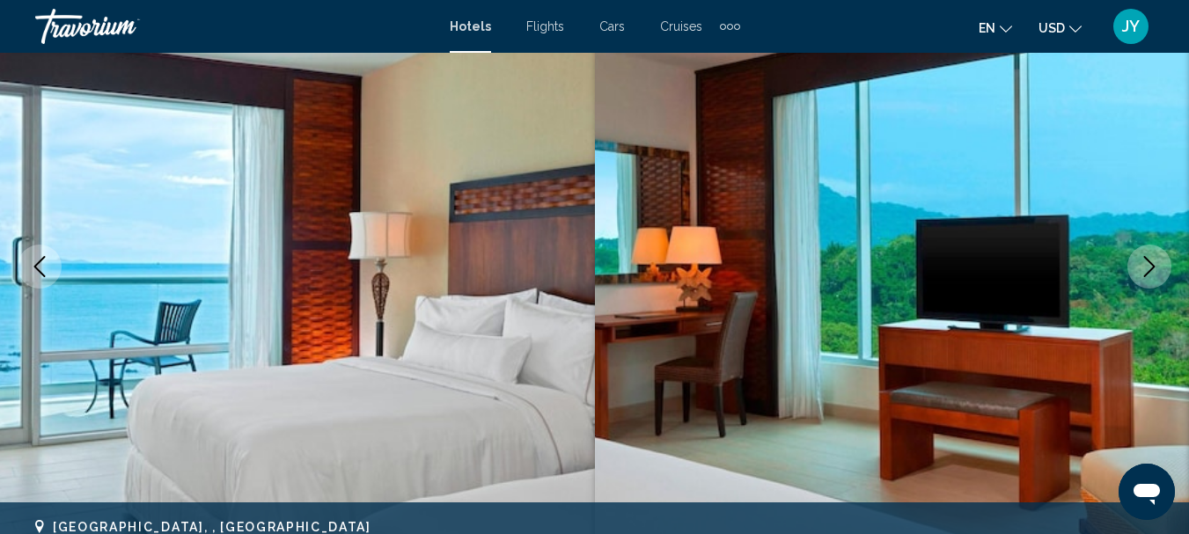
click at [1154, 260] on icon "Next image" at bounding box center [1149, 266] width 21 height 21
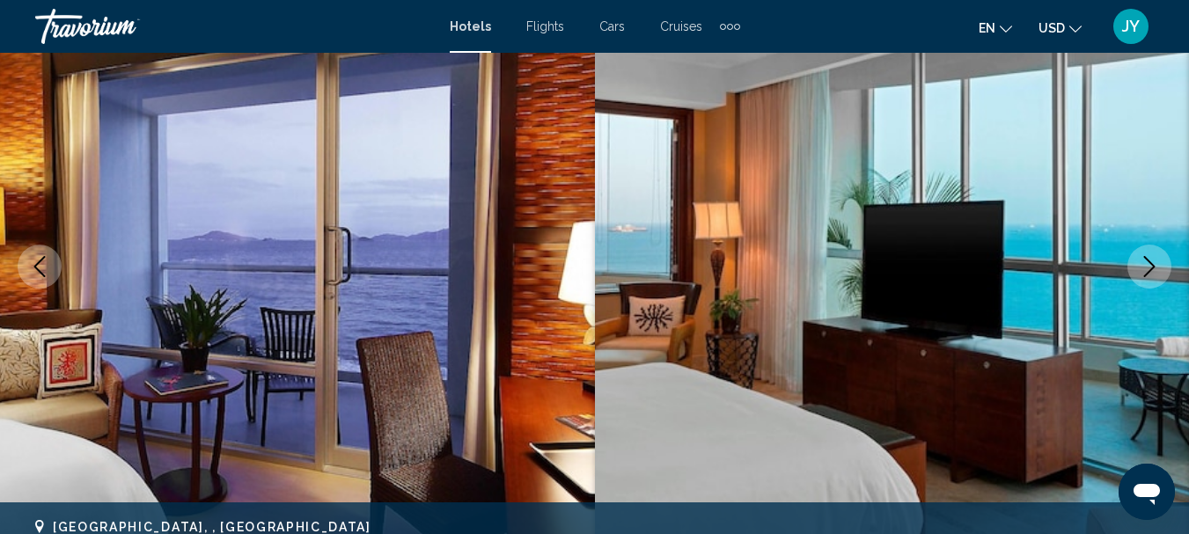
click at [1154, 260] on icon "Next image" at bounding box center [1149, 266] width 21 height 21
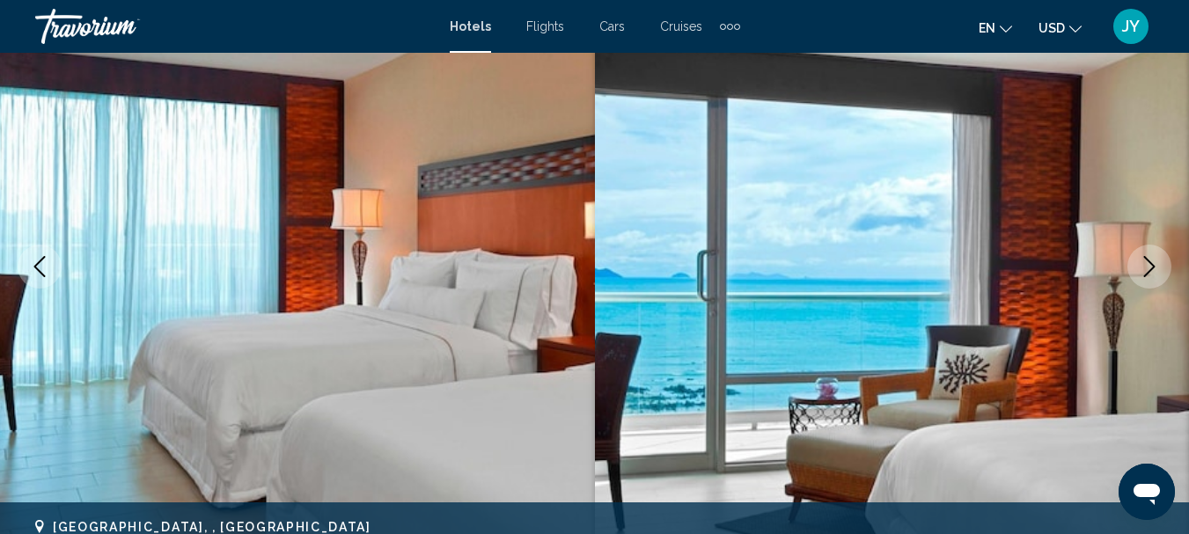
click at [1154, 260] on icon "Next image" at bounding box center [1149, 266] width 21 height 21
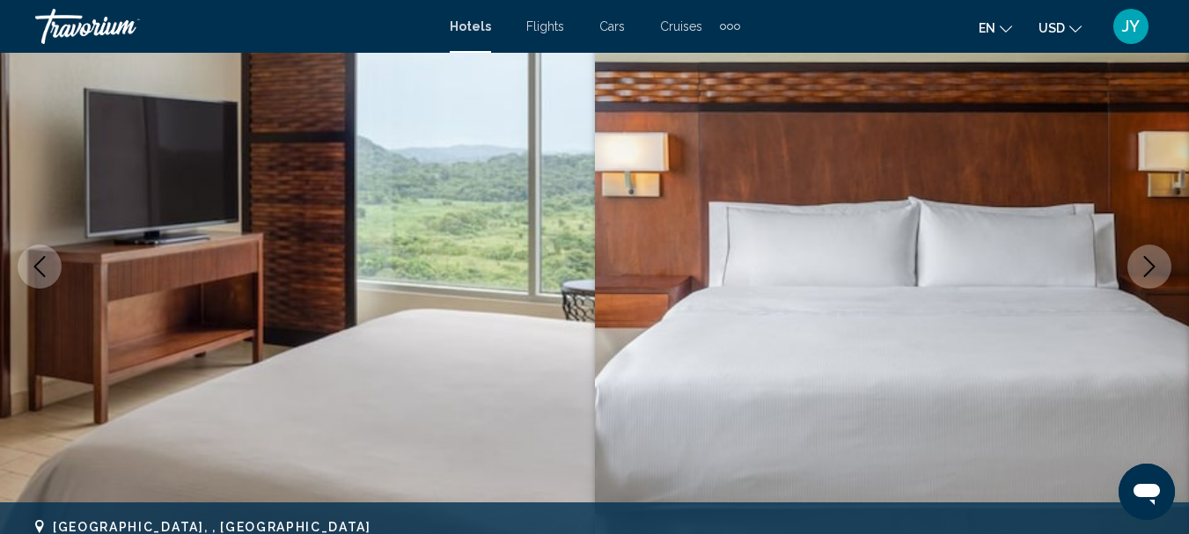
click at [1154, 260] on icon "Next image" at bounding box center [1149, 266] width 21 height 21
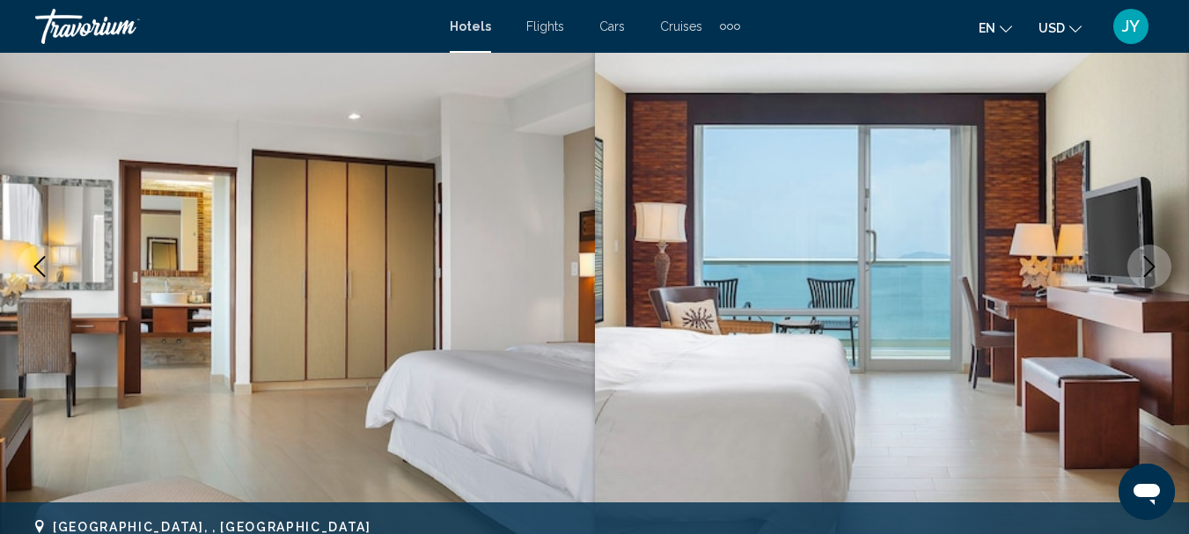
click at [1143, 263] on icon "Next image" at bounding box center [1149, 266] width 21 height 21
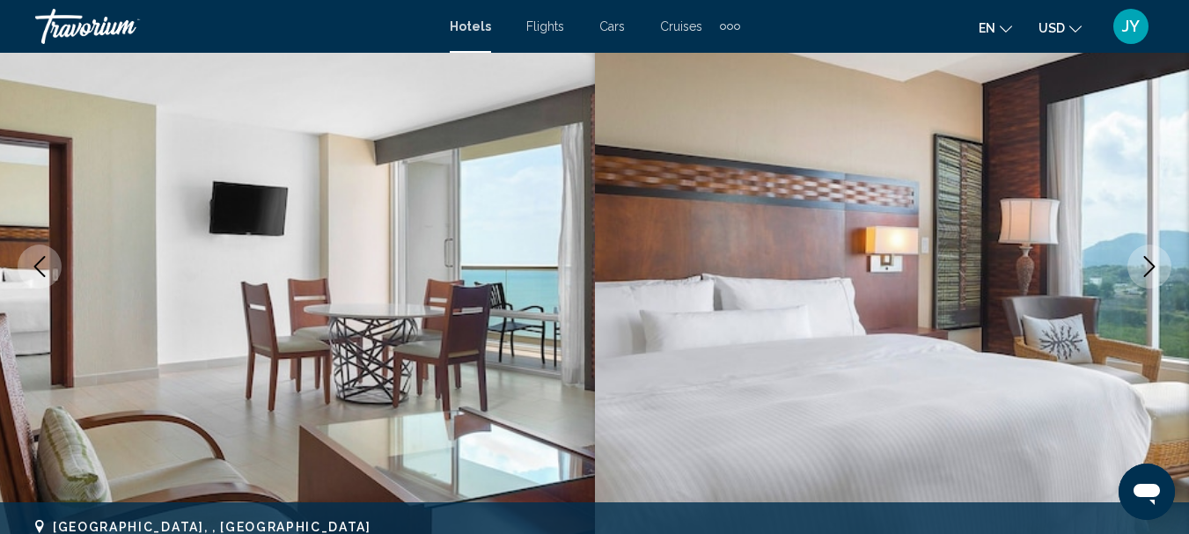
click at [1142, 261] on icon "Next image" at bounding box center [1149, 266] width 21 height 21
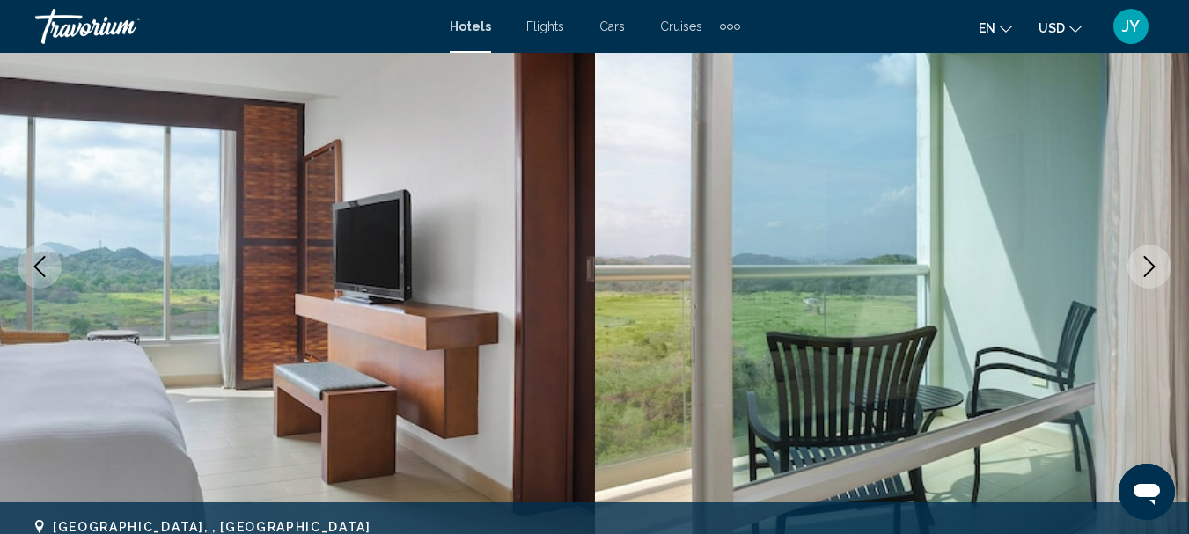
click at [1142, 261] on icon "Next image" at bounding box center [1149, 266] width 21 height 21
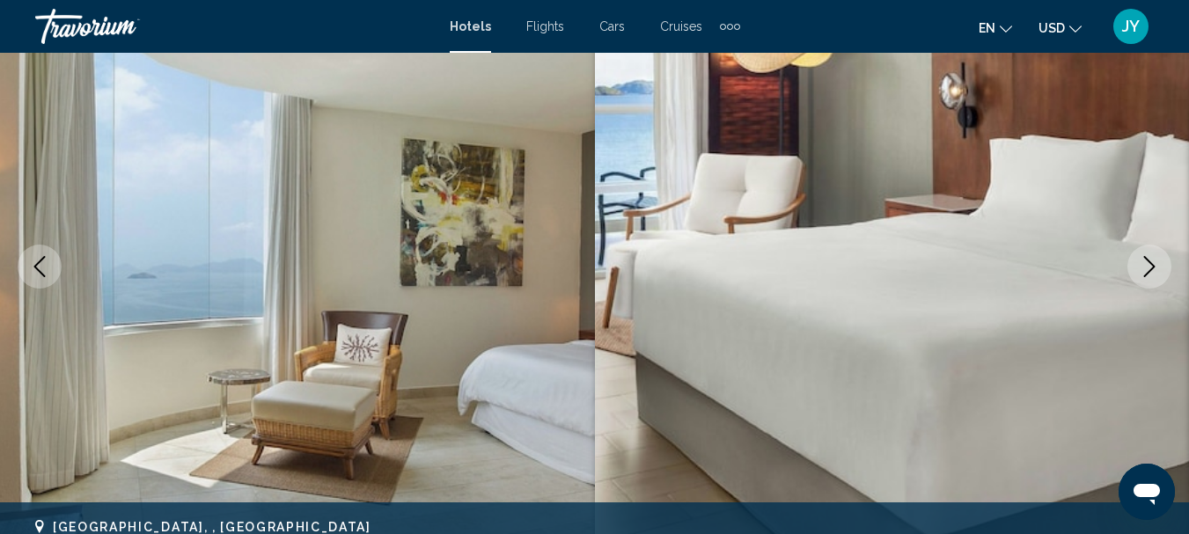
click at [1142, 260] on icon "Next image" at bounding box center [1149, 266] width 21 height 21
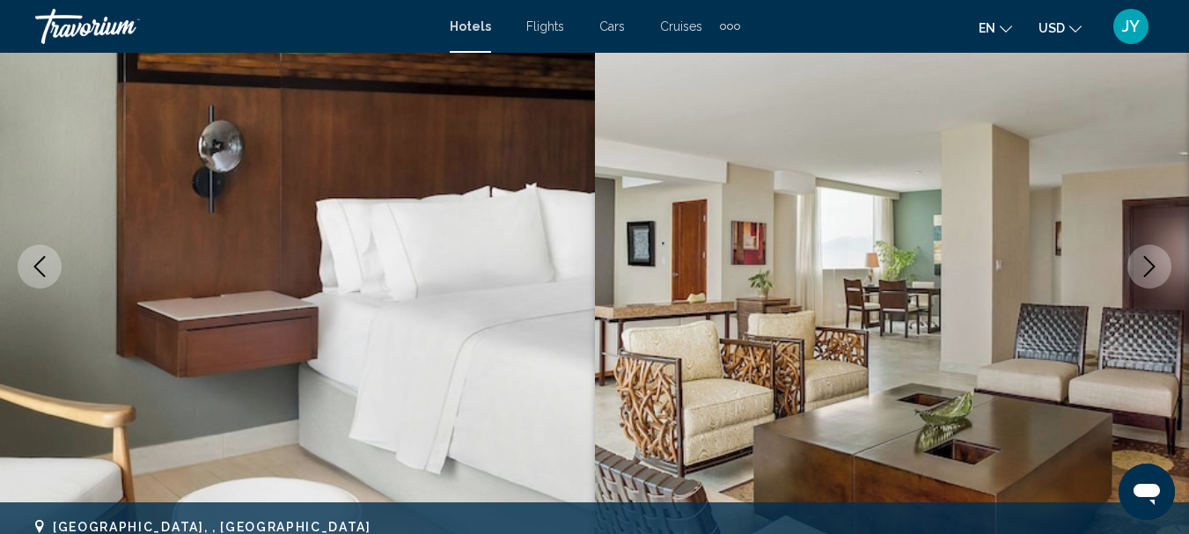
click at [1135, 254] on button "Next image" at bounding box center [1149, 267] width 44 height 44
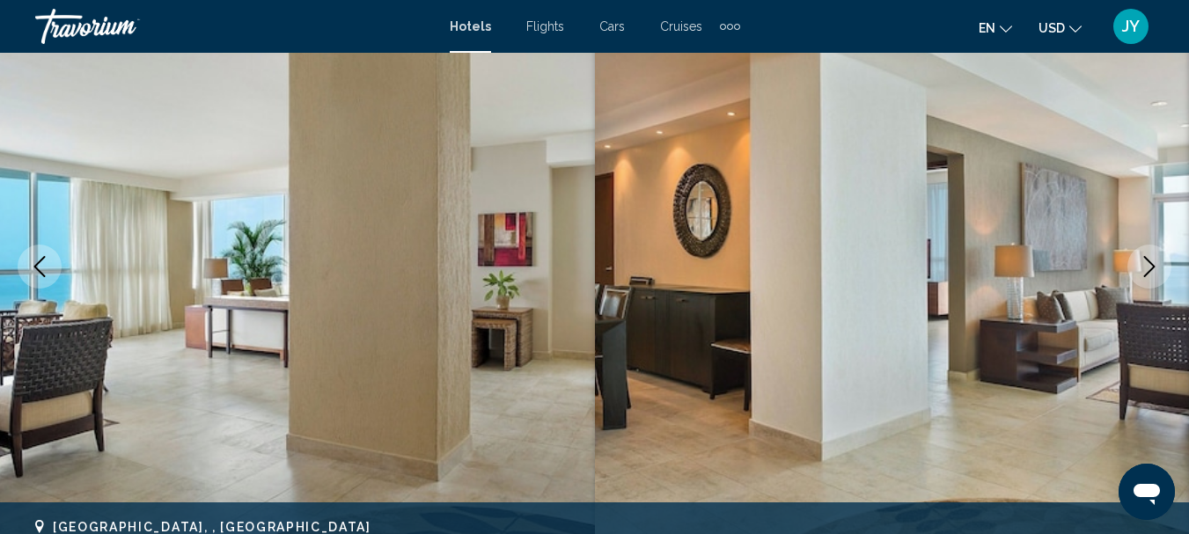
click at [1147, 259] on icon "Next image" at bounding box center [1149, 266] width 21 height 21
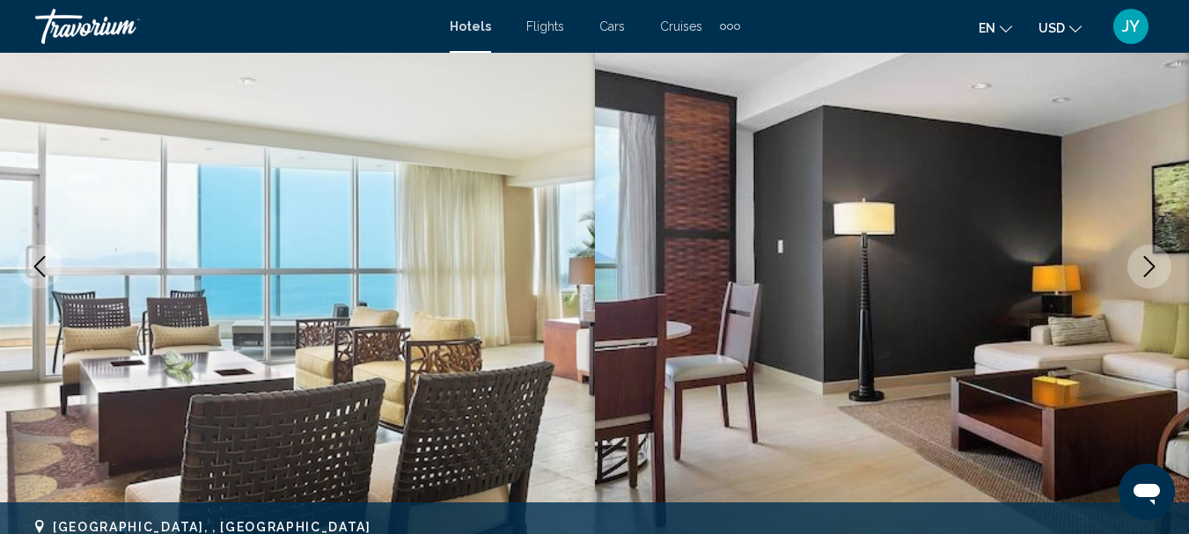
click at [1147, 259] on icon "Next image" at bounding box center [1149, 266] width 21 height 21
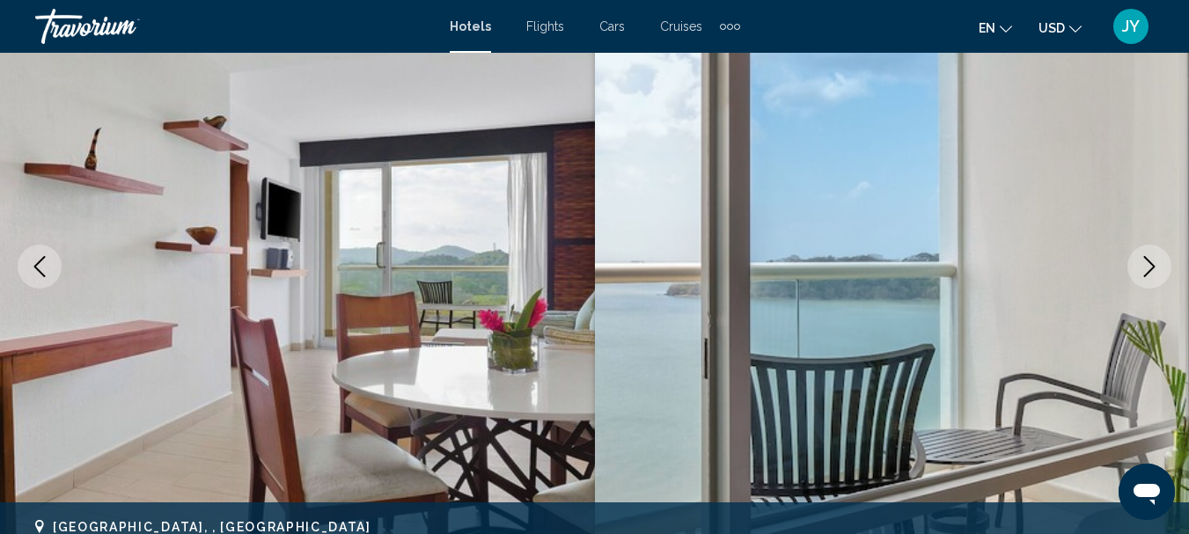
click at [1146, 259] on icon "Next image" at bounding box center [1149, 266] width 11 height 21
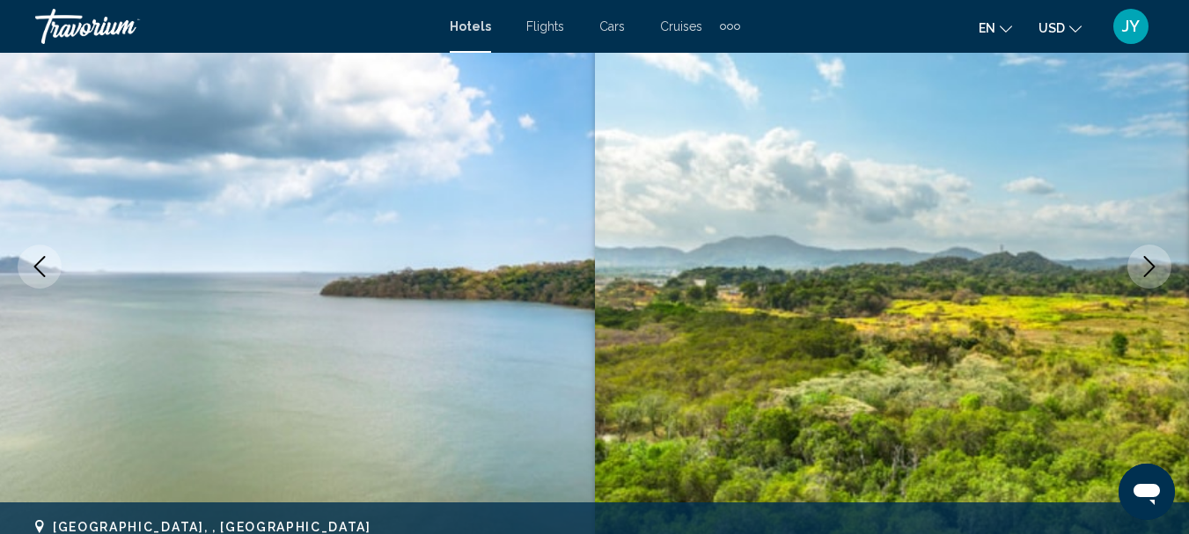
click at [1161, 260] on button "Next image" at bounding box center [1149, 267] width 44 height 44
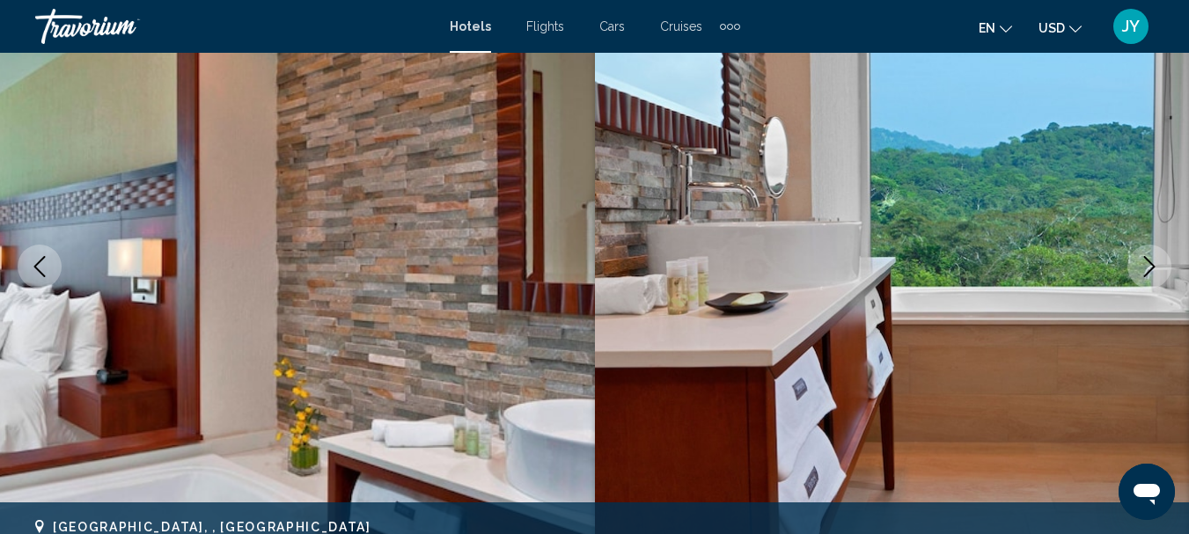
click at [1145, 260] on icon "Next image" at bounding box center [1149, 266] width 21 height 21
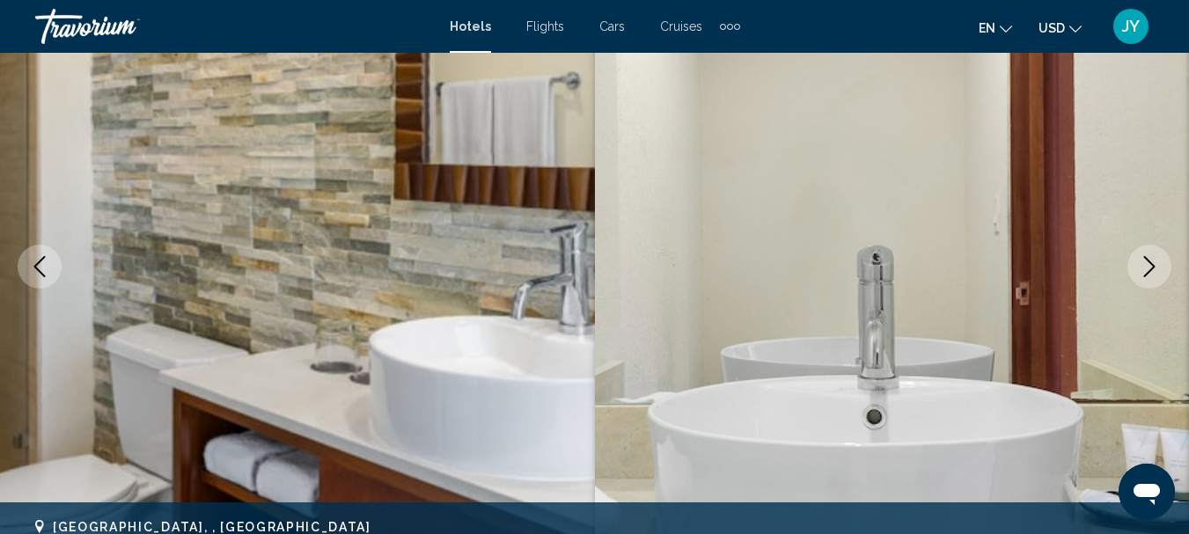
click at [1145, 260] on icon "Next image" at bounding box center [1149, 266] width 21 height 21
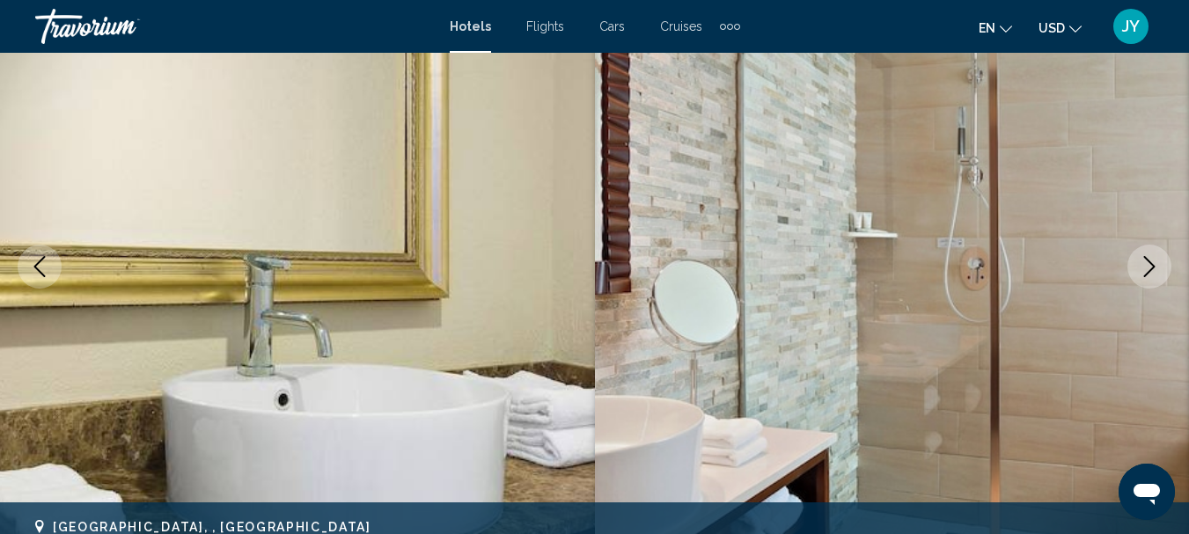
click at [1145, 260] on icon "Next image" at bounding box center [1149, 266] width 21 height 21
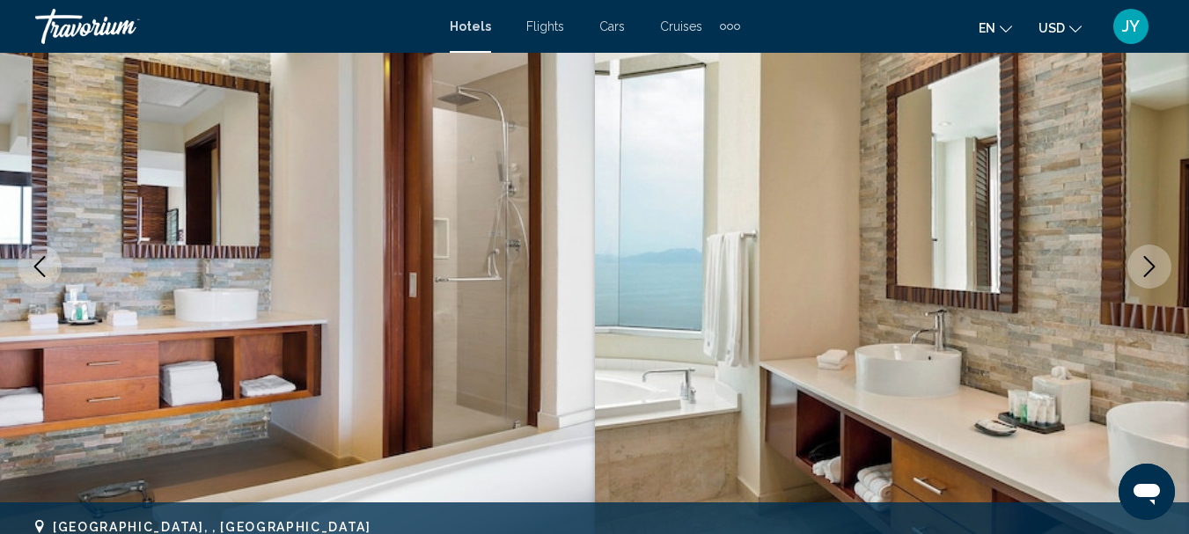
click at [1139, 260] on icon "Next image" at bounding box center [1149, 266] width 21 height 21
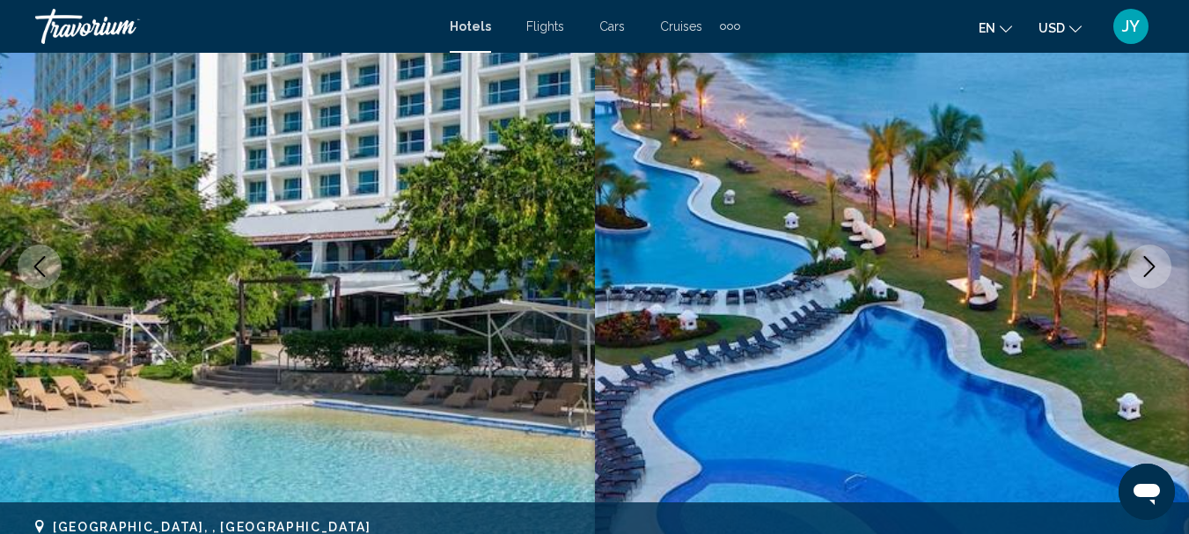
click at [1145, 254] on button "Next image" at bounding box center [1149, 267] width 44 height 44
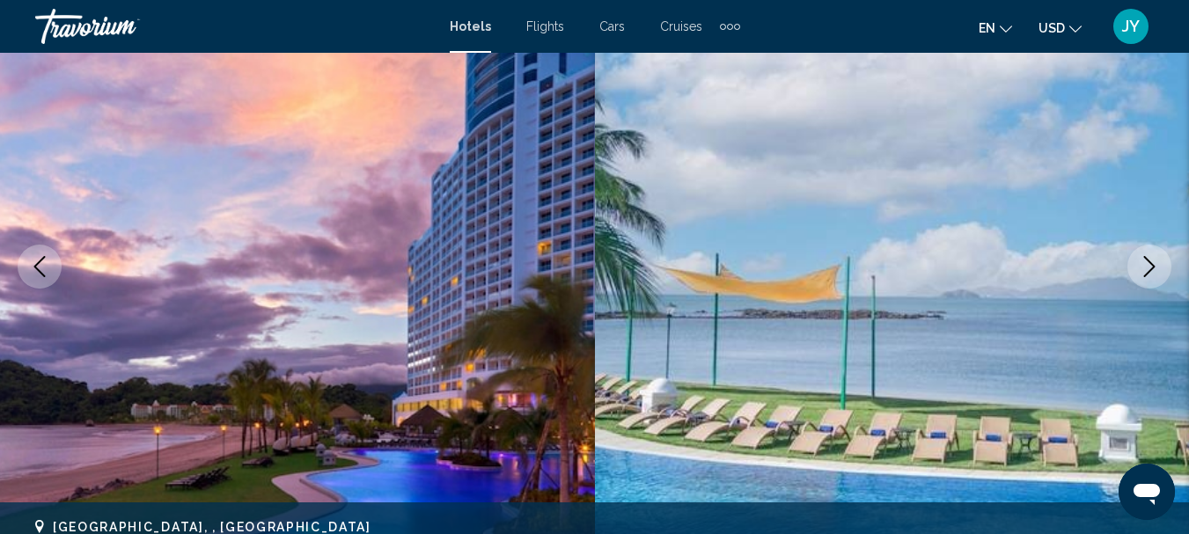
click at [1145, 254] on button "Next image" at bounding box center [1149, 267] width 44 height 44
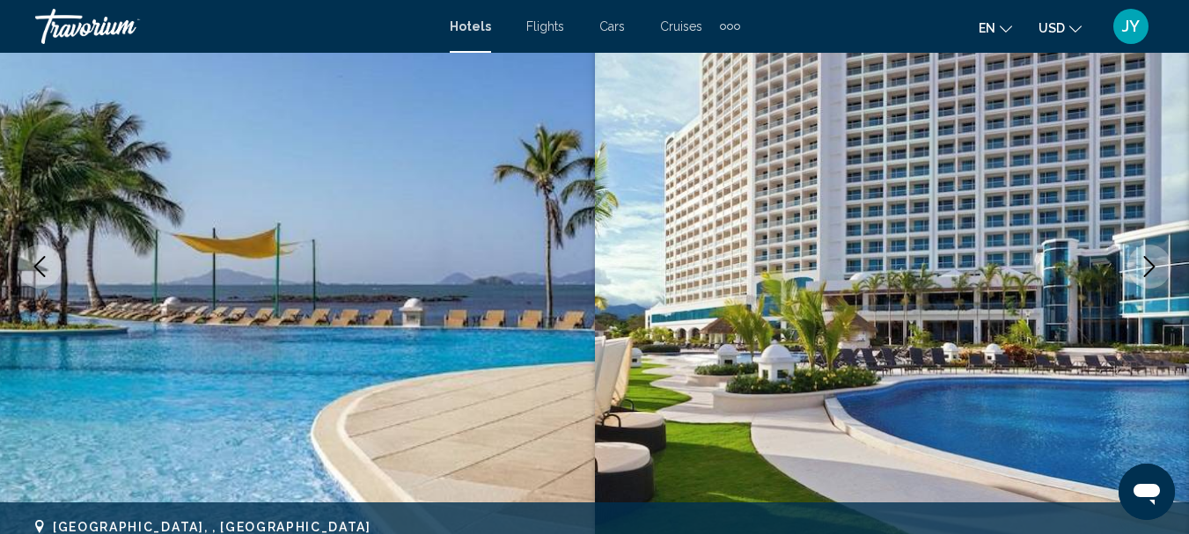
click at [1148, 253] on button "Next image" at bounding box center [1149, 267] width 44 height 44
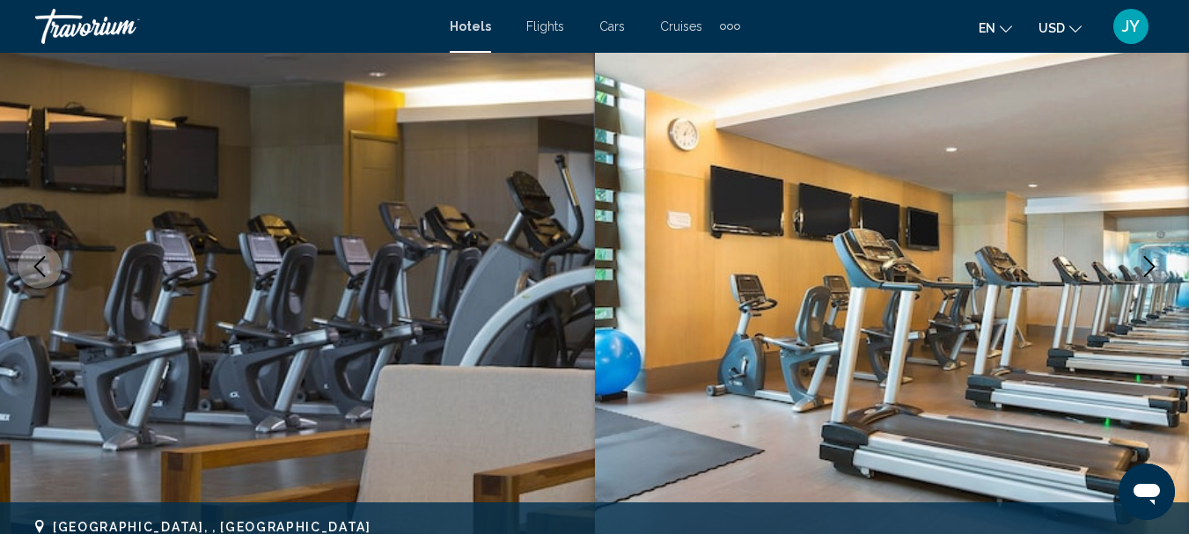
click at [1151, 252] on button "Next image" at bounding box center [1149, 267] width 44 height 44
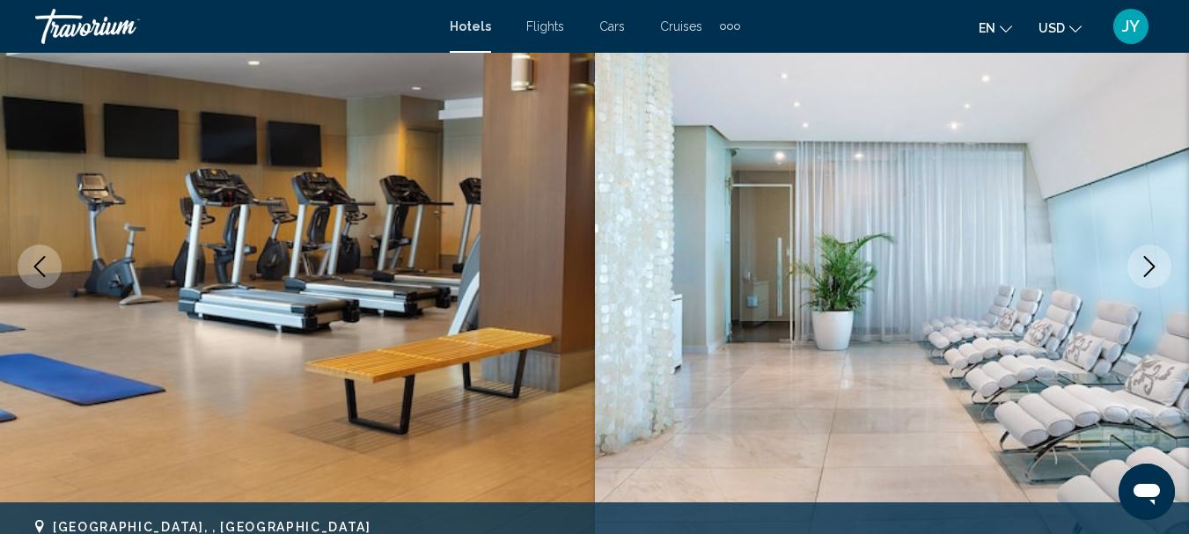
click at [1151, 252] on button "Next image" at bounding box center [1149, 267] width 44 height 44
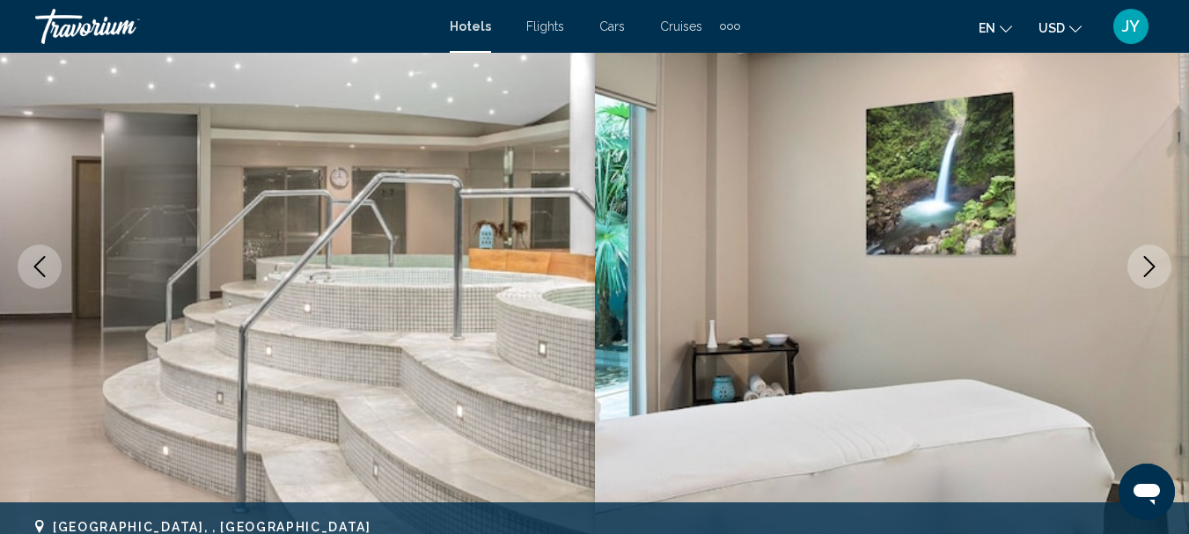
click at [1151, 255] on button "Next image" at bounding box center [1149, 267] width 44 height 44
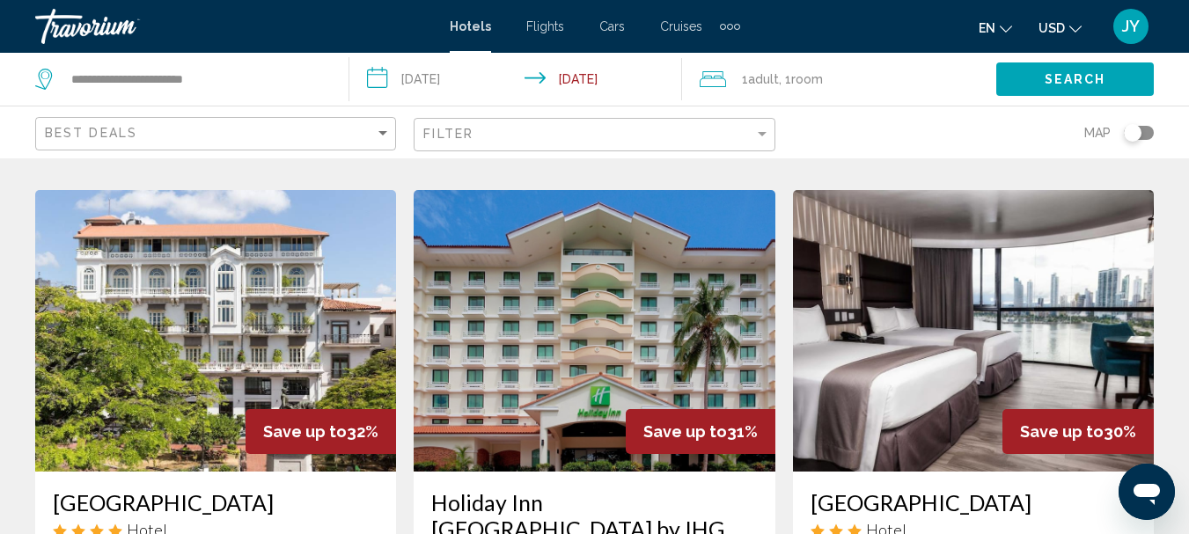
scroll to position [2024, 0]
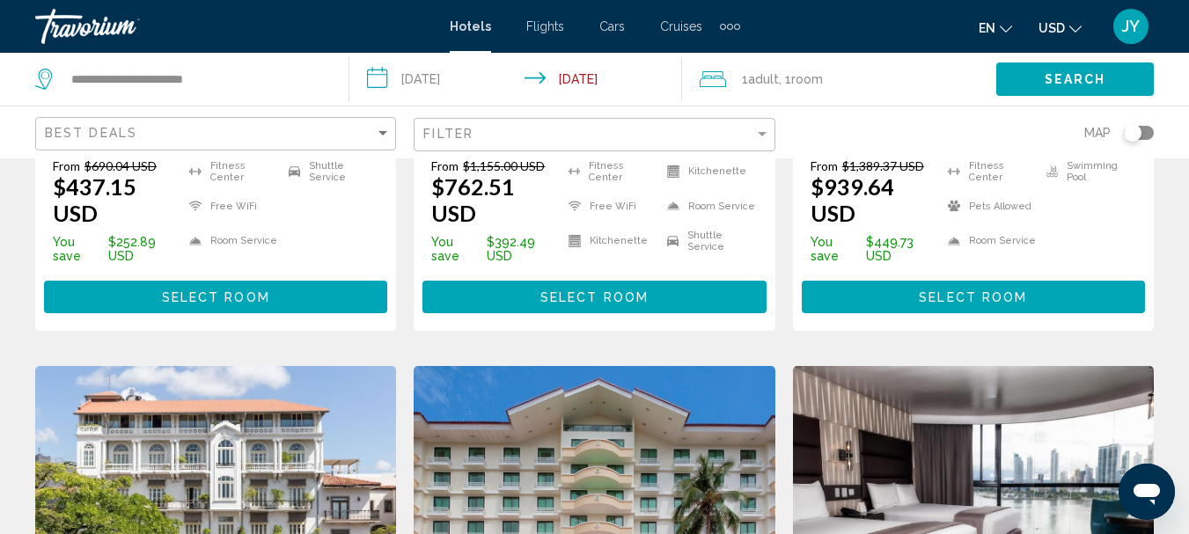
click at [232, 366] on img "Main content" at bounding box center [215, 507] width 361 height 282
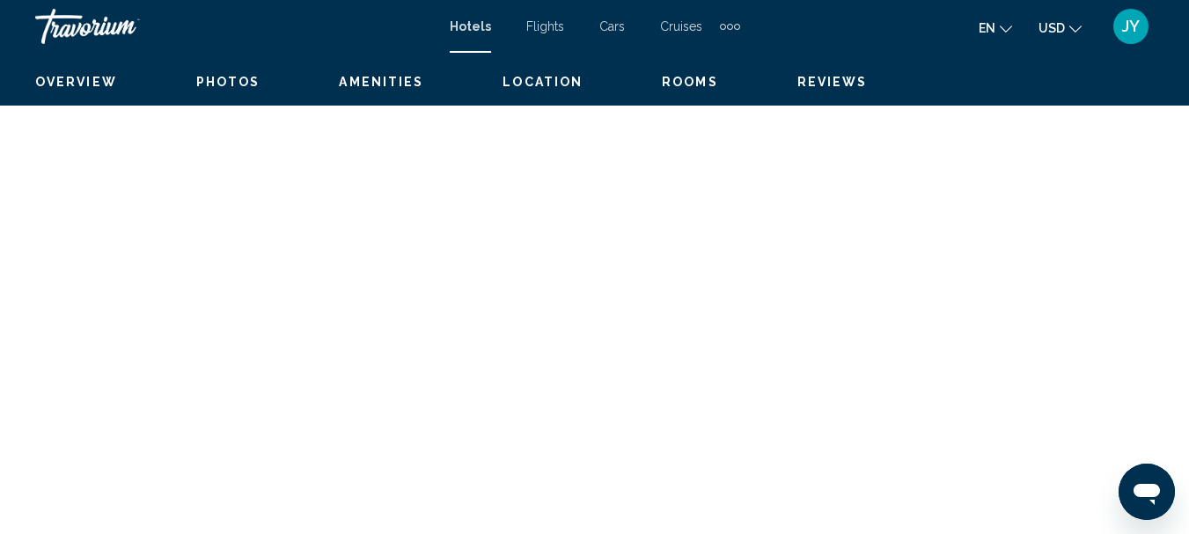
scroll to position [204, 0]
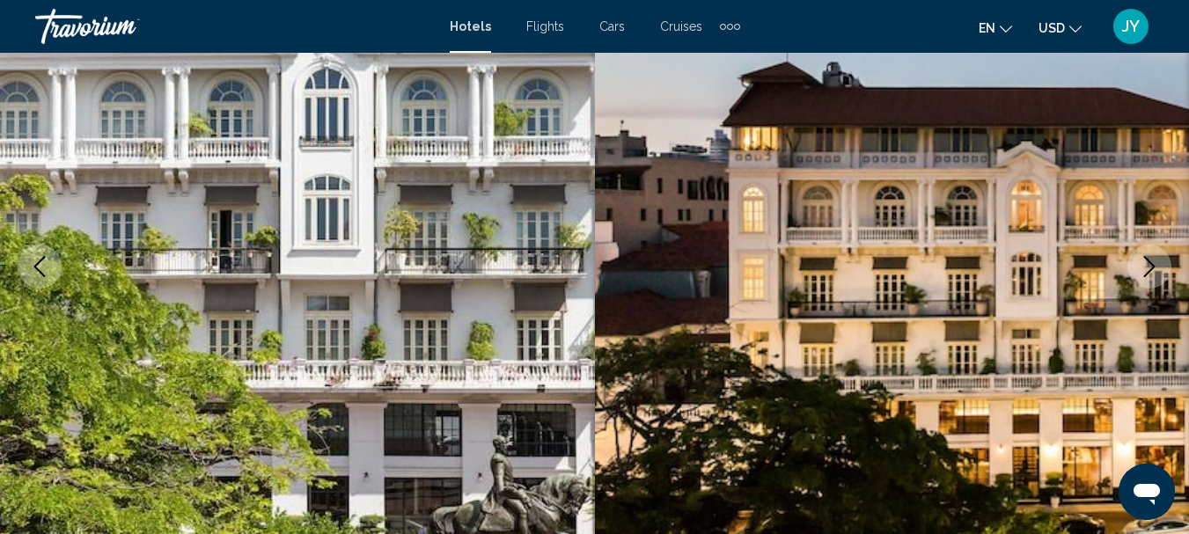
click at [1146, 266] on icon "Next image" at bounding box center [1149, 266] width 21 height 21
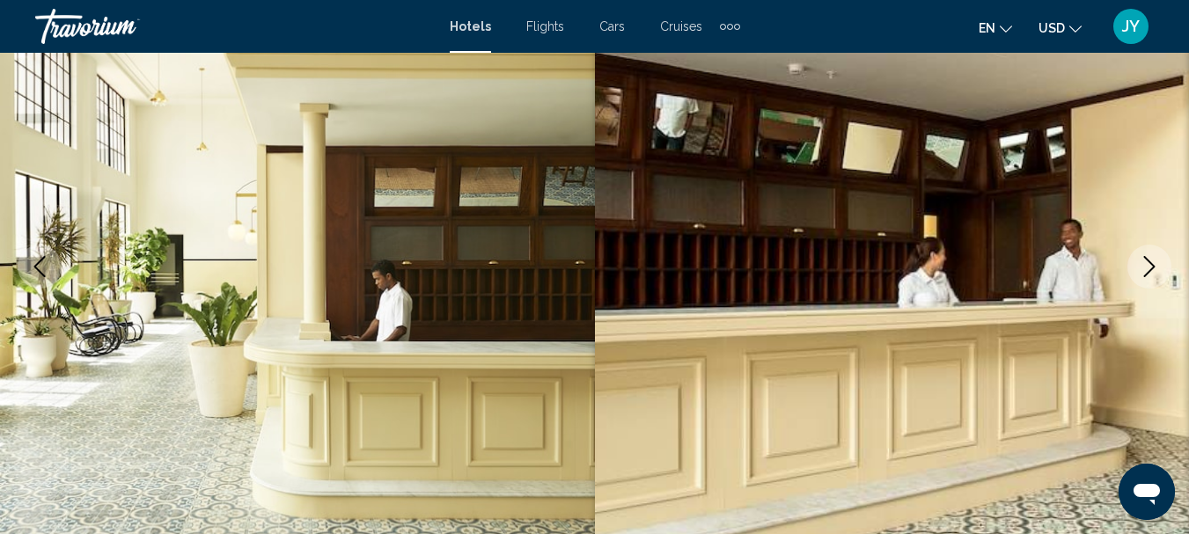
click at [1146, 266] on icon "Next image" at bounding box center [1149, 266] width 21 height 21
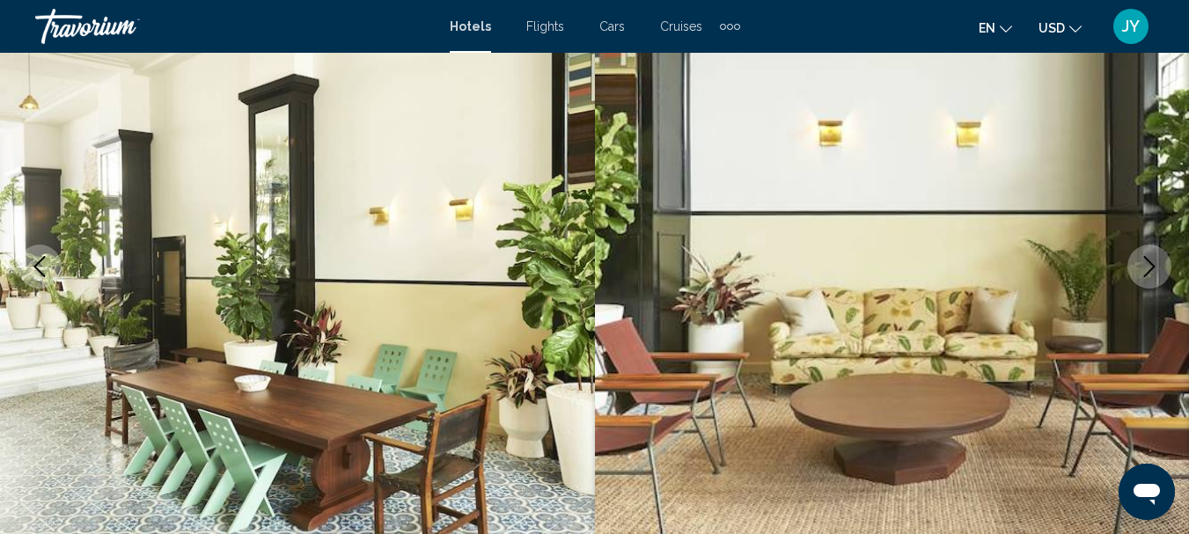
click at [1146, 266] on icon "Next image" at bounding box center [1149, 266] width 21 height 21
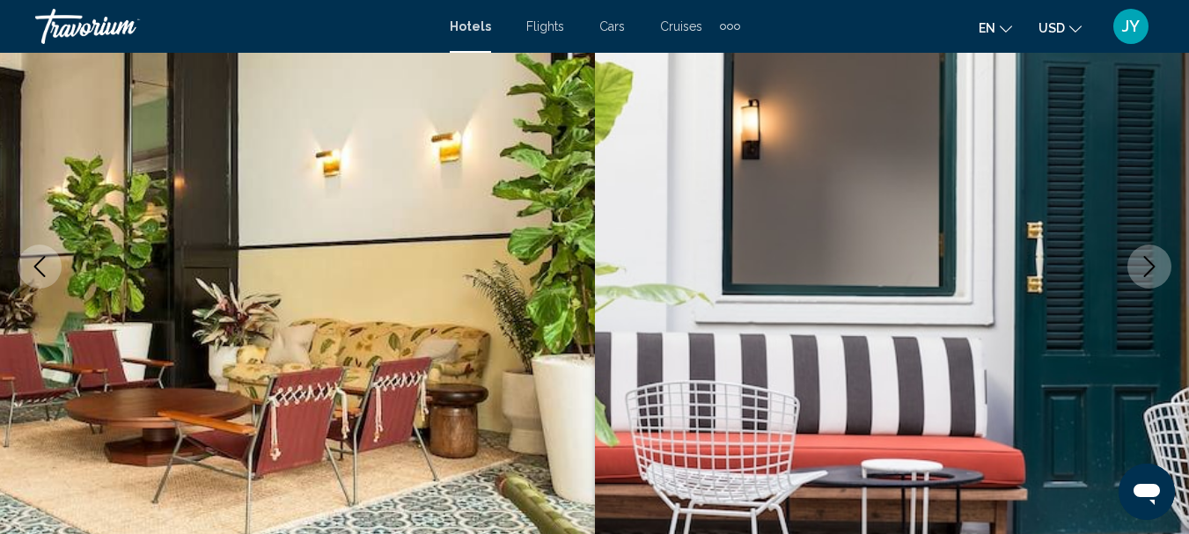
click at [1144, 265] on icon "Next image" at bounding box center [1149, 266] width 21 height 21
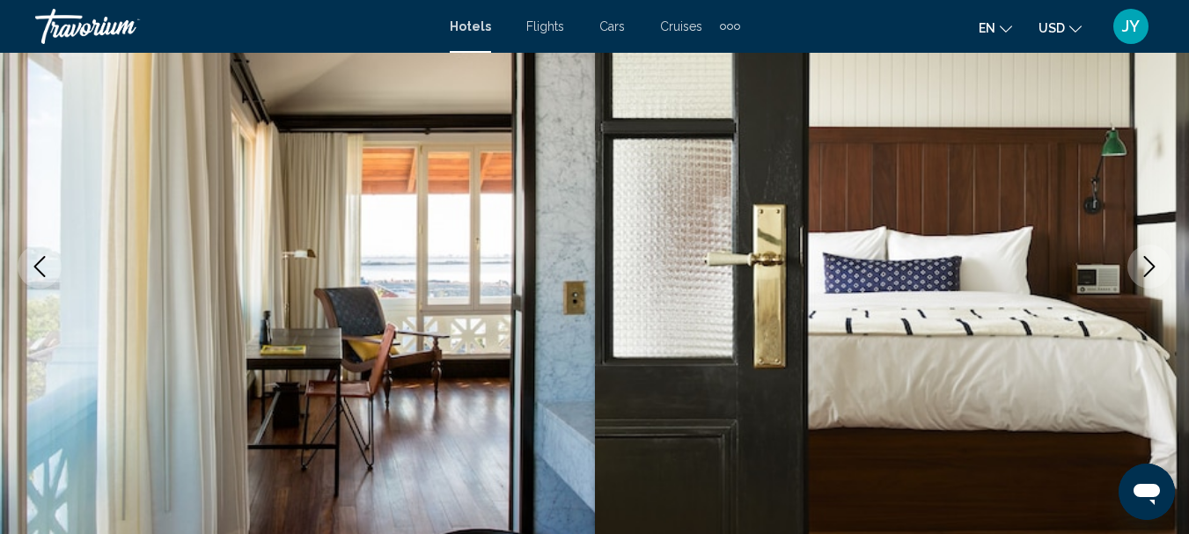
click at [1144, 265] on icon "Next image" at bounding box center [1149, 266] width 21 height 21
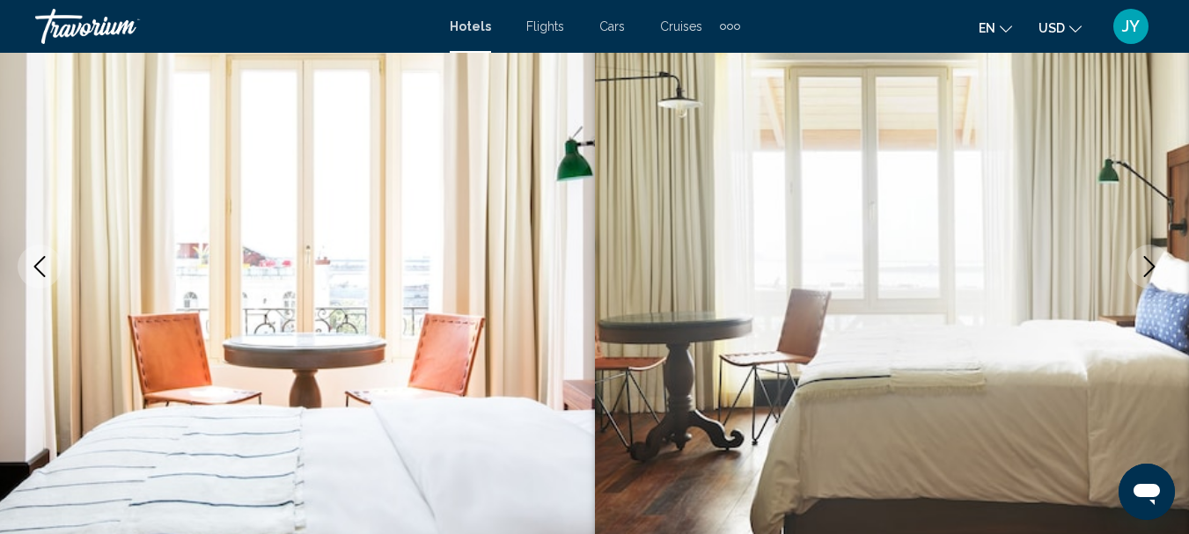
click at [1144, 265] on icon "Next image" at bounding box center [1149, 266] width 21 height 21
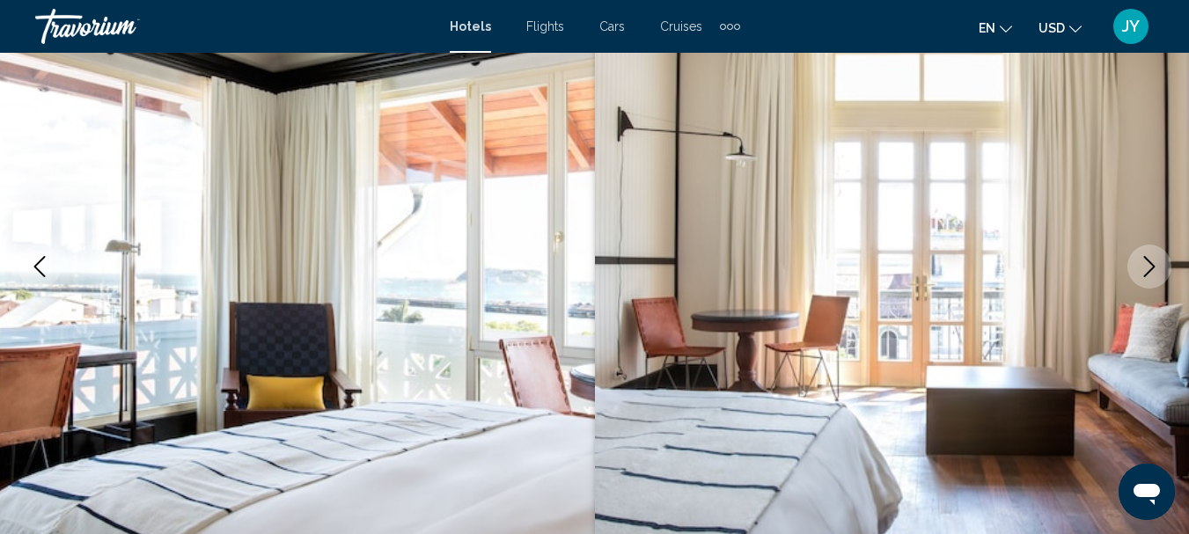
click at [1152, 263] on icon "Next image" at bounding box center [1149, 266] width 21 height 21
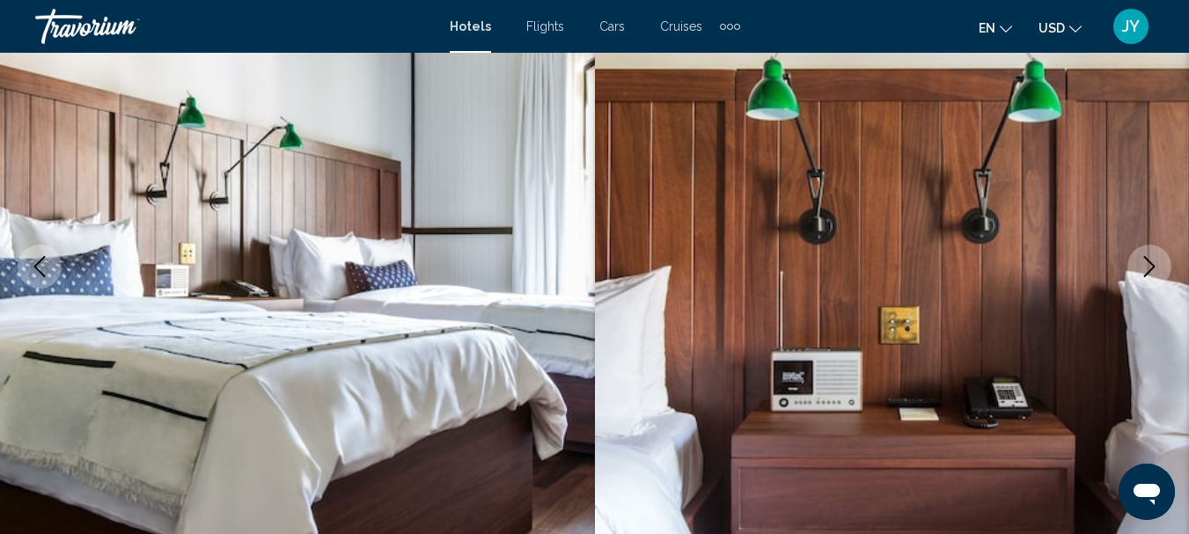
click at [1157, 263] on icon "Next image" at bounding box center [1149, 266] width 21 height 21
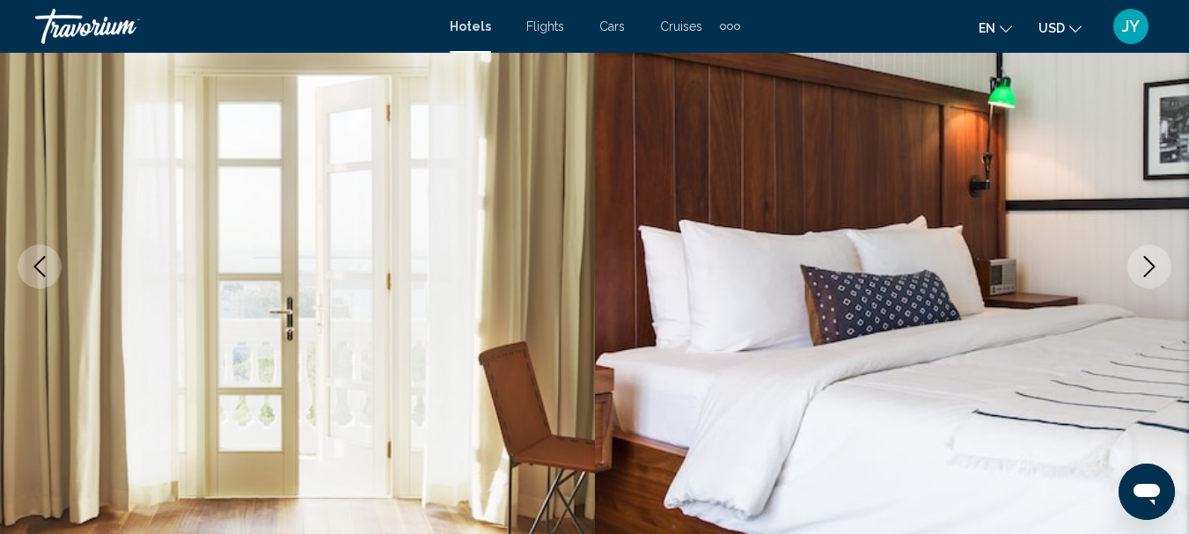
click at [1170, 260] on button "Next image" at bounding box center [1149, 267] width 44 height 44
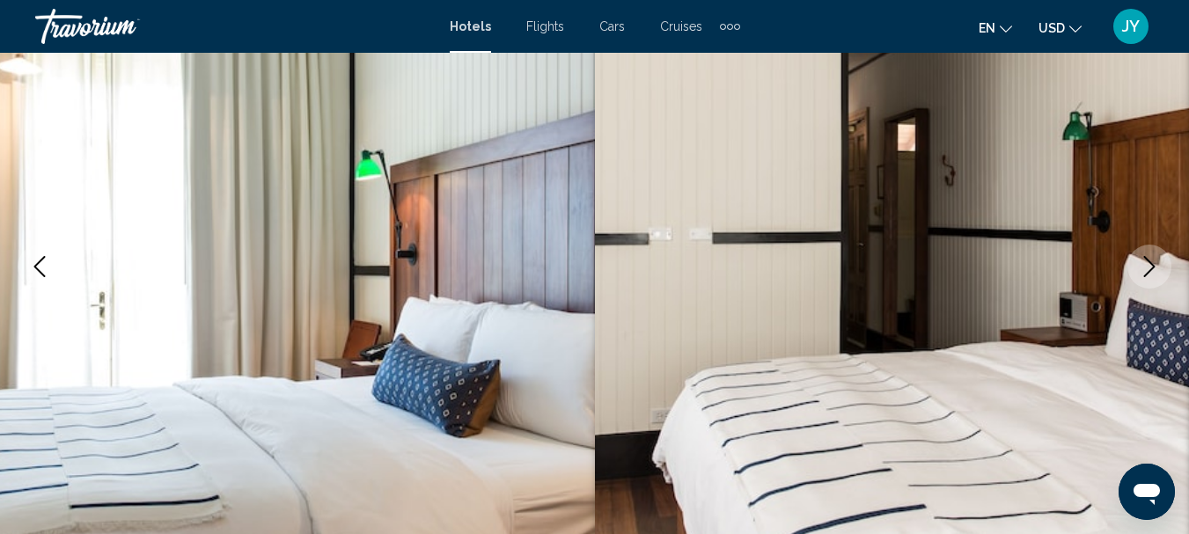
click at [1171, 260] on img "Main content" at bounding box center [892, 267] width 595 height 836
click at [1146, 259] on icon "Next image" at bounding box center [1149, 266] width 11 height 21
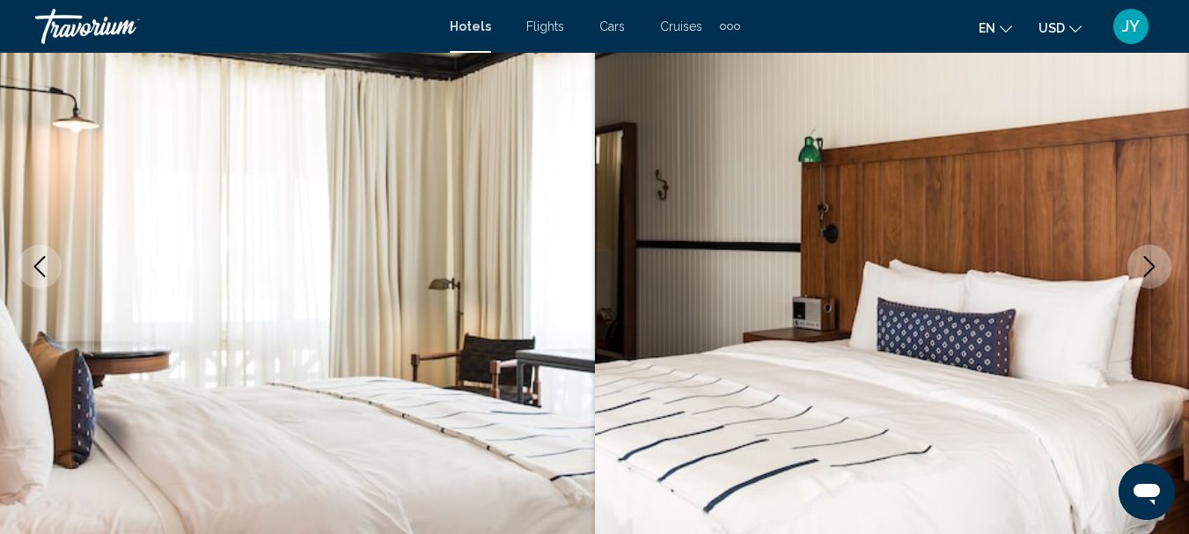
click at [1146, 259] on icon "Next image" at bounding box center [1149, 266] width 11 height 21
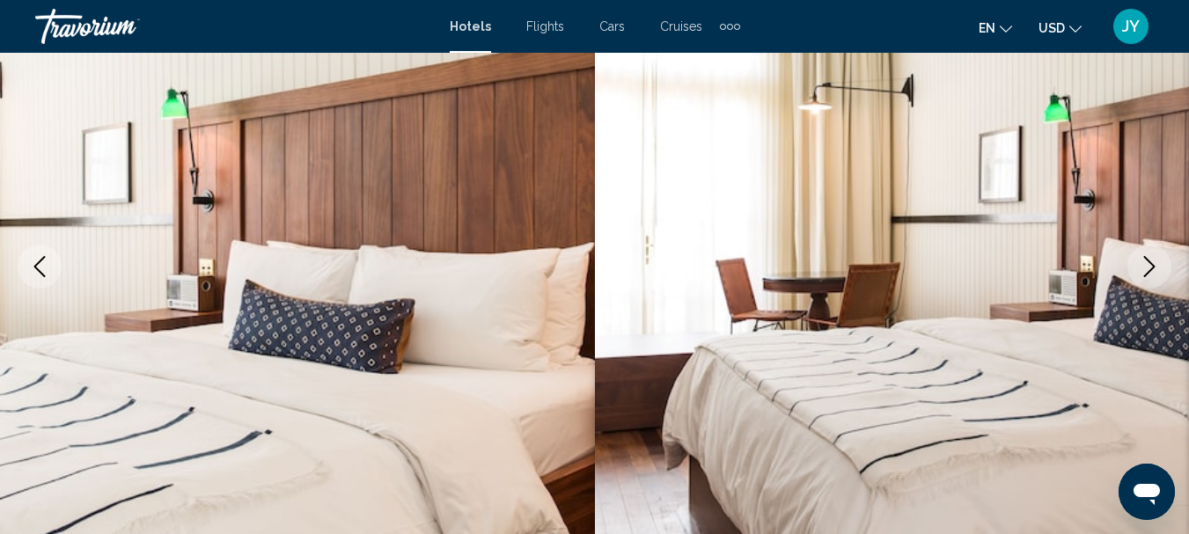
click at [1146, 259] on icon "Next image" at bounding box center [1149, 266] width 11 height 21
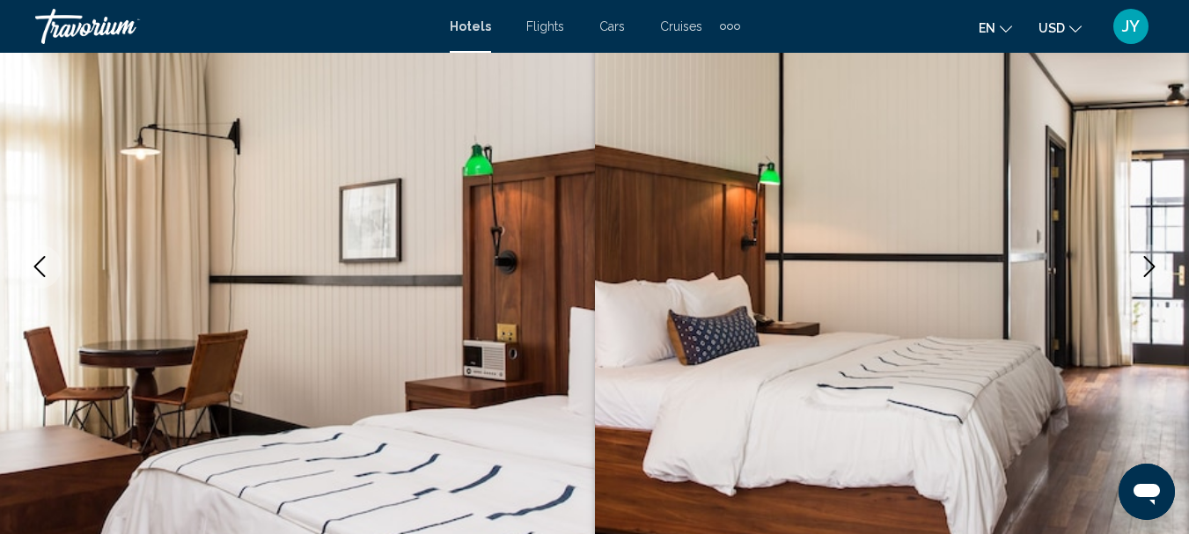
click at [1146, 259] on icon "Next image" at bounding box center [1149, 266] width 11 height 21
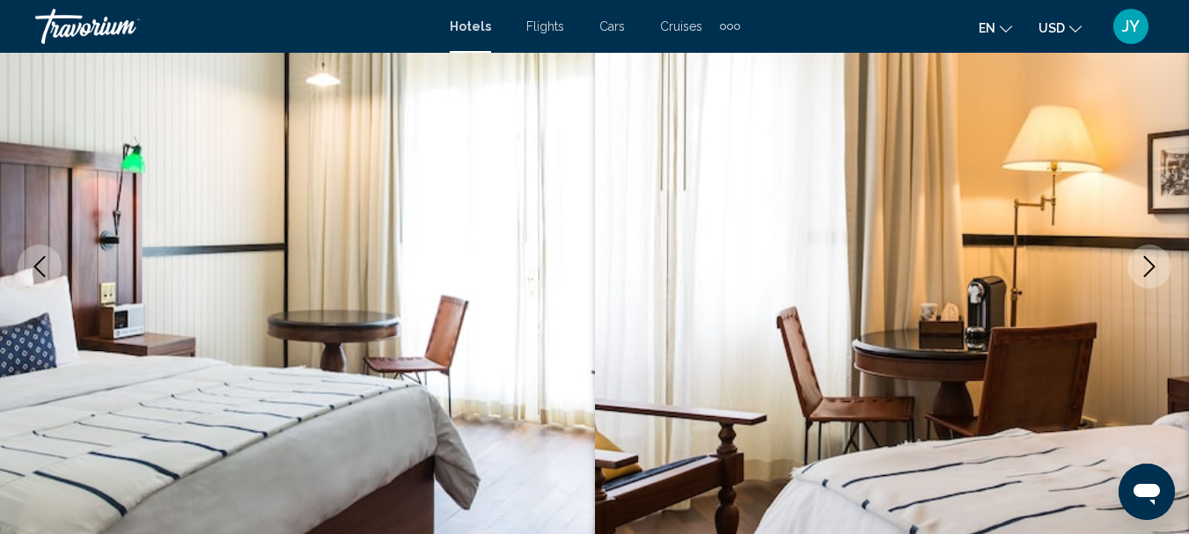
click at [1146, 259] on icon "Next image" at bounding box center [1149, 266] width 11 height 21
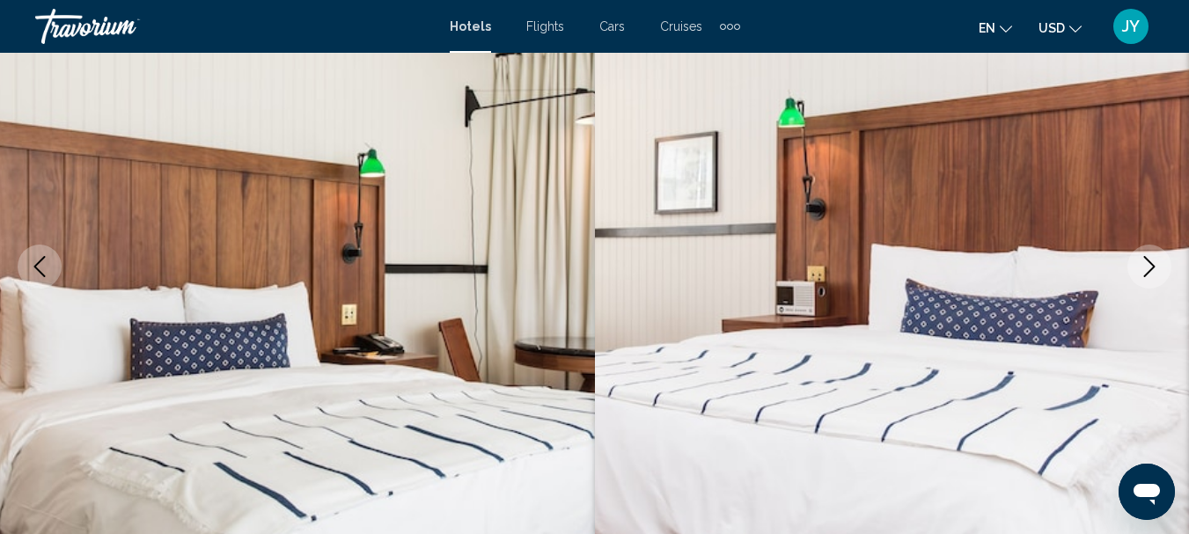
click at [1146, 259] on icon "Next image" at bounding box center [1149, 266] width 11 height 21
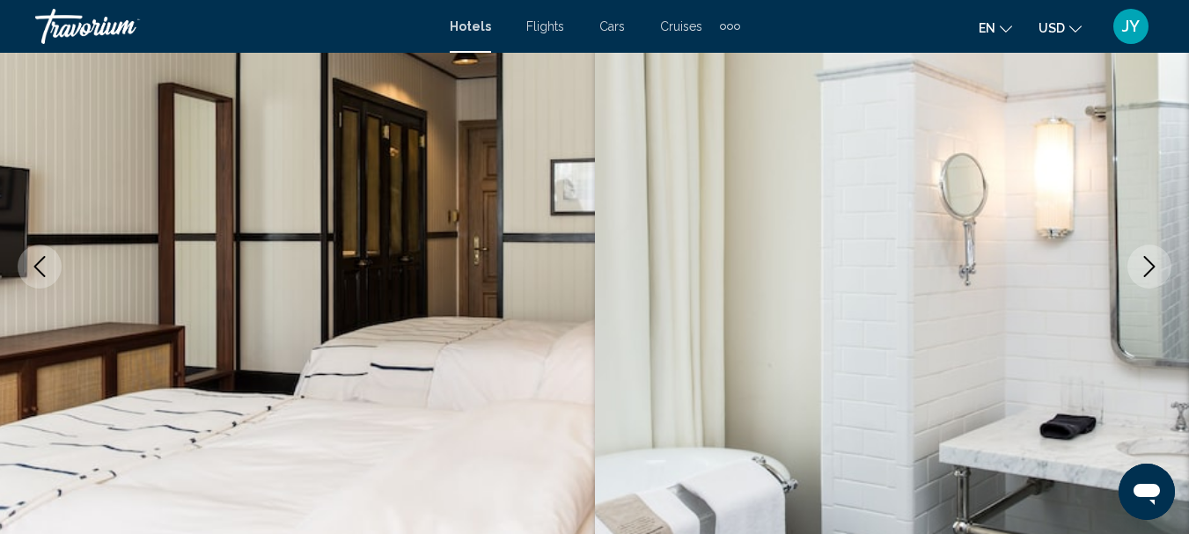
click at [1146, 259] on icon "Next image" at bounding box center [1149, 266] width 11 height 21
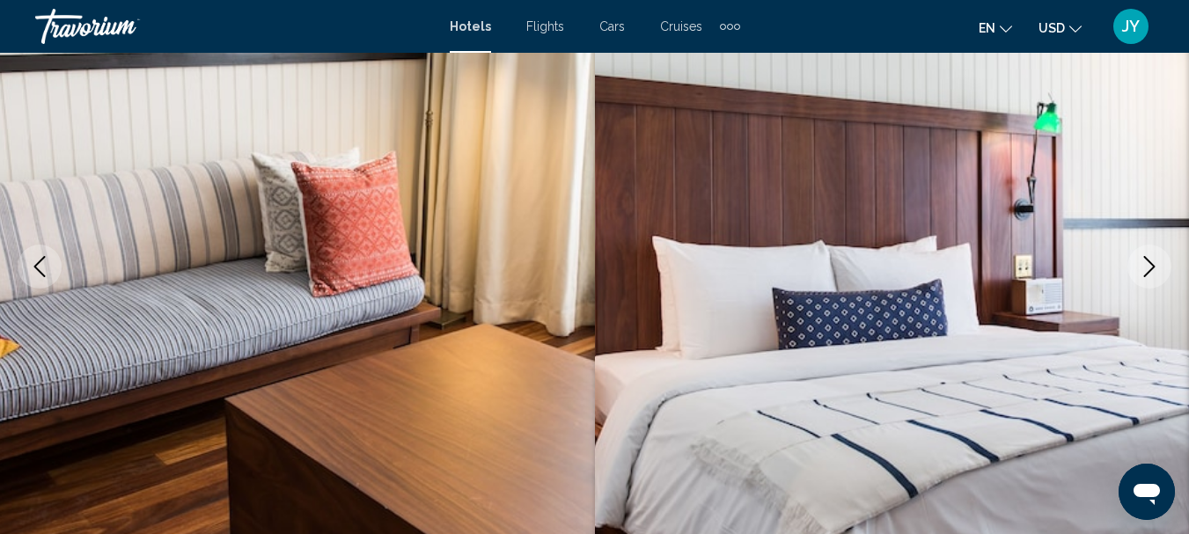
click at [1146, 259] on icon "Next image" at bounding box center [1149, 266] width 11 height 21
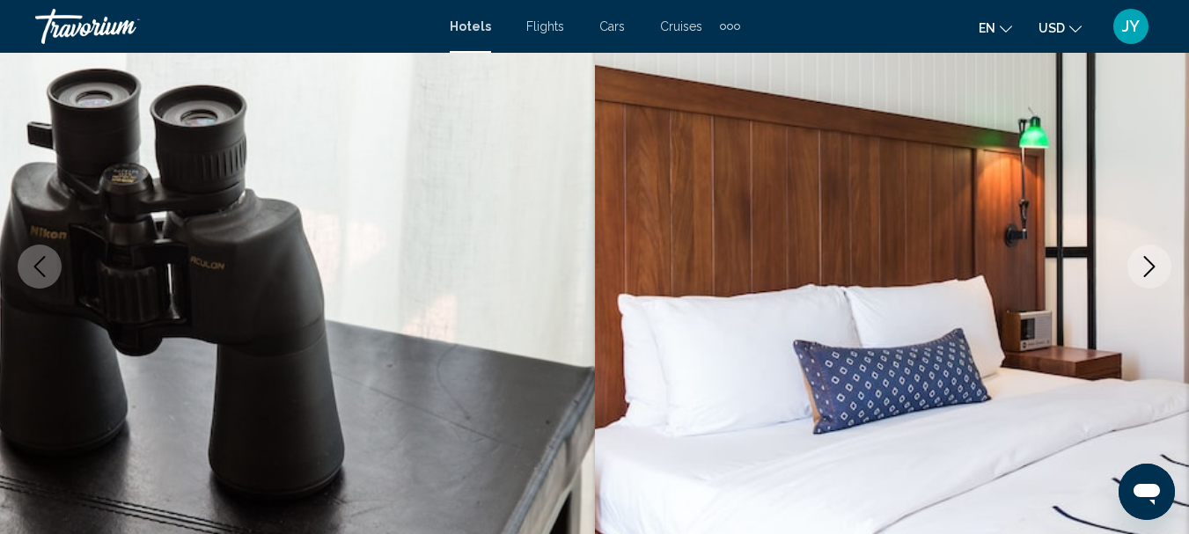
click at [1146, 259] on icon "Next image" at bounding box center [1149, 266] width 11 height 21
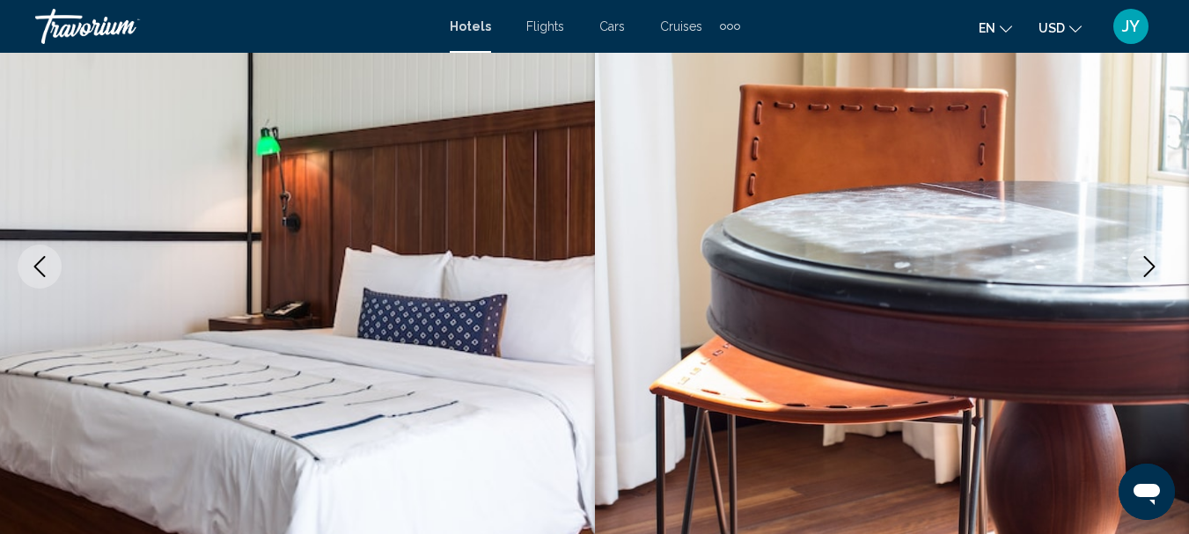
click at [1147, 259] on icon "Next image" at bounding box center [1149, 266] width 21 height 21
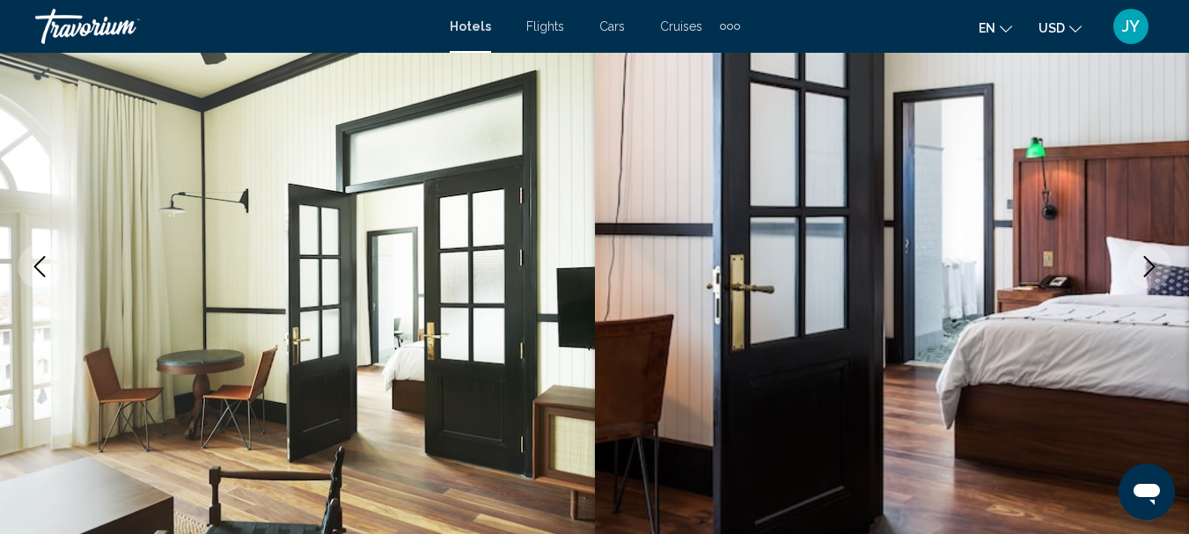
click at [1148, 259] on icon "Next image" at bounding box center [1149, 266] width 21 height 21
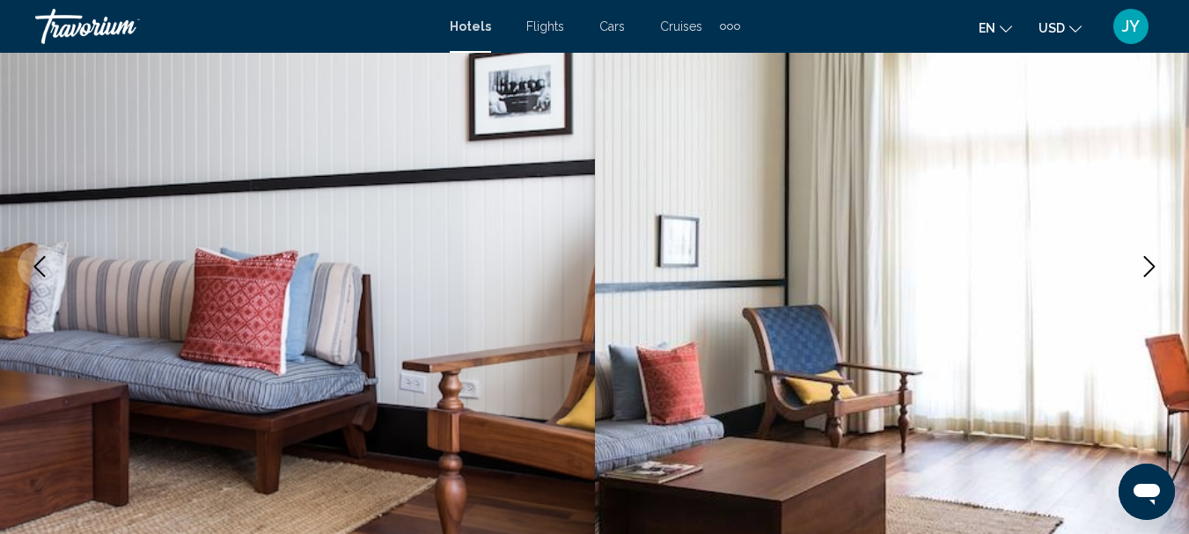
click at [1149, 259] on icon "Next image" at bounding box center [1149, 266] width 21 height 21
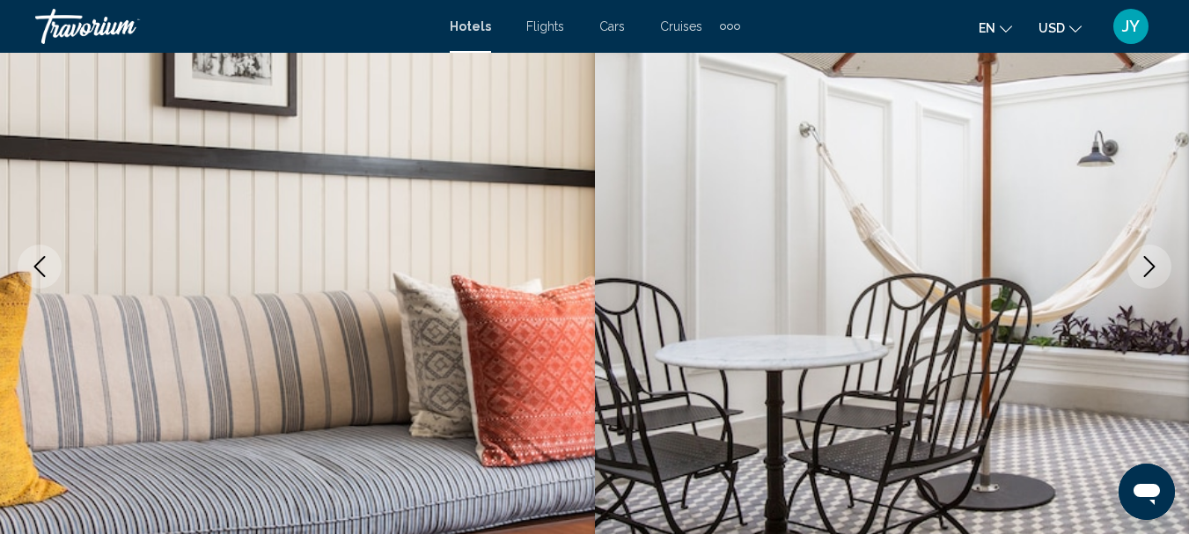
click at [1149, 259] on icon "Next image" at bounding box center [1149, 266] width 21 height 21
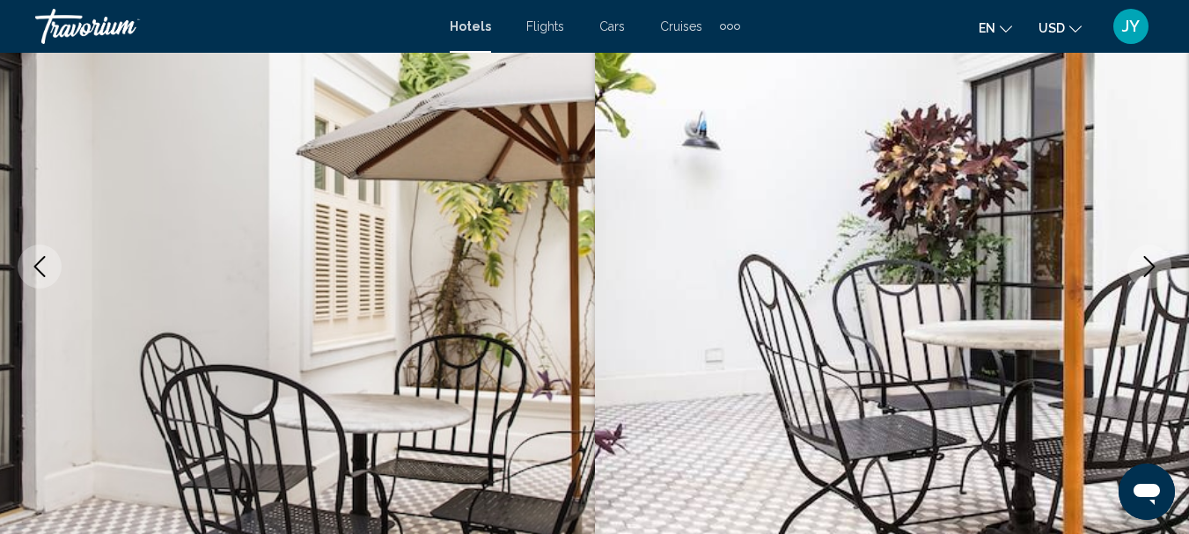
click at [1149, 259] on icon "Next image" at bounding box center [1149, 266] width 21 height 21
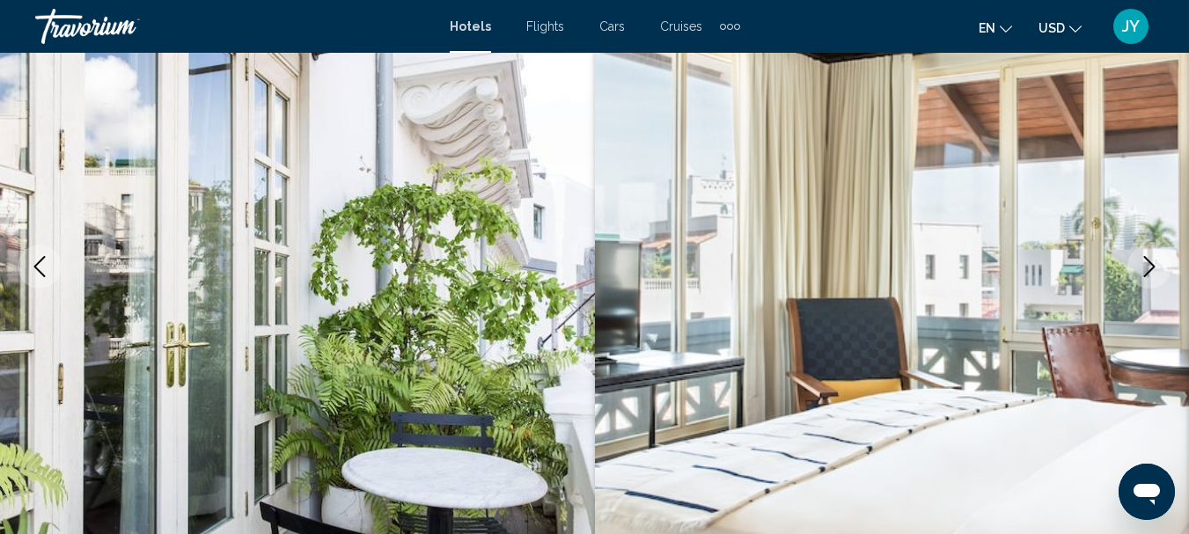
click at [1149, 259] on icon "Next image" at bounding box center [1149, 266] width 21 height 21
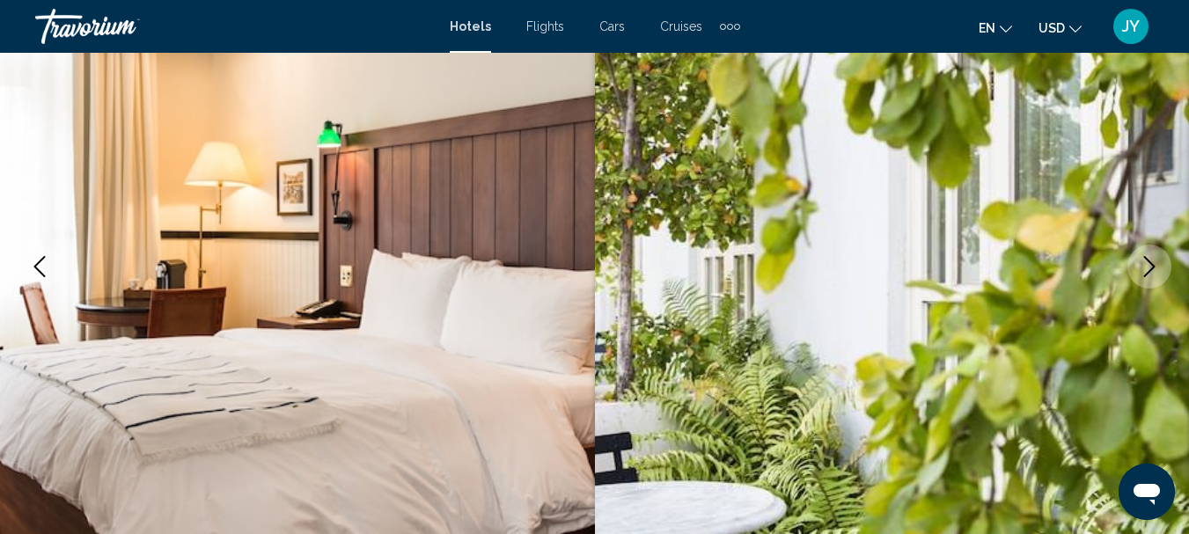
click at [1149, 259] on icon "Next image" at bounding box center [1149, 266] width 21 height 21
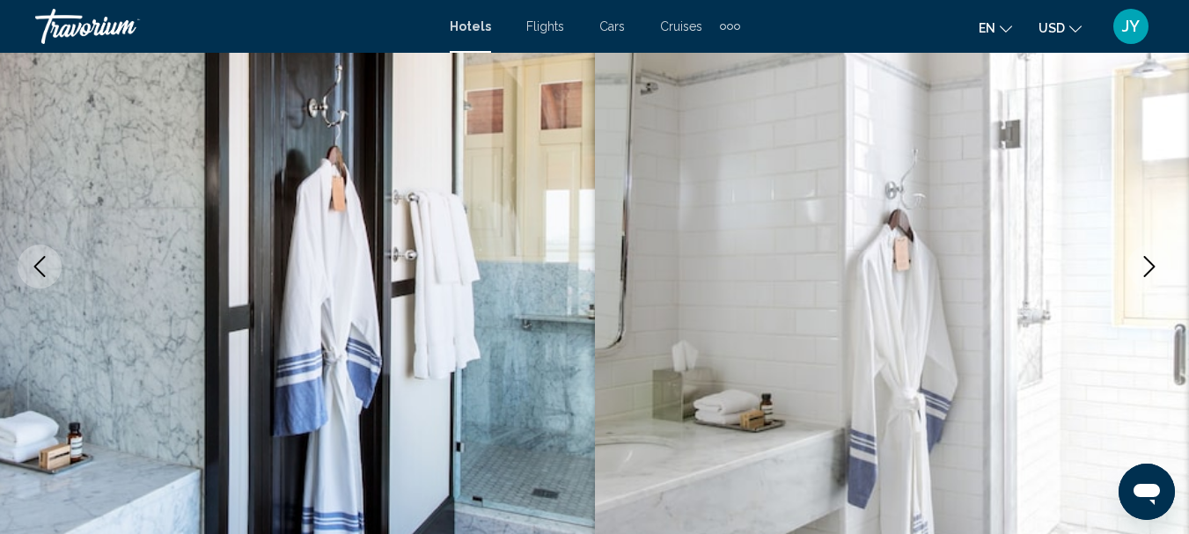
click at [1149, 259] on icon "Next image" at bounding box center [1149, 266] width 21 height 21
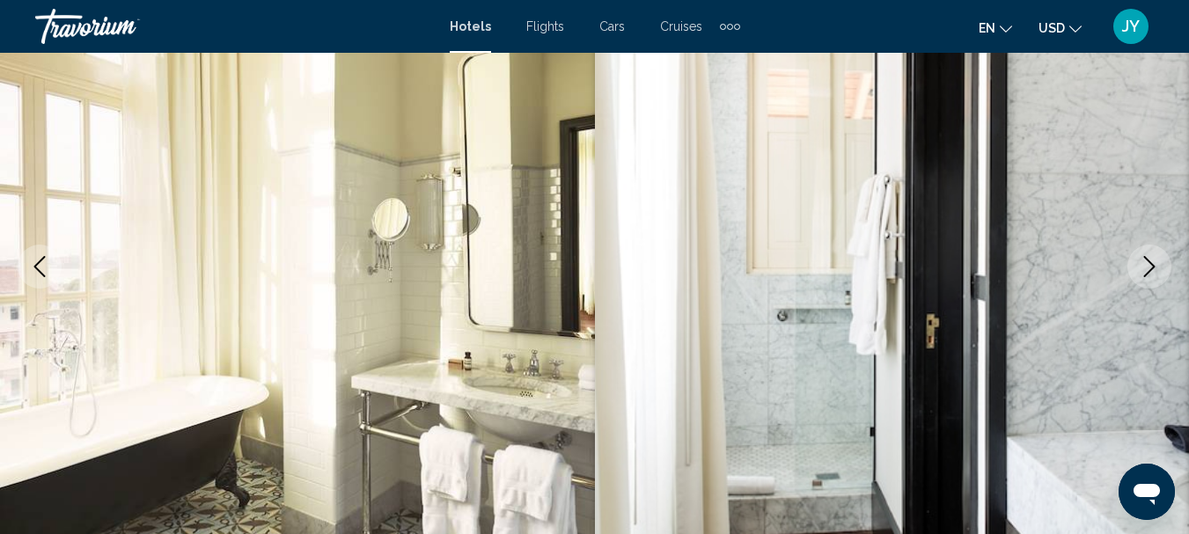
click at [1149, 259] on icon "Next image" at bounding box center [1149, 266] width 21 height 21
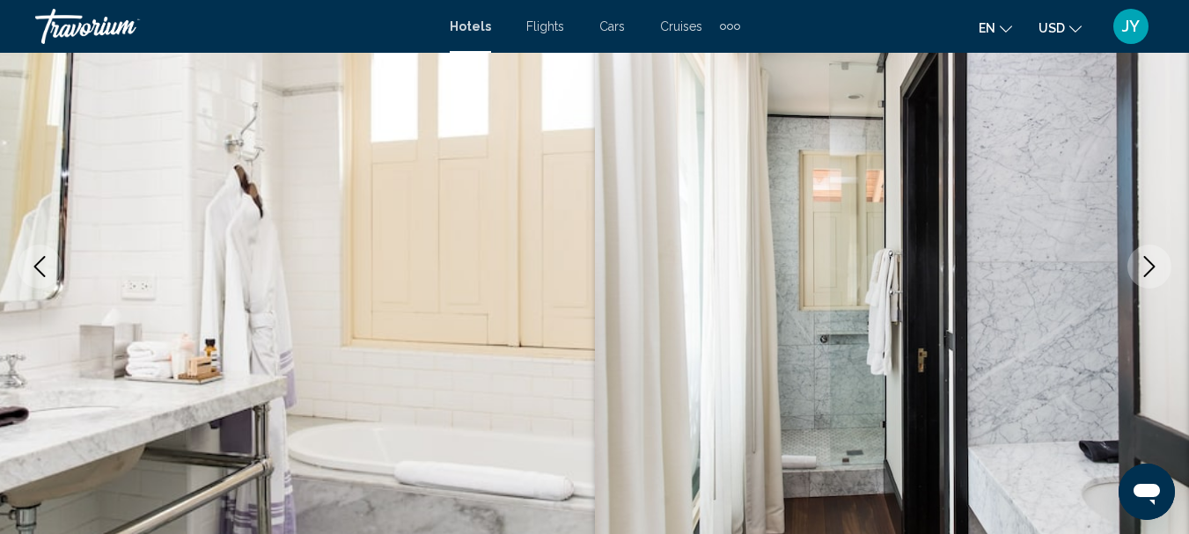
click at [1149, 259] on icon "Next image" at bounding box center [1149, 266] width 21 height 21
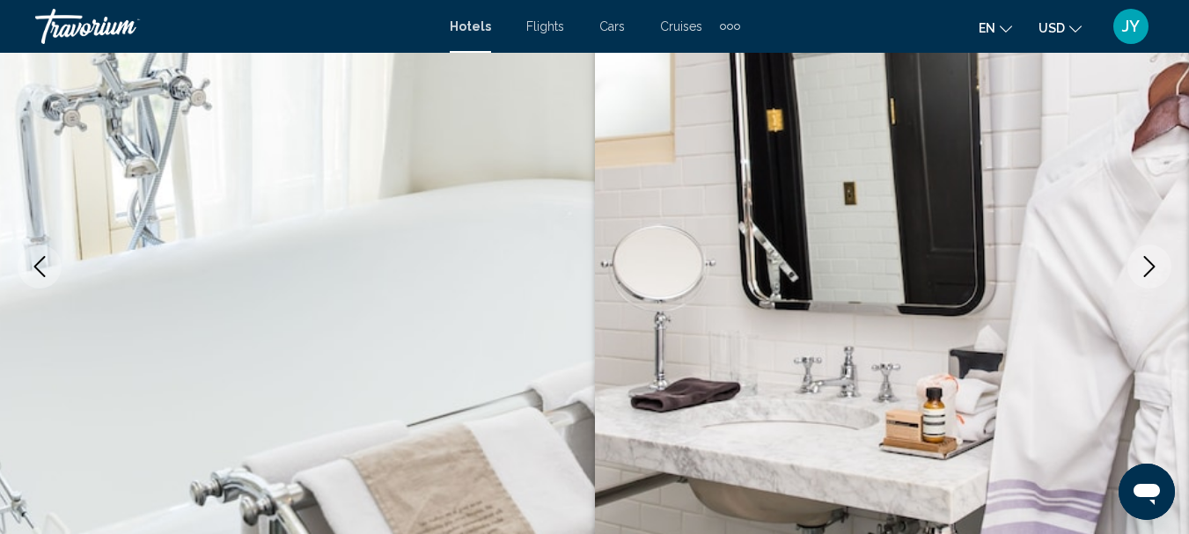
click at [1149, 259] on icon "Next image" at bounding box center [1149, 266] width 21 height 21
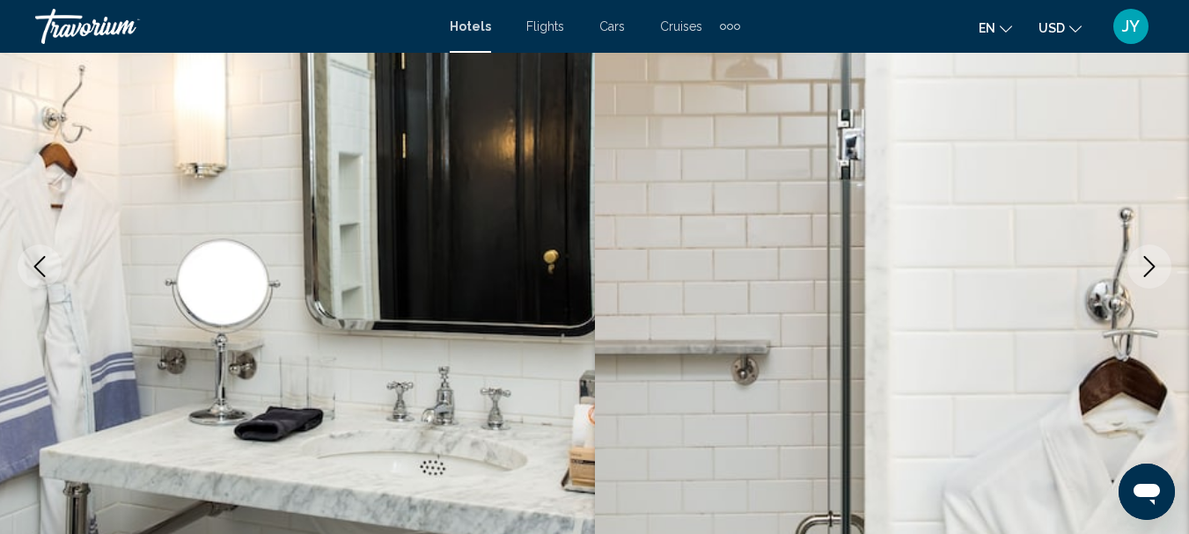
click at [1149, 259] on icon "Next image" at bounding box center [1149, 266] width 21 height 21
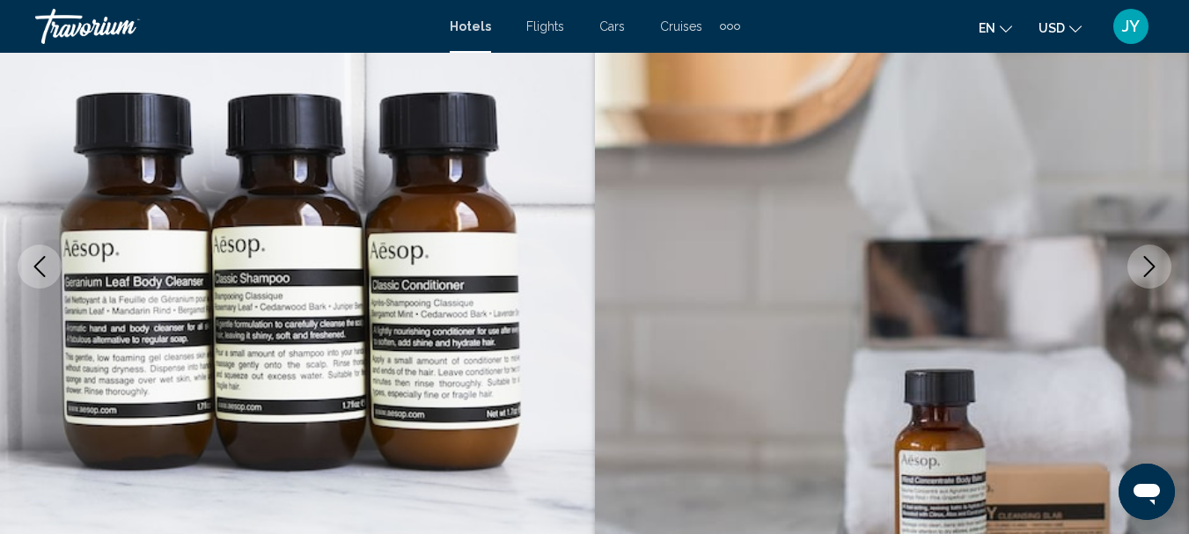
click at [1149, 259] on icon "Next image" at bounding box center [1149, 266] width 21 height 21
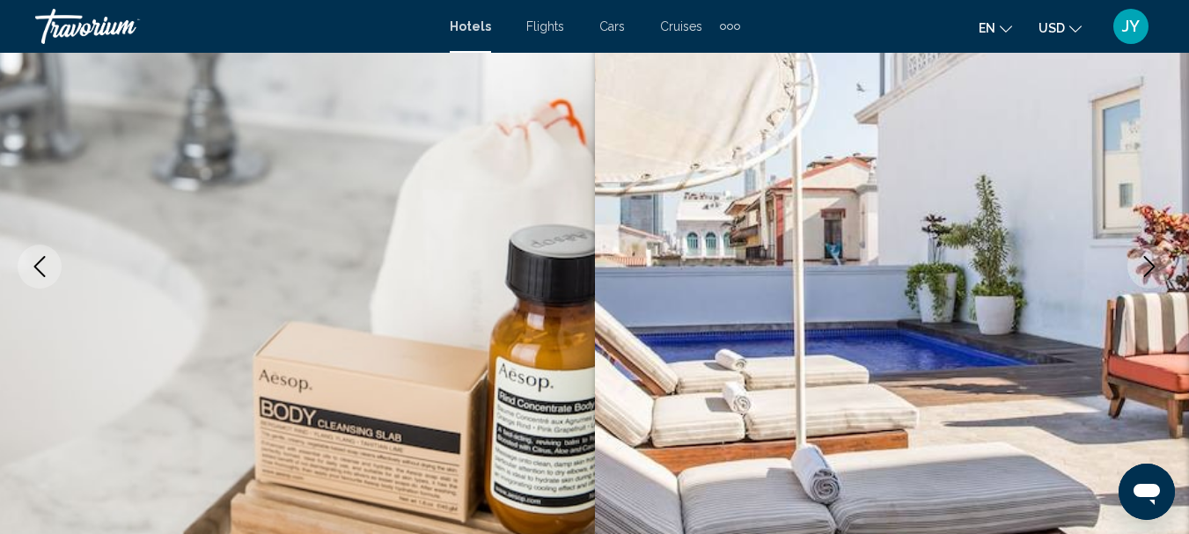
click at [1151, 259] on icon "Next image" at bounding box center [1149, 266] width 21 height 21
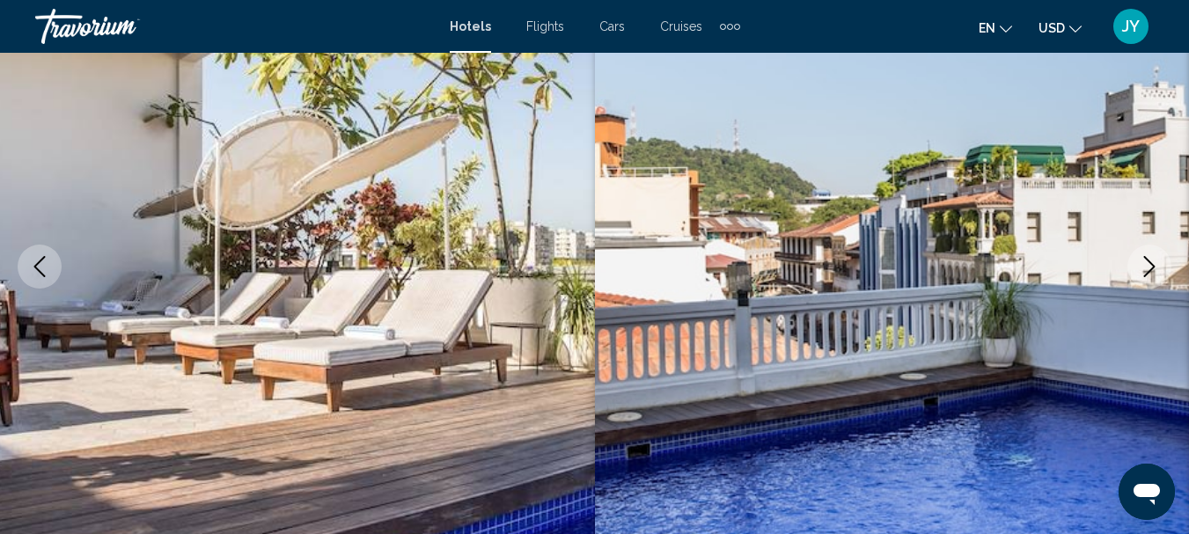
click at [1151, 259] on icon "Next image" at bounding box center [1149, 266] width 21 height 21
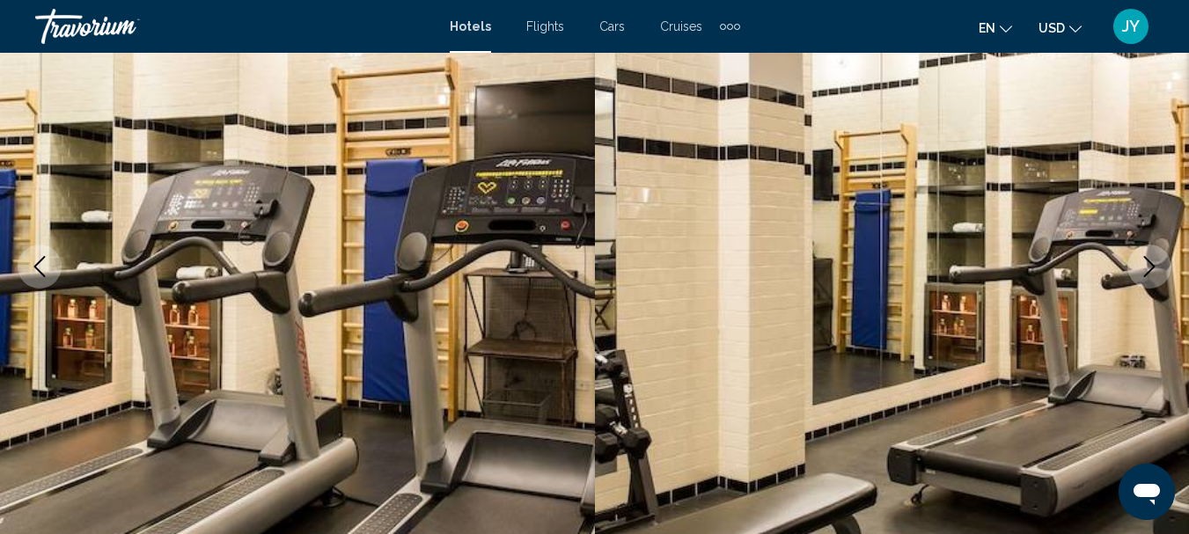
click at [1151, 259] on icon "Next image" at bounding box center [1149, 266] width 21 height 21
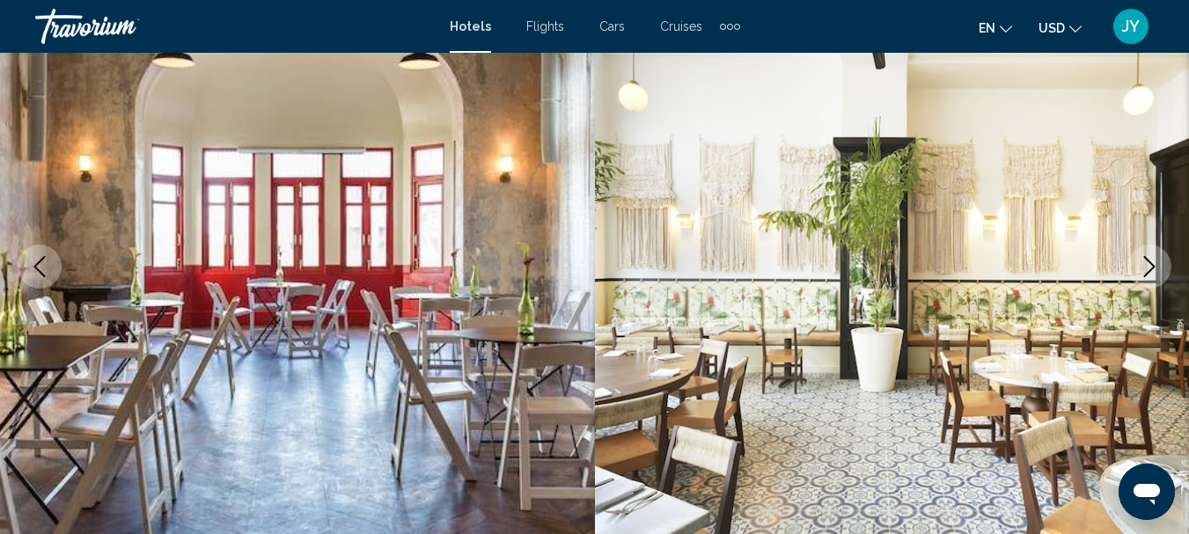
click at [1151, 259] on icon "Next image" at bounding box center [1149, 266] width 21 height 21
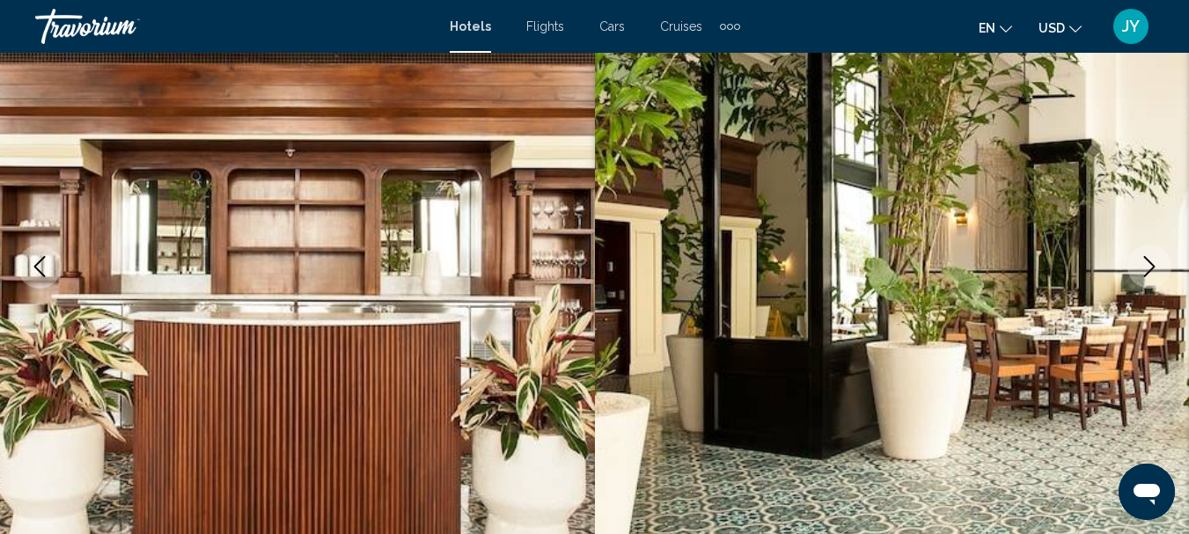
click at [1151, 259] on icon "Next image" at bounding box center [1149, 266] width 21 height 21
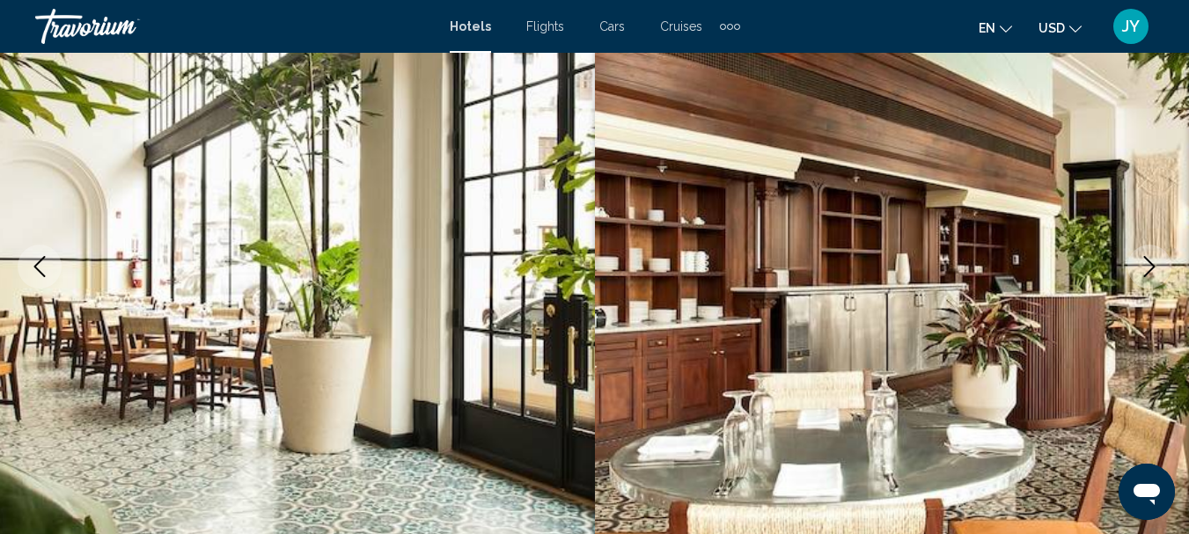
click at [1151, 259] on icon "Next image" at bounding box center [1149, 266] width 21 height 21
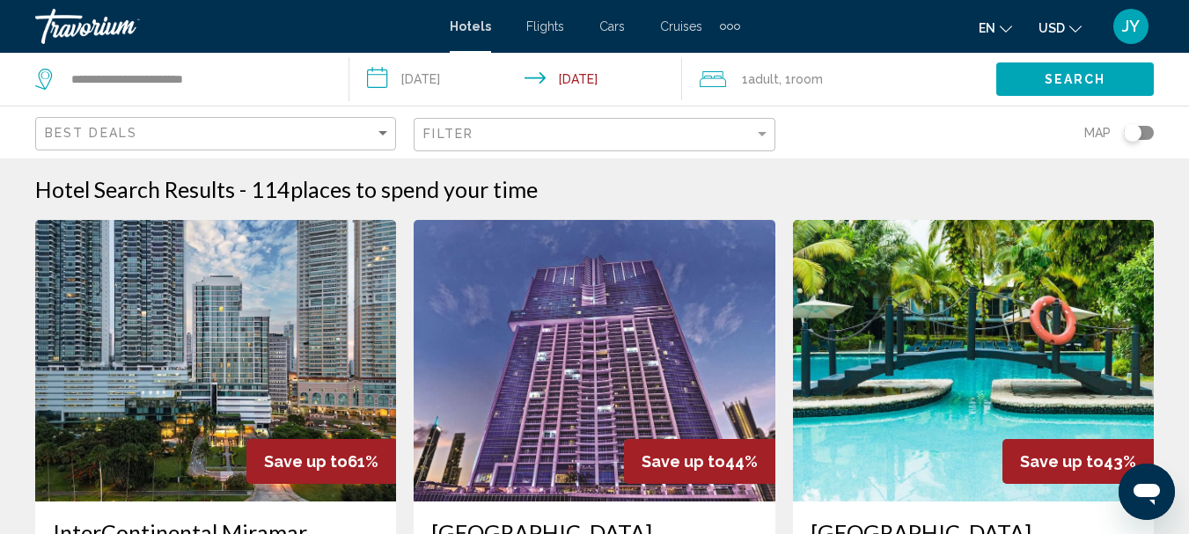
scroll to position [88, 0]
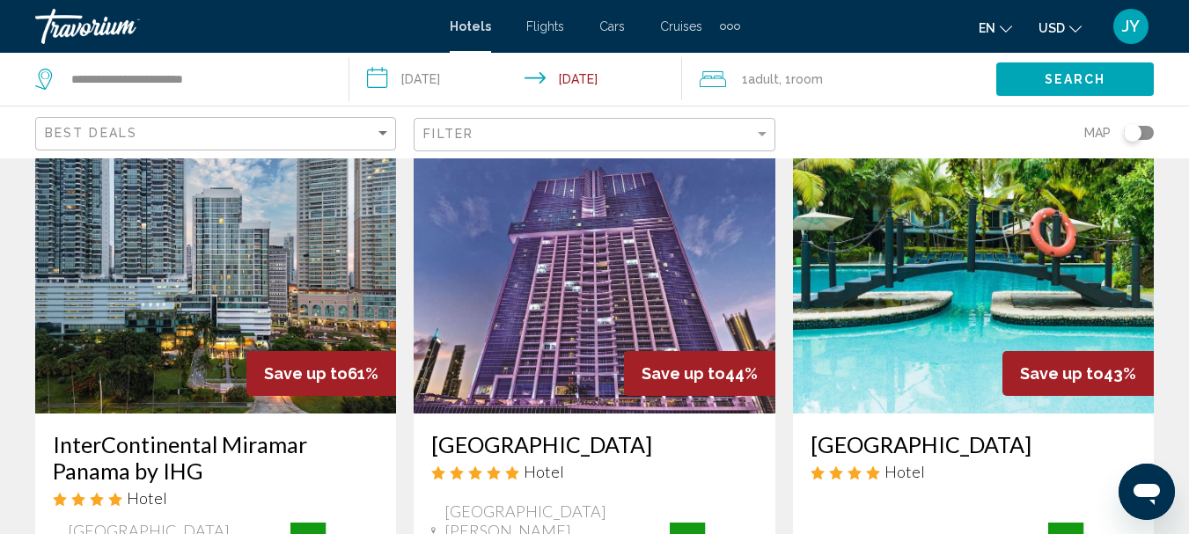
click at [240, 241] on img "Main content" at bounding box center [215, 273] width 361 height 282
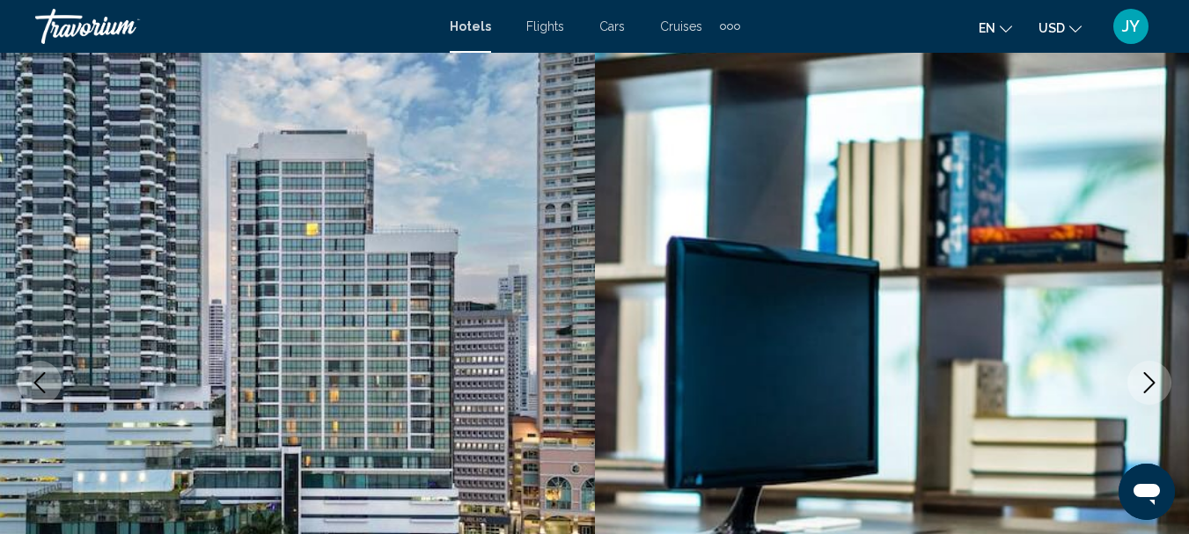
scroll to position [204, 0]
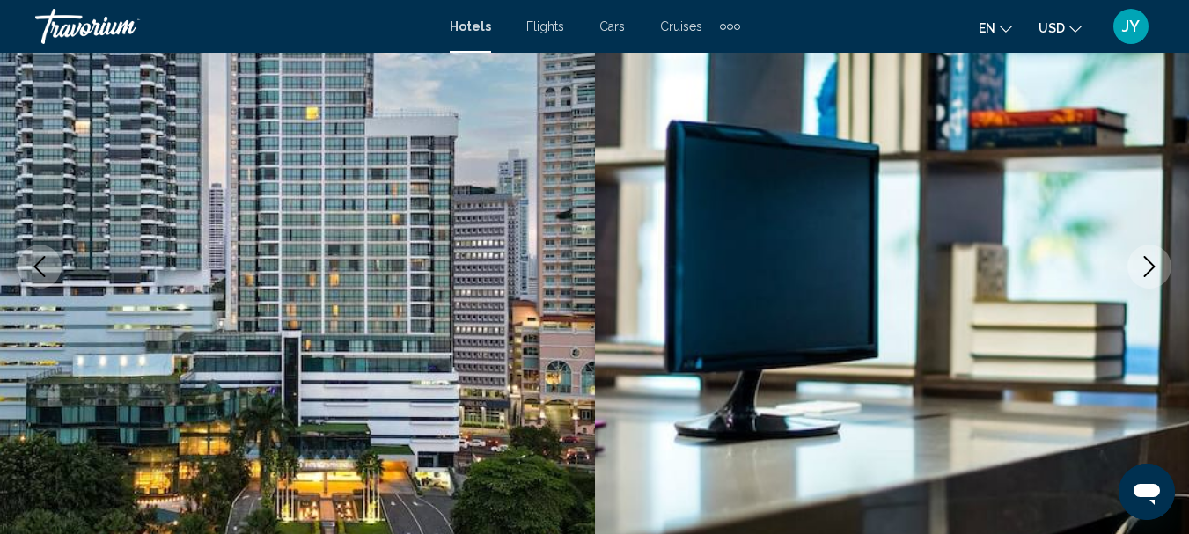
click at [1150, 260] on icon "Next image" at bounding box center [1149, 266] width 21 height 21
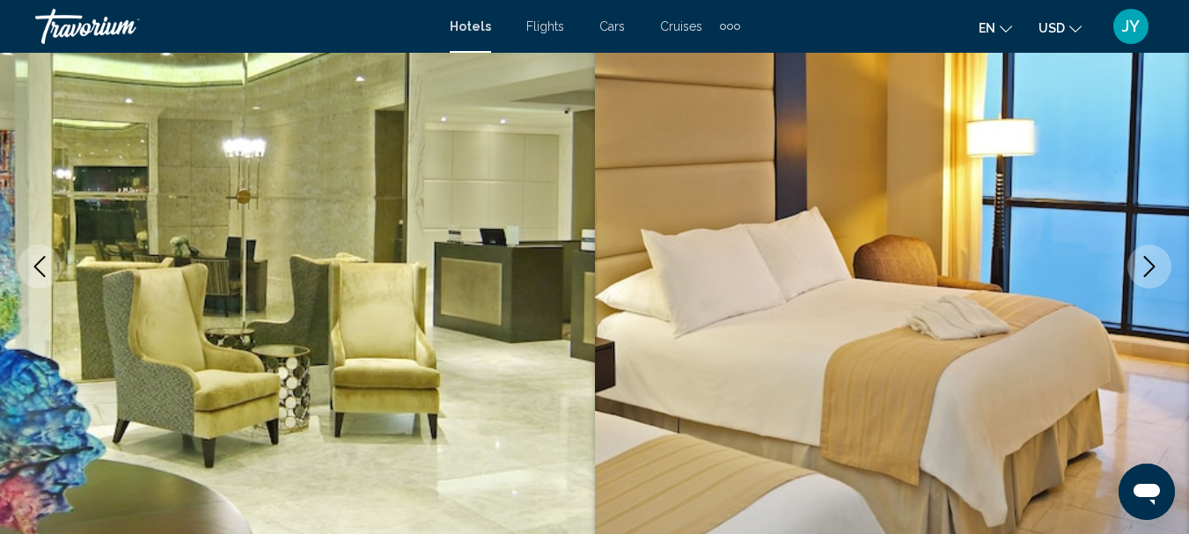
click at [1150, 260] on icon "Next image" at bounding box center [1149, 266] width 21 height 21
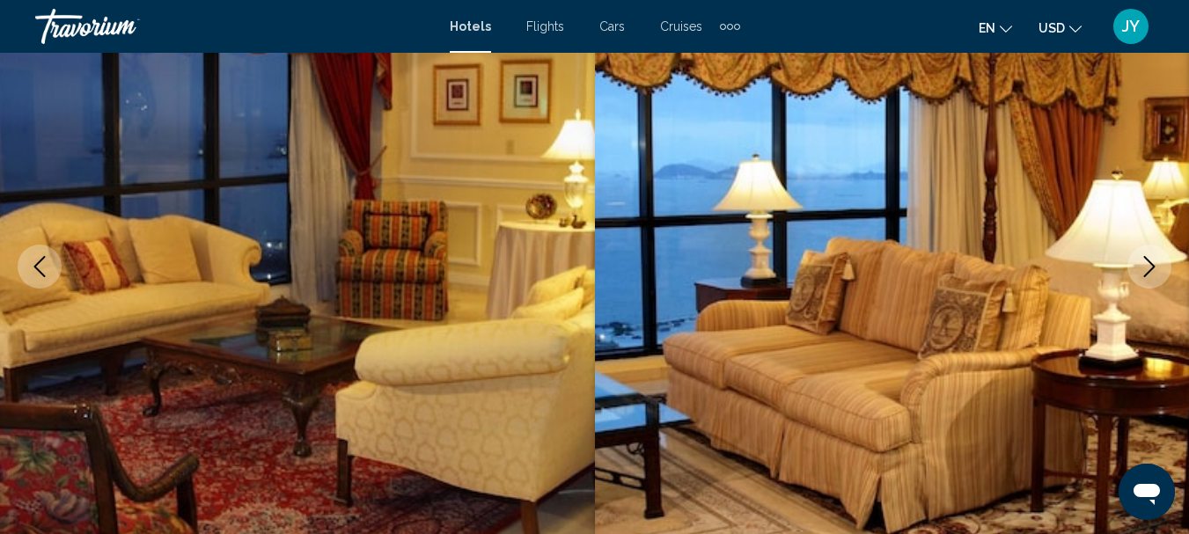
click at [1150, 260] on icon "Next image" at bounding box center [1149, 266] width 21 height 21
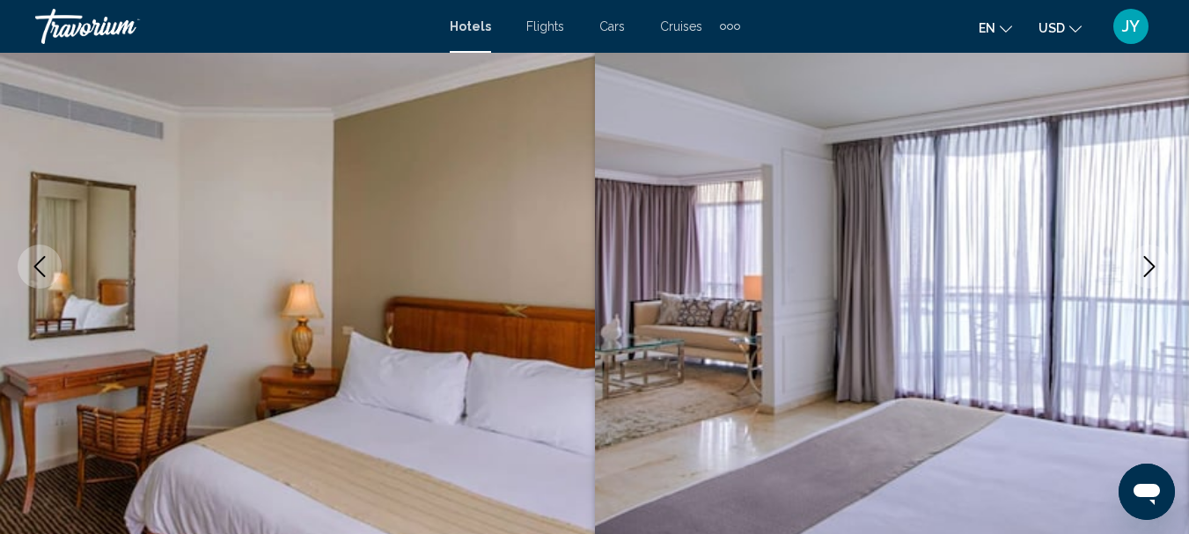
click at [1150, 260] on icon "Next image" at bounding box center [1149, 266] width 21 height 21
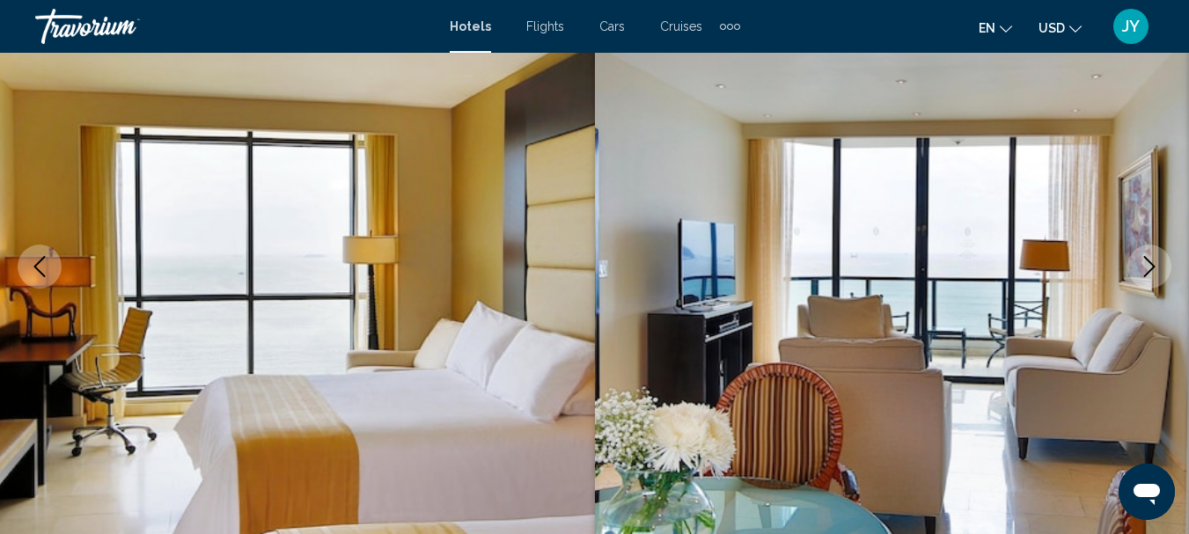
click at [1150, 260] on icon "Next image" at bounding box center [1149, 266] width 21 height 21
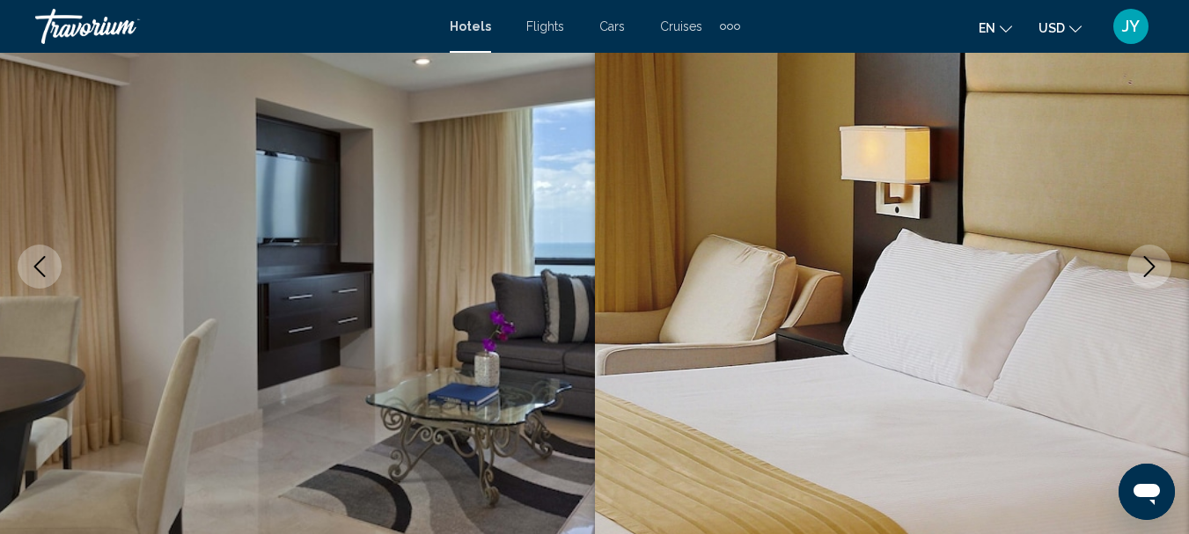
click at [1150, 260] on icon "Next image" at bounding box center [1149, 266] width 21 height 21
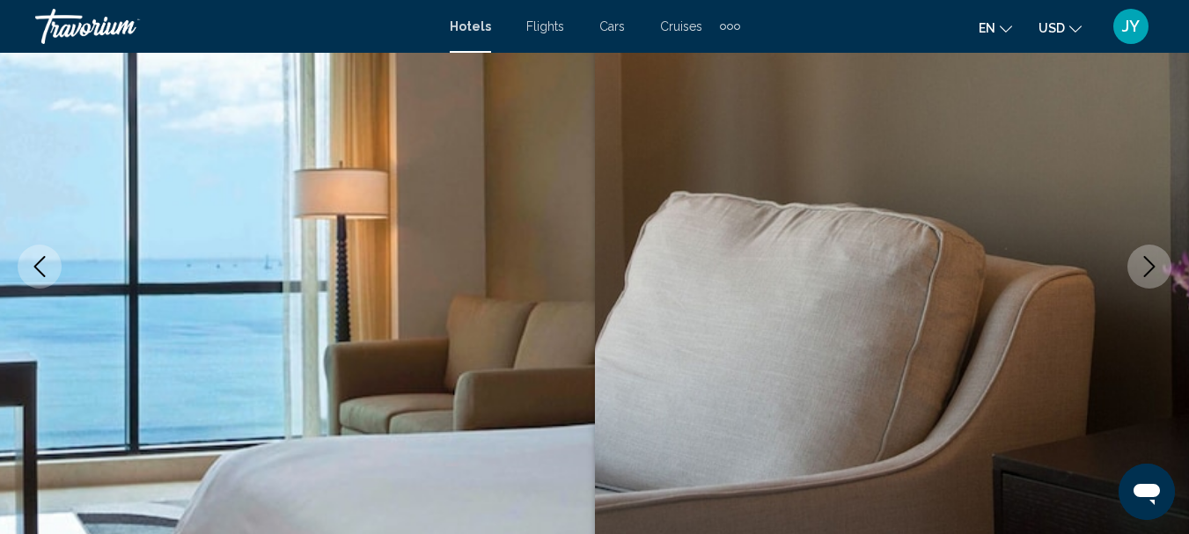
click at [1146, 263] on icon "Next image" at bounding box center [1149, 266] width 21 height 21
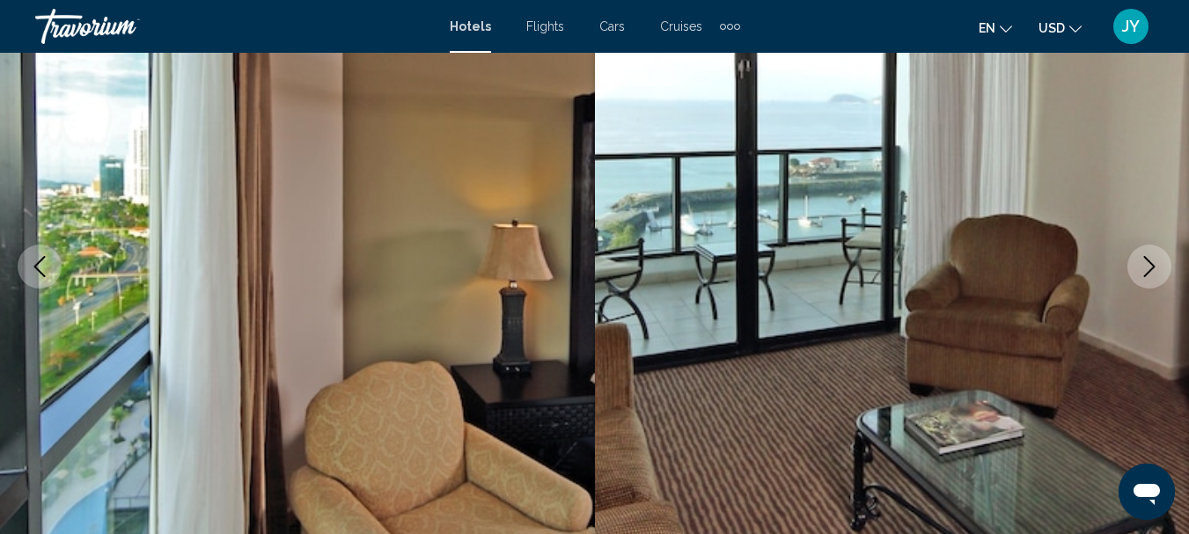
click at [1146, 263] on icon "Next image" at bounding box center [1149, 266] width 21 height 21
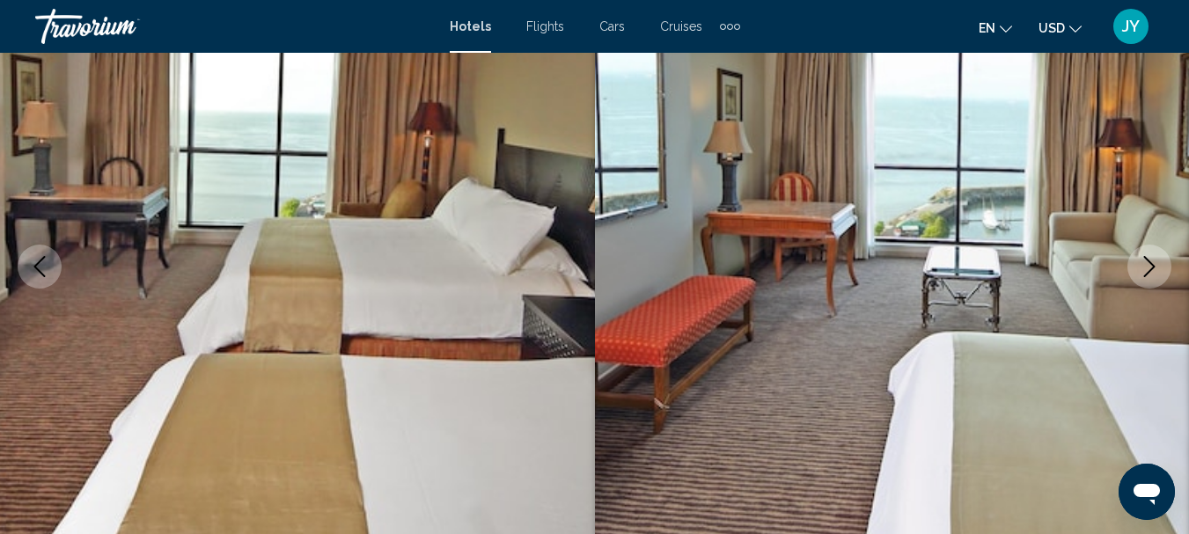
click at [1146, 263] on icon "Next image" at bounding box center [1149, 266] width 21 height 21
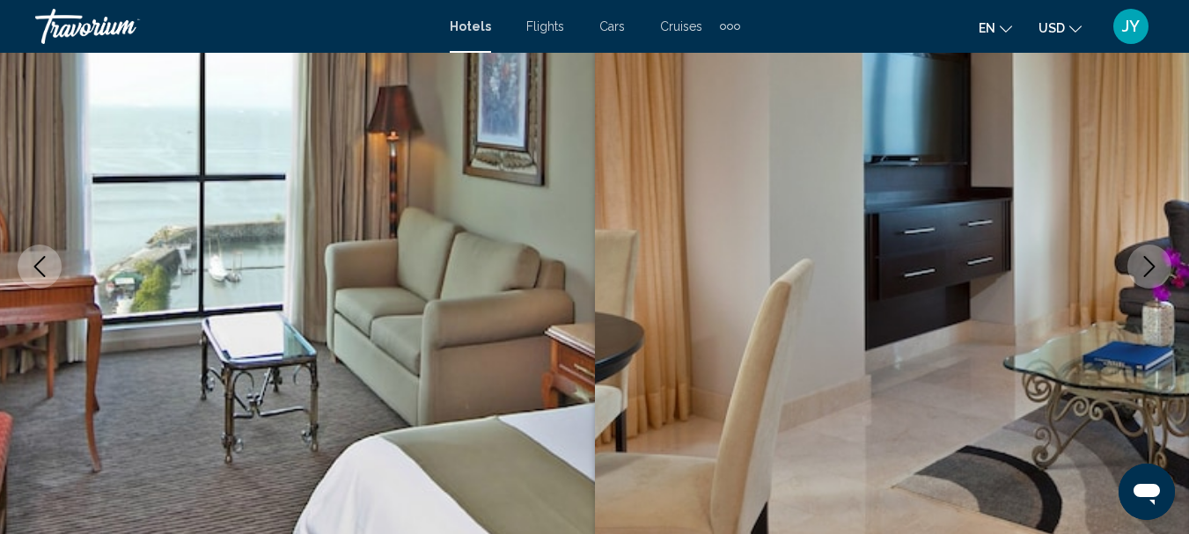
click at [1148, 262] on icon "Next image" at bounding box center [1149, 266] width 21 height 21
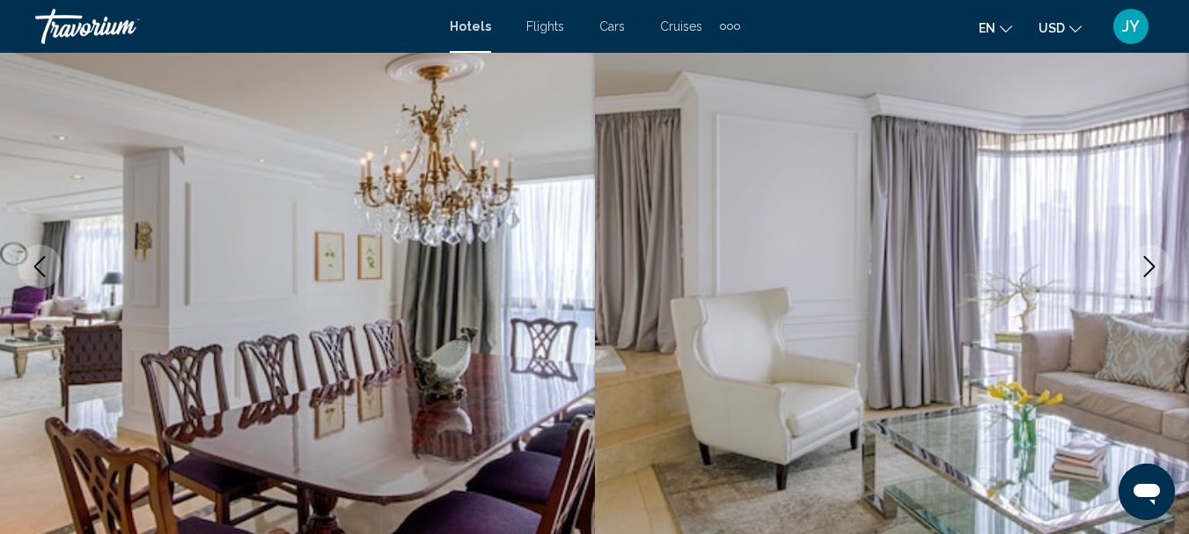
click at [1149, 262] on icon "Next image" at bounding box center [1149, 266] width 11 height 21
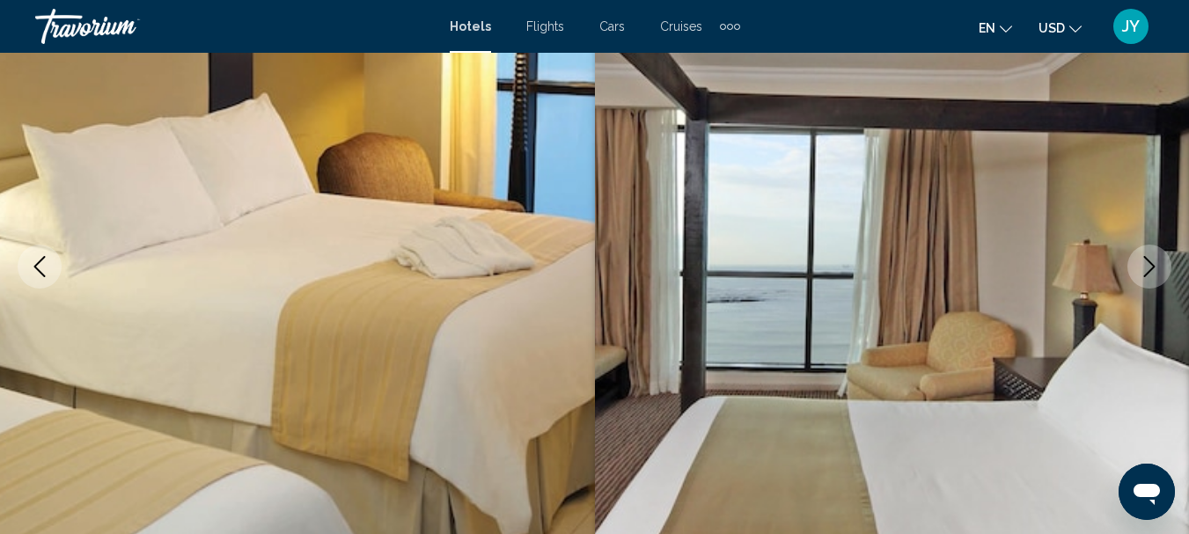
click at [48, 263] on icon "Previous image" at bounding box center [39, 266] width 21 height 21
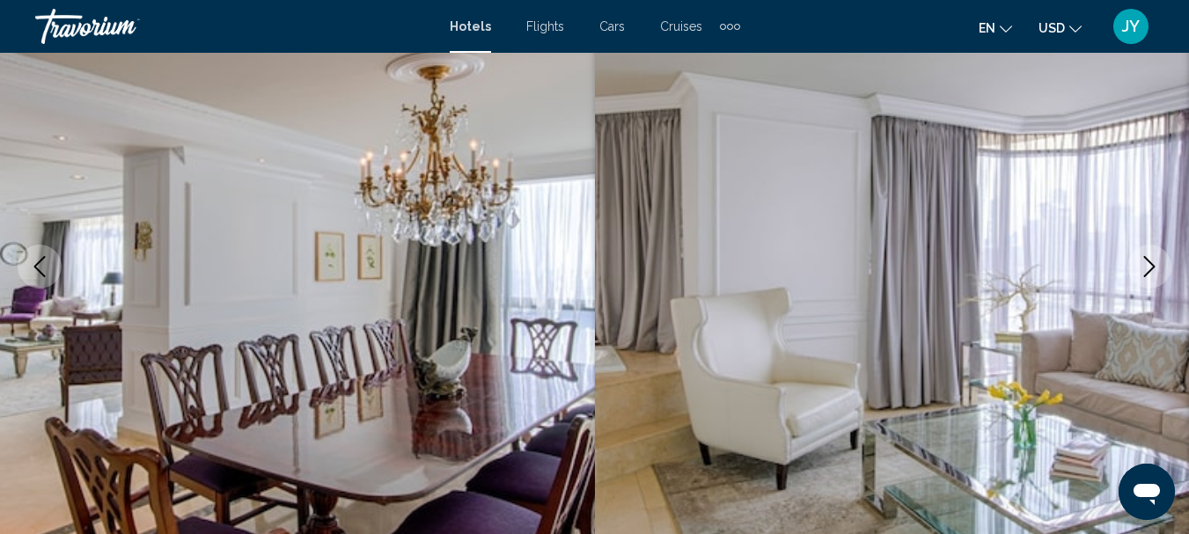
click at [1145, 267] on icon "Next image" at bounding box center [1149, 266] width 21 height 21
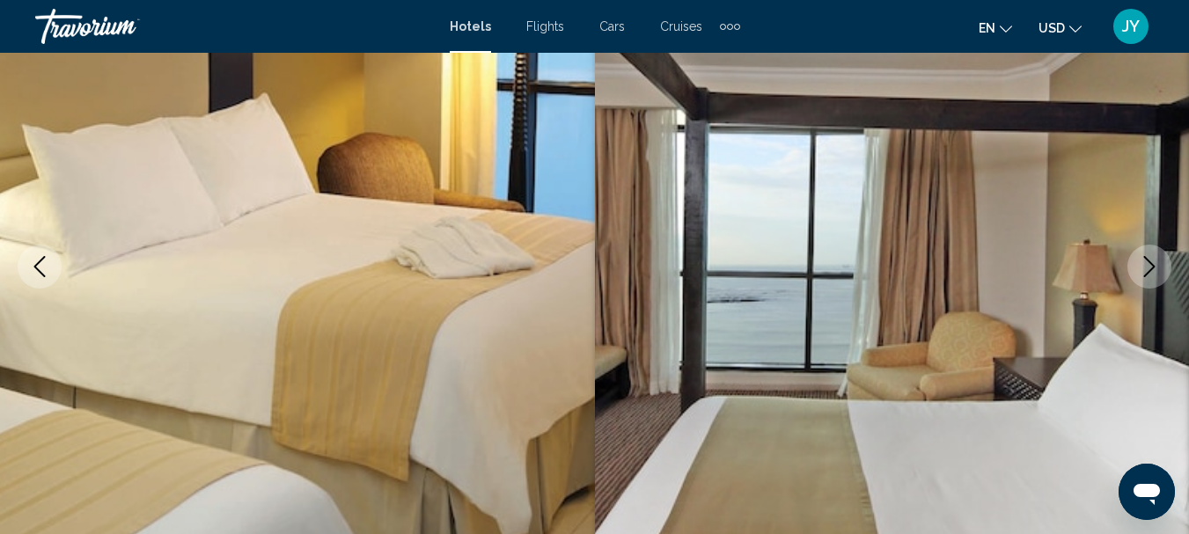
click at [1147, 264] on icon "Next image" at bounding box center [1149, 266] width 21 height 21
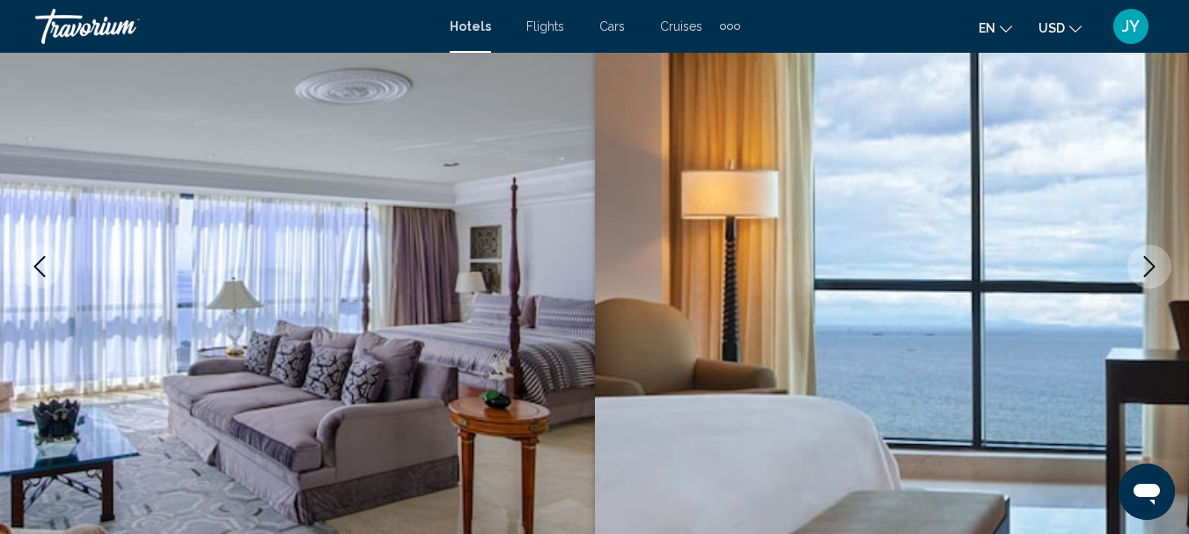
click at [1153, 264] on icon "Next image" at bounding box center [1149, 266] width 21 height 21
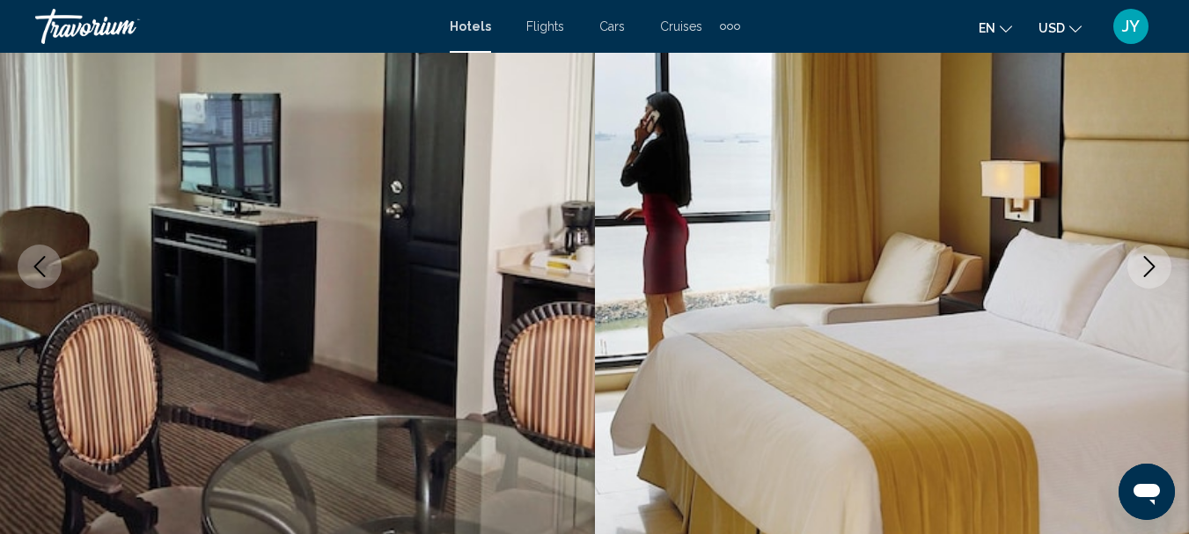
click at [1148, 251] on button "Next image" at bounding box center [1149, 267] width 44 height 44
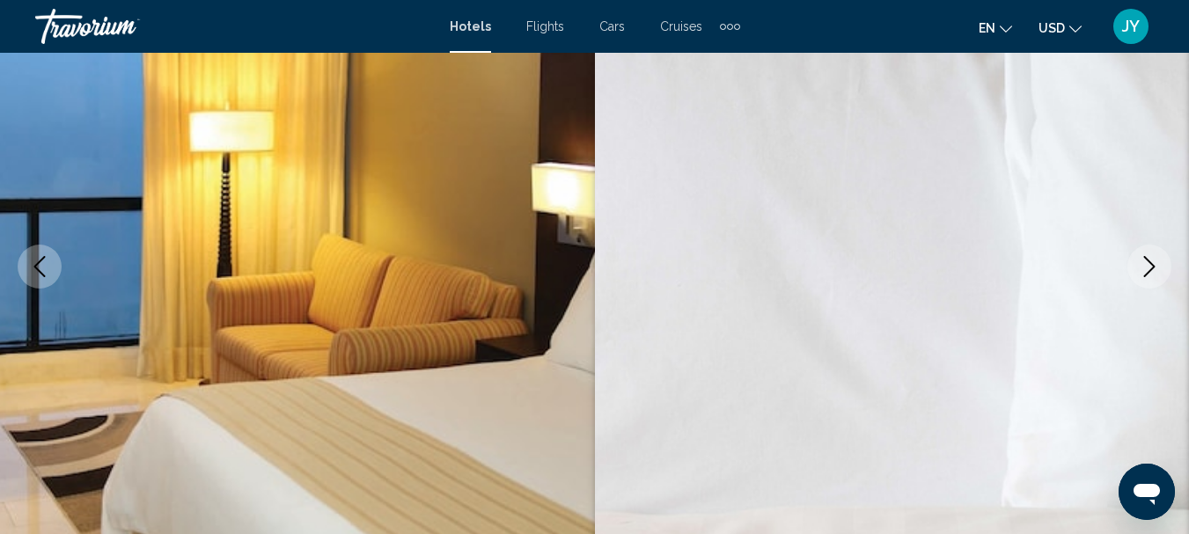
click at [1148, 250] on button "Next image" at bounding box center [1149, 267] width 44 height 44
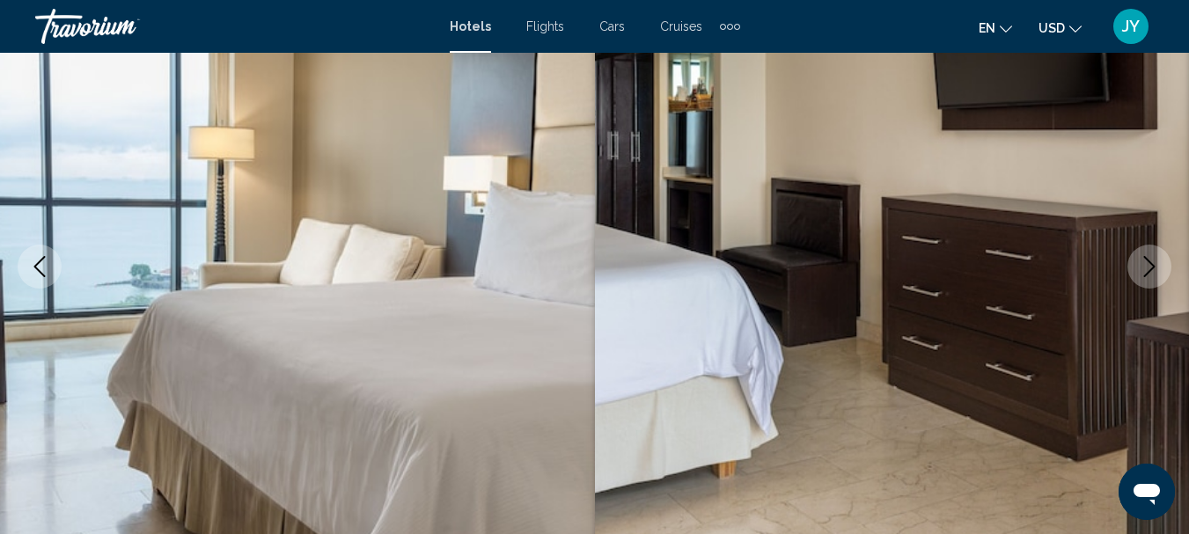
click at [1149, 246] on button "Next image" at bounding box center [1149, 267] width 44 height 44
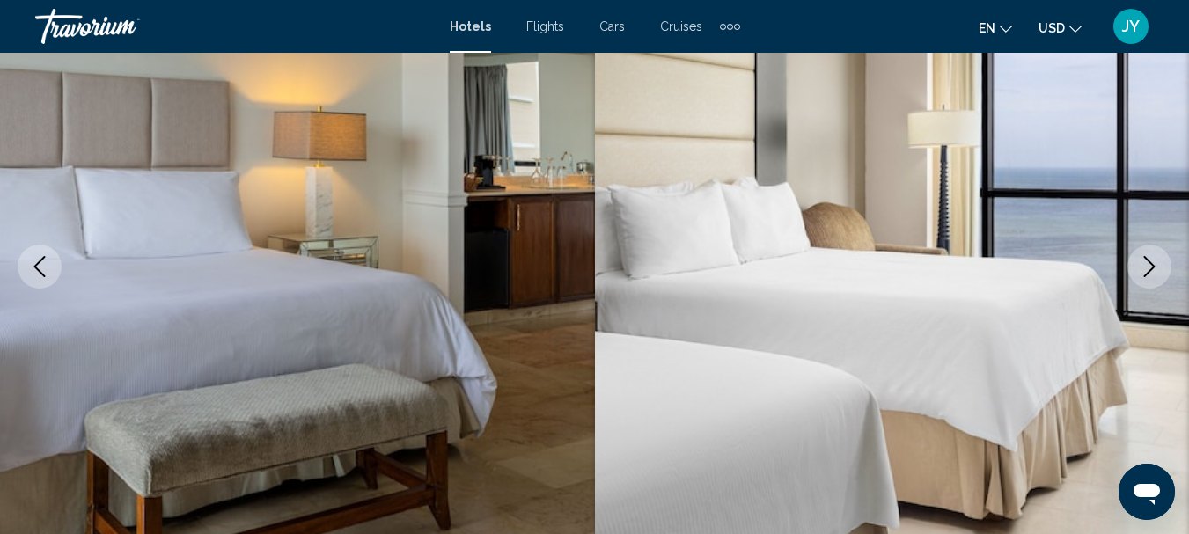
click at [1146, 260] on icon "Next image" at bounding box center [1149, 266] width 21 height 21
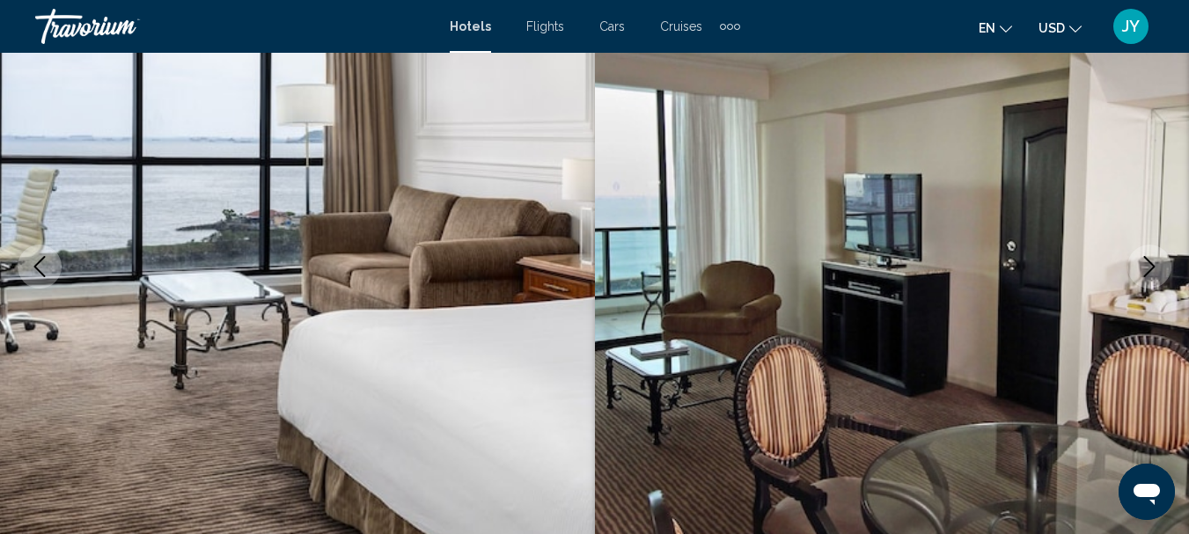
click at [1148, 246] on button "Next image" at bounding box center [1149, 267] width 44 height 44
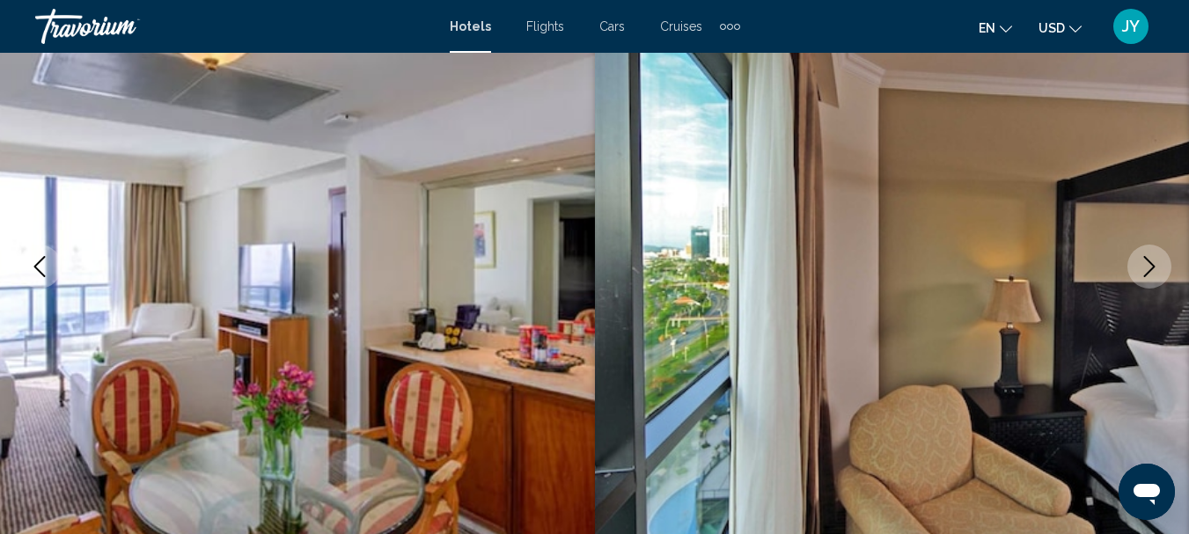
click at [1149, 243] on img "Main content" at bounding box center [892, 267] width 595 height 836
click at [1146, 259] on icon "Next image" at bounding box center [1149, 266] width 11 height 21
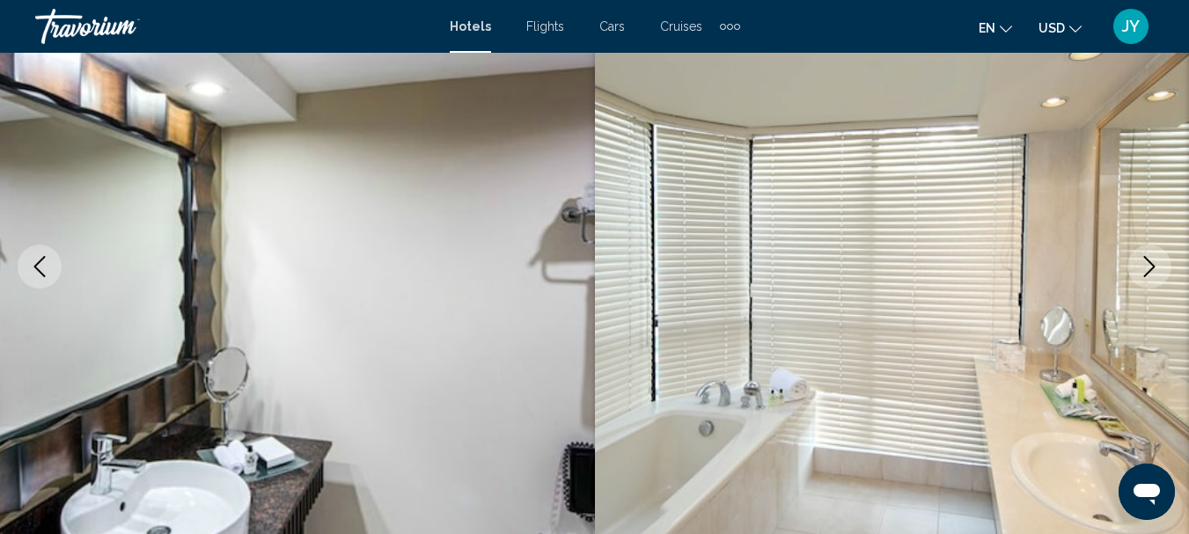
click at [1146, 259] on icon "Next image" at bounding box center [1149, 266] width 11 height 21
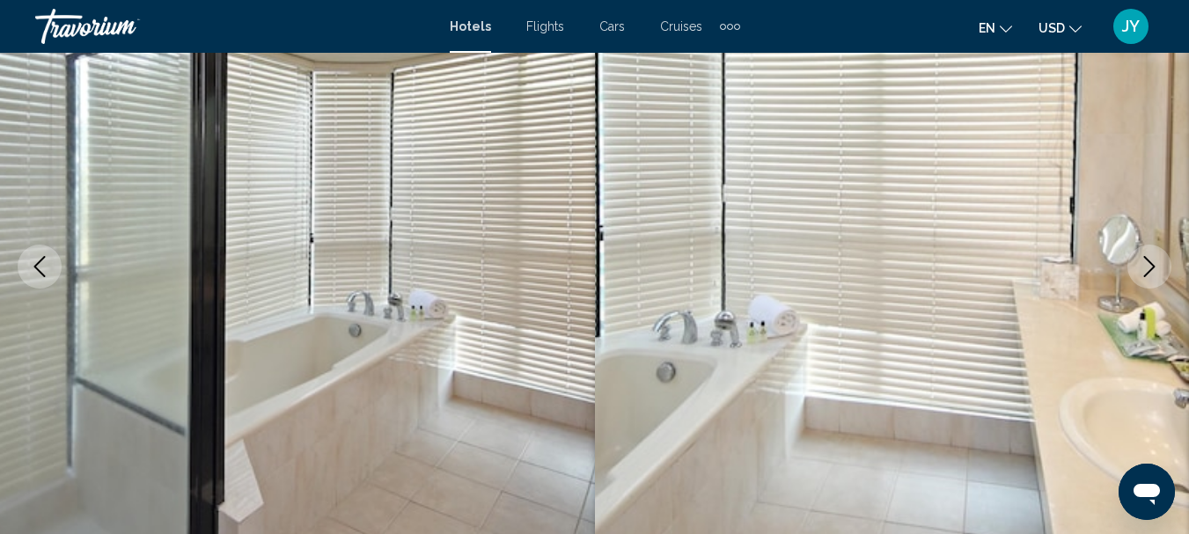
click at [1147, 258] on icon "Next image" at bounding box center [1149, 266] width 21 height 21
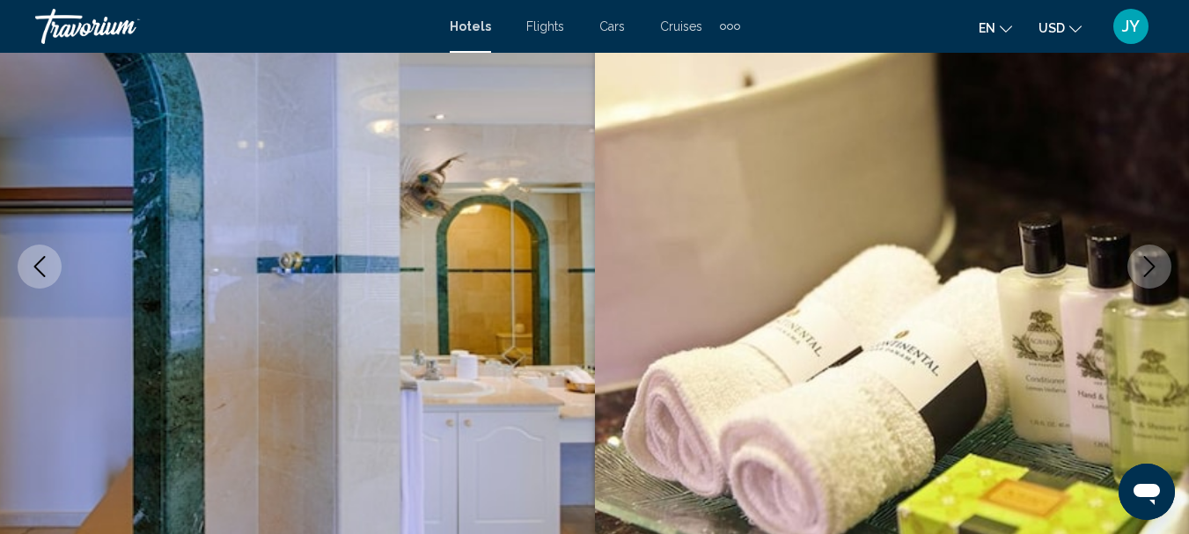
click at [1147, 258] on icon "Next image" at bounding box center [1149, 266] width 21 height 21
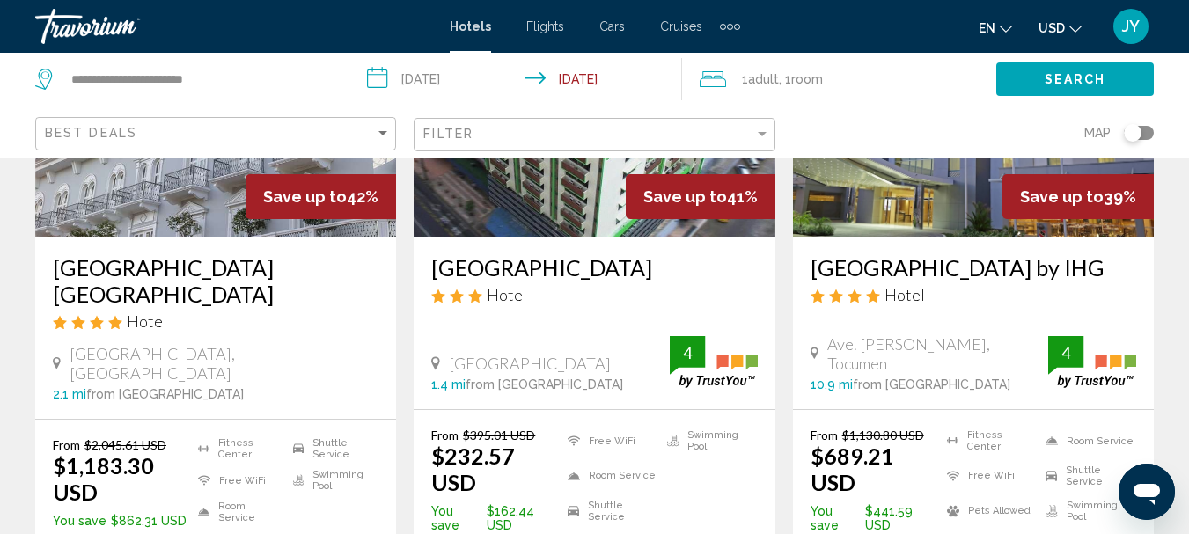
scroll to position [792, 0]
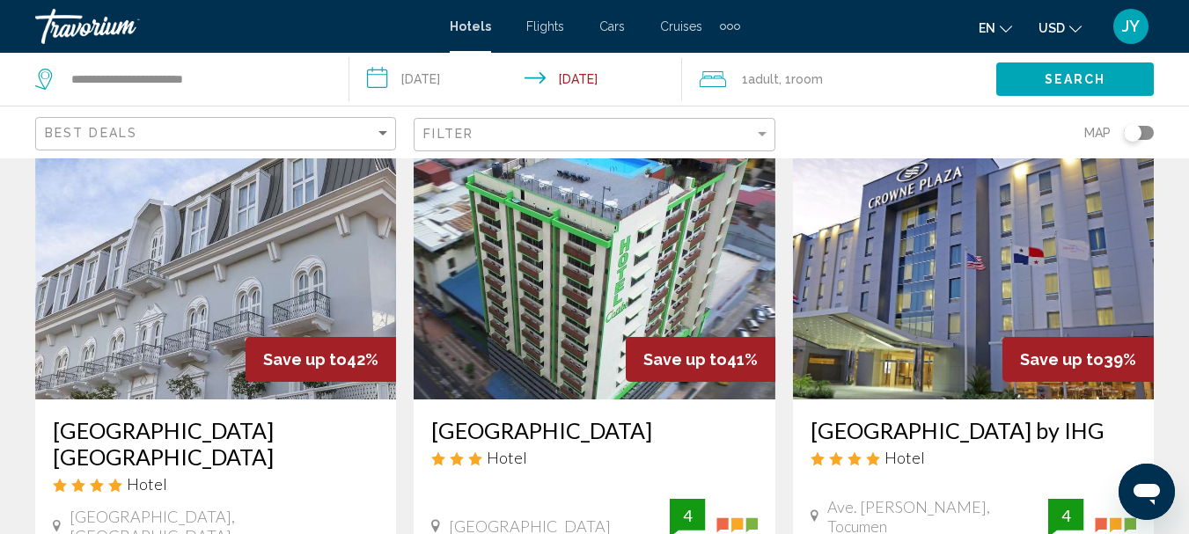
click at [301, 297] on img "Main content" at bounding box center [215, 259] width 361 height 282
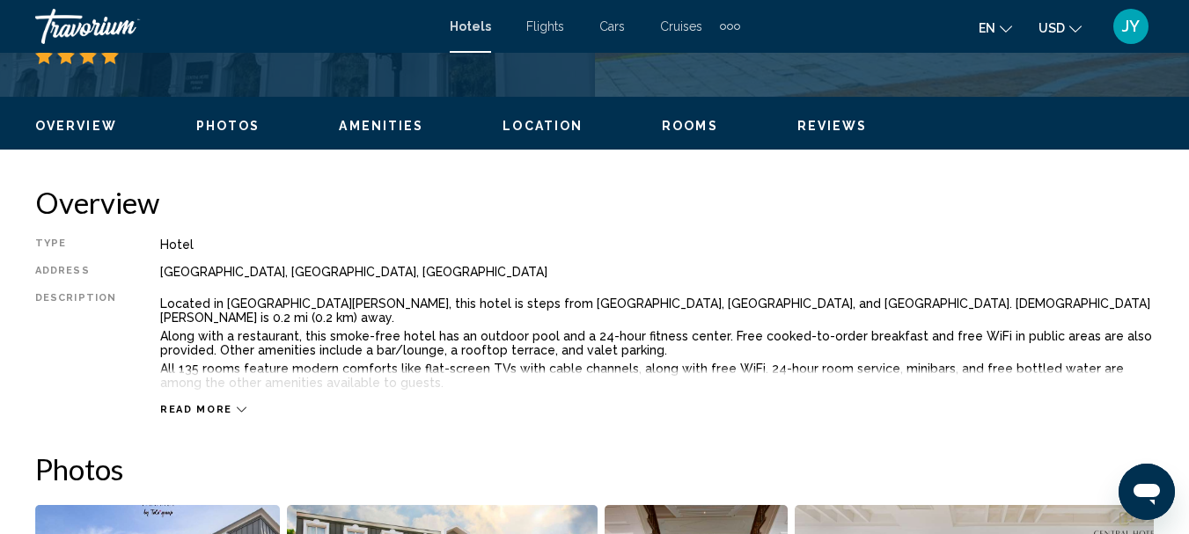
scroll to position [204, 0]
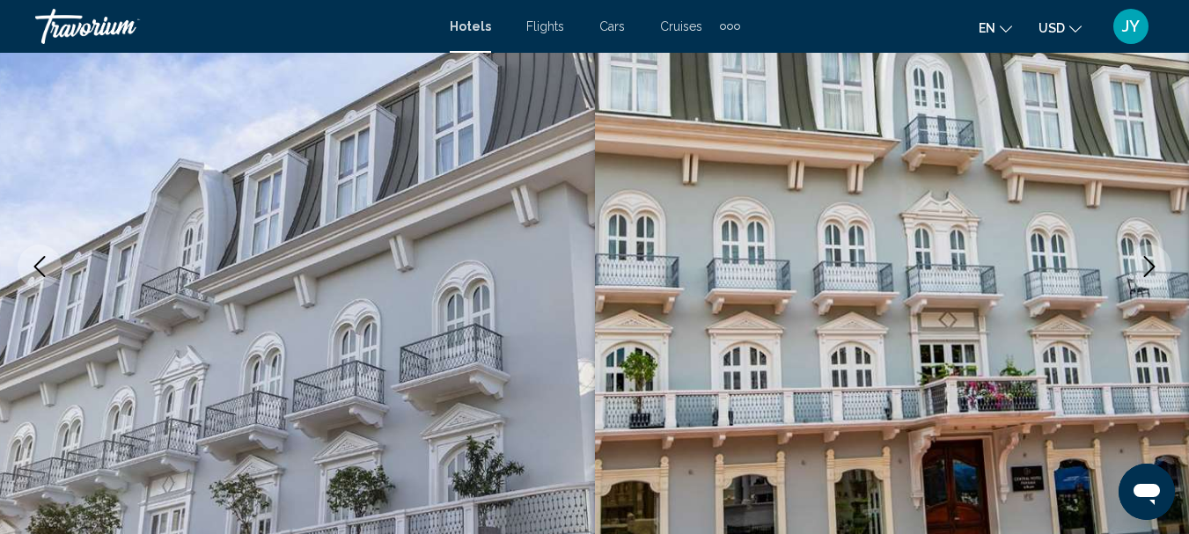
click at [1149, 261] on icon "Next image" at bounding box center [1149, 266] width 11 height 21
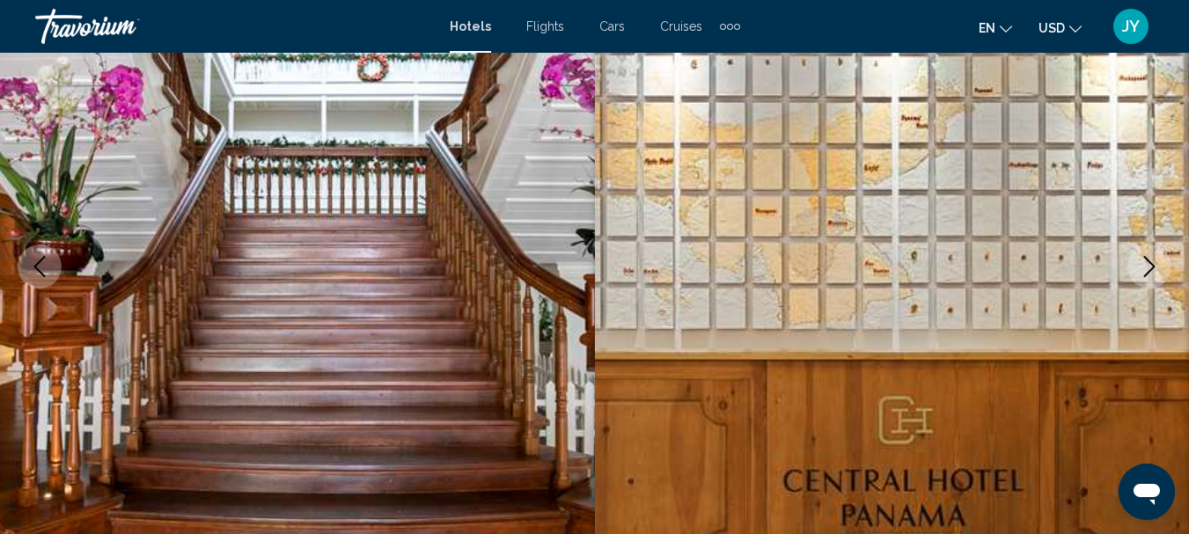
click at [1149, 261] on icon "Next image" at bounding box center [1149, 266] width 11 height 21
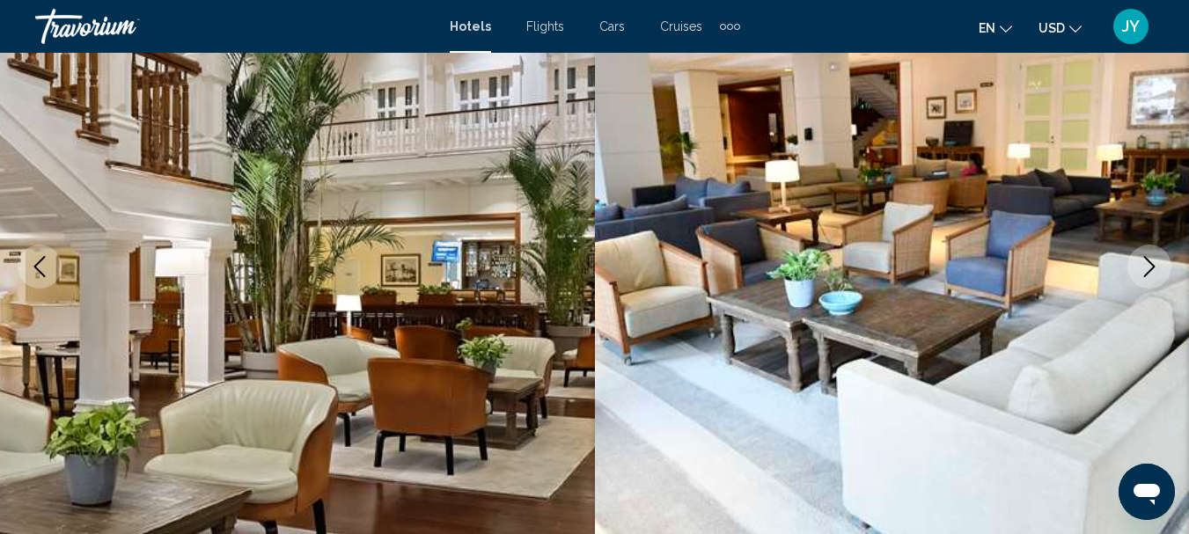
click at [1153, 257] on icon "Next image" at bounding box center [1149, 266] width 21 height 21
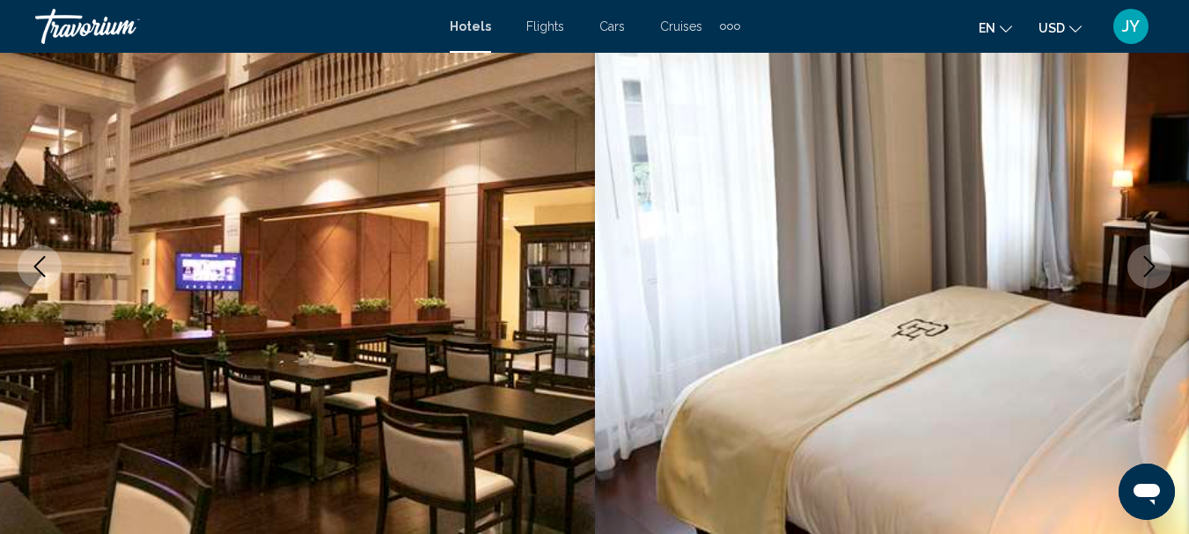
click at [1153, 256] on icon "Next image" at bounding box center [1149, 266] width 21 height 21
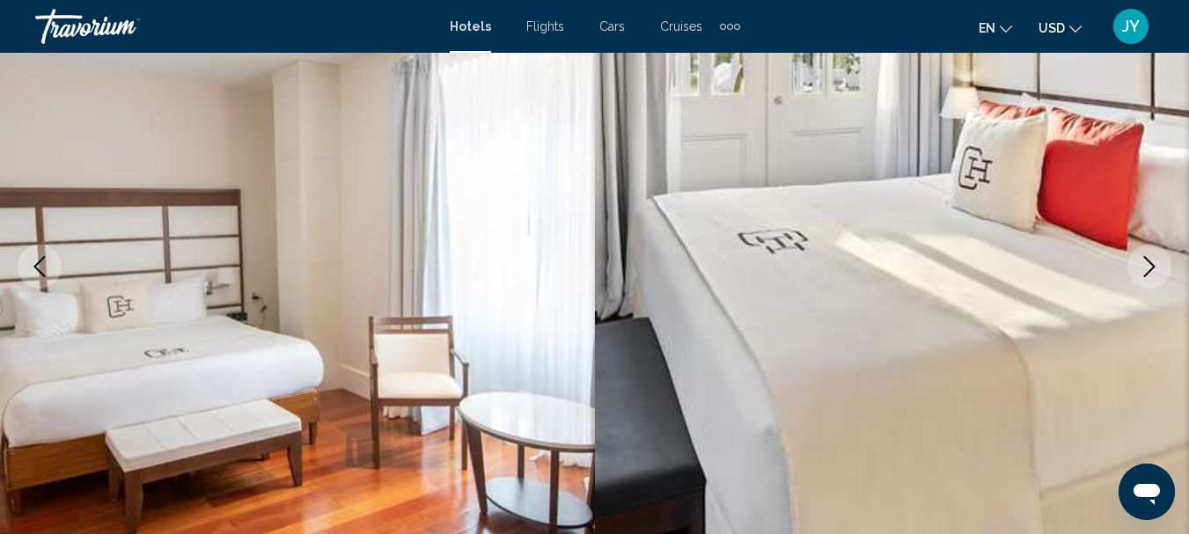
click at [1153, 256] on icon "Next image" at bounding box center [1149, 266] width 21 height 21
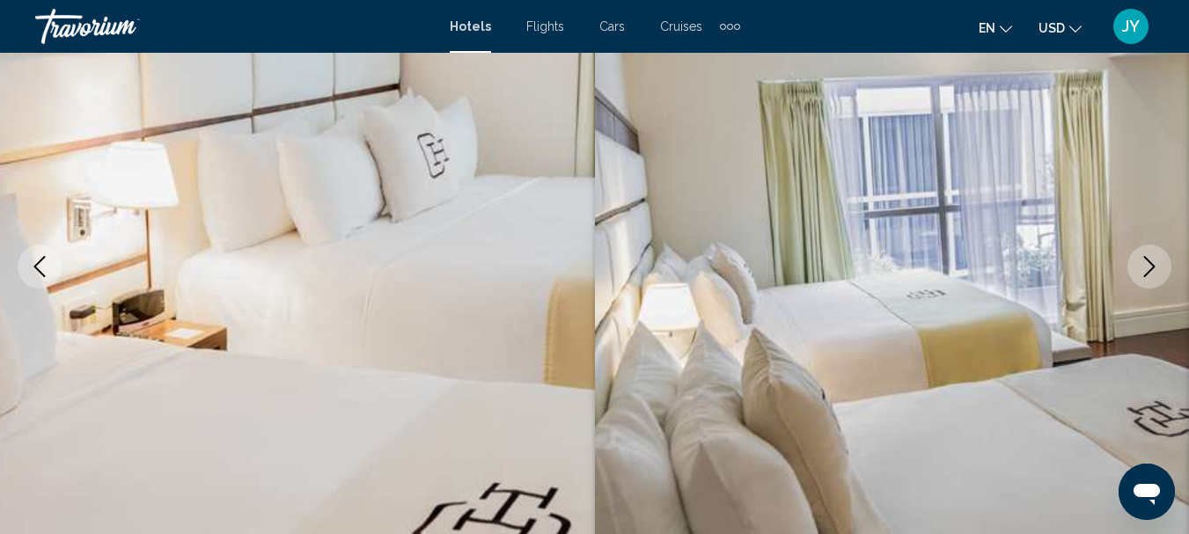
click at [1158, 254] on button "Next image" at bounding box center [1149, 267] width 44 height 44
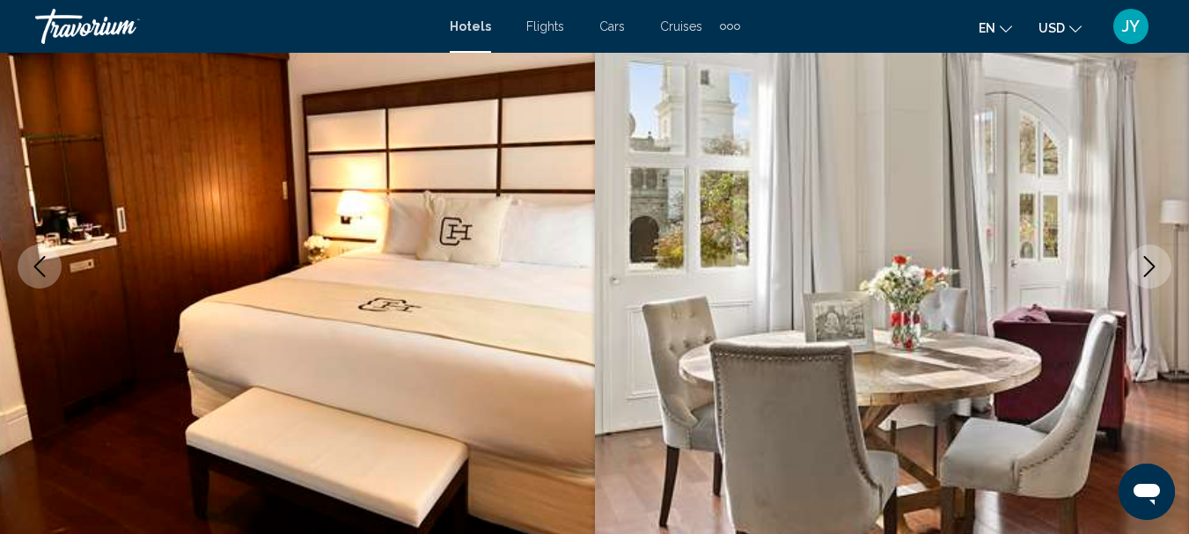
click at [1147, 259] on icon "Next image" at bounding box center [1149, 266] width 21 height 21
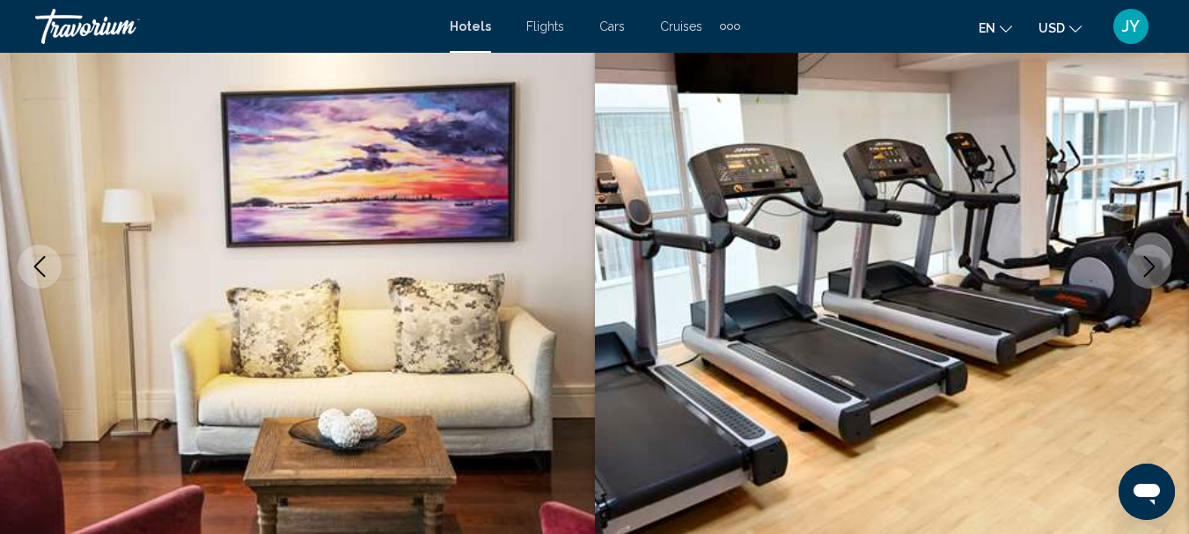
click at [1147, 258] on icon "Next image" at bounding box center [1149, 266] width 21 height 21
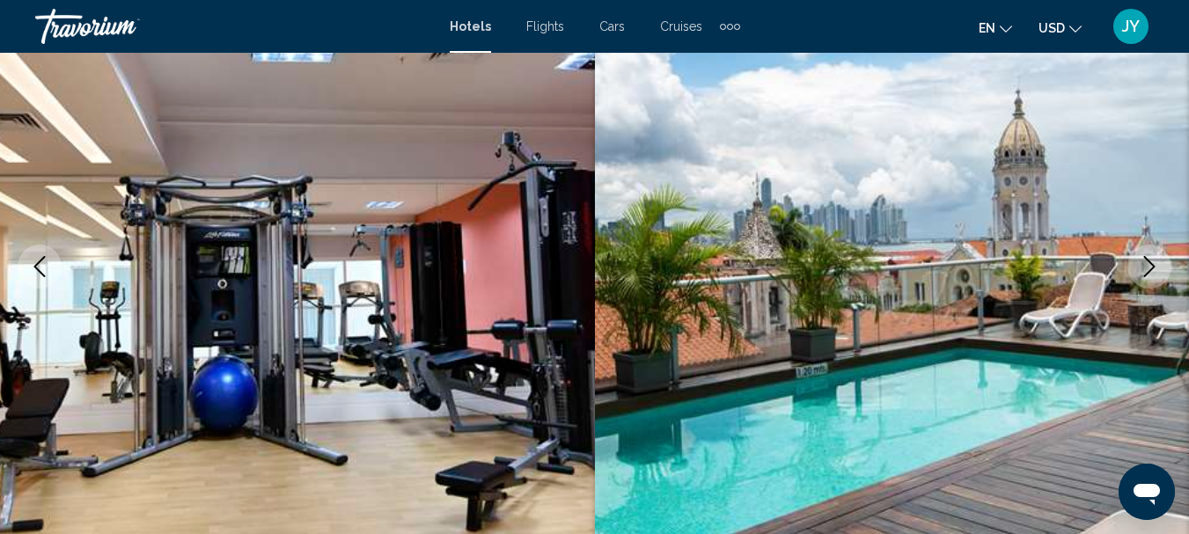
click at [1147, 258] on icon "Next image" at bounding box center [1149, 266] width 21 height 21
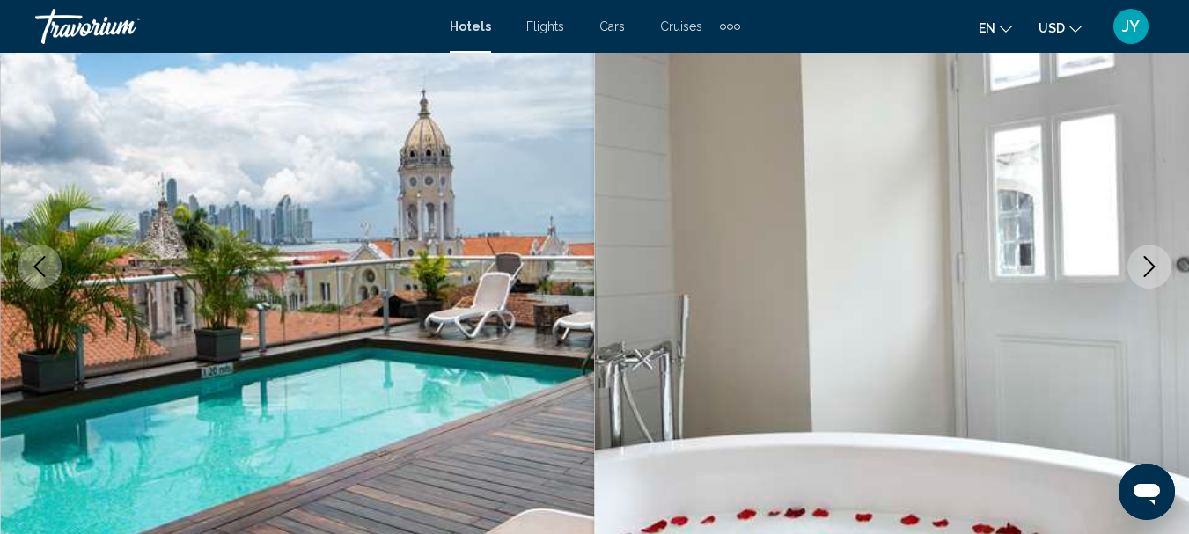
click at [1147, 258] on icon "Next image" at bounding box center [1149, 266] width 21 height 21
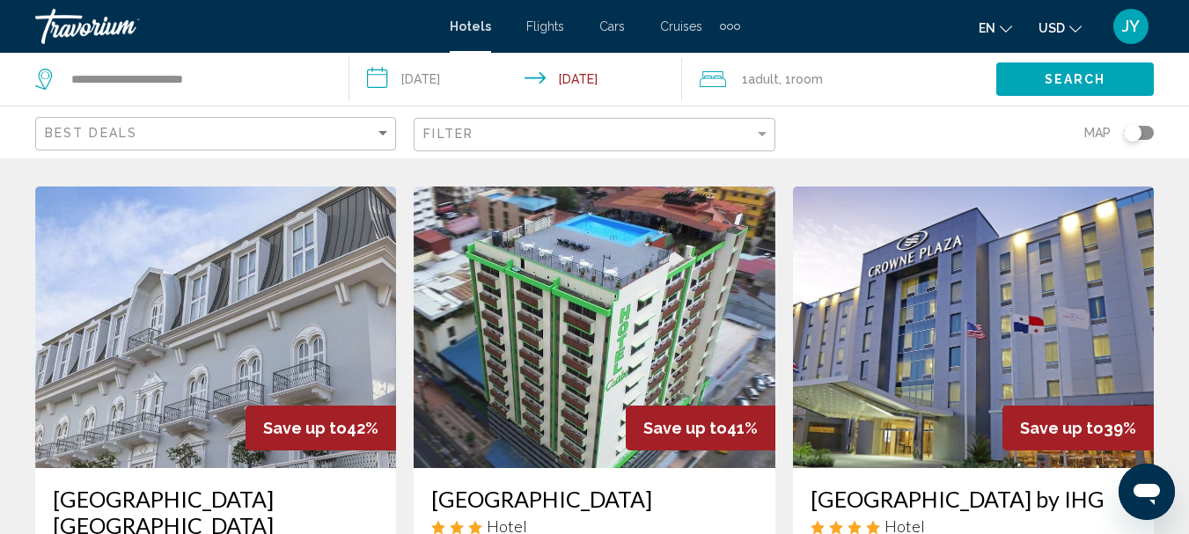
scroll to position [704, 0]
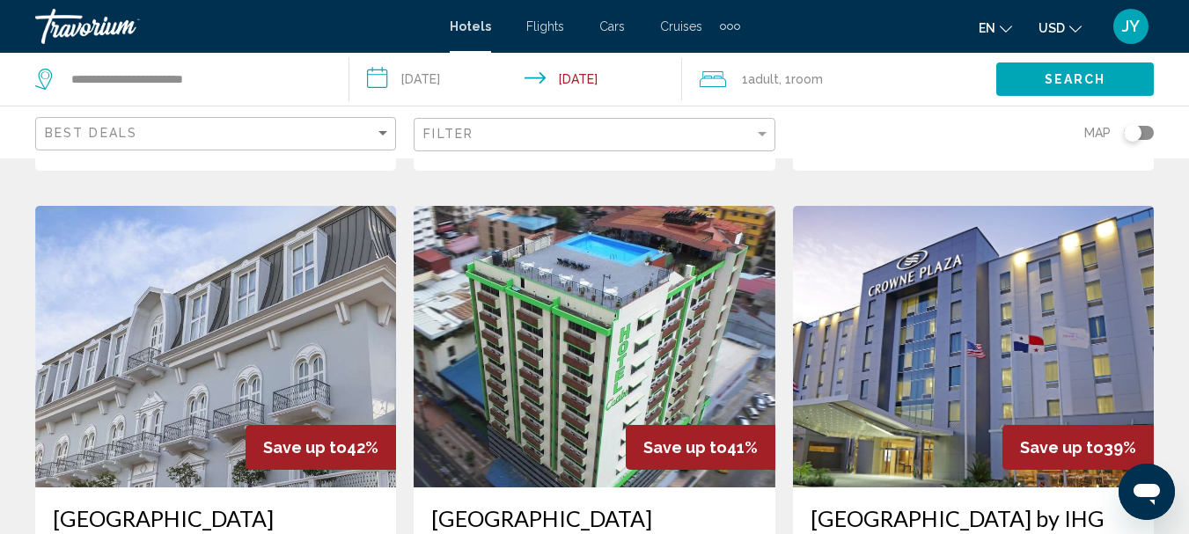
click at [589, 308] on img "Main content" at bounding box center [594, 347] width 361 height 282
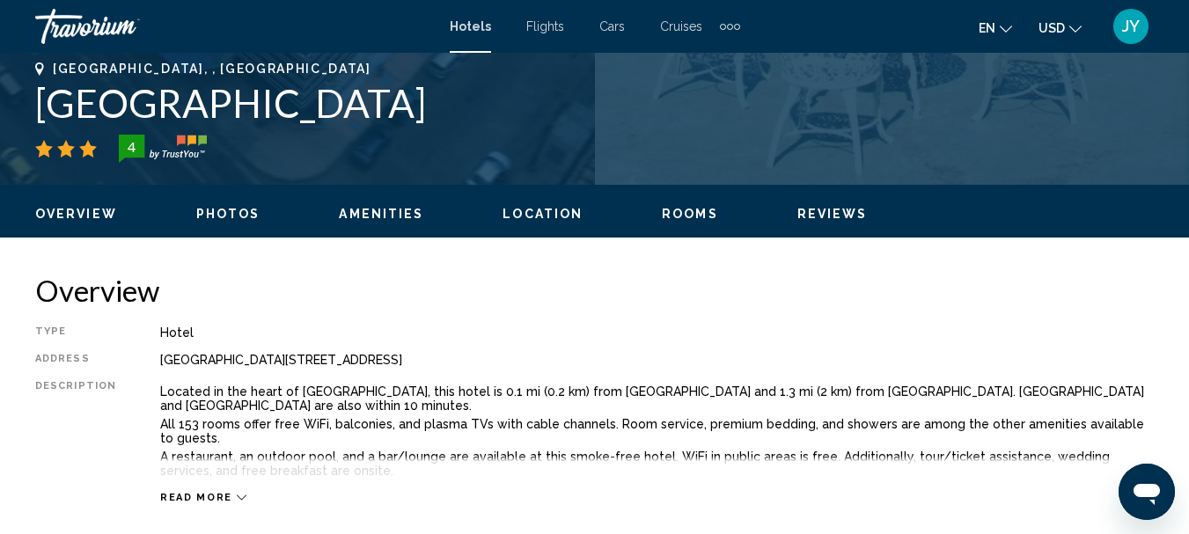
scroll to position [204, 0]
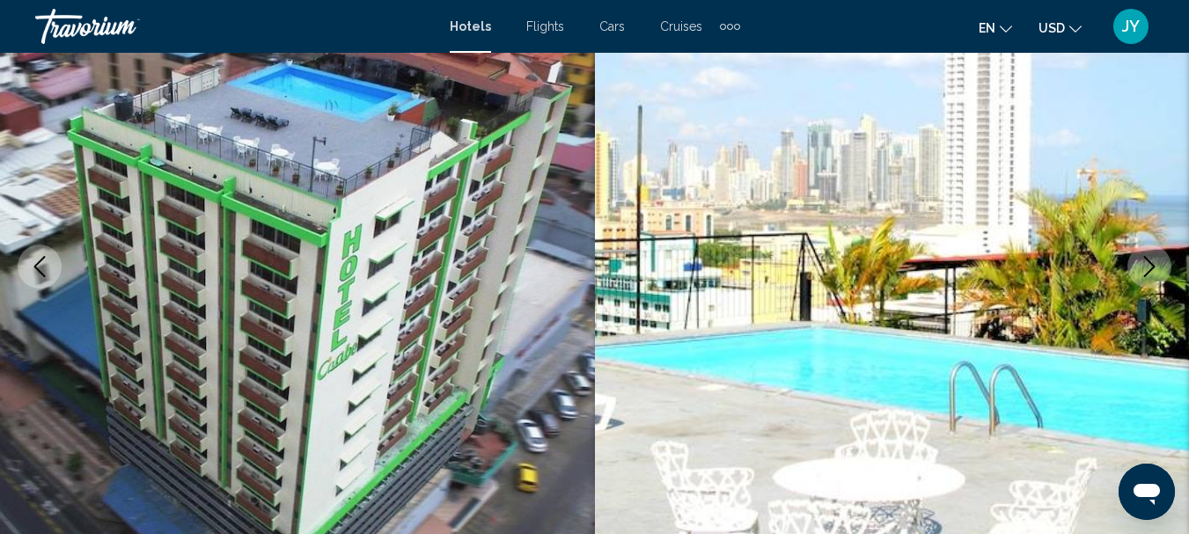
click at [1149, 262] on icon "Next image" at bounding box center [1149, 266] width 21 height 21
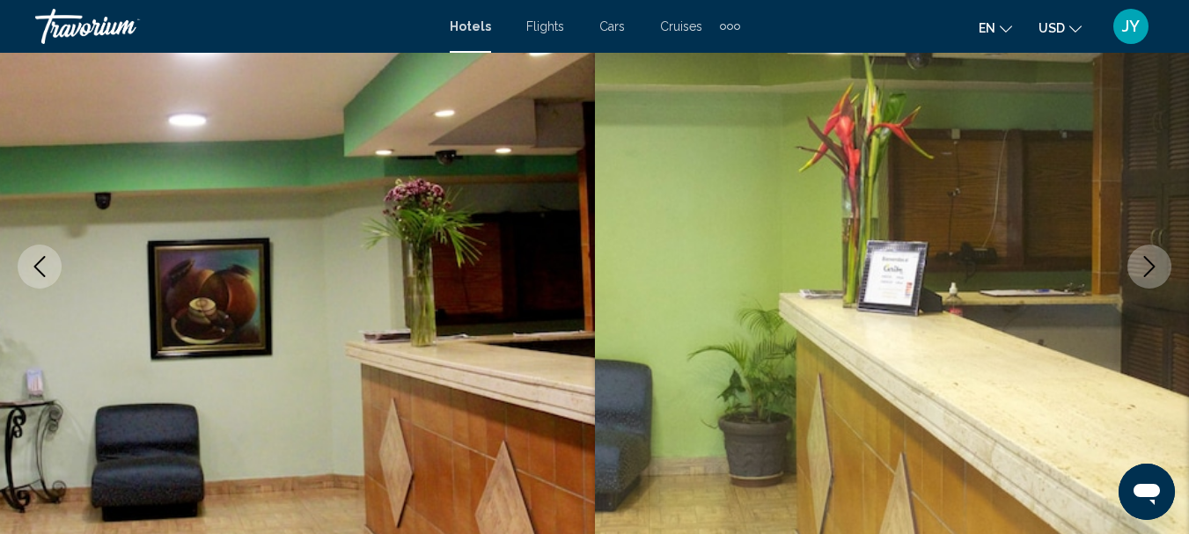
click at [1146, 260] on icon "Next image" at bounding box center [1149, 266] width 21 height 21
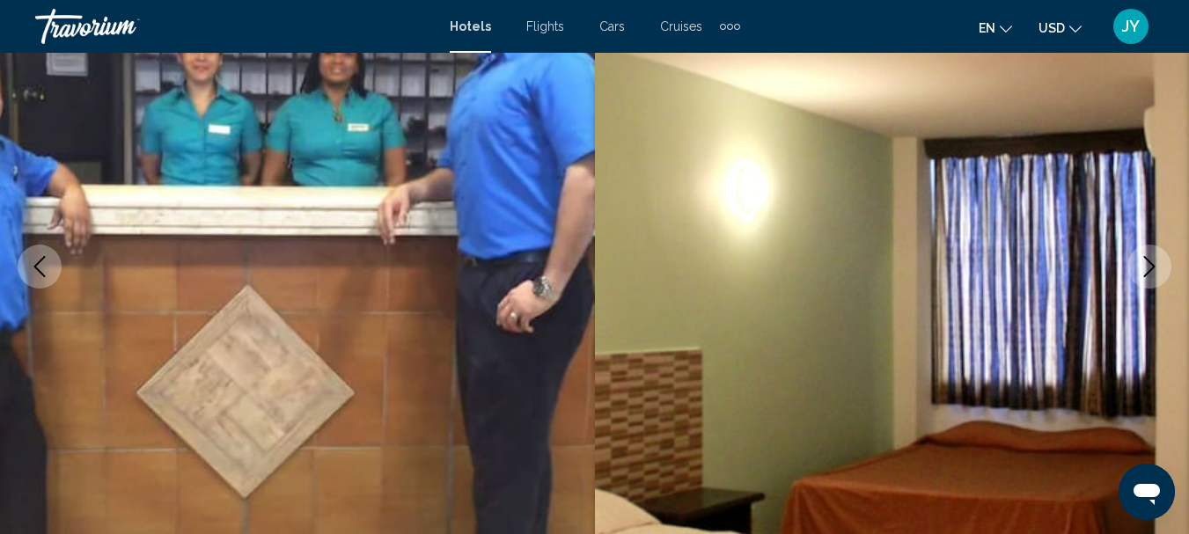
click at [1146, 260] on icon "Next image" at bounding box center [1149, 266] width 21 height 21
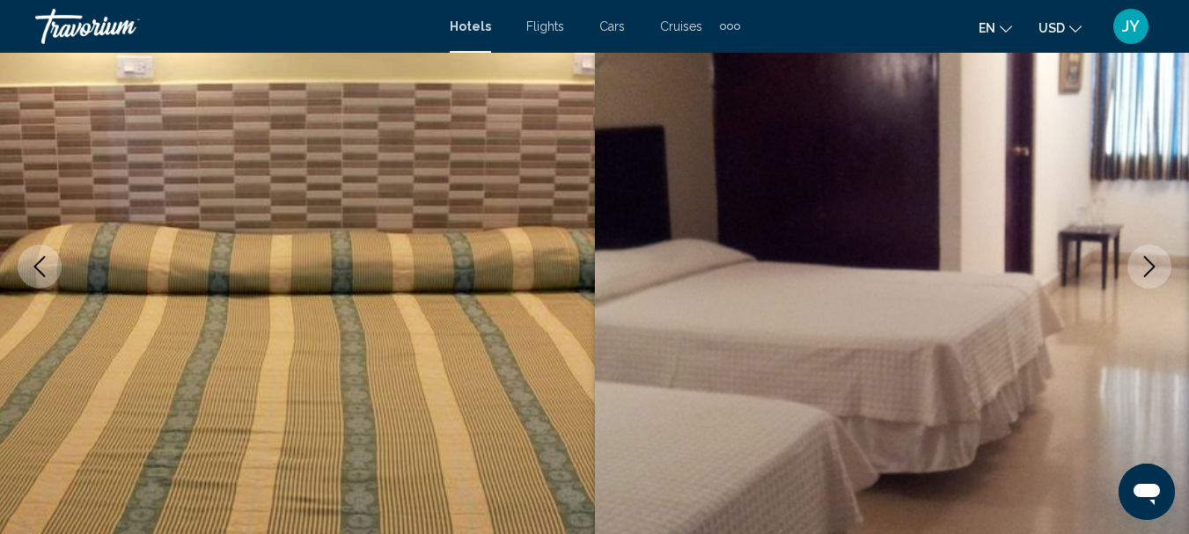
click at [1146, 260] on icon "Next image" at bounding box center [1149, 266] width 21 height 21
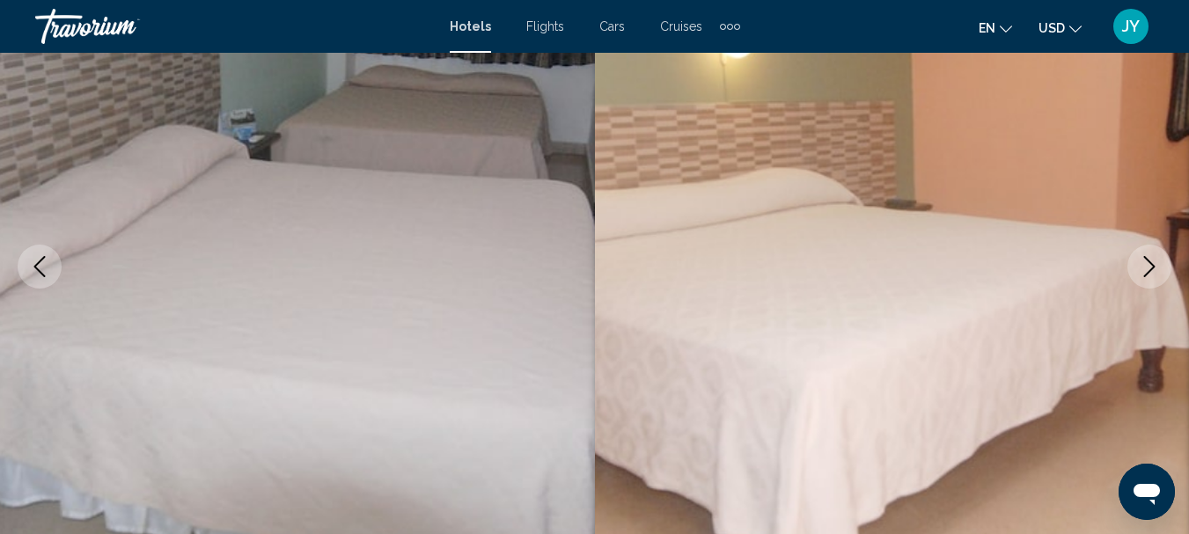
click at [1146, 260] on icon "Next image" at bounding box center [1149, 266] width 21 height 21
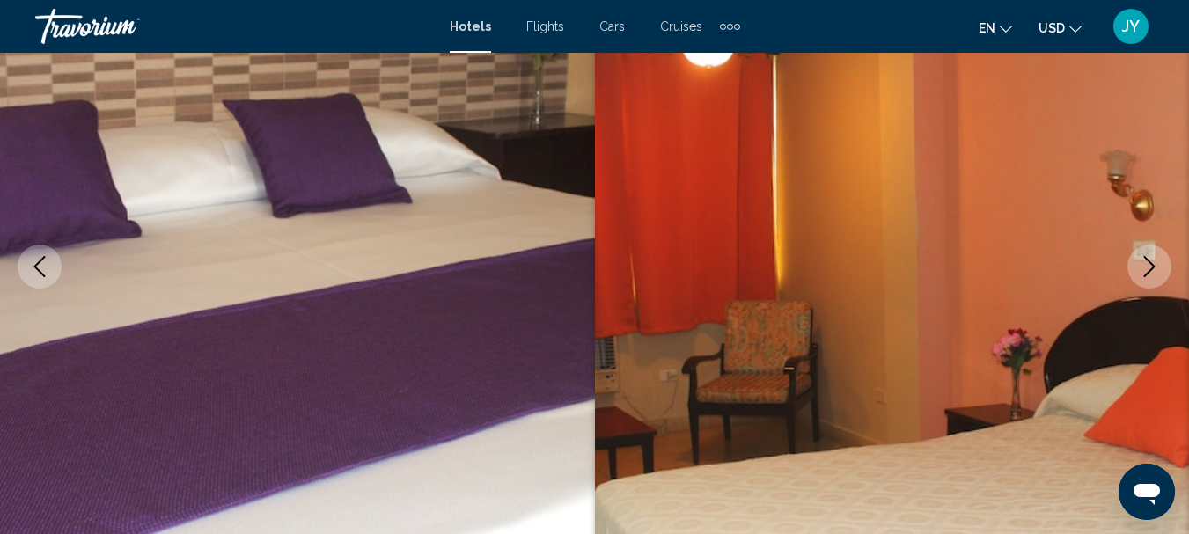
click at [1146, 260] on icon "Next image" at bounding box center [1149, 266] width 21 height 21
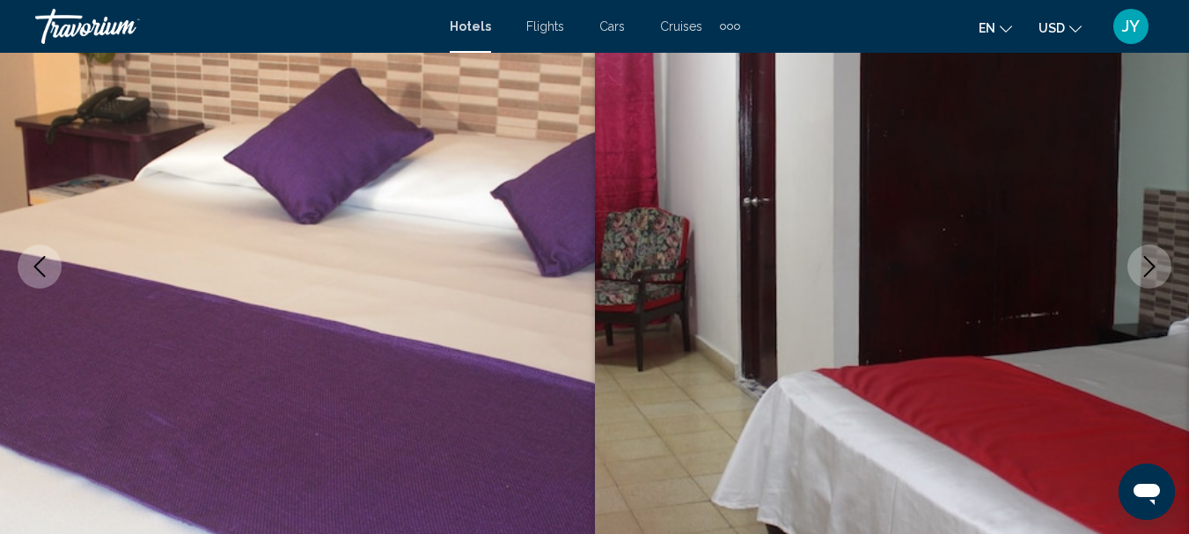
click at [1146, 260] on icon "Next image" at bounding box center [1149, 266] width 21 height 21
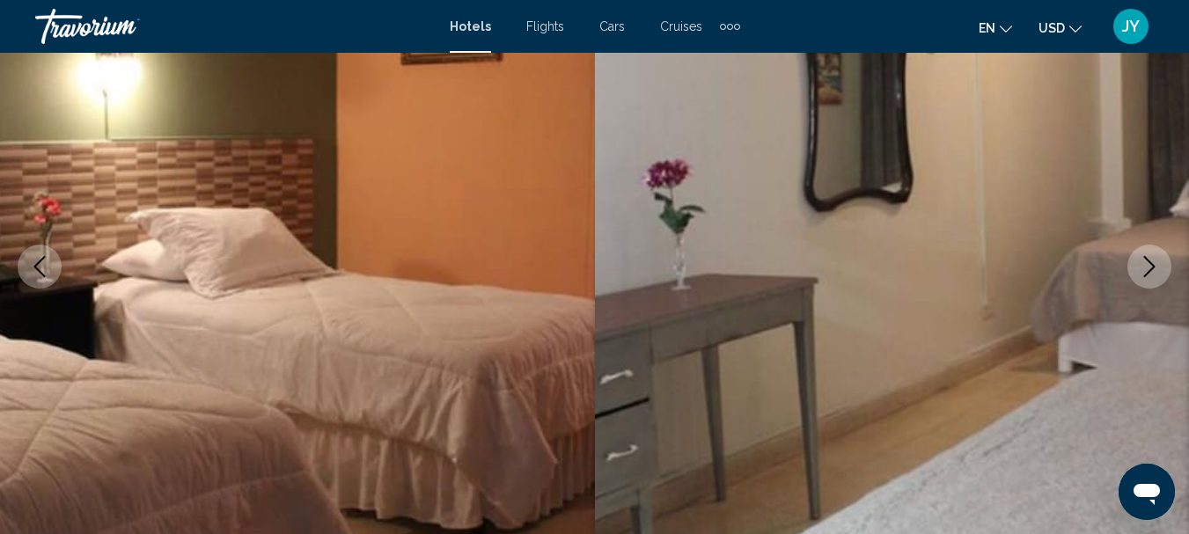
click at [1146, 260] on icon "Next image" at bounding box center [1149, 266] width 21 height 21
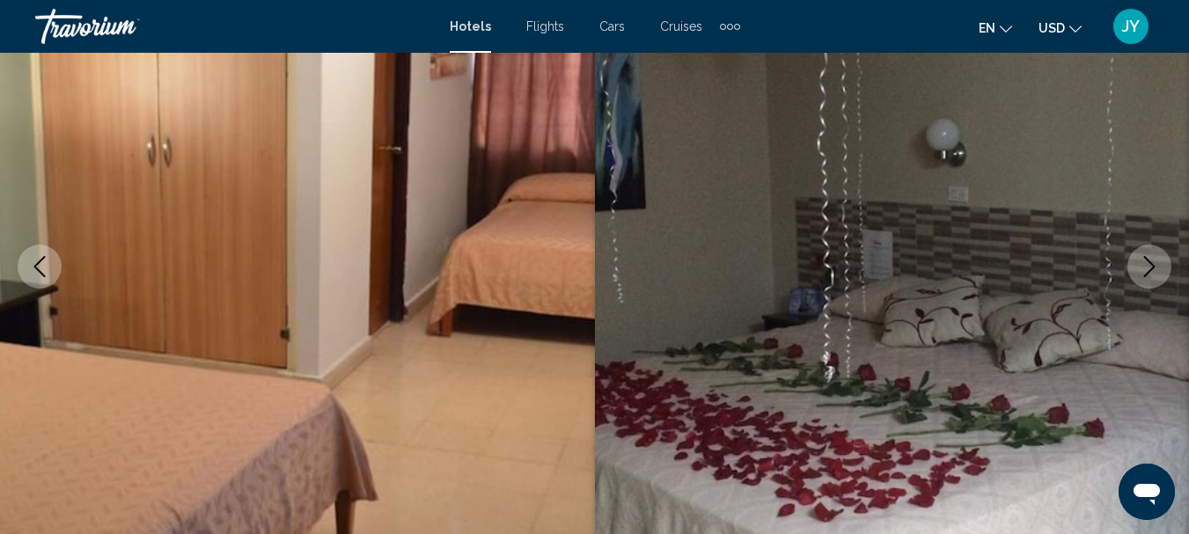
click at [1146, 260] on icon "Next image" at bounding box center [1149, 266] width 21 height 21
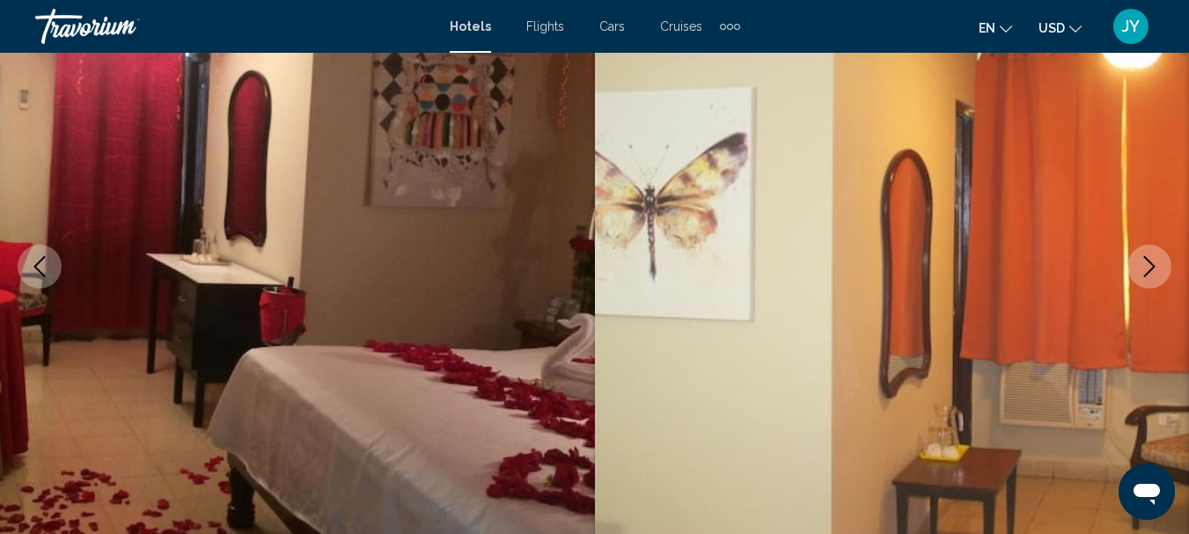
click at [1146, 260] on icon "Next image" at bounding box center [1149, 266] width 21 height 21
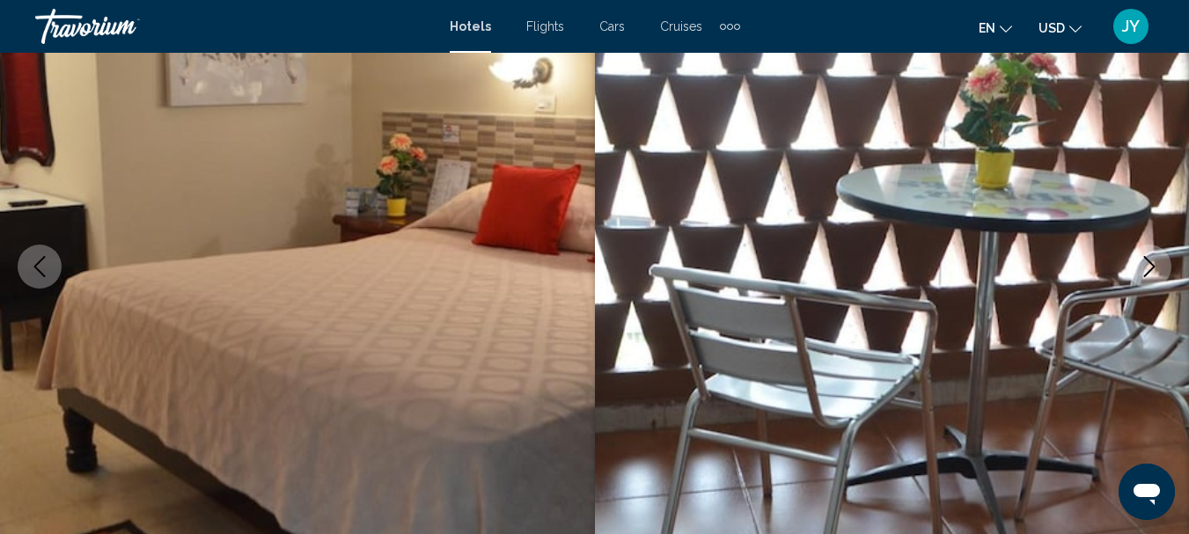
click at [1146, 260] on icon "Next image" at bounding box center [1149, 266] width 21 height 21
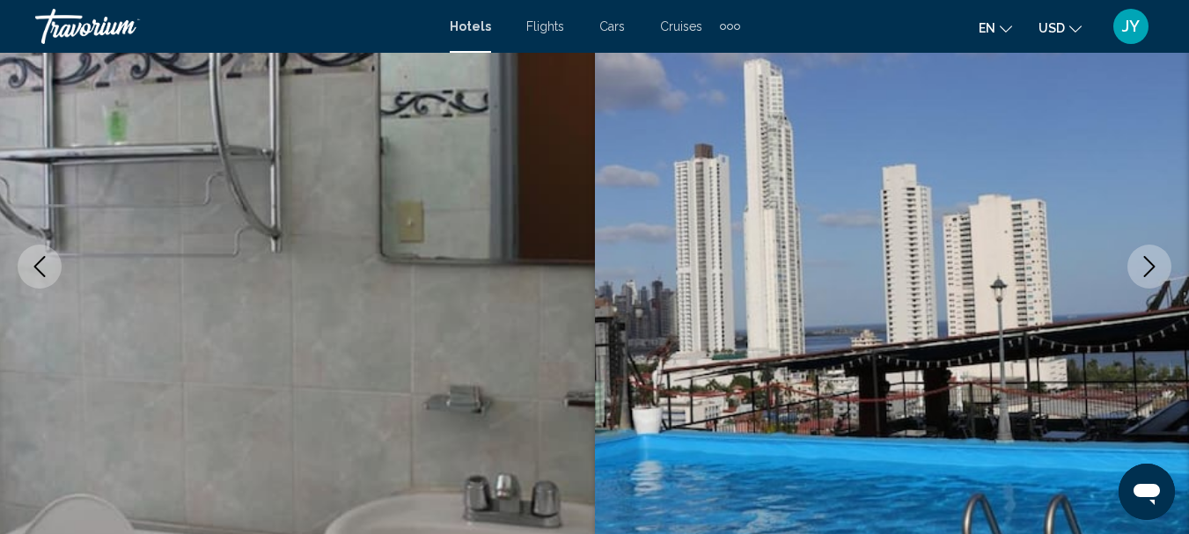
click at [1146, 260] on icon "Next image" at bounding box center [1149, 266] width 21 height 21
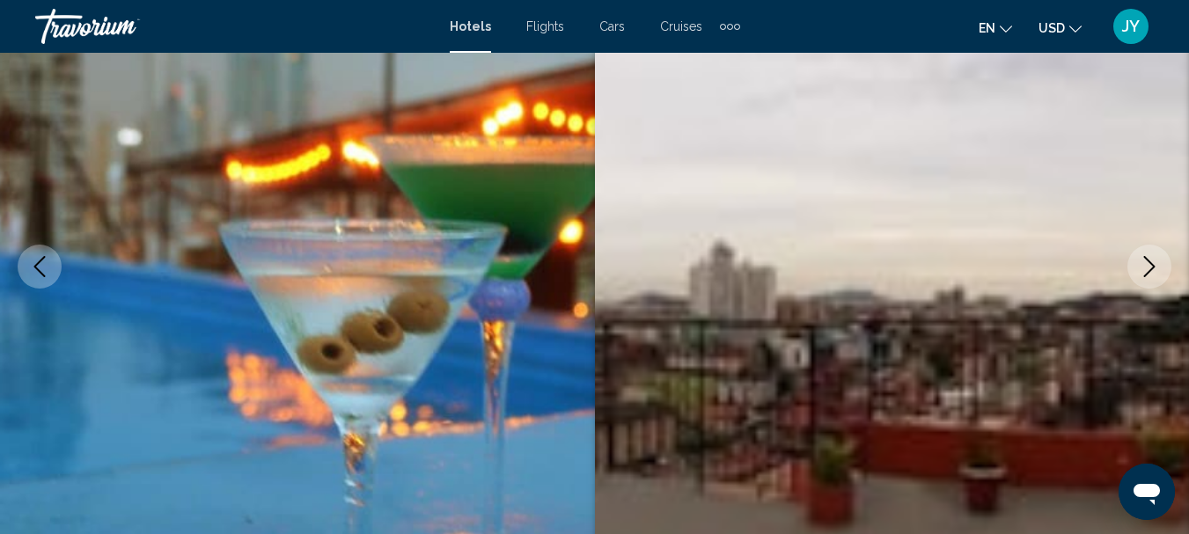
click at [1146, 260] on icon "Next image" at bounding box center [1149, 266] width 21 height 21
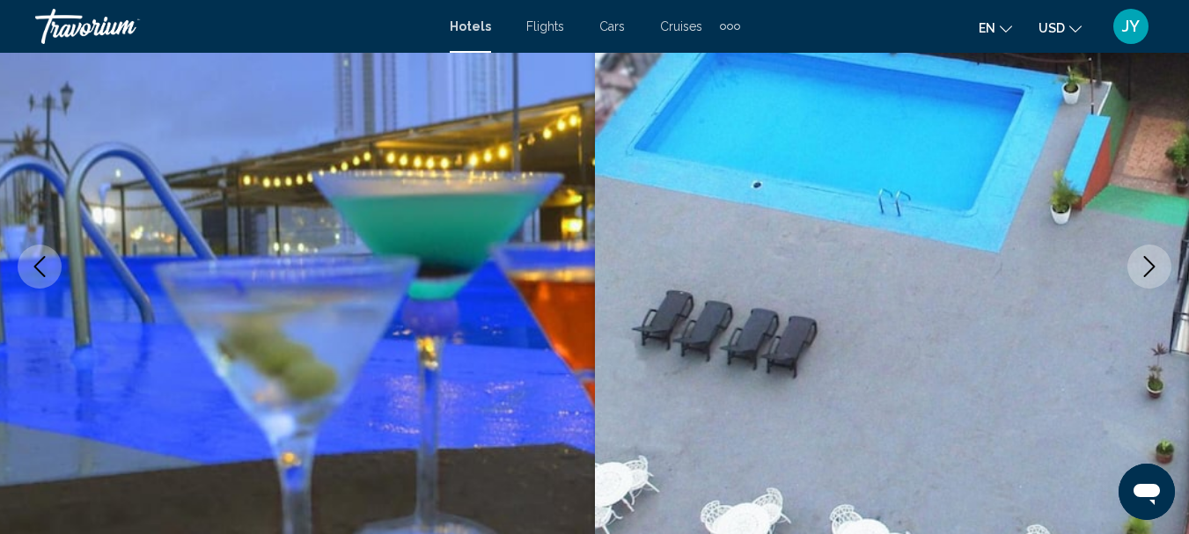
click at [1147, 260] on icon "Next image" at bounding box center [1149, 266] width 11 height 21
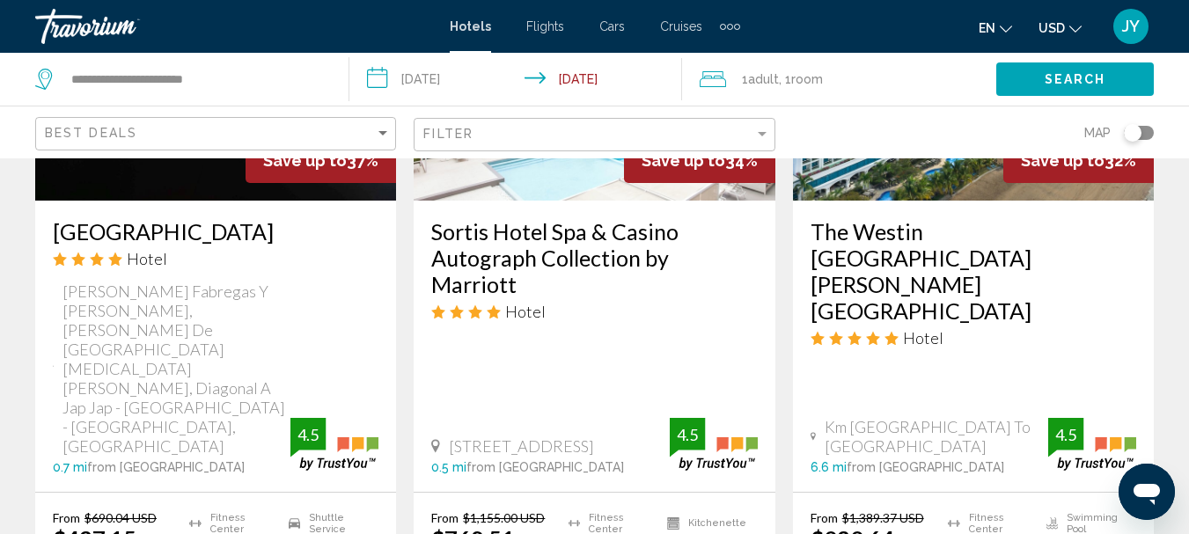
scroll to position [1496, 0]
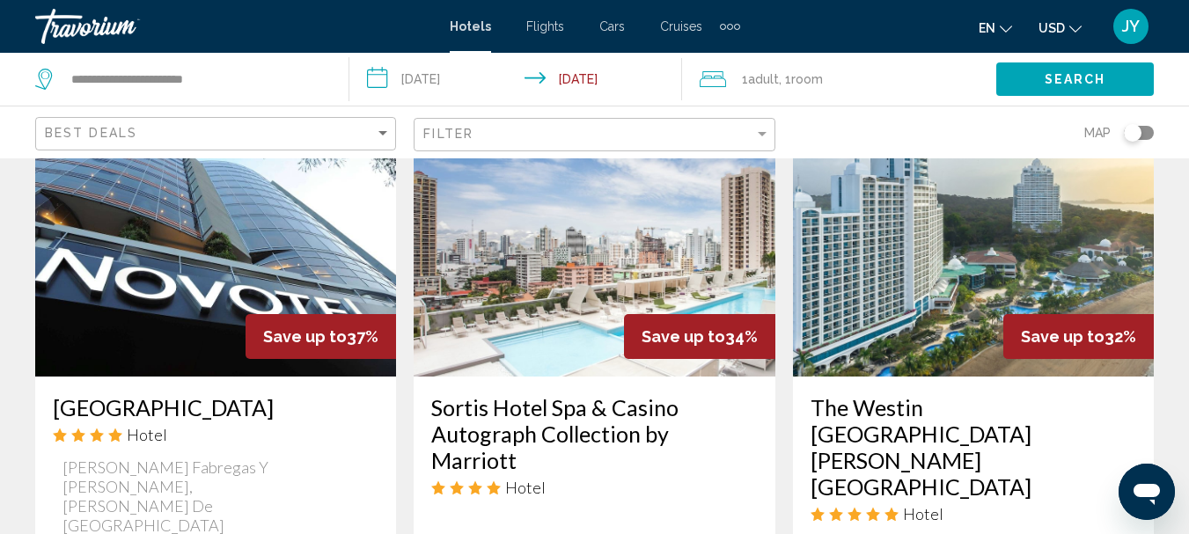
click at [630, 240] on img "Main content" at bounding box center [594, 236] width 361 height 282
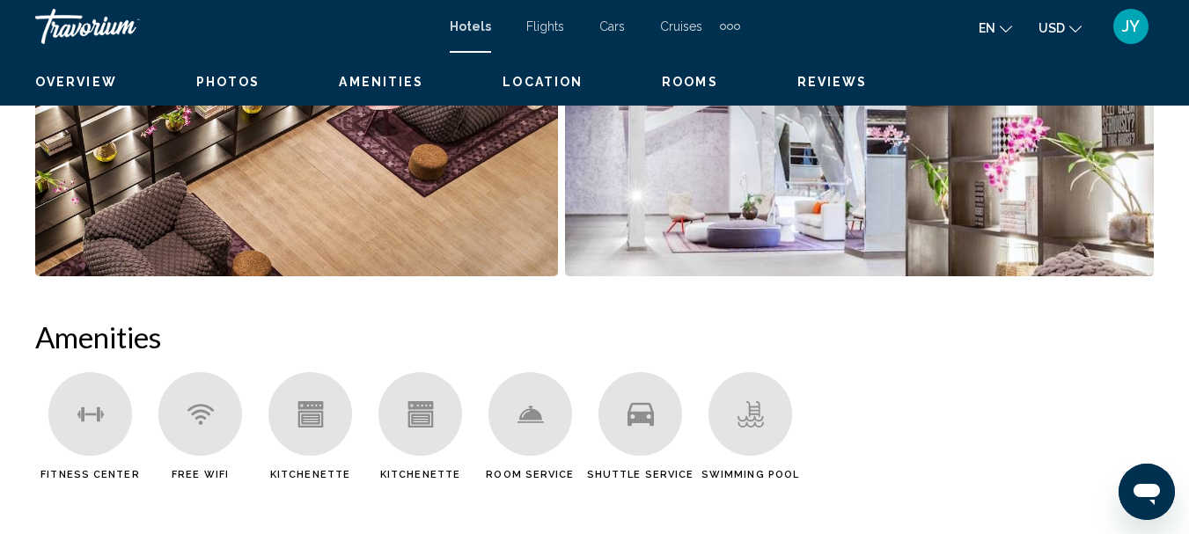
scroll to position [204, 0]
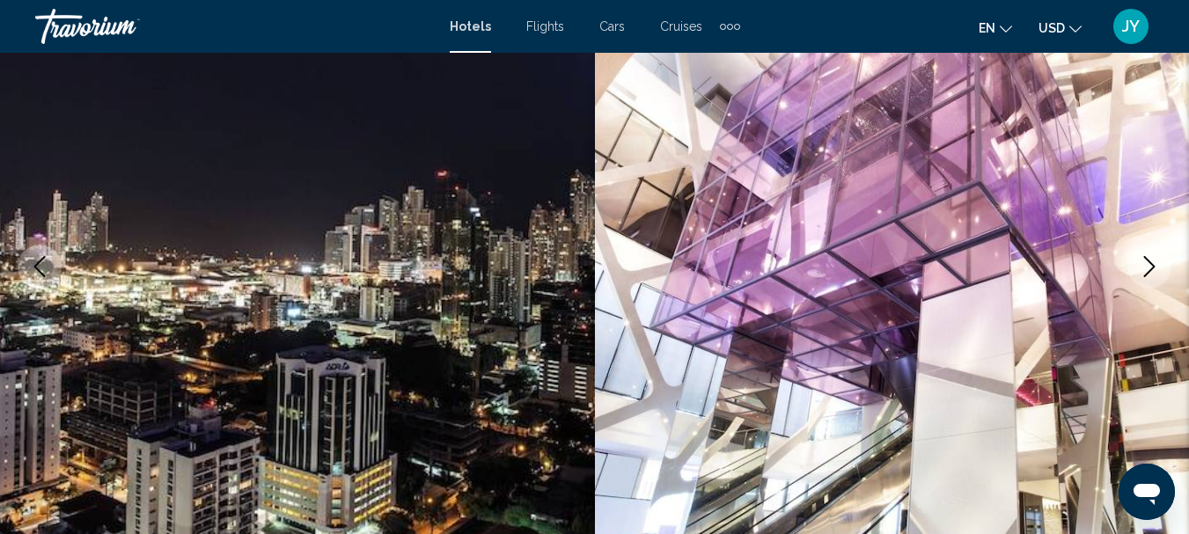
click at [1149, 268] on icon "Next image" at bounding box center [1149, 266] width 21 height 21
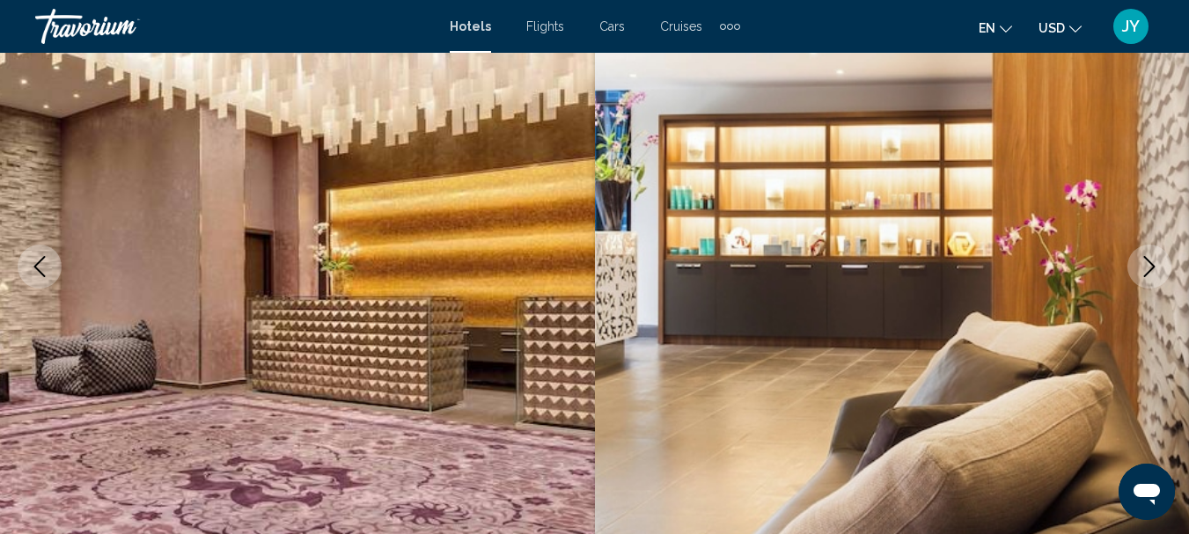
click at [1143, 267] on icon "Next image" at bounding box center [1149, 266] width 21 height 21
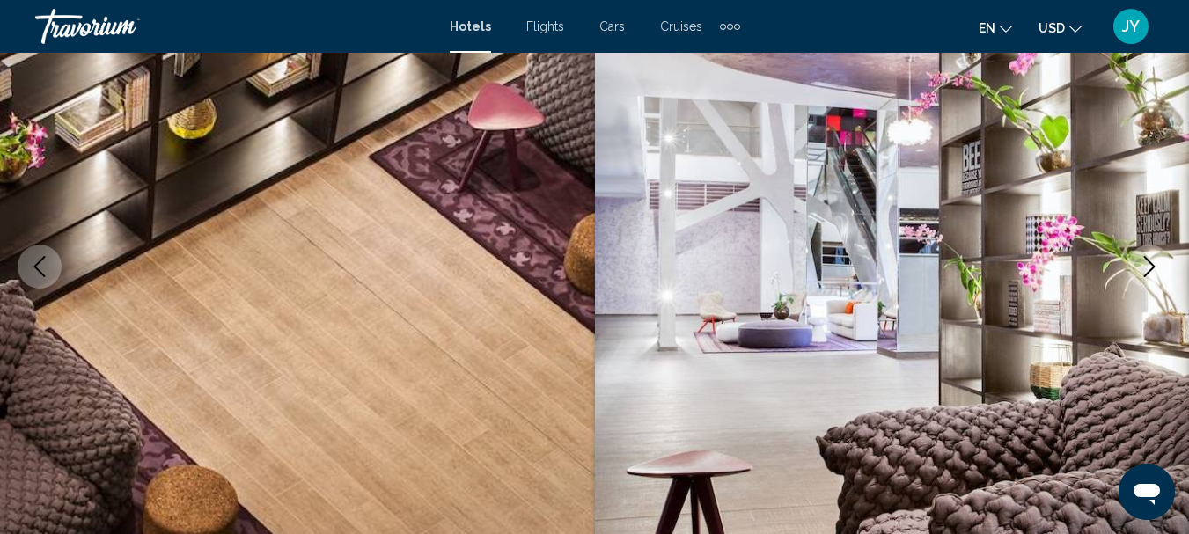
click at [1143, 267] on icon "Next image" at bounding box center [1149, 266] width 21 height 21
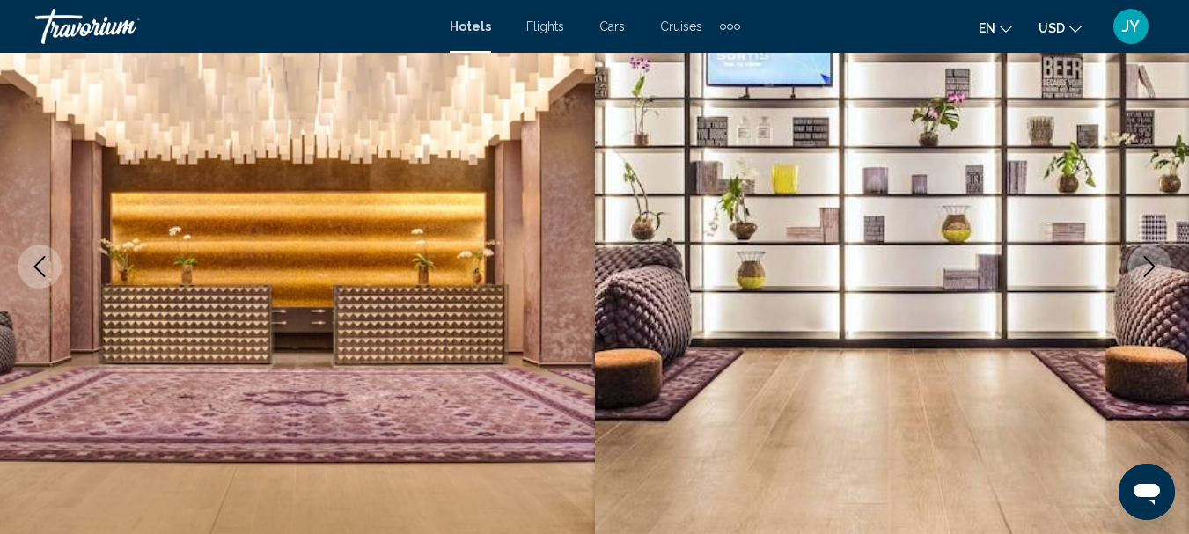
click at [1143, 267] on icon "Next image" at bounding box center [1149, 266] width 21 height 21
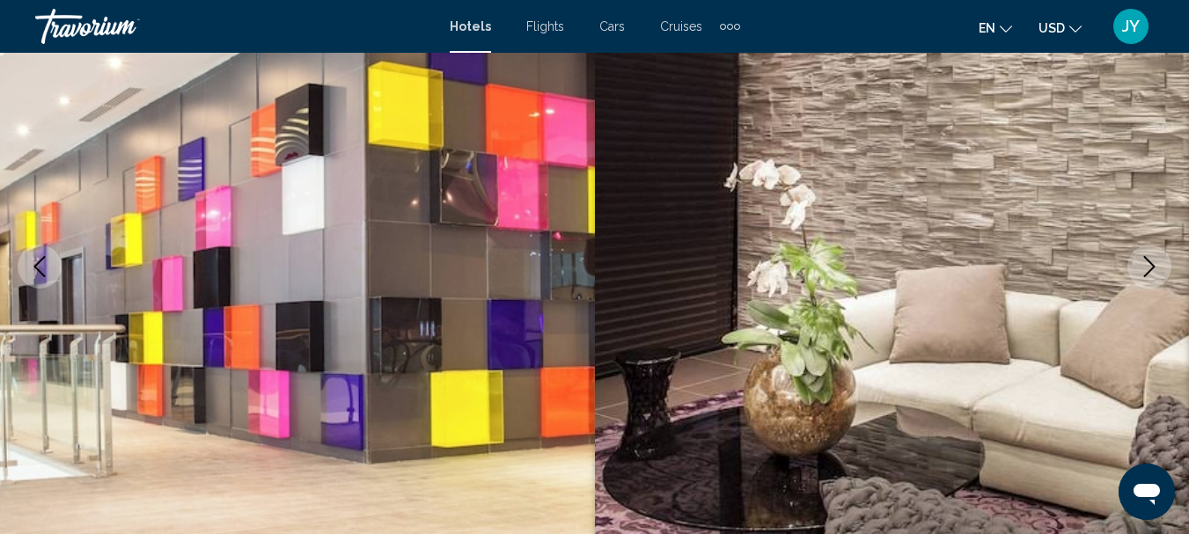
click at [1143, 267] on icon "Next image" at bounding box center [1149, 266] width 21 height 21
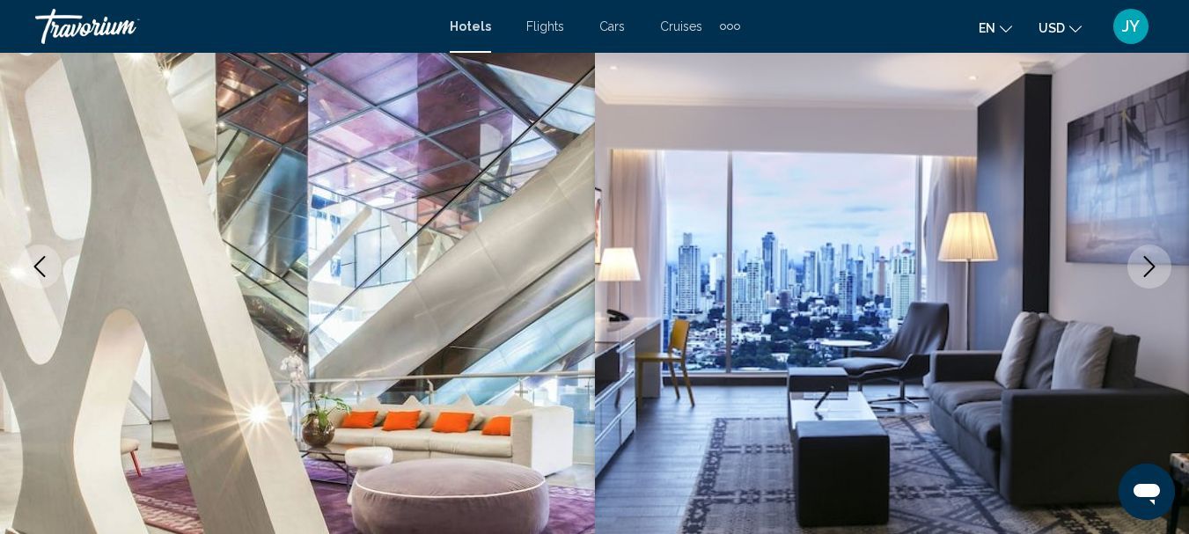
click at [1143, 267] on icon "Next image" at bounding box center [1149, 266] width 21 height 21
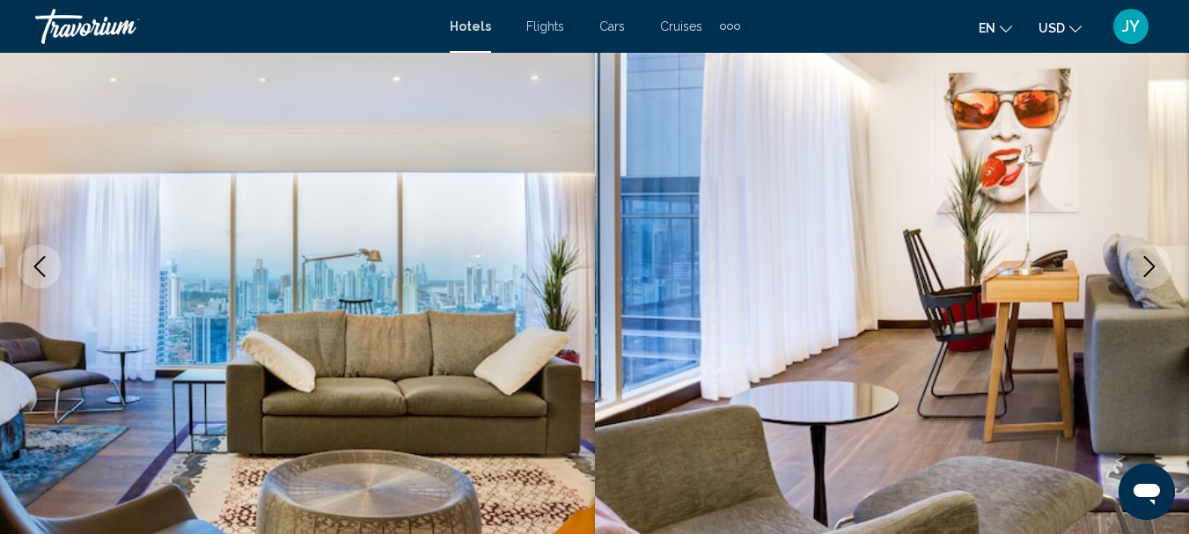
click at [1143, 267] on icon "Next image" at bounding box center [1149, 266] width 21 height 21
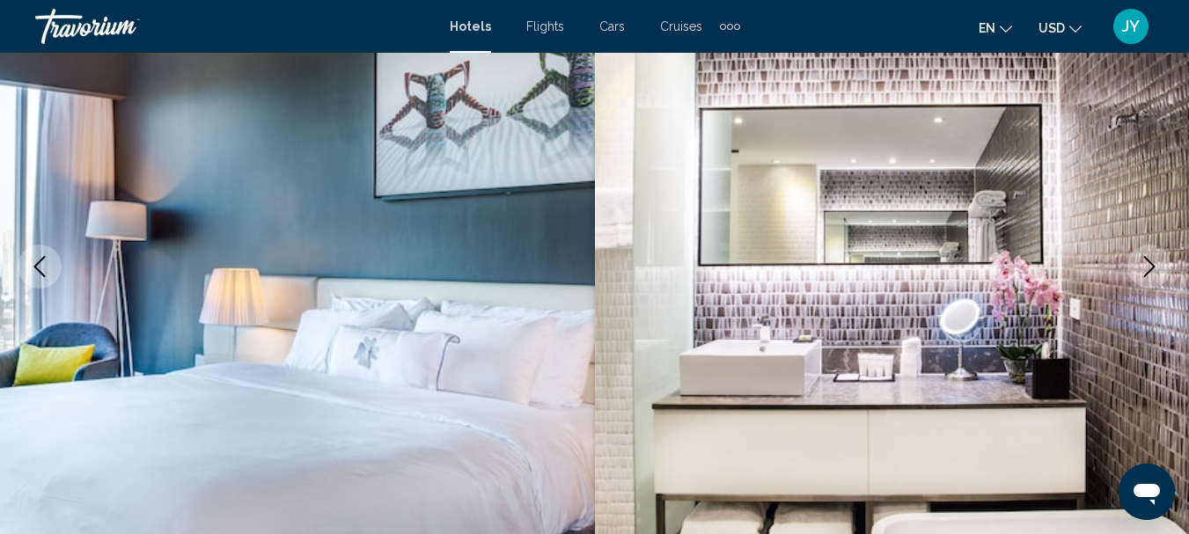
click at [1143, 266] on icon "Next image" at bounding box center [1149, 266] width 21 height 21
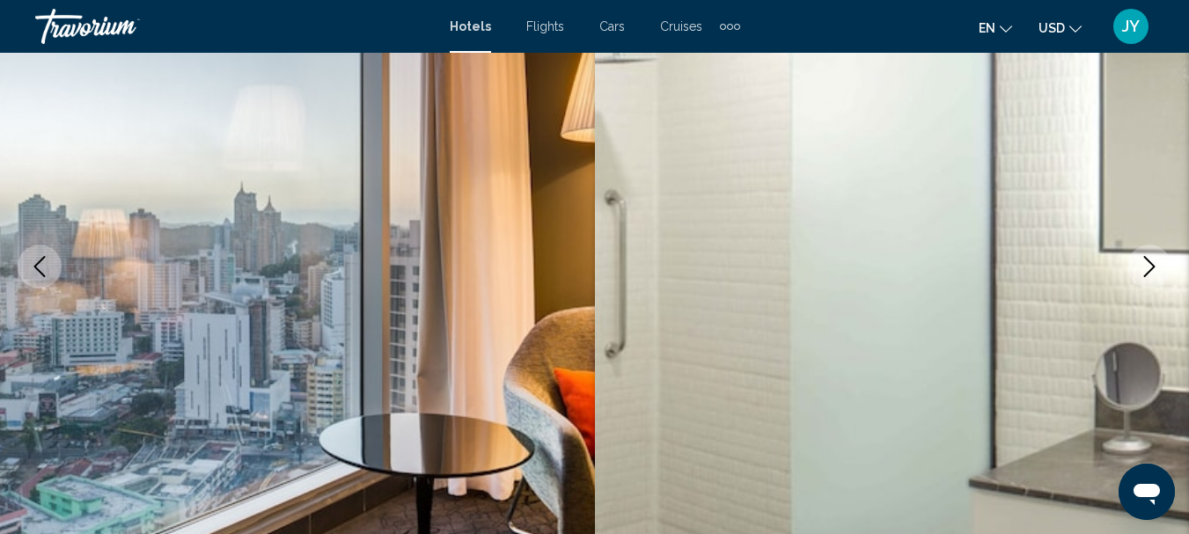
click at [1143, 266] on icon "Next image" at bounding box center [1149, 266] width 21 height 21
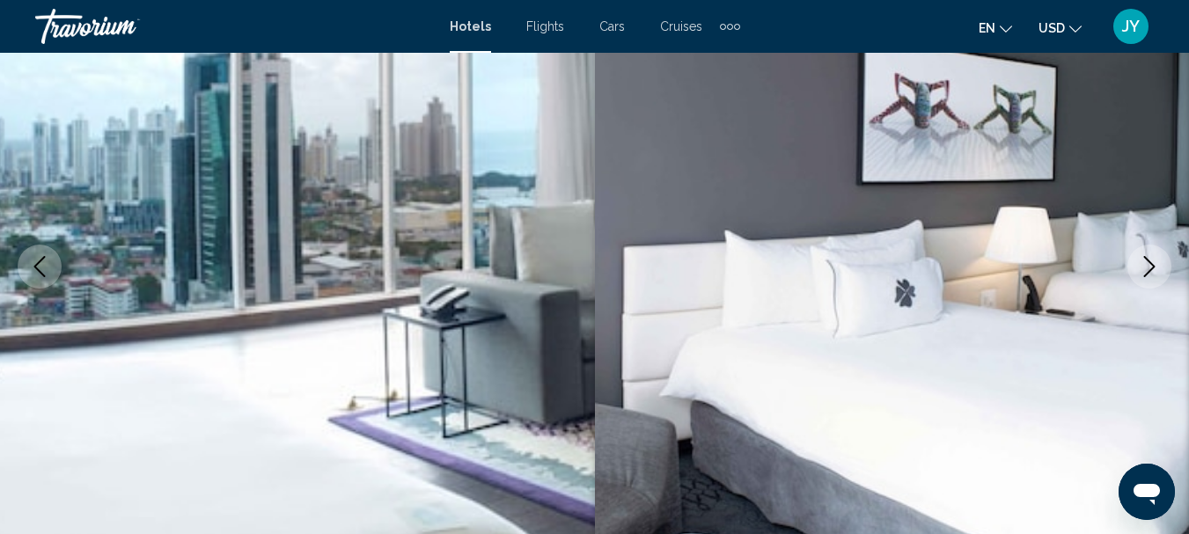
click at [1143, 266] on icon "Next image" at bounding box center [1149, 266] width 21 height 21
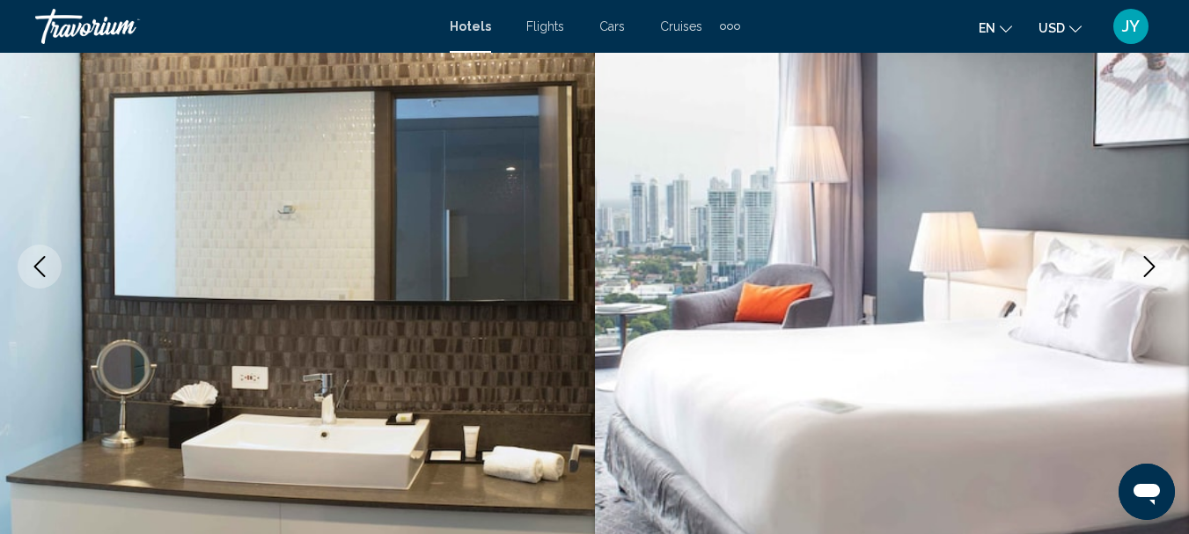
click at [1144, 266] on icon "Next image" at bounding box center [1149, 266] width 21 height 21
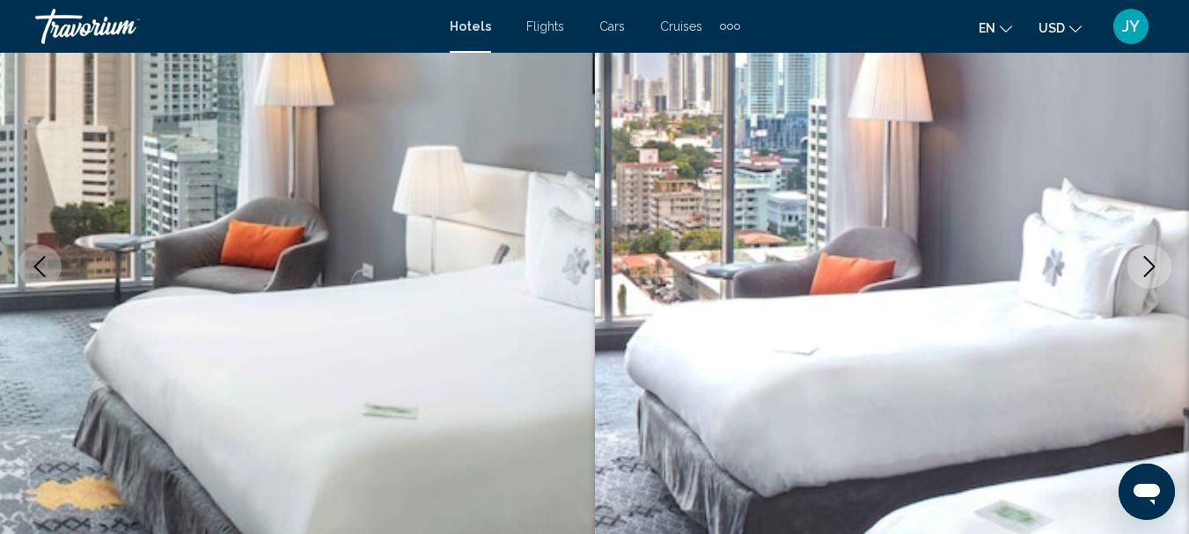
click at [1144, 266] on icon "Next image" at bounding box center [1149, 266] width 21 height 21
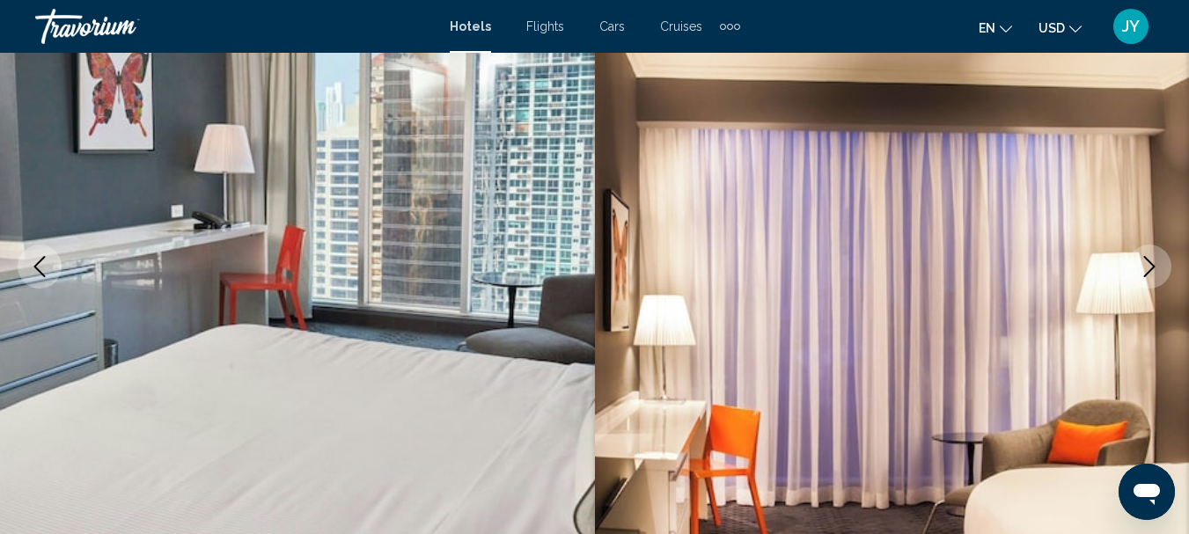
click at [1144, 266] on icon "Next image" at bounding box center [1149, 266] width 21 height 21
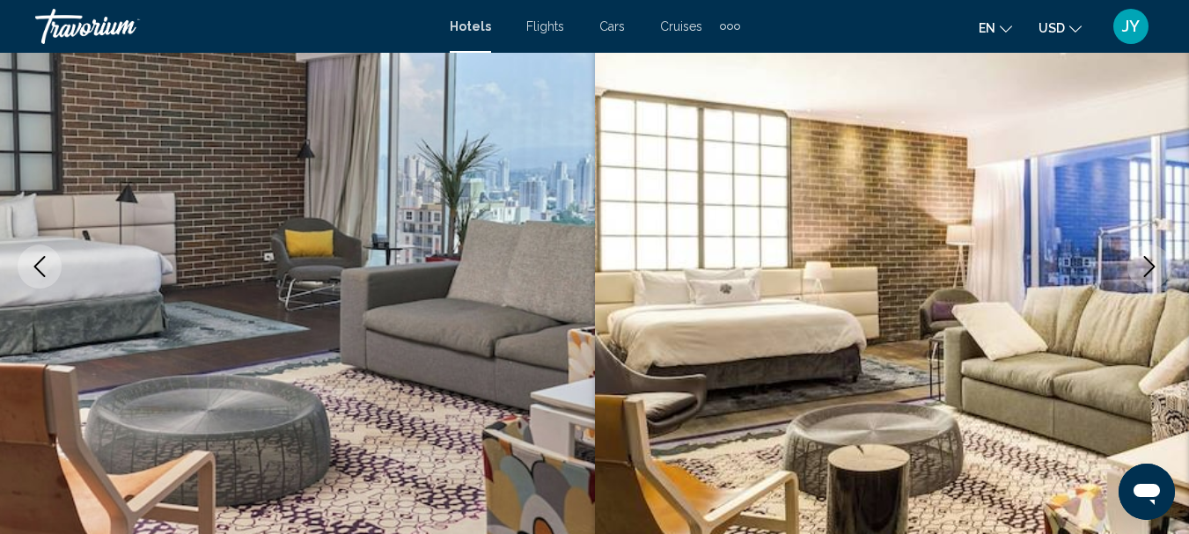
click at [1144, 266] on icon "Next image" at bounding box center [1149, 266] width 21 height 21
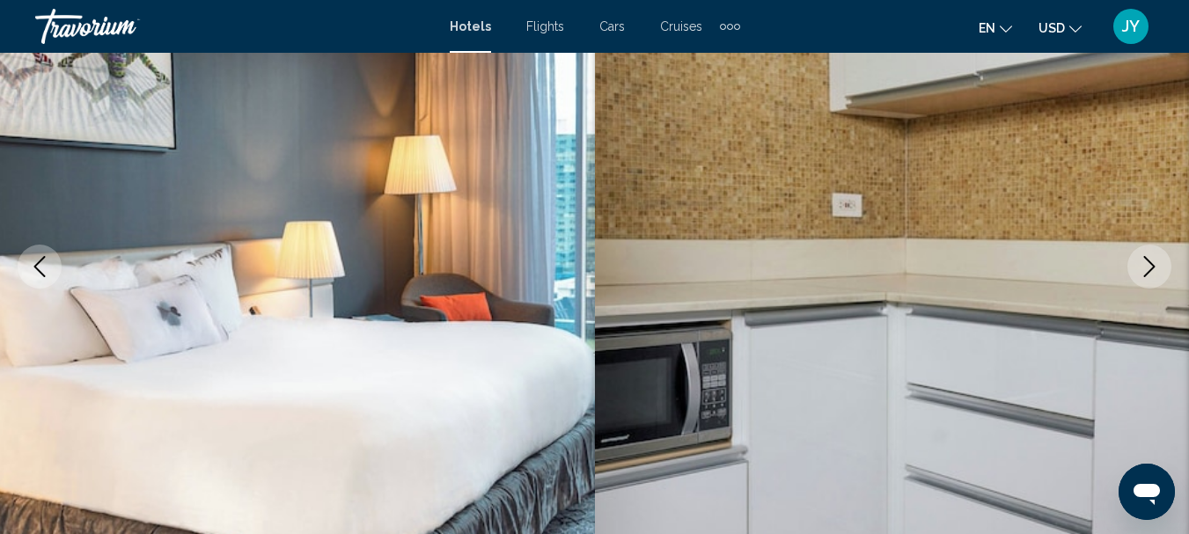
click at [1144, 266] on icon "Next image" at bounding box center [1149, 266] width 21 height 21
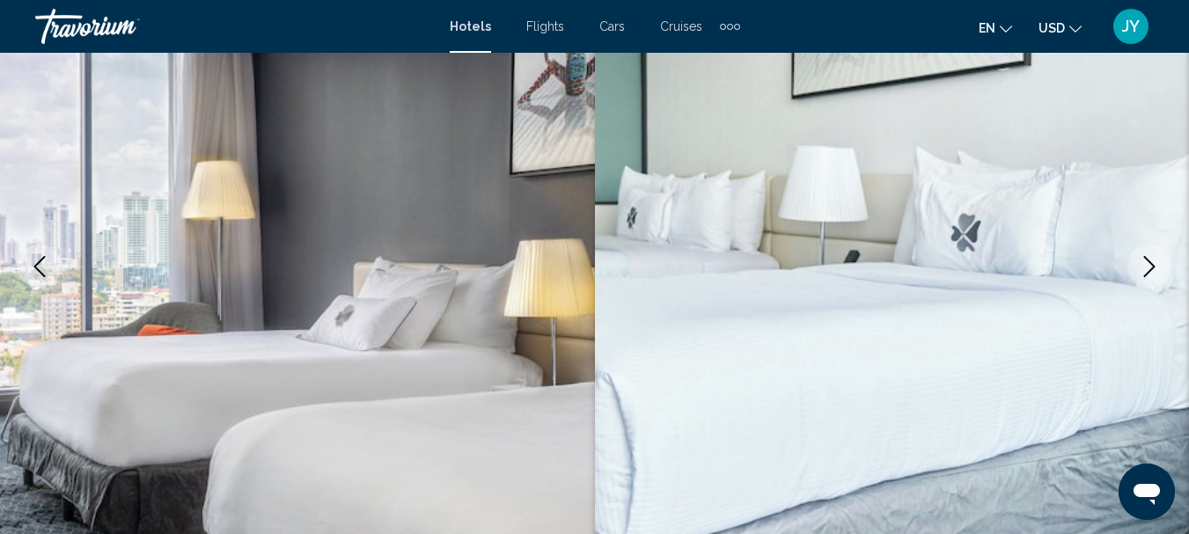
click at [1144, 266] on icon "Next image" at bounding box center [1149, 266] width 21 height 21
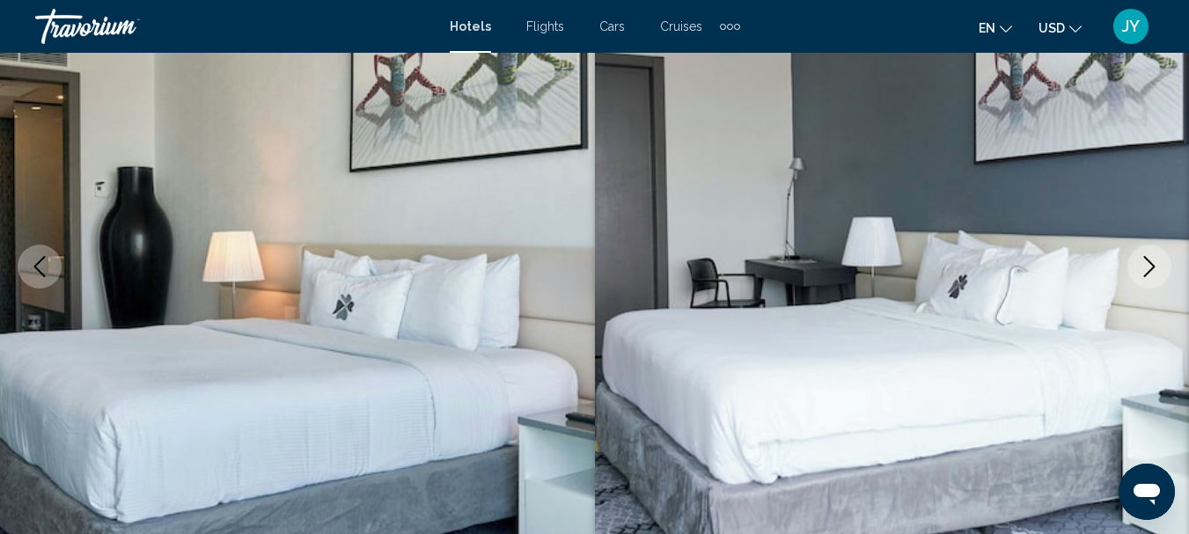
click at [1144, 266] on icon "Next image" at bounding box center [1149, 266] width 21 height 21
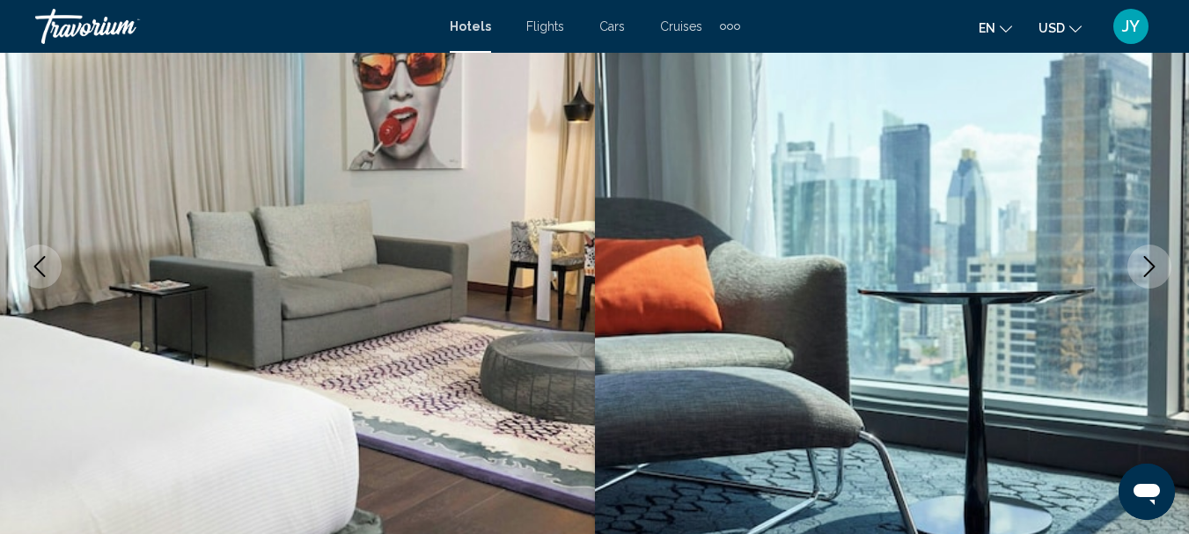
click at [1144, 266] on icon "Next image" at bounding box center [1149, 266] width 21 height 21
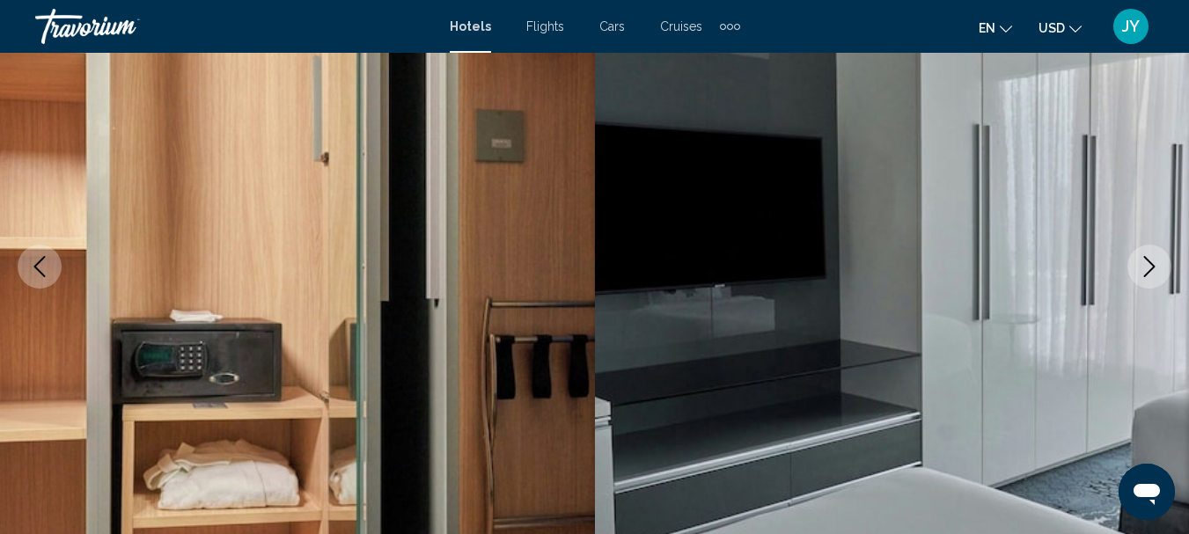
click at [1144, 266] on icon "Next image" at bounding box center [1149, 266] width 21 height 21
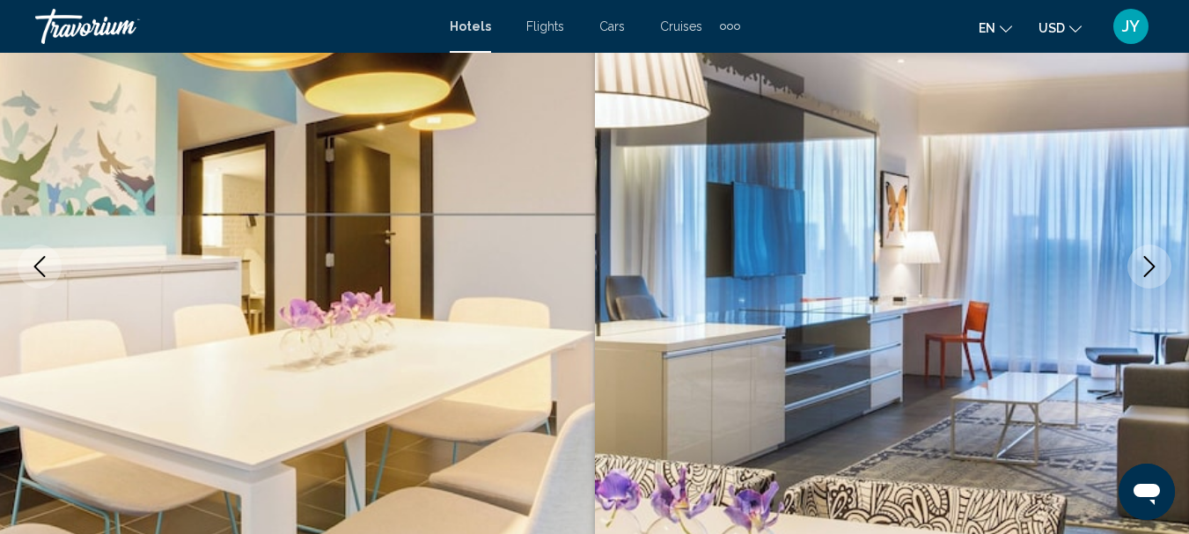
click at [1144, 266] on icon "Next image" at bounding box center [1149, 266] width 21 height 21
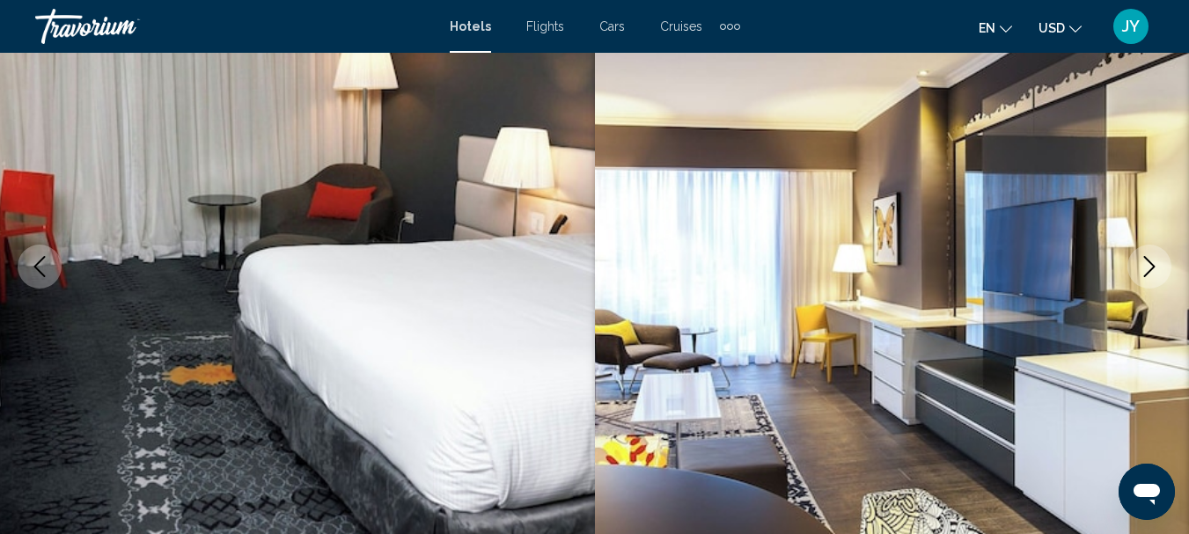
click at [1144, 266] on icon "Next image" at bounding box center [1149, 266] width 21 height 21
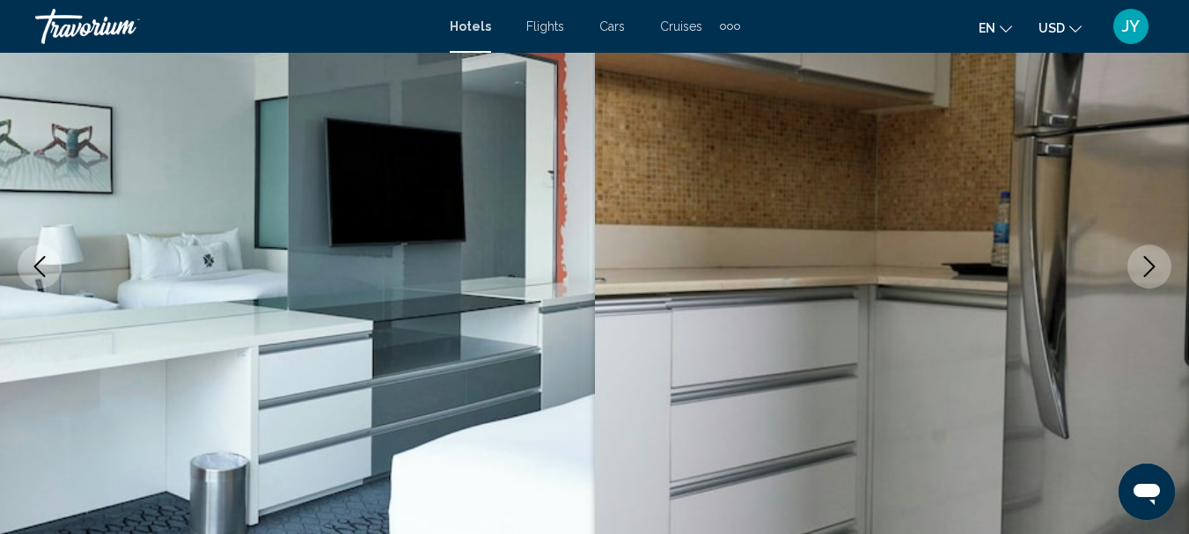
click at [1144, 266] on icon "Next image" at bounding box center [1149, 266] width 21 height 21
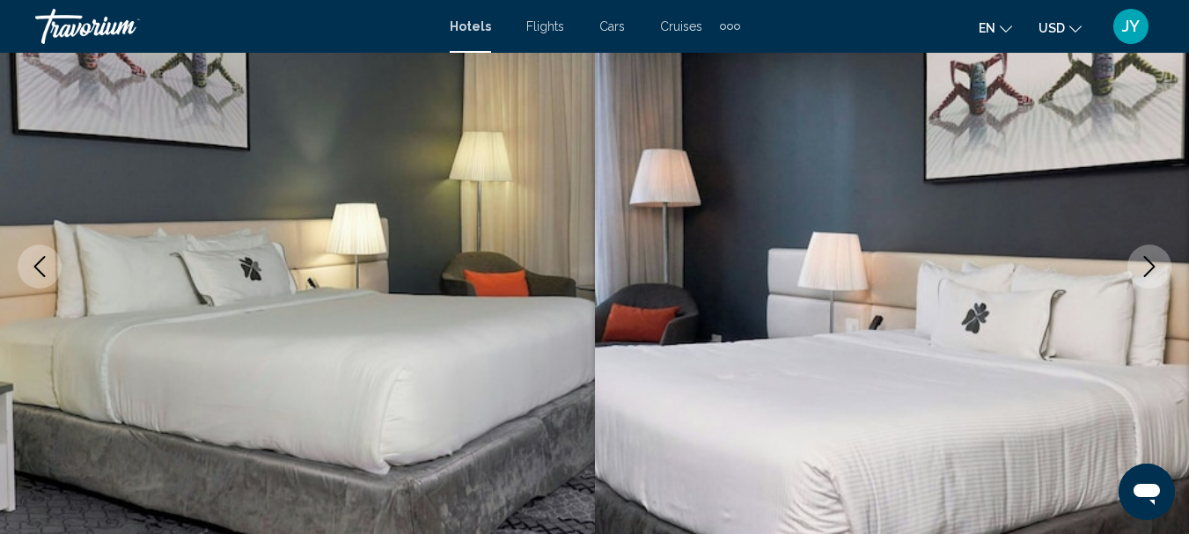
click at [1144, 266] on icon "Next image" at bounding box center [1149, 266] width 21 height 21
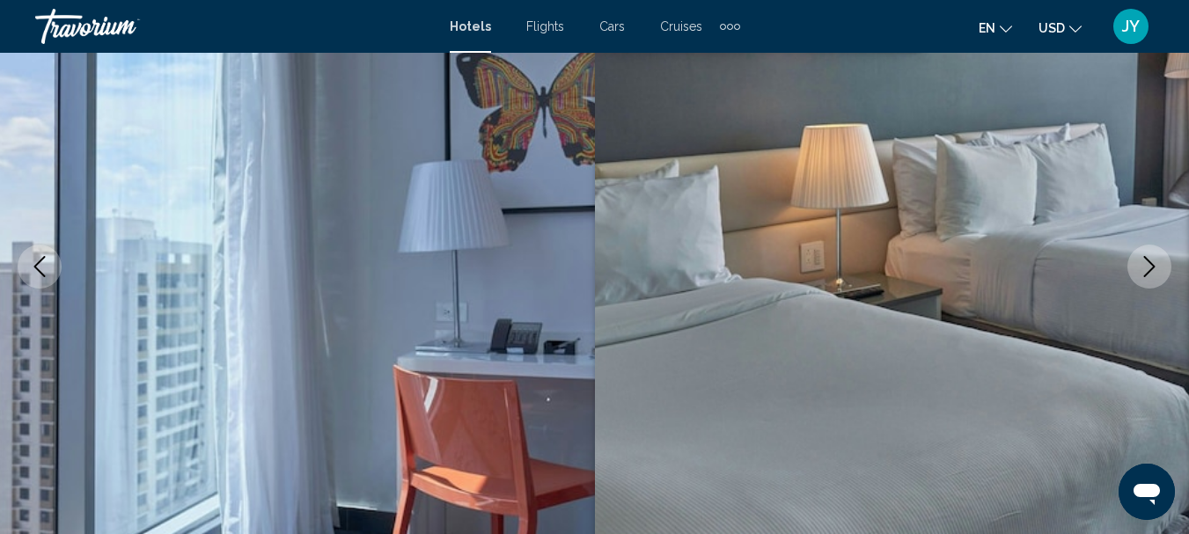
click at [1144, 264] on icon "Next image" at bounding box center [1149, 266] width 21 height 21
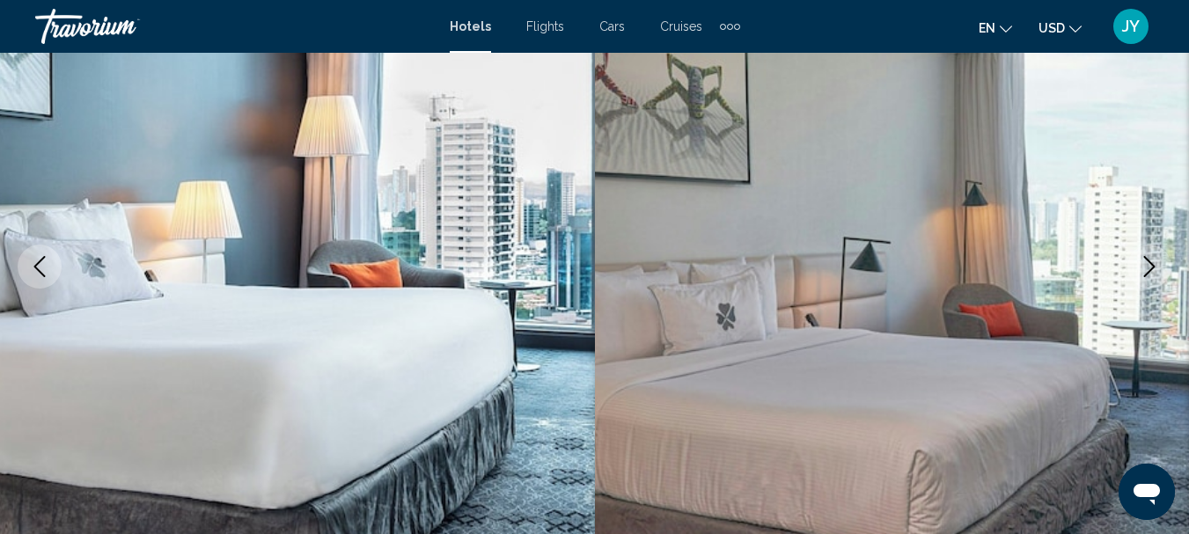
click at [1144, 264] on icon "Next image" at bounding box center [1149, 266] width 21 height 21
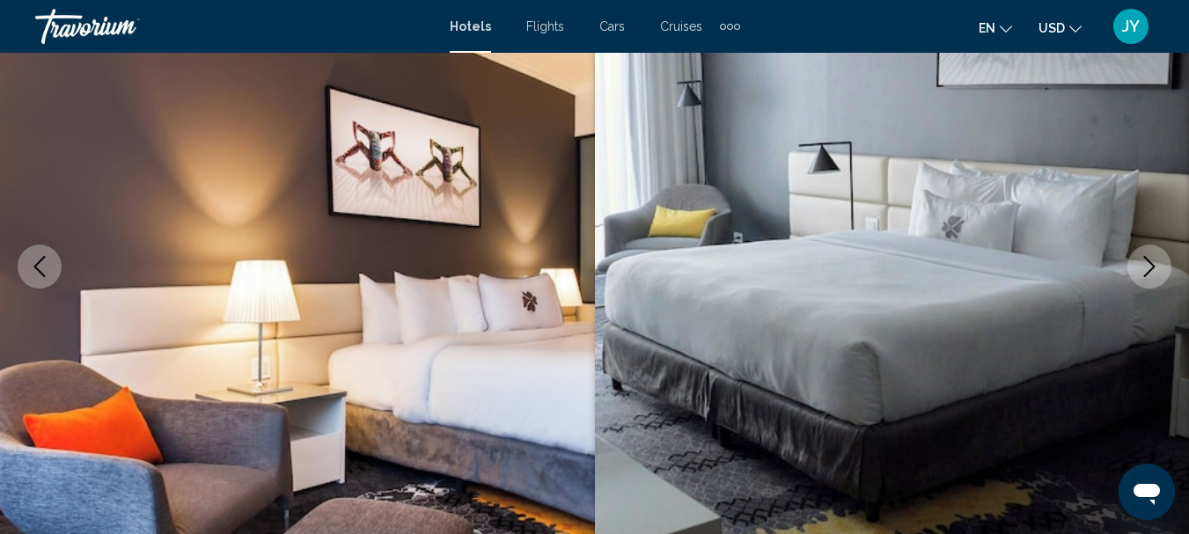
click at [1144, 264] on icon "Next image" at bounding box center [1149, 266] width 21 height 21
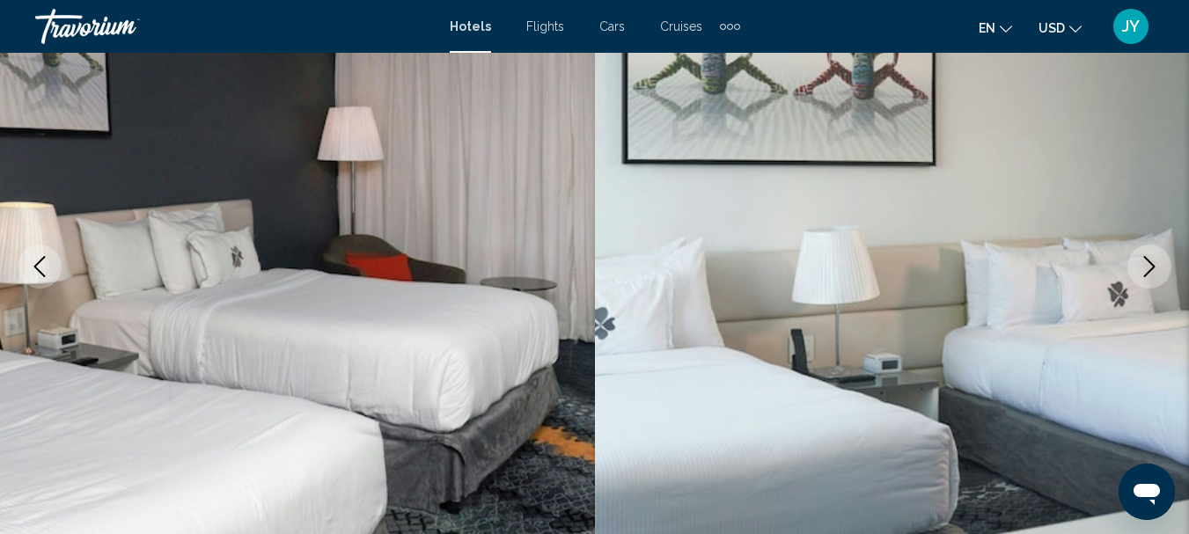
click at [1144, 264] on icon "Next image" at bounding box center [1149, 266] width 21 height 21
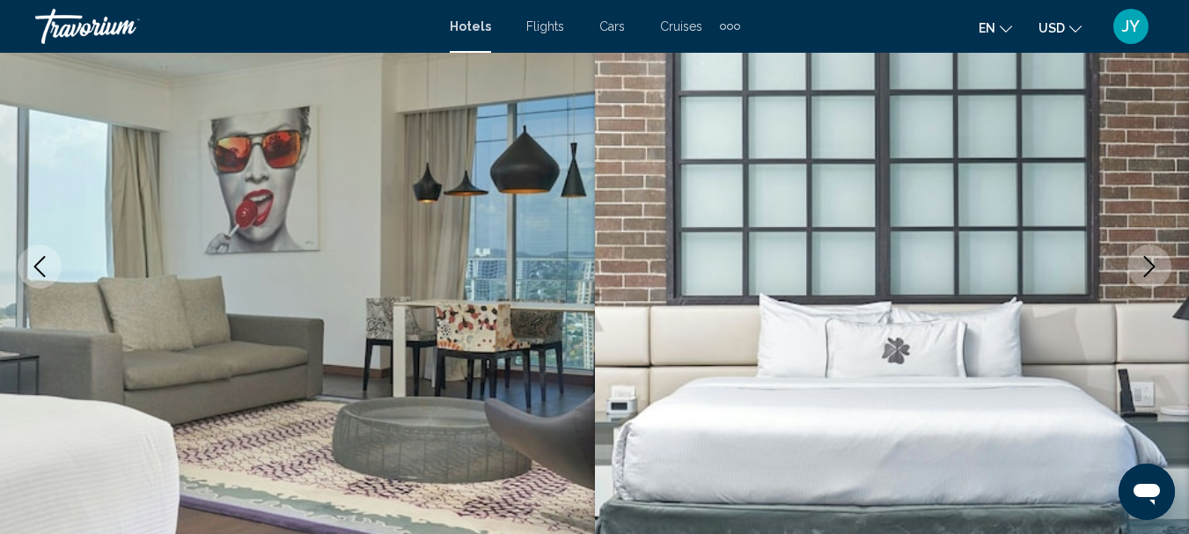
click at [1144, 264] on icon "Next image" at bounding box center [1149, 266] width 21 height 21
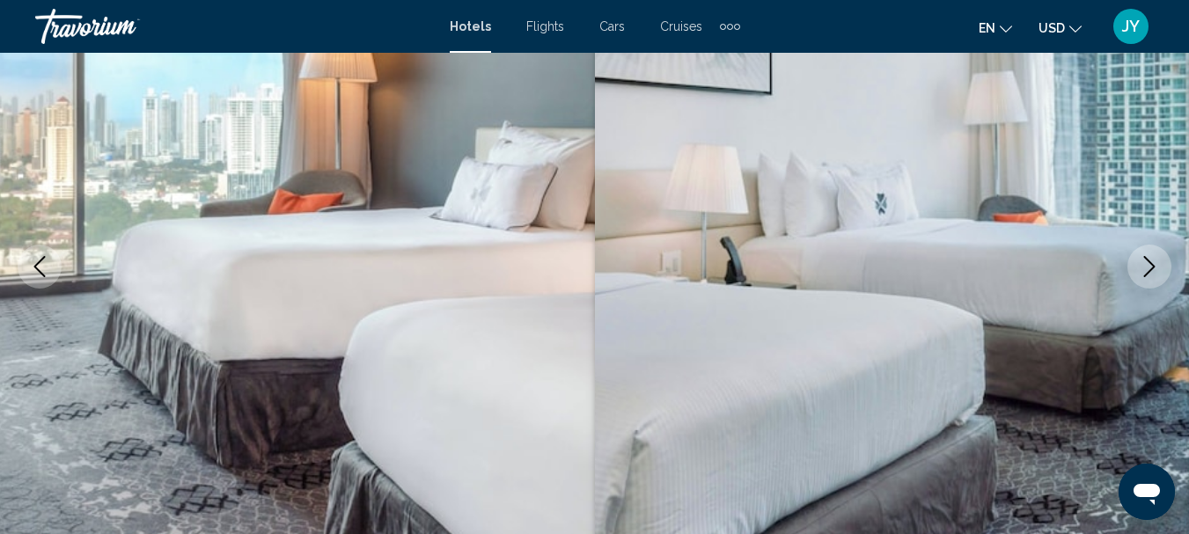
click at [1144, 264] on icon "Next image" at bounding box center [1149, 266] width 21 height 21
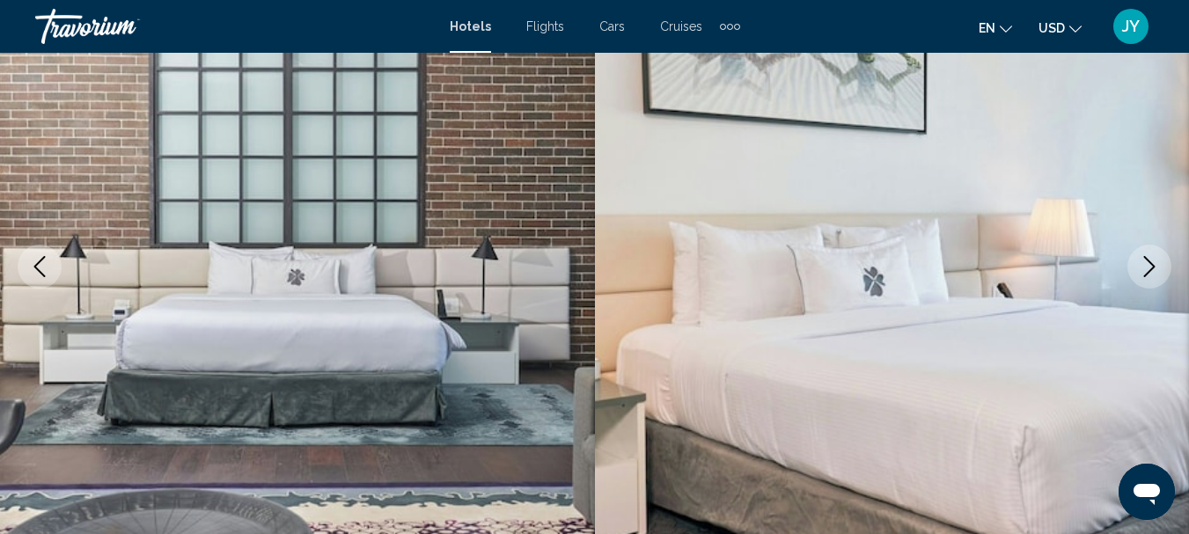
click at [1144, 264] on icon "Next image" at bounding box center [1149, 266] width 21 height 21
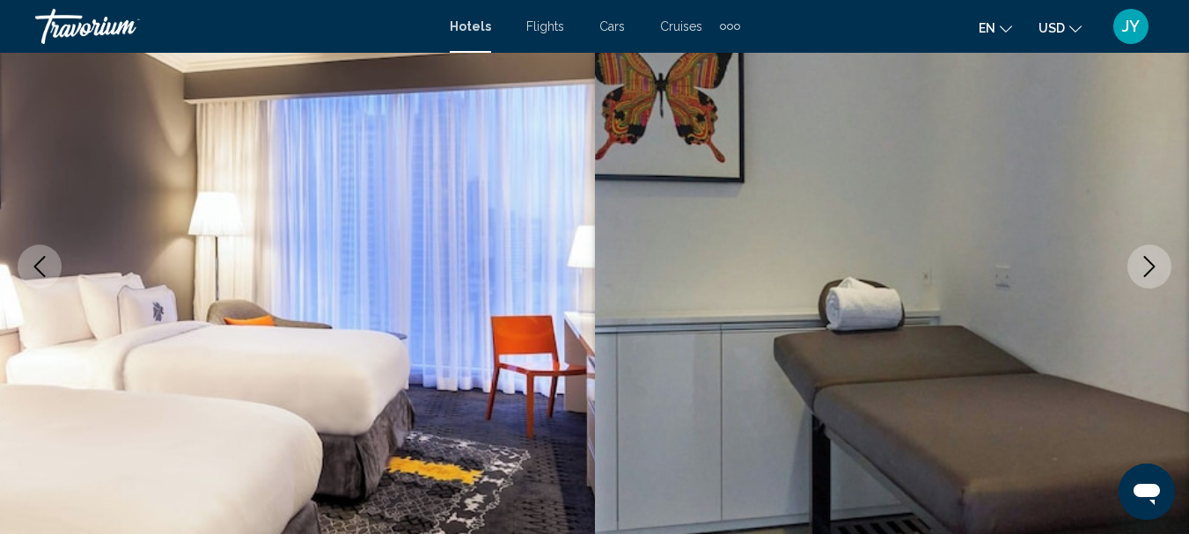
click at [1144, 264] on icon "Next image" at bounding box center [1149, 266] width 21 height 21
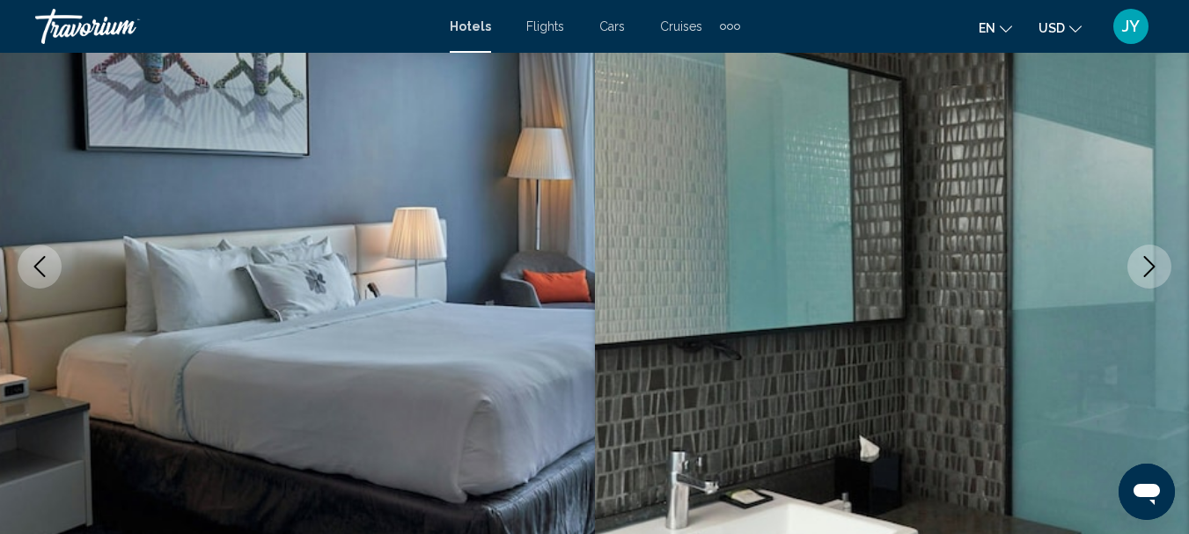
click at [1144, 264] on icon "Next image" at bounding box center [1149, 266] width 21 height 21
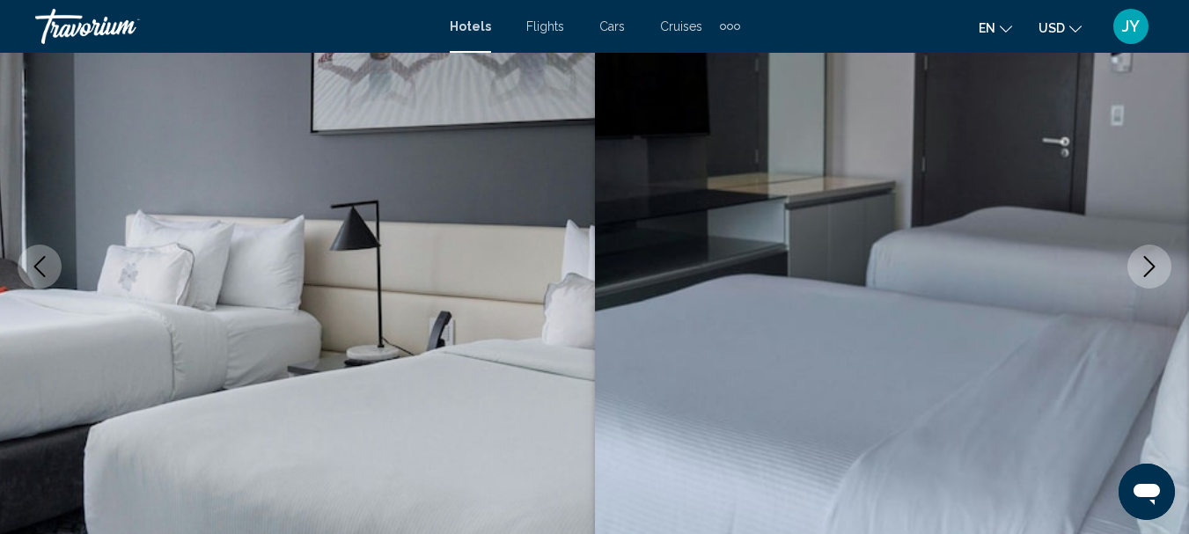
click at [1144, 264] on icon "Next image" at bounding box center [1149, 266] width 21 height 21
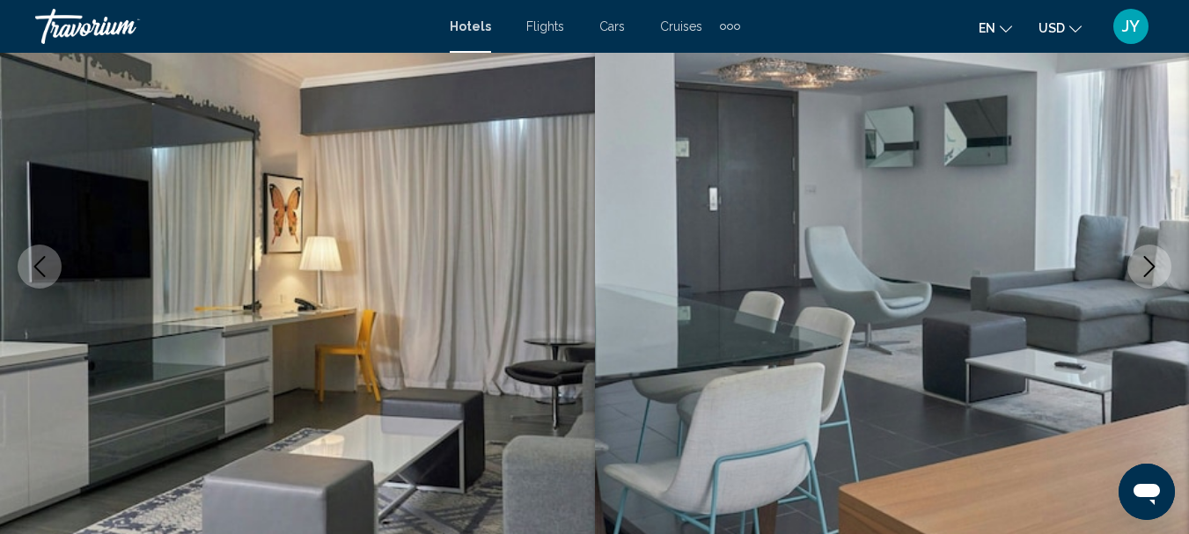
click at [1144, 264] on icon "Next image" at bounding box center [1149, 266] width 21 height 21
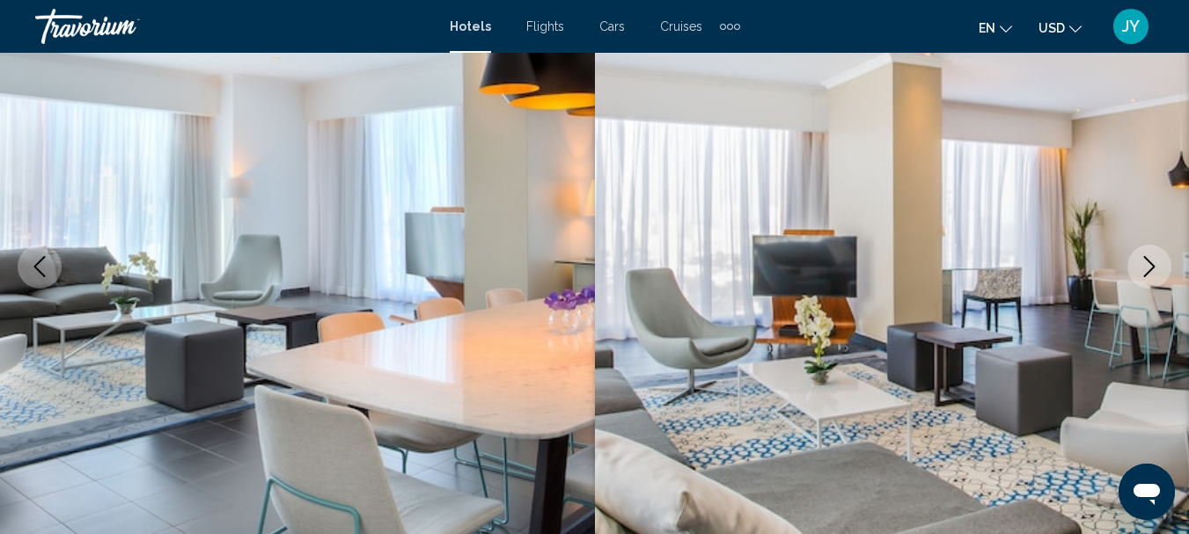
click at [1144, 264] on icon "Next image" at bounding box center [1149, 266] width 21 height 21
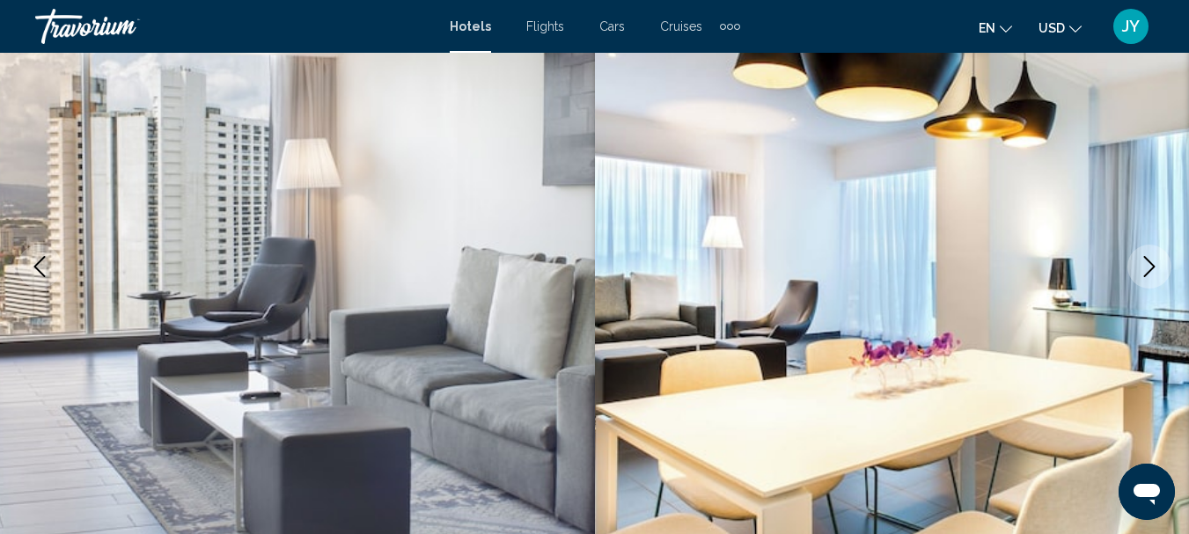
click at [1144, 264] on icon "Next image" at bounding box center [1149, 266] width 21 height 21
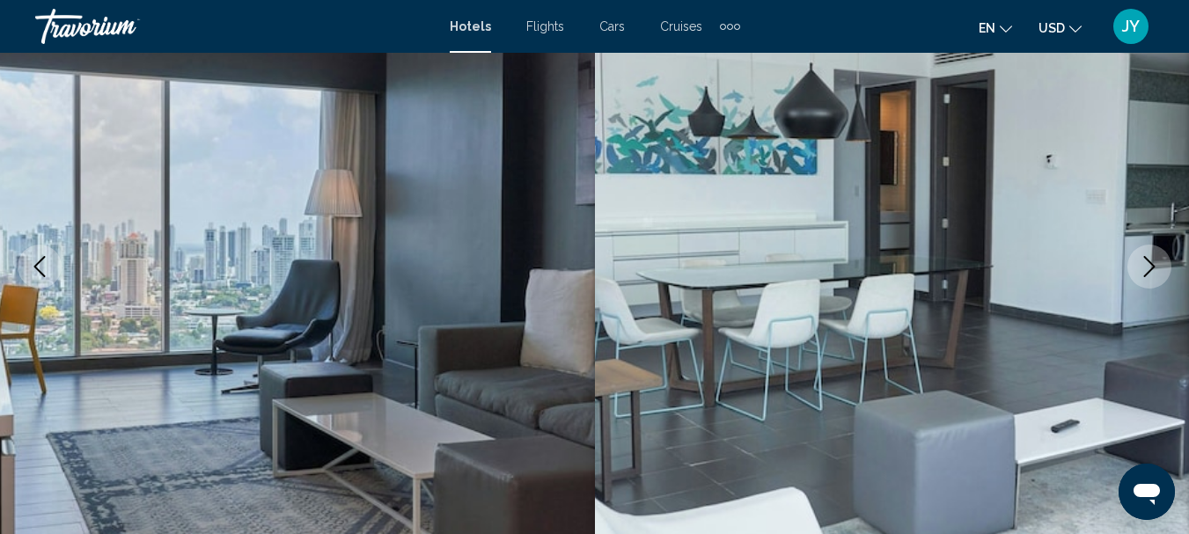
click at [1144, 264] on icon "Next image" at bounding box center [1149, 266] width 21 height 21
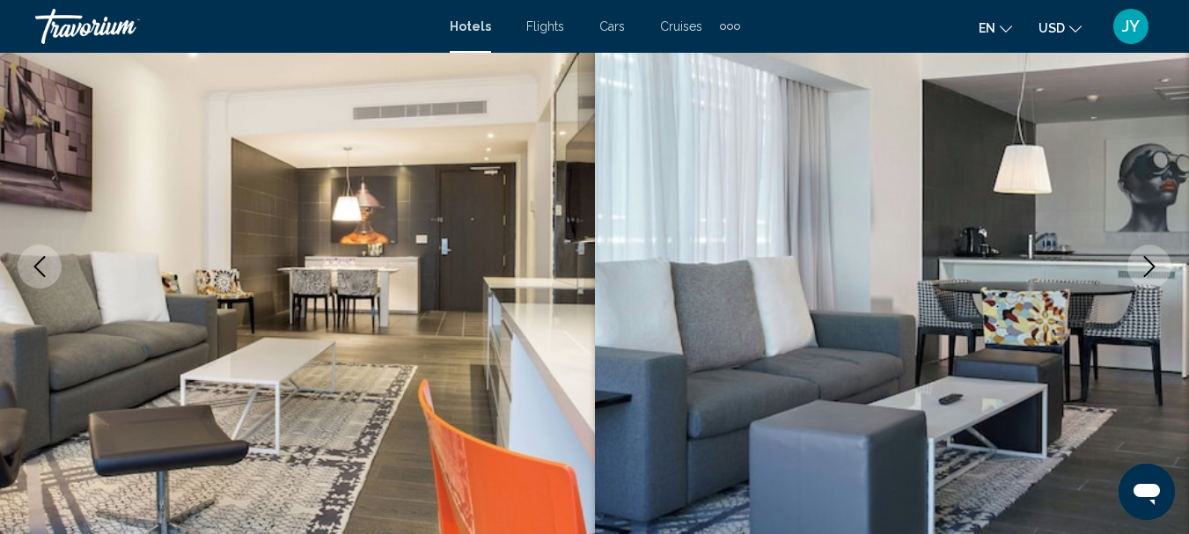
click at [1144, 264] on icon "Next image" at bounding box center [1149, 266] width 21 height 21
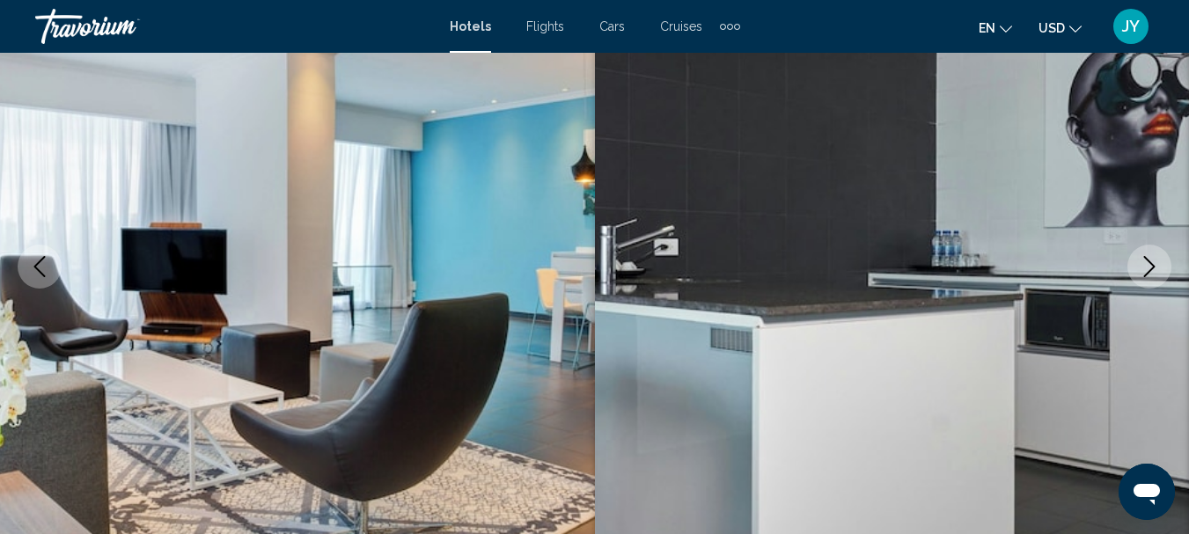
click at [1144, 264] on icon "Next image" at bounding box center [1149, 266] width 21 height 21
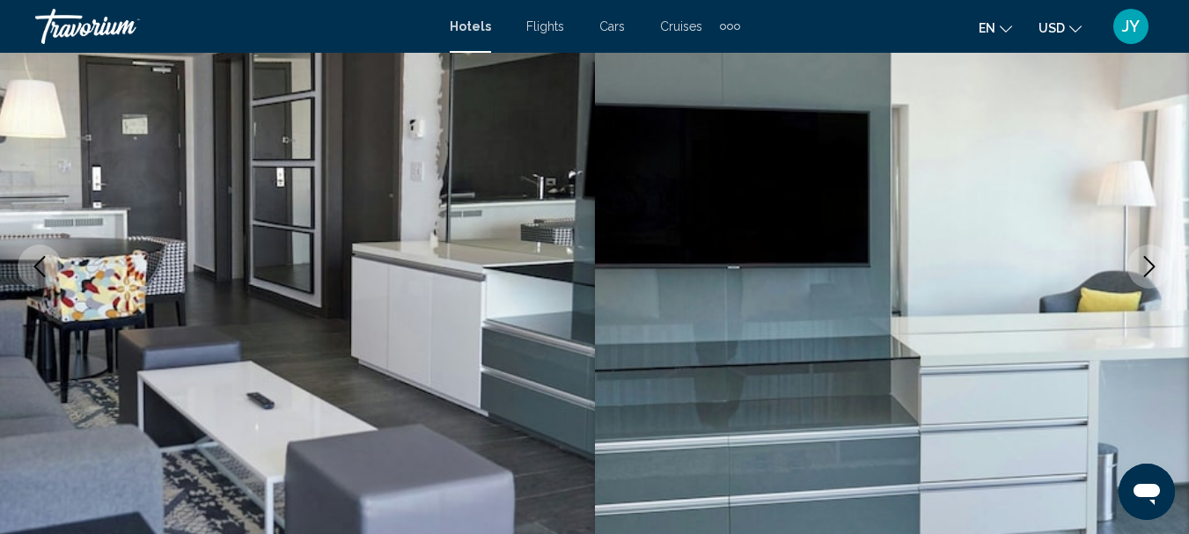
click at [1144, 264] on icon "Next image" at bounding box center [1149, 266] width 21 height 21
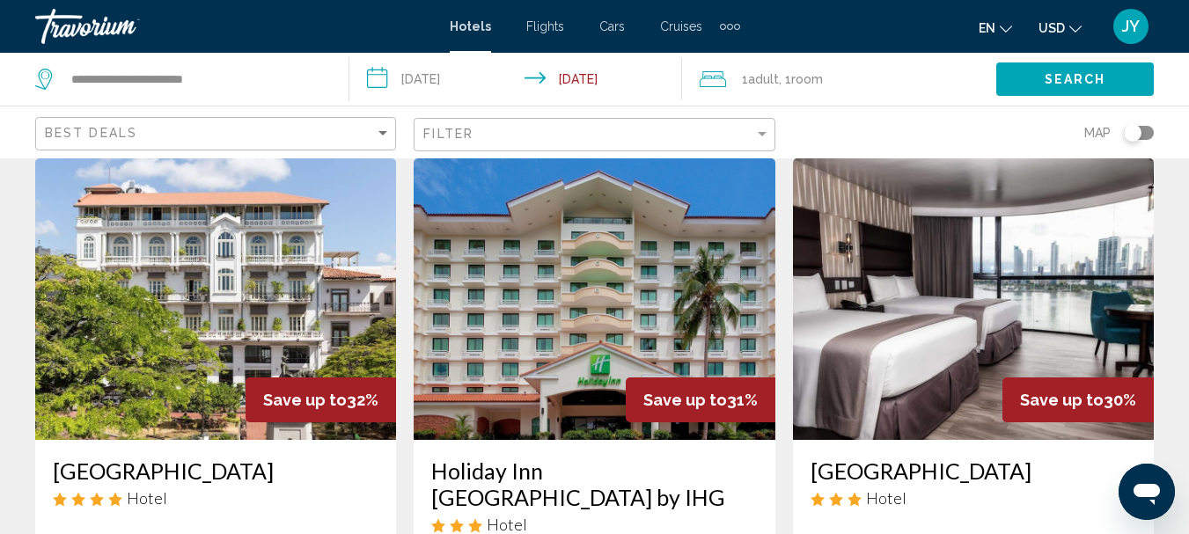
scroll to position [2200, 0]
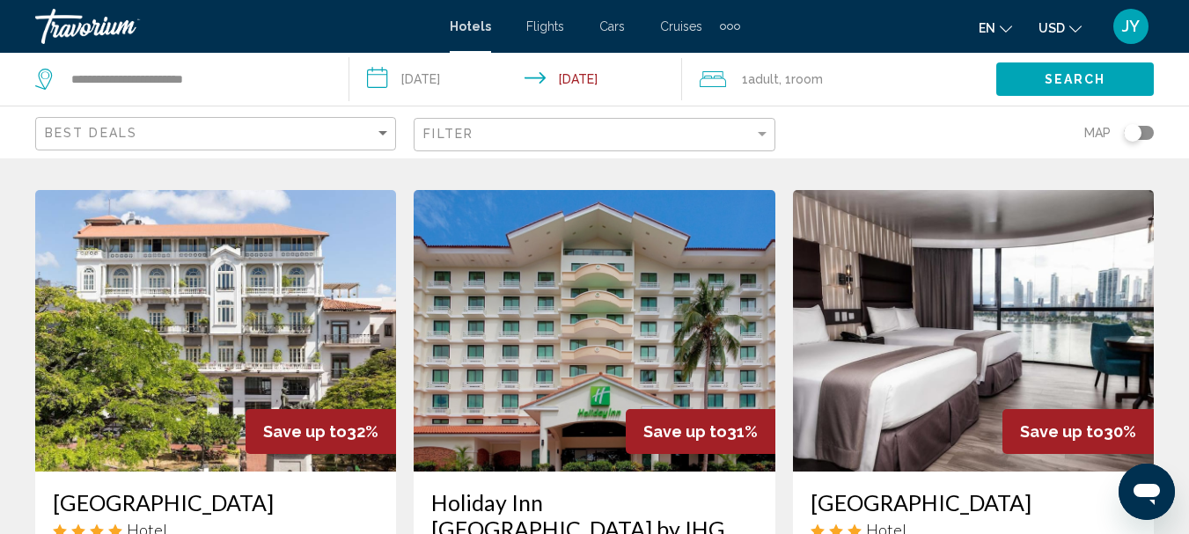
click at [934, 283] on img "Main content" at bounding box center [973, 331] width 361 height 282
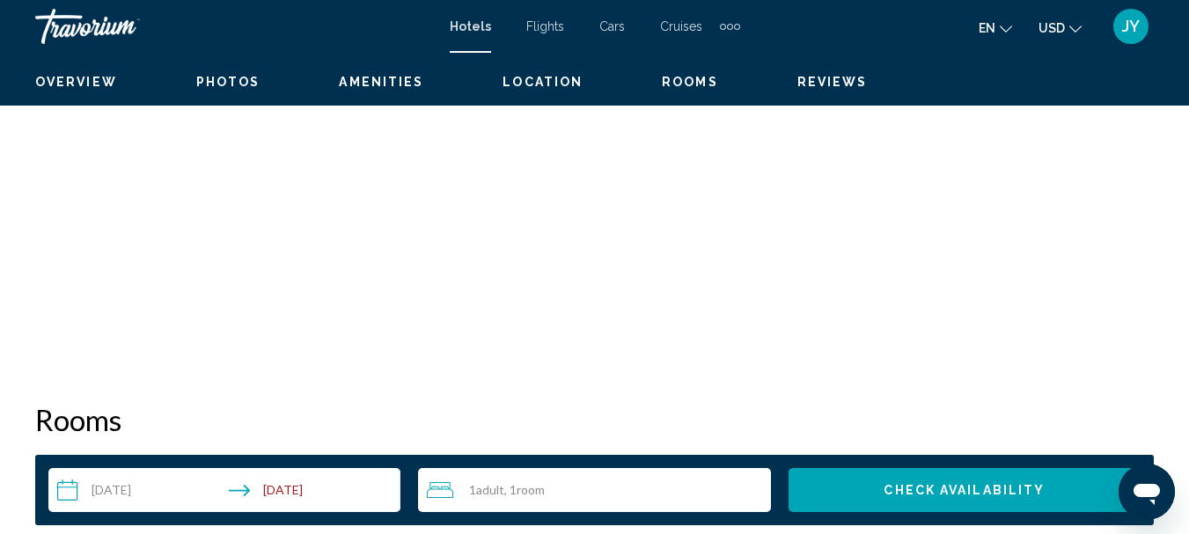
scroll to position [204, 0]
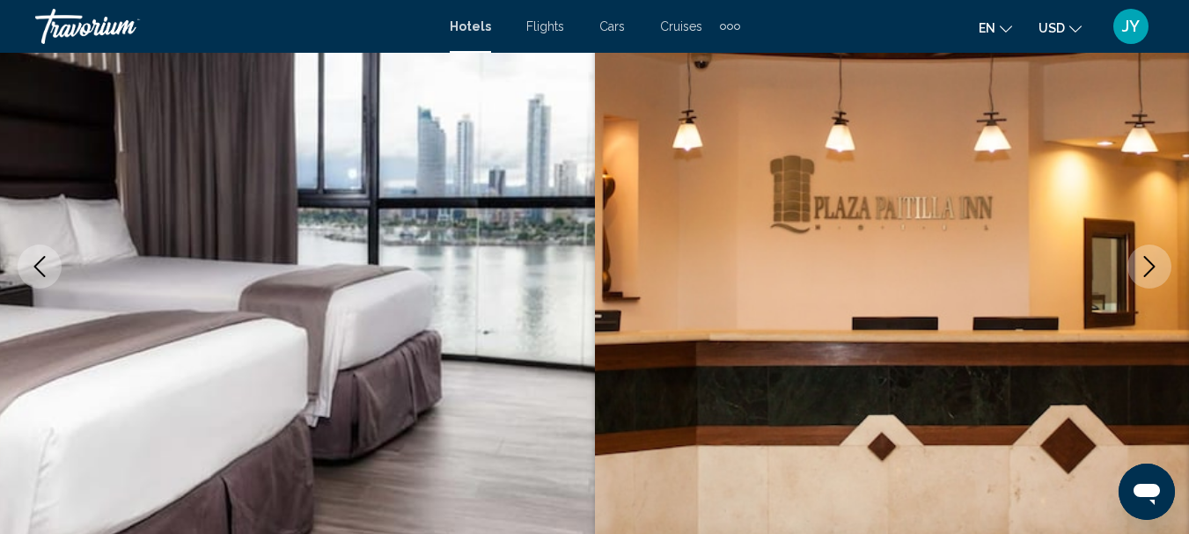
click at [1153, 265] on icon "Next image" at bounding box center [1149, 266] width 11 height 21
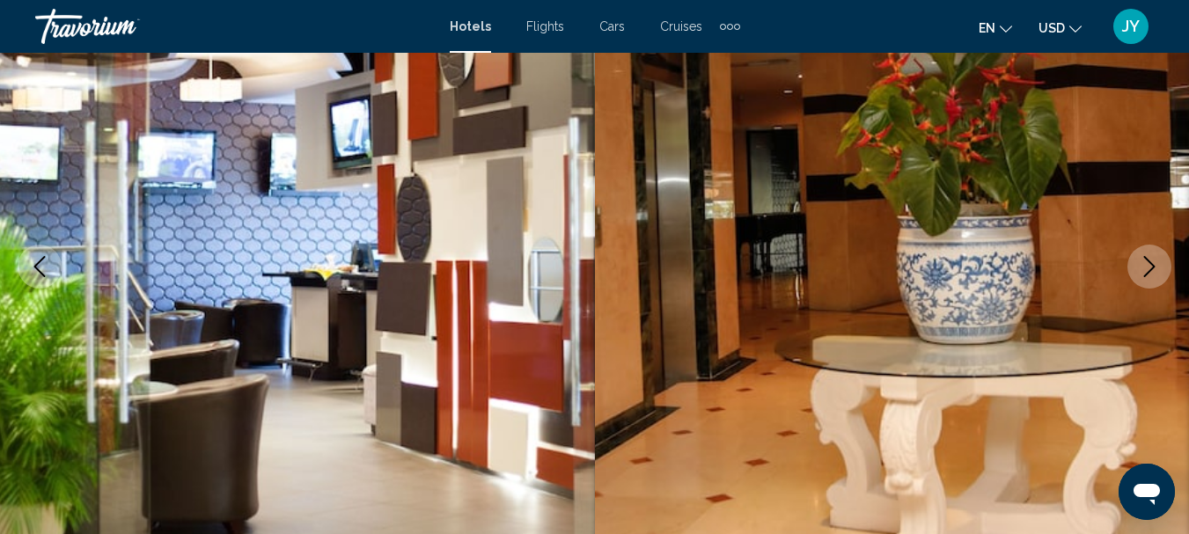
click at [1152, 265] on icon "Next image" at bounding box center [1149, 266] width 11 height 21
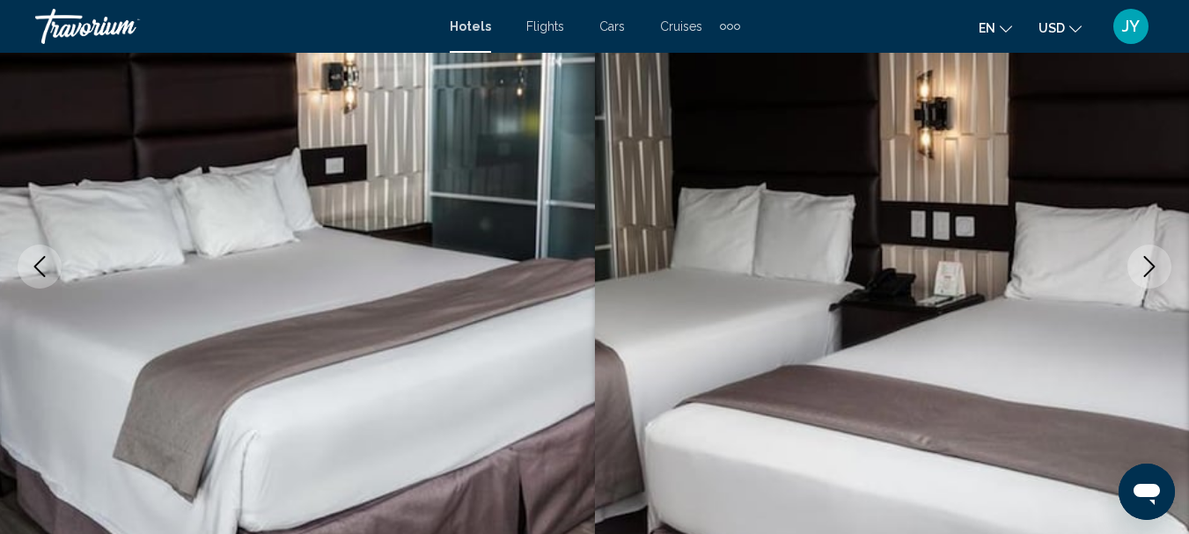
click at [1152, 265] on icon "Next image" at bounding box center [1149, 266] width 11 height 21
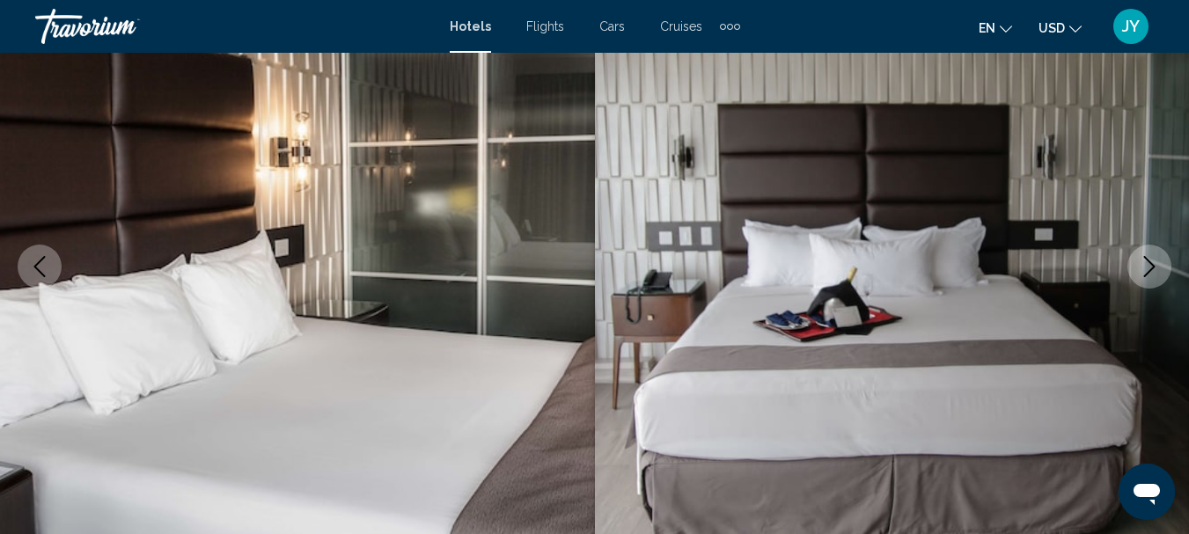
click at [1152, 265] on icon "Next image" at bounding box center [1149, 266] width 11 height 21
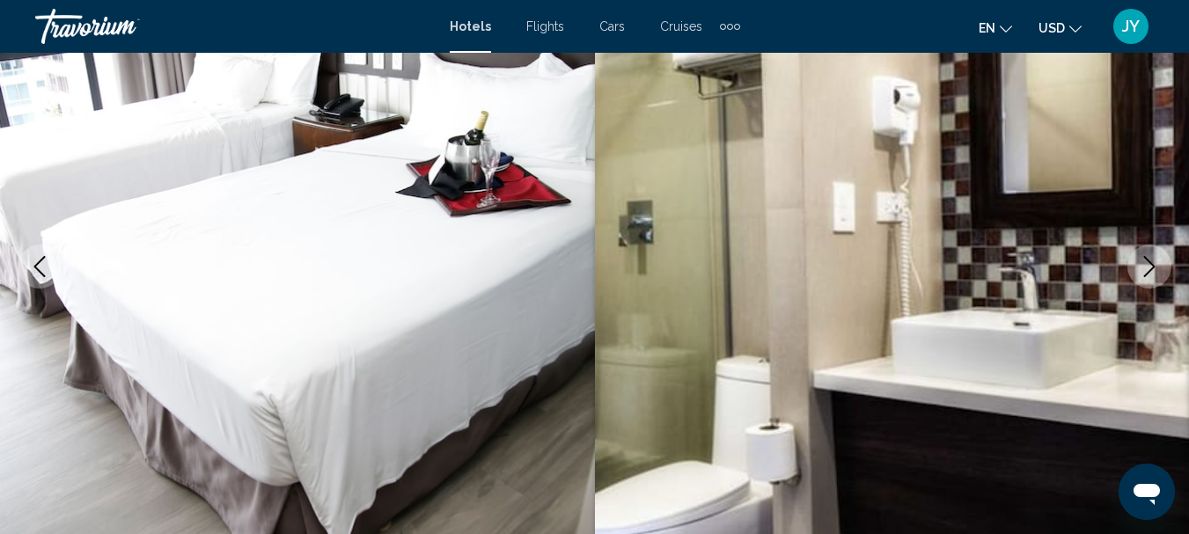
click at [1152, 265] on icon "Next image" at bounding box center [1149, 266] width 11 height 21
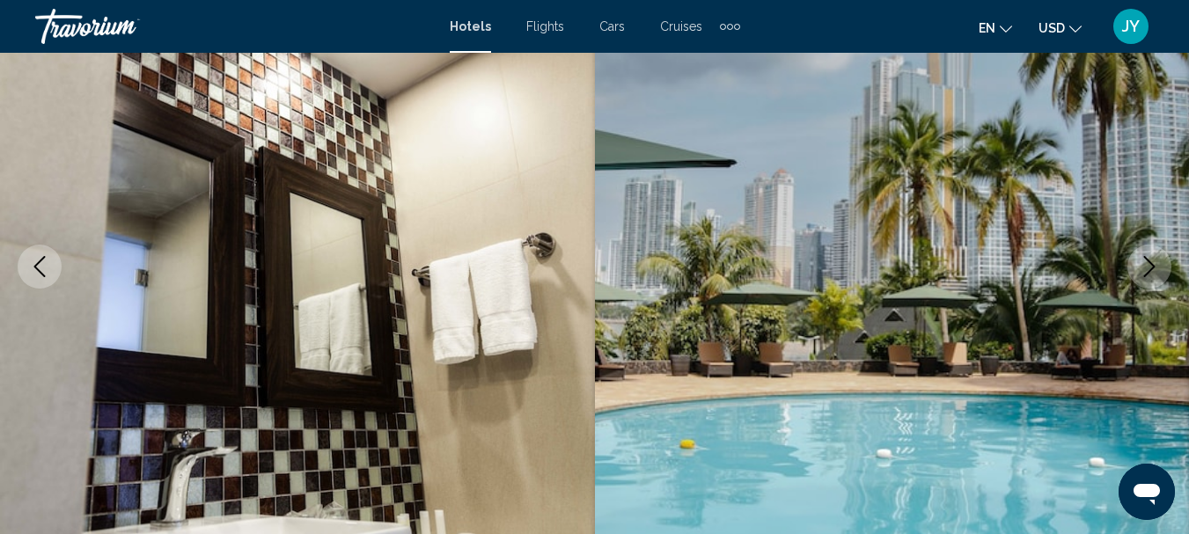
click at [1152, 265] on icon "Next image" at bounding box center [1149, 266] width 11 height 21
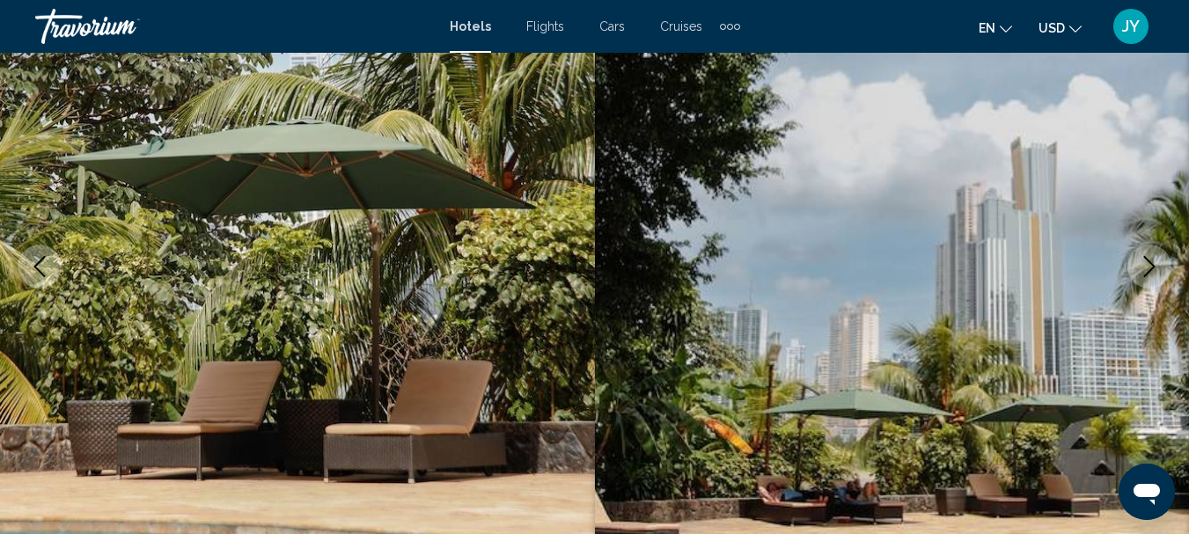
click at [1152, 265] on icon "Next image" at bounding box center [1149, 266] width 11 height 21
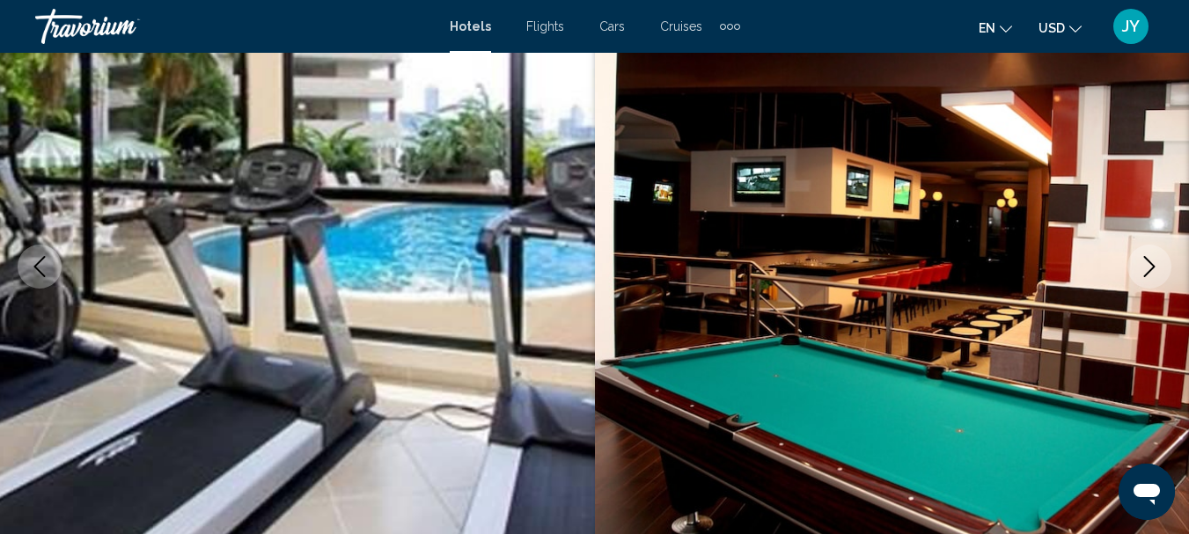
click at [1152, 265] on icon "Next image" at bounding box center [1149, 266] width 11 height 21
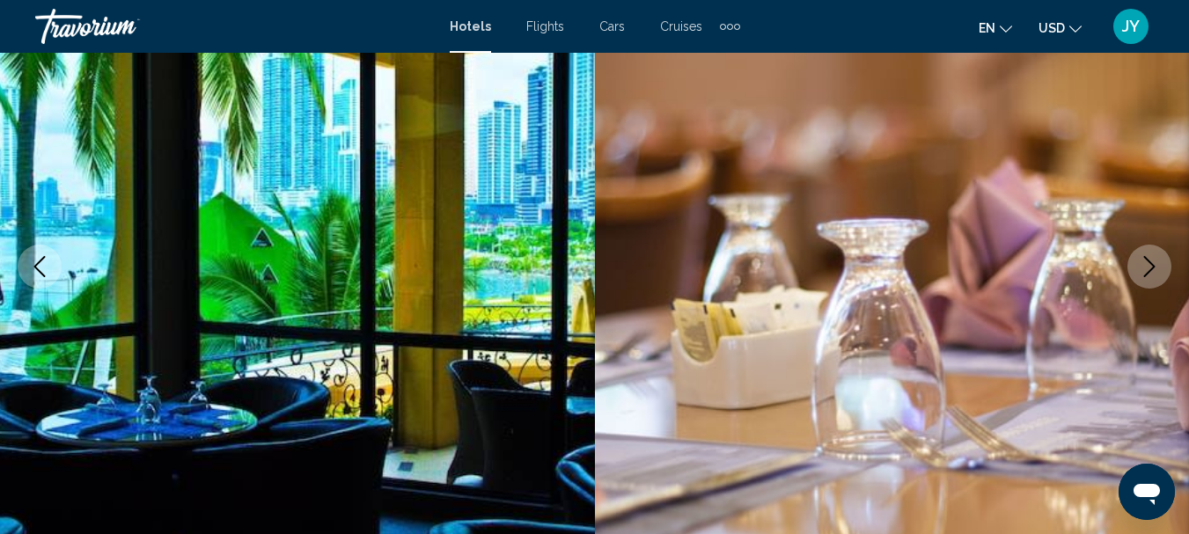
click at [1152, 264] on icon "Next image" at bounding box center [1149, 266] width 11 height 21
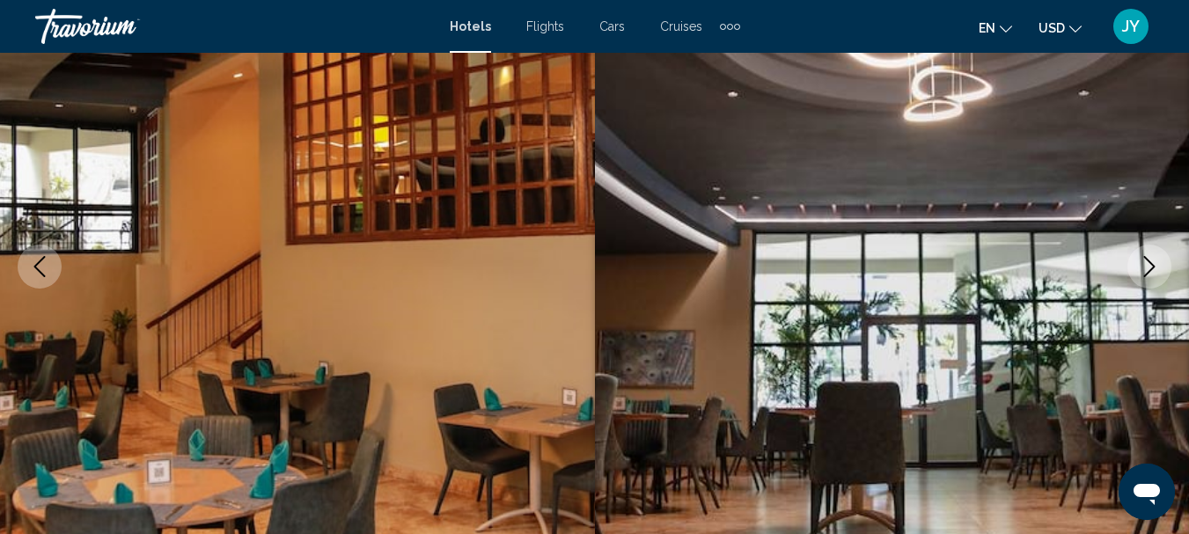
click at [1152, 262] on icon "Next image" at bounding box center [1149, 266] width 21 height 21
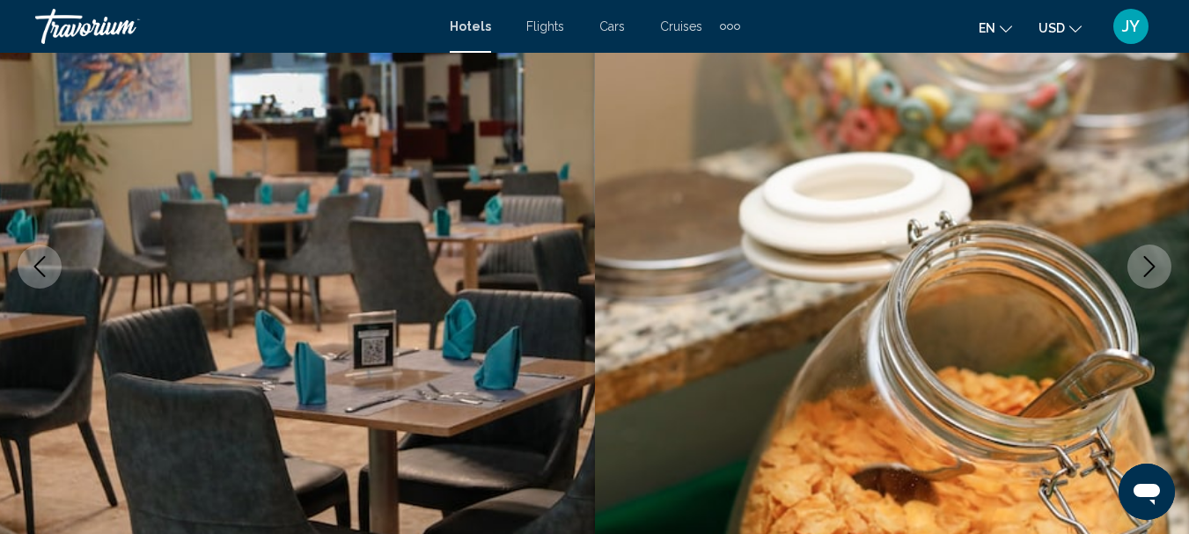
click at [1152, 262] on icon "Next image" at bounding box center [1149, 266] width 21 height 21
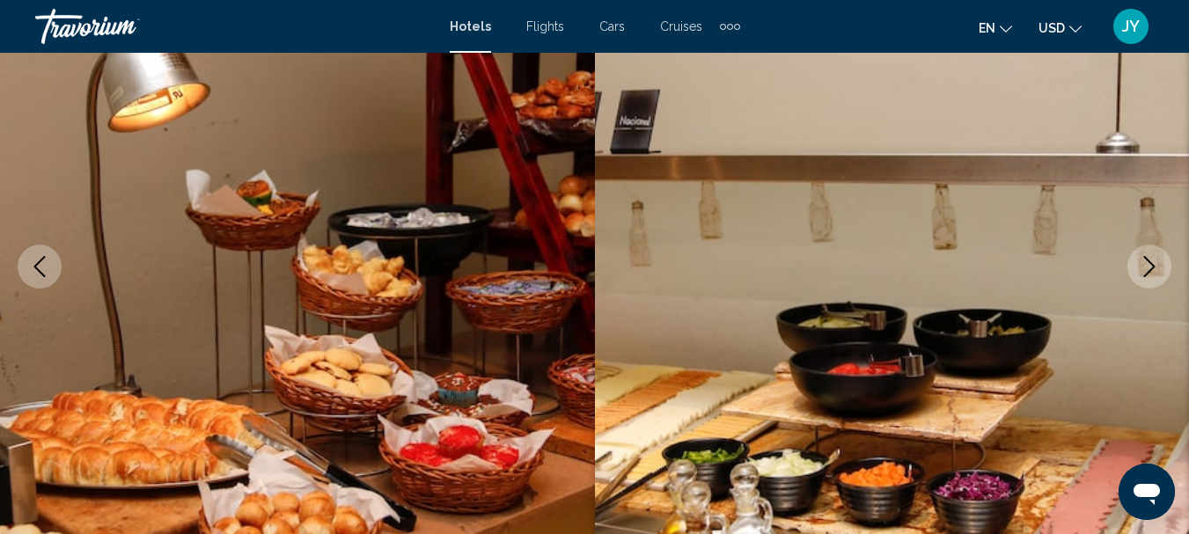
click at [1152, 262] on icon "Next image" at bounding box center [1149, 266] width 21 height 21
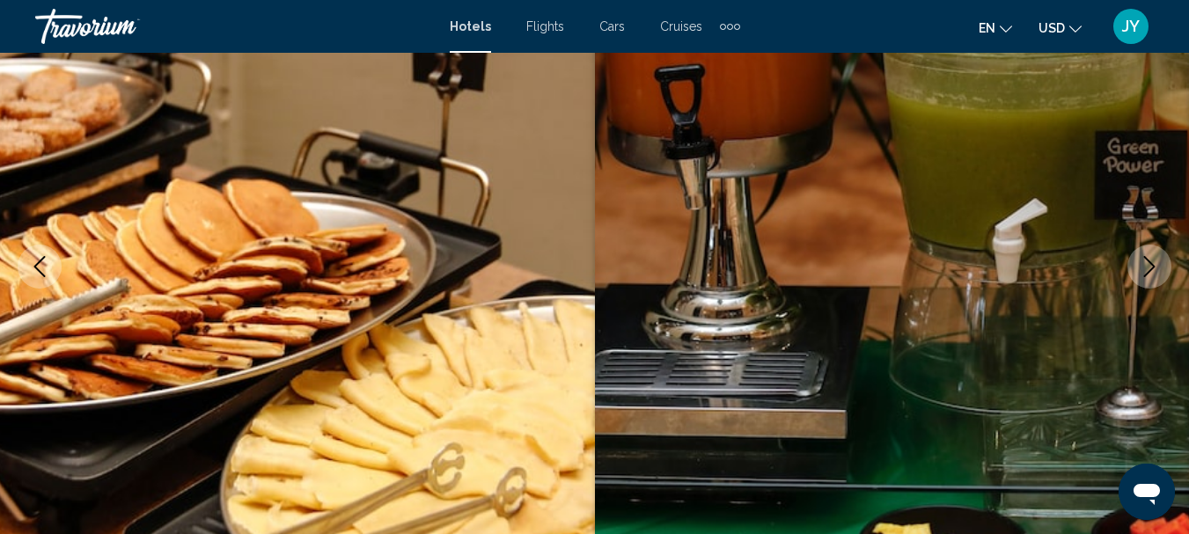
click at [1152, 262] on icon "Next image" at bounding box center [1149, 266] width 21 height 21
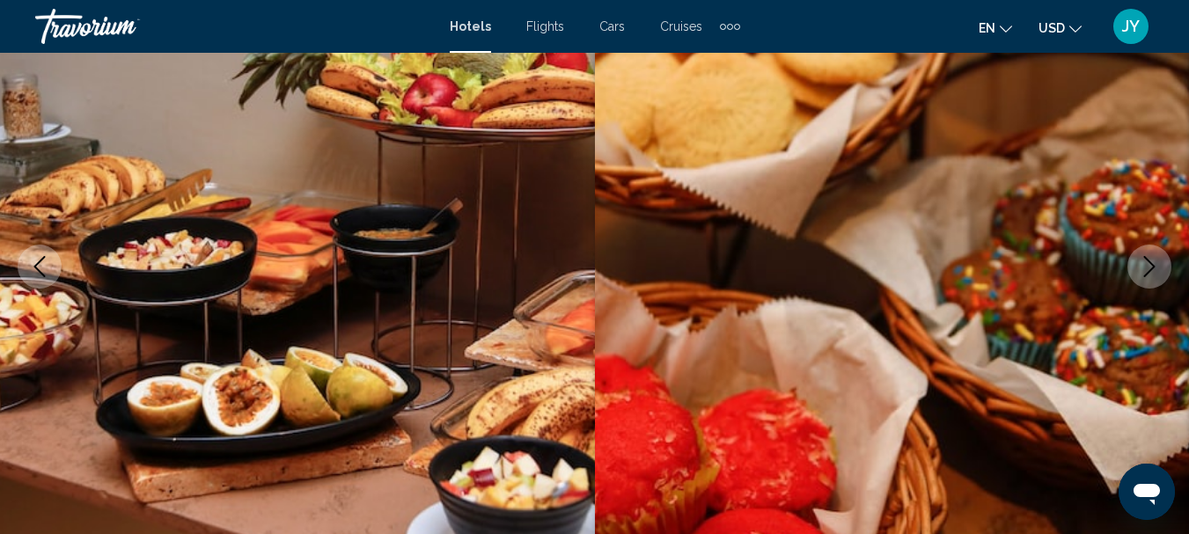
click at [1152, 262] on icon "Next image" at bounding box center [1149, 266] width 21 height 21
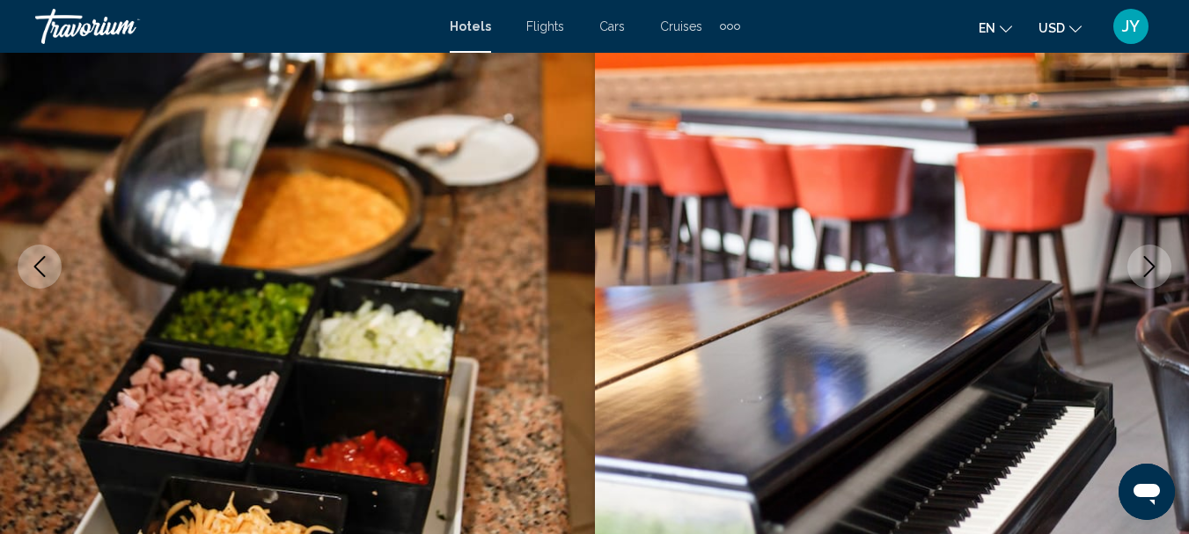
click at [1152, 262] on icon "Next image" at bounding box center [1149, 266] width 21 height 21
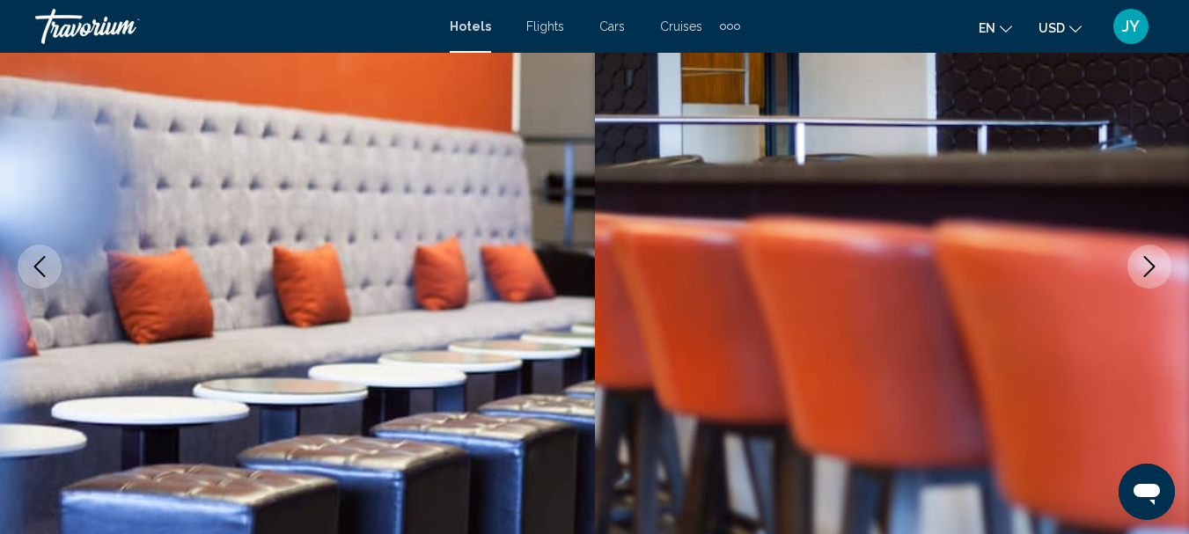
click at [1152, 262] on icon "Next image" at bounding box center [1149, 266] width 21 height 21
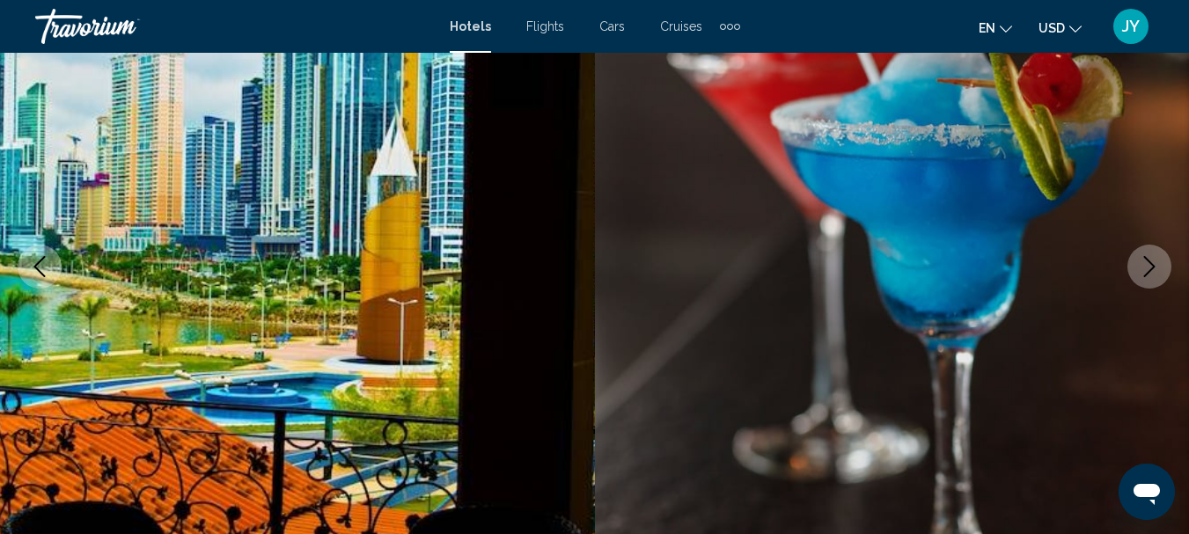
click at [1147, 261] on icon "Next image" at bounding box center [1149, 266] width 21 height 21
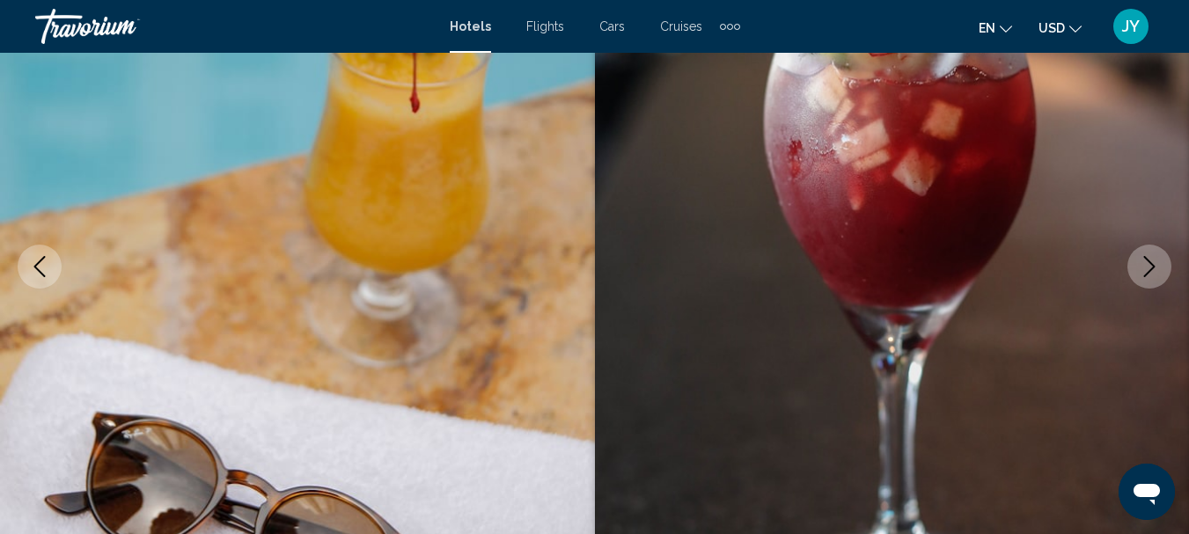
click at [1146, 258] on icon "Next image" at bounding box center [1149, 266] width 11 height 21
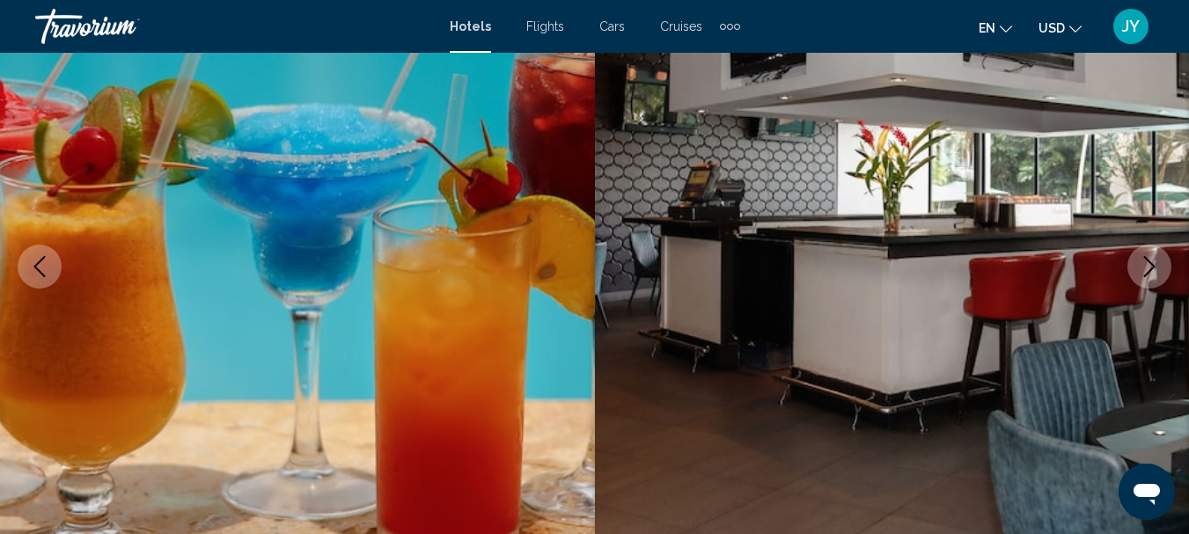
click at [1146, 258] on icon "Next image" at bounding box center [1149, 266] width 11 height 21
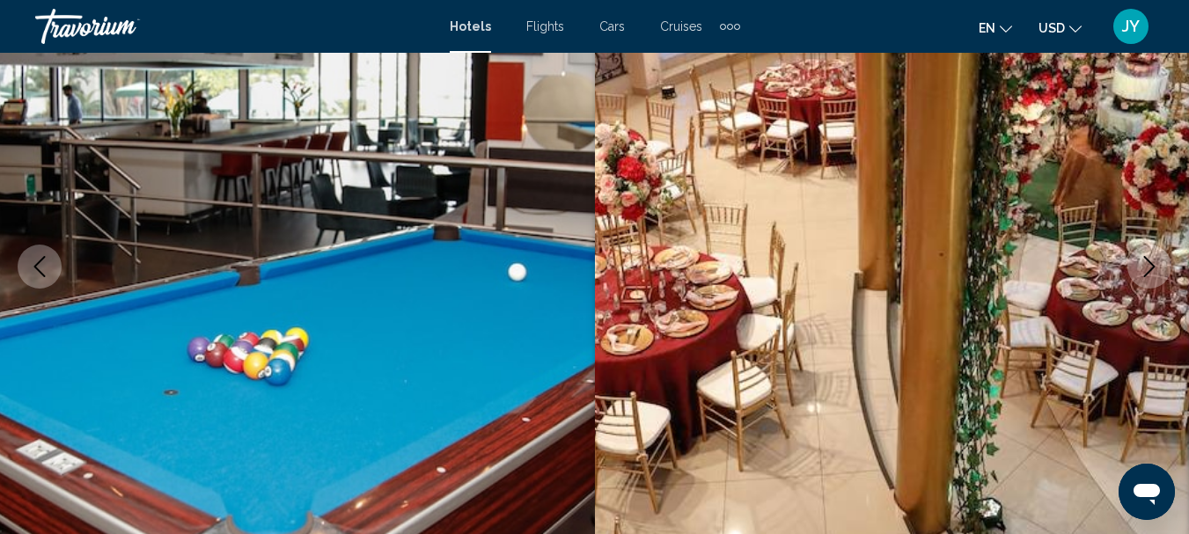
click at [1146, 258] on icon "Next image" at bounding box center [1149, 266] width 11 height 21
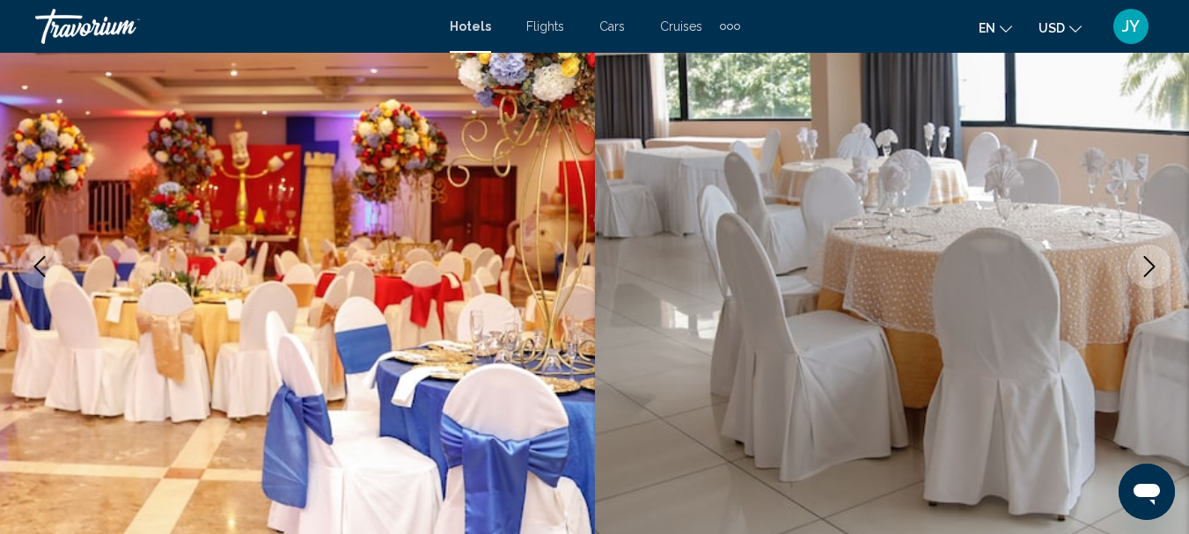
click at [1146, 257] on icon "Next image" at bounding box center [1149, 266] width 21 height 21
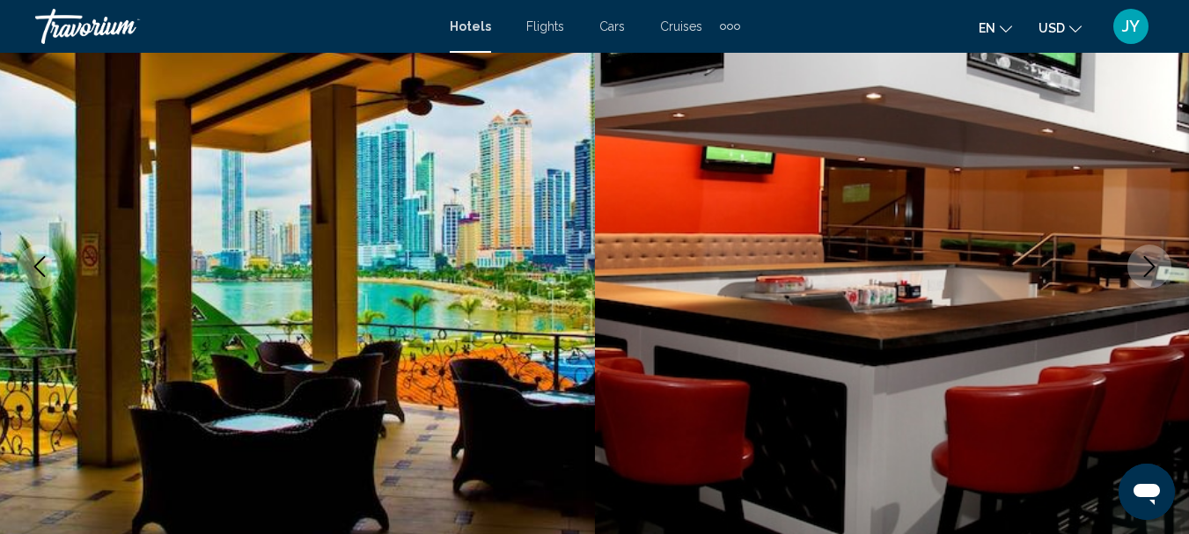
click at [1146, 254] on button "Next image" at bounding box center [1149, 267] width 44 height 44
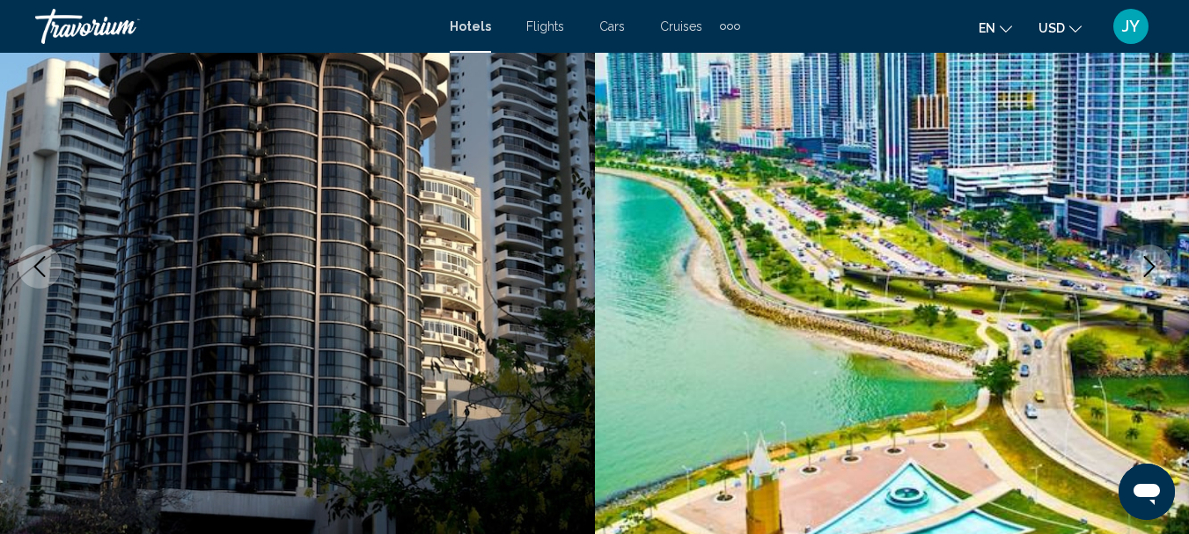
click at [1146, 254] on button "Next image" at bounding box center [1149, 267] width 44 height 44
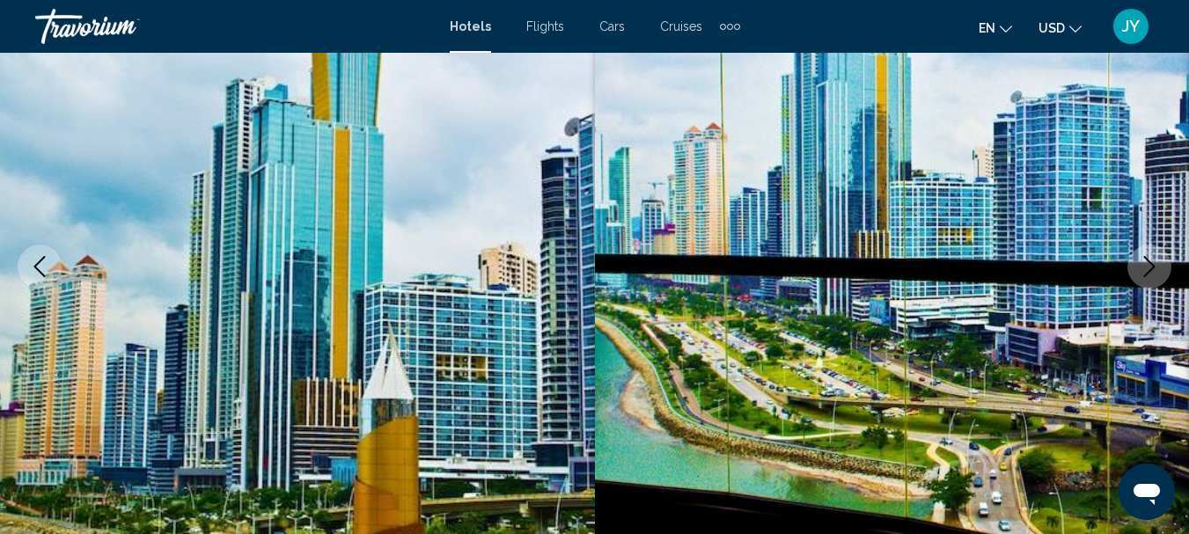
click at [45, 262] on icon "Previous image" at bounding box center [39, 266] width 21 height 21
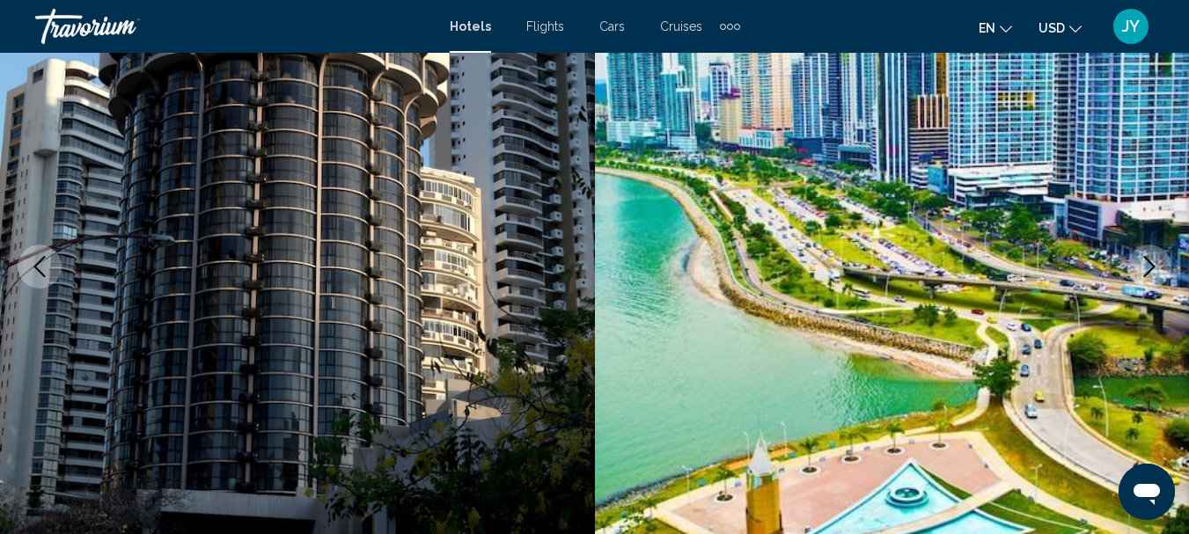
click at [1151, 255] on button "Next image" at bounding box center [1149, 267] width 44 height 44
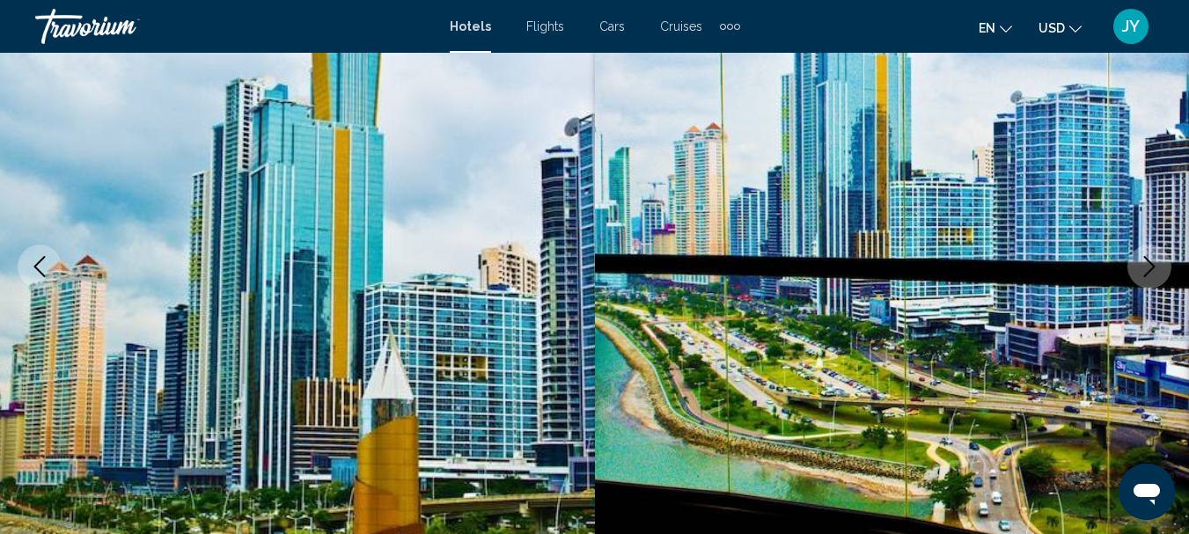
click at [1132, 251] on button "Next image" at bounding box center [1149, 267] width 44 height 44
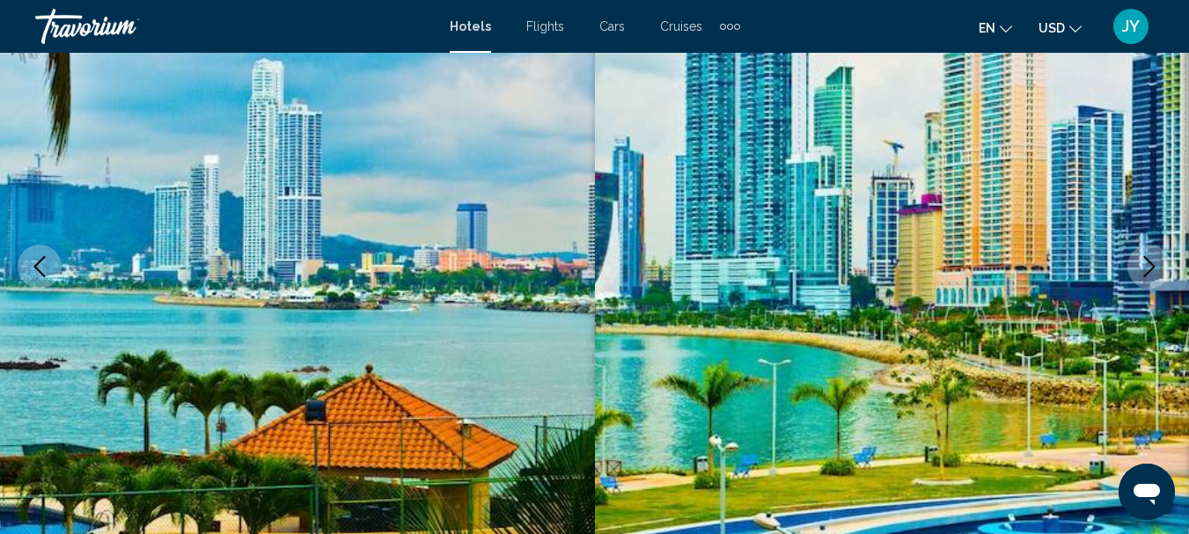
click at [1132, 251] on button "Next image" at bounding box center [1149, 267] width 44 height 44
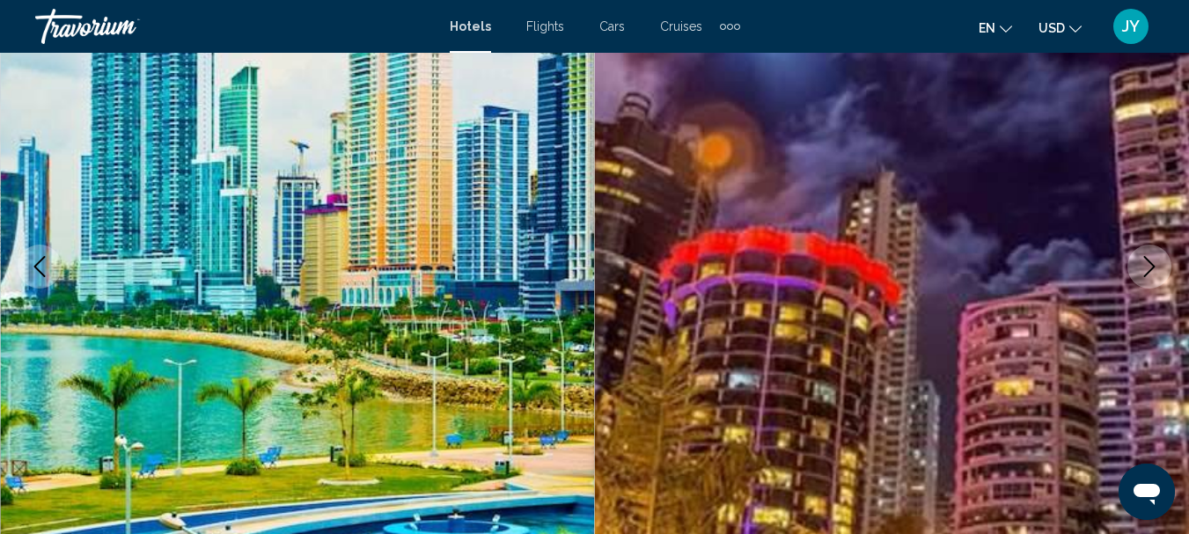
click at [1132, 251] on button "Next image" at bounding box center [1149, 267] width 44 height 44
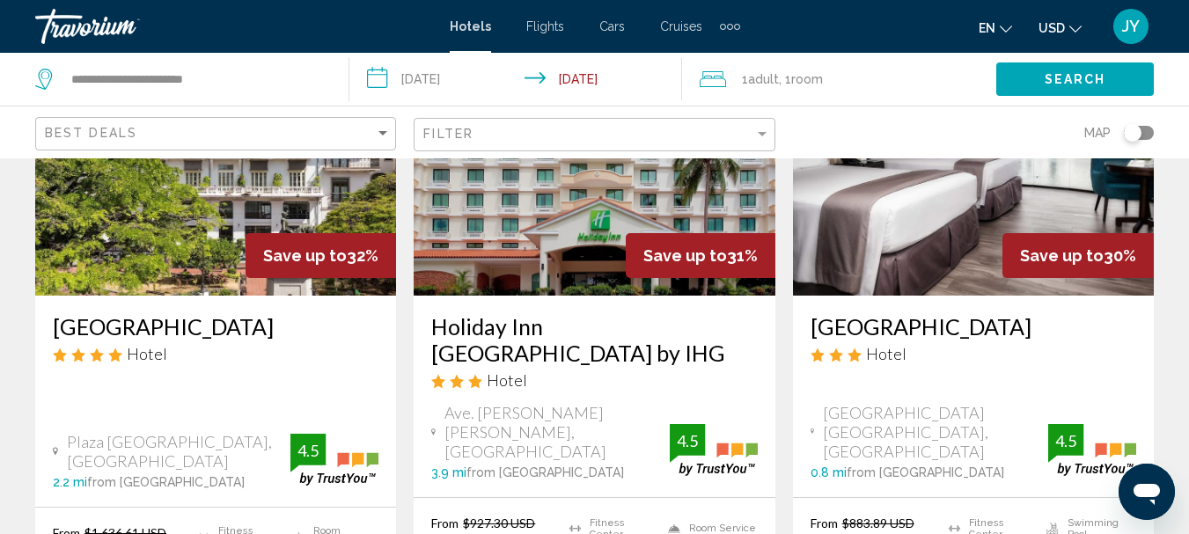
scroll to position [2708, 0]
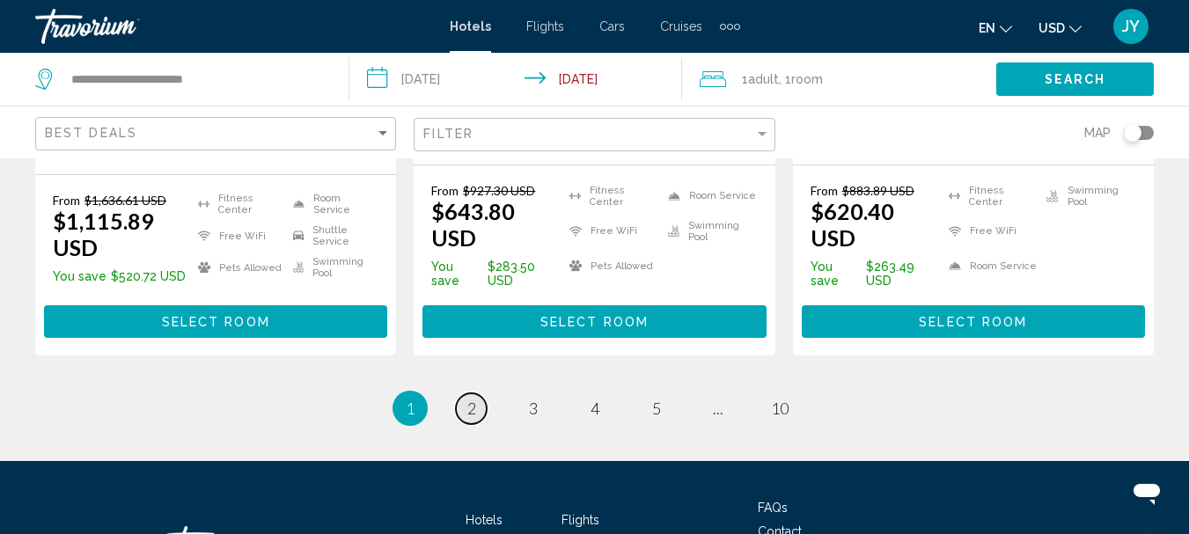
click at [470, 399] on span "2" at bounding box center [471, 408] width 9 height 19
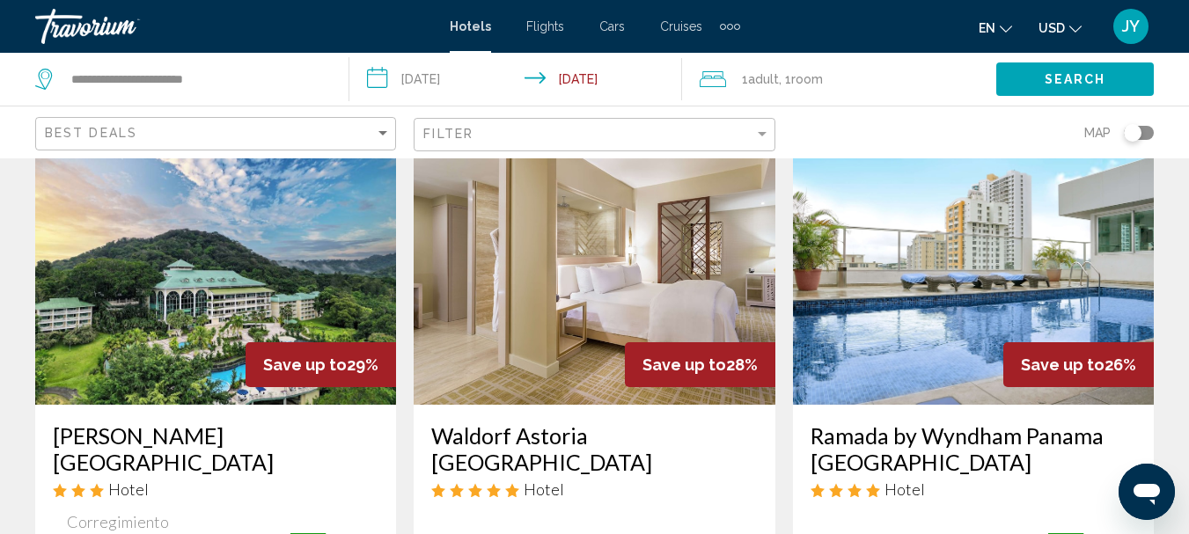
scroll to position [176, 0]
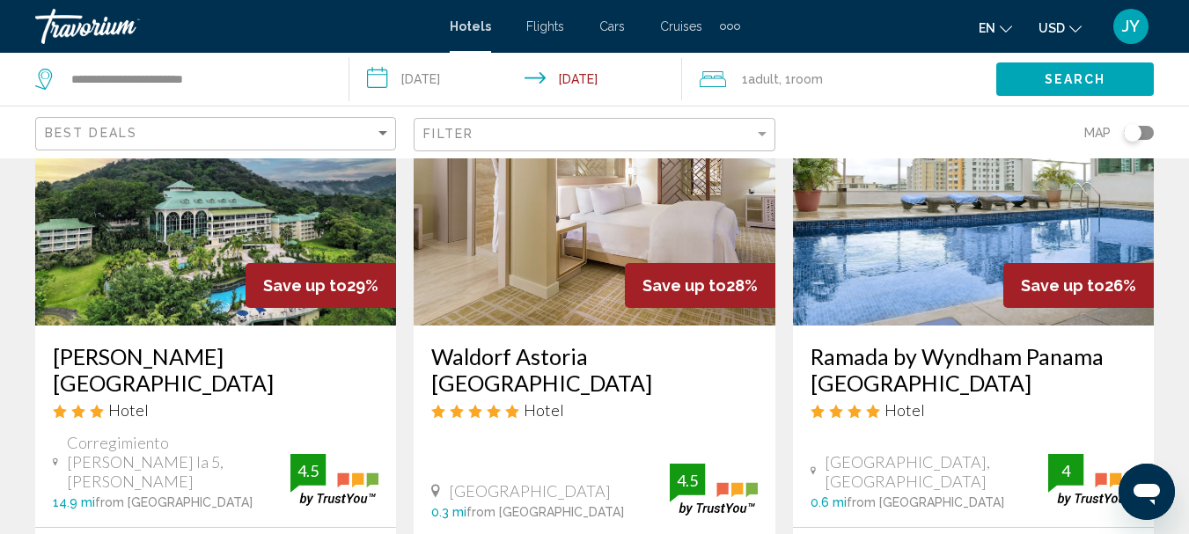
click at [231, 234] on img "Main content" at bounding box center [215, 185] width 361 height 282
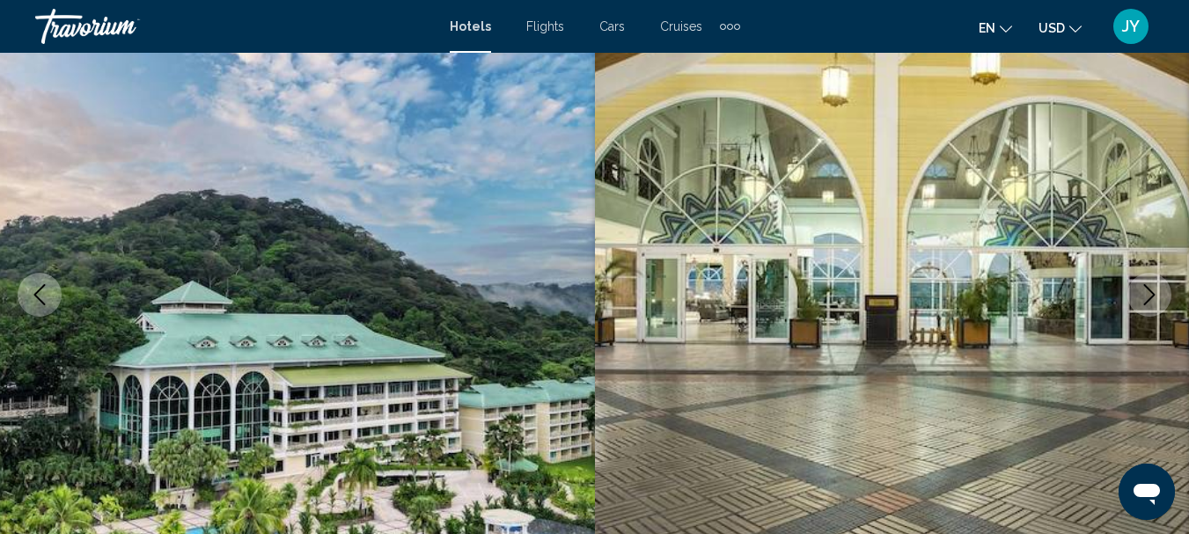
scroll to position [204, 0]
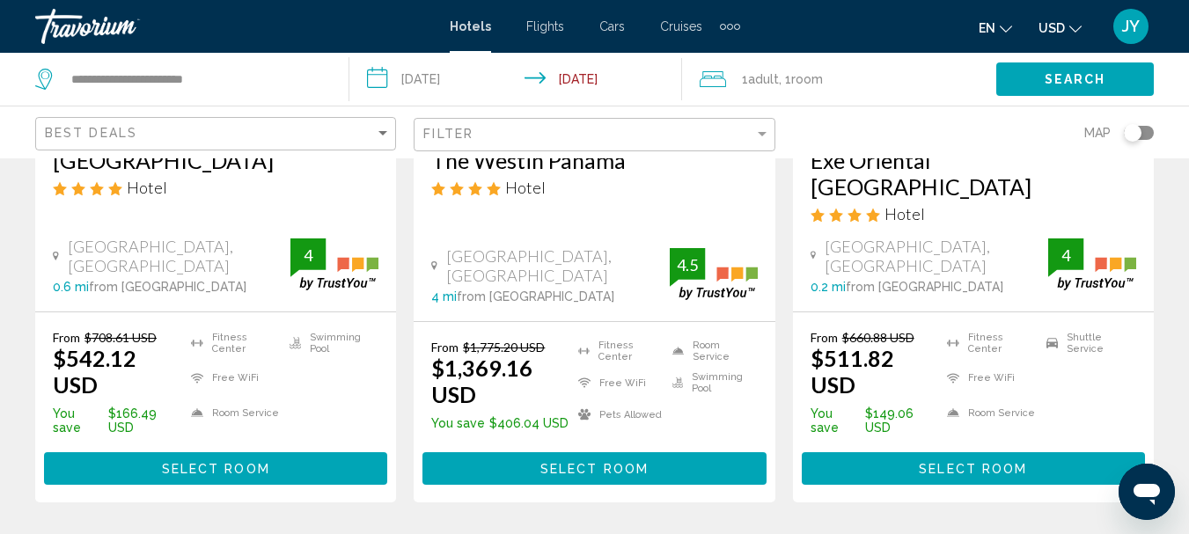
scroll to position [2669, 0]
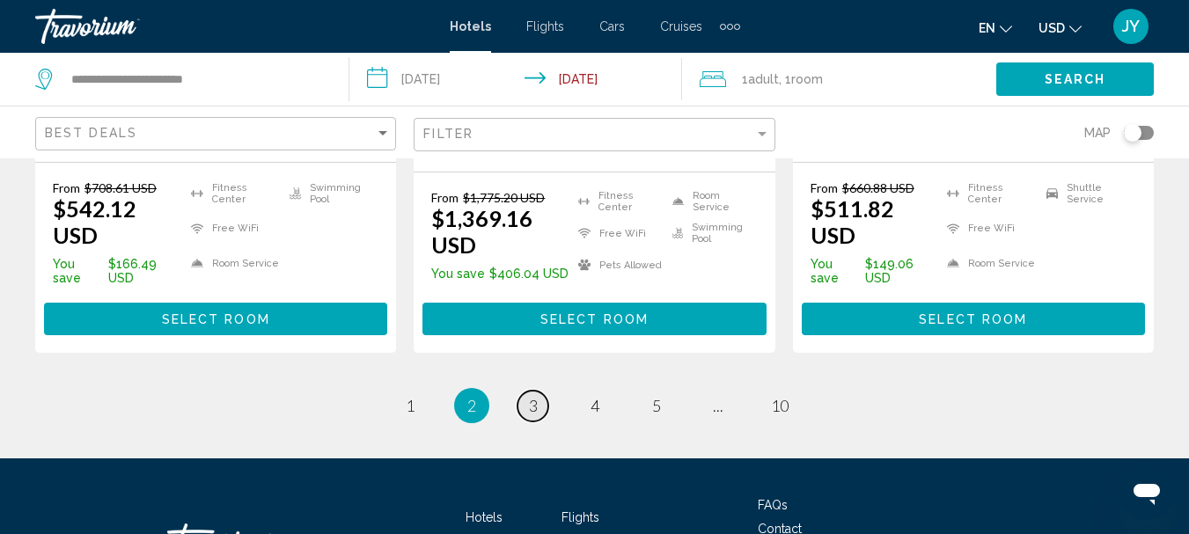
click at [540, 391] on link "page 3" at bounding box center [532, 406] width 31 height 31
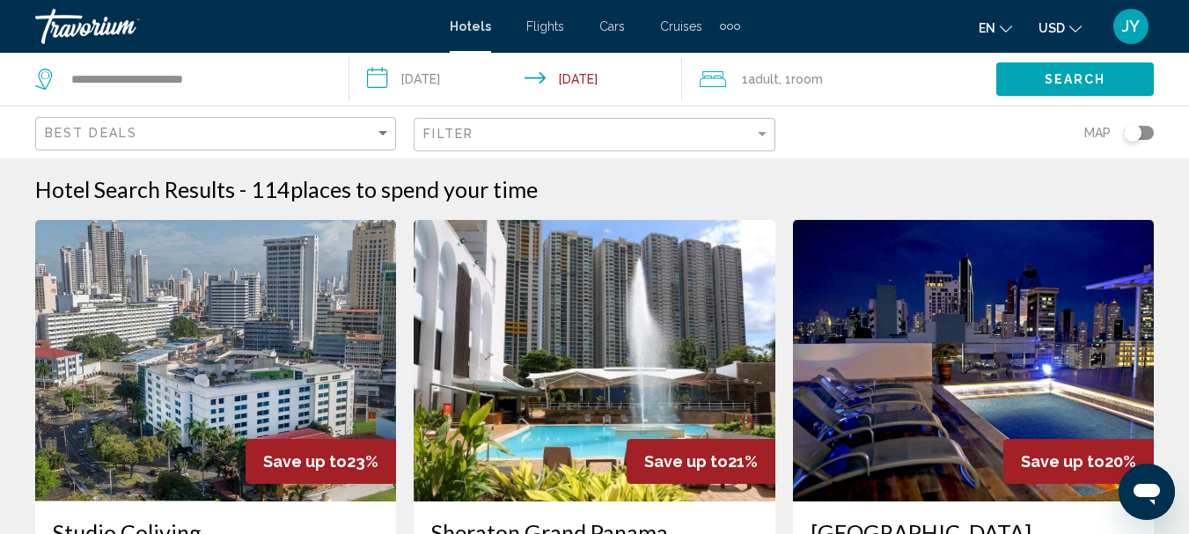
click at [214, 360] on img "Main content" at bounding box center [215, 361] width 361 height 282
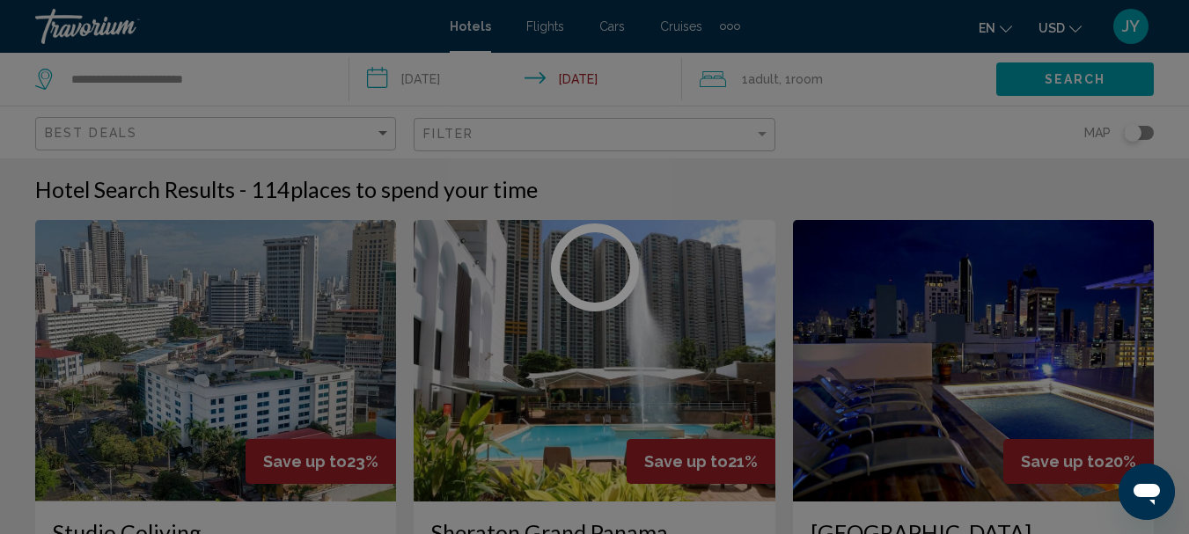
scroll to position [203, 0]
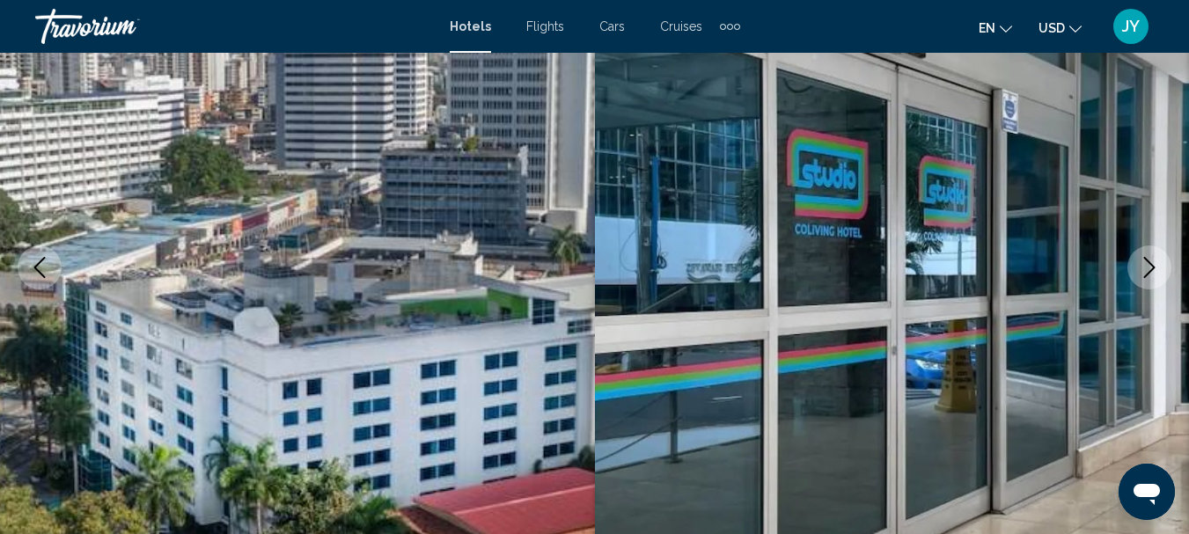
click at [1146, 271] on icon "Next image" at bounding box center [1149, 267] width 21 height 21
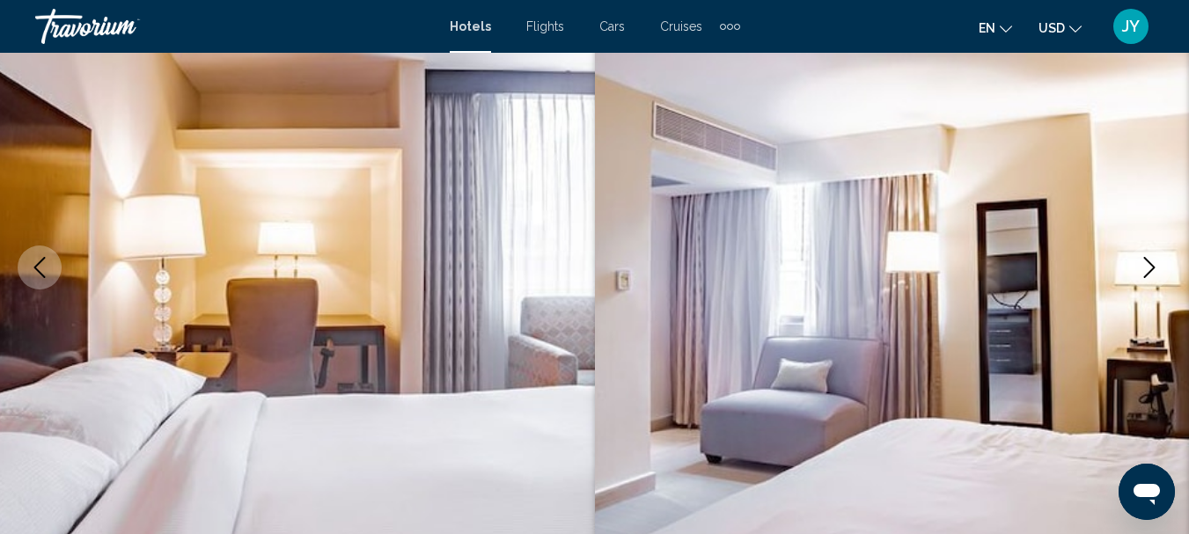
click at [1142, 271] on icon "Next image" at bounding box center [1149, 267] width 21 height 21
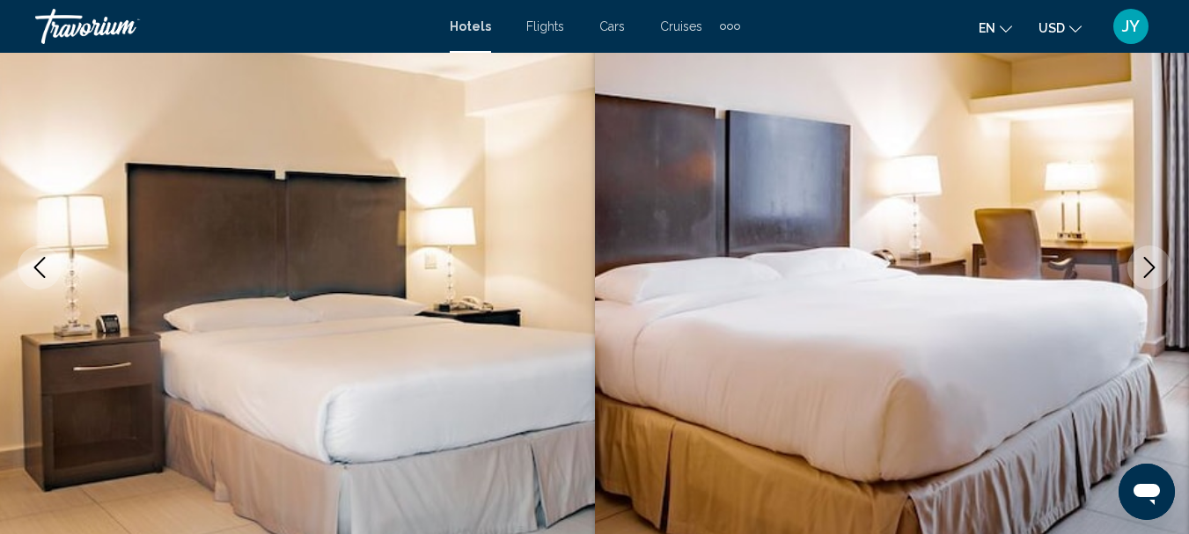
click at [1142, 271] on icon "Next image" at bounding box center [1149, 267] width 21 height 21
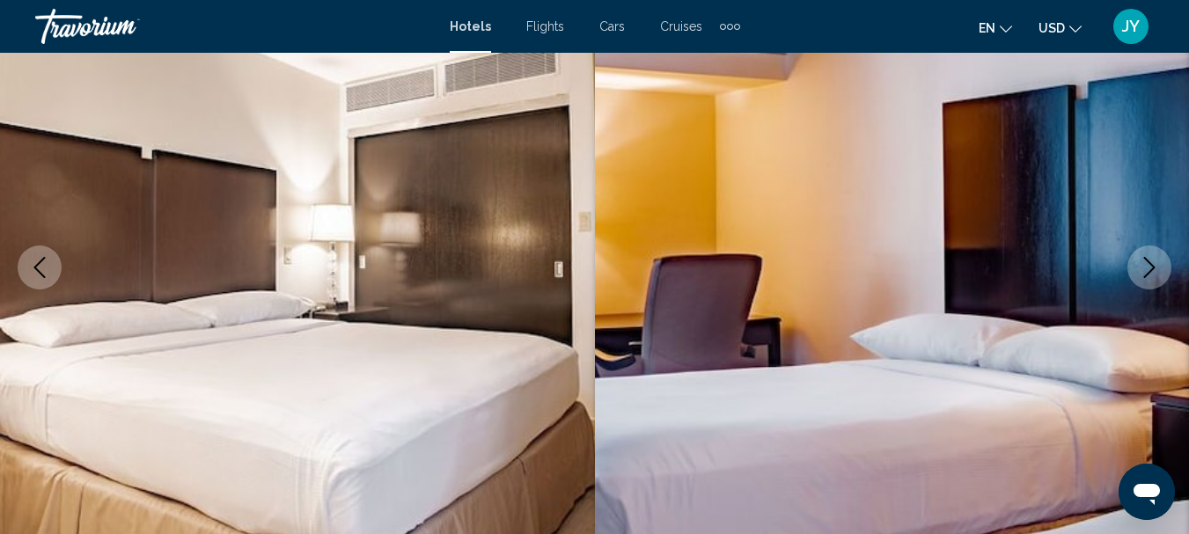
click at [1142, 271] on icon "Next image" at bounding box center [1149, 267] width 21 height 21
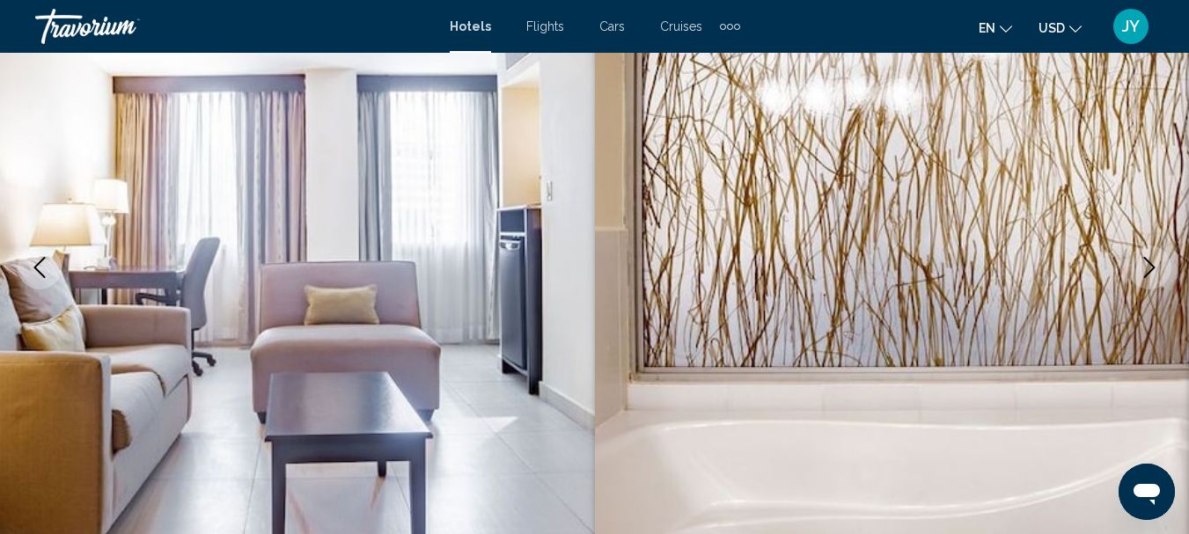
click at [1142, 271] on icon "Next image" at bounding box center [1149, 267] width 21 height 21
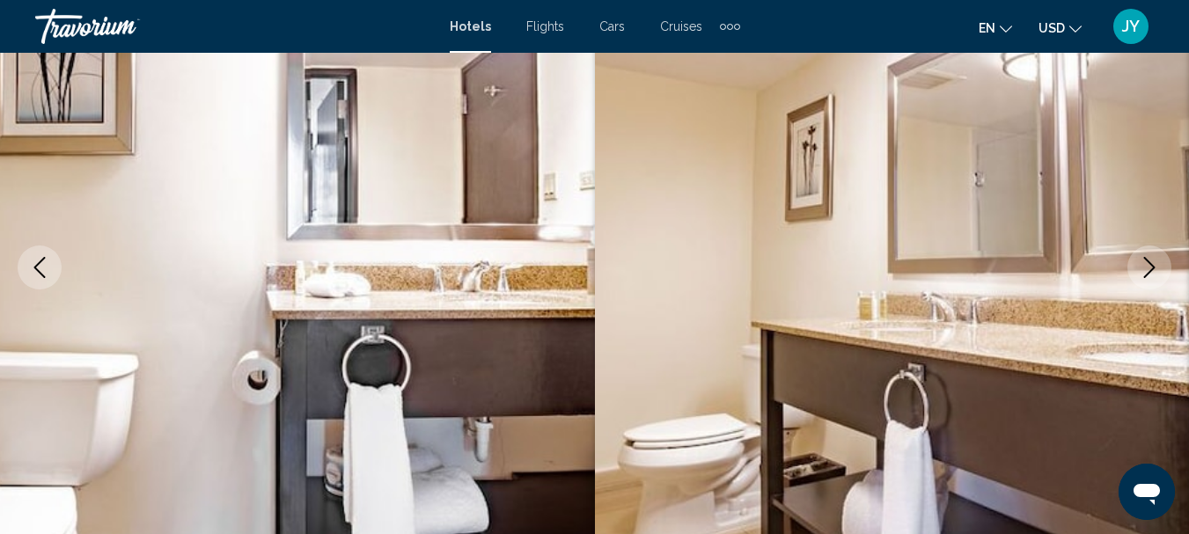
click at [1142, 271] on icon "Next image" at bounding box center [1149, 267] width 21 height 21
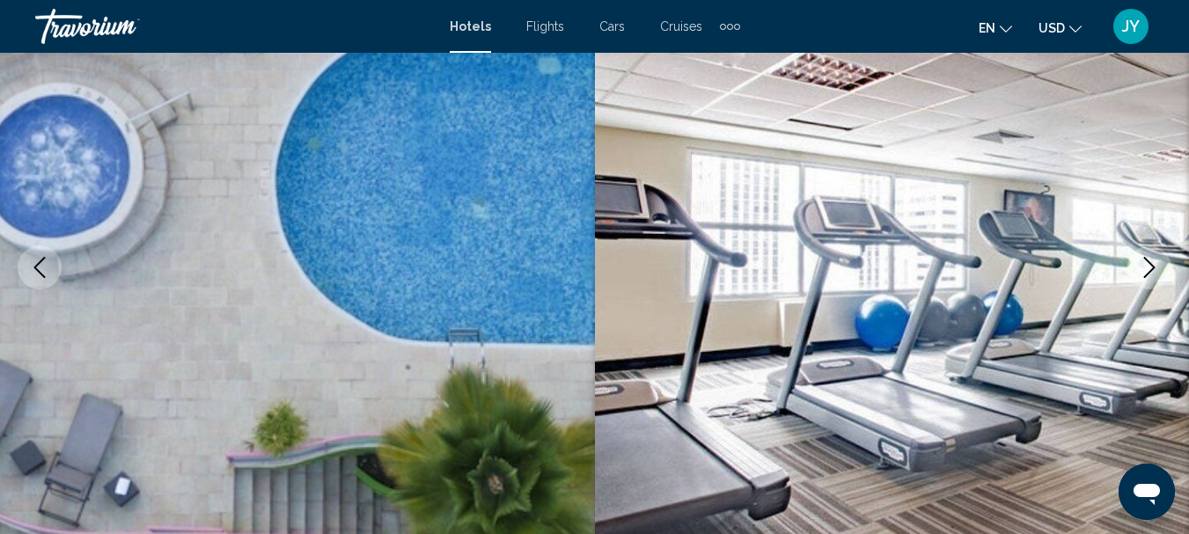
click at [1142, 271] on icon "Next image" at bounding box center [1149, 267] width 21 height 21
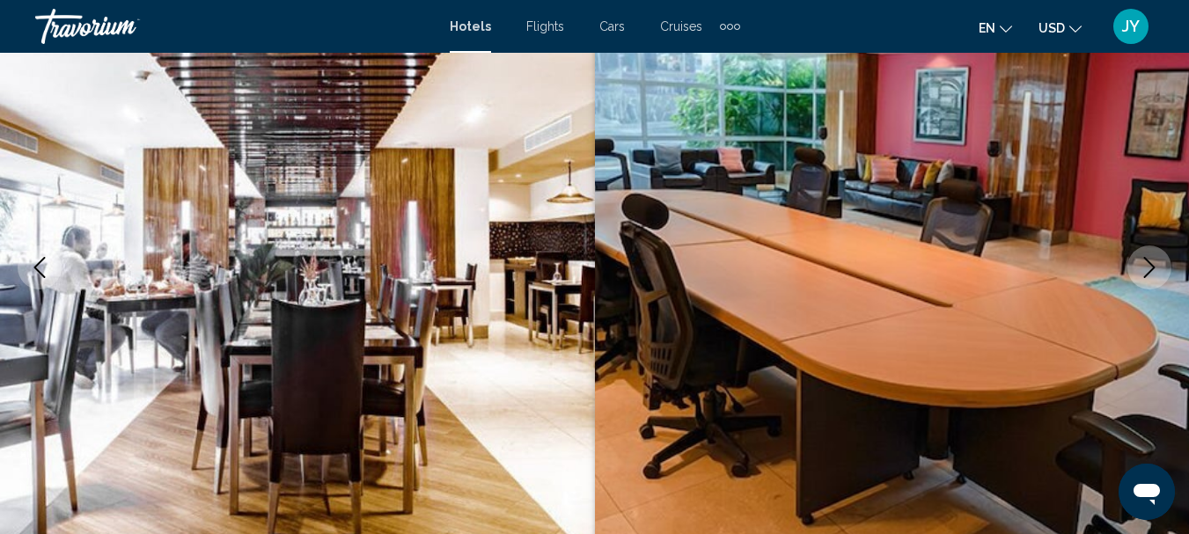
click at [1142, 271] on icon "Next image" at bounding box center [1149, 267] width 21 height 21
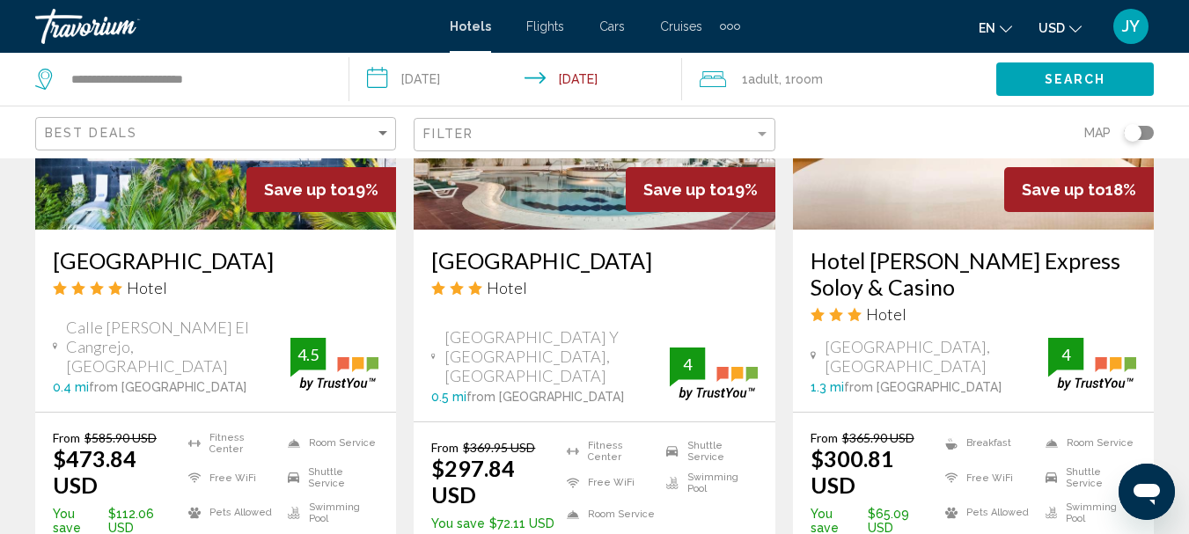
scroll to position [1496, 0]
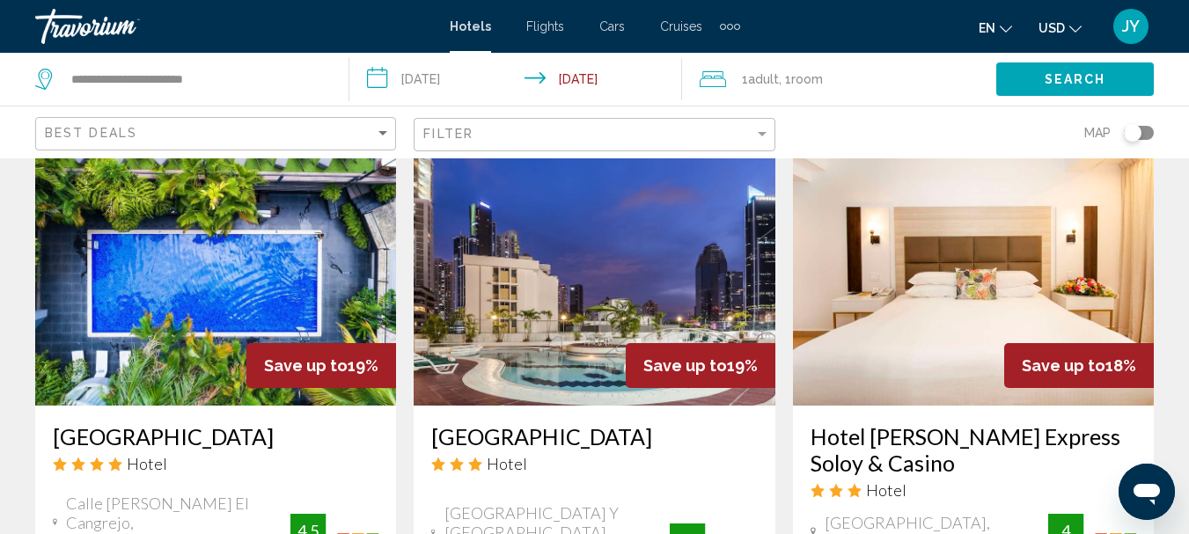
click at [965, 243] on img "Main content" at bounding box center [973, 265] width 361 height 282
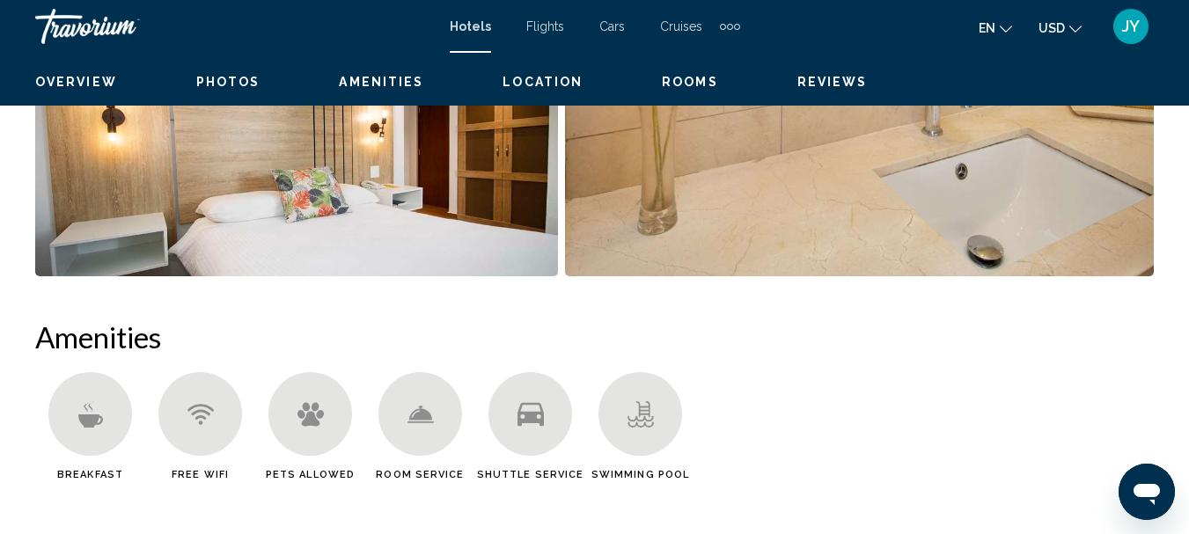
scroll to position [203, 0]
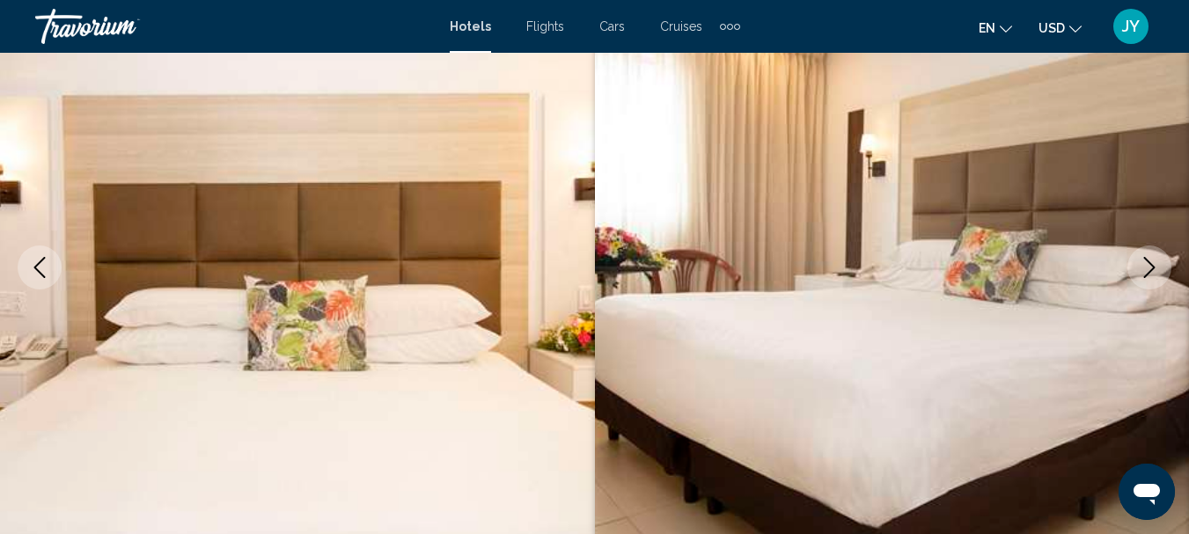
click at [1149, 268] on icon "Next image" at bounding box center [1149, 267] width 21 height 21
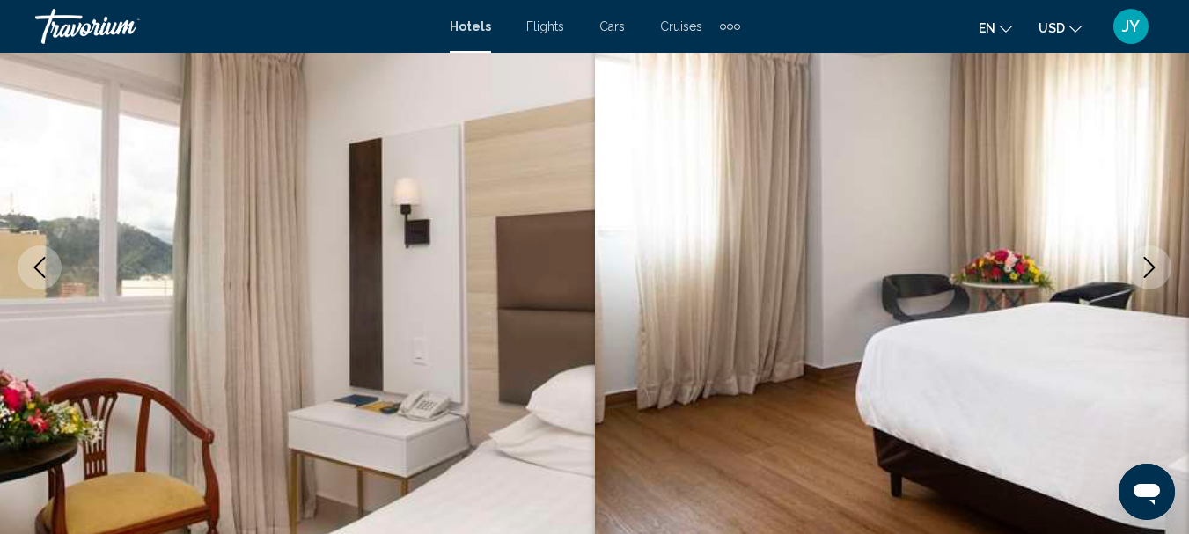
click at [1149, 265] on icon "Next image" at bounding box center [1149, 267] width 21 height 21
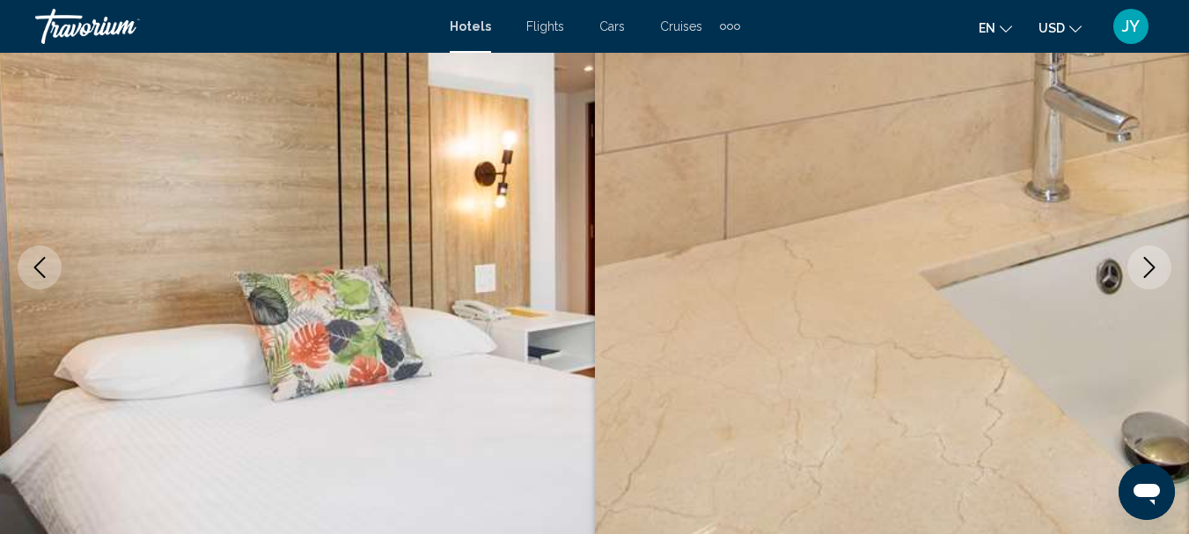
click at [1149, 265] on icon "Next image" at bounding box center [1149, 267] width 21 height 21
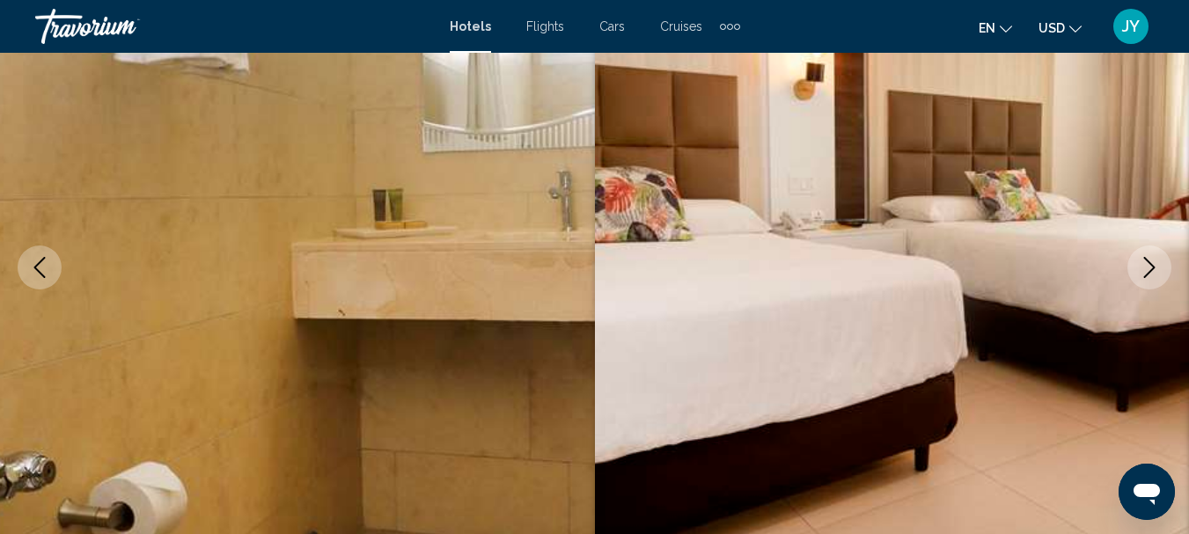
click at [1150, 264] on icon "Next image" at bounding box center [1149, 267] width 11 height 21
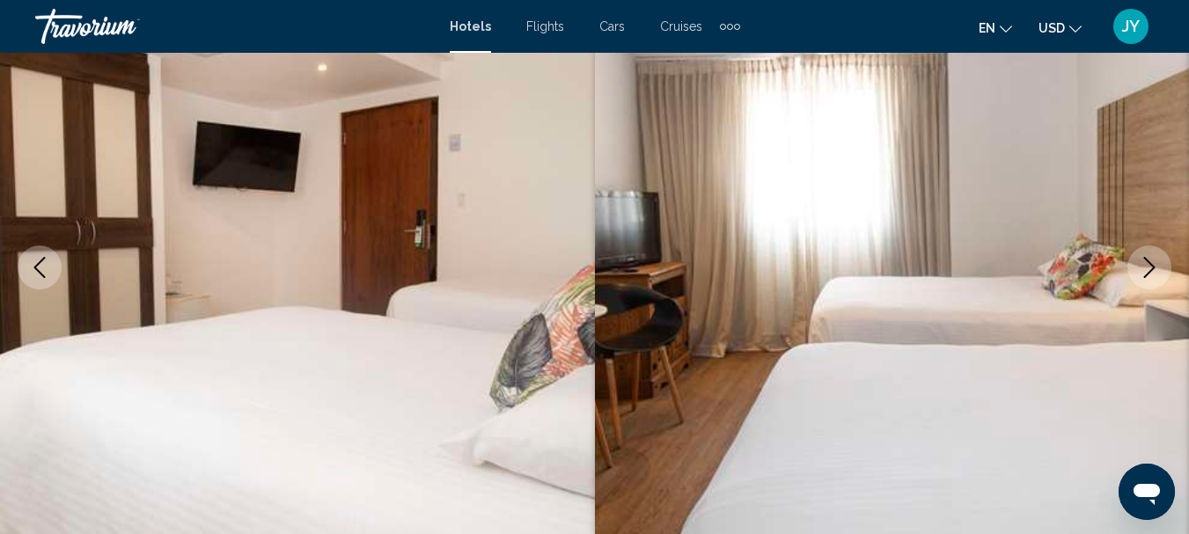
click at [1150, 264] on icon "Next image" at bounding box center [1149, 267] width 11 height 21
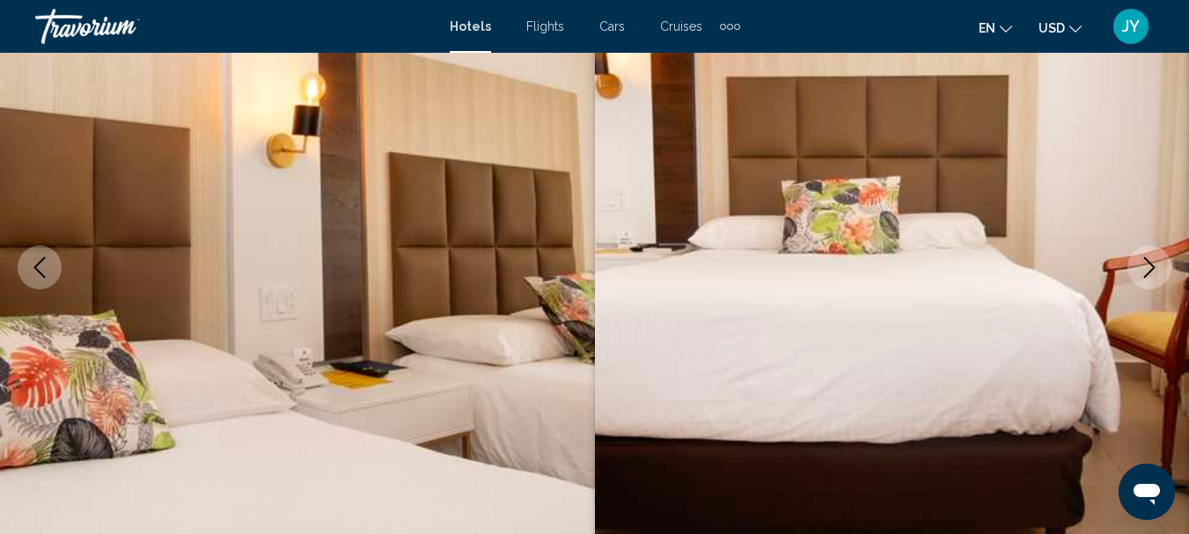
click at [1155, 263] on icon "Next image" at bounding box center [1149, 267] width 21 height 21
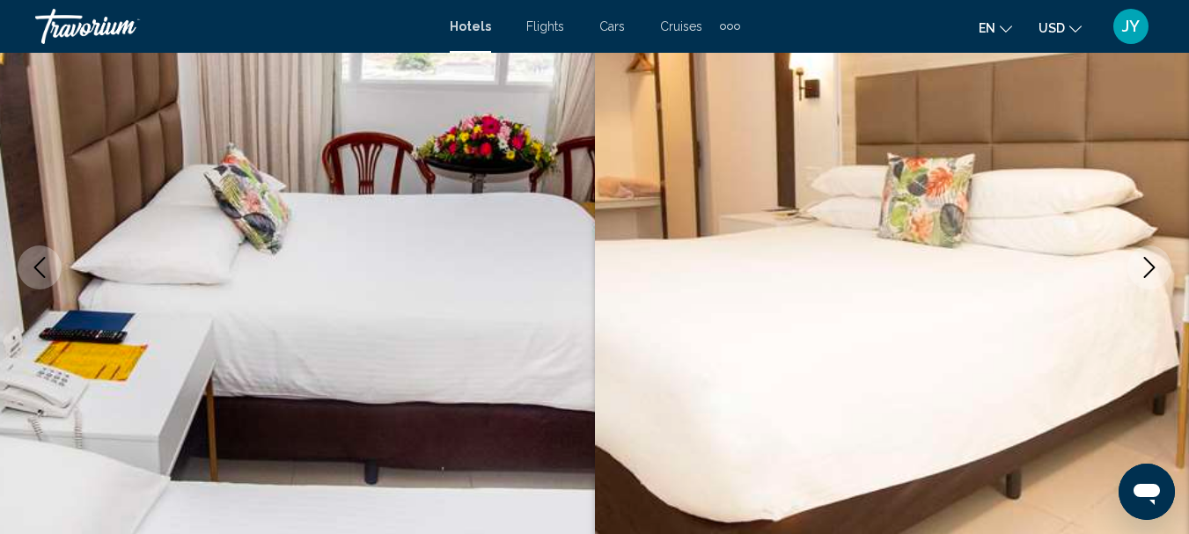
click at [1156, 261] on icon "Next image" at bounding box center [1149, 267] width 21 height 21
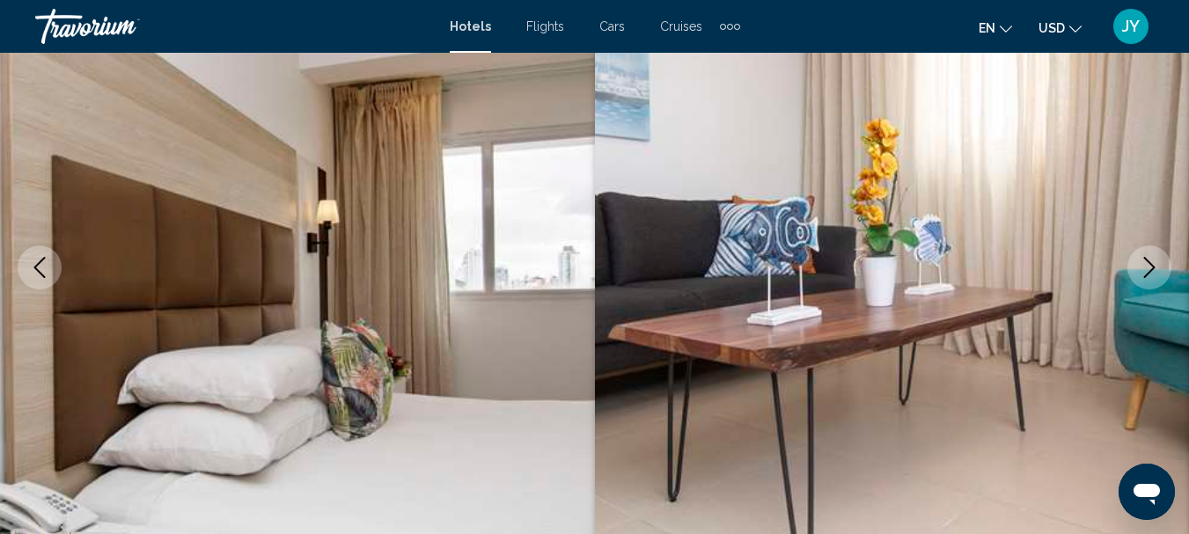
click at [1161, 258] on button "Next image" at bounding box center [1149, 267] width 44 height 44
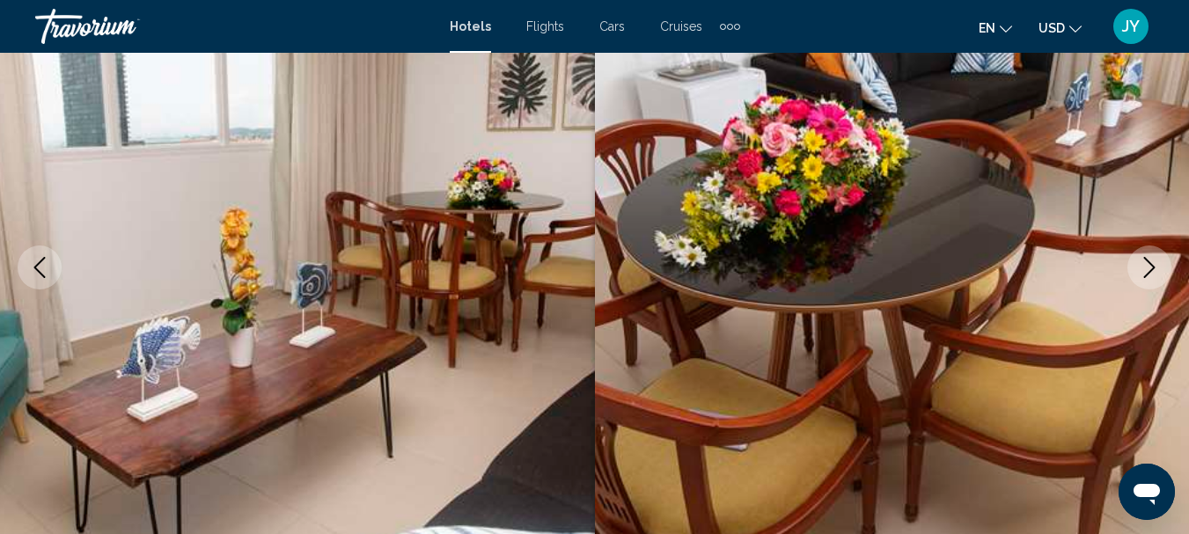
click at [1152, 258] on icon "Next image" at bounding box center [1149, 267] width 21 height 21
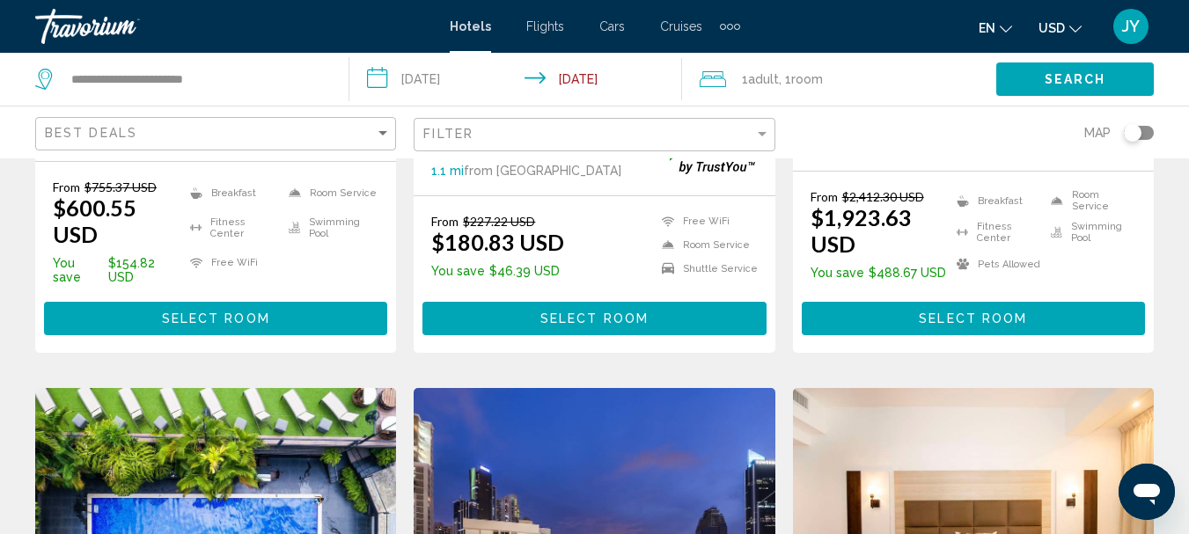
scroll to position [1408, 0]
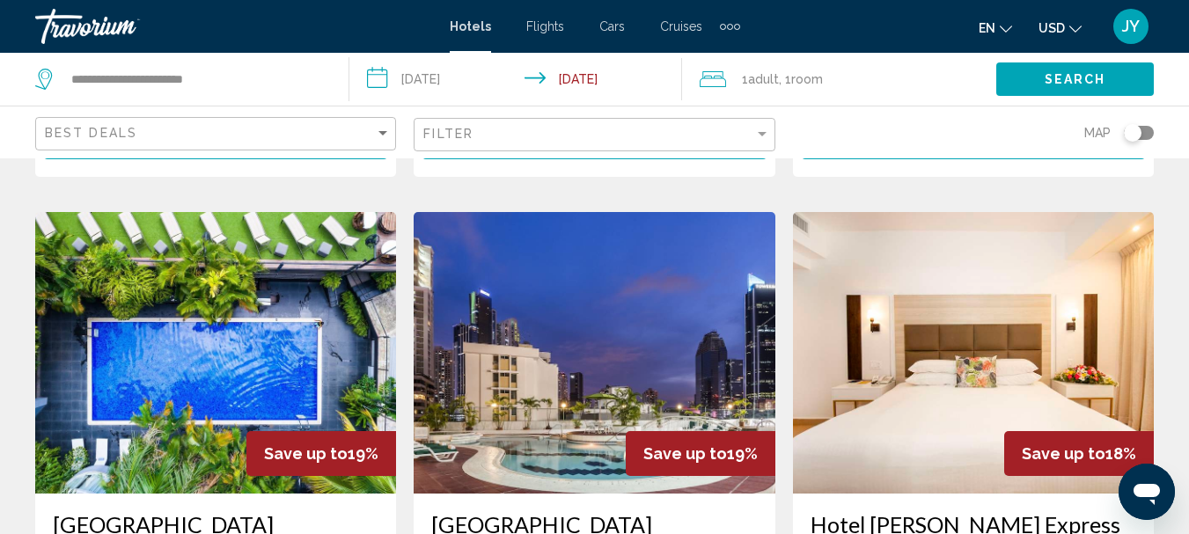
click at [590, 370] on img "Main content" at bounding box center [594, 353] width 361 height 282
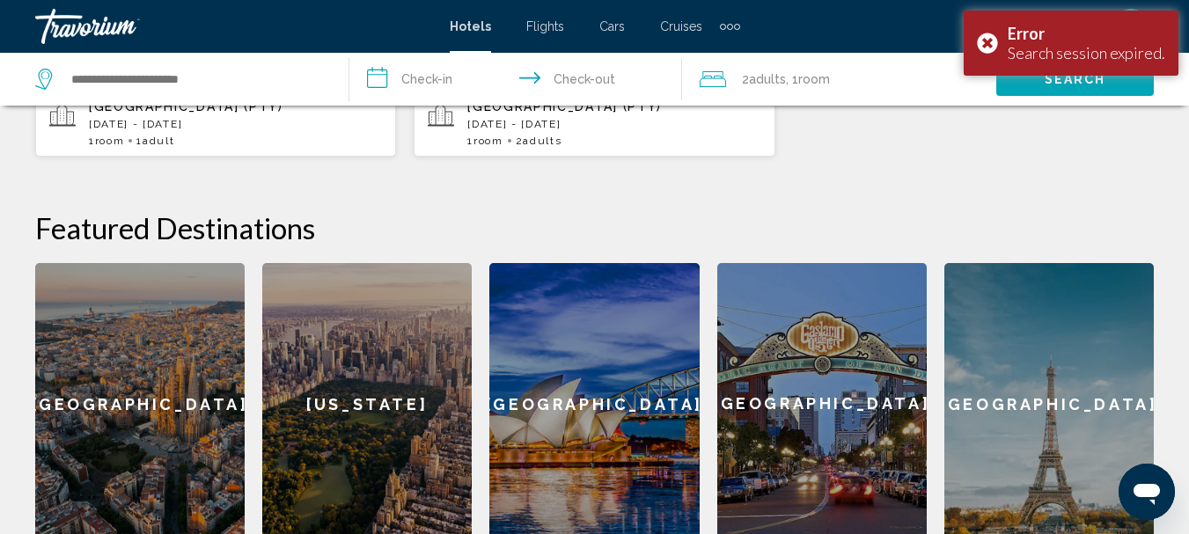
scroll to position [704, 0]
